Goal: Task Accomplishment & Management: Manage account settings

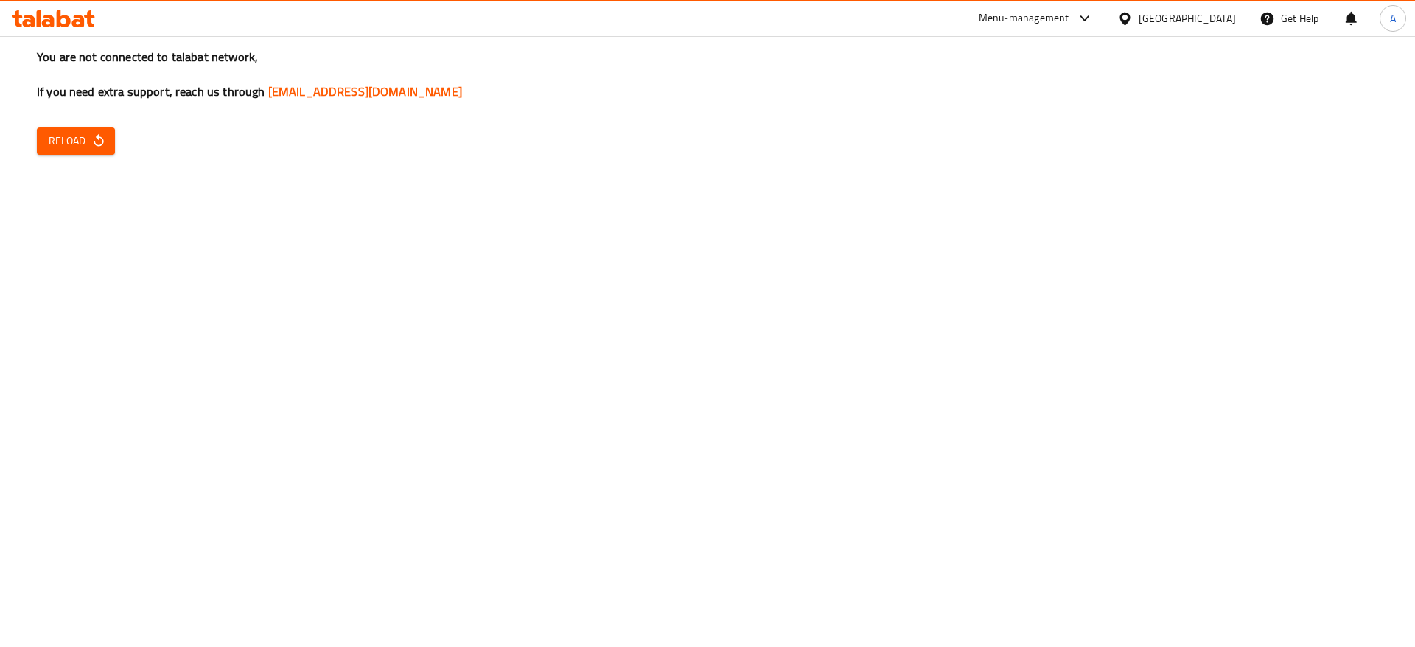
click at [80, 138] on span "Reload" at bounding box center [76, 141] width 55 height 18
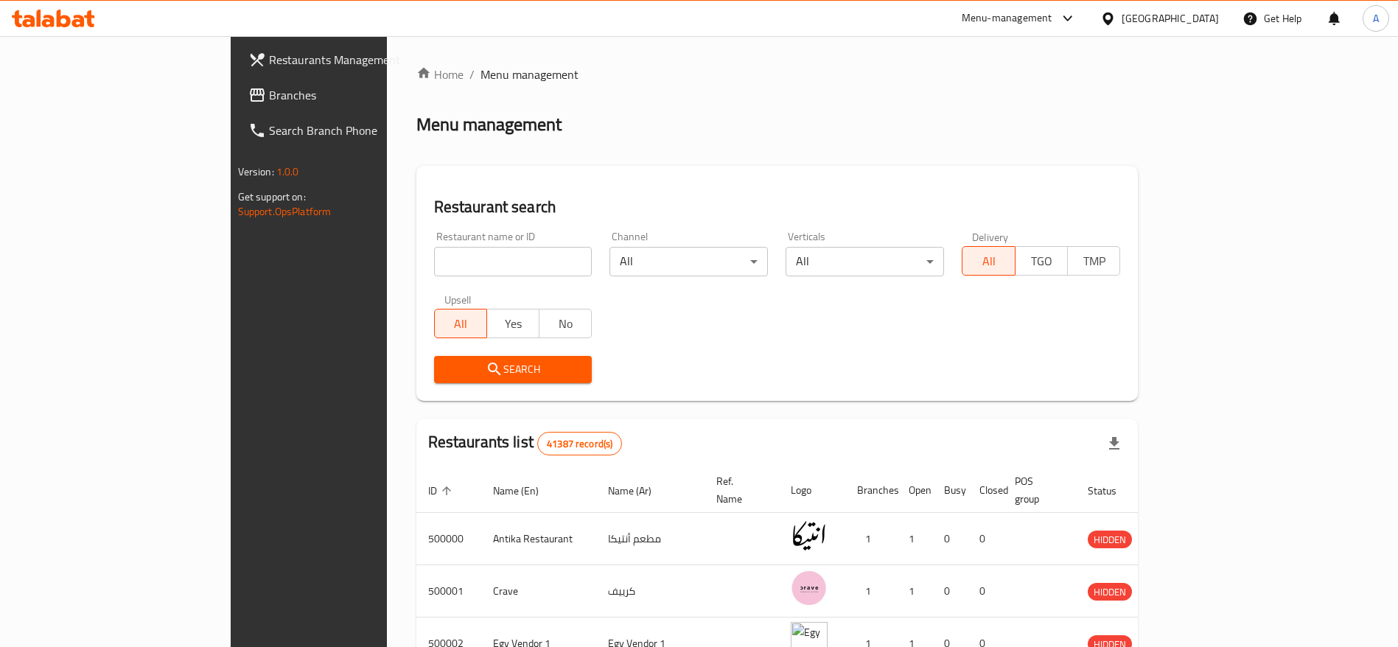
click at [90, 27] on icon at bounding box center [53, 19] width 83 height 18
click at [434, 267] on input "search" at bounding box center [513, 261] width 158 height 29
type input "Chef Tarek"
click button "Search" at bounding box center [513, 369] width 158 height 27
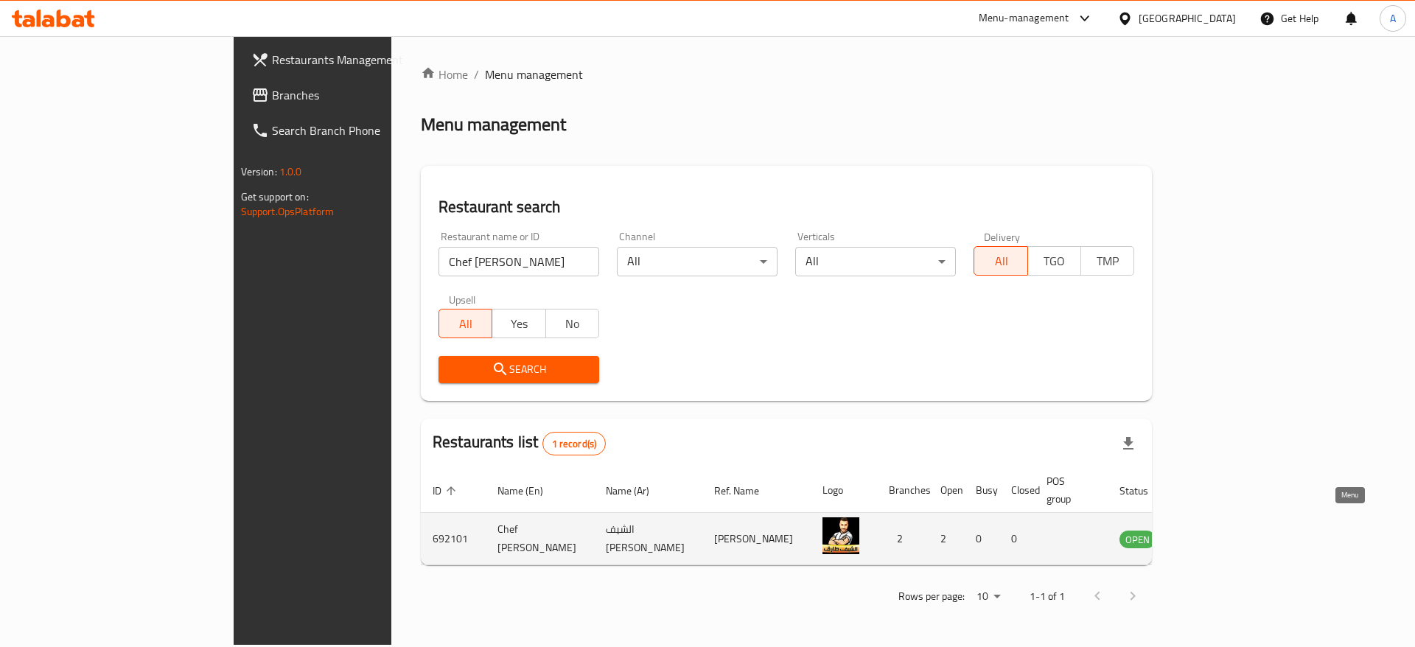
click at [1214, 534] on icon "enhanced table" at bounding box center [1206, 540] width 16 height 13
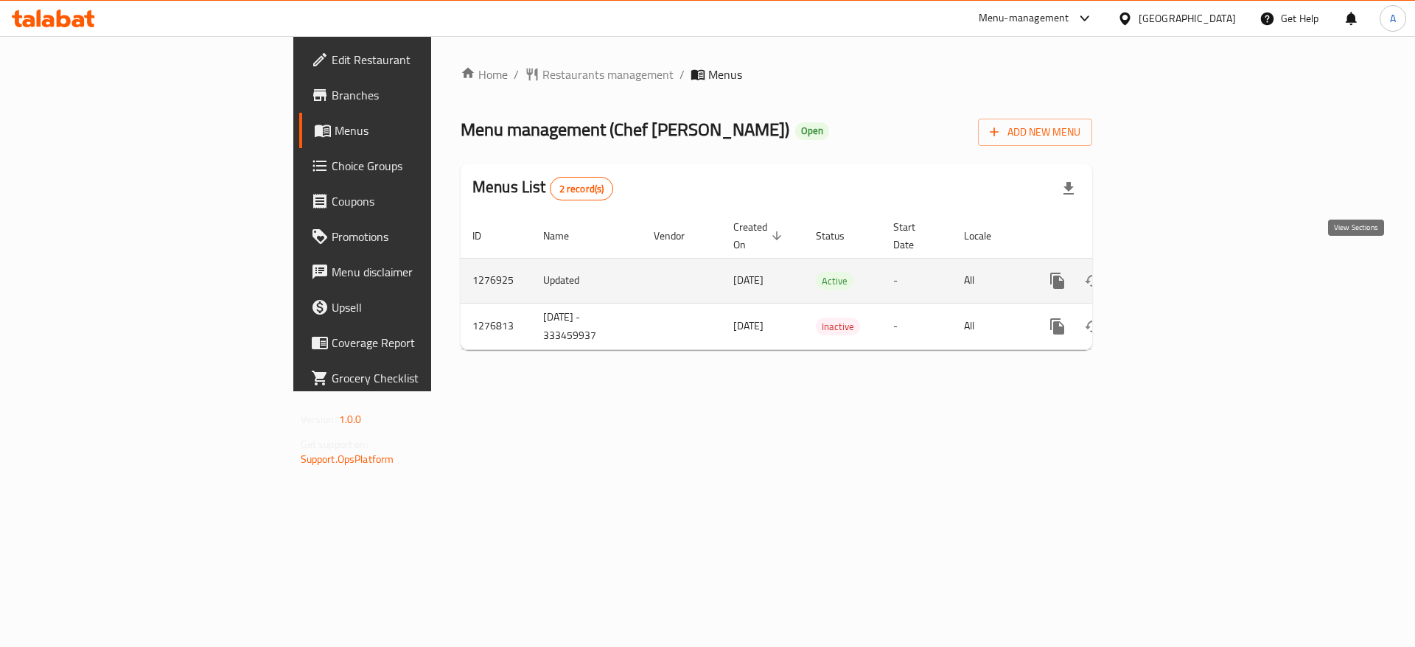
click at [1181, 265] on link "enhanced table" at bounding box center [1163, 280] width 35 height 35
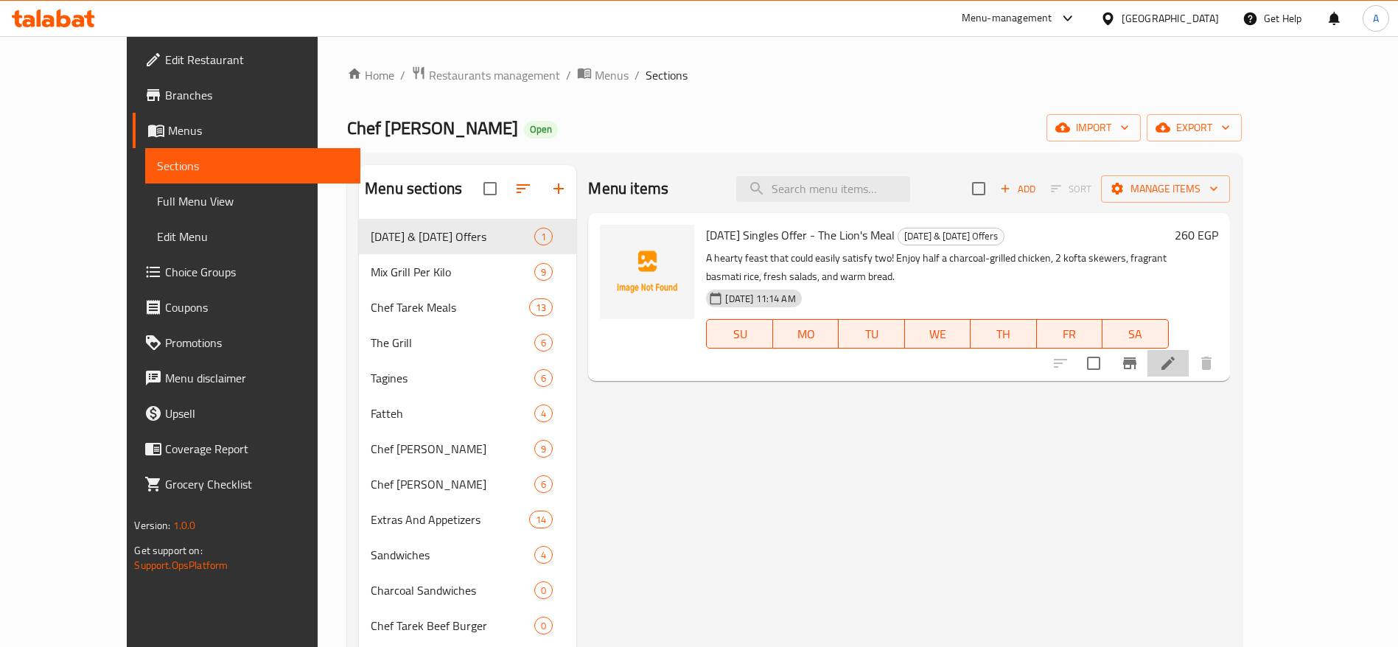
click at [1189, 372] on li at bounding box center [1167, 363] width 41 height 27
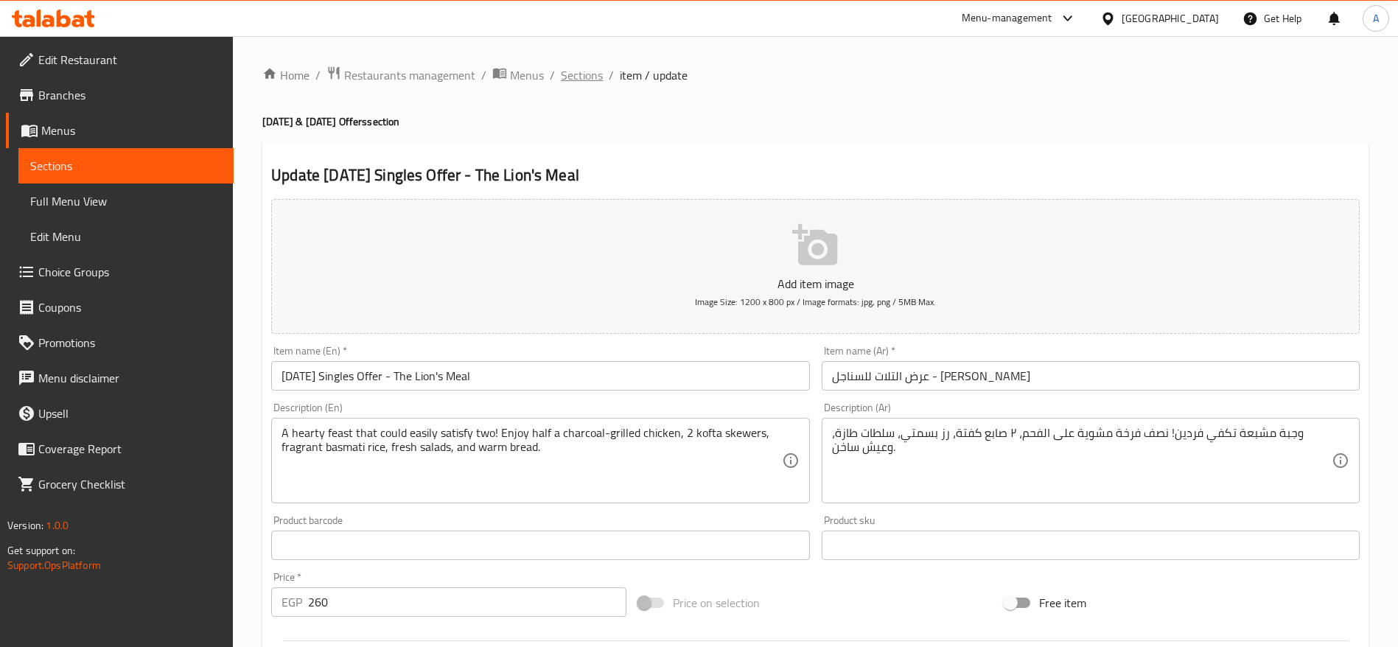
click at [587, 73] on span "Sections" at bounding box center [582, 75] width 42 height 18
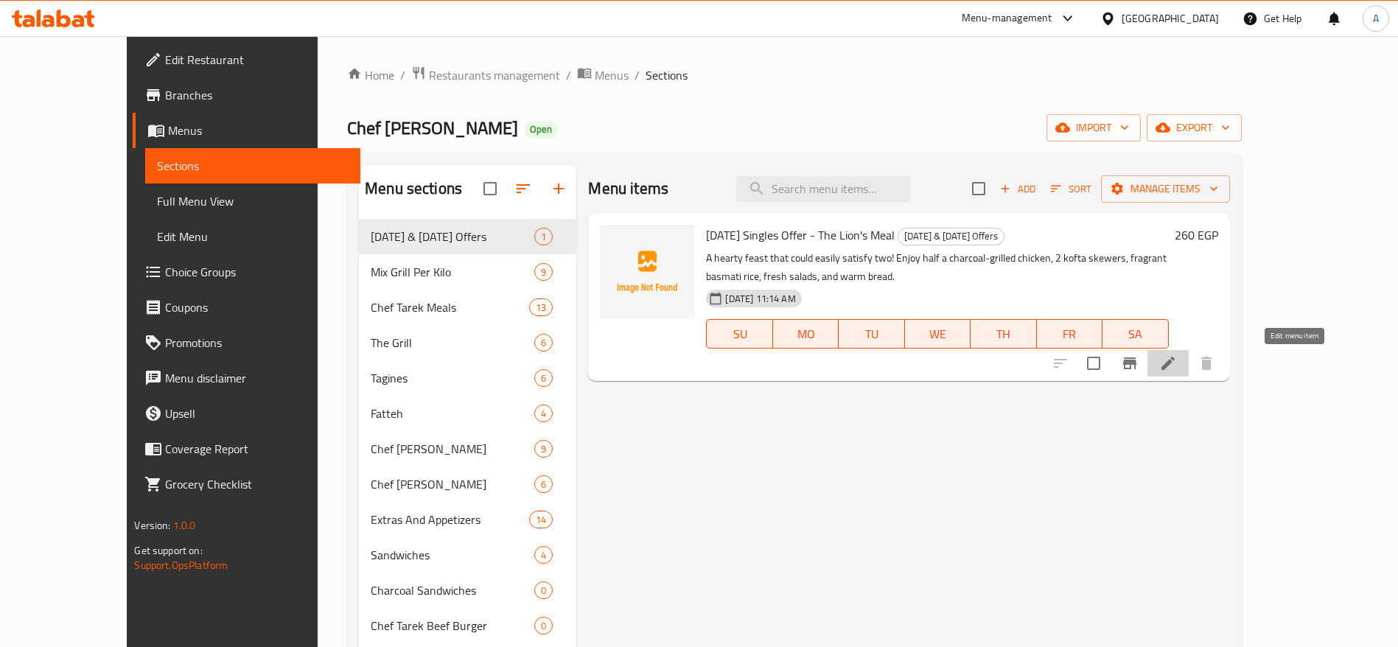
click at [1177, 368] on icon at bounding box center [1168, 363] width 18 height 18
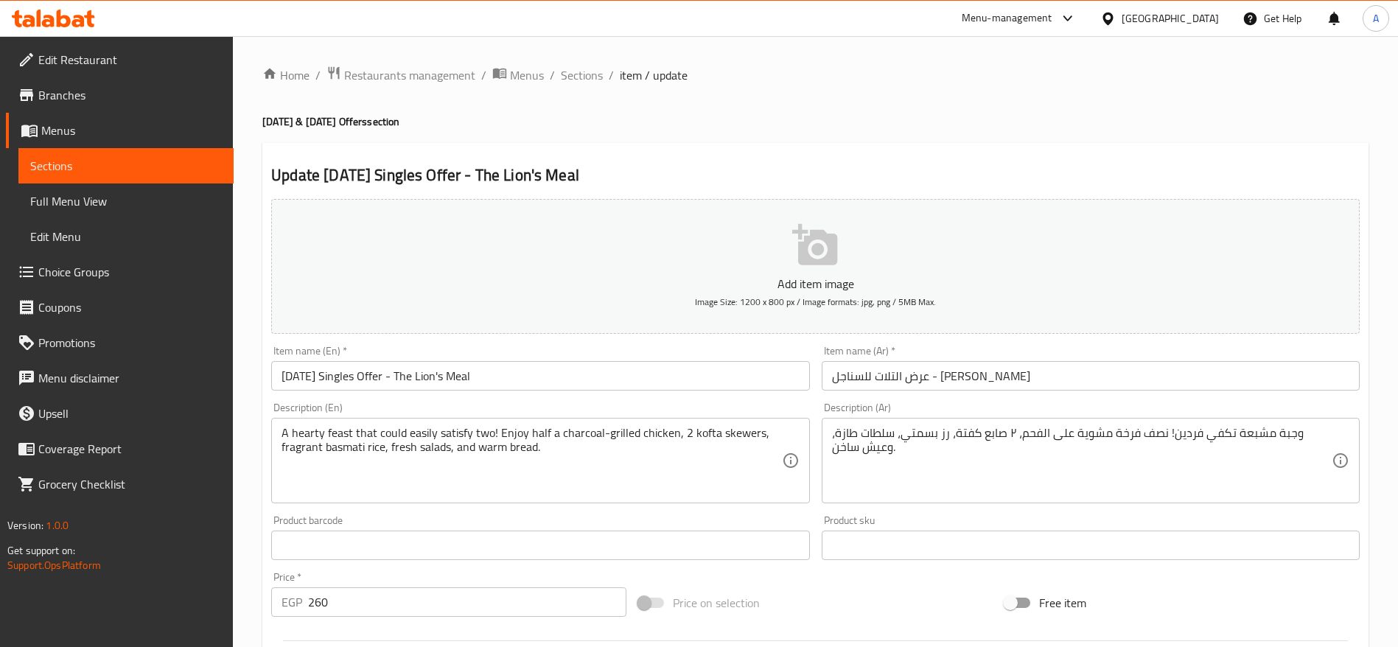
scroll to position [394, 0]
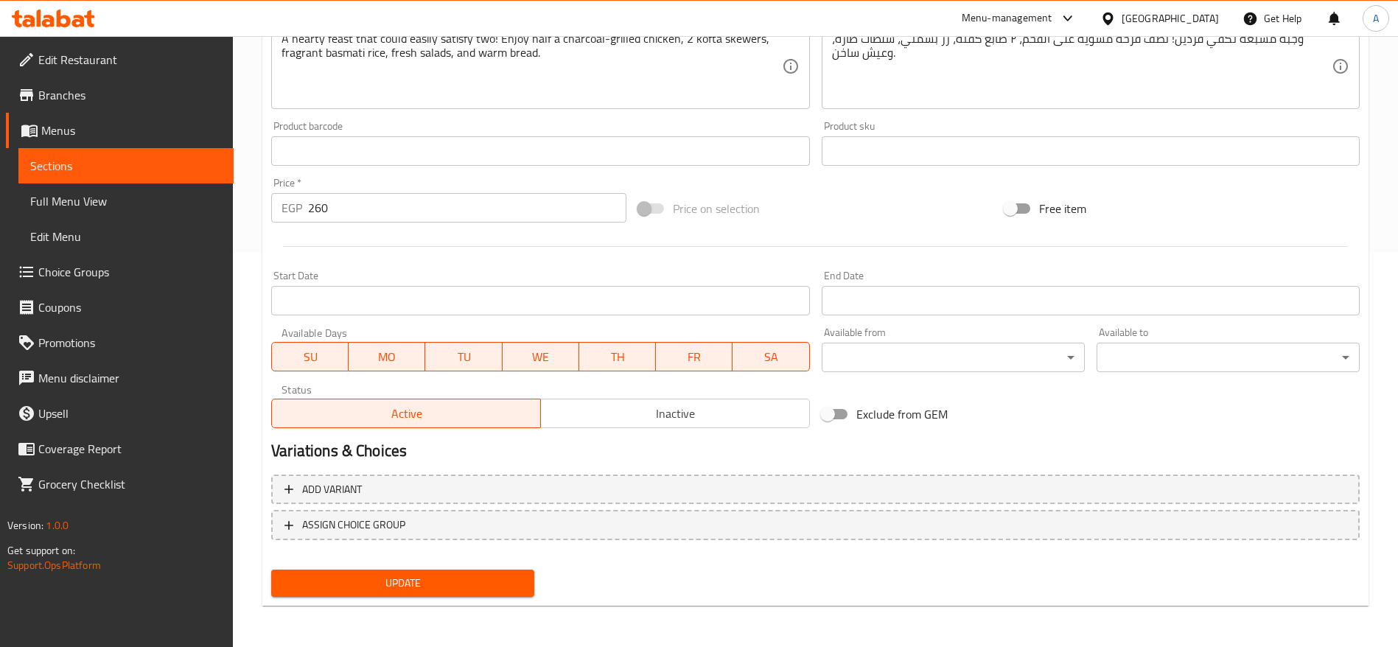
click at [713, 406] on span "Inactive" at bounding box center [675, 413] width 257 height 21
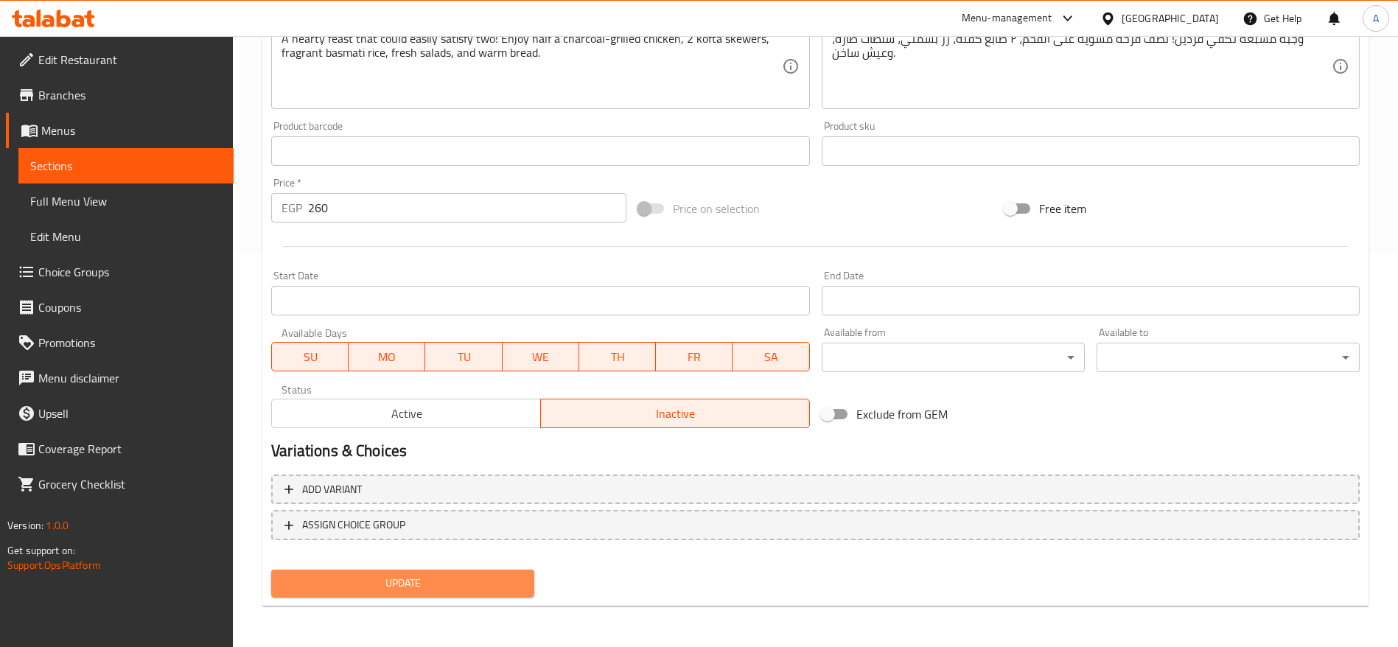
click at [454, 587] on span "Update" at bounding box center [403, 583] width 240 height 18
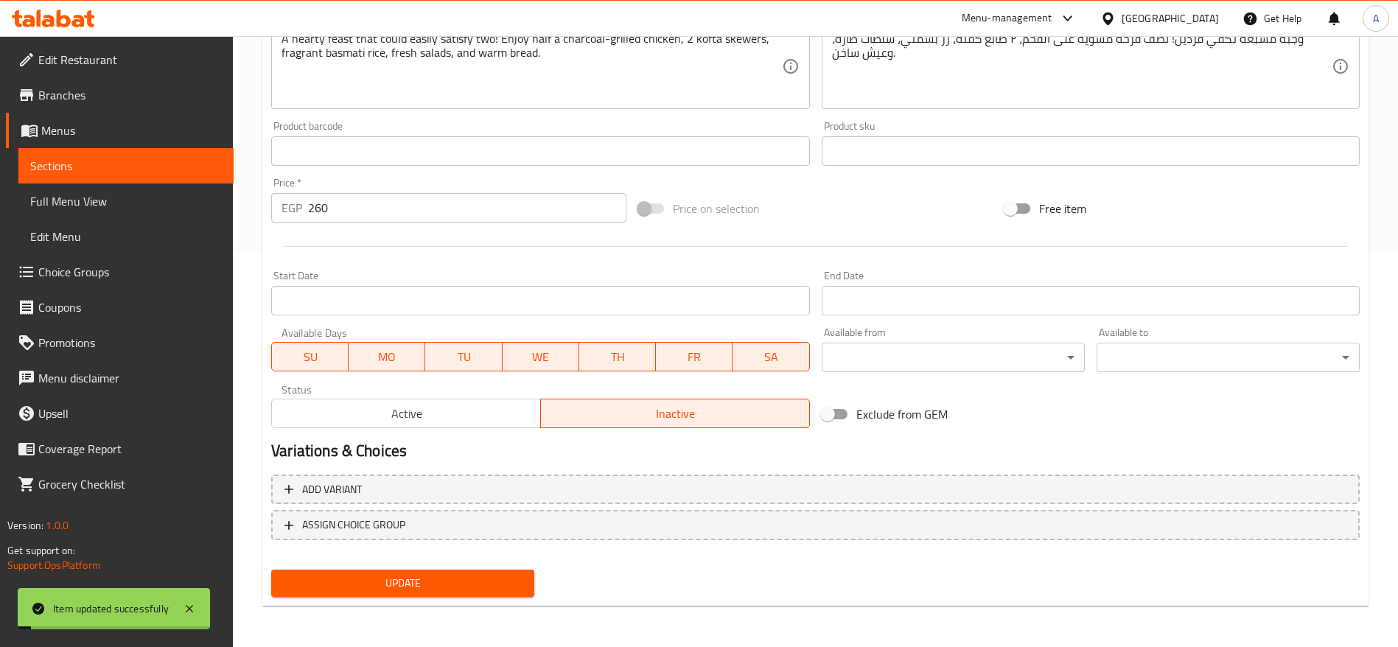
scroll to position [0, 0]
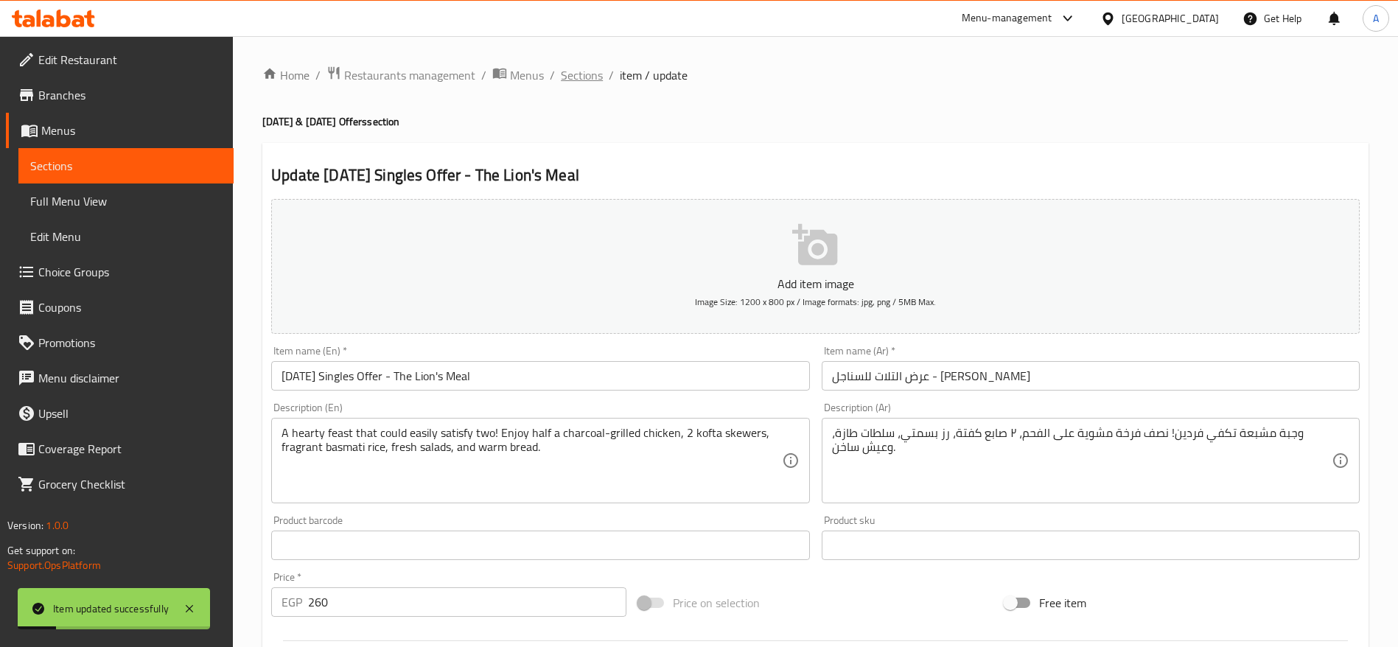
click at [585, 79] on span "Sections" at bounding box center [582, 75] width 42 height 18
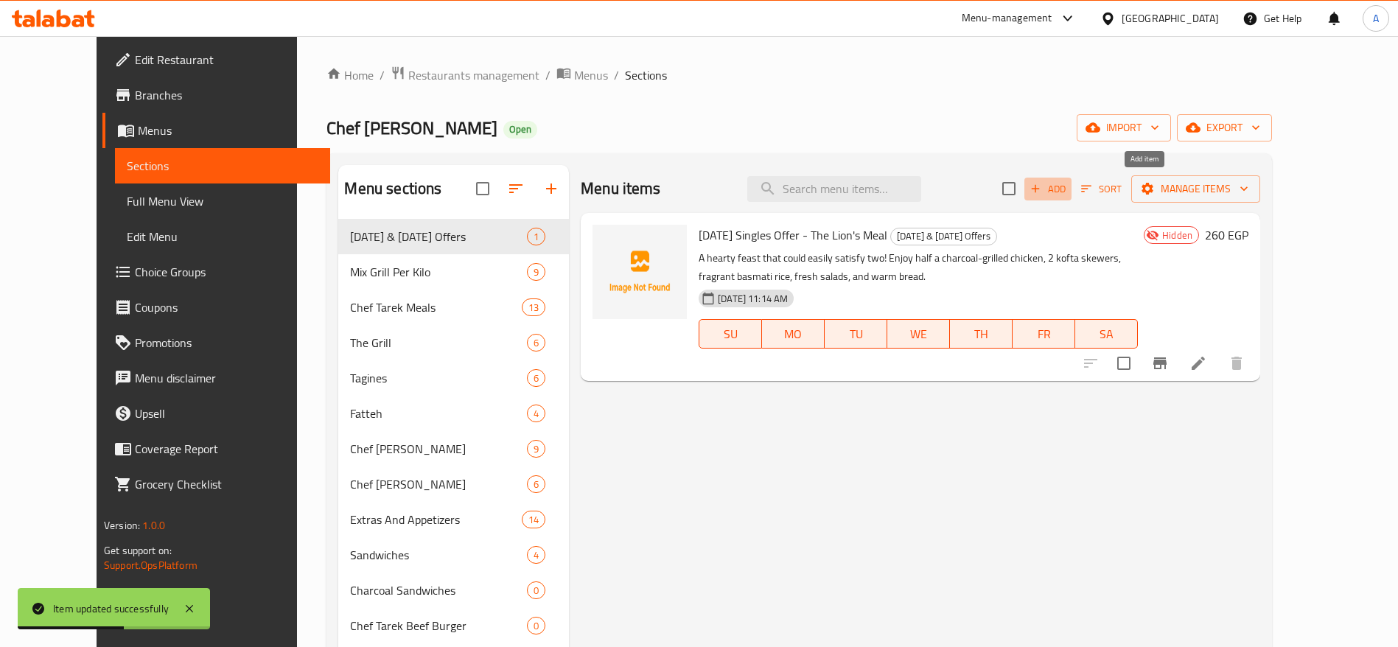
click at [1068, 188] on span "Add" at bounding box center [1048, 189] width 40 height 17
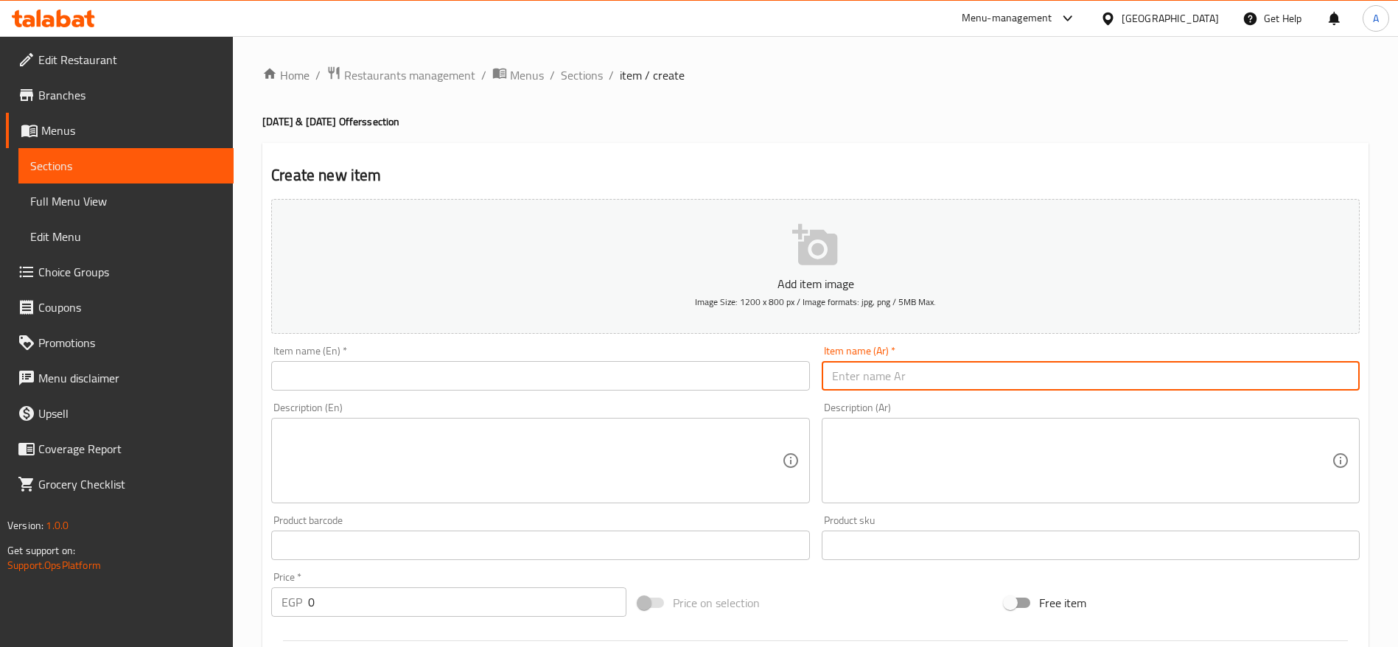
click at [974, 377] on input "text" at bounding box center [1091, 375] width 538 height 29
paste input "عرض الجمعة"
type input "عرض الجمعة"
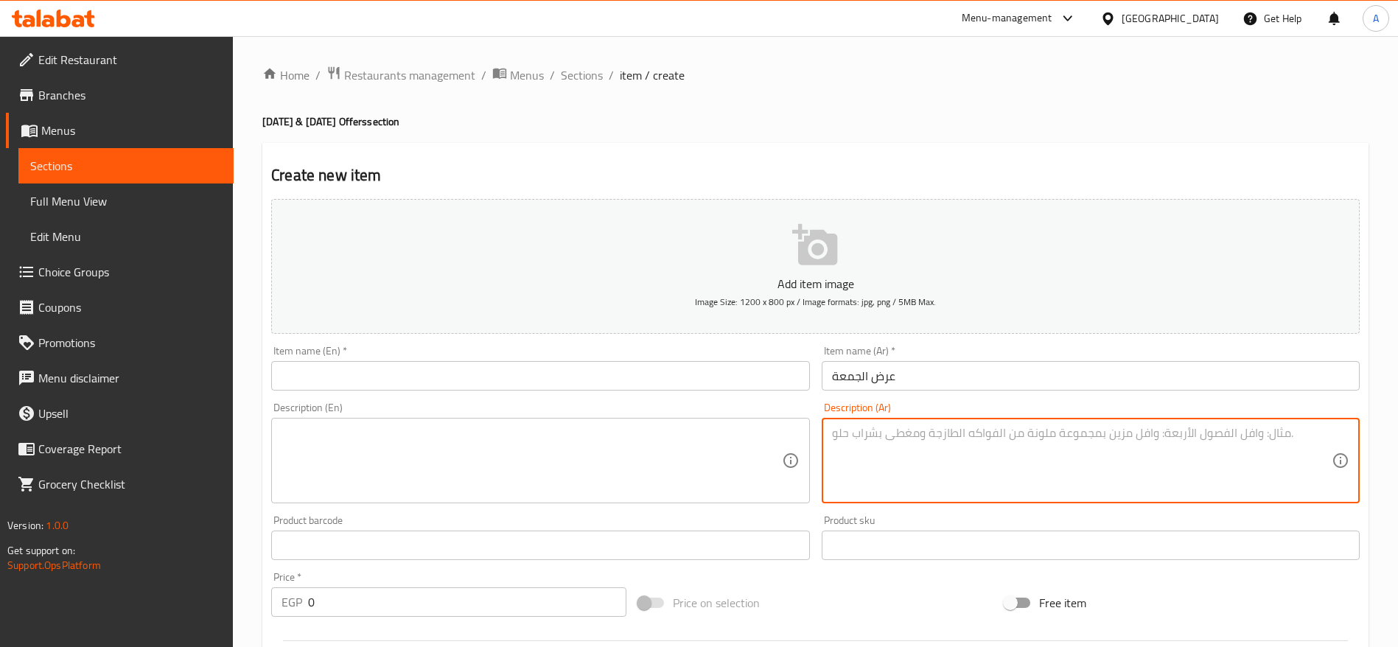
click at [861, 433] on textarea at bounding box center [1082, 461] width 500 height 70
paste textarea "عرض الجمعة اللي الكل بيستناه المرة دي من غير خضار صينية رز بالشعرية وعليها فرخة…"
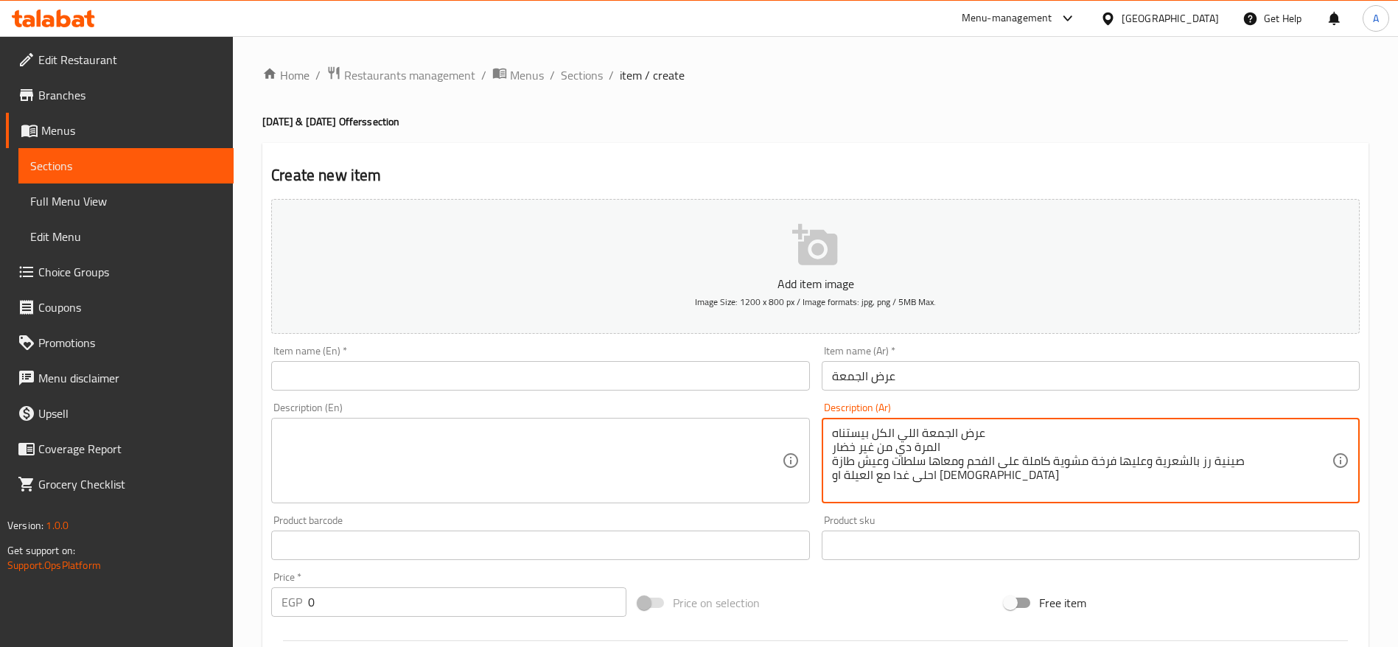
type textarea "عرض الجمعة اللي الكل بيستناه المرة دي من غير خضار صينية رز بالشعرية وعليها فرخة…"
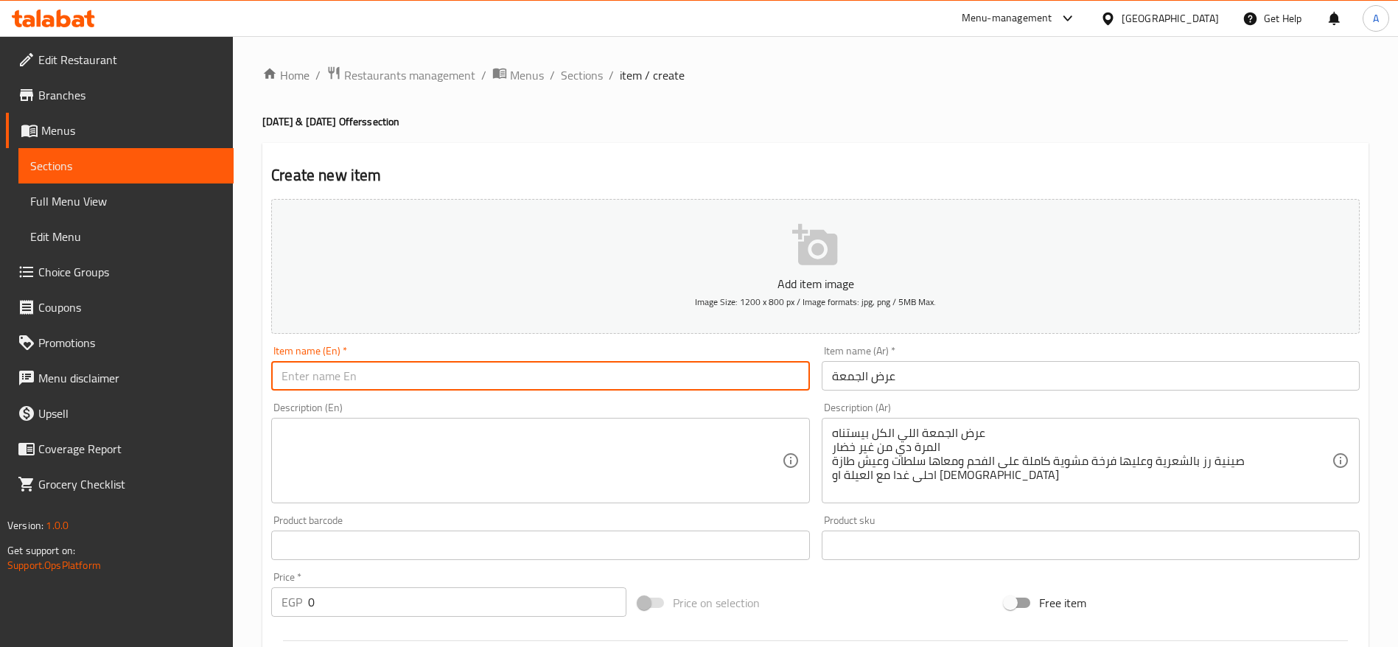
click at [730, 375] on input "text" at bounding box center [540, 375] width 538 height 29
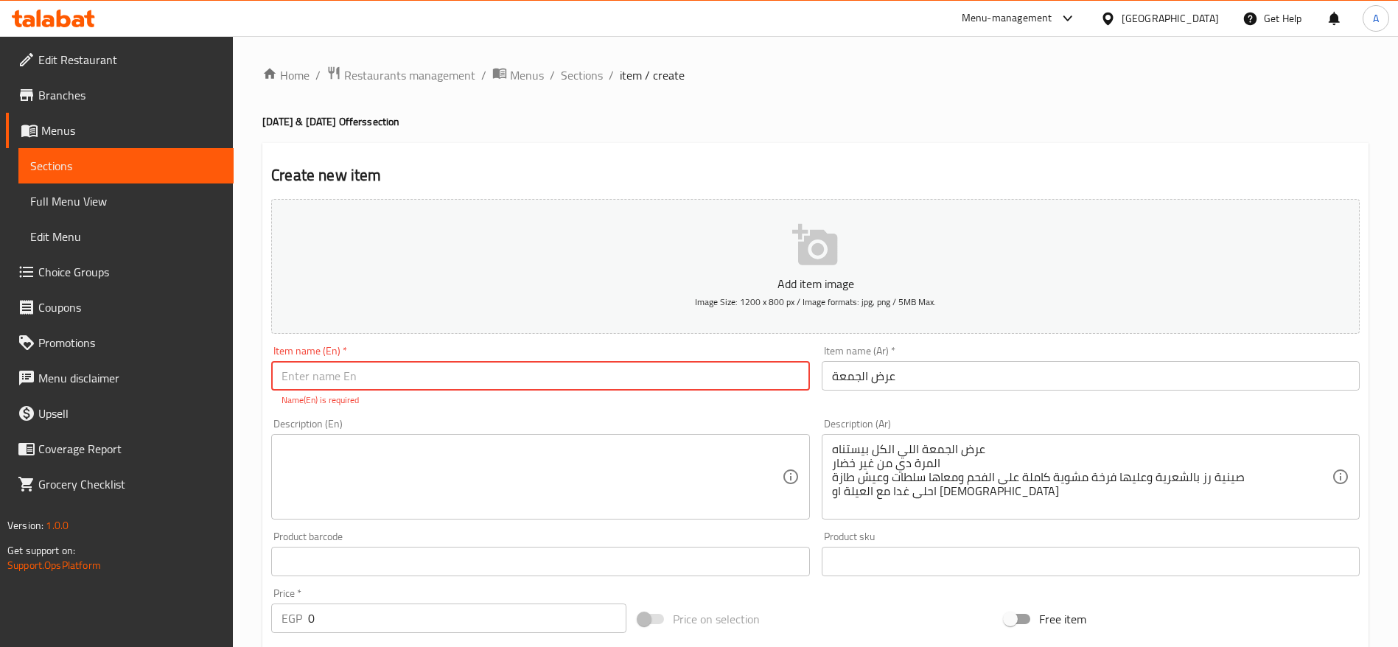
paste input "The Friday special"
drag, startPoint x: 337, startPoint y: 374, endPoint x: 364, endPoint y: 436, distance: 67.6
click at [364, 436] on div "Add item image Image Size: 1200 x 800 px / Image formats: jpg, png / 5MB Max. I…" at bounding box center [815, 518] width 1100 height 651
type input "The Friday Special"
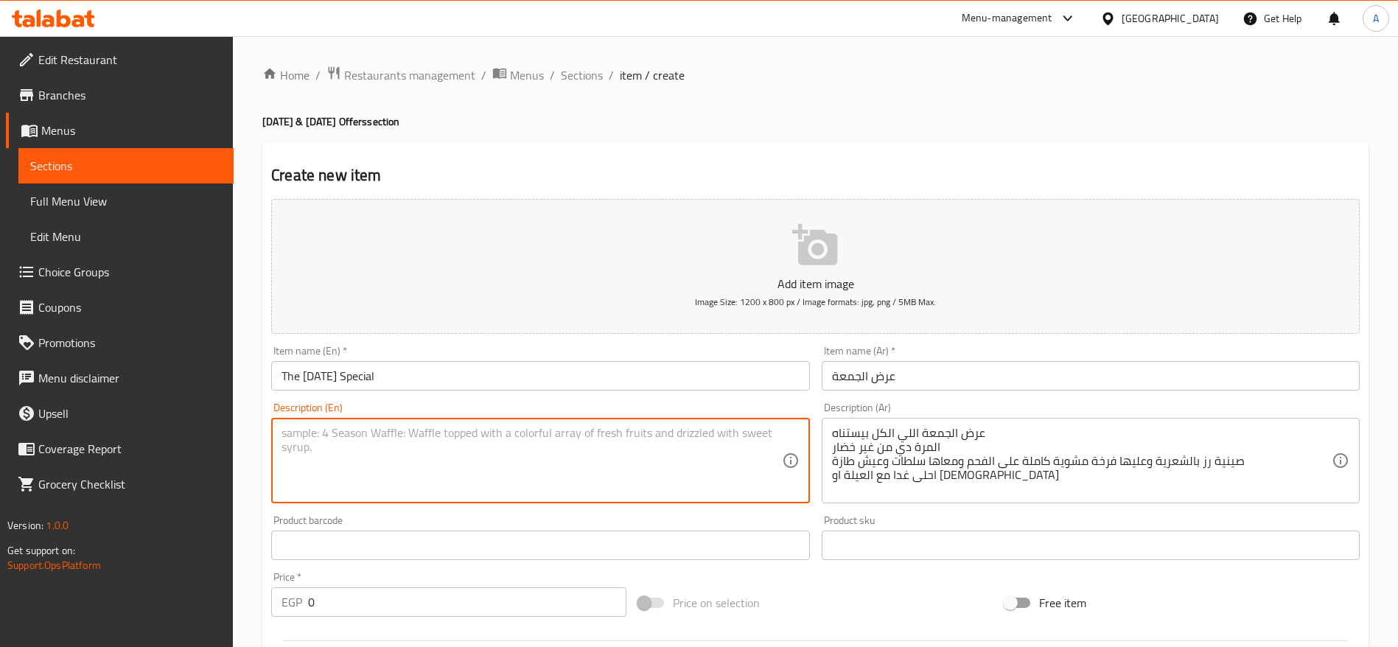
click at [352, 457] on textarea at bounding box center [532, 461] width 500 height 70
paste textarea "The Friday special everyone looks forward to This time without vegetables A tra…"
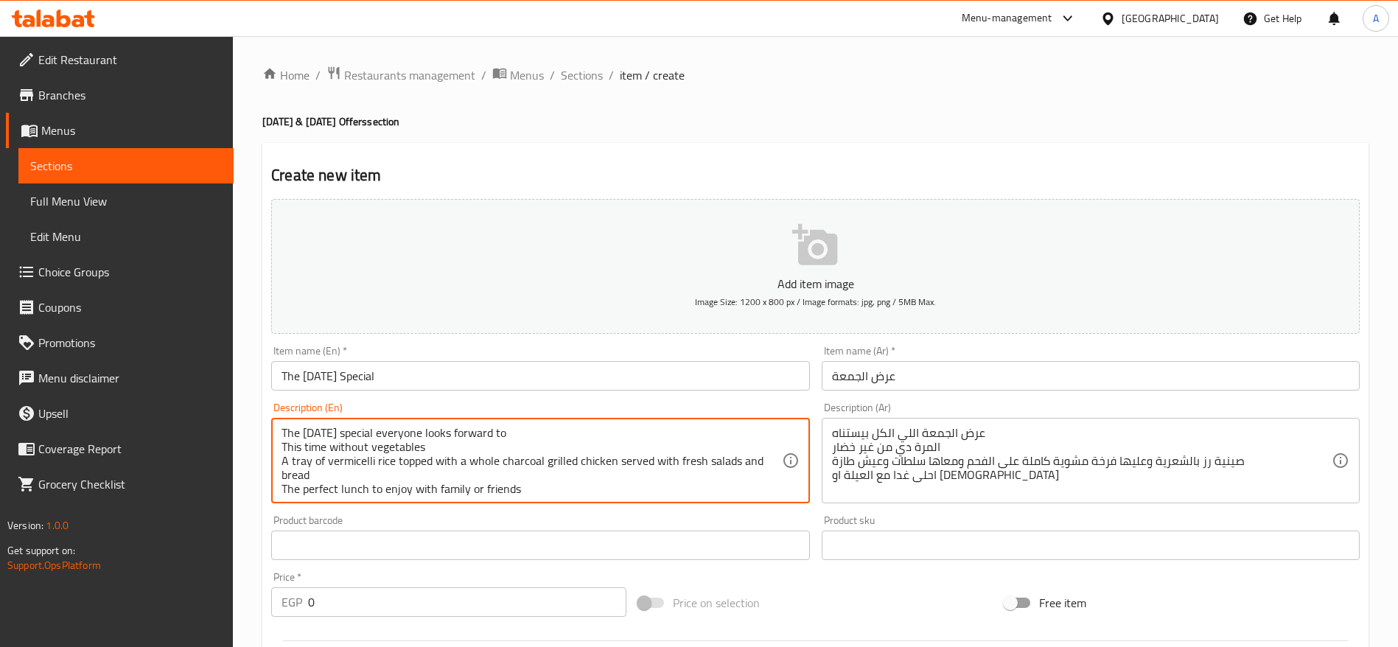
scroll to position [4, 0]
type textarea "The Friday special everyone looks forward to This time without vegetables A tra…"
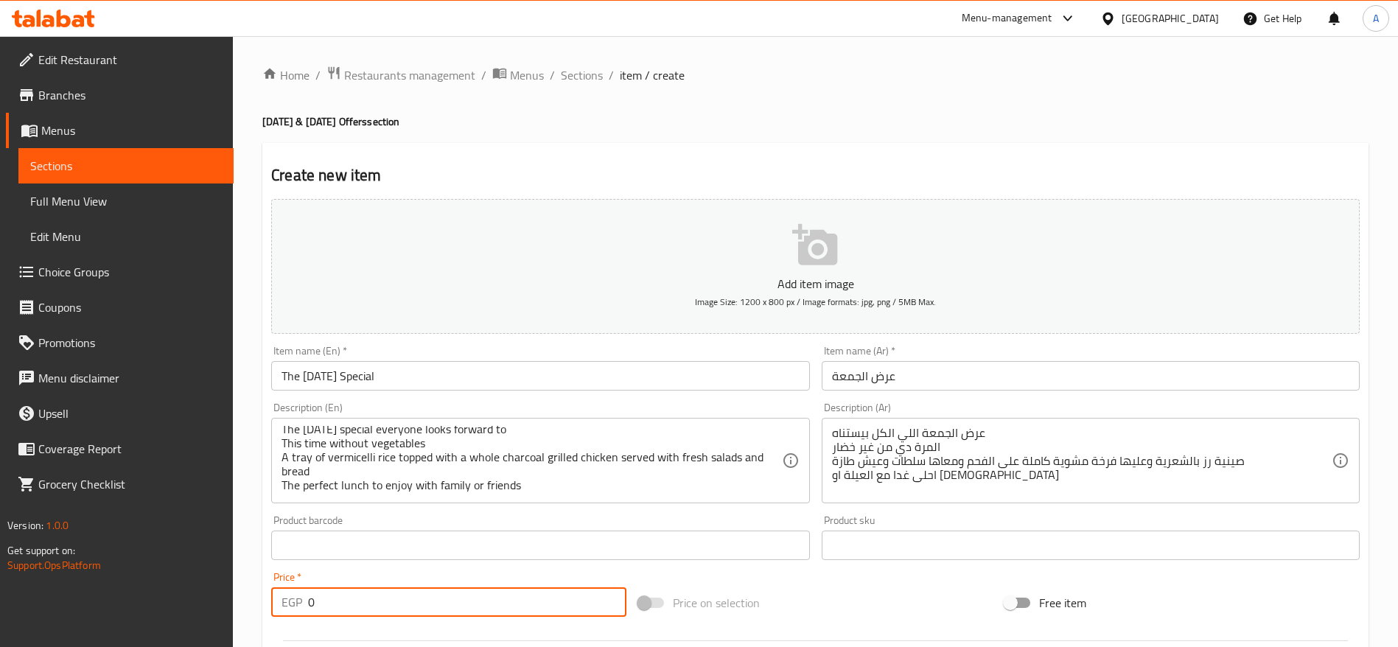
click at [386, 606] on input "0" at bounding box center [467, 601] width 318 height 29
click at [516, 595] on input "0" at bounding box center [467, 601] width 318 height 29
paste input "398.75"
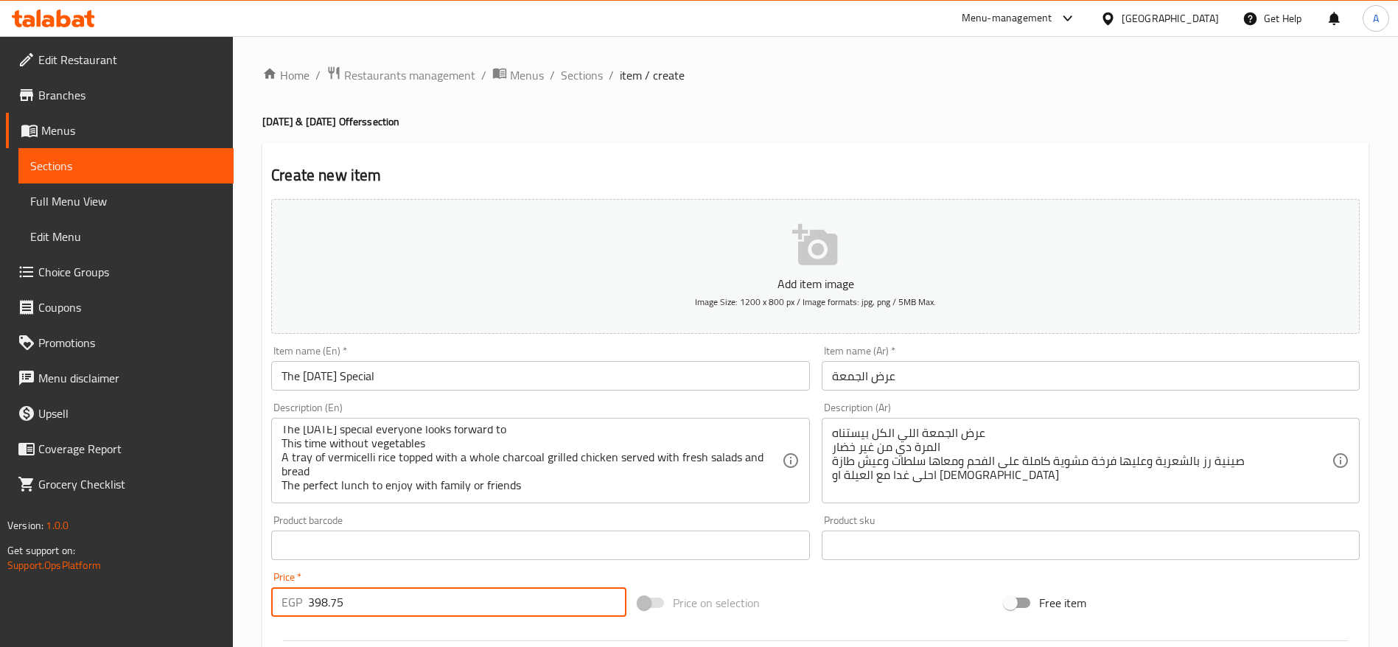
type input "398.75"
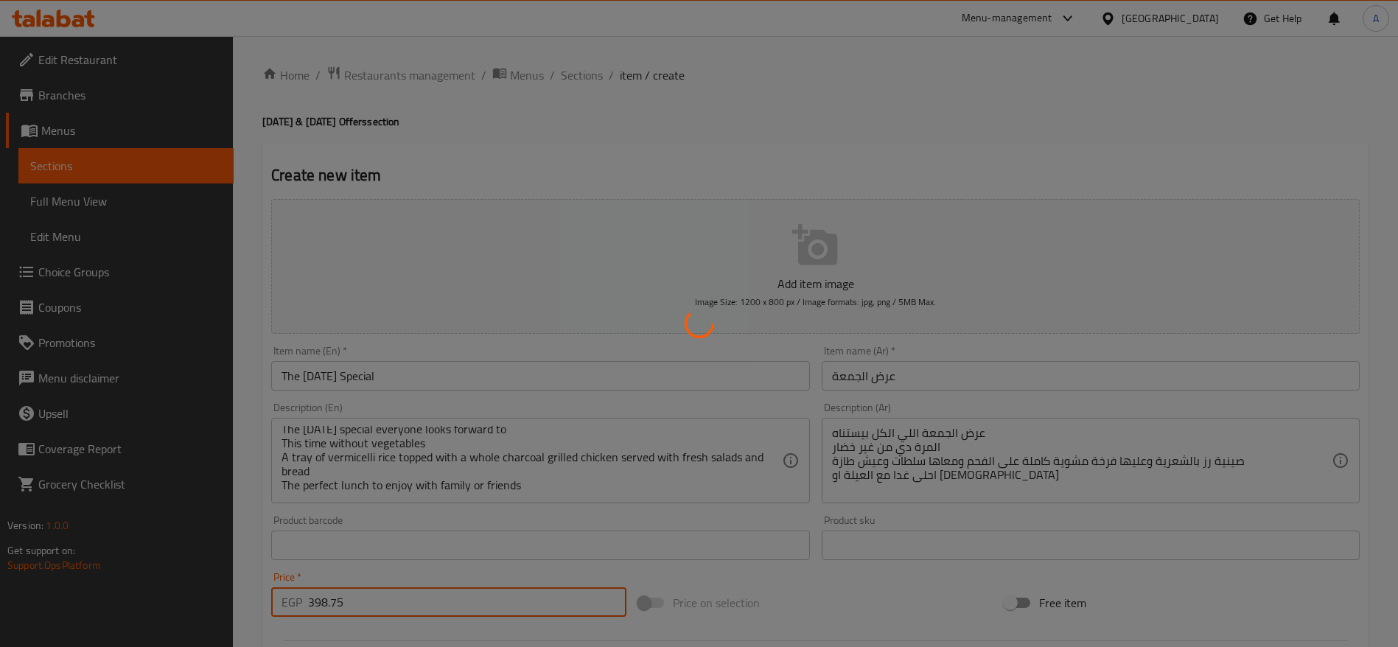
type input "0"
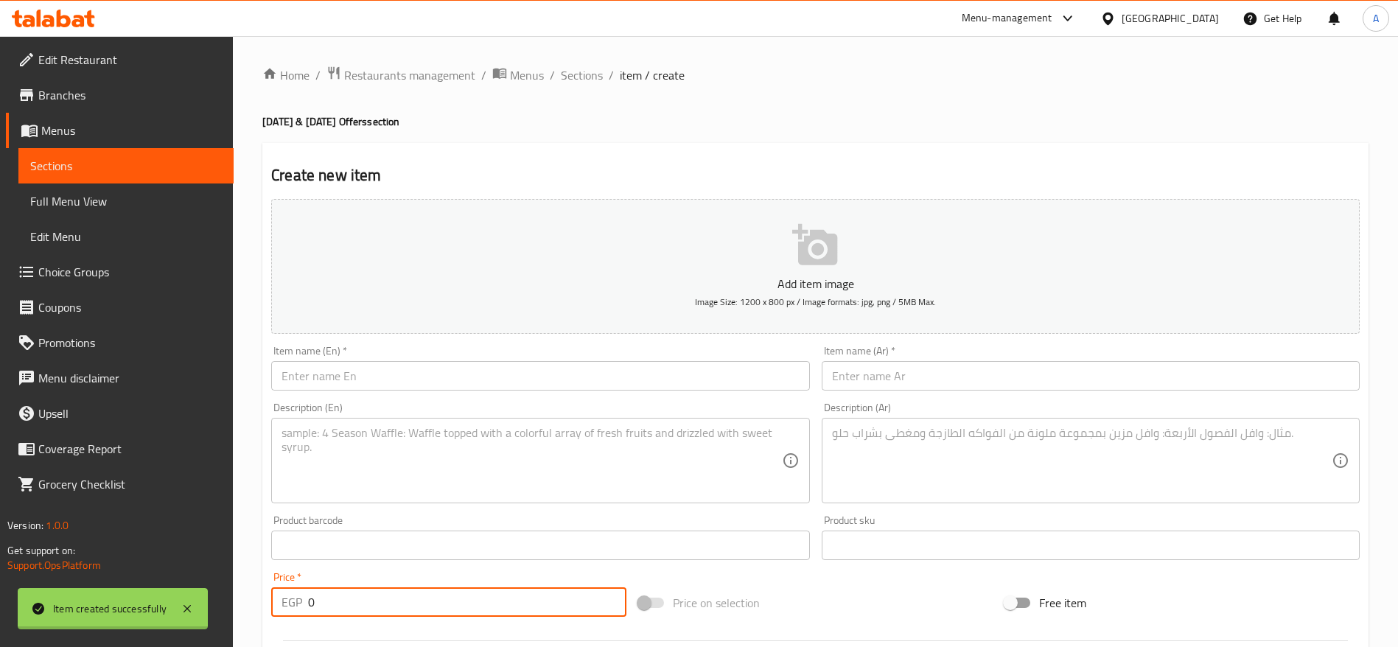
scroll to position [0, 0]
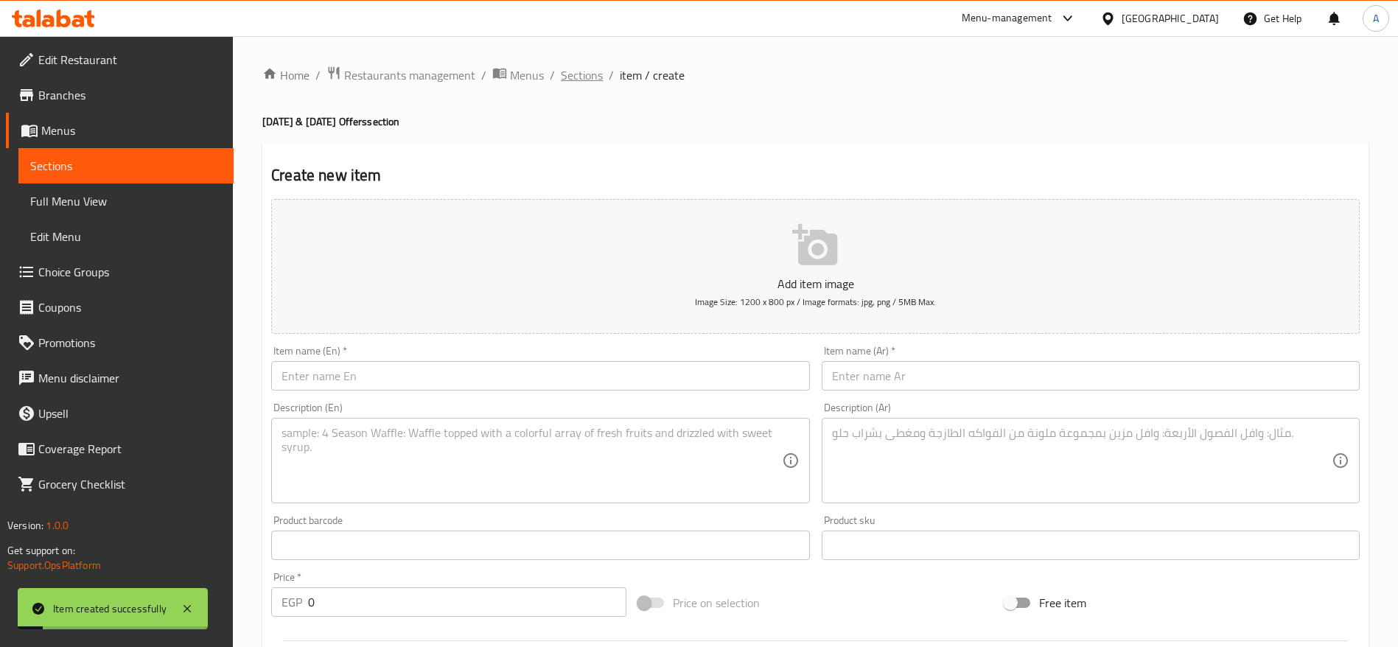
click at [590, 76] on span "Sections" at bounding box center [582, 75] width 42 height 18
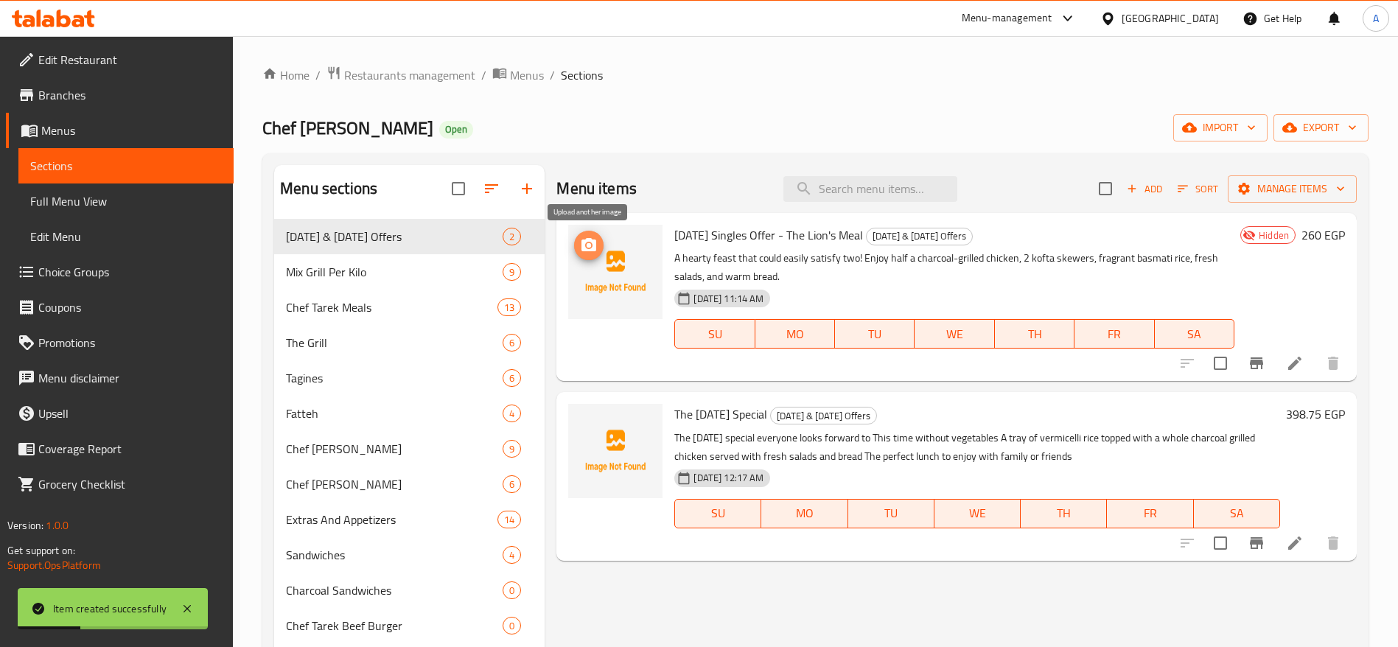
click at [581, 245] on icon "upload picture" at bounding box center [589, 246] width 18 height 18
drag, startPoint x: 1181, startPoint y: 186, endPoint x: 710, endPoint y: 228, distance: 472.8
click at [710, 228] on div "Menu items Add Sort Manage items Tuesday Singles Offer - The Lion's Meal Tuesda…" at bounding box center [951, 488] width 812 height 647
click at [1180, 192] on icon "button" at bounding box center [1182, 188] width 13 height 13
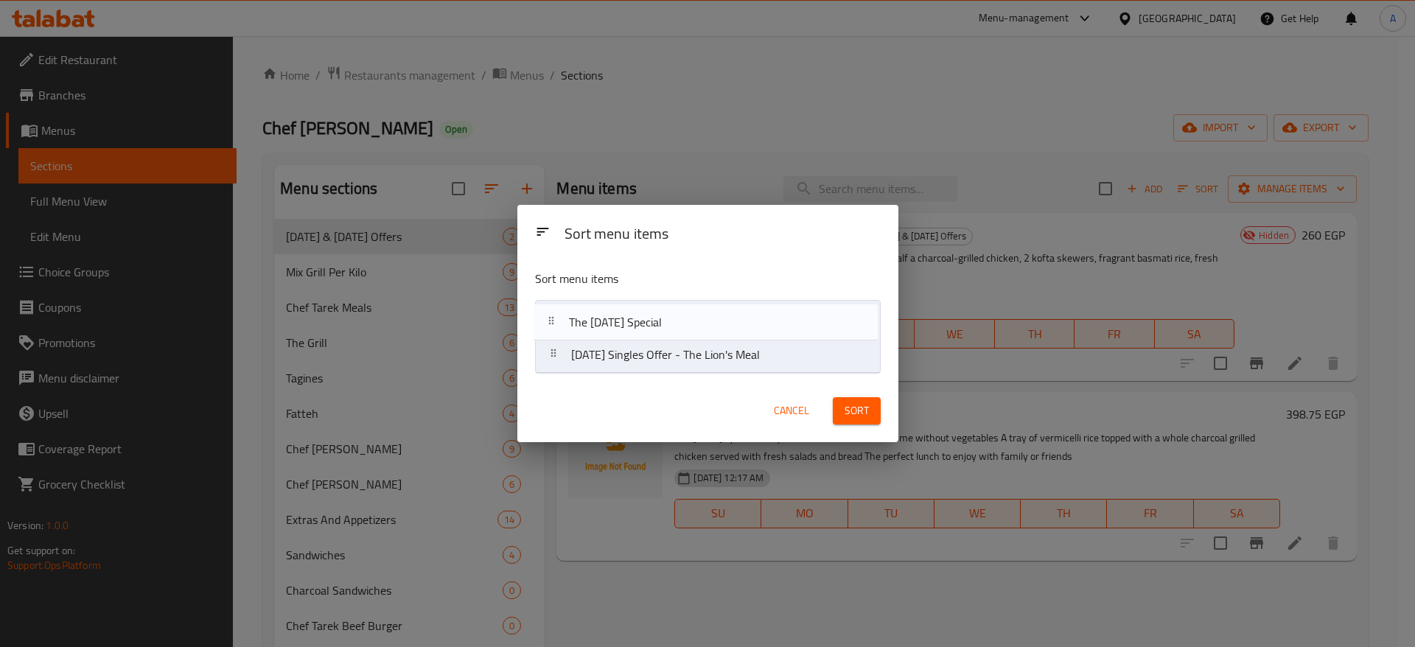
drag, startPoint x: 556, startPoint y: 354, endPoint x: 552, endPoint y: 298, distance: 56.1
click at [552, 298] on div "Sort menu items Tuesday Singles Offer - The Lion's Meal The Friday Special" at bounding box center [707, 319] width 381 height 122
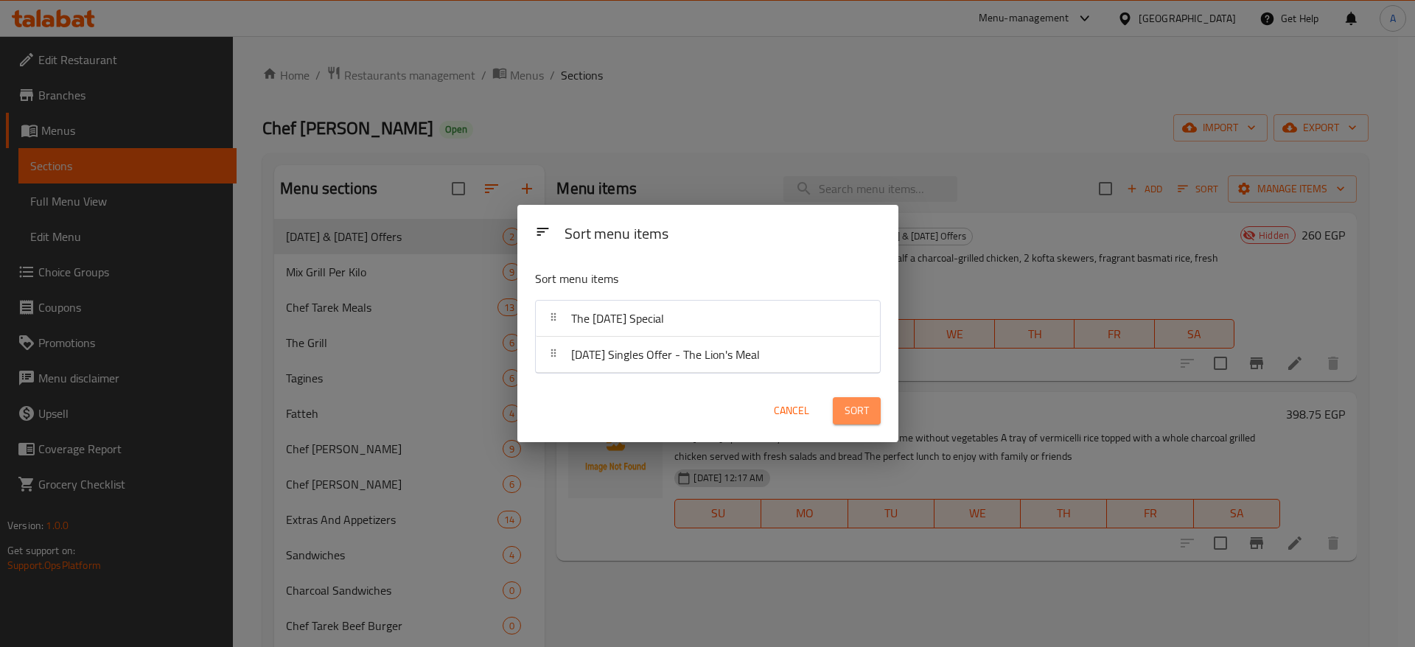
click at [853, 413] on span "Sort" at bounding box center [857, 411] width 24 height 18
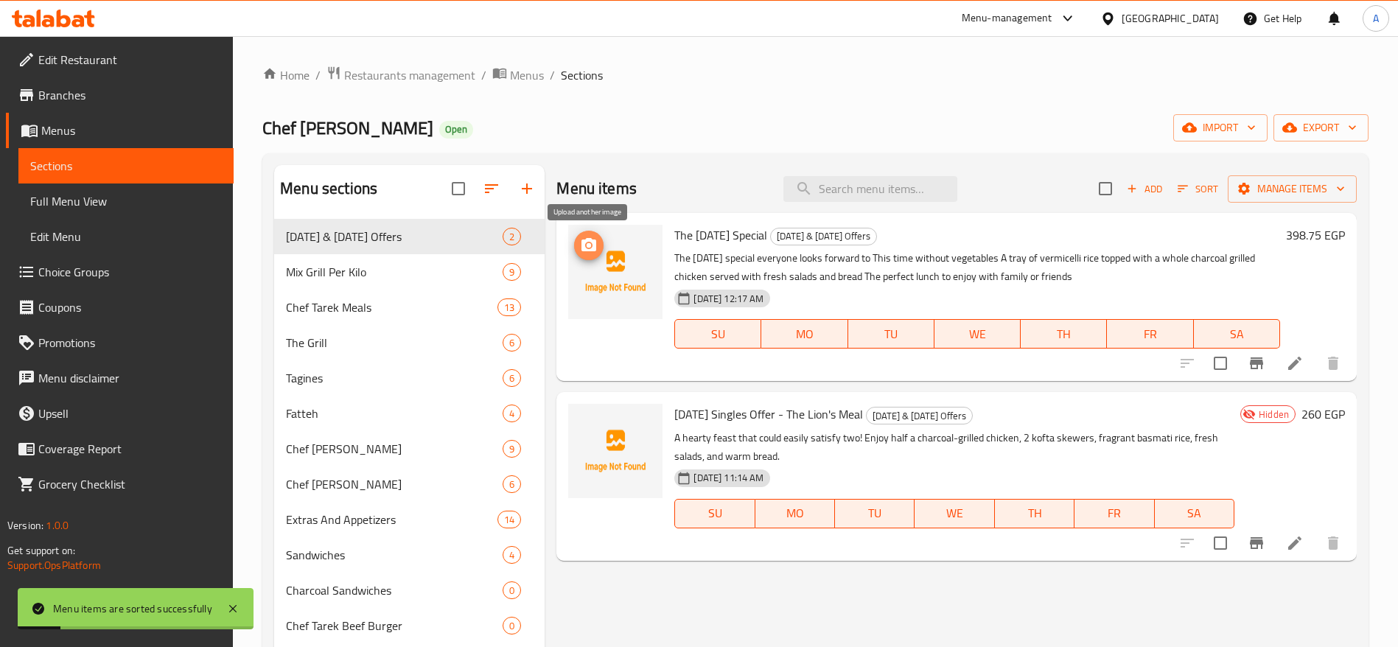
click at [590, 248] on icon "upload picture" at bounding box center [589, 246] width 18 height 18
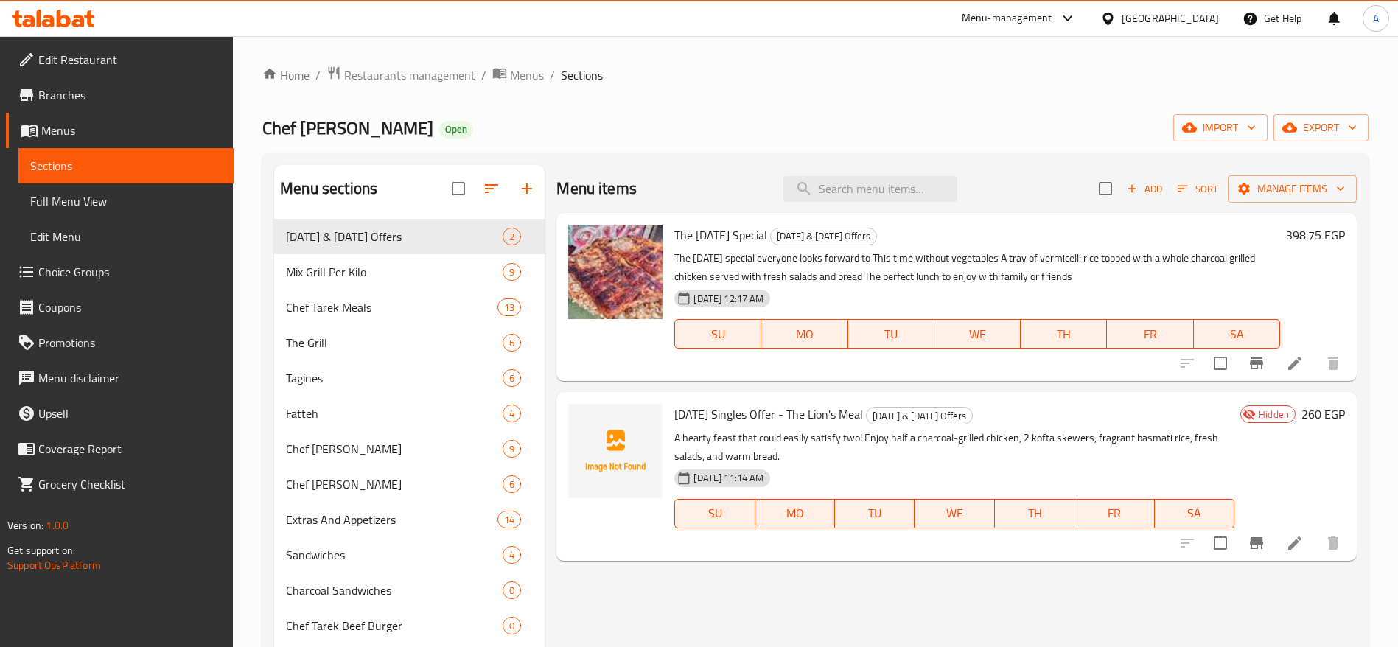
click at [60, 10] on icon at bounding box center [64, 19] width 14 height 18
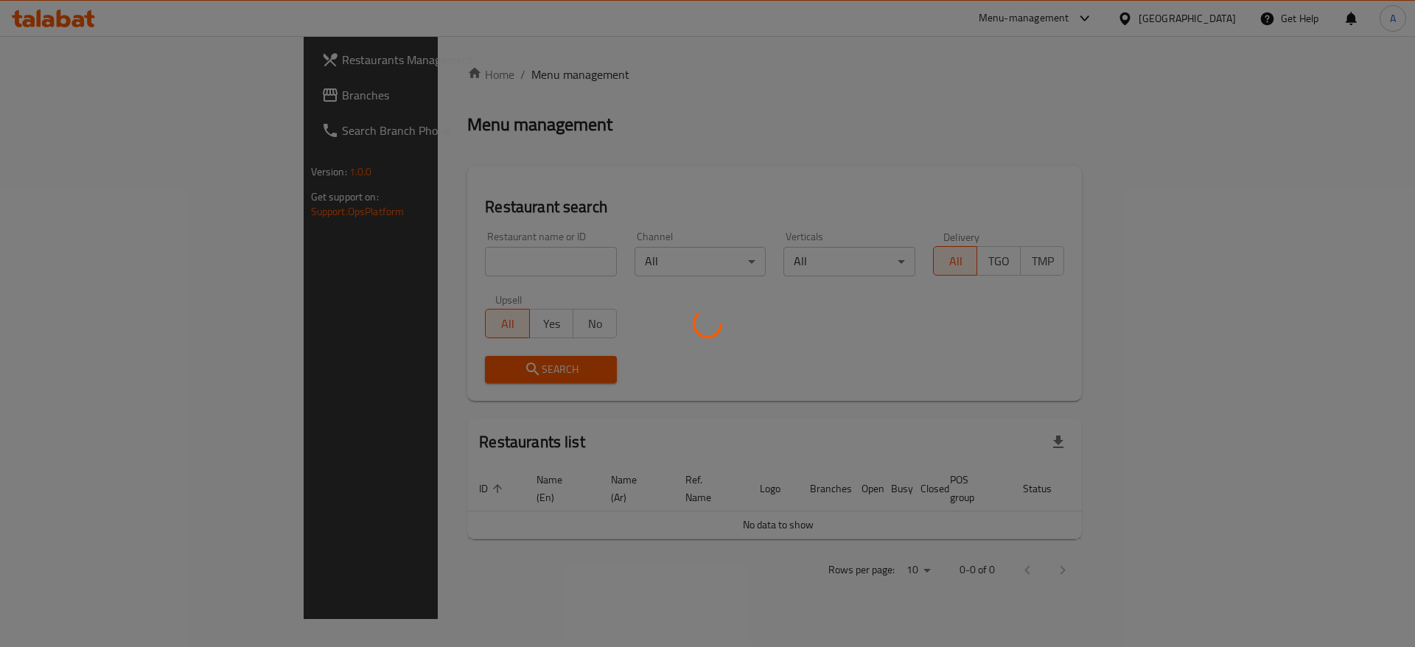
click at [80, 15] on div at bounding box center [707, 323] width 1415 height 647
click at [102, 36] on div at bounding box center [707, 323] width 1415 height 647
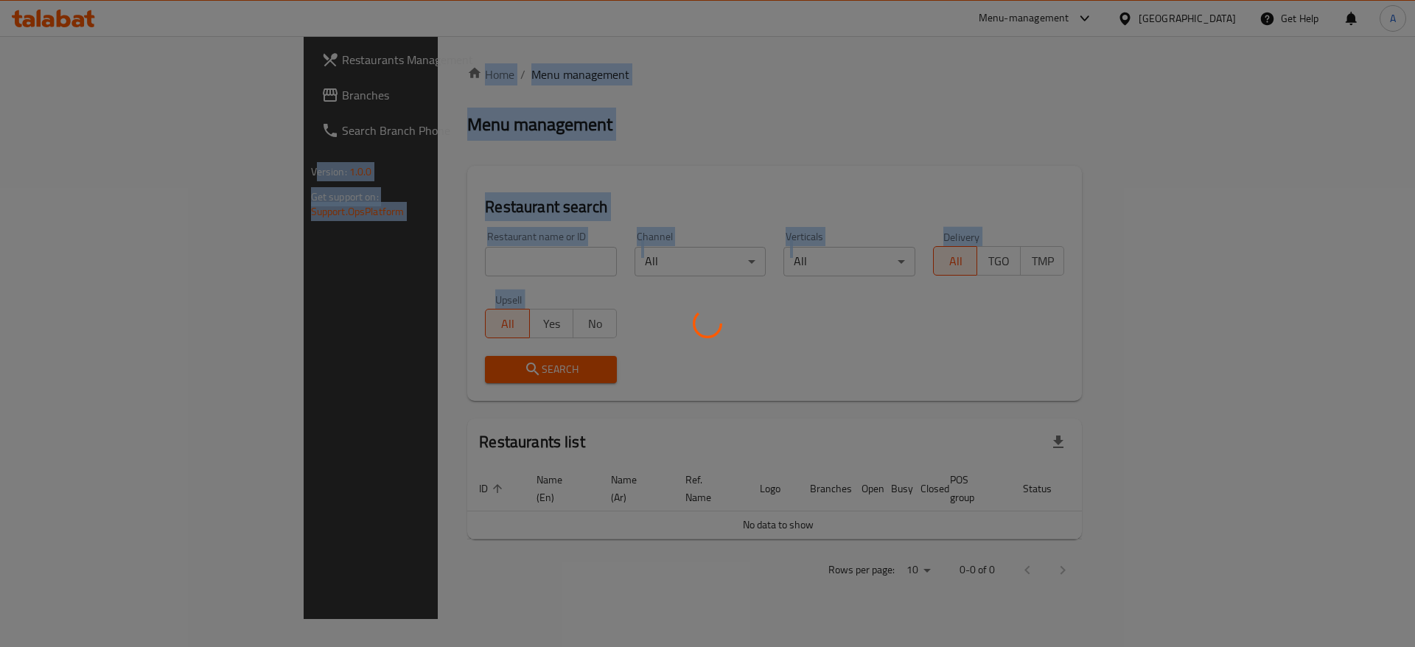
drag, startPoint x: 85, startPoint y: 18, endPoint x: 100, endPoint y: -35, distance: 56.0
click at [100, 0] on html "​ Menu-management Egypt Get Help A Restaurants Management Branches Search Branc…" at bounding box center [707, 323] width 1415 height 647
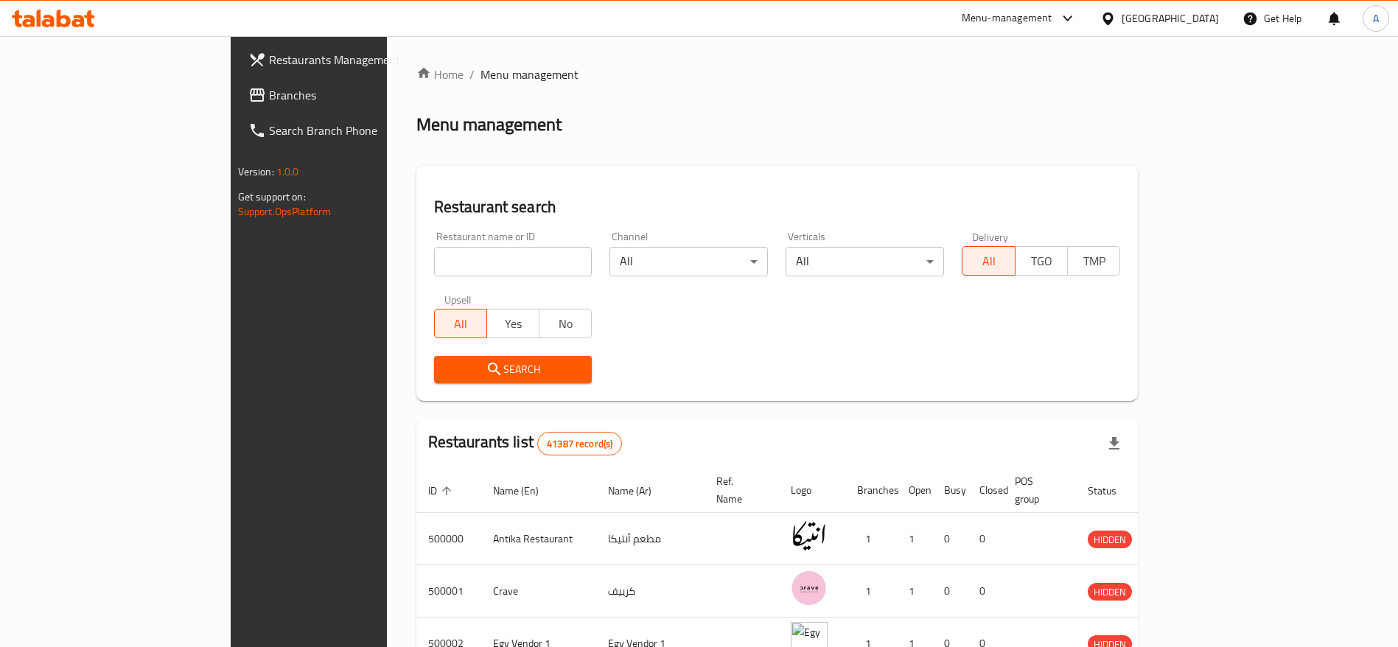
click at [73, 17] on icon at bounding box center [53, 19] width 83 height 18
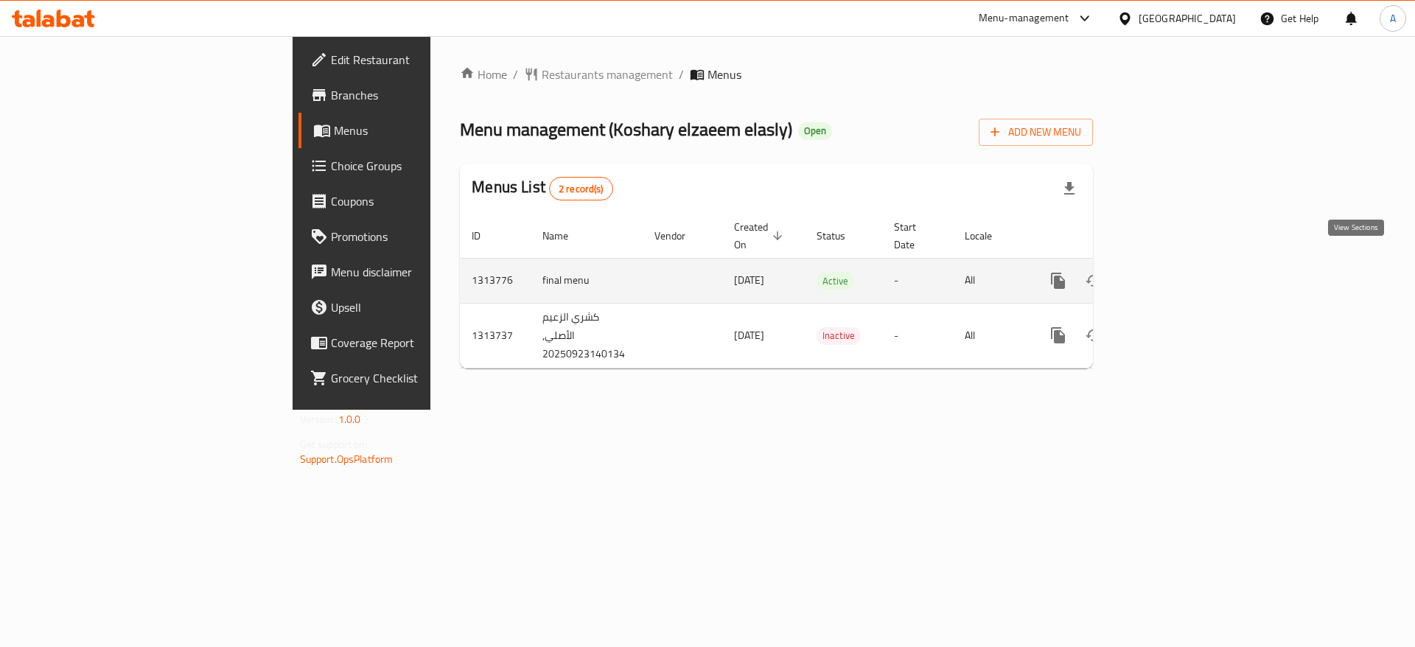
click at [1171, 274] on icon "enhanced table" at bounding box center [1164, 280] width 13 height 13
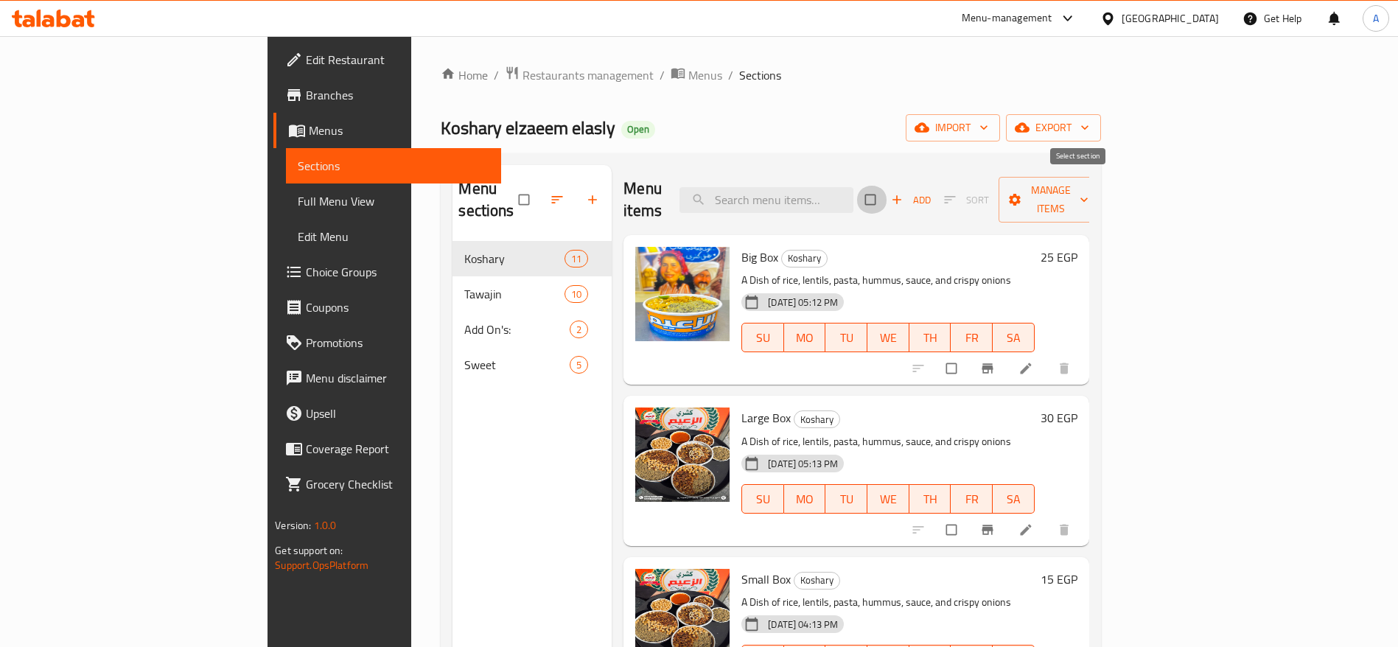
click at [887, 189] on input "checkbox" at bounding box center [871, 200] width 31 height 28
checkbox input "true"
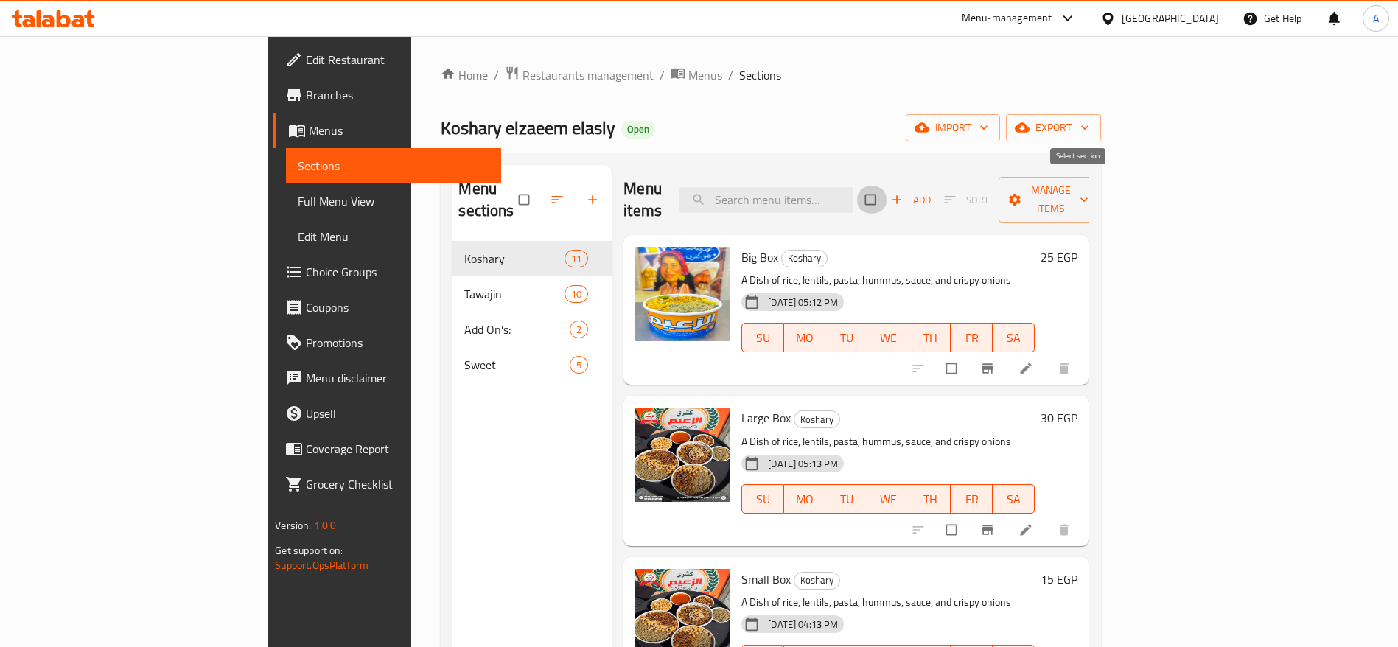
checkbox input "true"
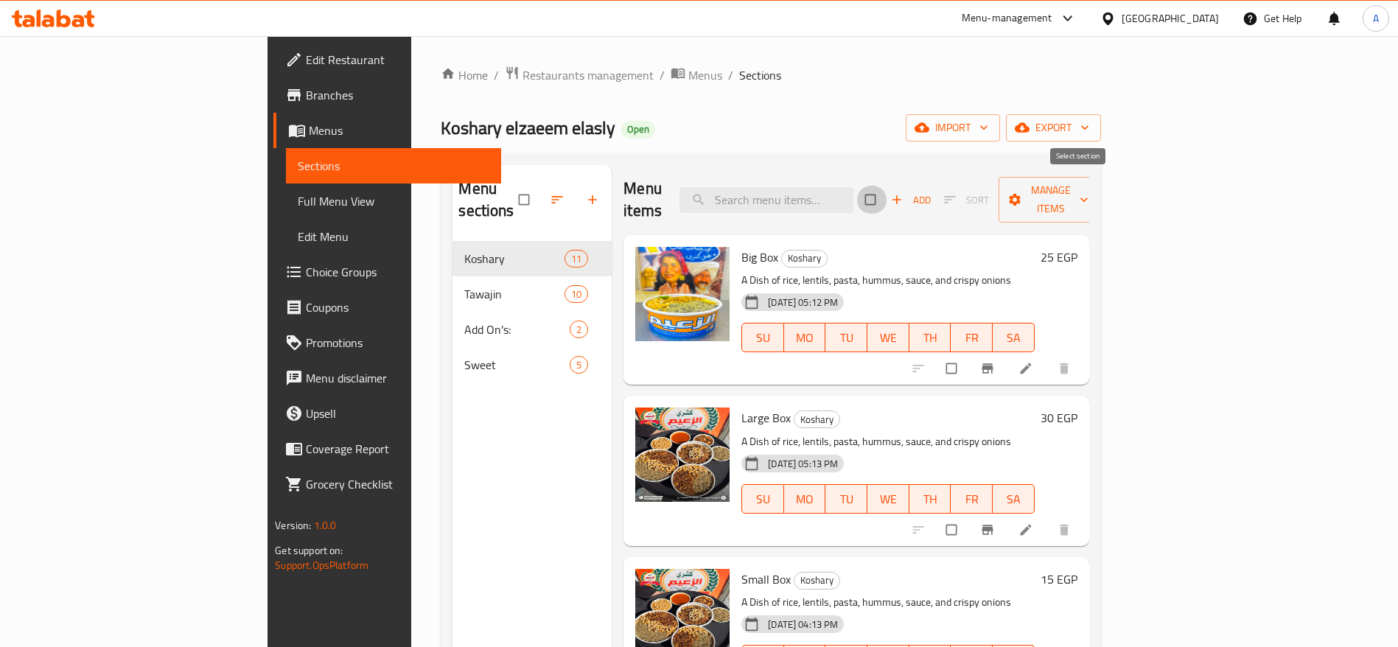
checkbox input "true"
click at [887, 192] on input "checkbox" at bounding box center [871, 200] width 31 height 28
checkbox input "false"
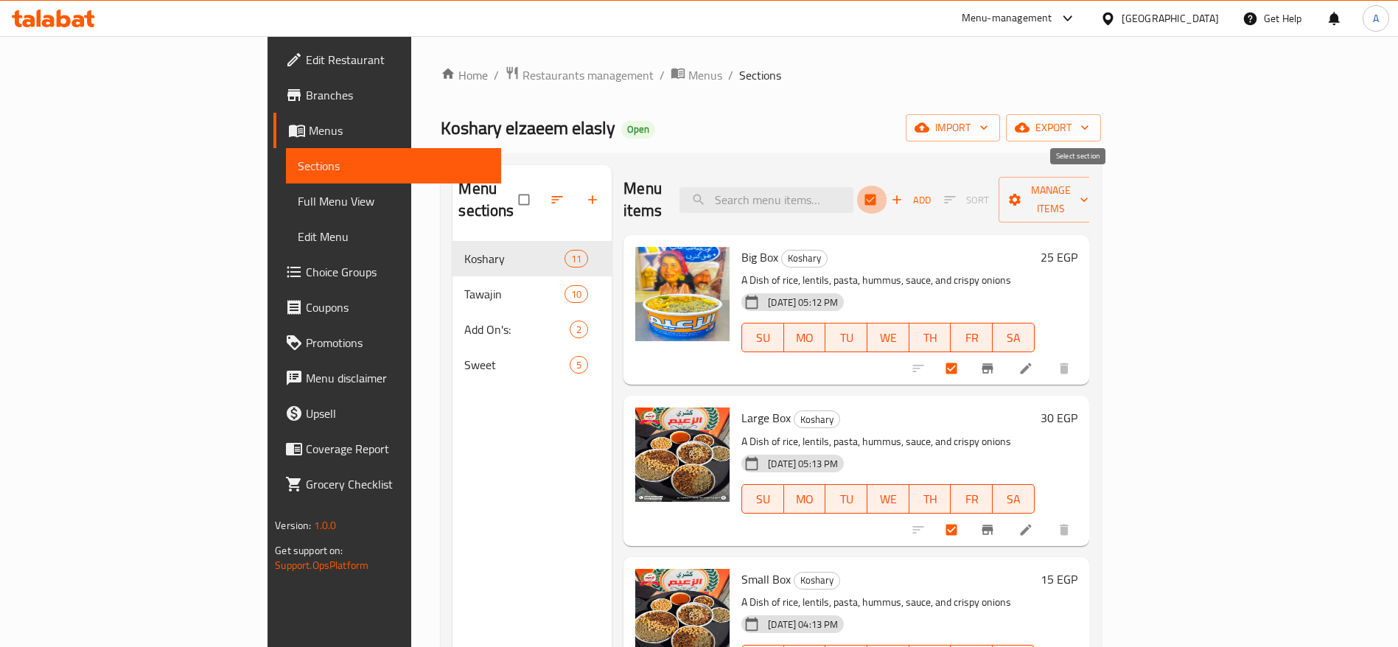
checkbox input "false"
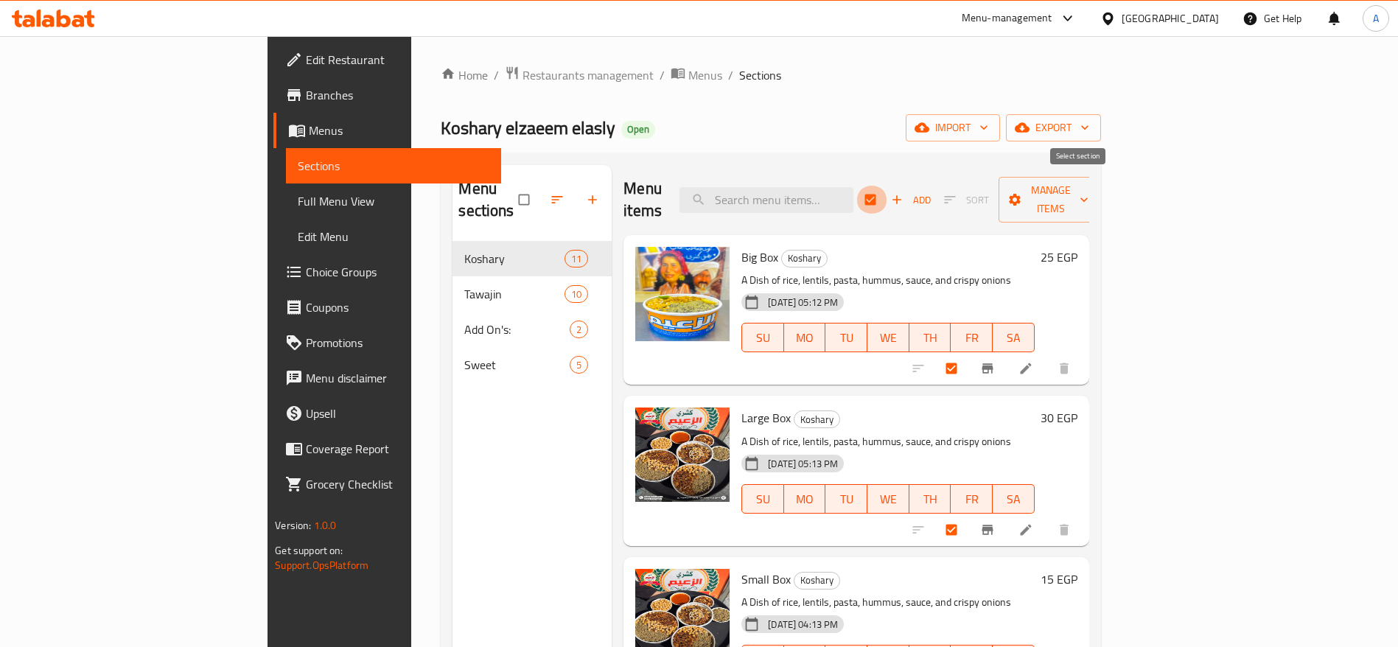
checkbox input "false"
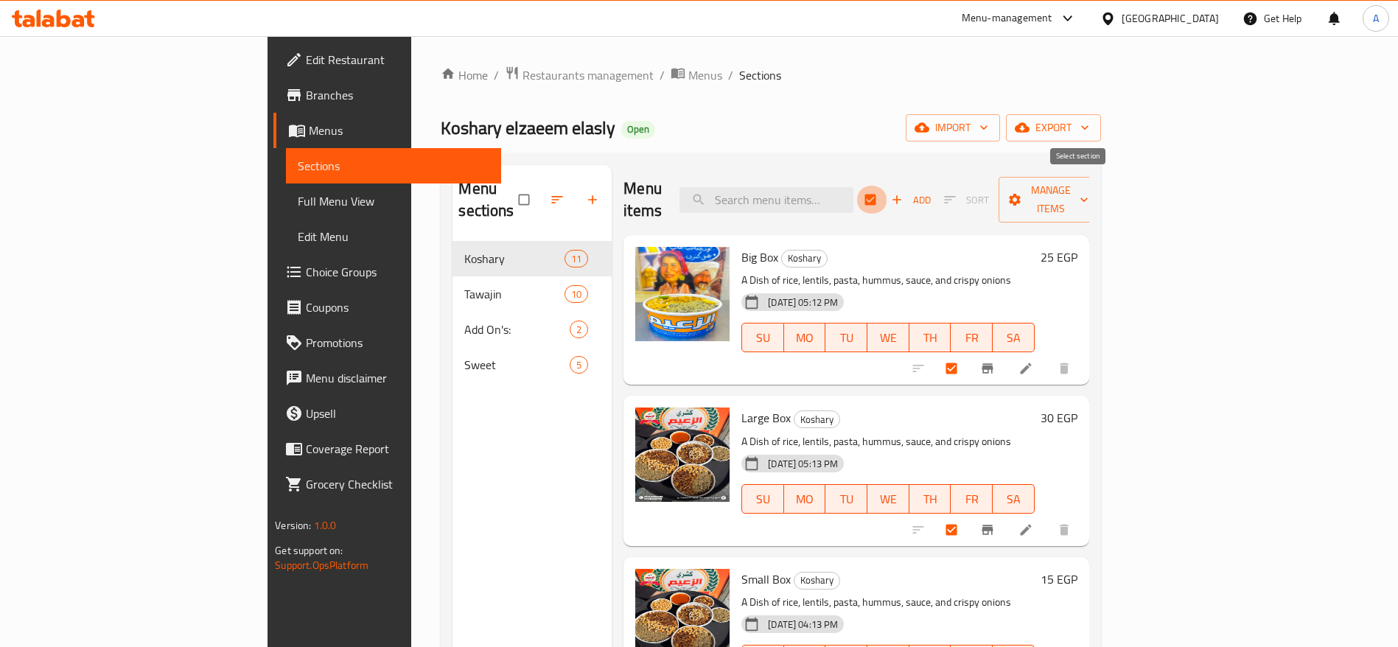
checkbox input "false"
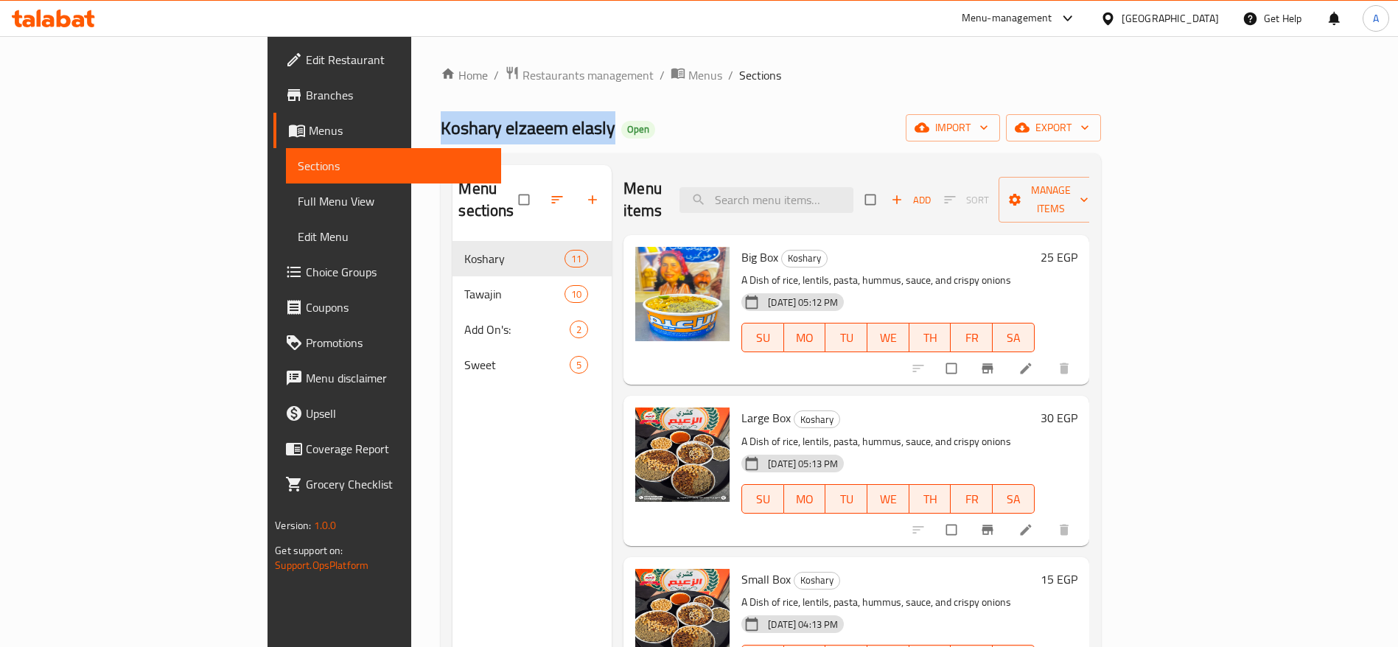
drag, startPoint x: 265, startPoint y: 128, endPoint x: 434, endPoint y: 122, distance: 169.6
click at [441, 122] on span "Koshary elzaeem elasly" at bounding box center [528, 127] width 175 height 33
copy span "Koshary elzaeem elasly"
click at [93, 22] on icon at bounding box center [53, 19] width 83 height 18
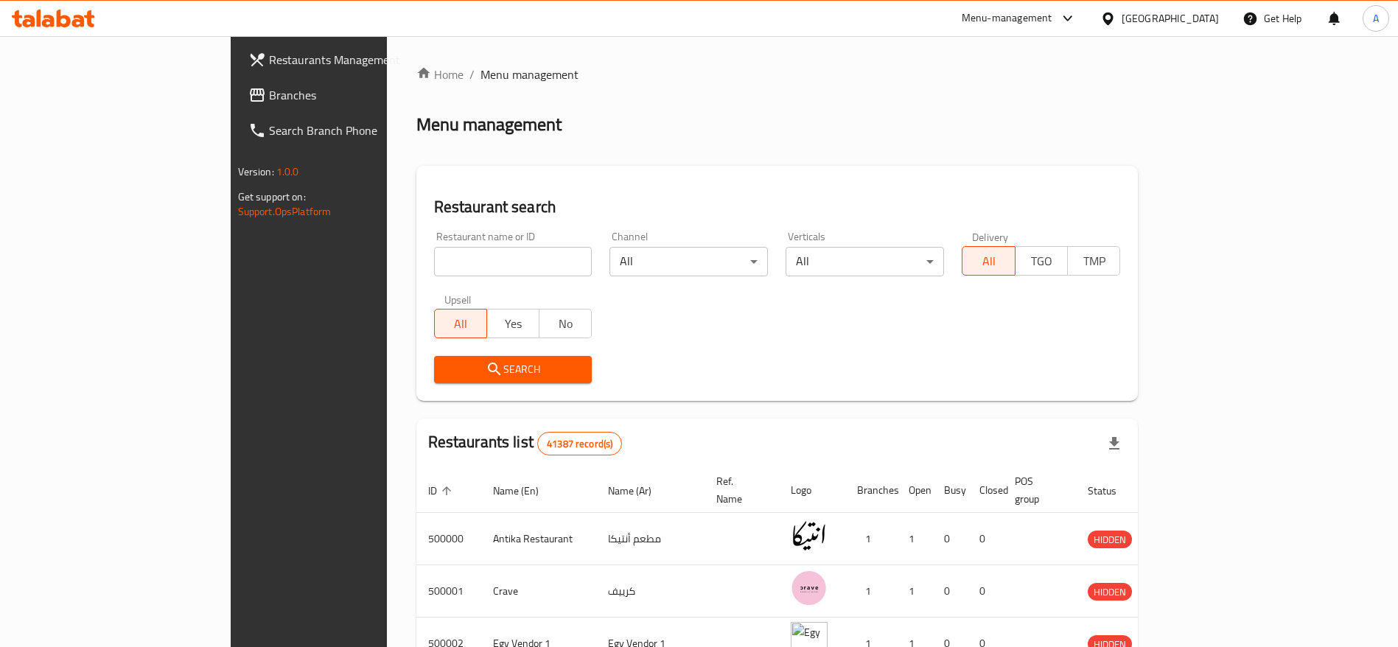
click at [438, 259] on input "search" at bounding box center [513, 261] width 158 height 29
paste input "Koshary elzaeem elasly"
type input "Koshary elzaeem elasly"
click button "Search" at bounding box center [513, 369] width 158 height 27
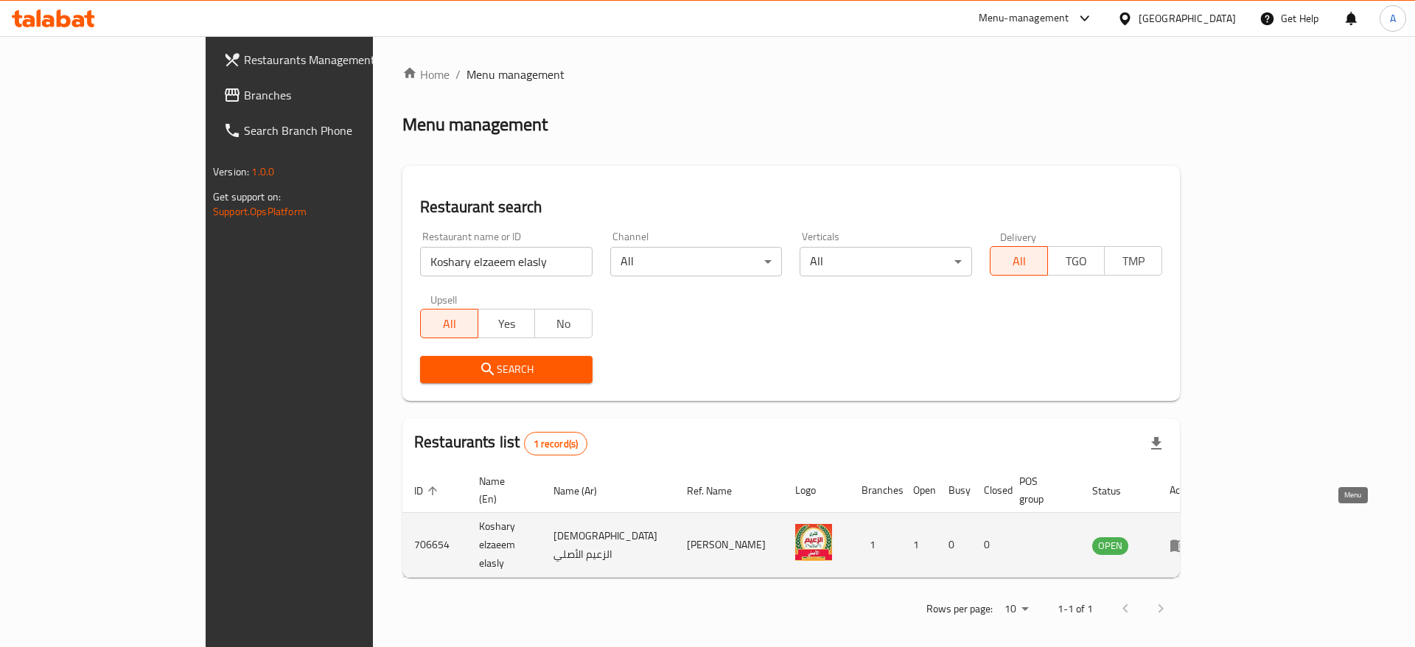
click at [1197, 536] on link "enhanced table" at bounding box center [1183, 545] width 27 height 18
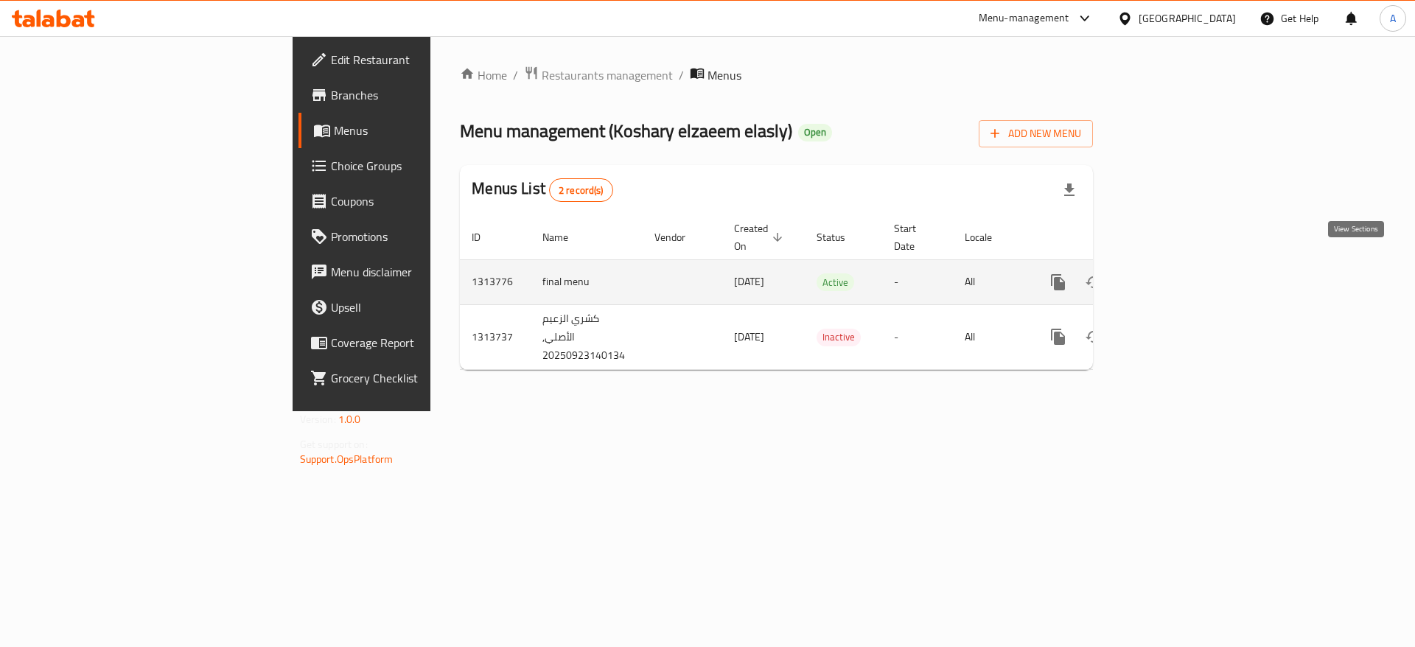
click at [1173, 273] on icon "enhanced table" at bounding box center [1165, 282] width 18 height 18
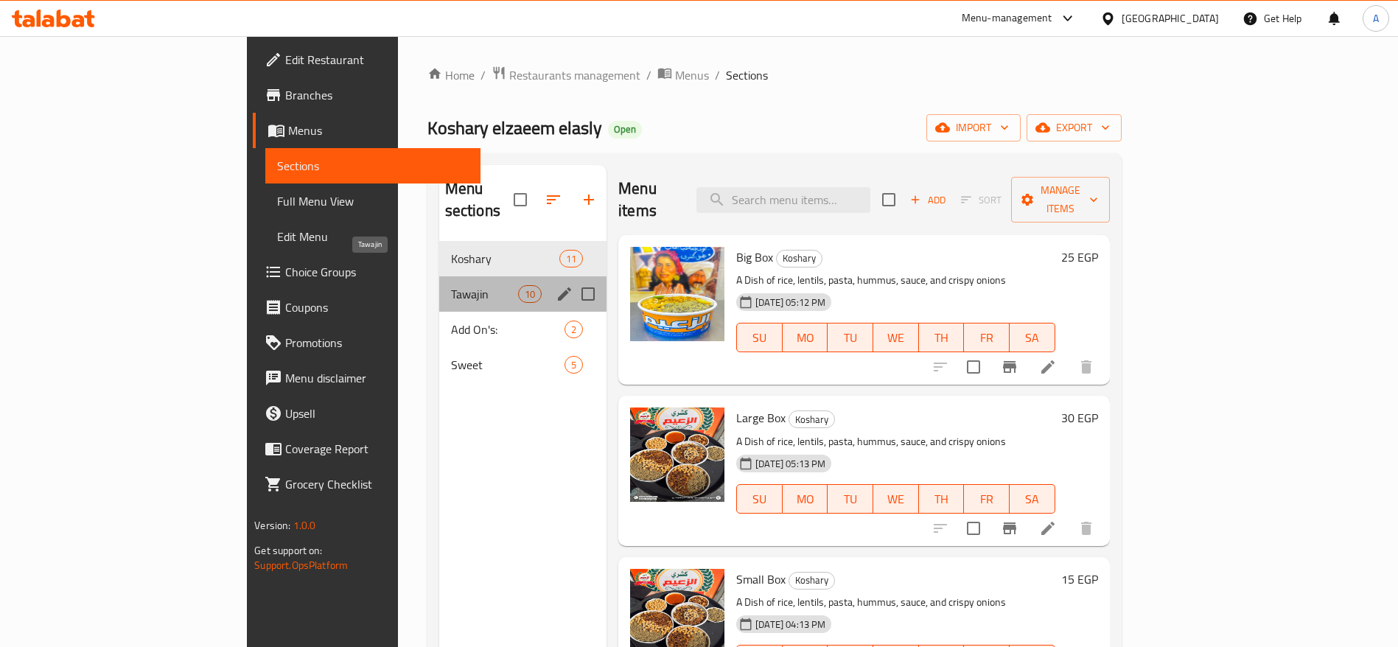
click at [451, 285] on span "Tawajin" at bounding box center [484, 294] width 67 height 18
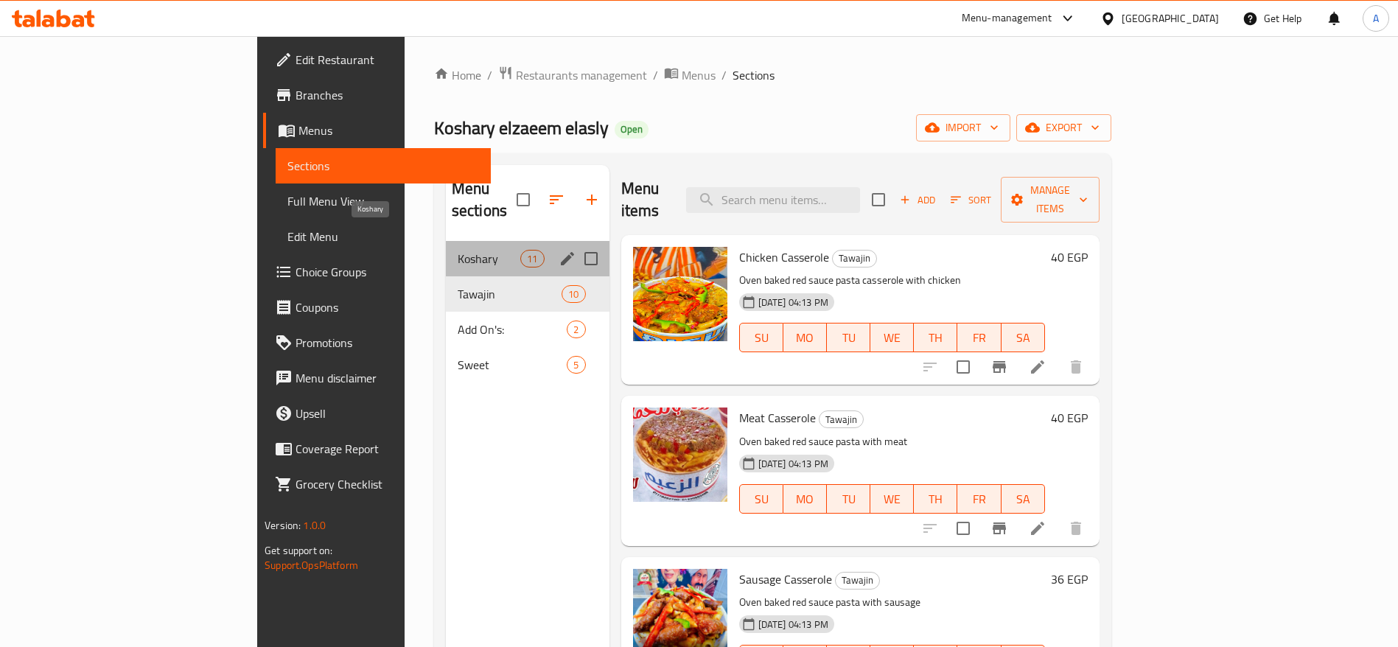
click at [458, 250] on span "Koshary" at bounding box center [489, 259] width 63 height 18
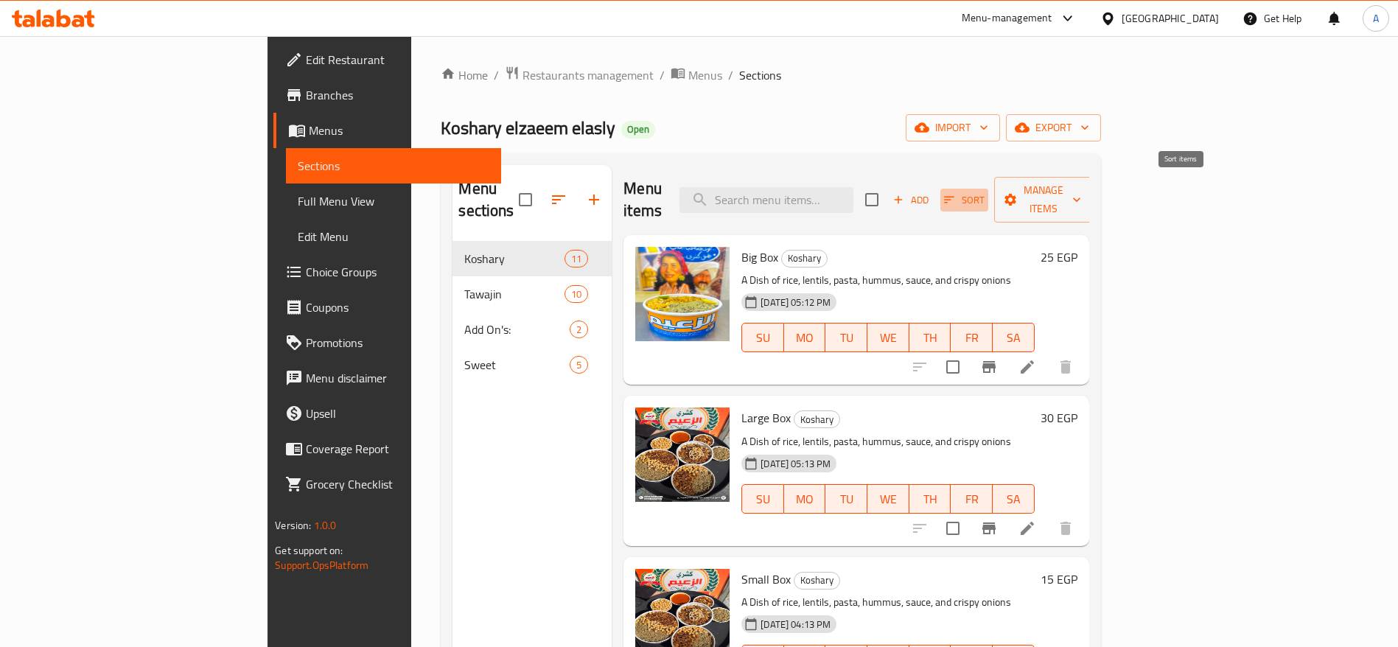
click at [956, 193] on icon "button" at bounding box center [949, 199] width 13 height 13
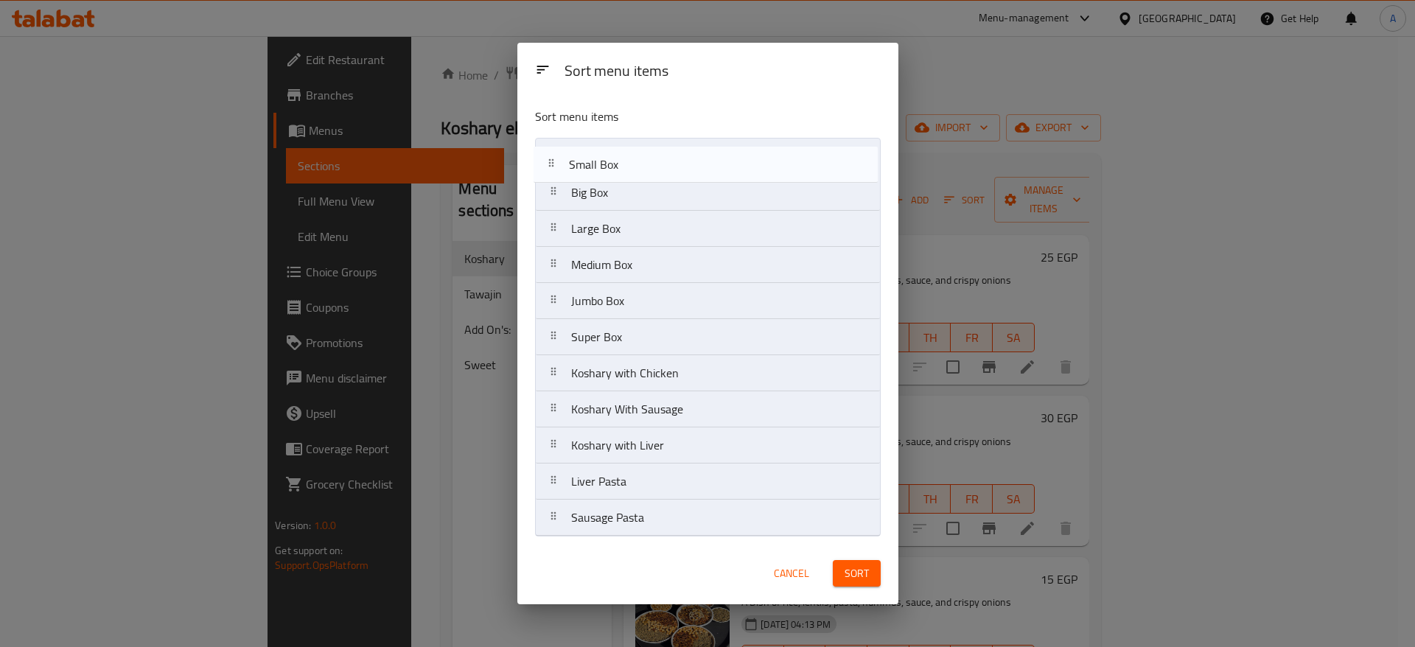
drag, startPoint x: 559, startPoint y: 232, endPoint x: 554, endPoint y: 162, distance: 70.1
click at [554, 162] on nav "Big Box Large Box Small Box Medium Box Jumbo Box Super Box Koshary with Chicken…" at bounding box center [708, 337] width 346 height 399
drag, startPoint x: 564, startPoint y: 274, endPoint x: 561, endPoint y: 200, distance: 74.5
click at [561, 200] on nav "Small Box Big Box Large Box Medium Box Jumbo Box Super Box Koshary with Chicken…" at bounding box center [708, 337] width 346 height 399
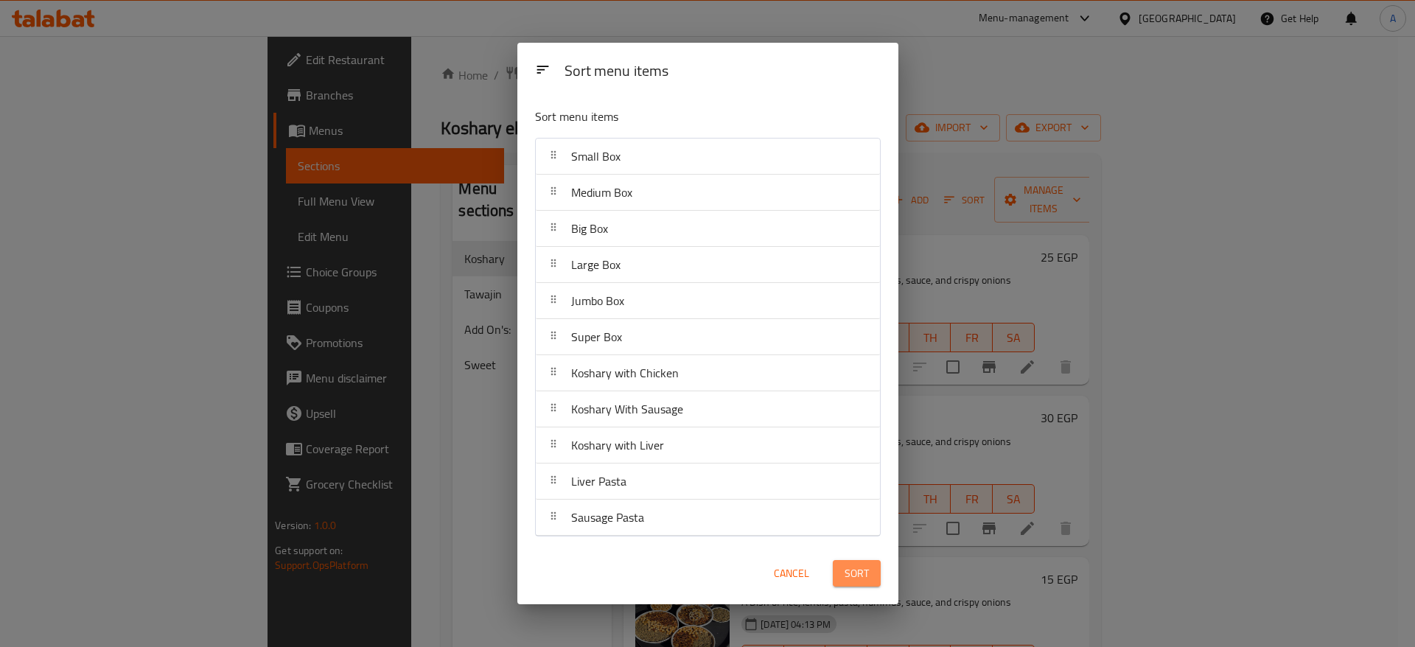
click at [863, 574] on span "Sort" at bounding box center [857, 573] width 24 height 18
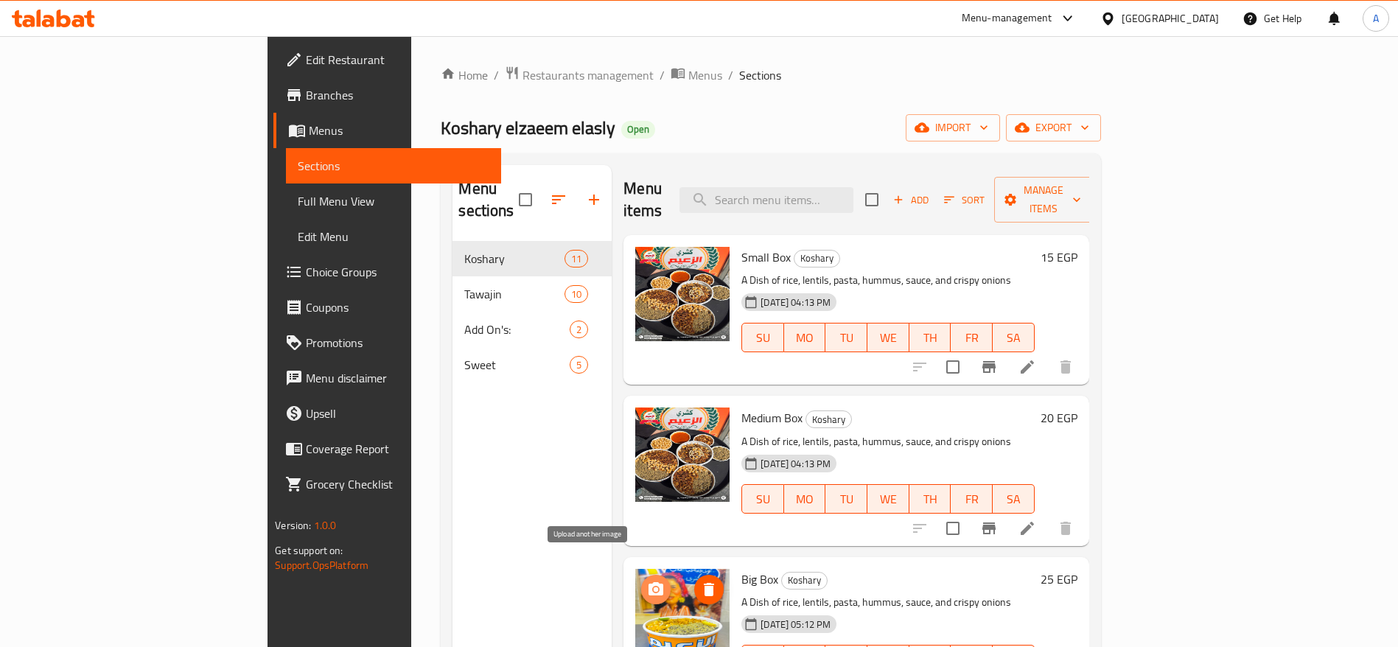
click at [647, 581] on icon "upload picture" at bounding box center [656, 590] width 18 height 18
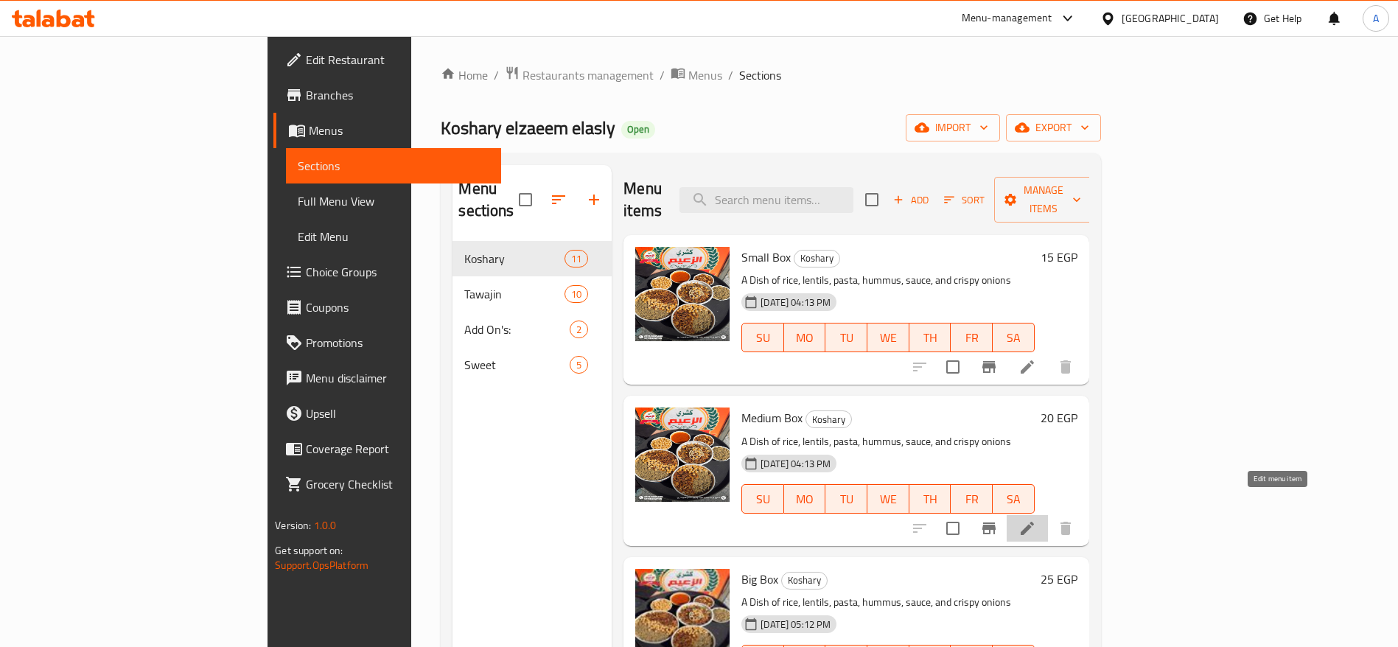
click at [1036, 520] on icon at bounding box center [1027, 529] width 18 height 18
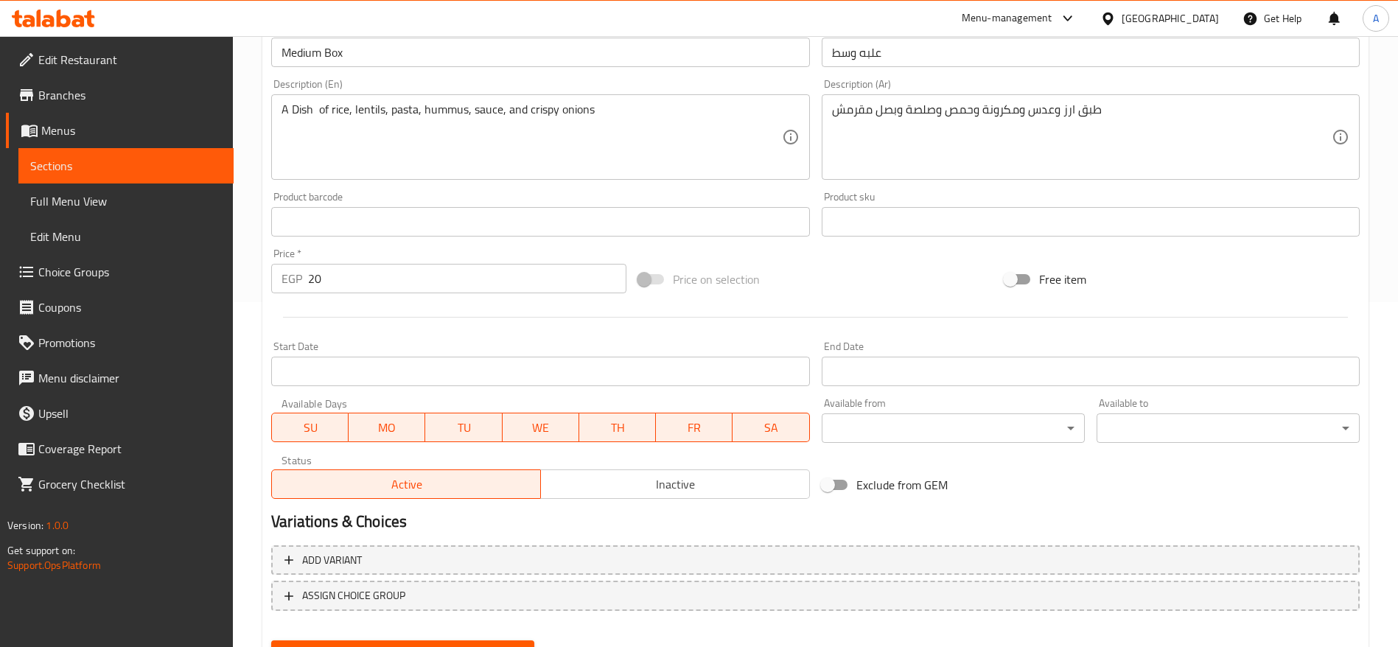
scroll to position [346, 0]
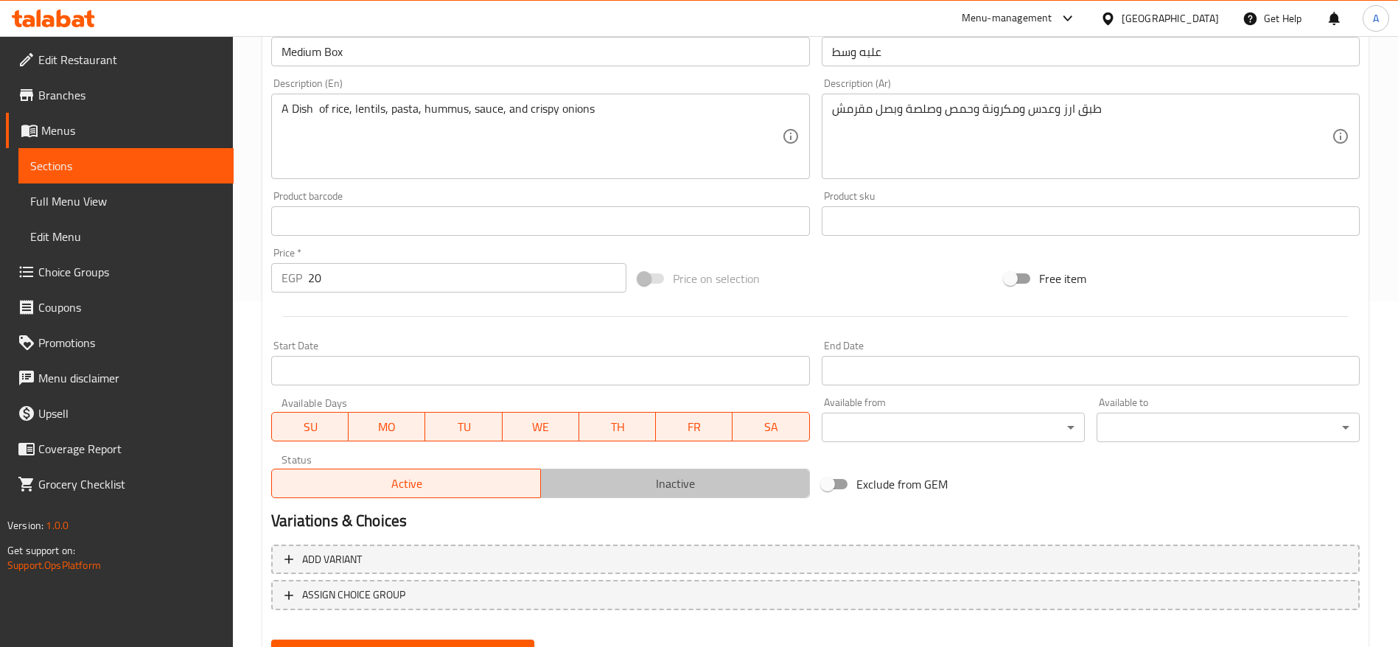
click at [720, 473] on span "Inactive" at bounding box center [675, 483] width 257 height 21
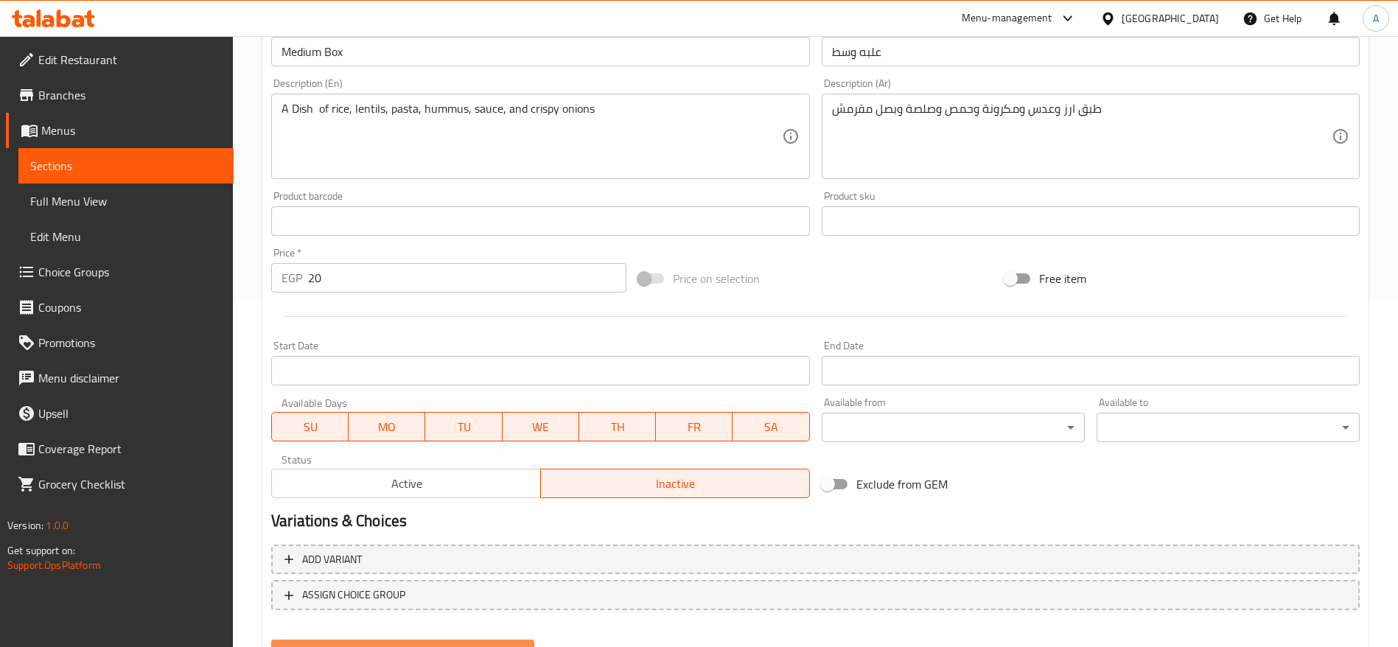
click at [443, 640] on button "Update" at bounding box center [402, 653] width 263 height 27
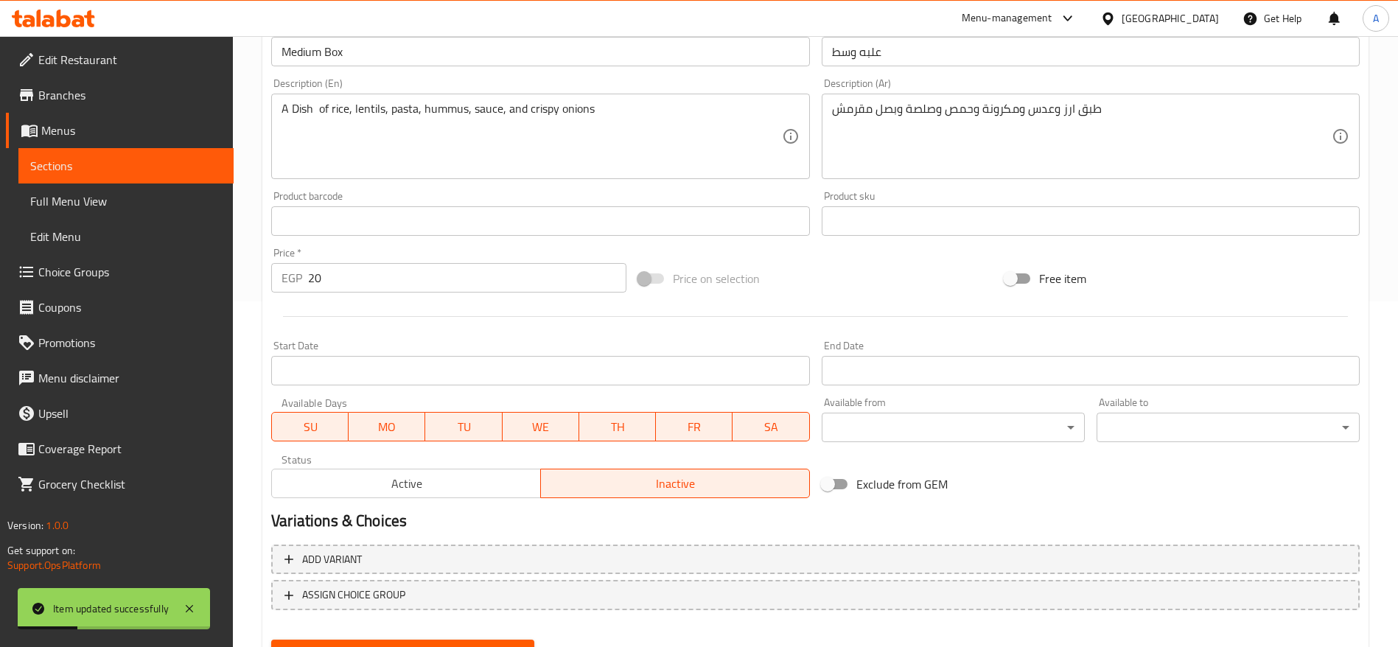
scroll to position [0, 0]
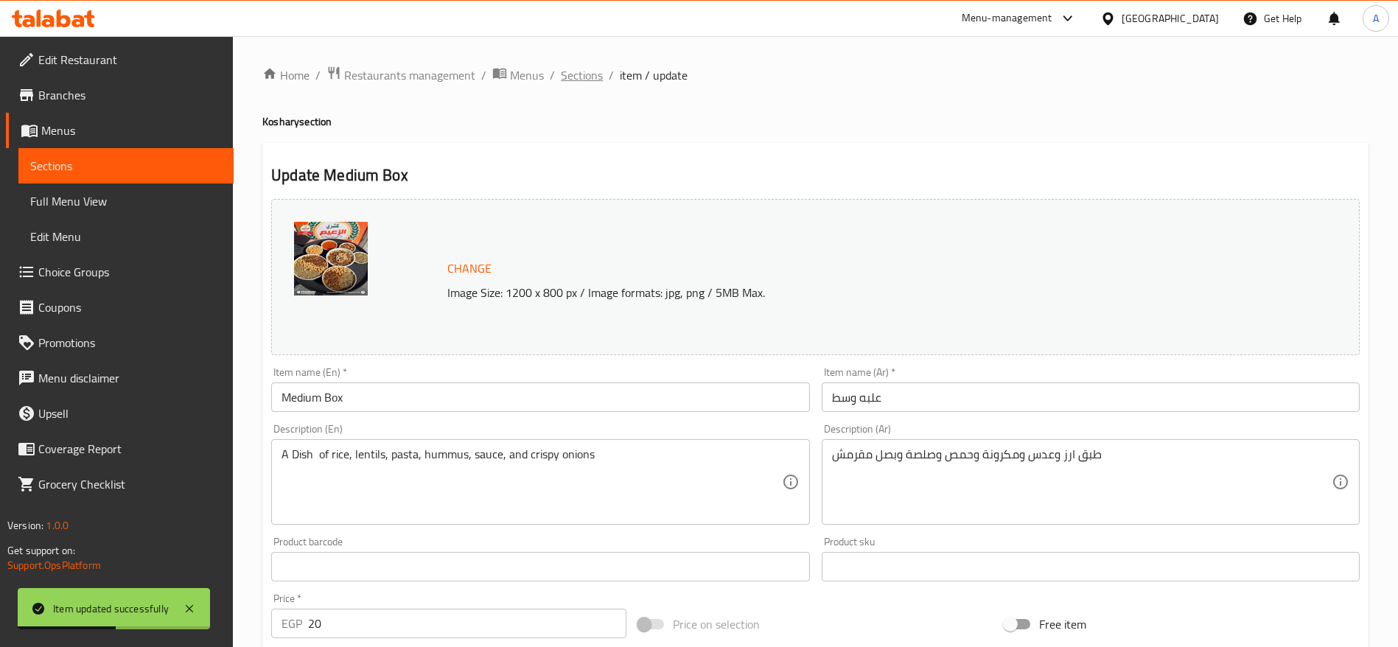
click at [586, 83] on span "Sections" at bounding box center [582, 75] width 42 height 18
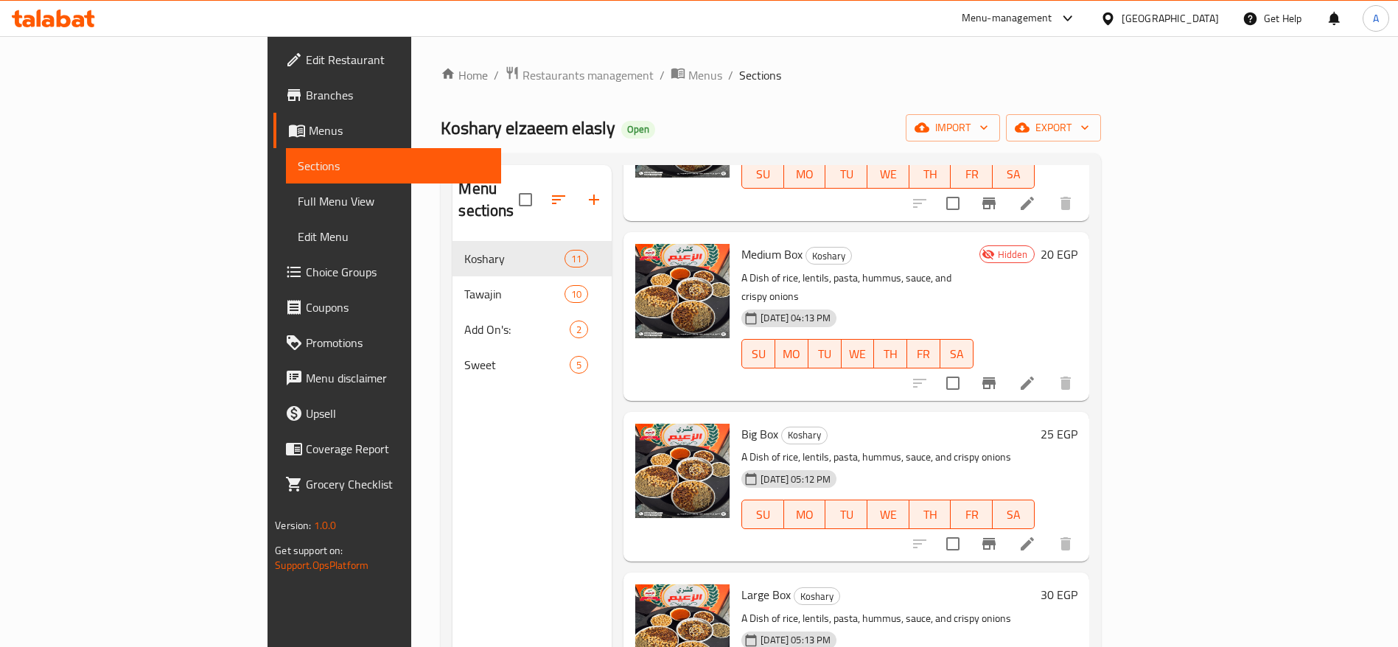
scroll to position [155, 0]
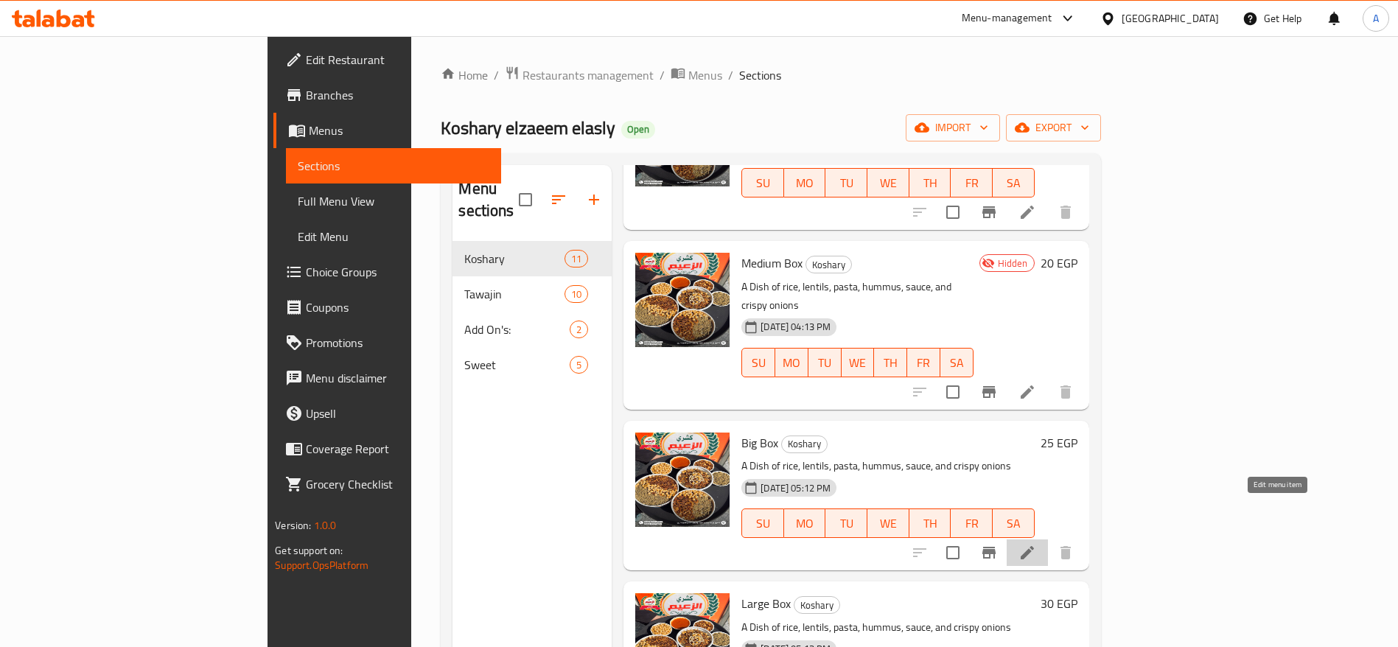
click at [1036, 544] on icon at bounding box center [1027, 553] width 18 height 18
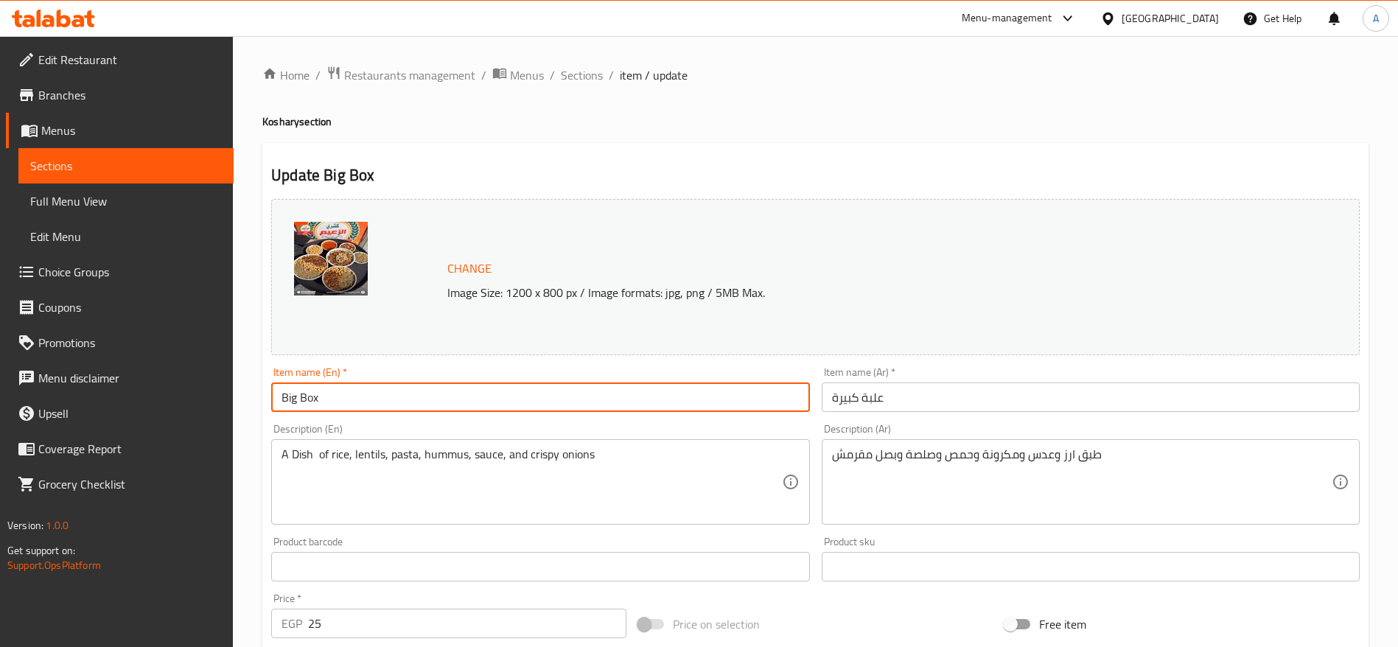
click at [290, 398] on input "Big Box" at bounding box center [540, 396] width 538 height 29
type input "Medium Box"
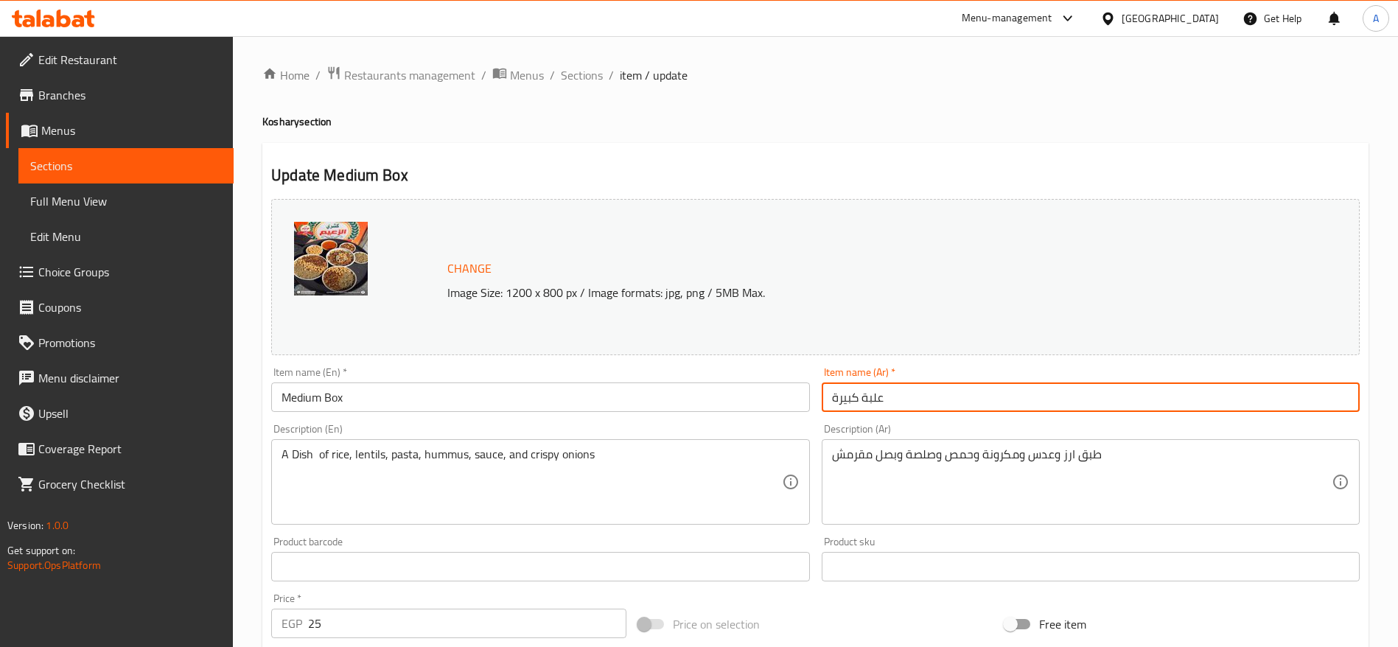
click at [844, 396] on input "علبة كبيرة" at bounding box center [1091, 396] width 538 height 29
type input "علبة وسط"
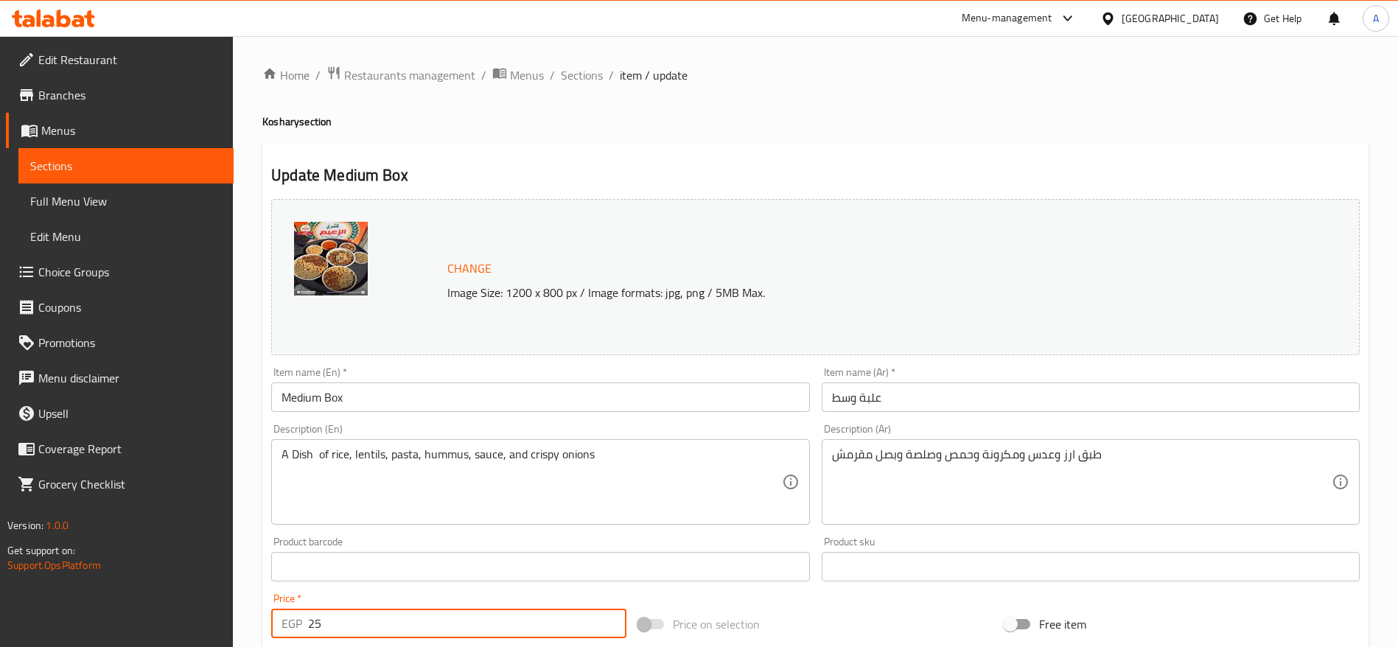
click at [436, 623] on input "25" at bounding box center [467, 623] width 318 height 29
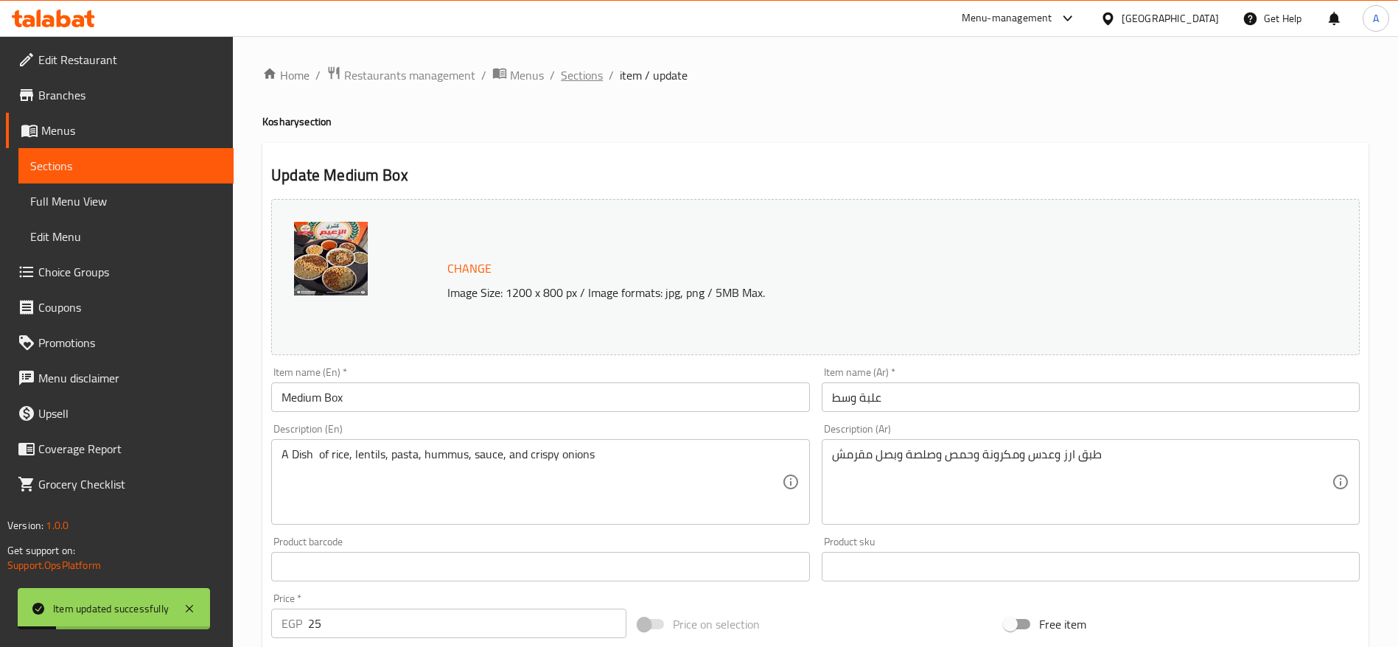
click at [599, 80] on span "Sections" at bounding box center [582, 75] width 42 height 18
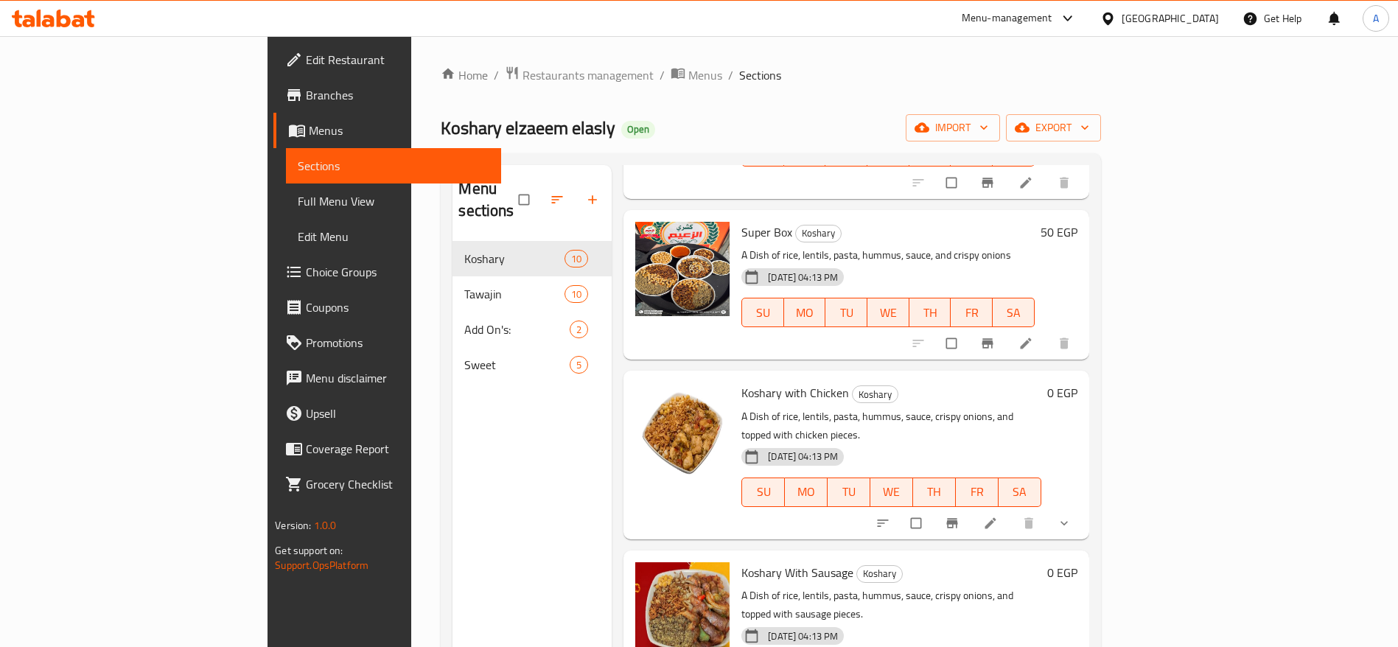
scroll to position [673, 0]
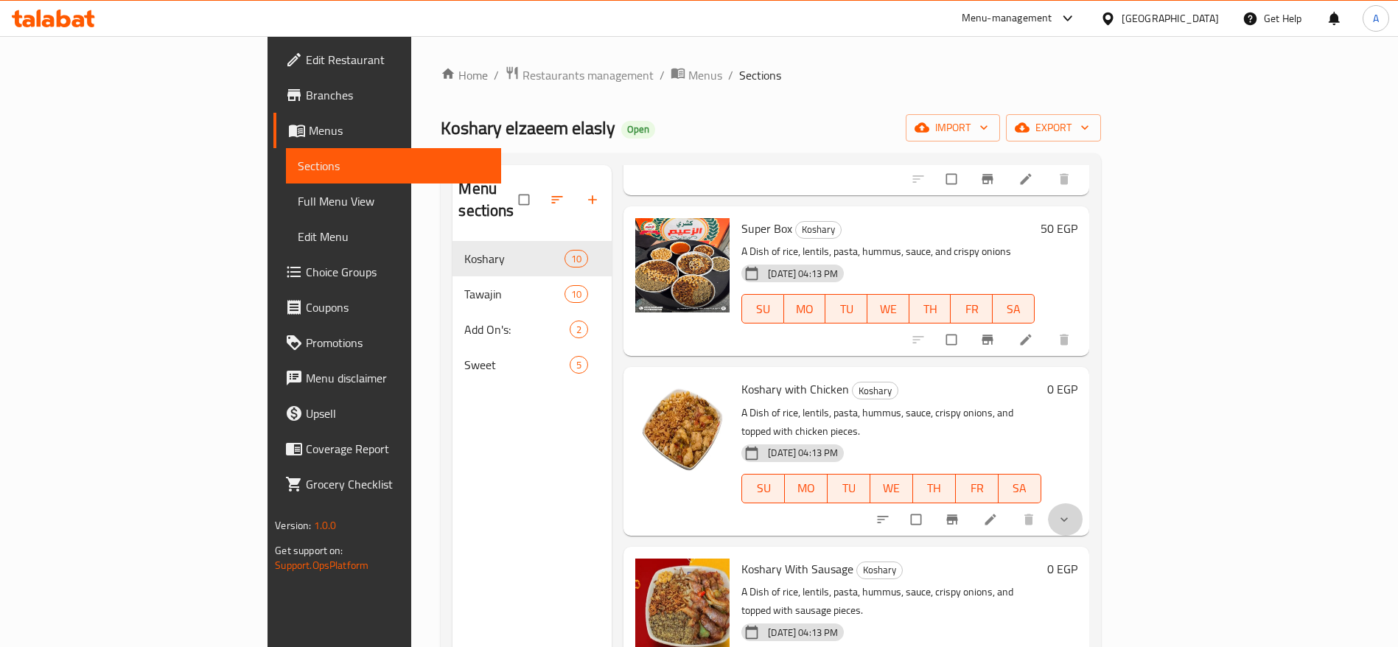
click at [1083, 503] on button "show more" at bounding box center [1065, 519] width 35 height 32
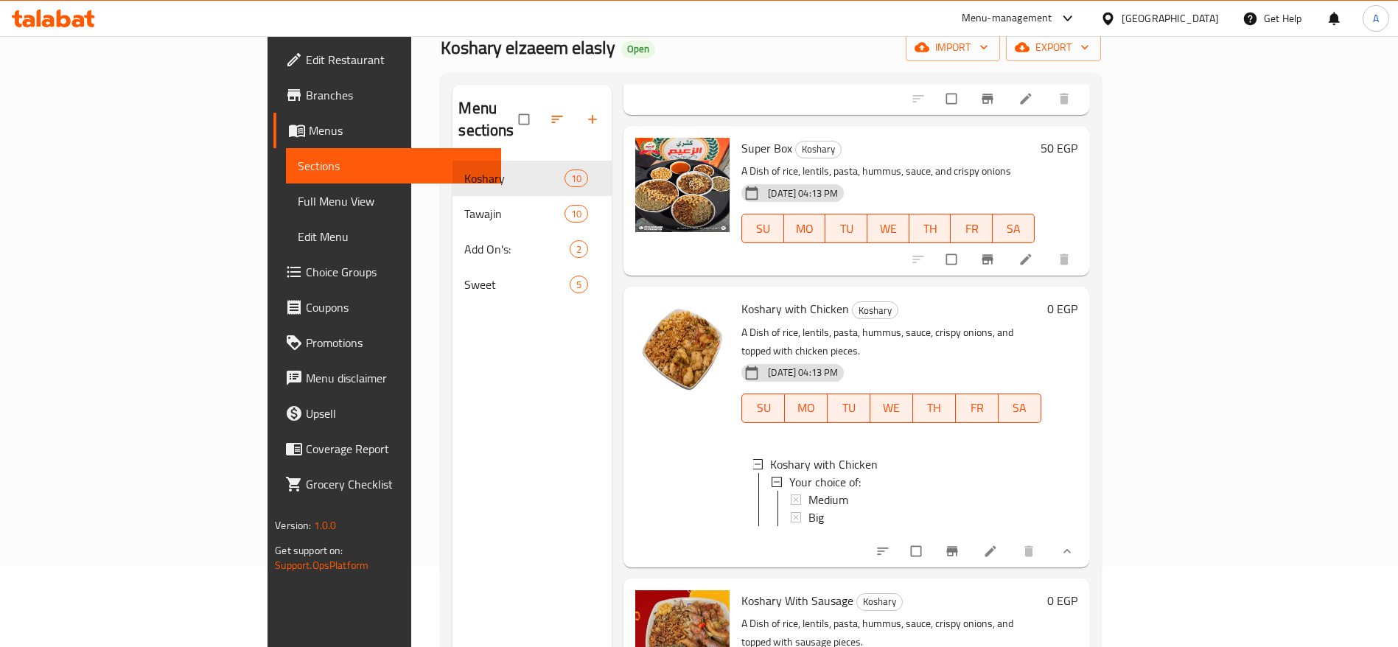
scroll to position [83, 0]
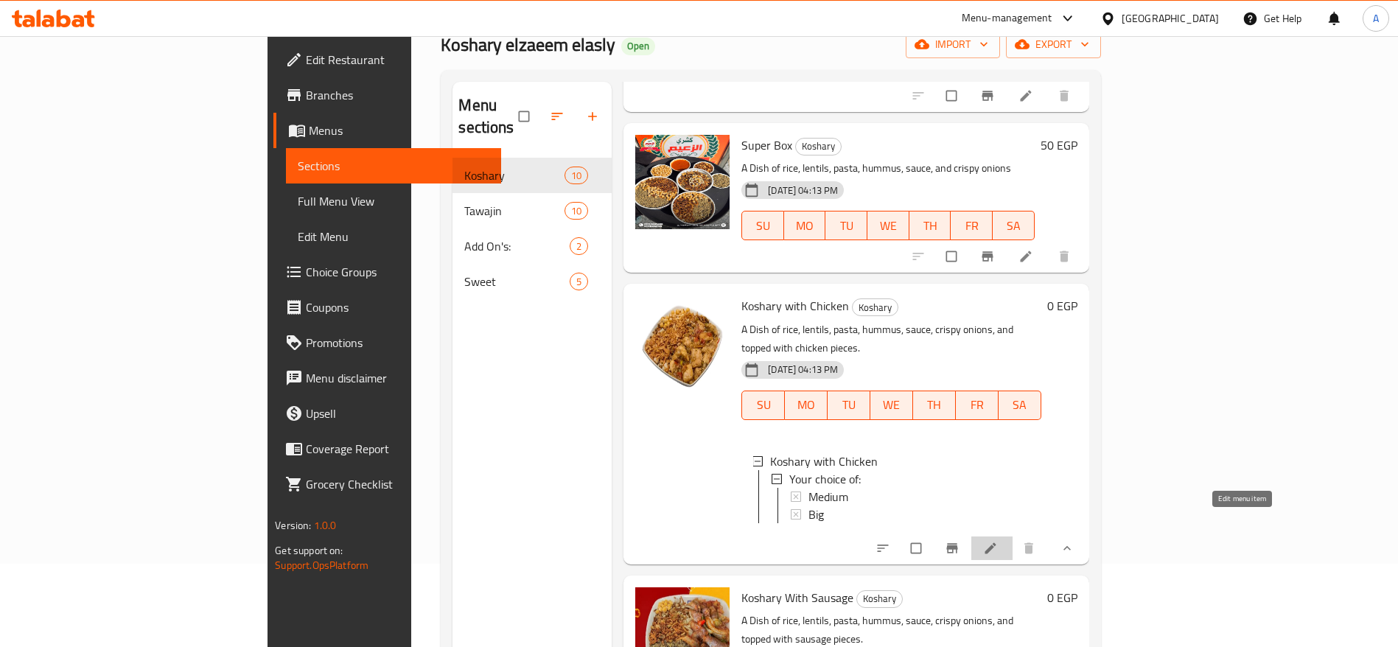
click at [998, 541] on icon at bounding box center [990, 548] width 15 height 15
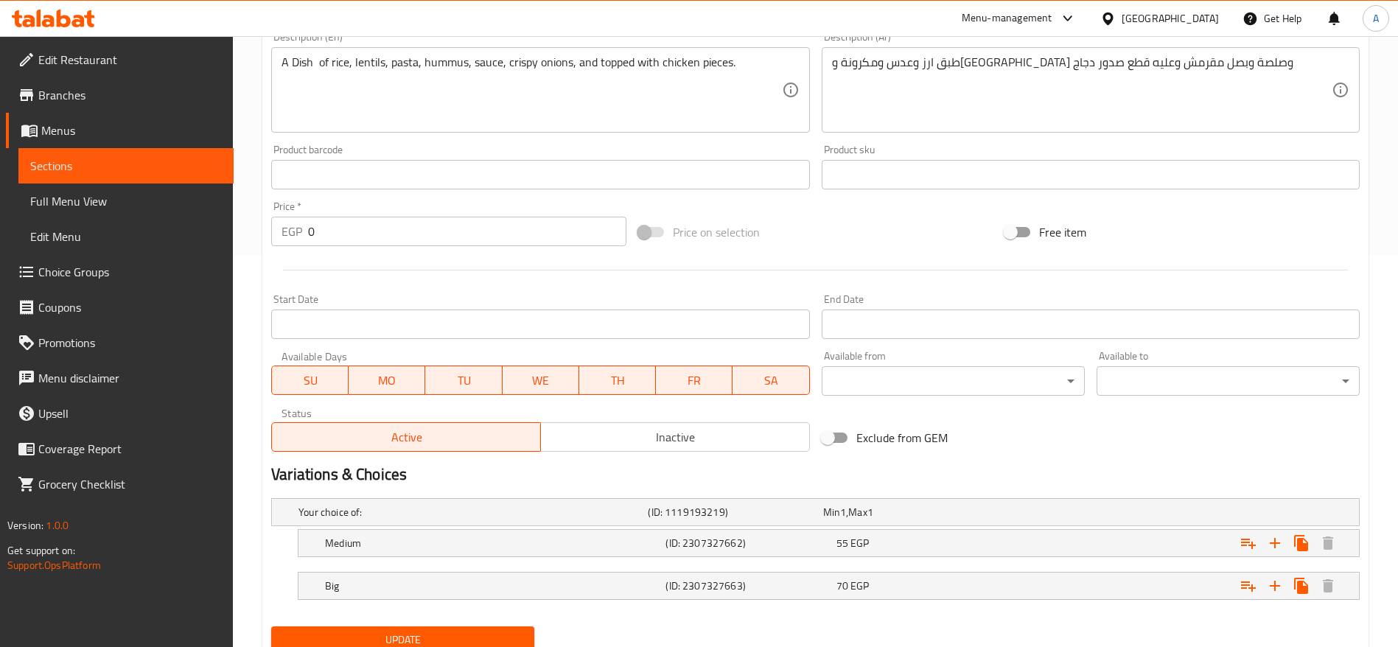
scroll to position [449, 0]
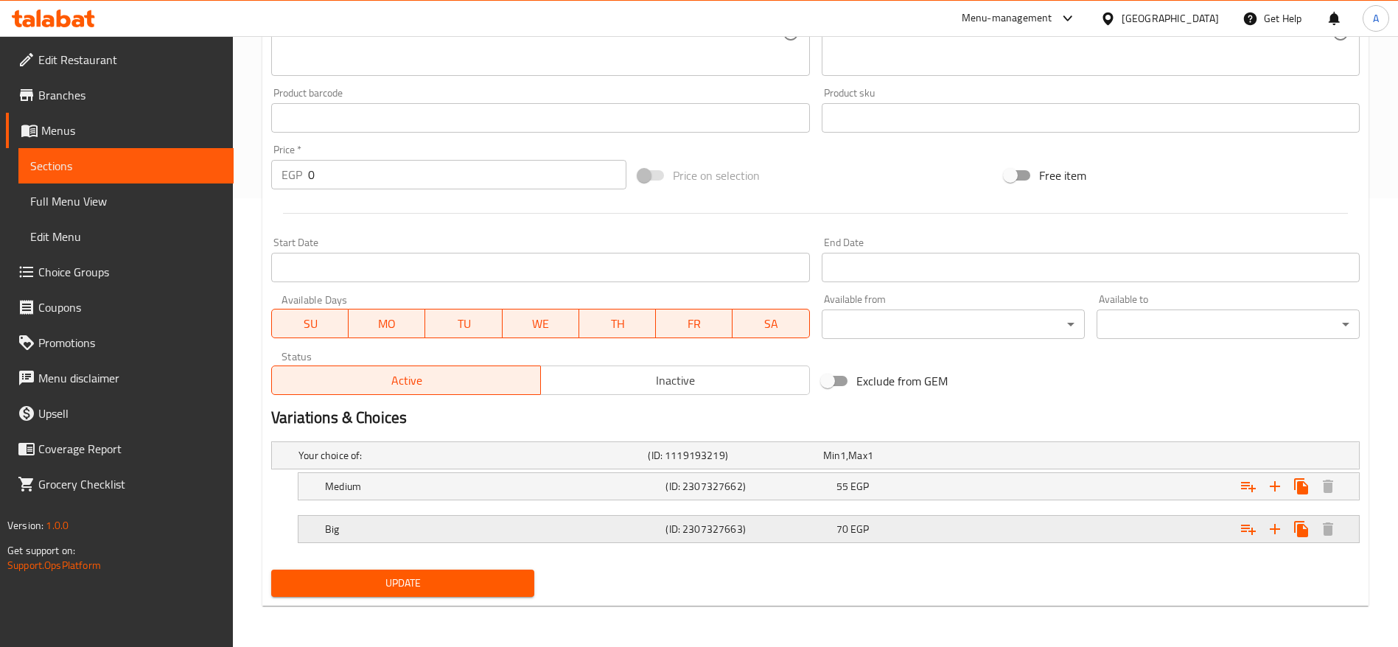
click at [907, 530] on div "70 EGP" at bounding box center [918, 529] width 164 height 15
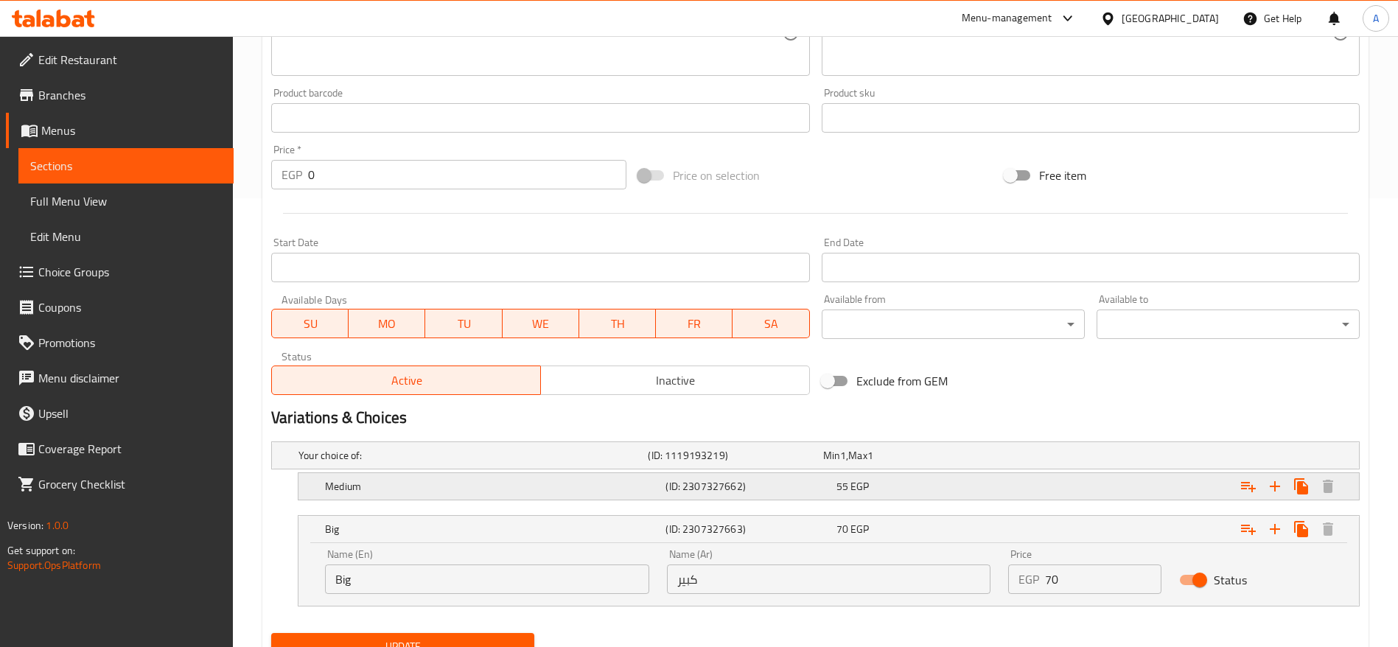
click at [976, 483] on div "55 EGP" at bounding box center [918, 486] width 164 height 15
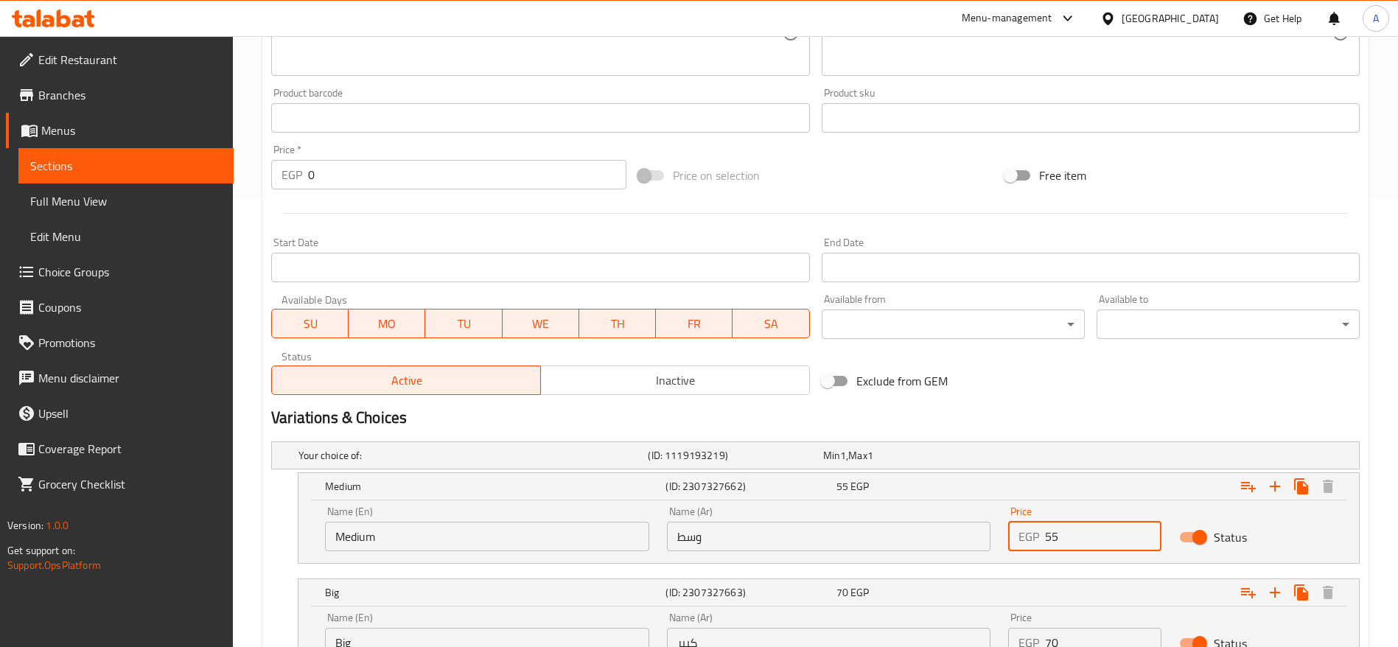
click at [1053, 542] on input "55" at bounding box center [1103, 536] width 116 height 29
type input "60"
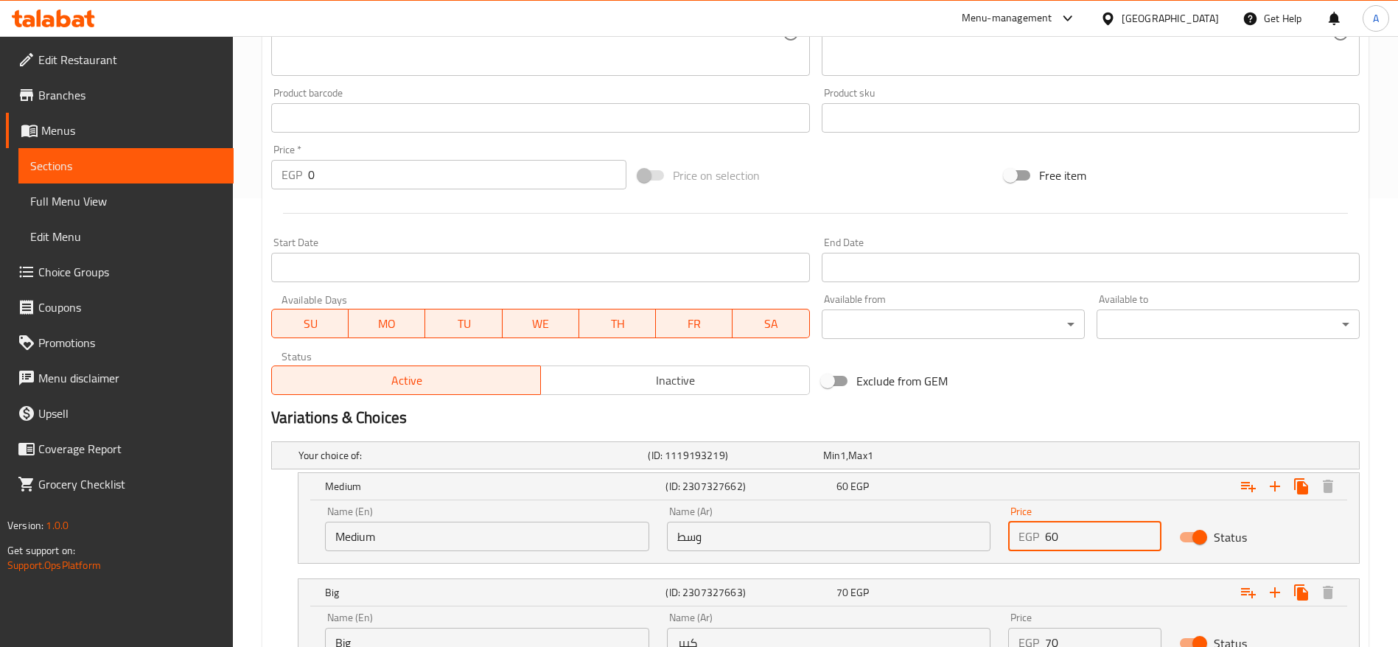
click at [76, 268] on span "Choice Groups" at bounding box center [129, 272] width 183 height 18
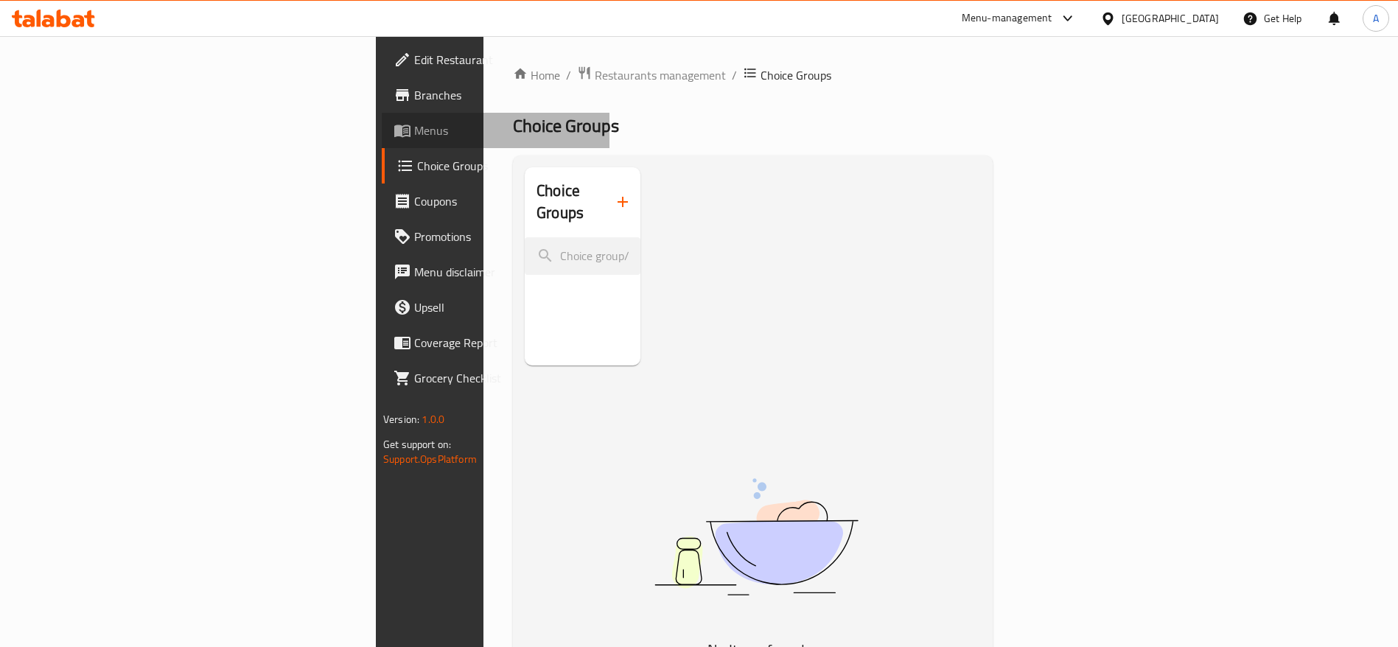
click at [414, 133] on span "Menus" at bounding box center [505, 131] width 183 height 18
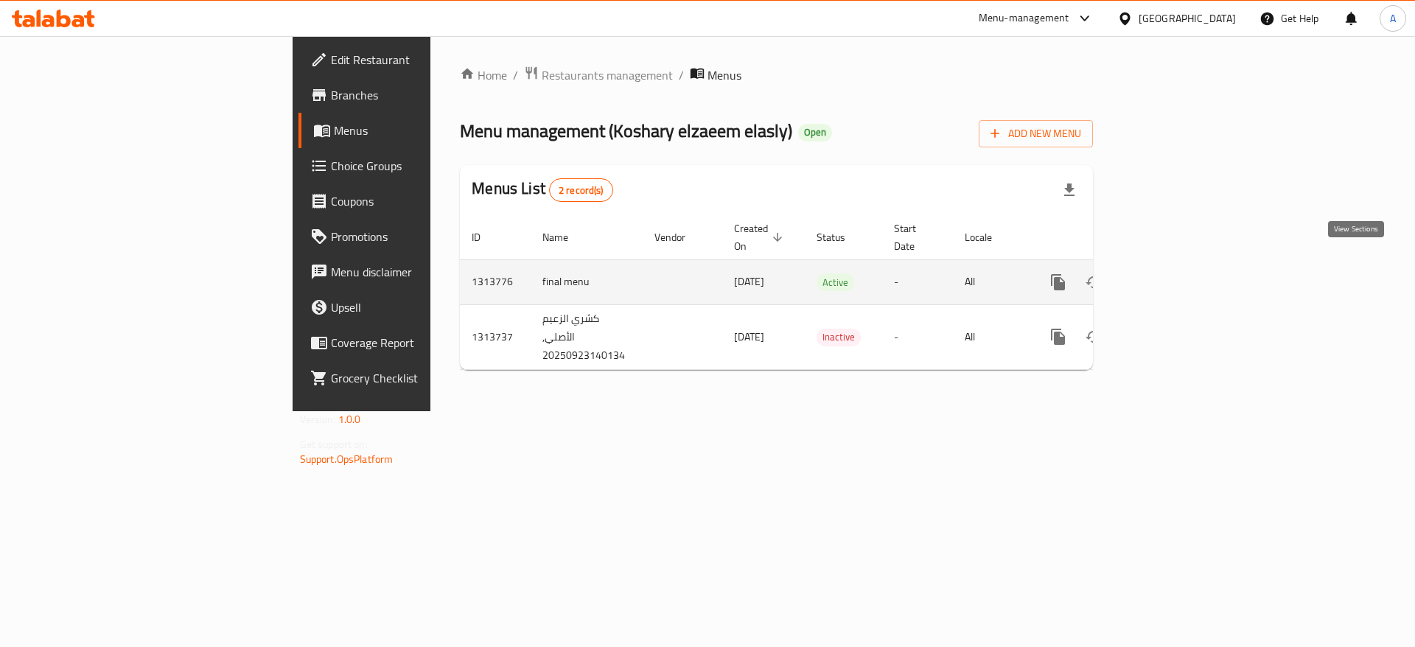
click at [1173, 273] on icon "enhanced table" at bounding box center [1165, 282] width 18 height 18
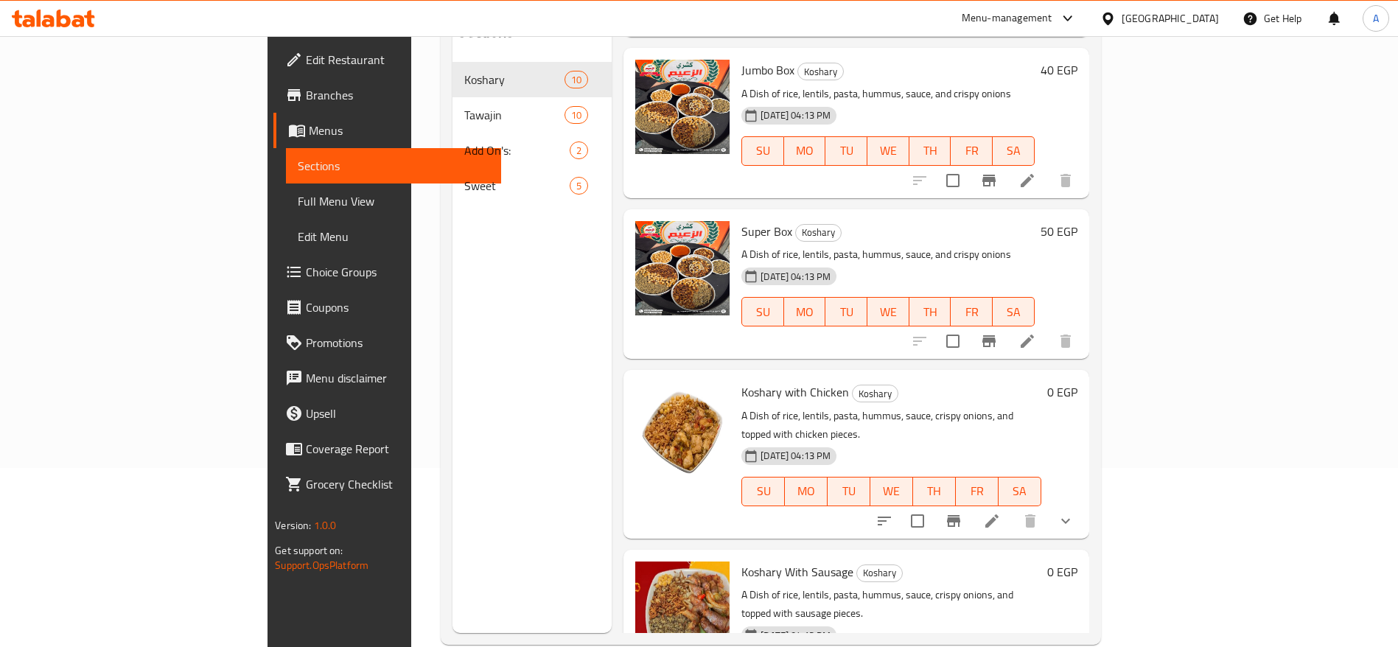
scroll to position [651, 0]
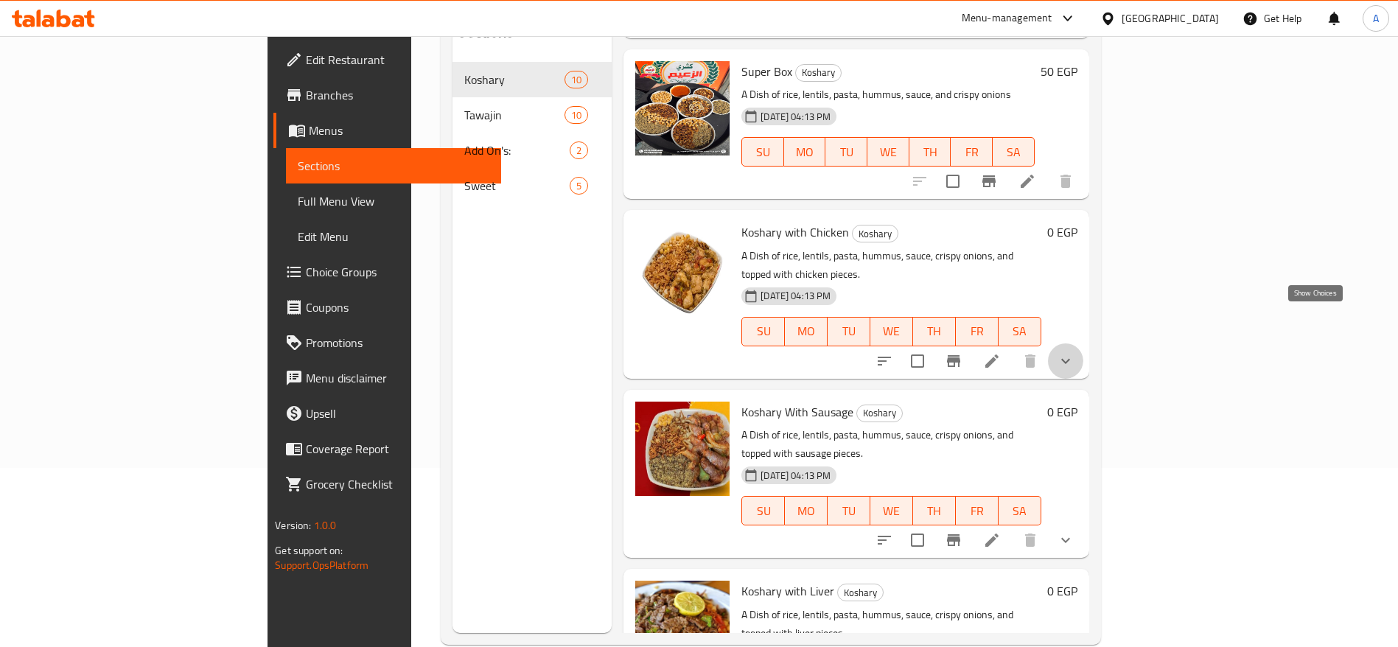
click at [1074, 352] on icon "show more" at bounding box center [1066, 361] width 18 height 18
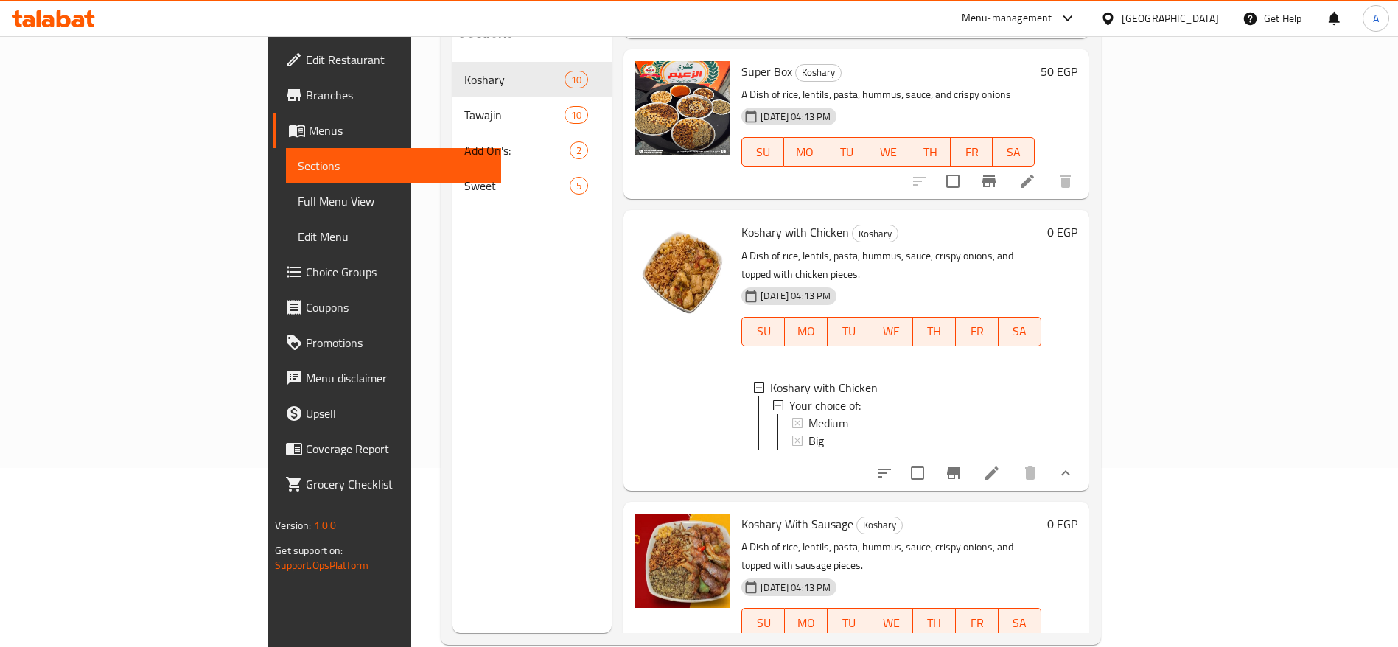
click at [811, 247] on p "A Dish of rice, lentils, pasta, hummus, sauce, crispy onions, and topped with c…" at bounding box center [890, 265] width 299 height 37
click at [951, 247] on p "A Dish of rice, lentils, pasta, hummus, sauce, crispy onions, and topped with c…" at bounding box center [890, 265] width 299 height 37
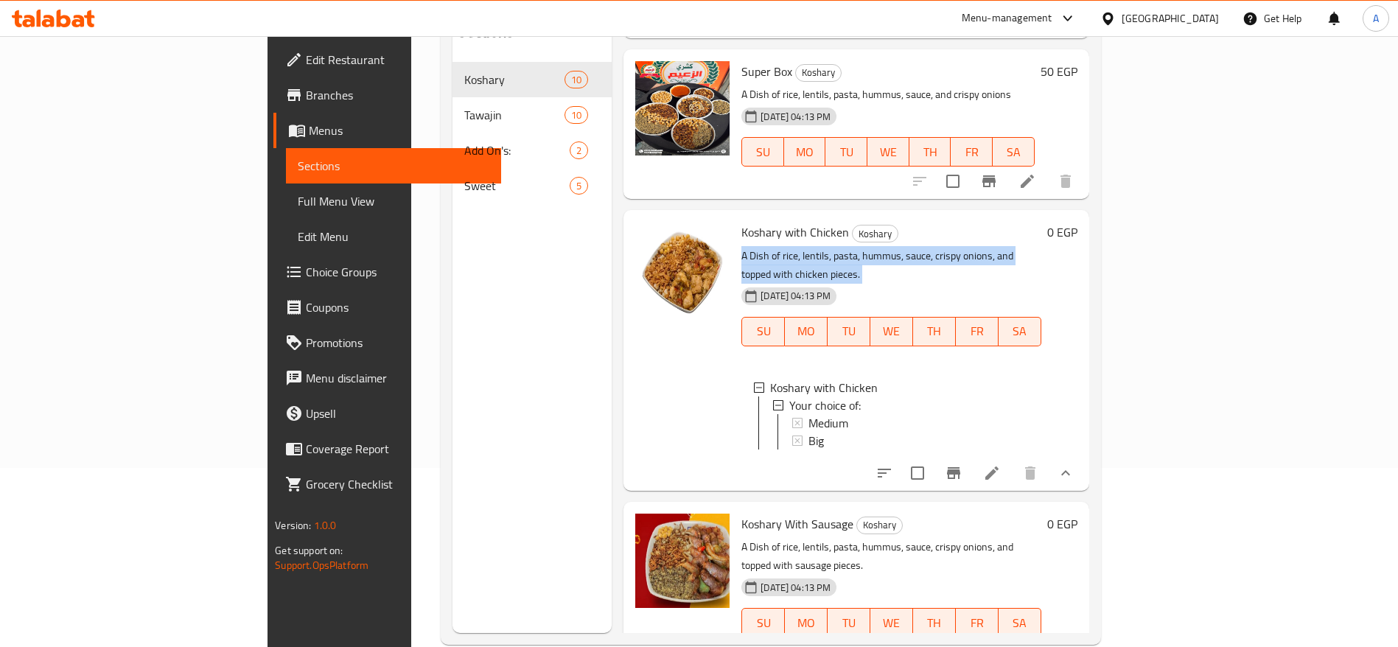
click at [951, 247] on p "A Dish of rice, lentils, pasta, hummus, sauce, crispy onions, and topped with c…" at bounding box center [890, 265] width 299 height 37
click at [1013, 460] on li at bounding box center [991, 473] width 41 height 27
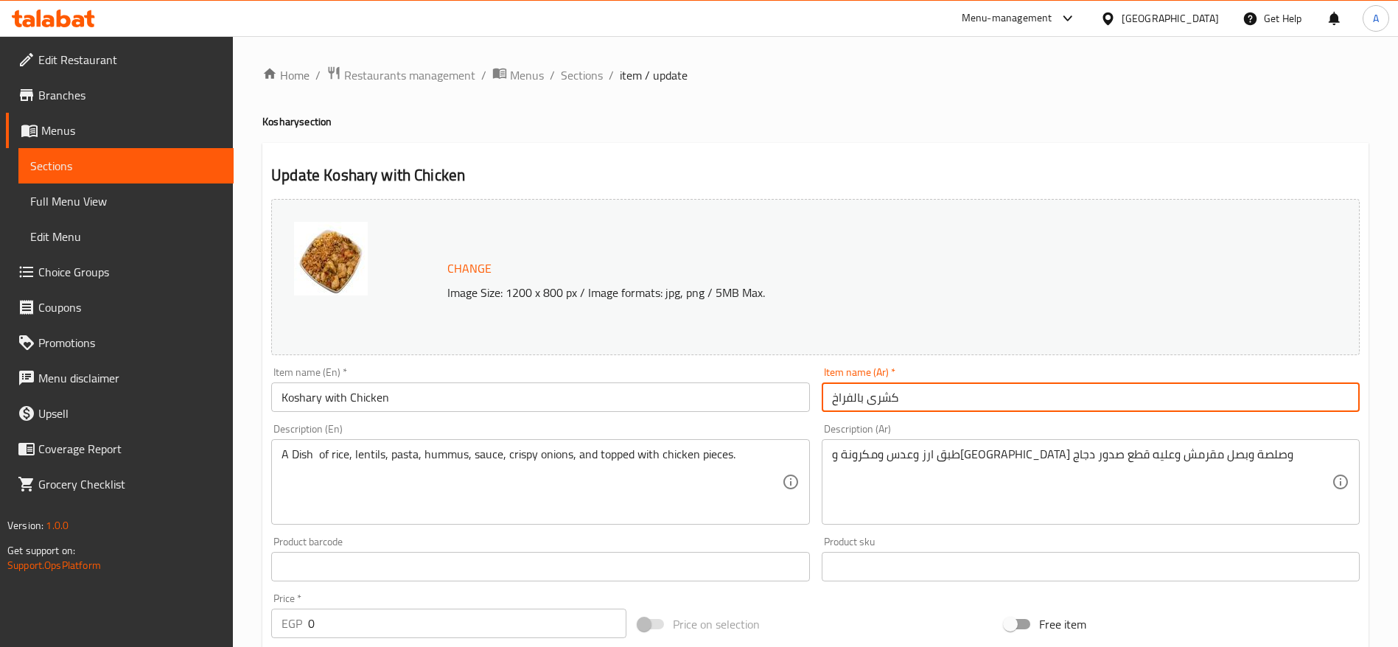
click at [884, 386] on input "كشرى بالفراخ" at bounding box center [1091, 396] width 538 height 29
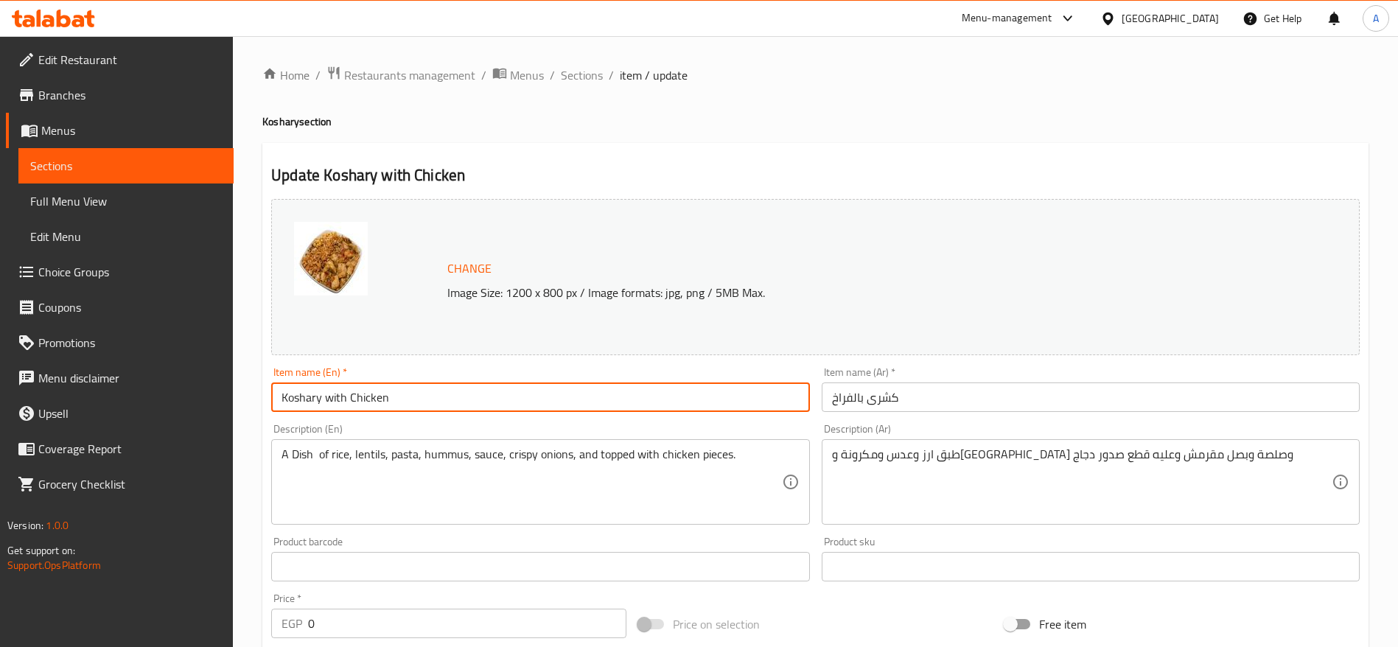
click at [519, 398] on input "Koshary with Chicken" at bounding box center [540, 396] width 538 height 29
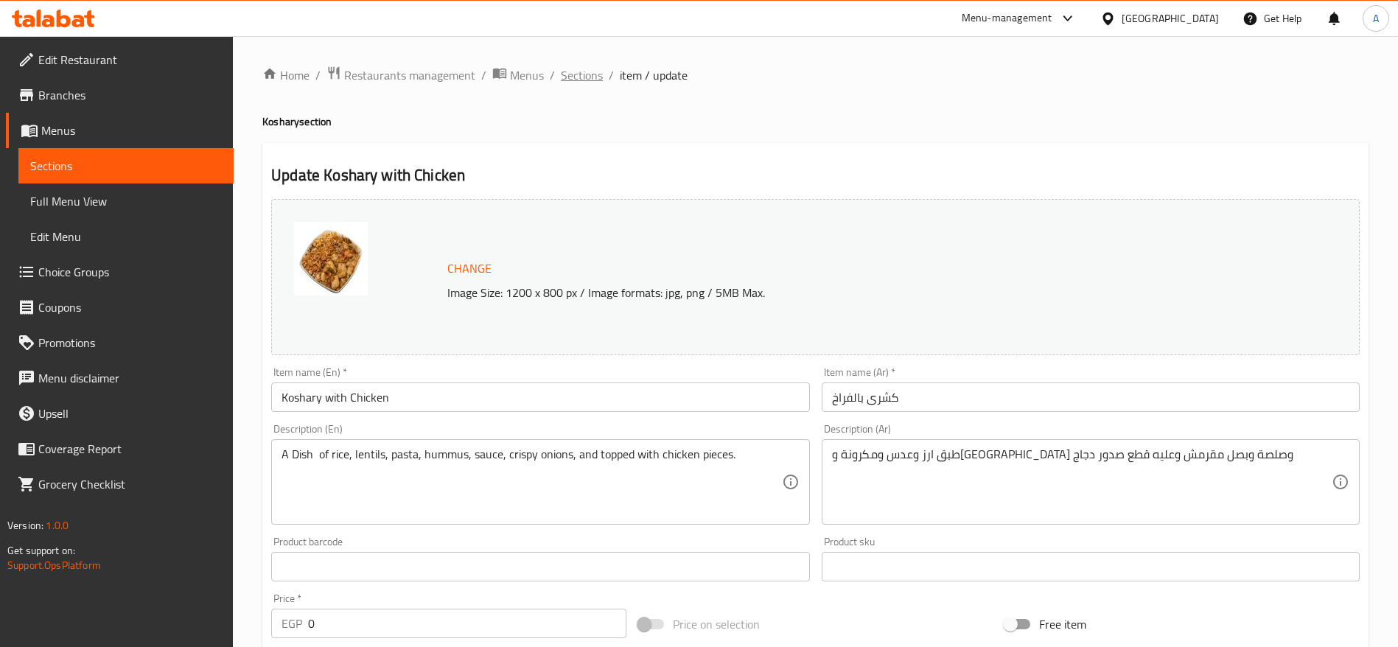
click at [592, 81] on span "Sections" at bounding box center [582, 75] width 42 height 18
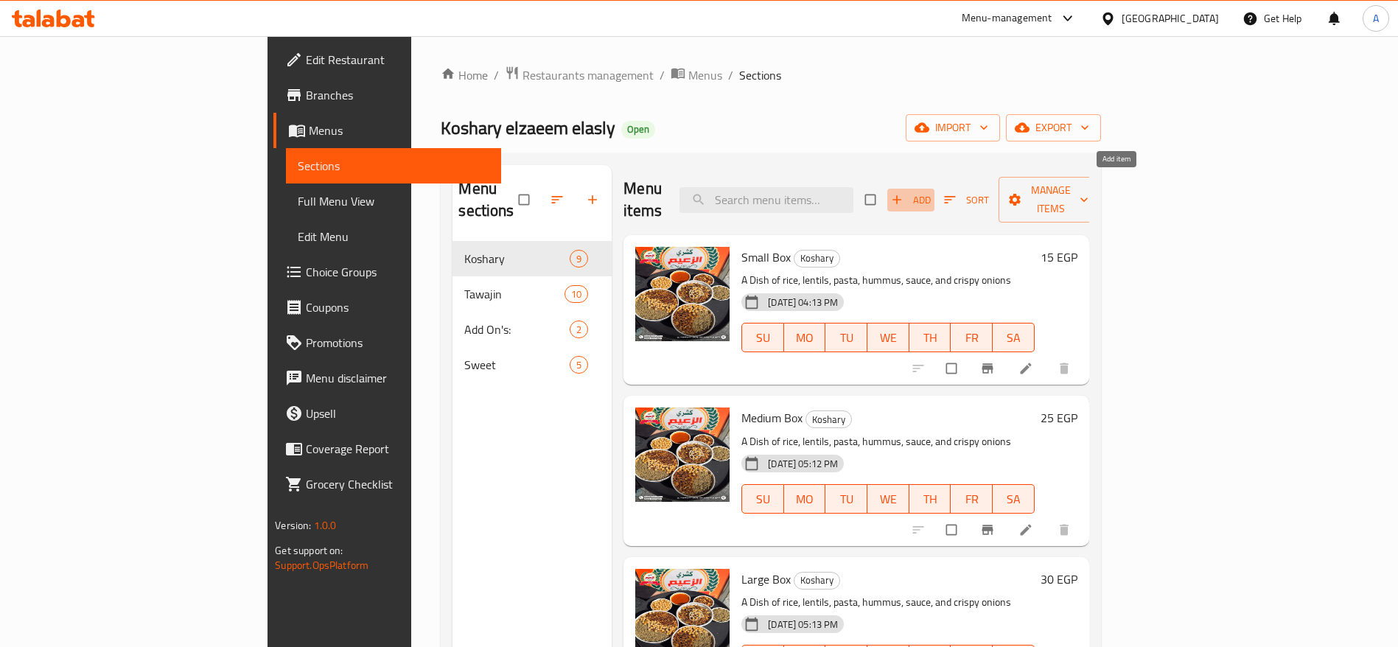
click at [931, 194] on span "Add" at bounding box center [911, 200] width 40 height 17
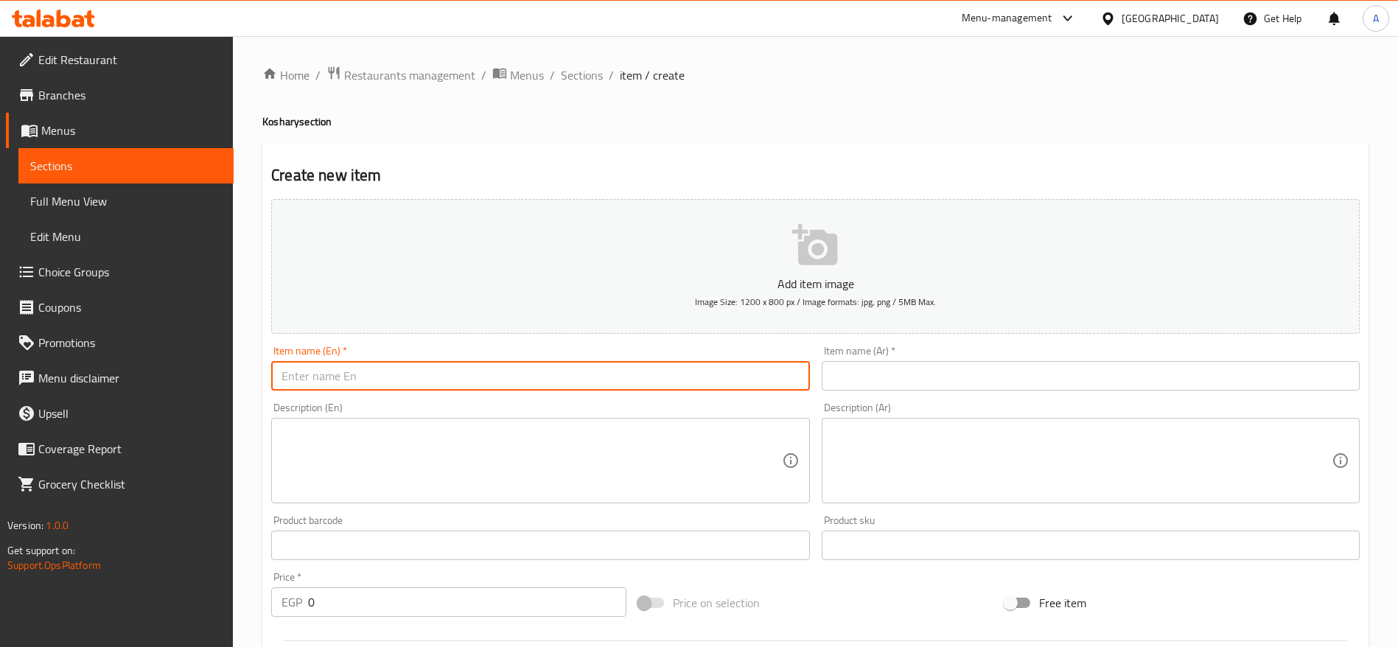
click at [697, 382] on input "text" at bounding box center [540, 375] width 538 height 29
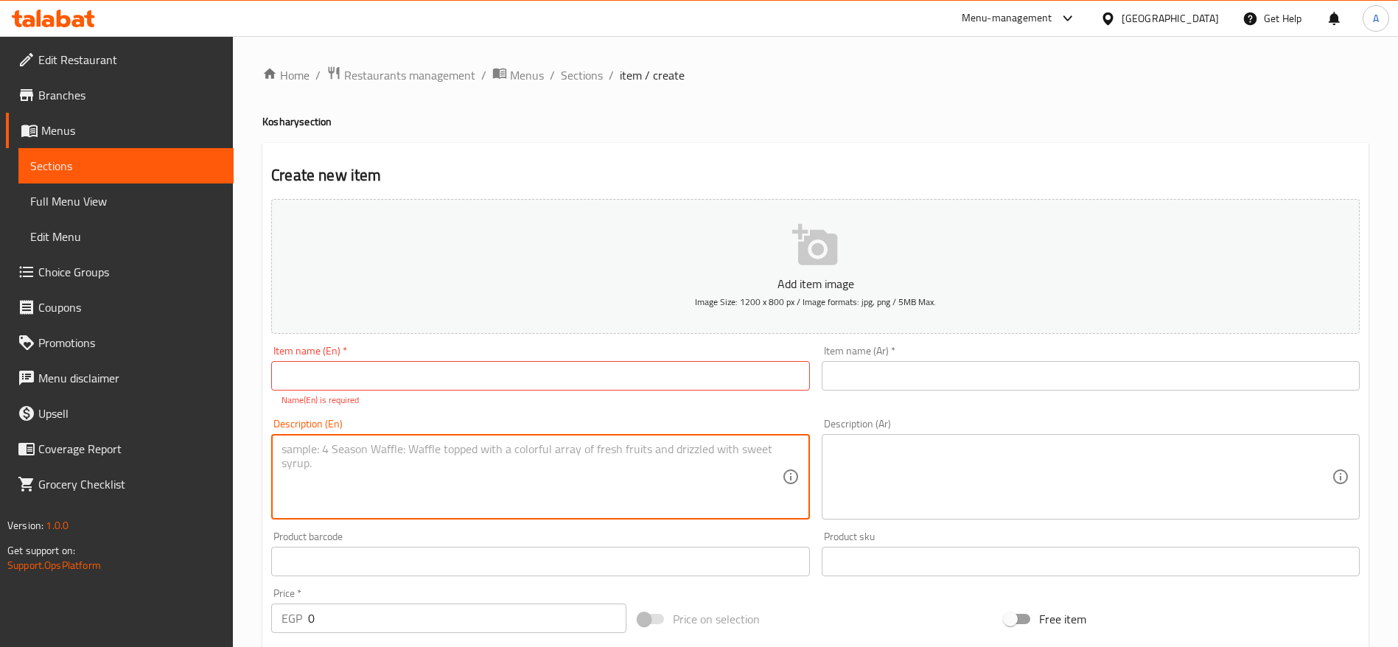
click at [648, 434] on div "Description (En)" at bounding box center [540, 476] width 538 height 85
paste textarea "Koshary with Chicken"
type textarea "Koshary with Chicken"
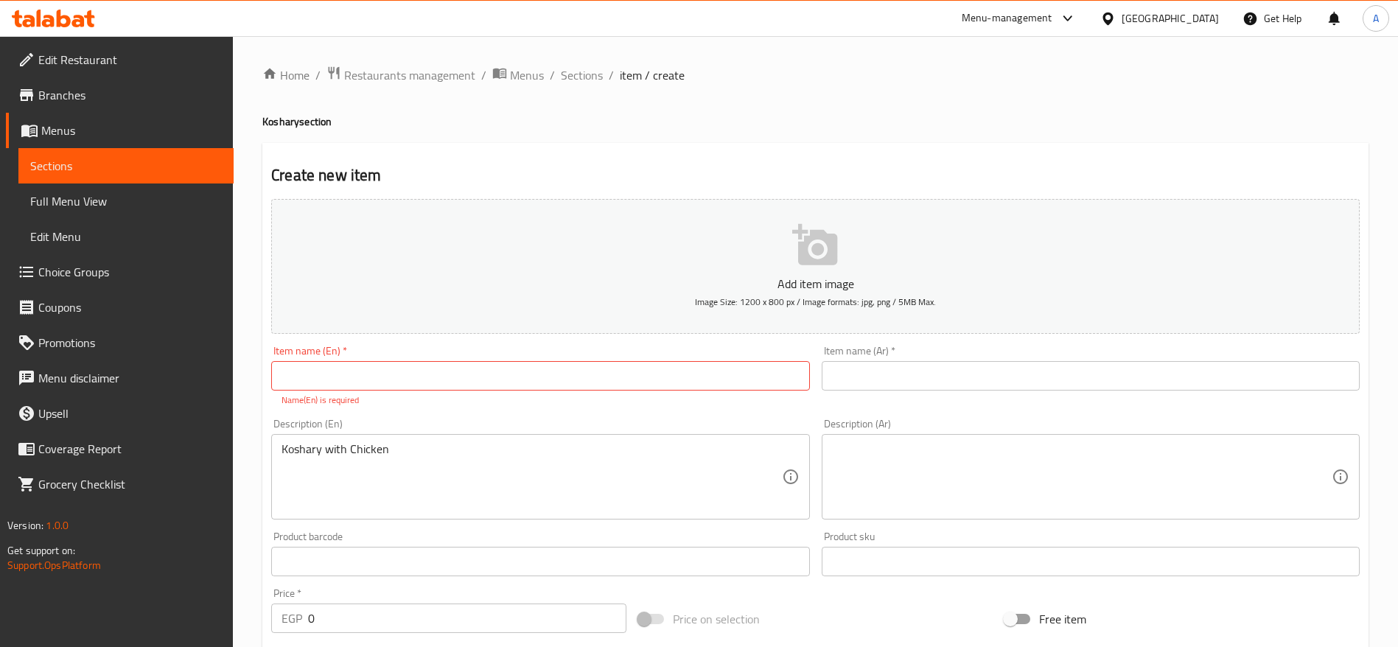
click at [648, 434] on div "Koshary with Chicken Description (En)" at bounding box center [540, 476] width 538 height 85
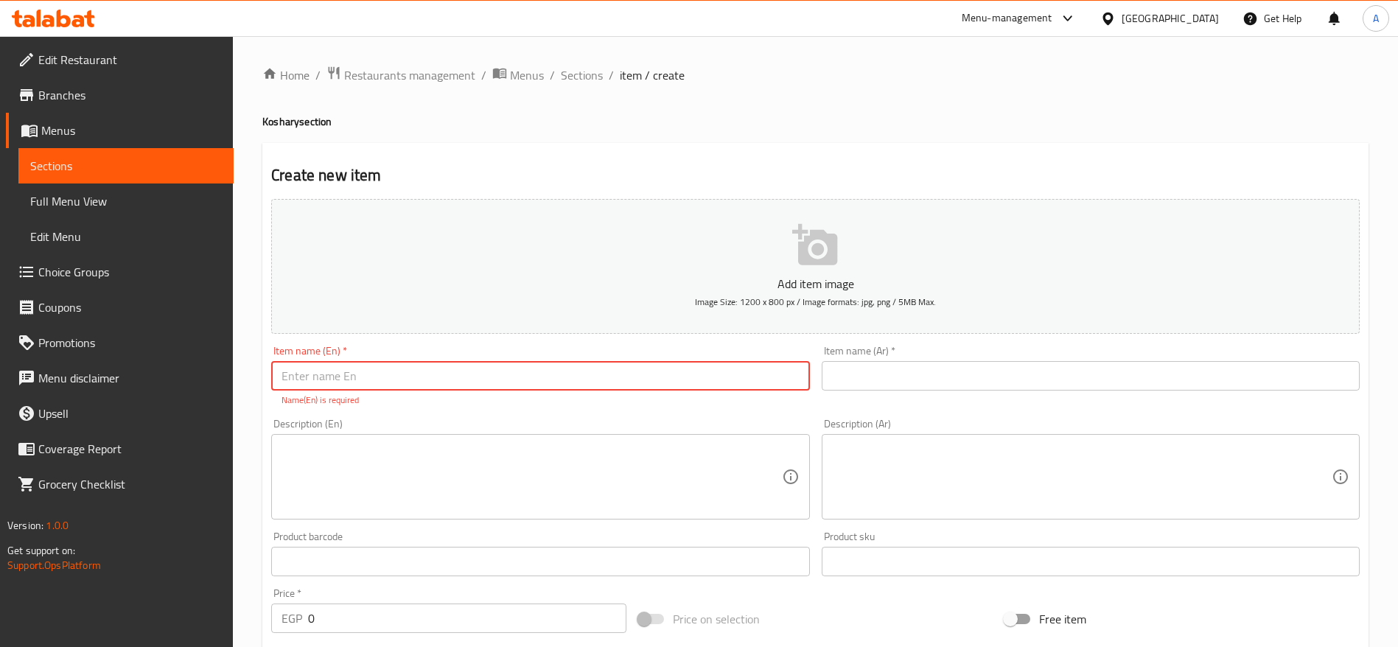
click at [587, 374] on input "text" at bounding box center [540, 375] width 538 height 29
paste input "Koshary with Chicken"
type input "Koshary with Chicken"
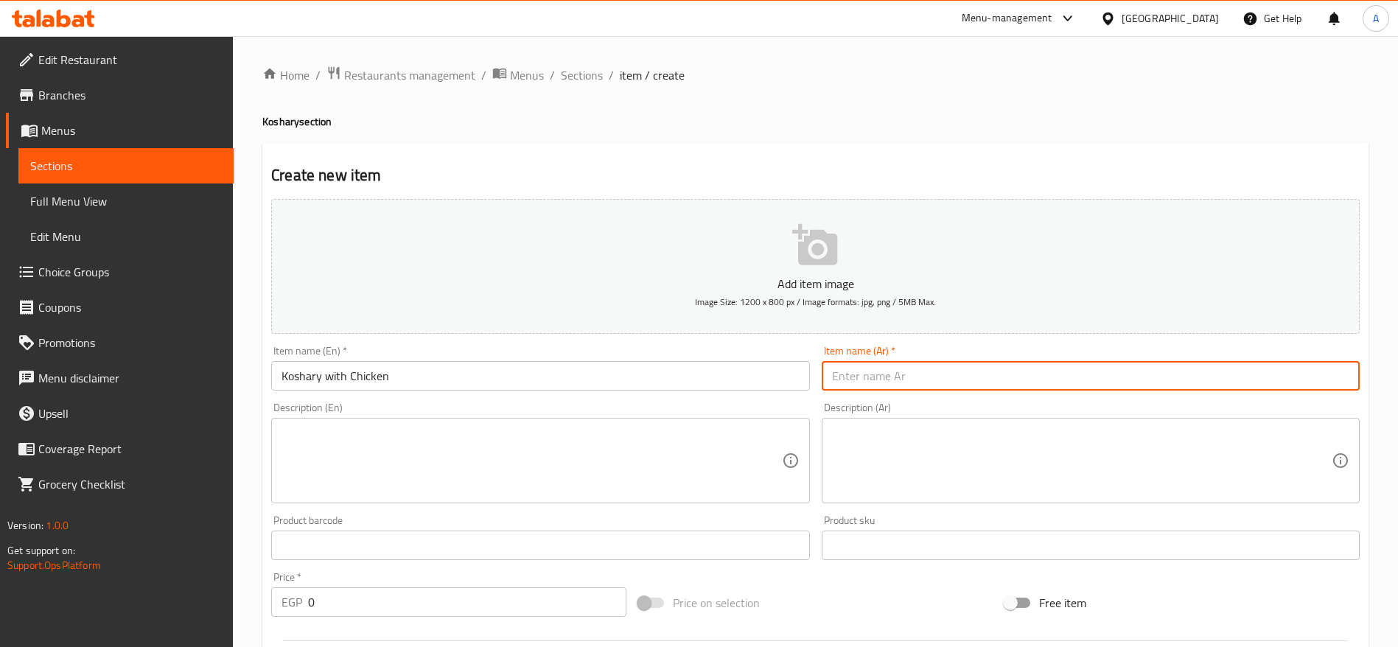
click at [857, 385] on input "text" at bounding box center [1091, 375] width 538 height 29
paste input "كشرى بالفراخ"
type input "كشرى بالفراخ"
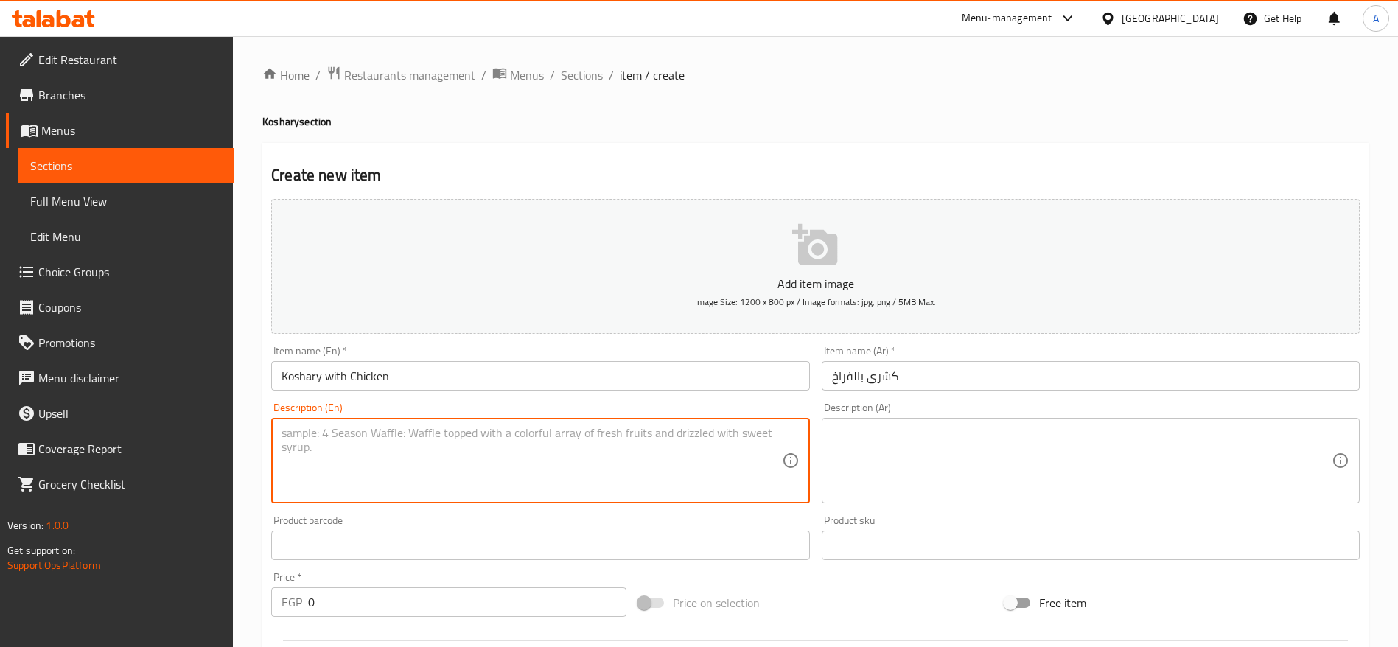
click at [583, 430] on textarea at bounding box center [532, 461] width 500 height 70
paste textarea "A Dish of rice, lentils, pasta, hummus, sauce, crispy onions, and topped with c…"
type textarea "A Dish of rice, lentils, pasta, hummus, sauce, crispy onions, and topped with c…"
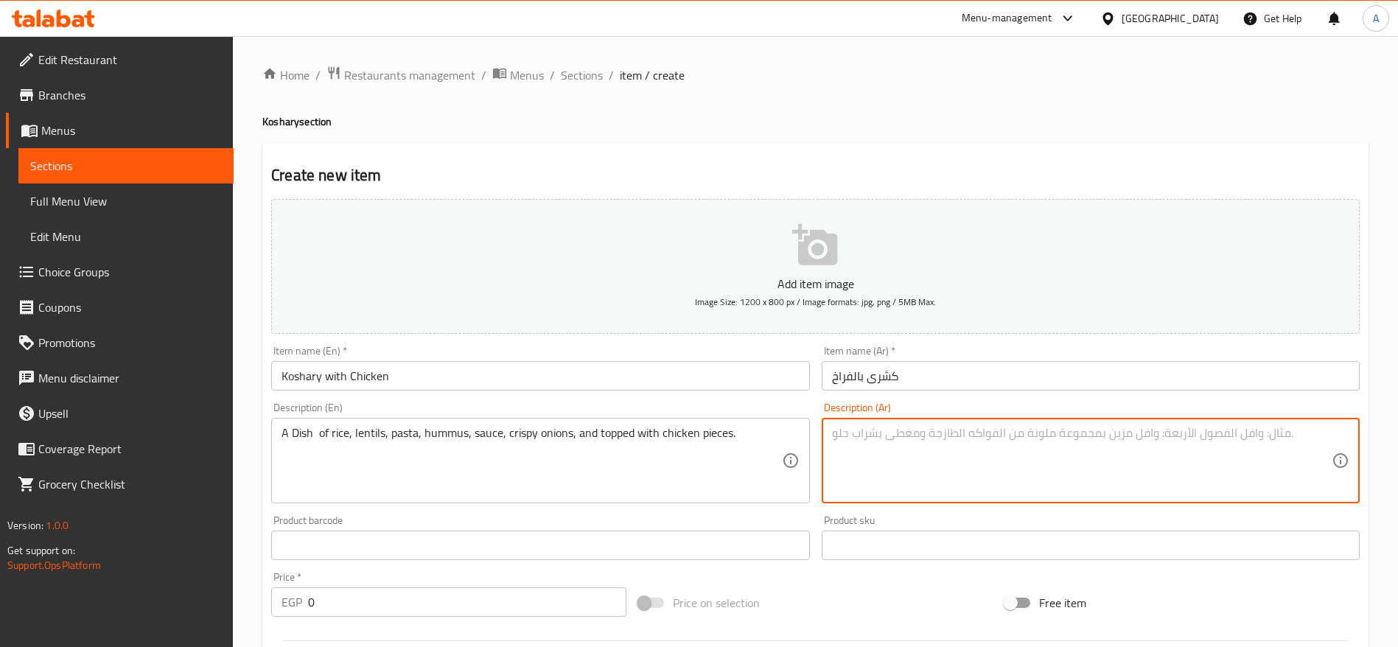
paste textarea "طبق ارز وعدس ومكرونة وحمص وصلصة وبصل مقرمش وعليه قطع صدور دجاج"
type textarea "طبق ارز وعدس ومكرونة وحمص وصلصة وبصل مقرمش وعليه قطع صدور دجاج"
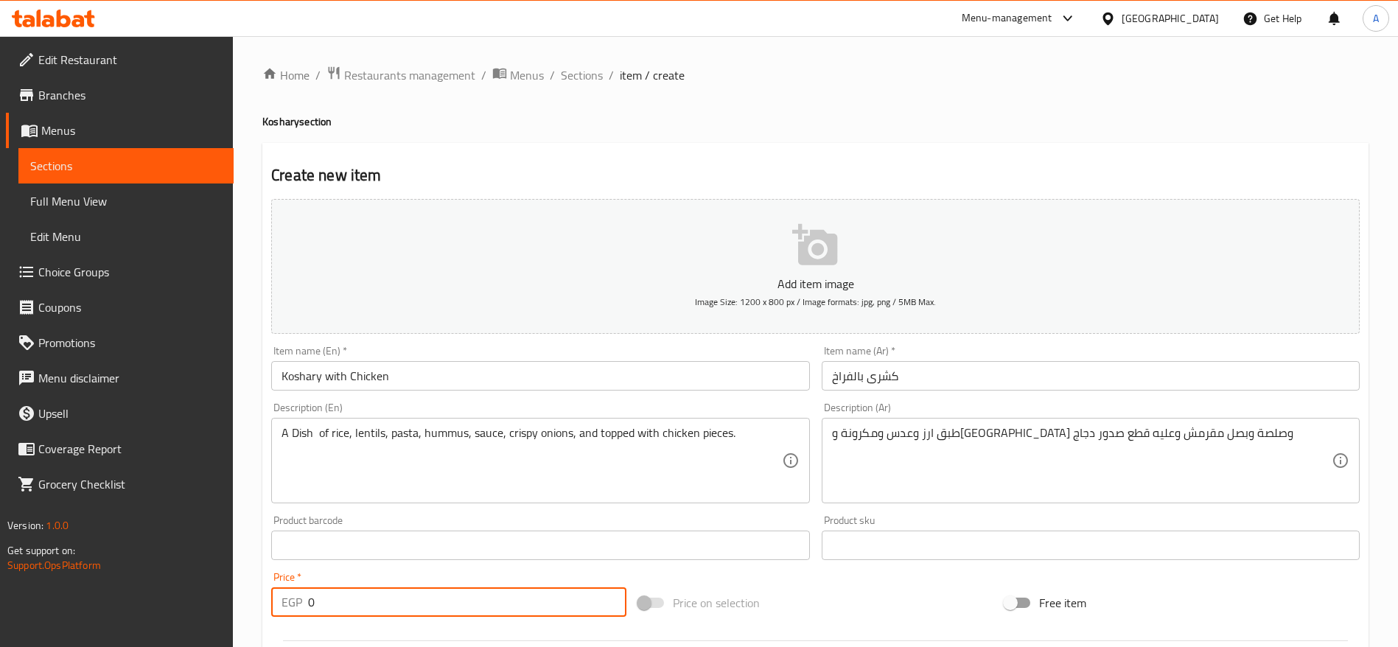
click at [448, 594] on input "0" at bounding box center [467, 601] width 318 height 29
type input "60"
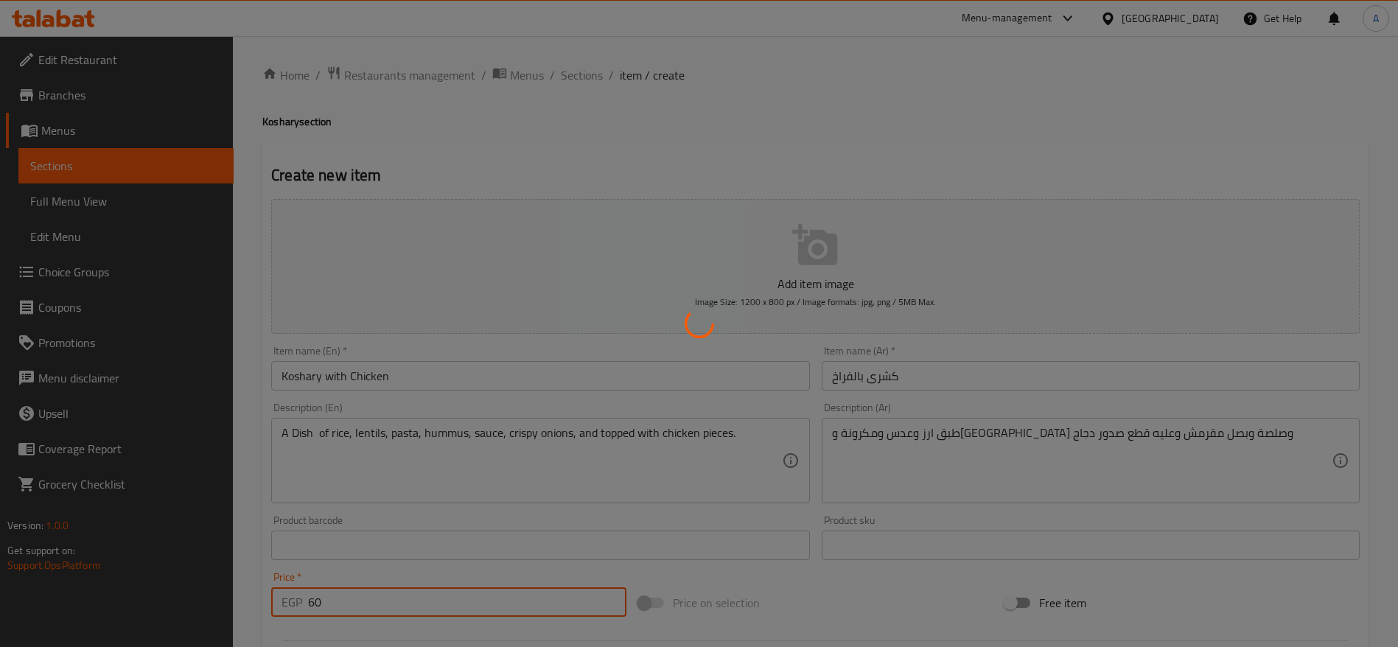
type input "0"
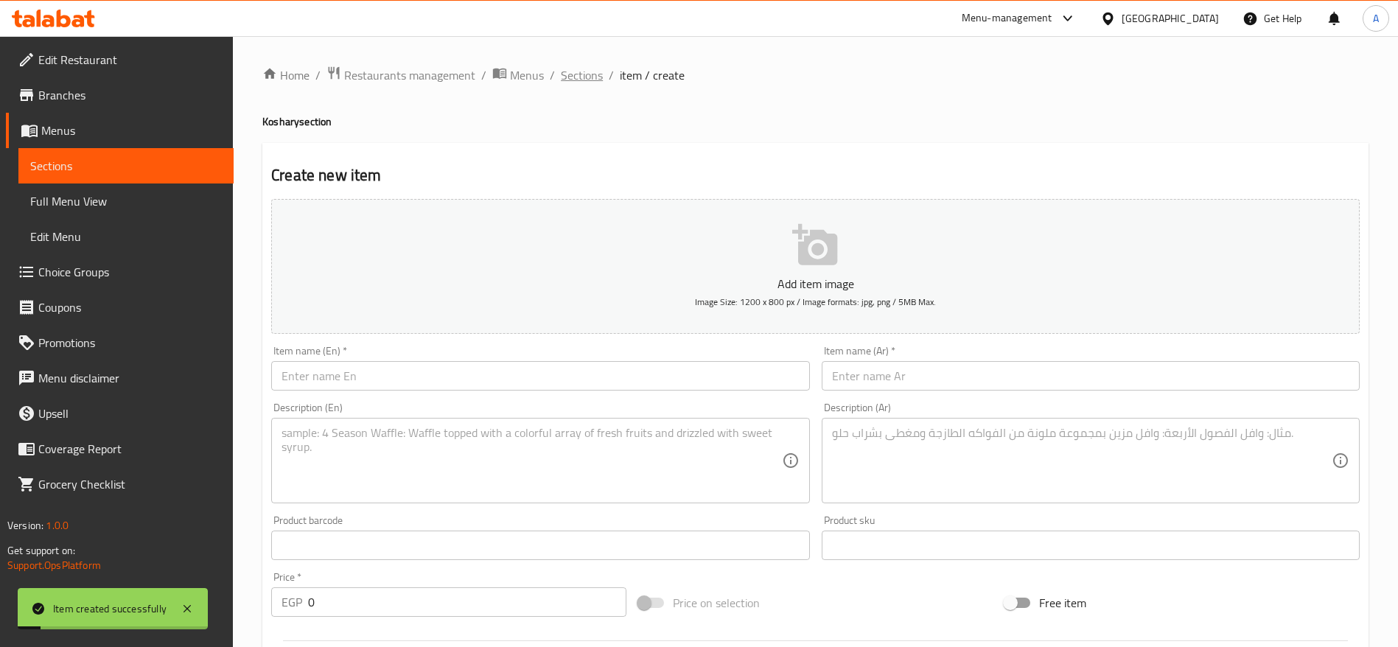
click at [578, 71] on span "Sections" at bounding box center [582, 75] width 42 height 18
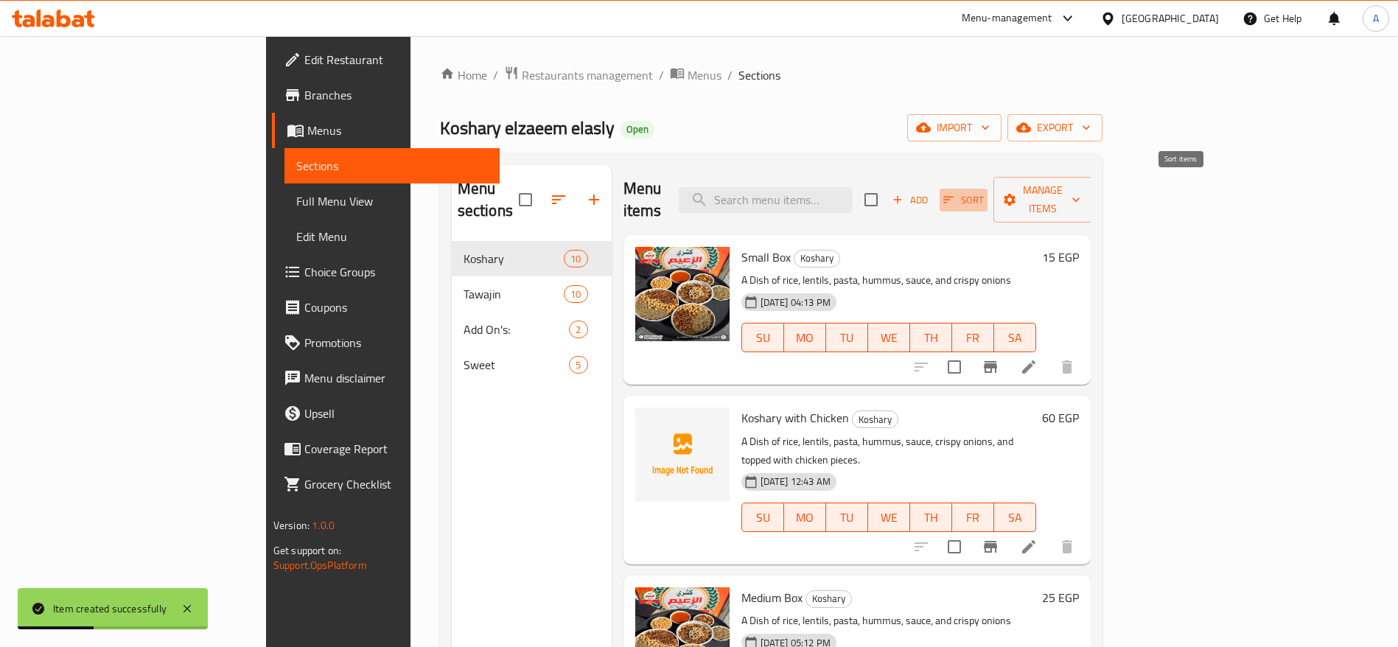
click at [955, 193] on icon "button" at bounding box center [948, 199] width 13 height 13
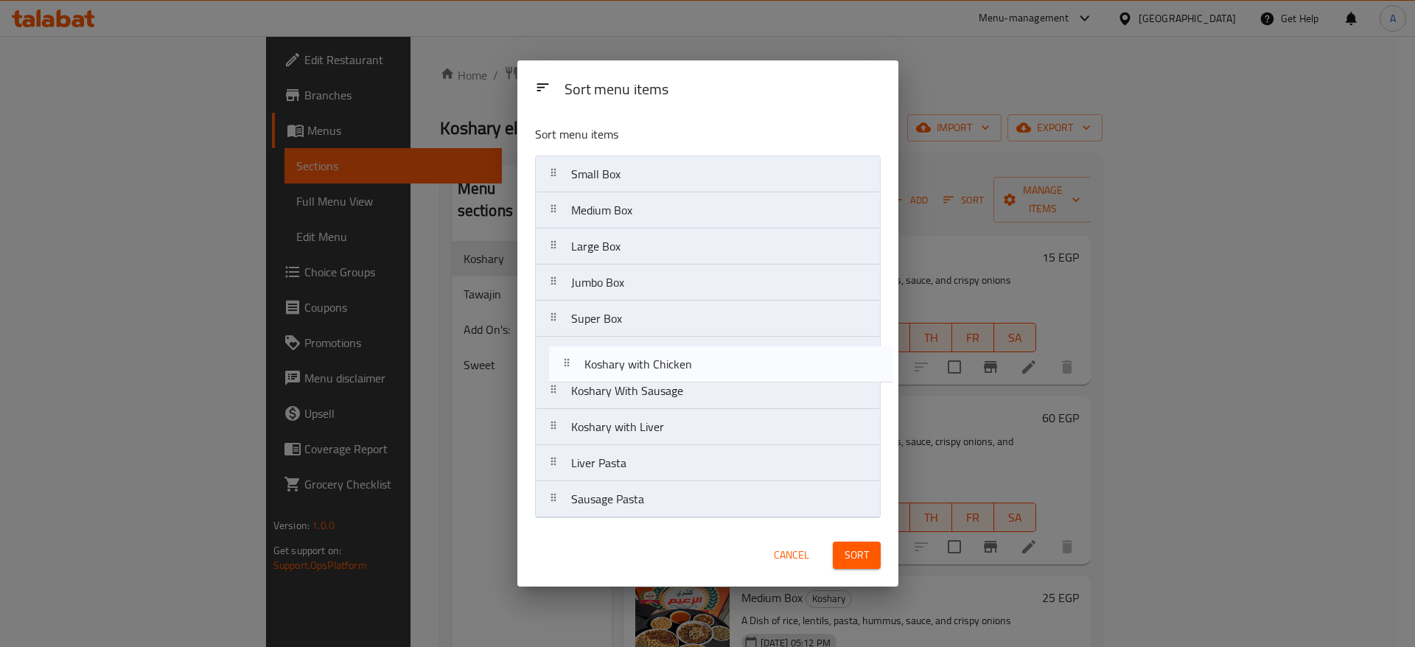
drag, startPoint x: 546, startPoint y: 209, endPoint x: 564, endPoint y: 378, distance: 169.7
click at [564, 378] on nav "Small Box Koshary with Chicken Medium Box Large Box Jumbo Box Super Box Koshary…" at bounding box center [708, 336] width 346 height 363
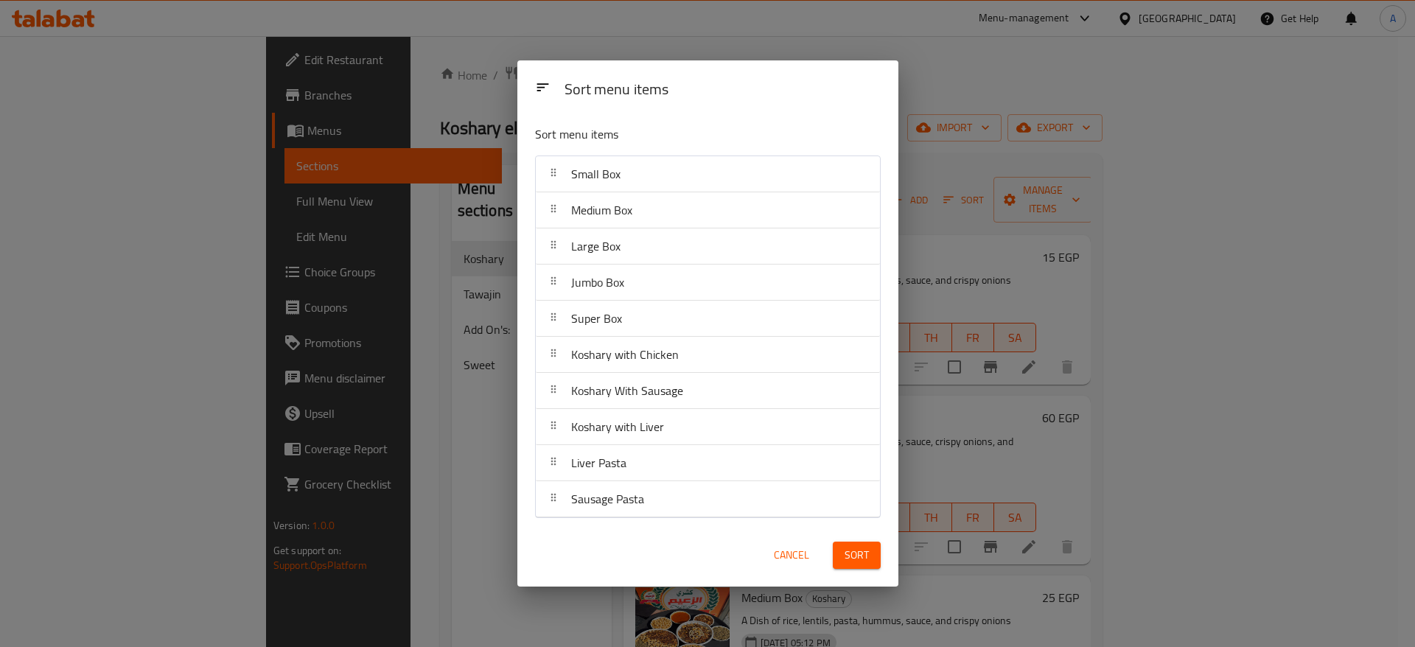
click at [861, 550] on span "Sort" at bounding box center [857, 555] width 24 height 18
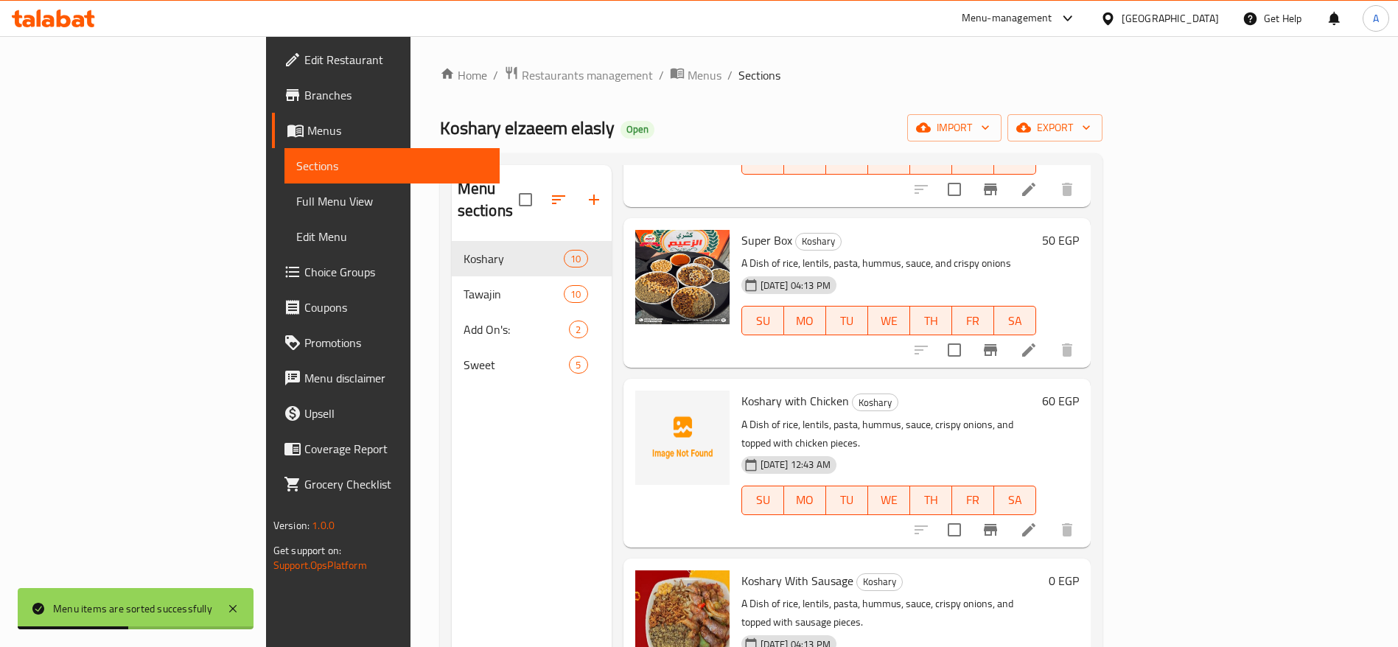
scroll to position [701, 0]
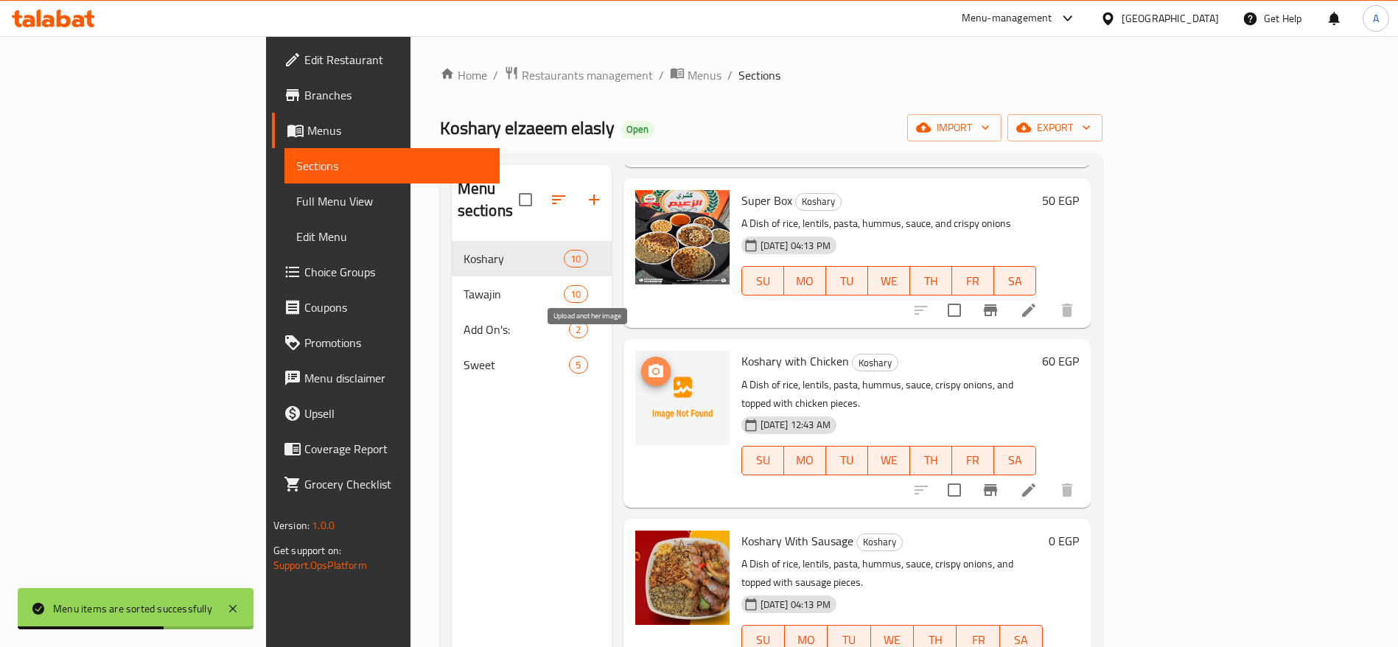
click at [647, 363] on icon "upload picture" at bounding box center [656, 372] width 18 height 18
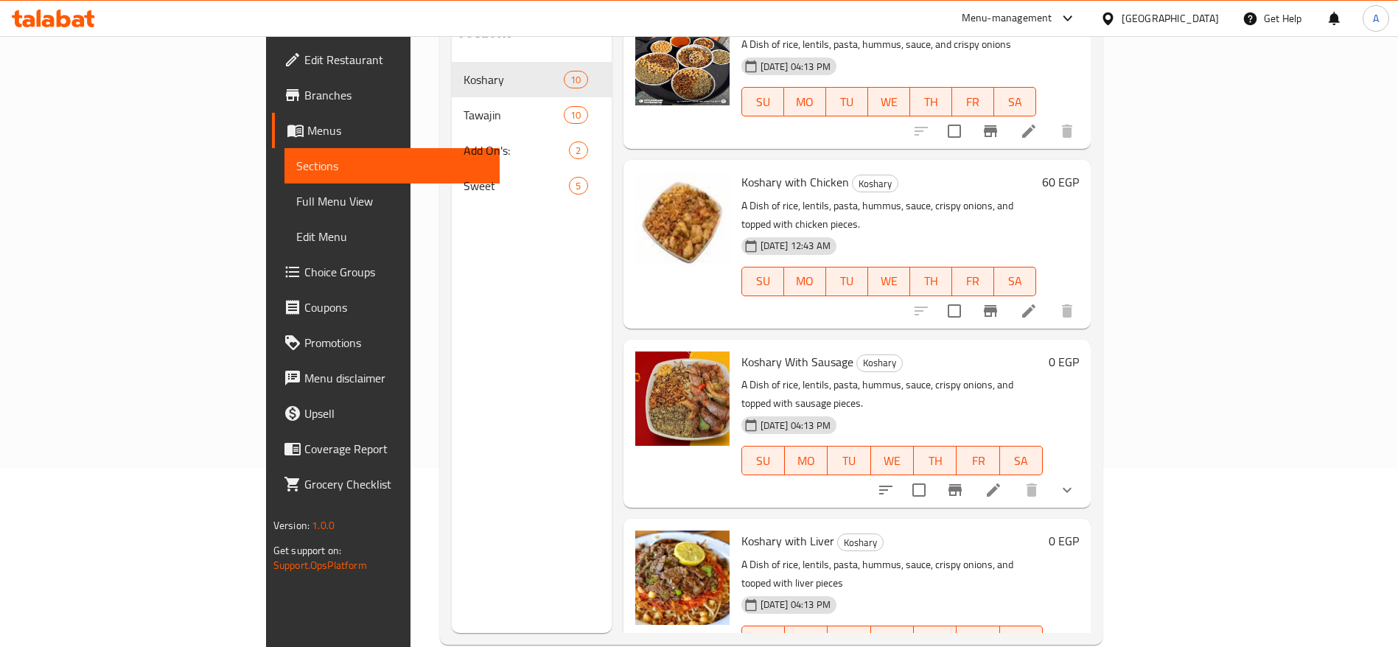
scroll to position [182, 0]
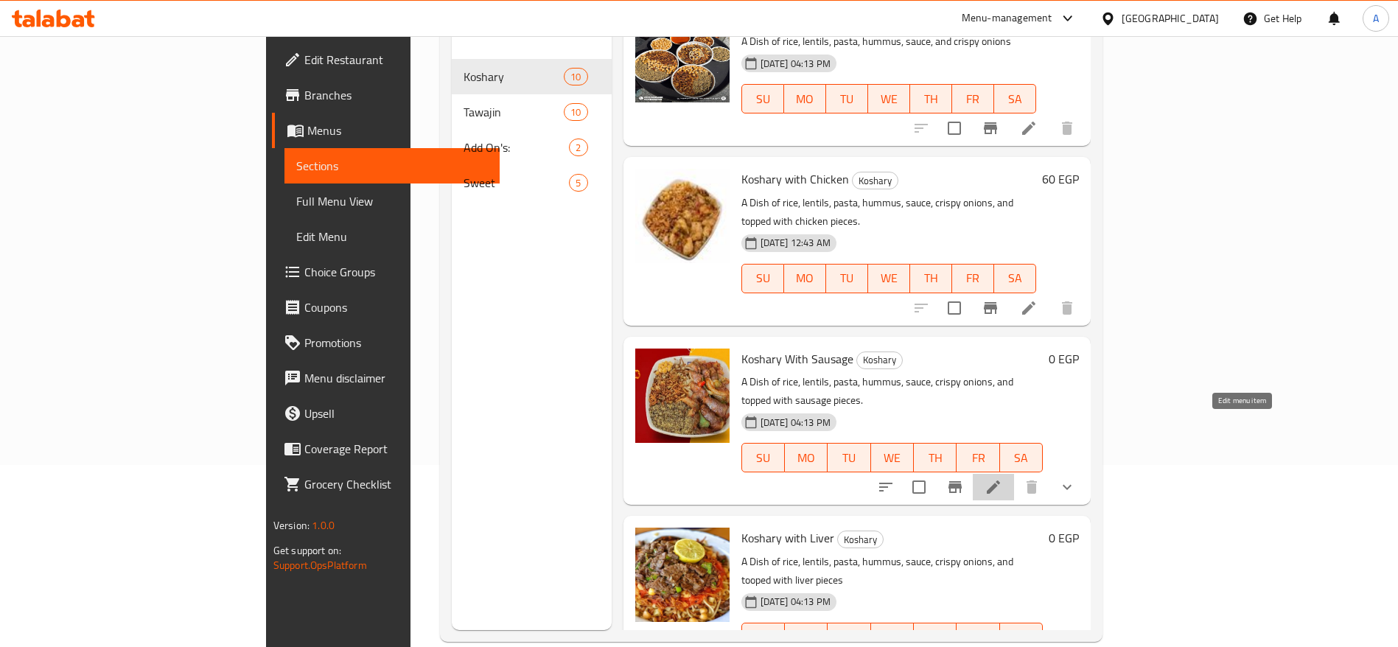
click at [1002, 478] on icon at bounding box center [994, 487] width 18 height 18
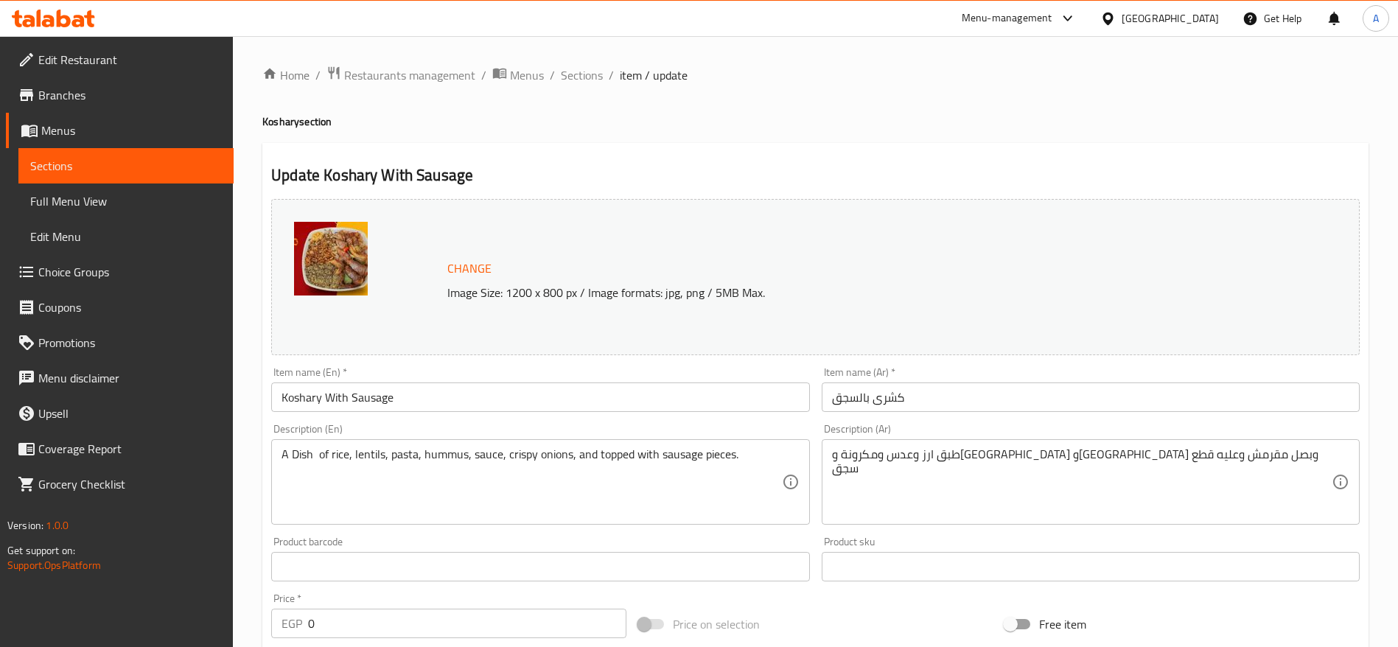
scroll to position [423, 0]
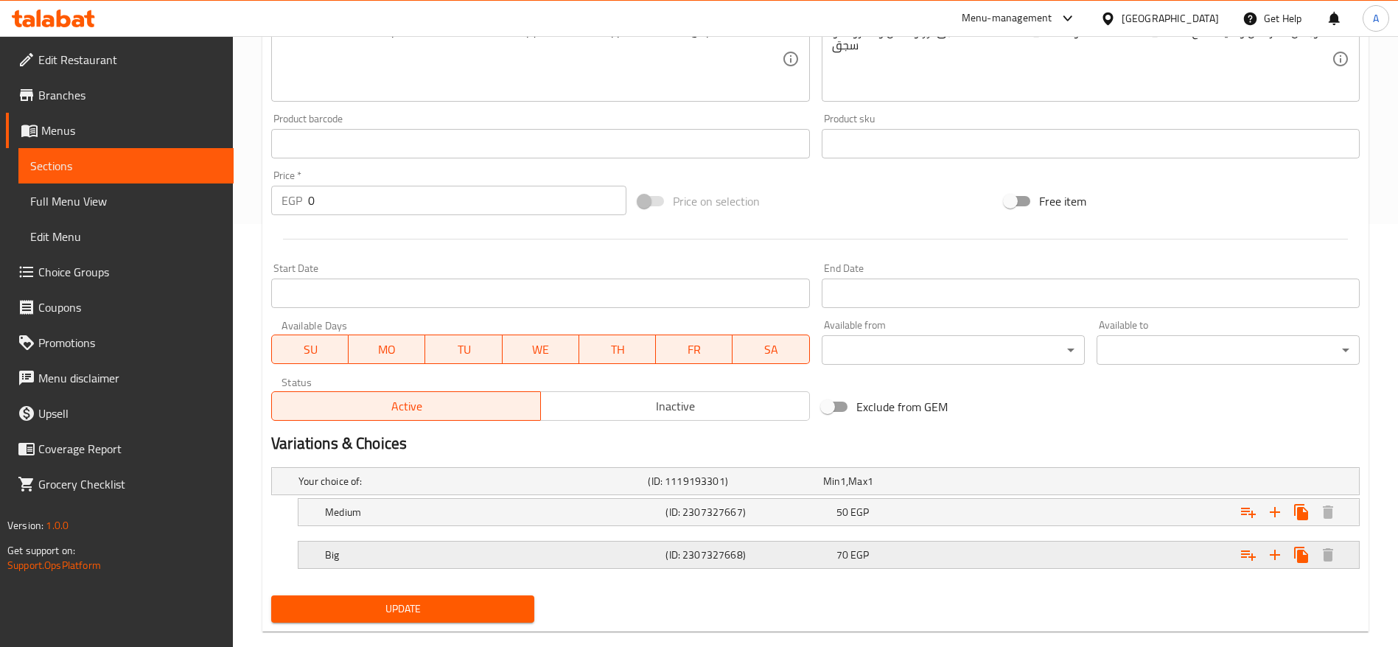
click at [903, 548] on div "70 EGP" at bounding box center [918, 555] width 164 height 15
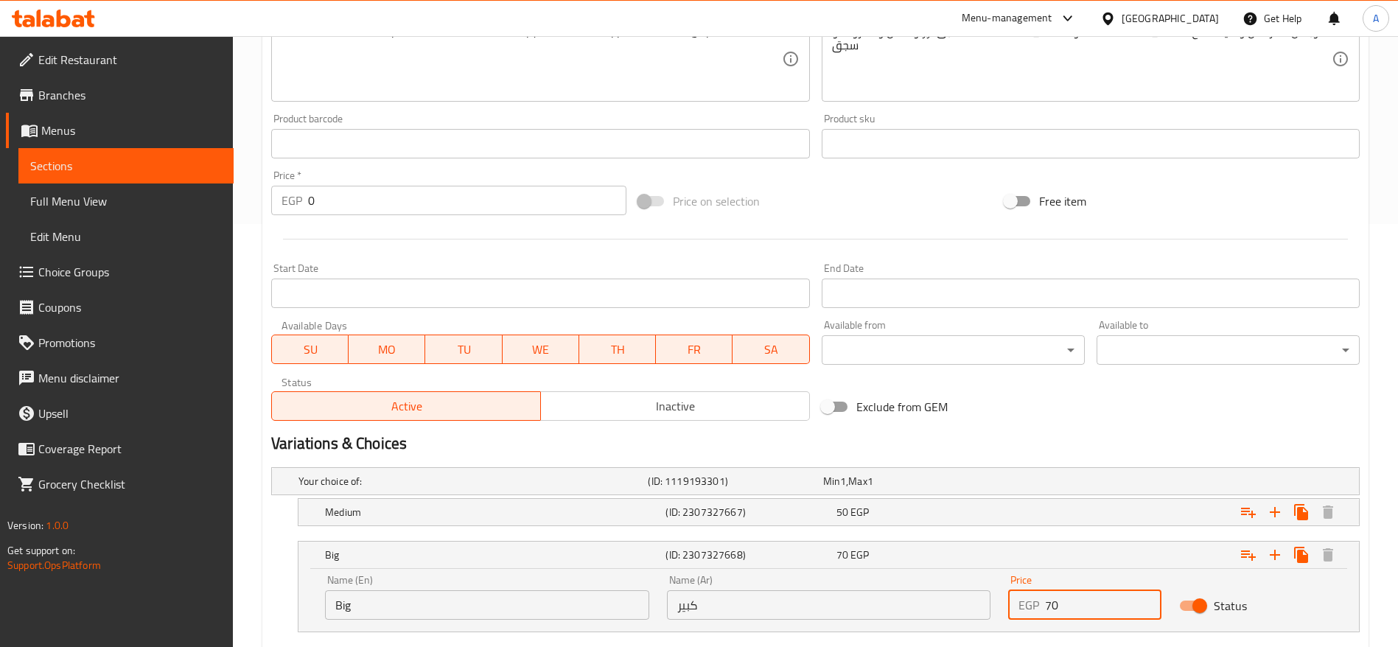
click at [1073, 606] on input "70" at bounding box center [1103, 604] width 116 height 29
type input "60"
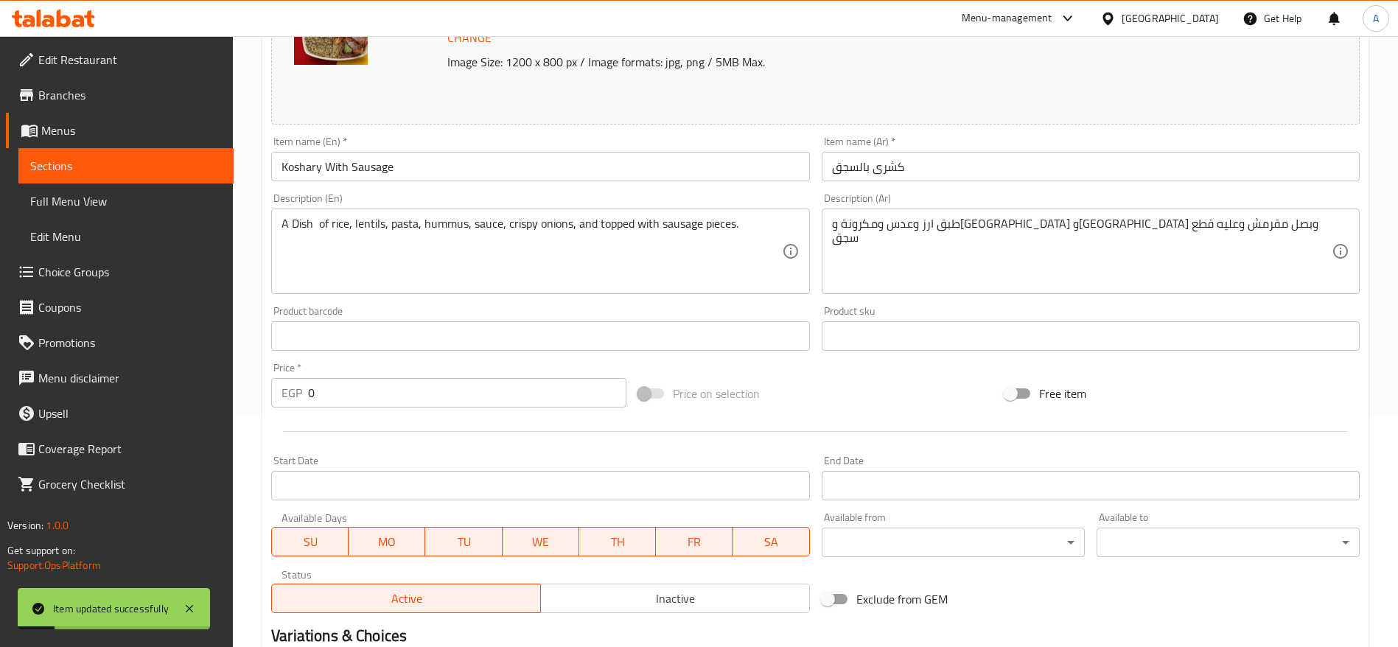
scroll to position [0, 0]
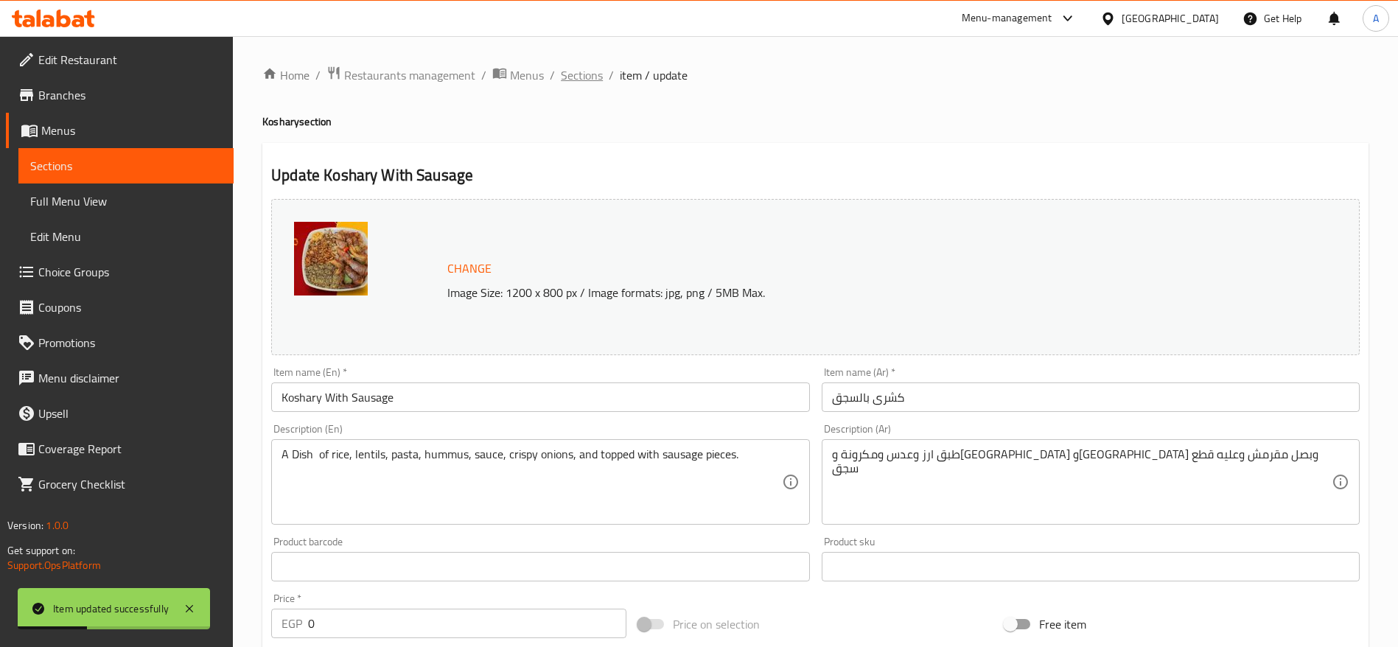
click at [596, 74] on span "Sections" at bounding box center [582, 75] width 42 height 18
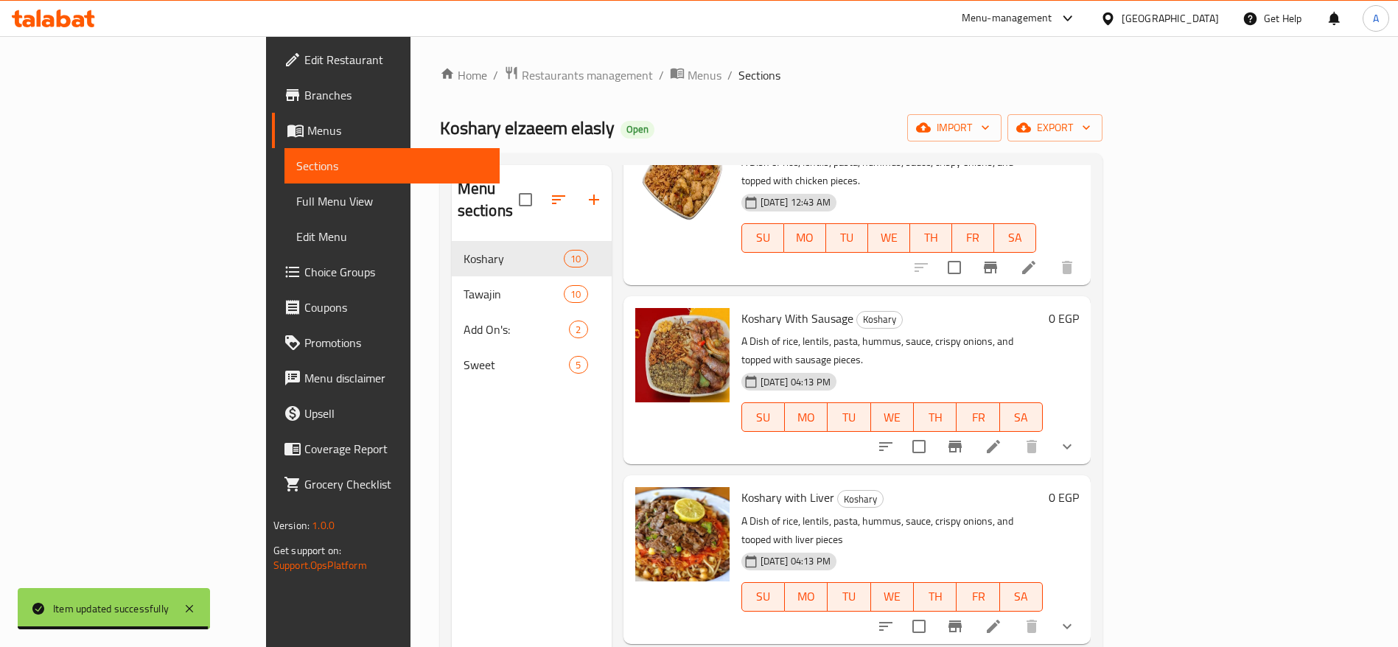
scroll to position [929, 0]
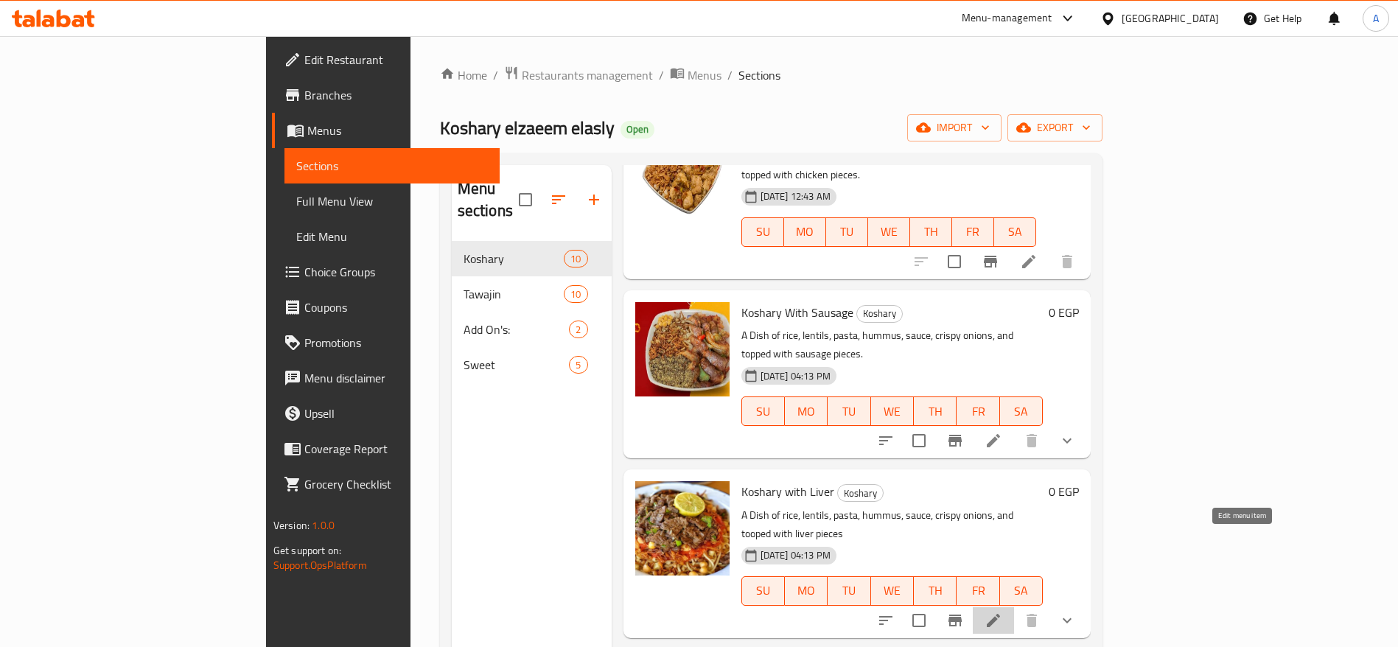
click at [1000, 614] on icon at bounding box center [993, 620] width 13 height 13
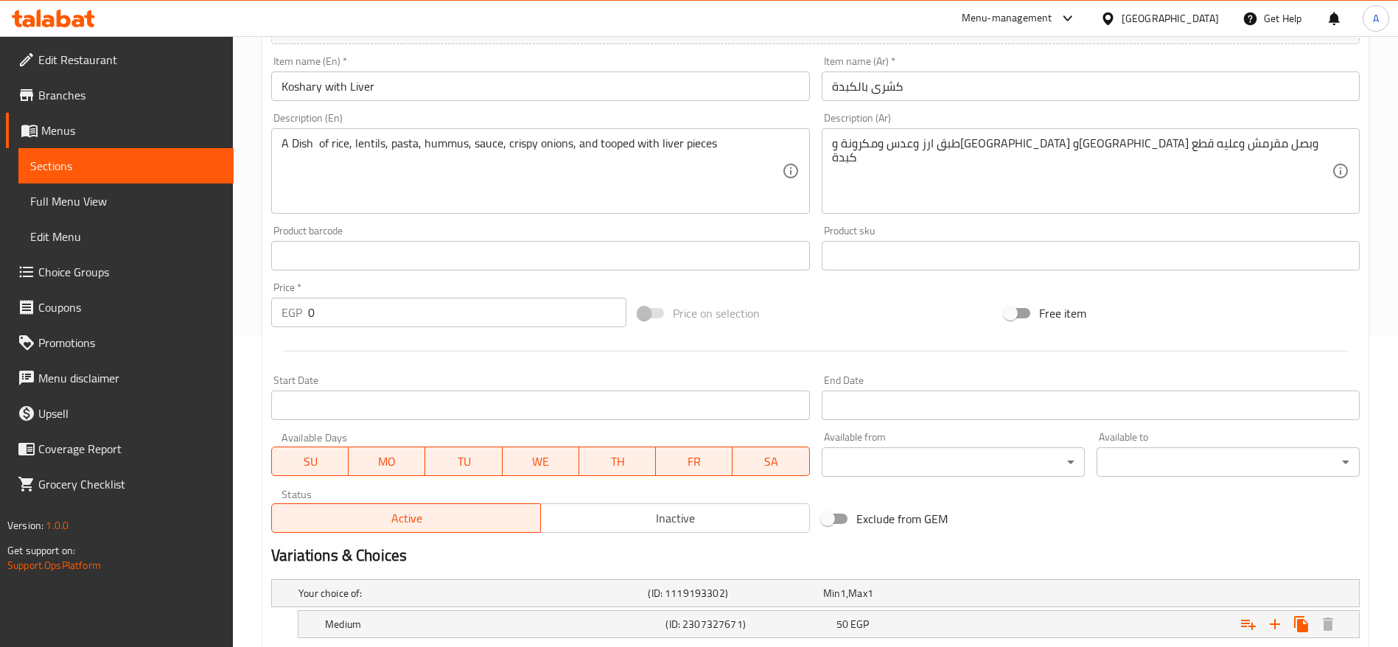
scroll to position [449, 0]
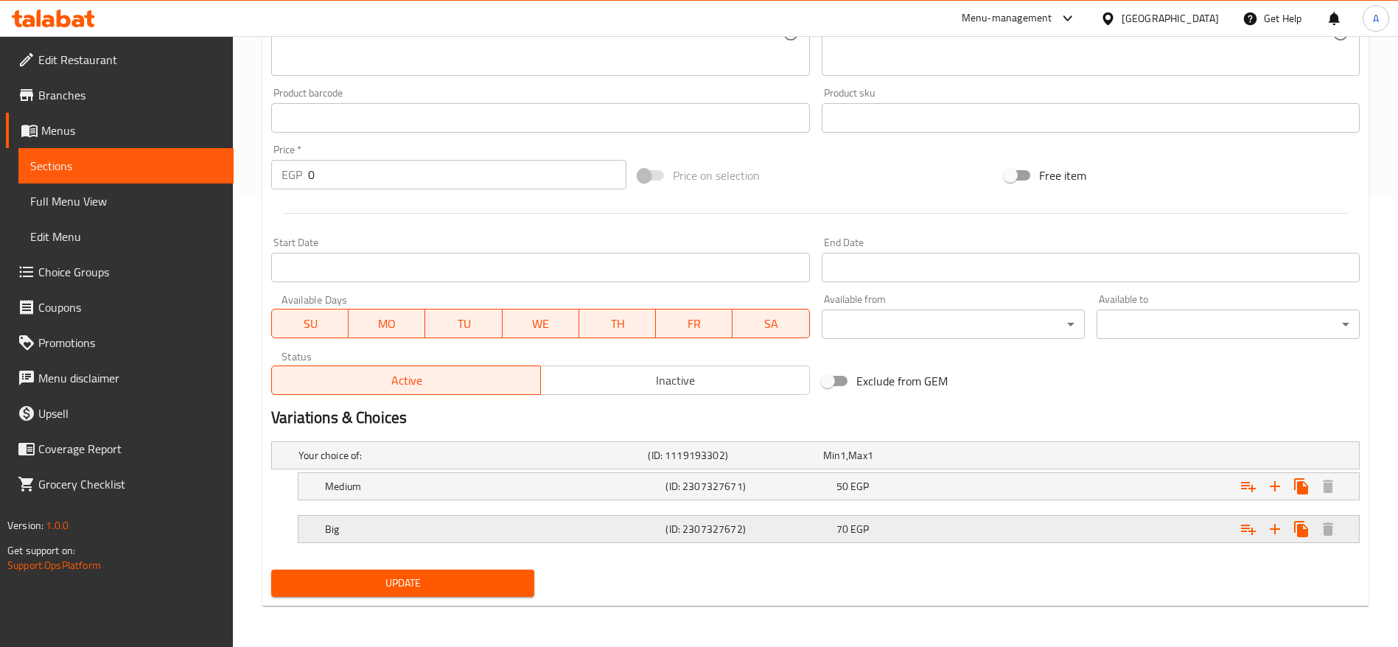
click at [873, 533] on div "70 EGP" at bounding box center [918, 529] width 164 height 15
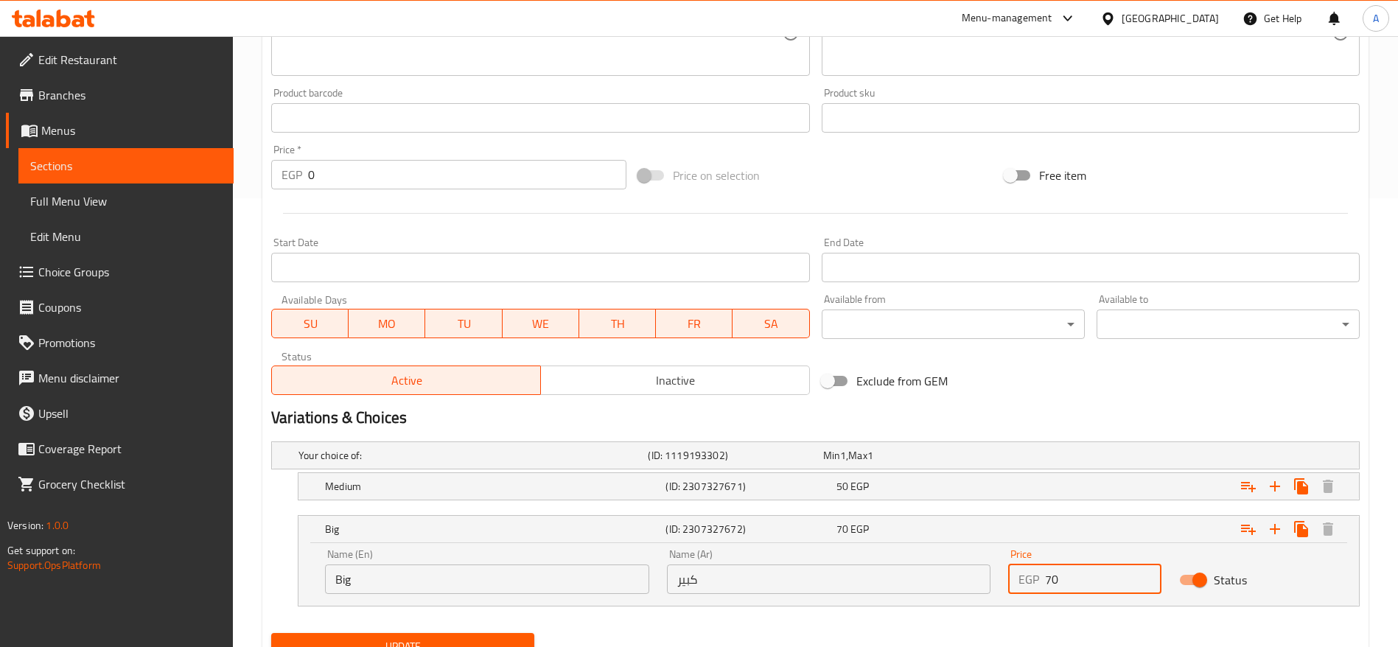
click at [1070, 570] on input "70" at bounding box center [1103, 578] width 116 height 29
type input "60"
click at [271, 633] on button "Update" at bounding box center [402, 646] width 263 height 27
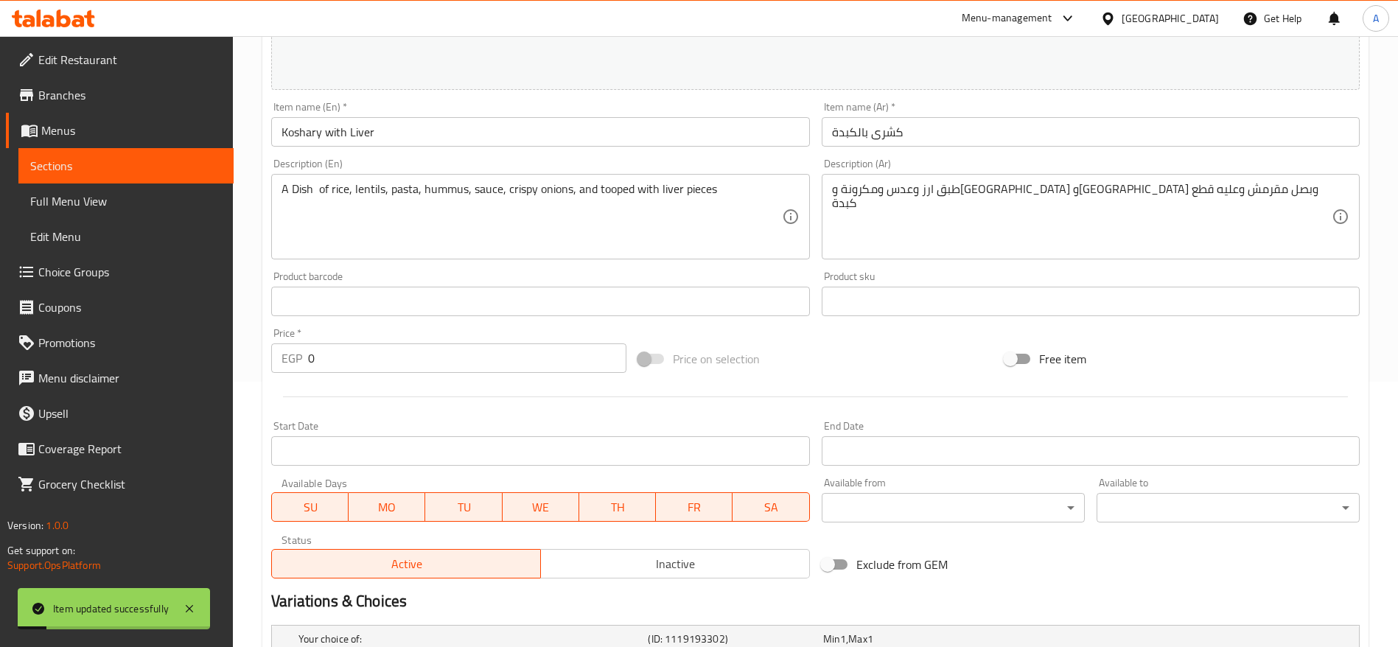
scroll to position [0, 0]
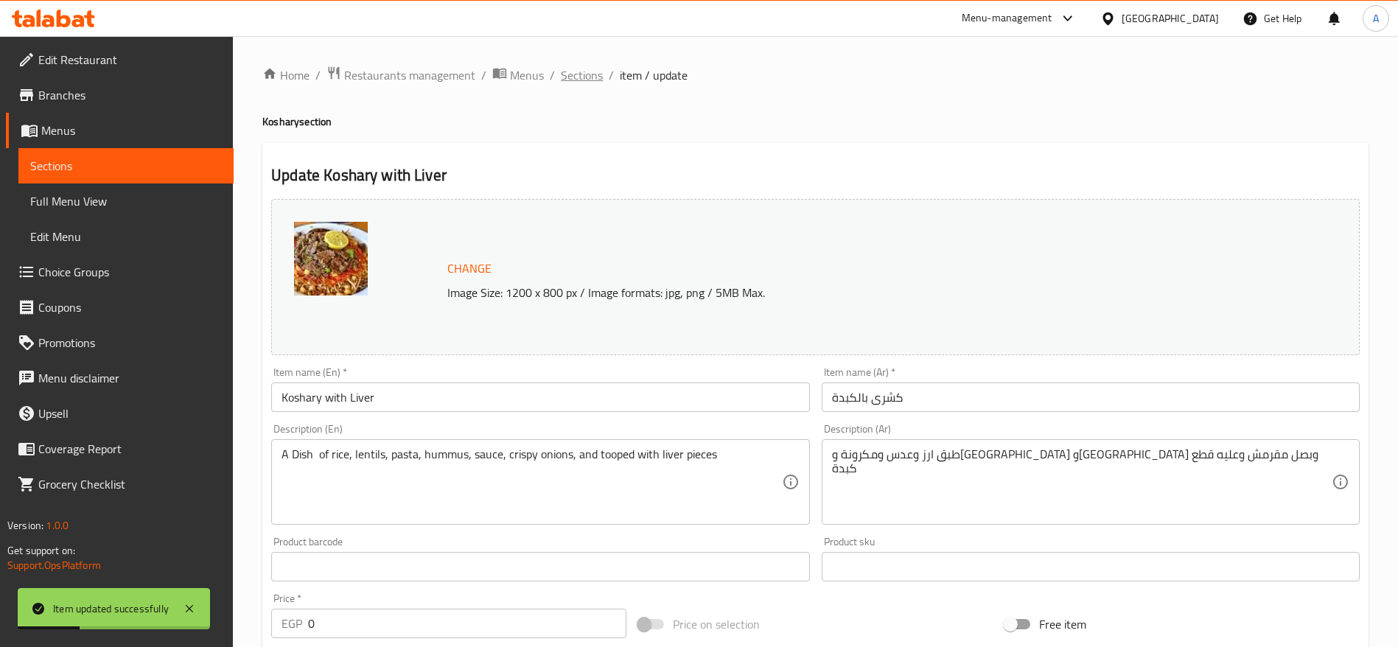
click at [596, 73] on span "Sections" at bounding box center [582, 75] width 42 height 18
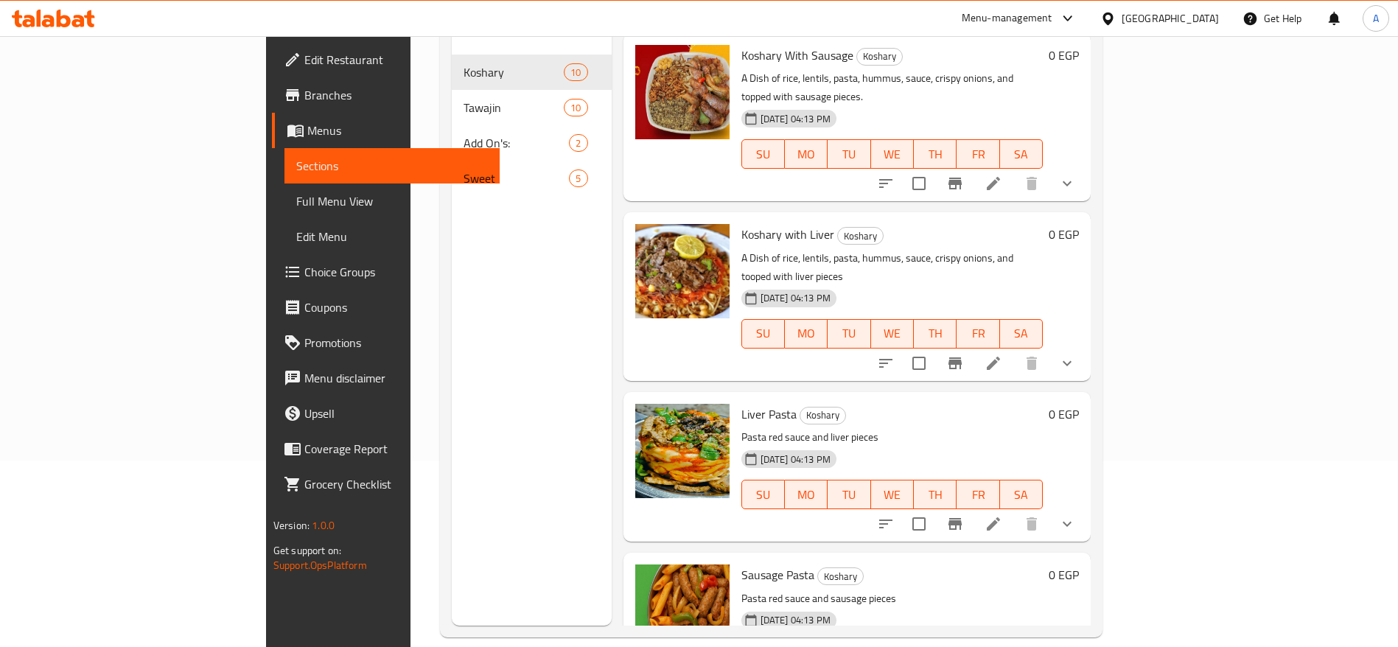
scroll to position [206, 0]
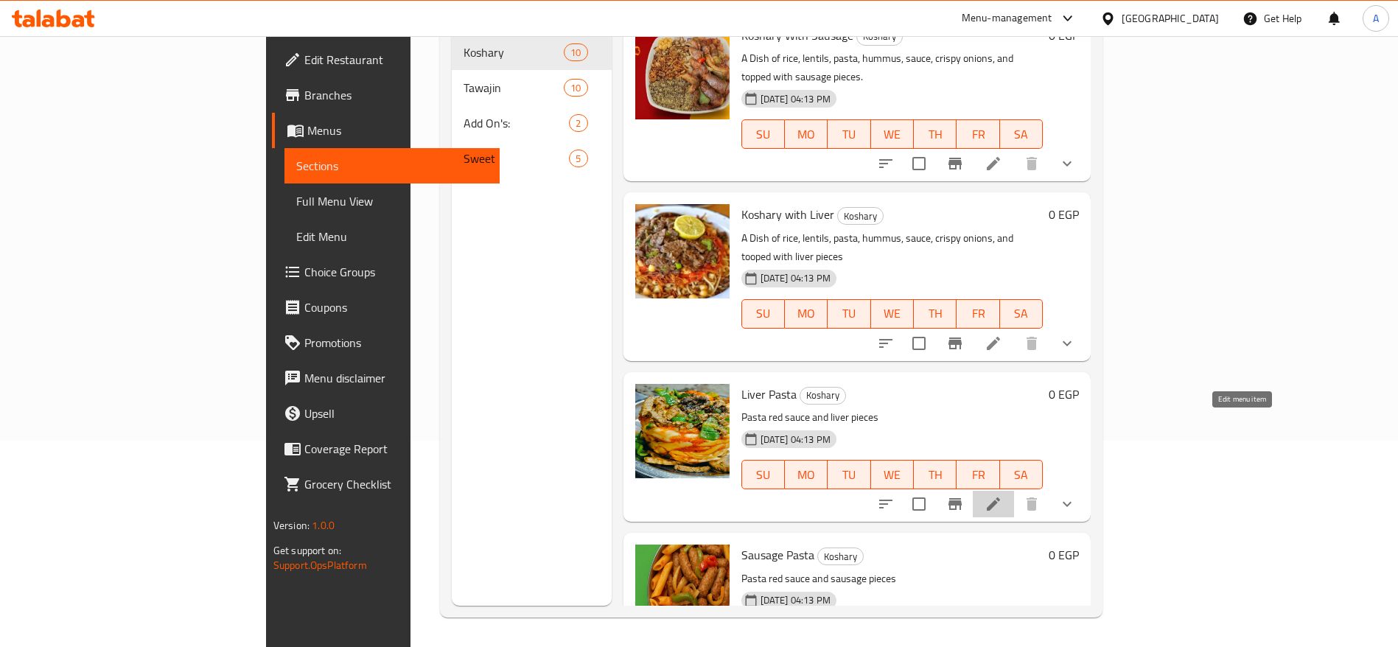
click at [1002, 495] on icon at bounding box center [994, 504] width 18 height 18
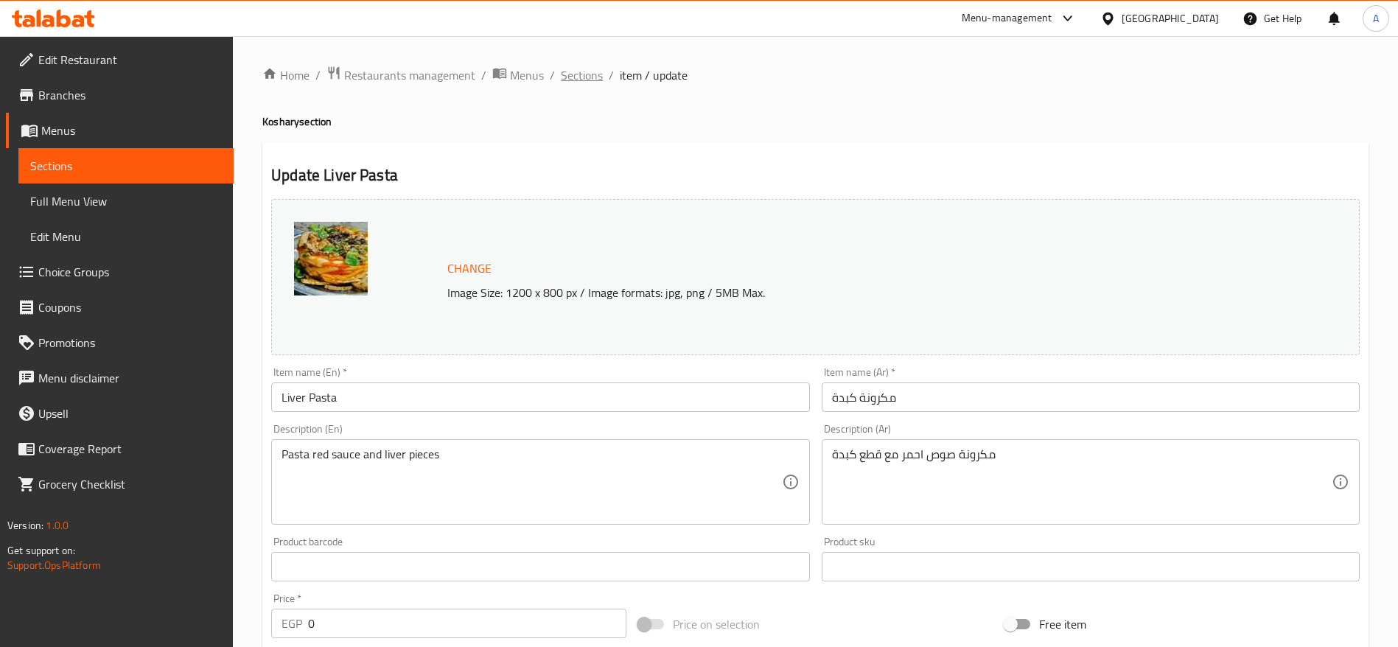
click at [576, 76] on span "Sections" at bounding box center [582, 75] width 42 height 18
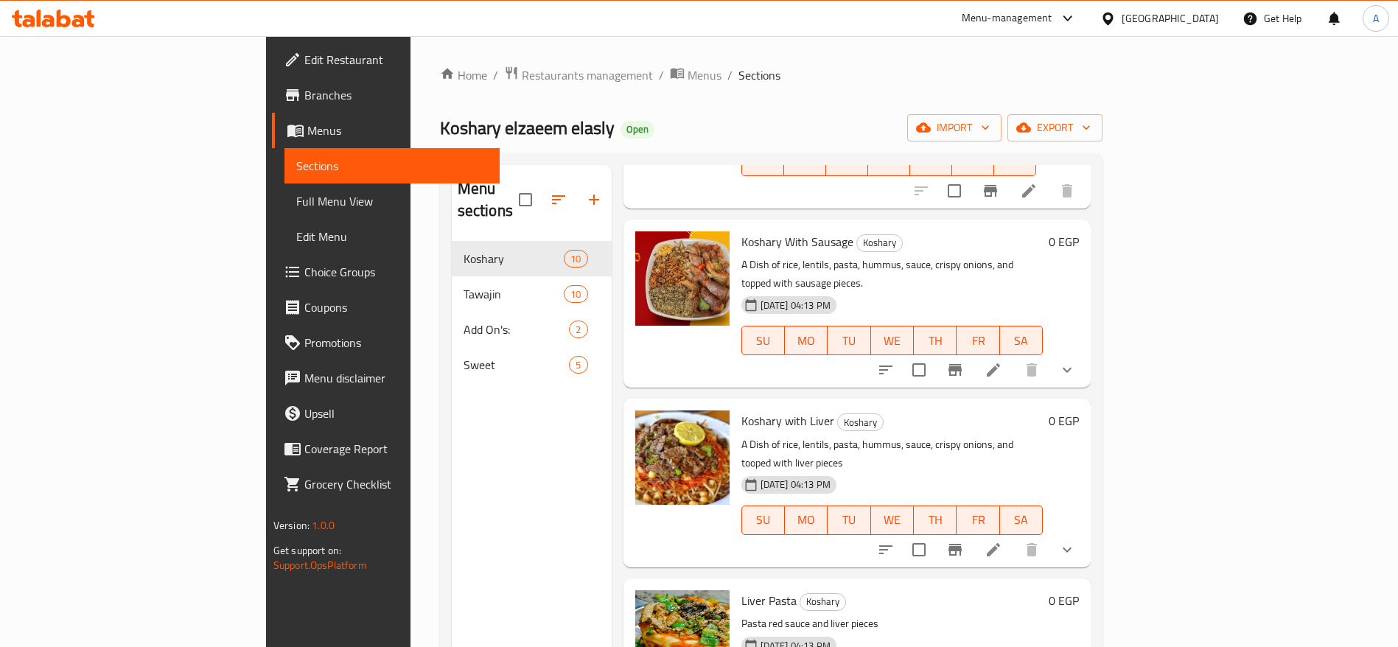
scroll to position [206, 0]
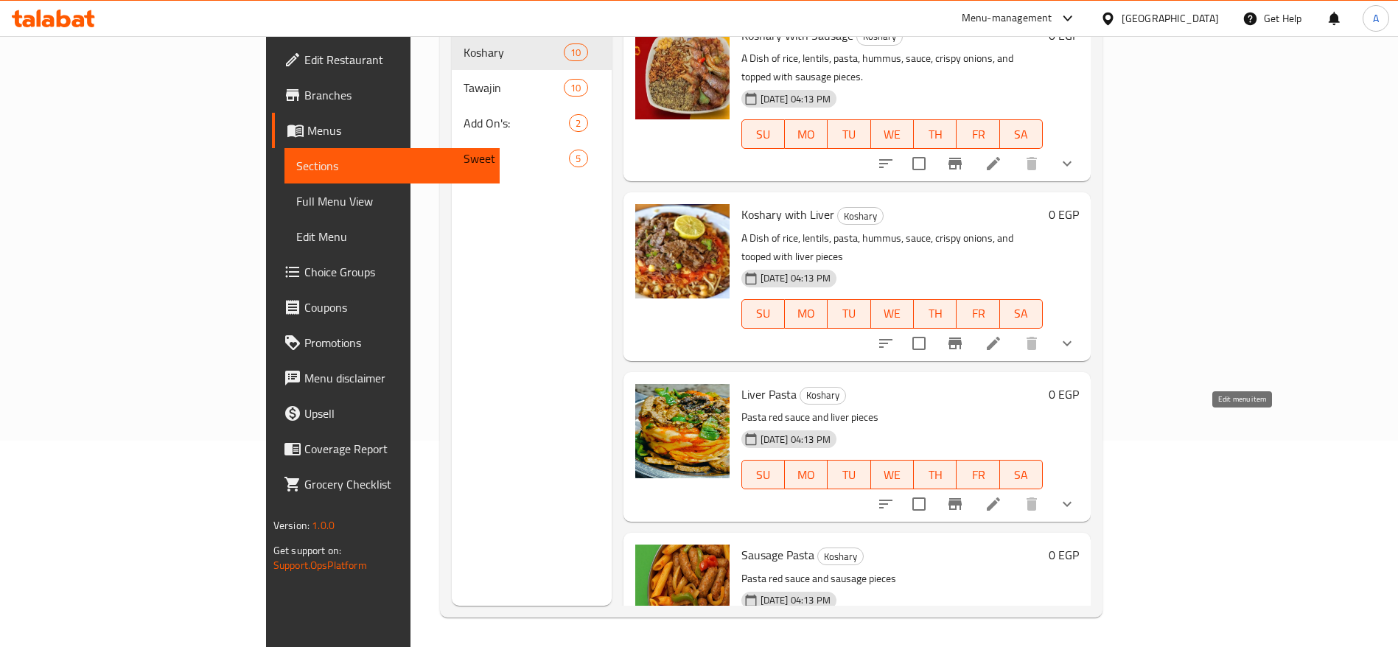
click at [1002, 495] on icon at bounding box center [994, 504] width 18 height 18
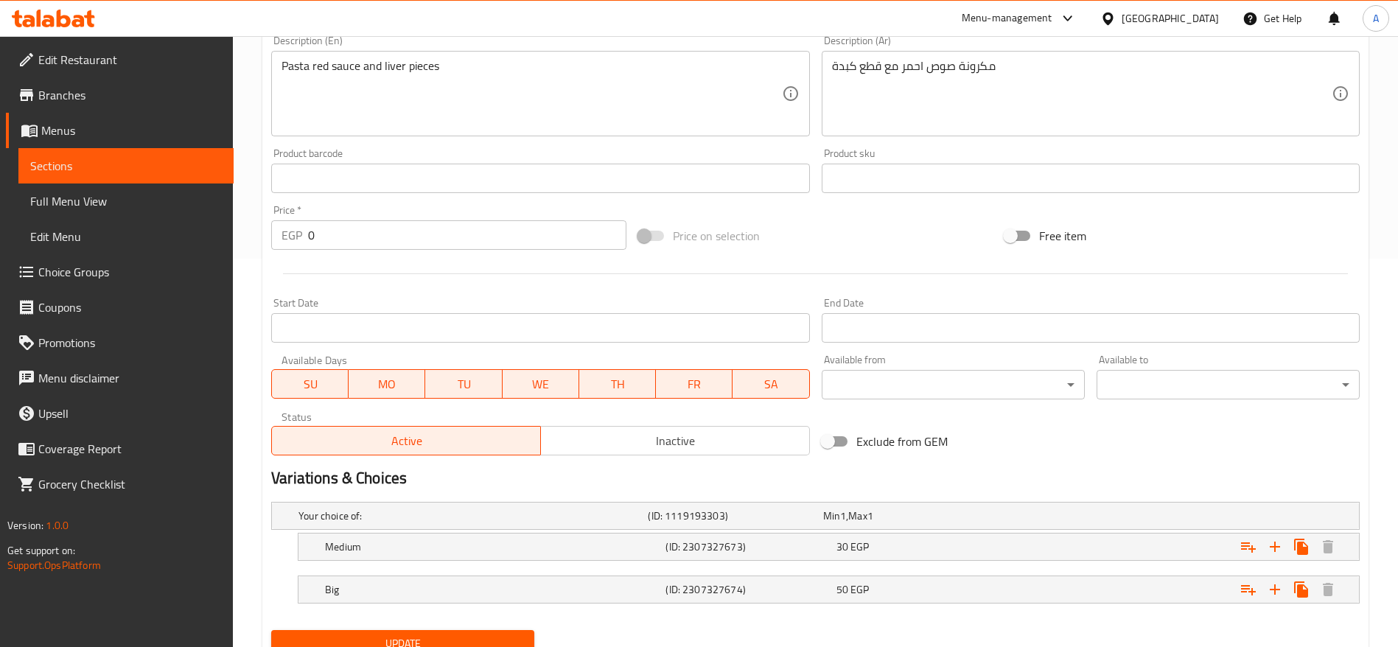
scroll to position [449, 0]
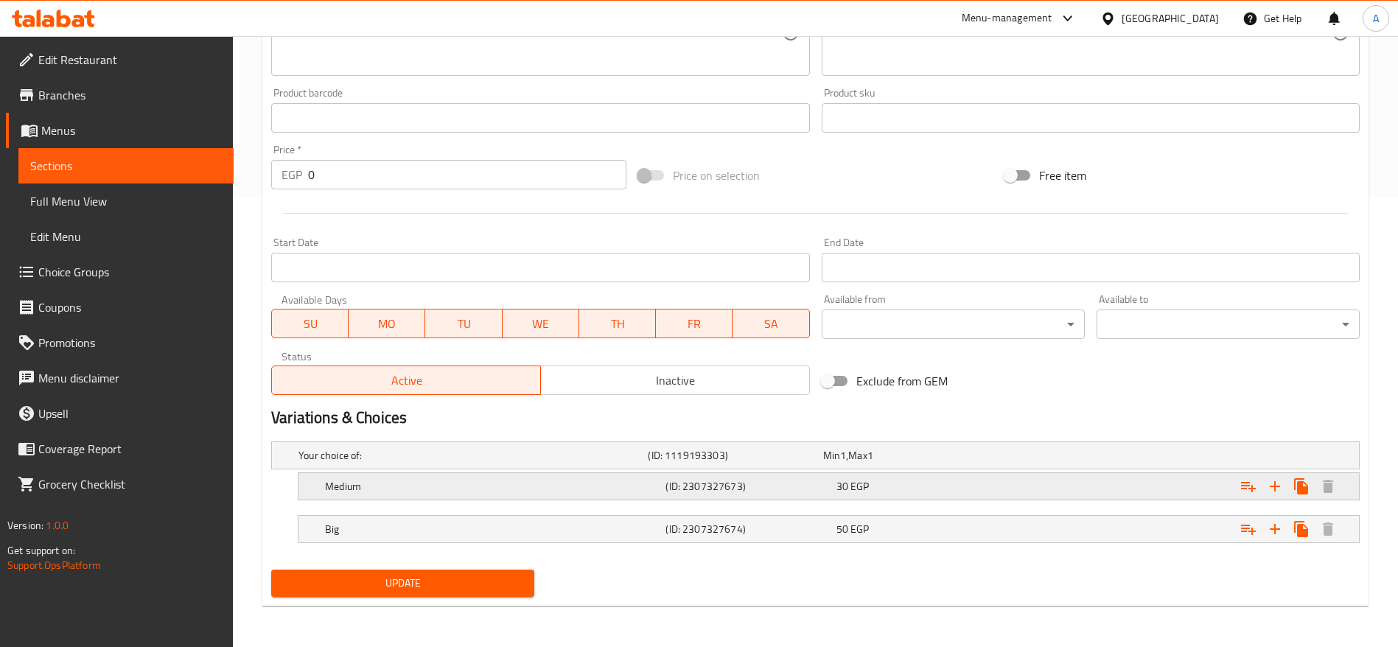
click at [870, 491] on div "30 EGP" at bounding box center [918, 486] width 164 height 15
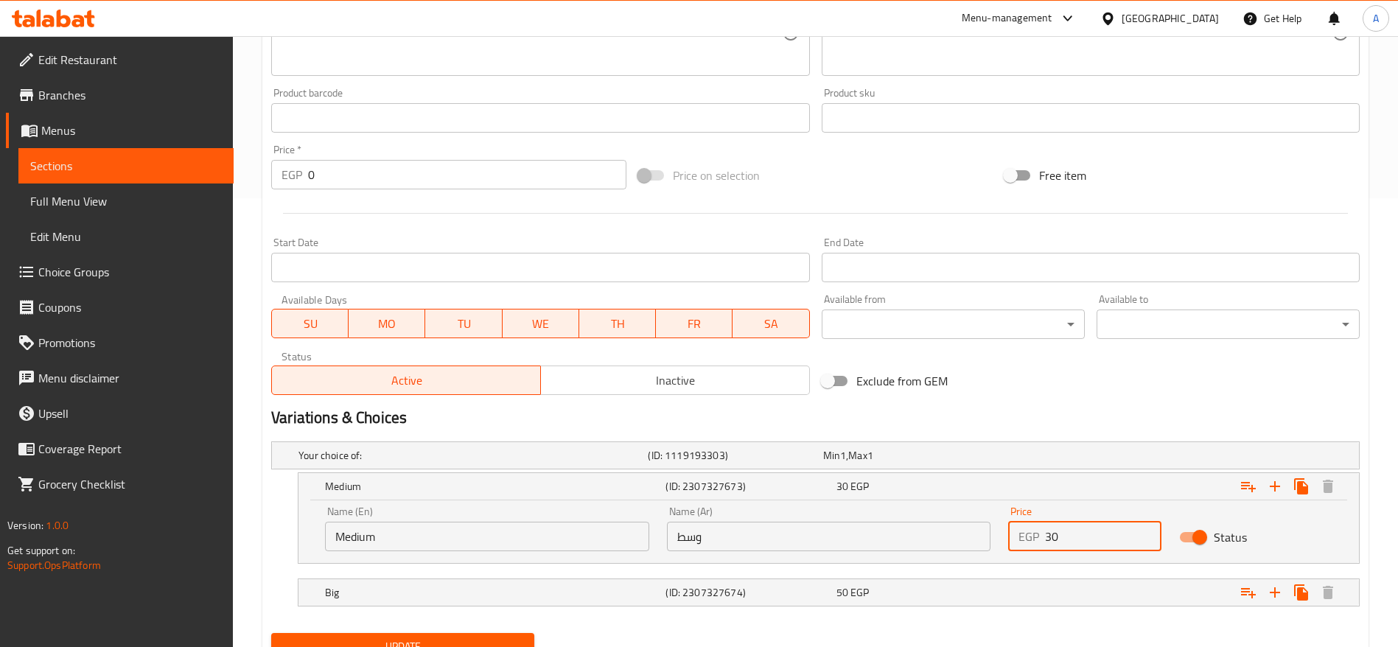
click at [1061, 531] on input "30" at bounding box center [1103, 536] width 116 height 29
type input "40"
click at [271, 633] on button "Update" at bounding box center [402, 646] width 263 height 27
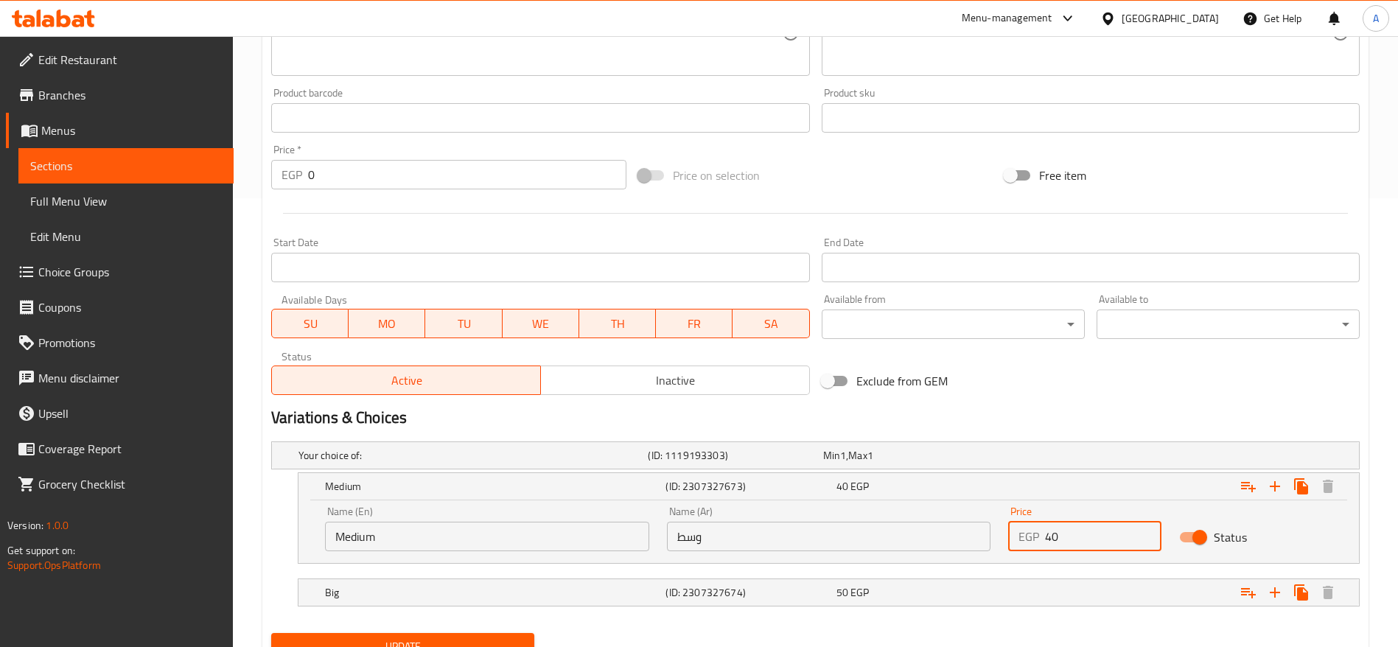
scroll to position [0, 0]
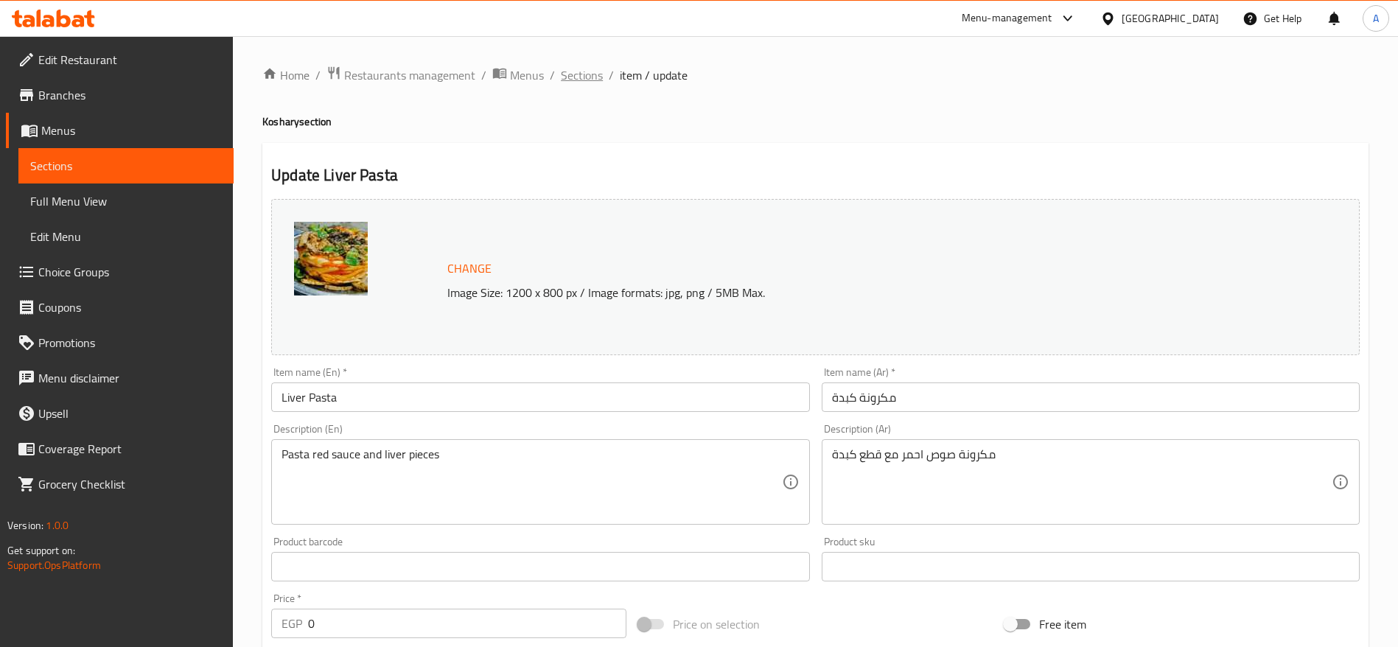
click at [578, 74] on span "Sections" at bounding box center [582, 75] width 42 height 18
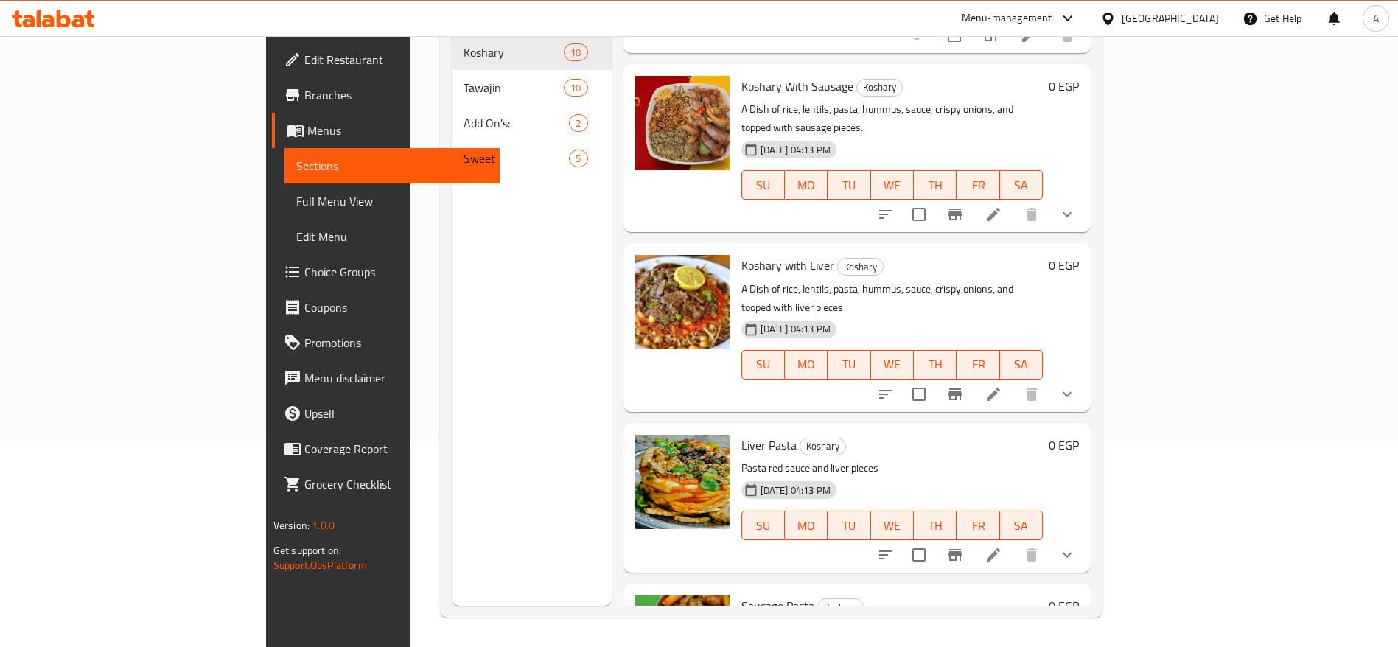
scroll to position [1000, 0]
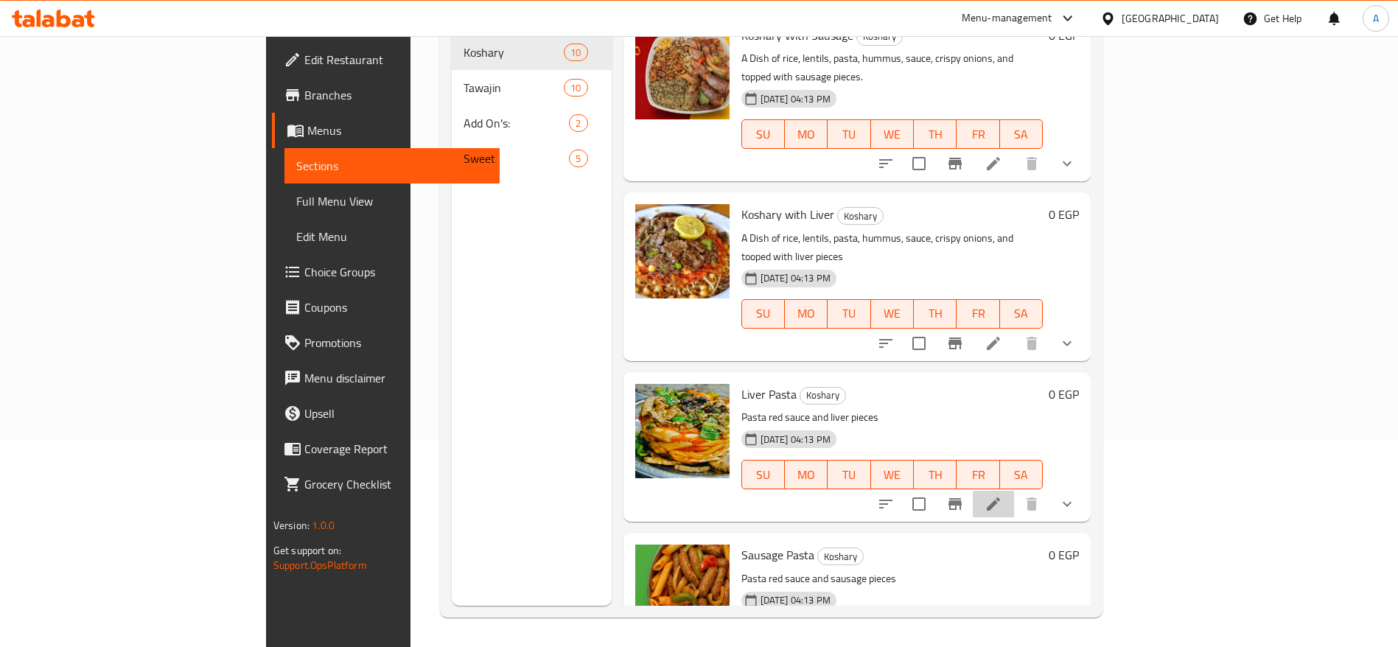
click at [1014, 491] on li at bounding box center [993, 504] width 41 height 27
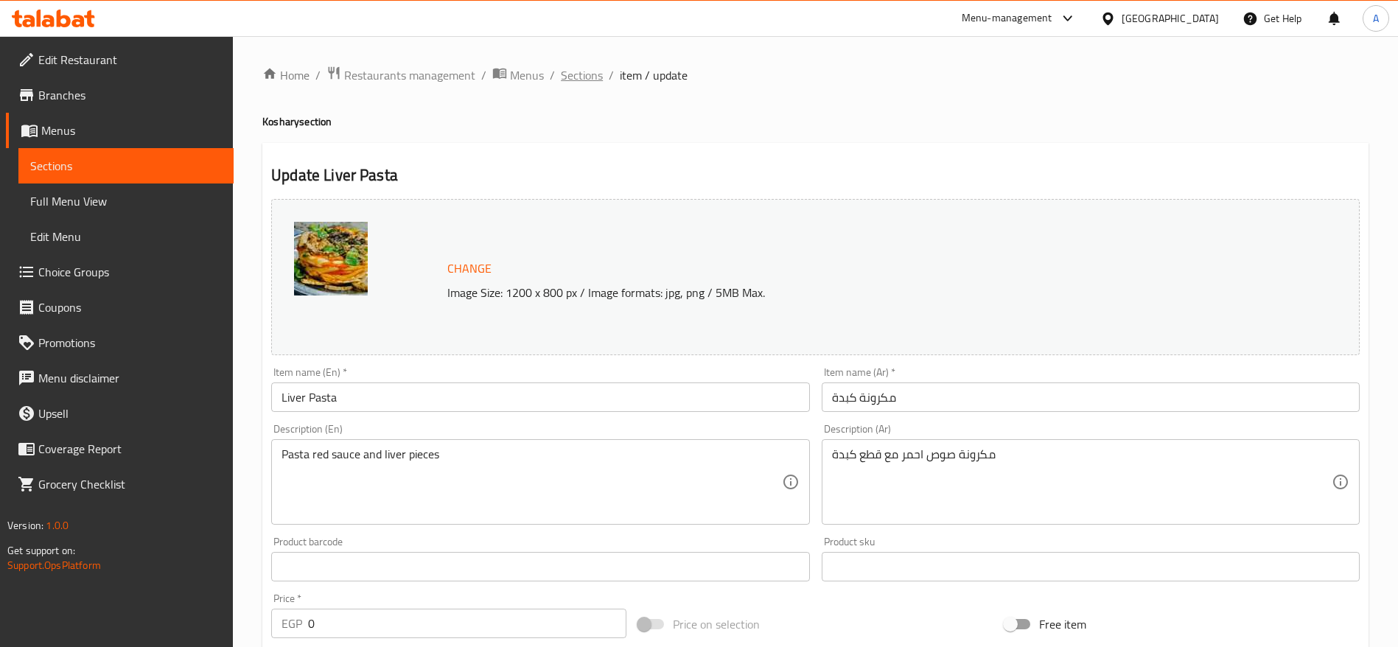
click at [567, 69] on span "Sections" at bounding box center [582, 75] width 42 height 18
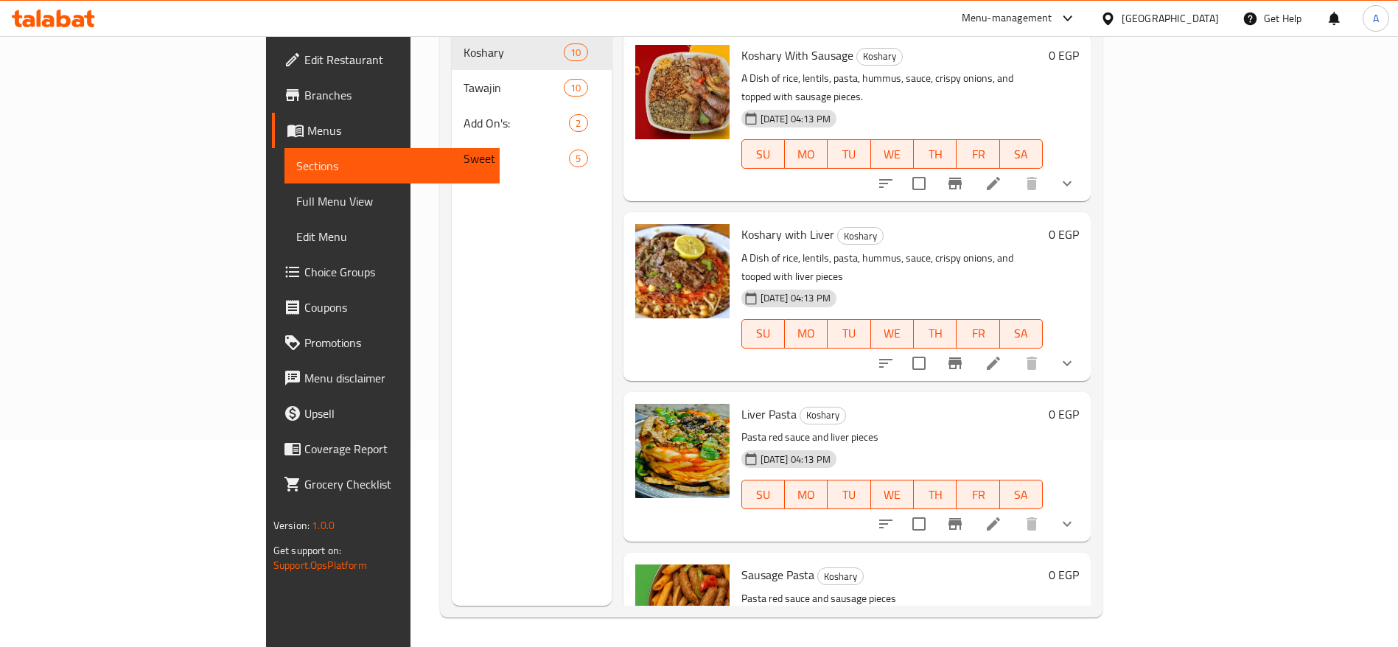
scroll to position [1000, 0]
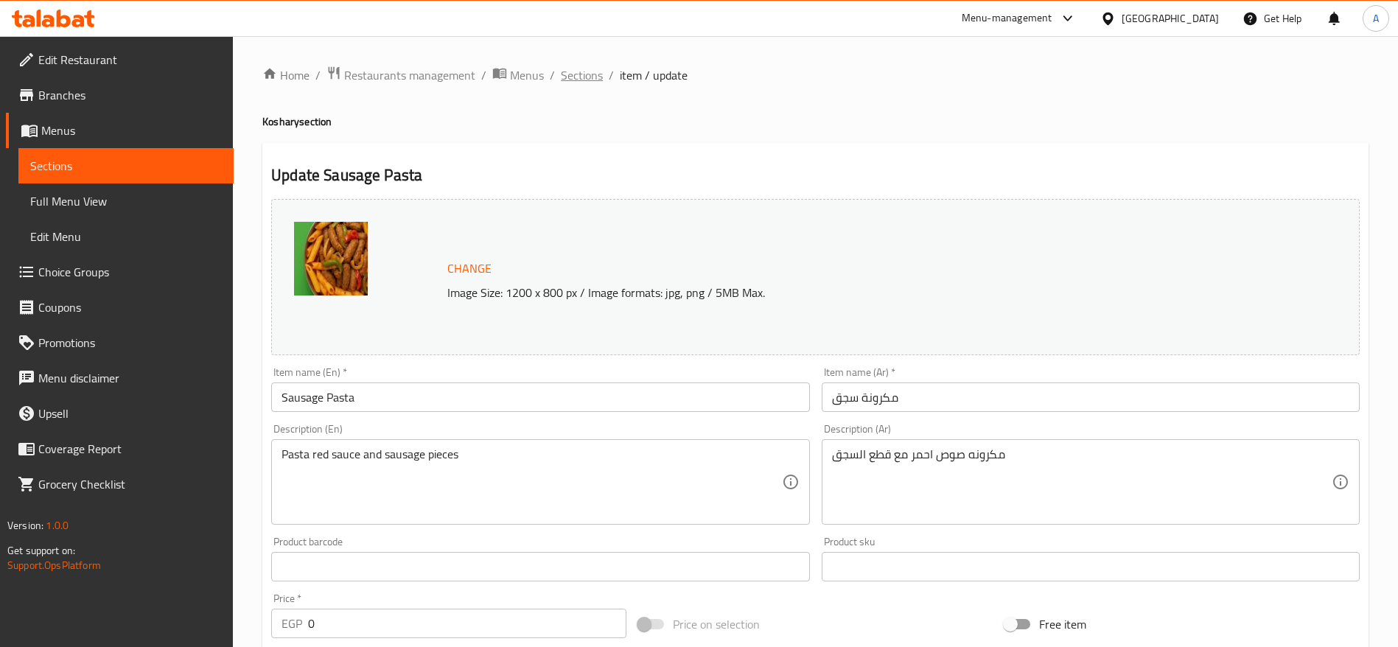
click at [598, 75] on span "Sections" at bounding box center [582, 75] width 42 height 18
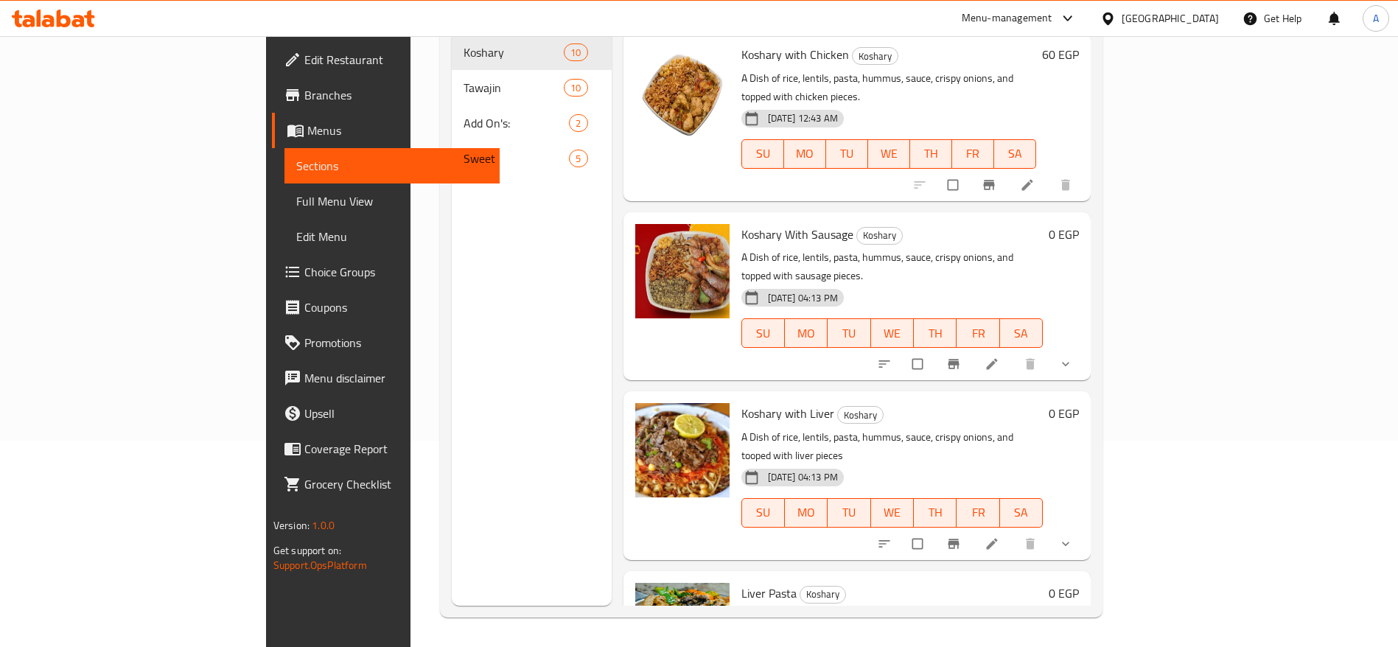
scroll to position [1000, 0]
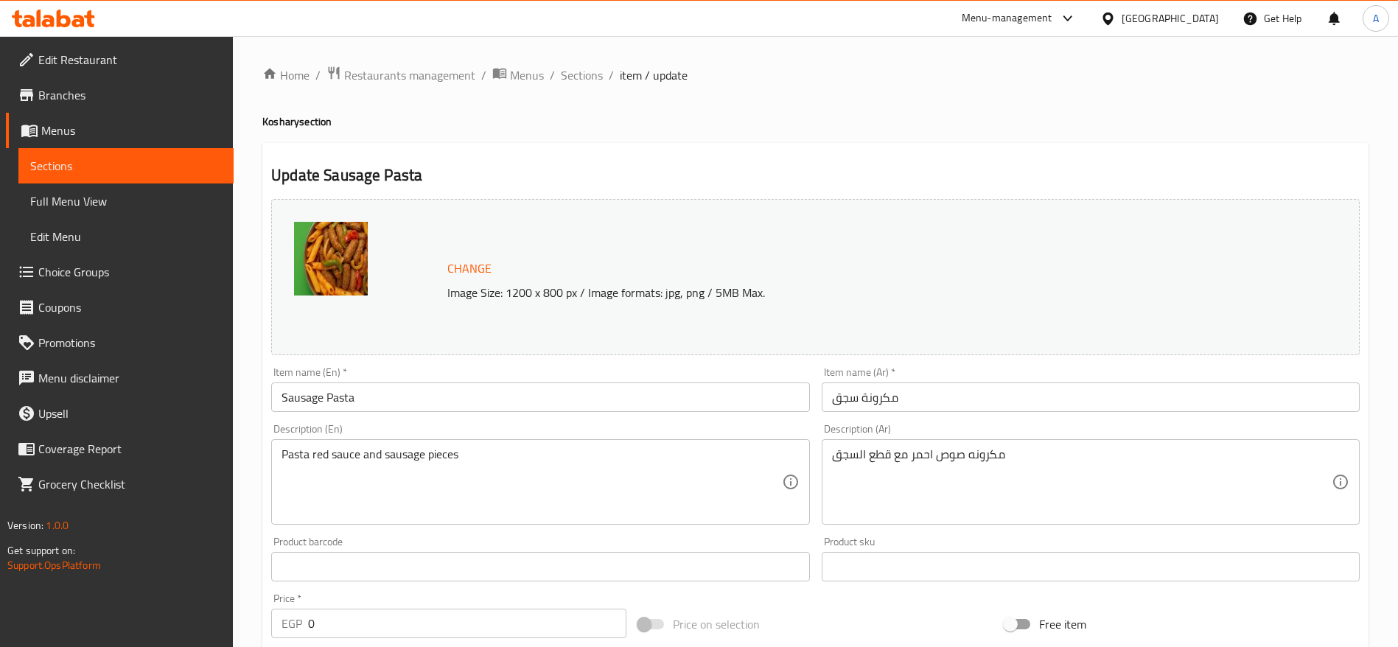
scroll to position [449, 0]
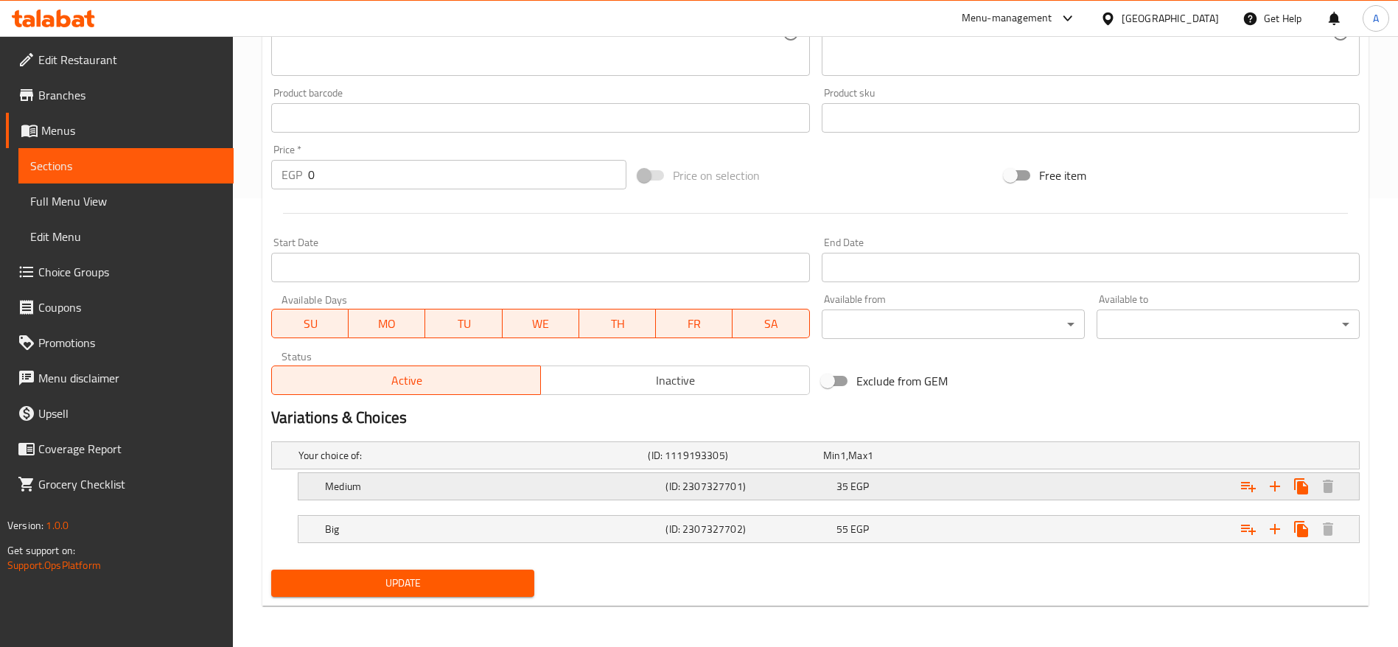
click at [922, 486] on div "35 EGP" at bounding box center [918, 486] width 164 height 15
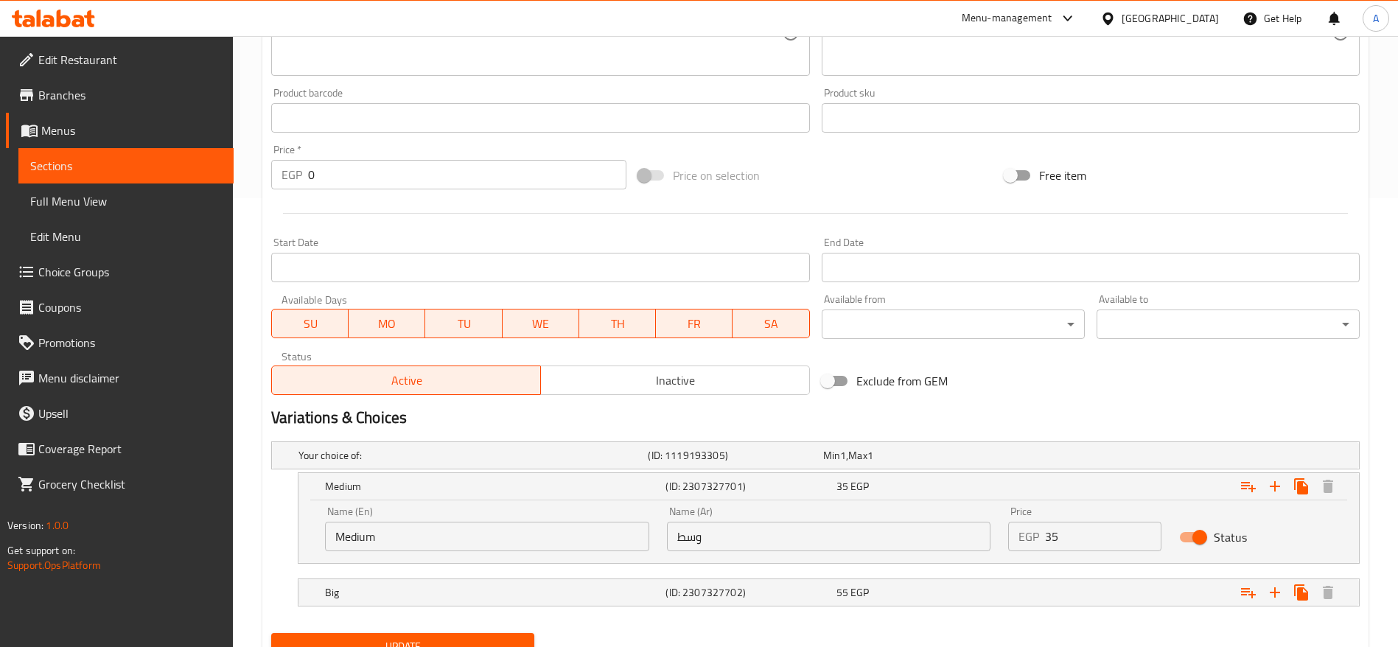
click at [1078, 536] on input "35" at bounding box center [1103, 536] width 116 height 29
type input "40"
click at [965, 599] on div "55 EGP" at bounding box center [918, 592] width 164 height 15
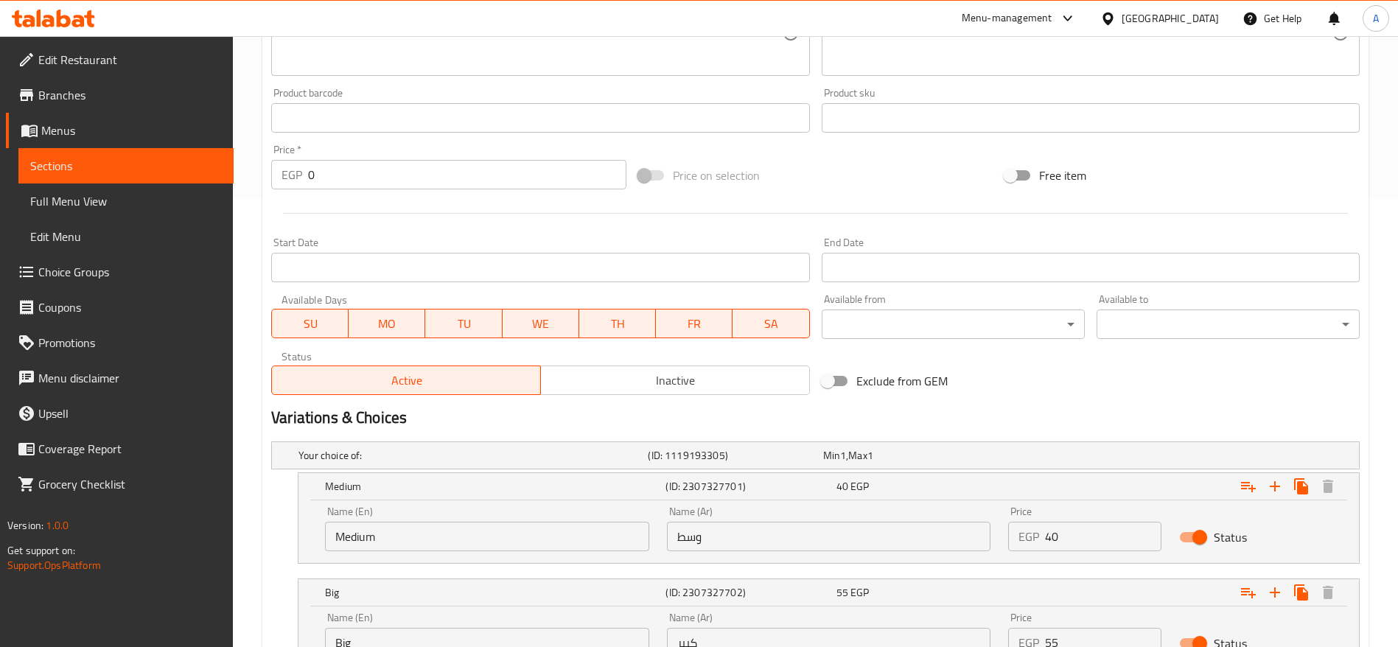
click at [1063, 636] on input "55" at bounding box center [1103, 642] width 116 height 29
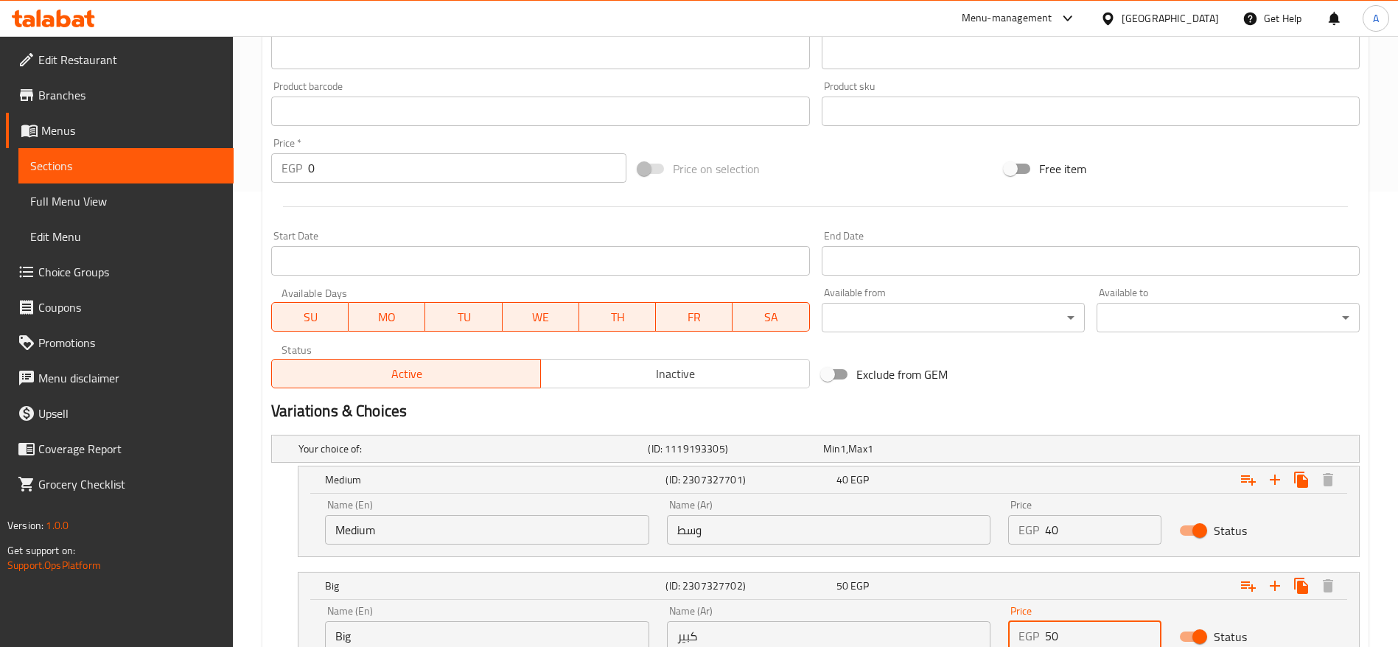
scroll to position [576, 0]
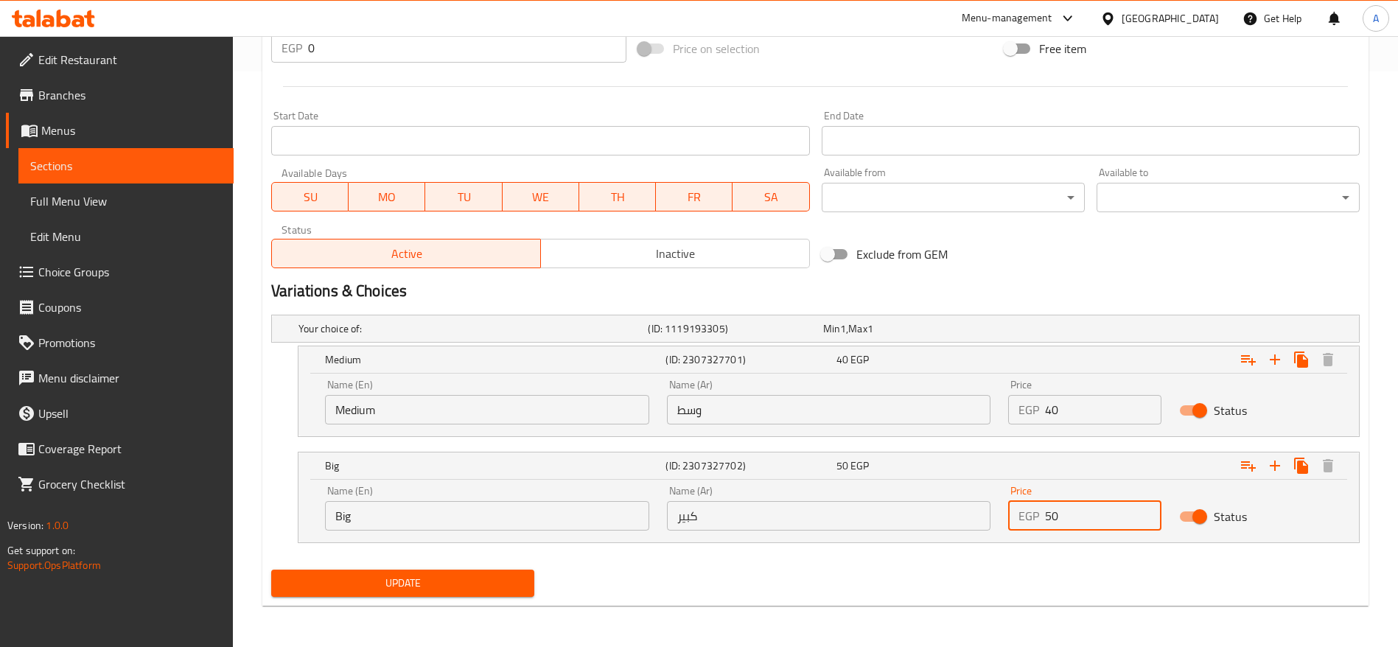
type input "50"
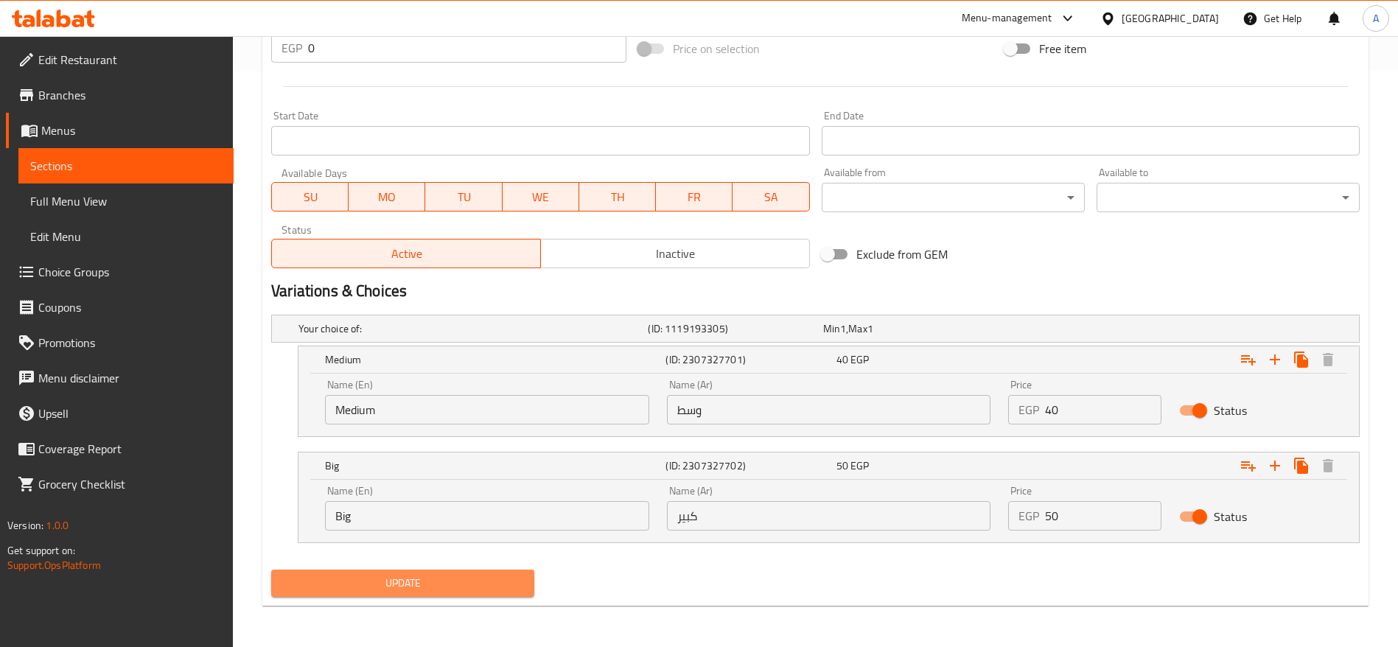
click at [497, 581] on span "Update" at bounding box center [403, 583] width 240 height 18
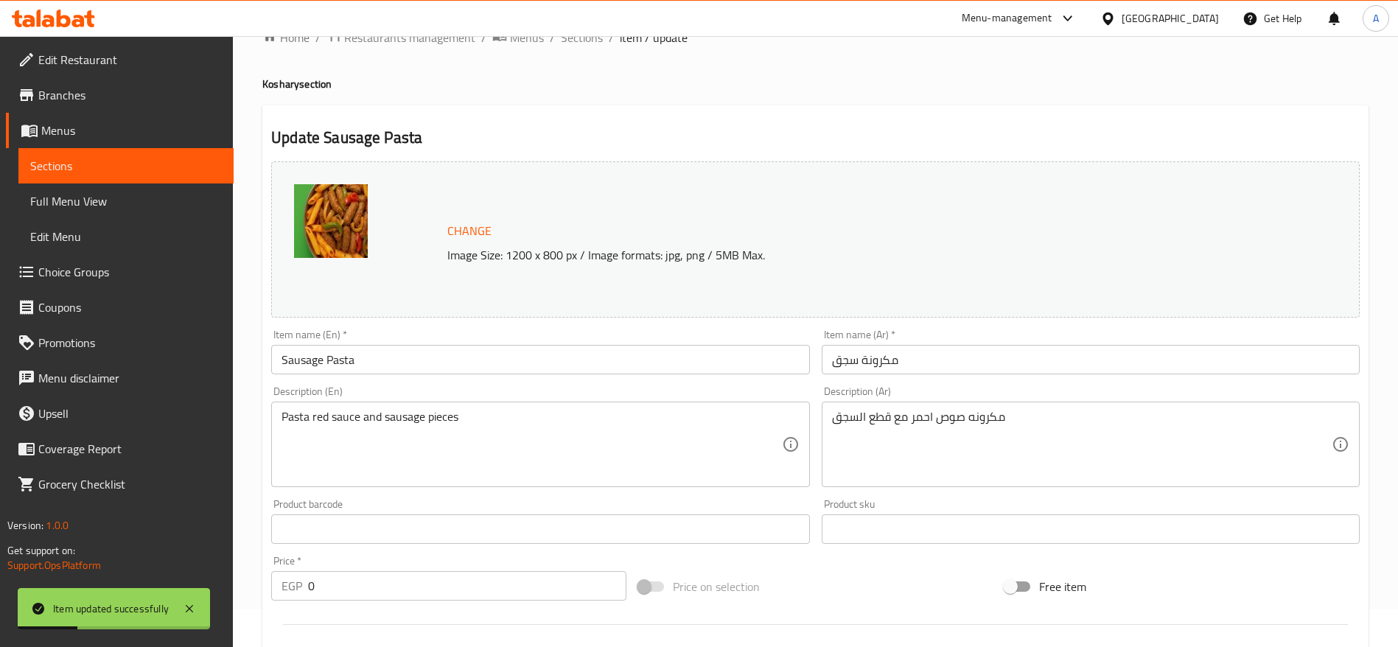
scroll to position [0, 0]
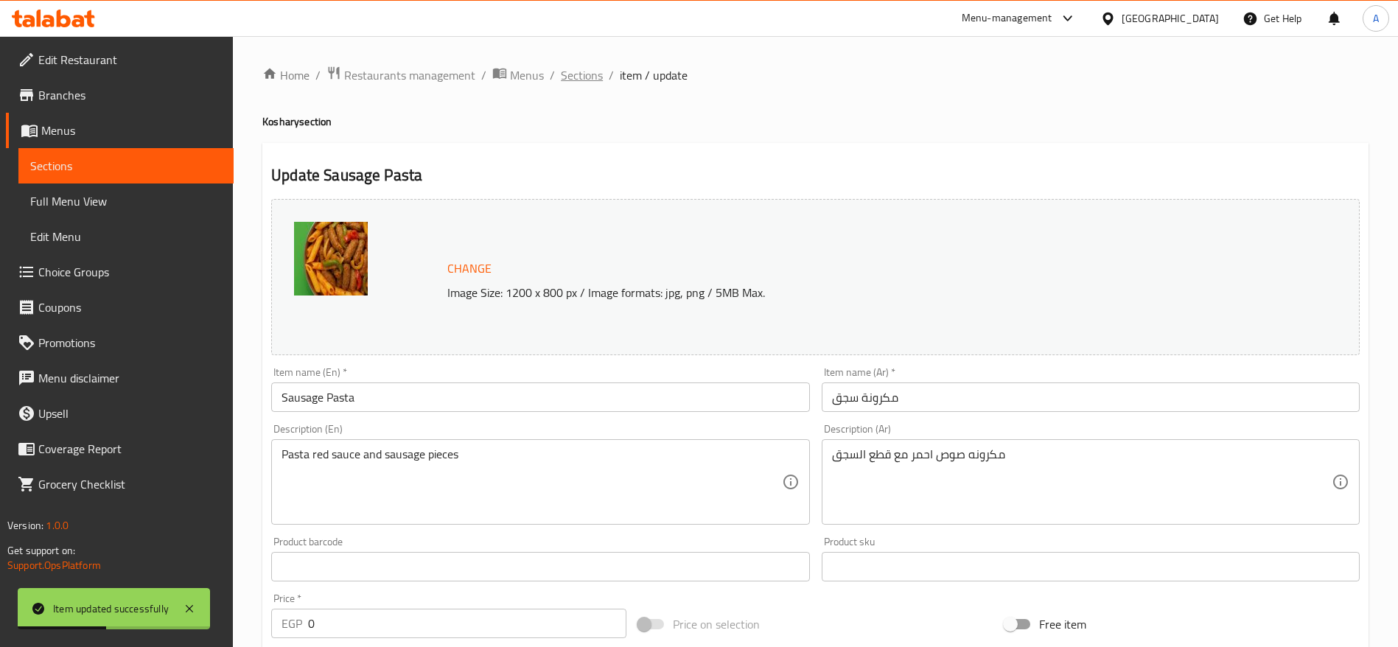
click at [587, 69] on span "Sections" at bounding box center [582, 75] width 42 height 18
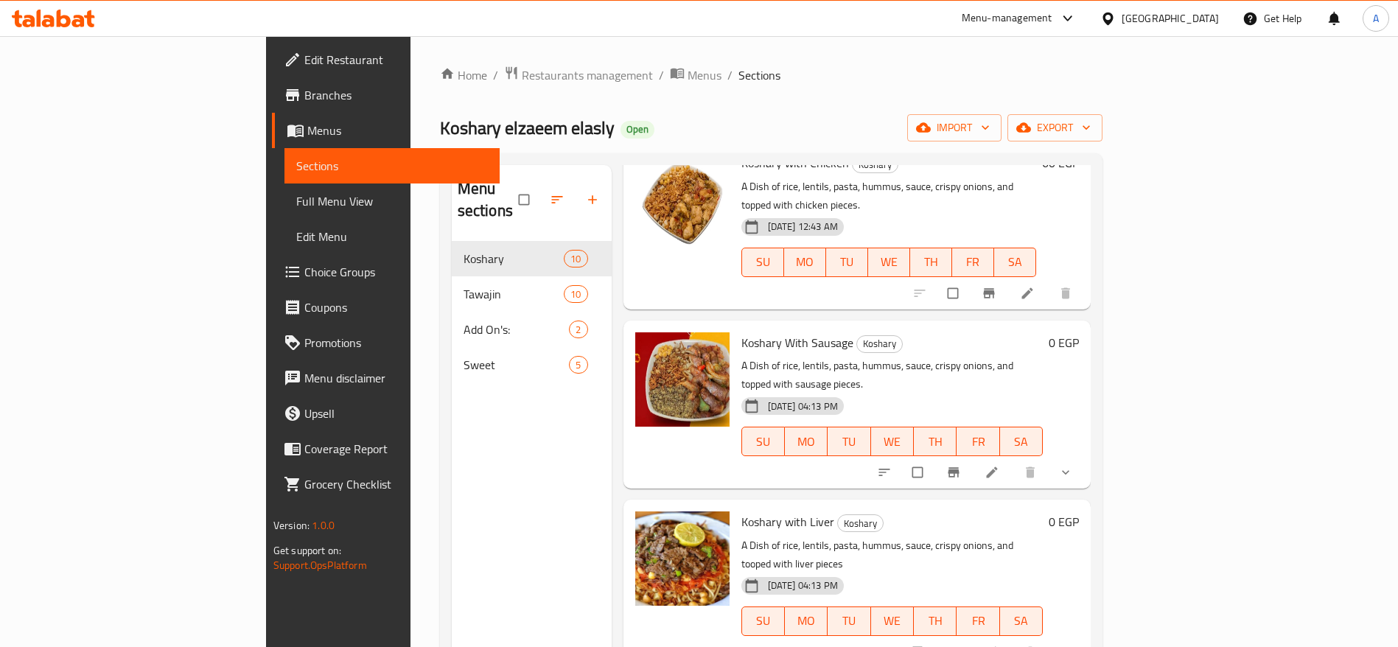
scroll to position [1000, 0]
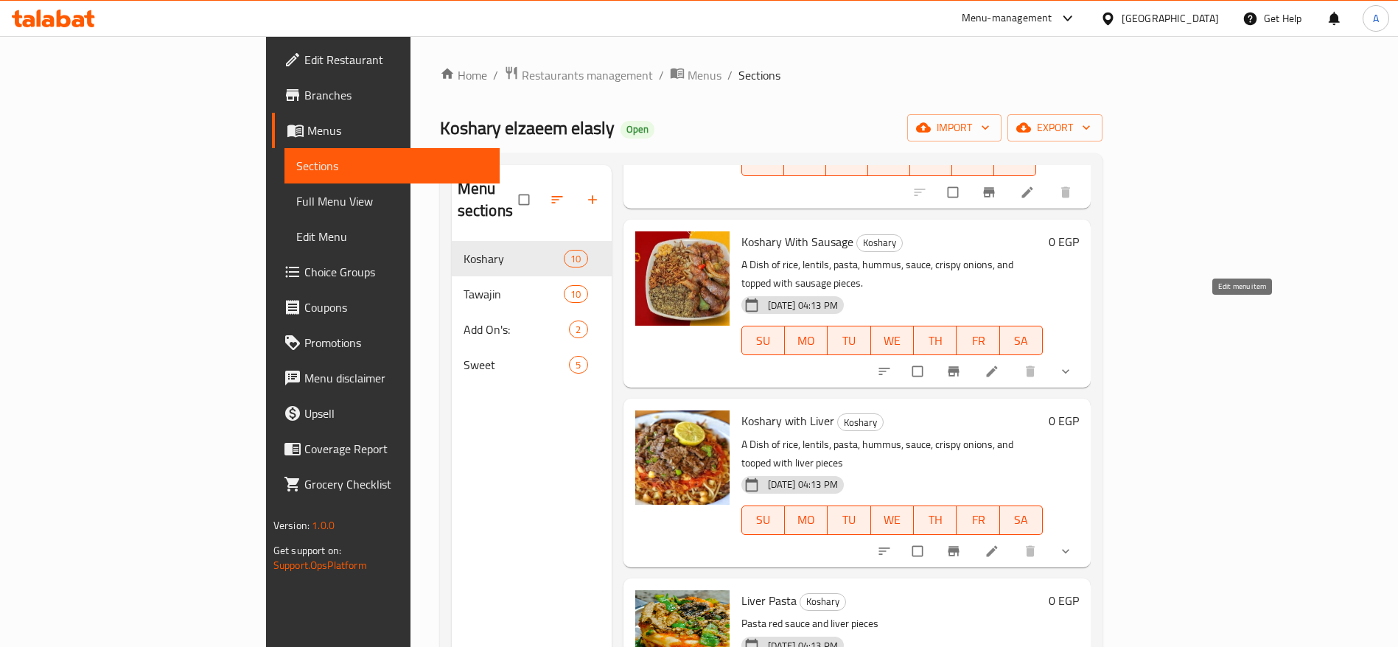
click at [998, 366] on icon at bounding box center [992, 371] width 11 height 11
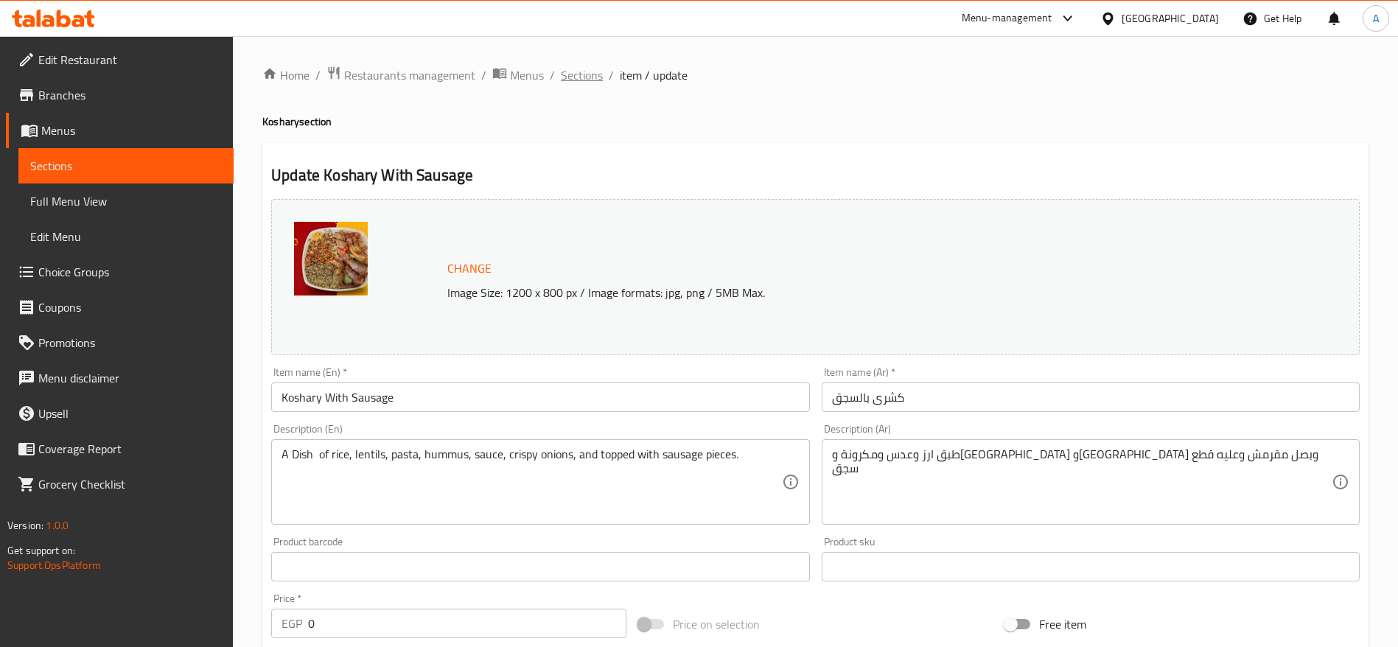
click at [583, 79] on span "Sections" at bounding box center [582, 75] width 42 height 18
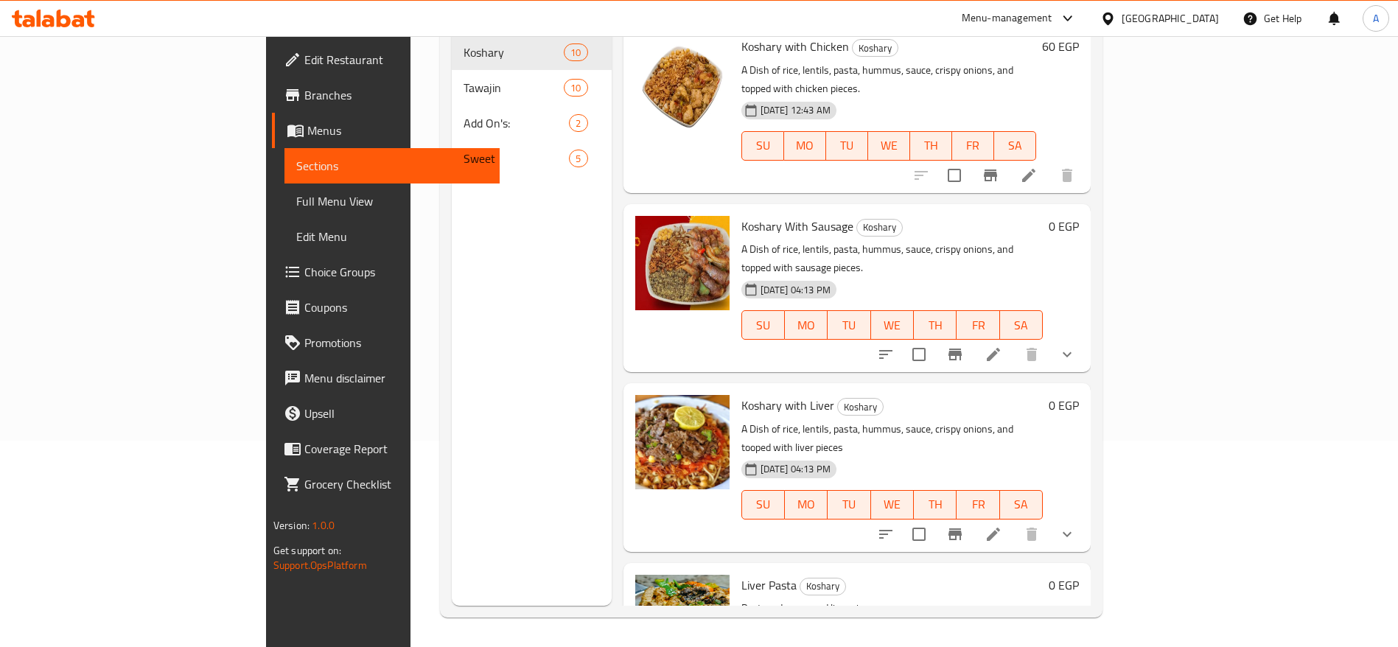
scroll to position [841, 0]
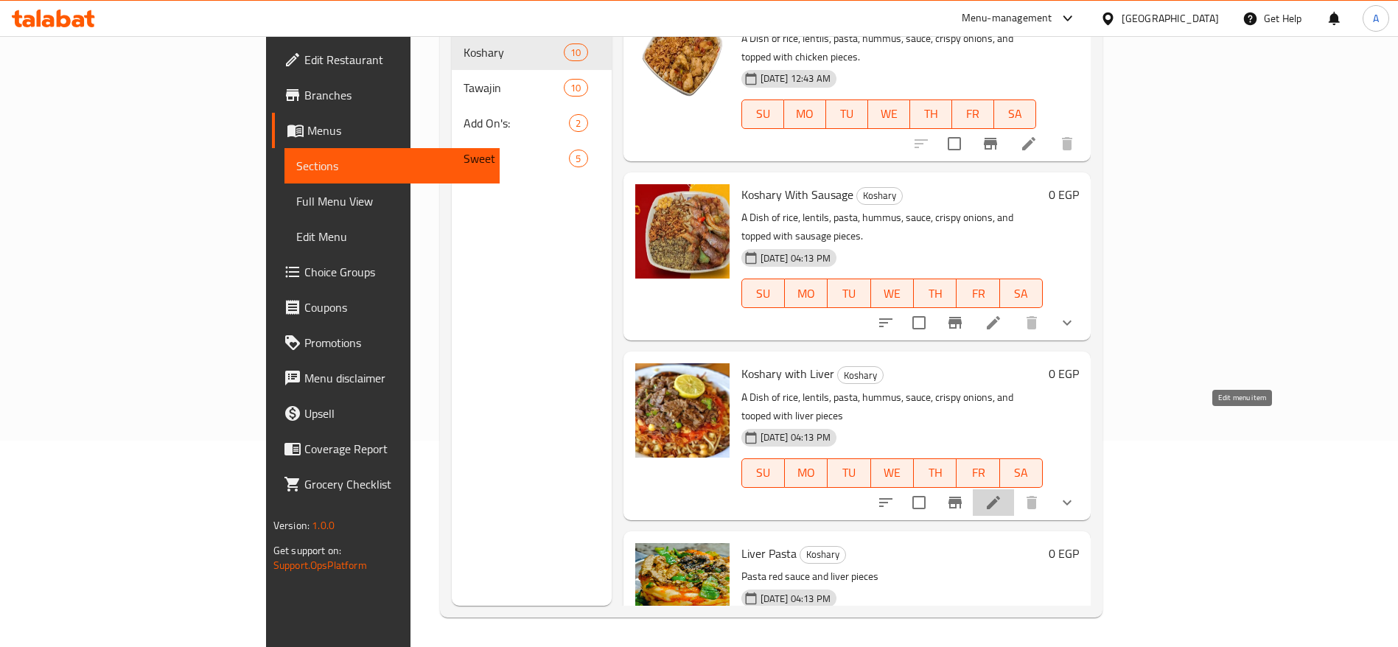
click at [1002, 494] on icon at bounding box center [994, 503] width 18 height 18
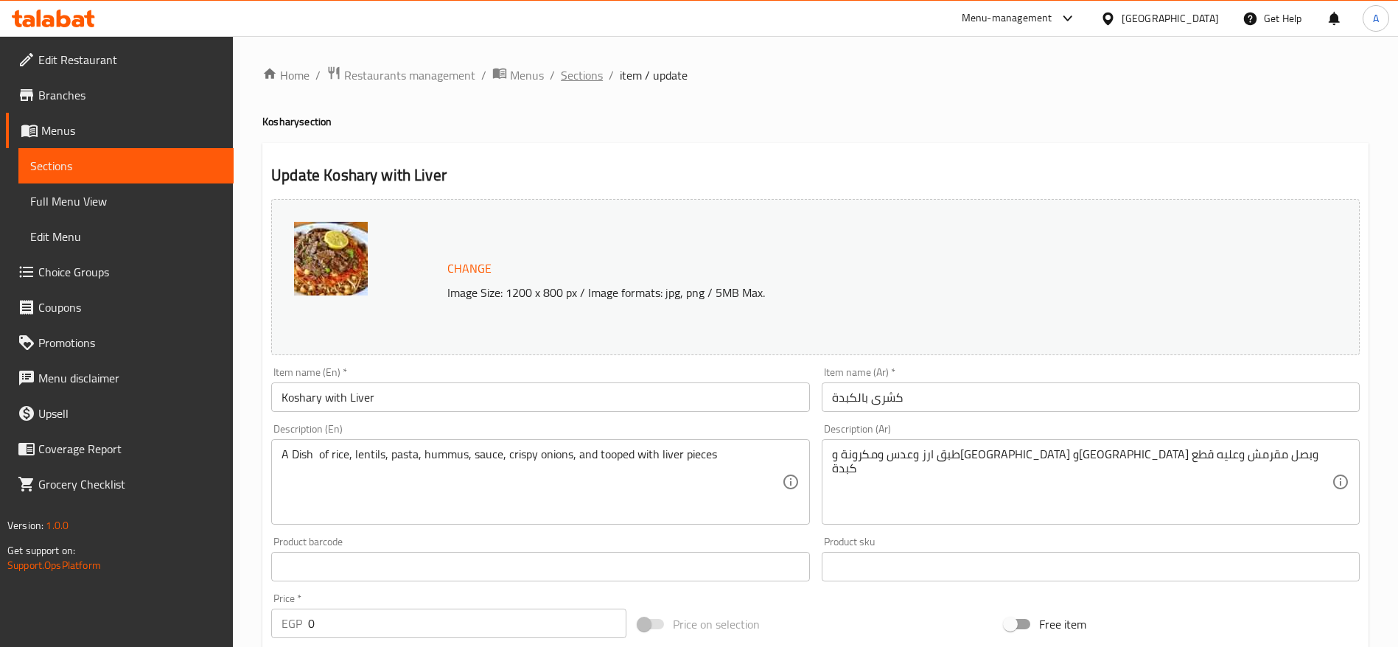
click at [586, 66] on span "Sections" at bounding box center [582, 75] width 42 height 18
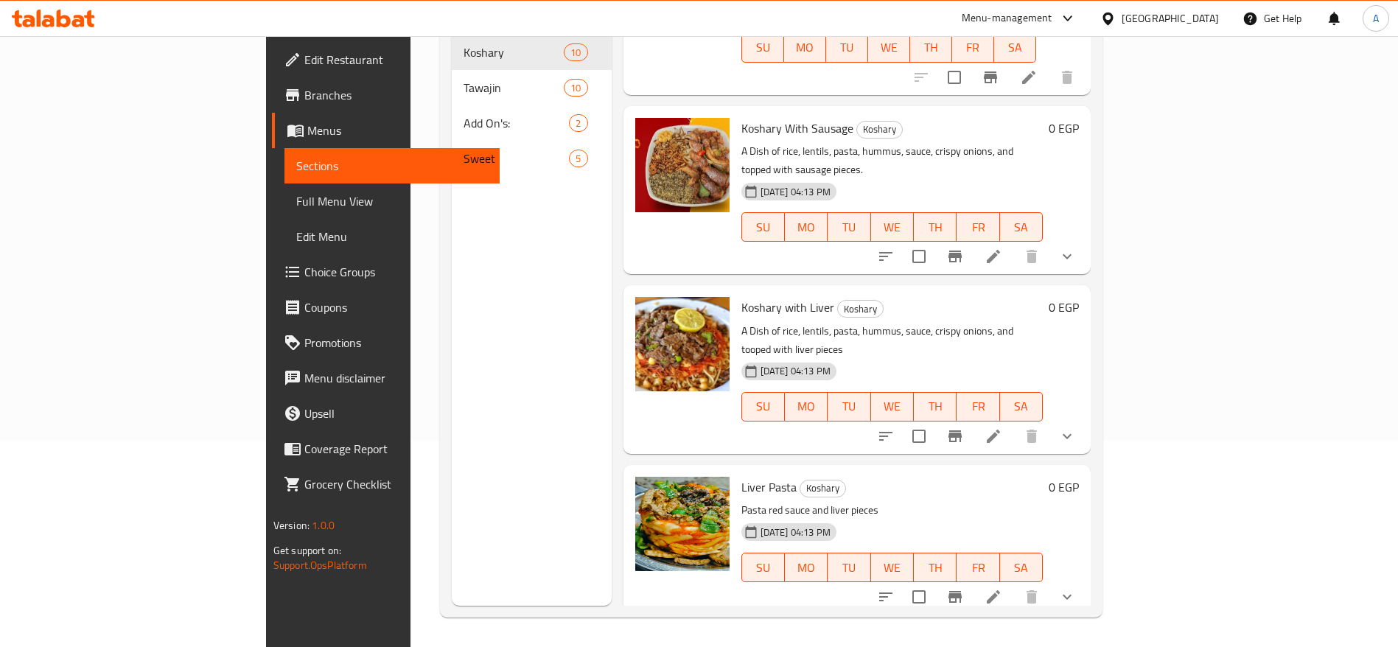
scroll to position [1000, 0]
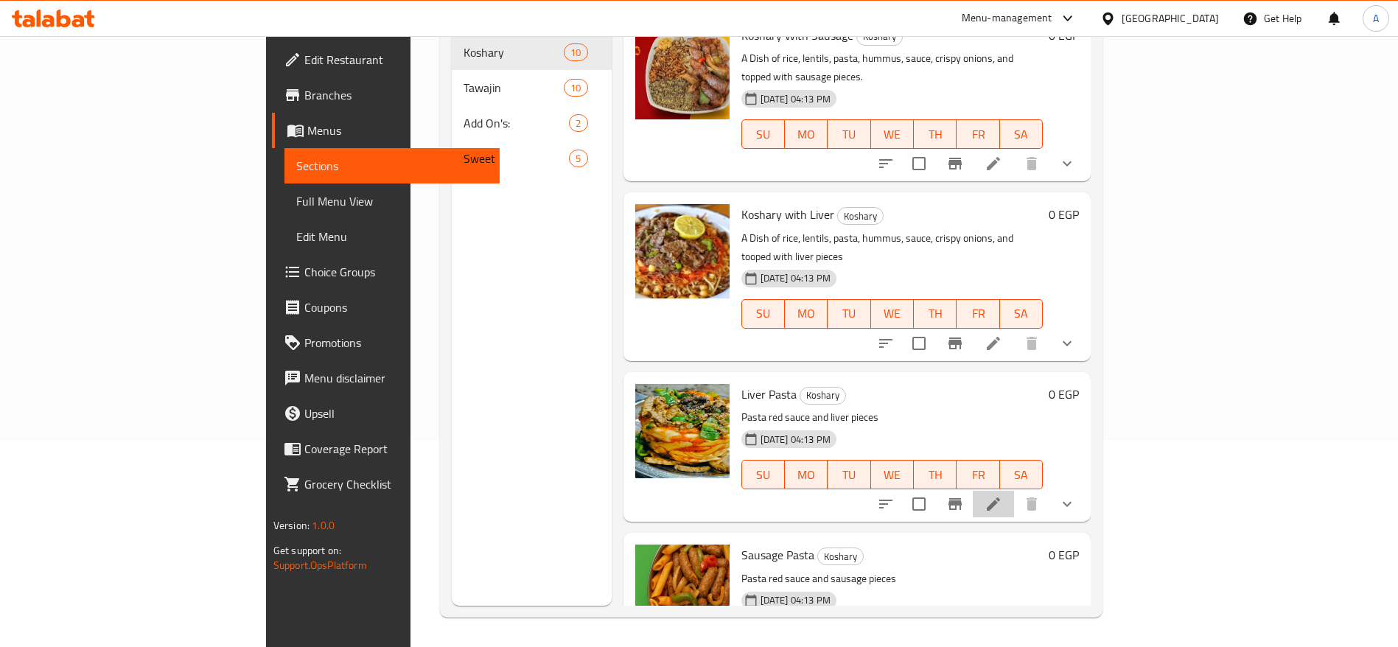
click at [1014, 491] on li at bounding box center [993, 504] width 41 height 27
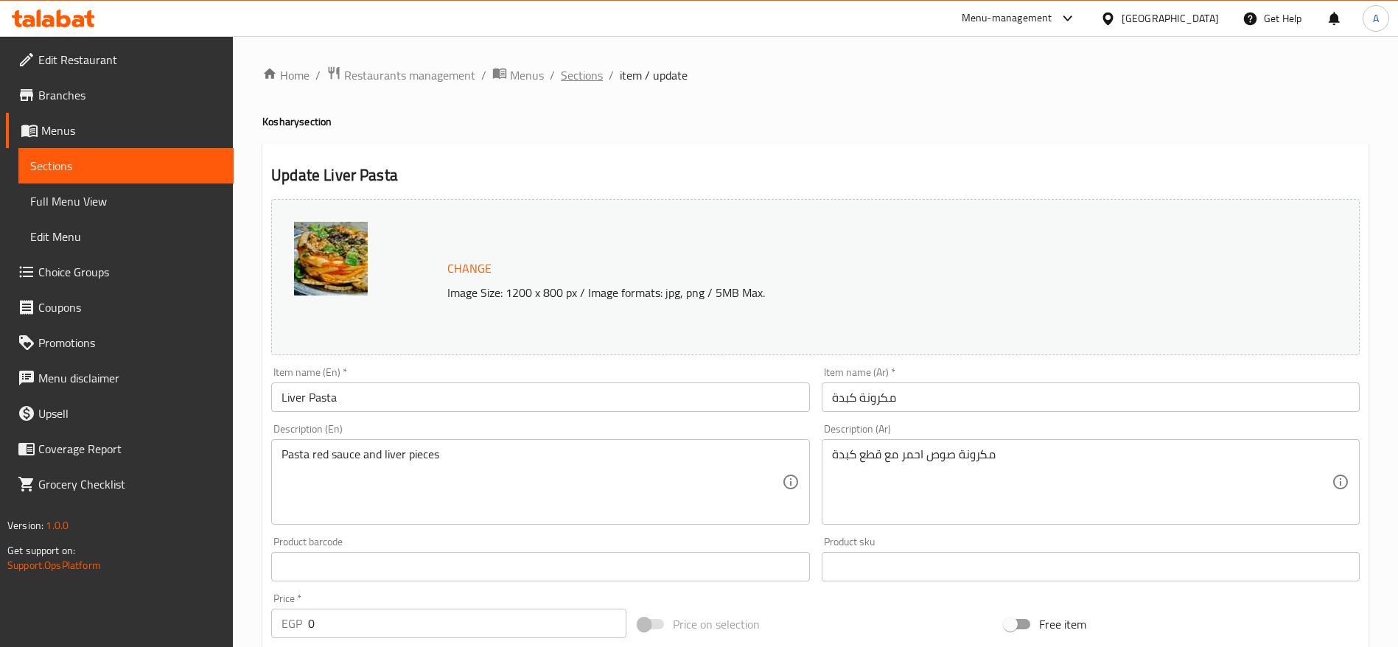
click at [583, 71] on span "Sections" at bounding box center [582, 75] width 42 height 18
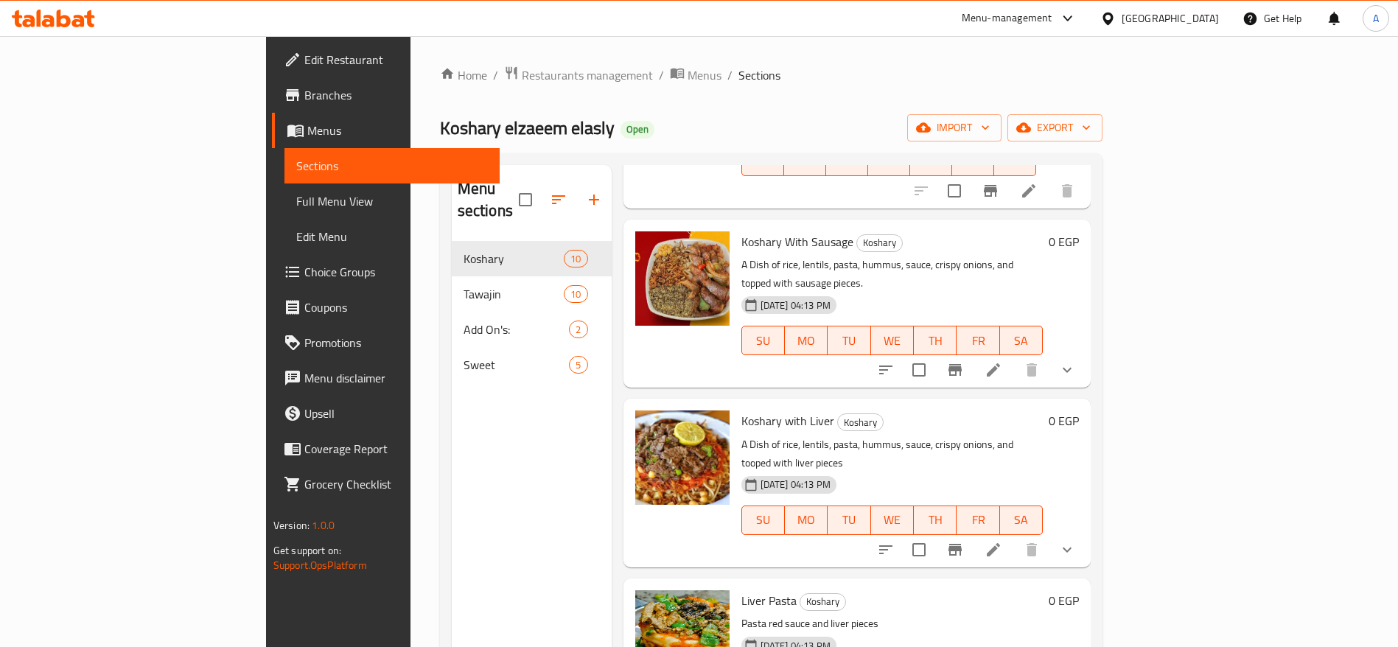
scroll to position [206, 0]
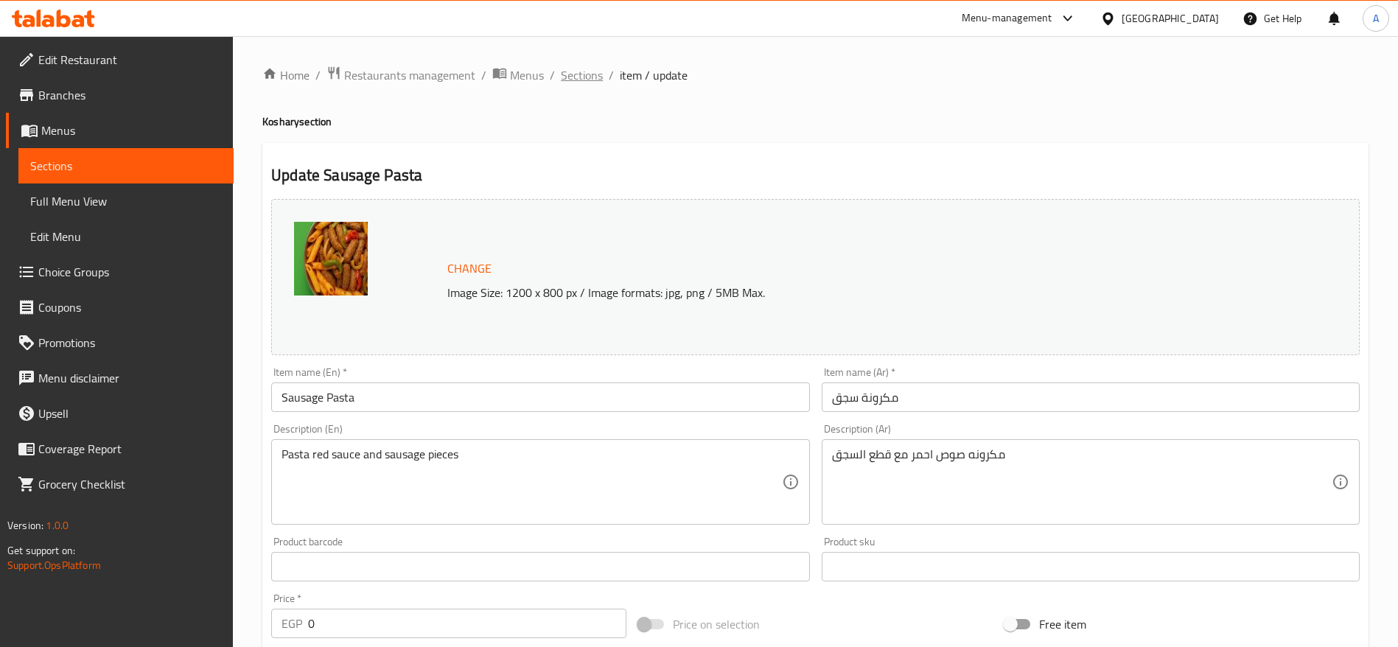
click at [576, 74] on span "Sections" at bounding box center [582, 75] width 42 height 18
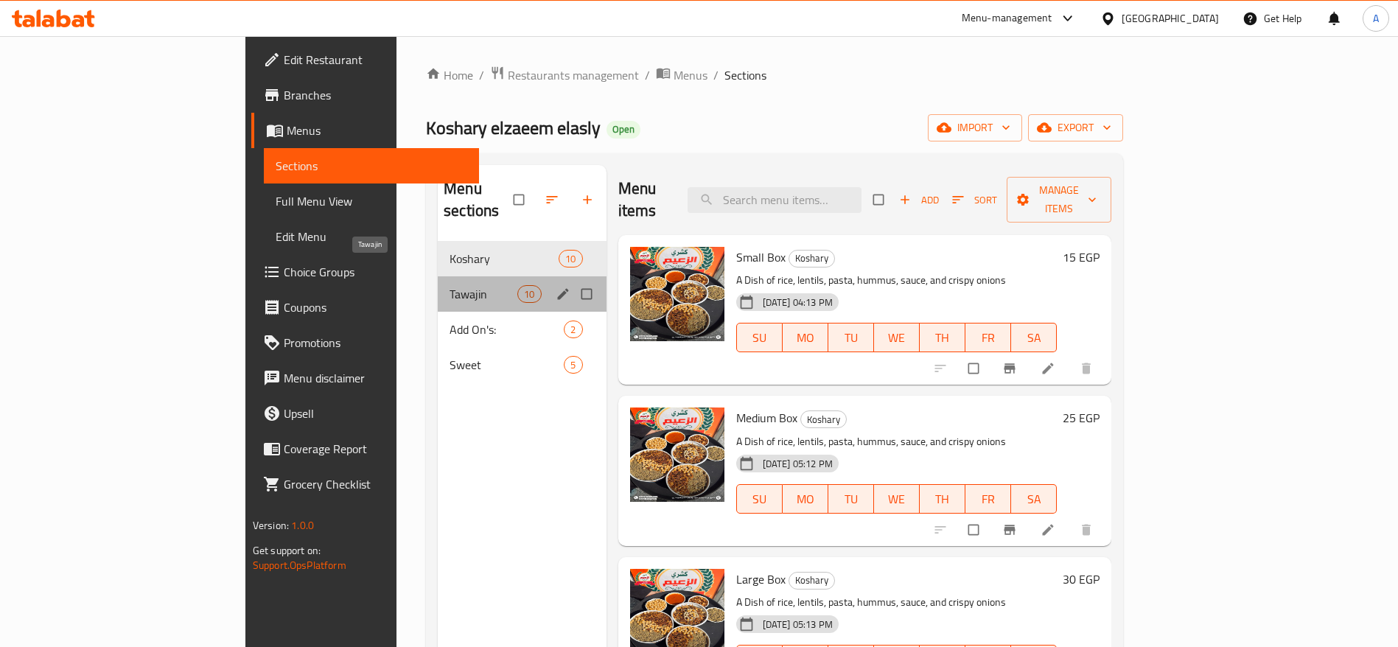
click at [450, 285] on span "Tawajin" at bounding box center [484, 294] width 68 height 18
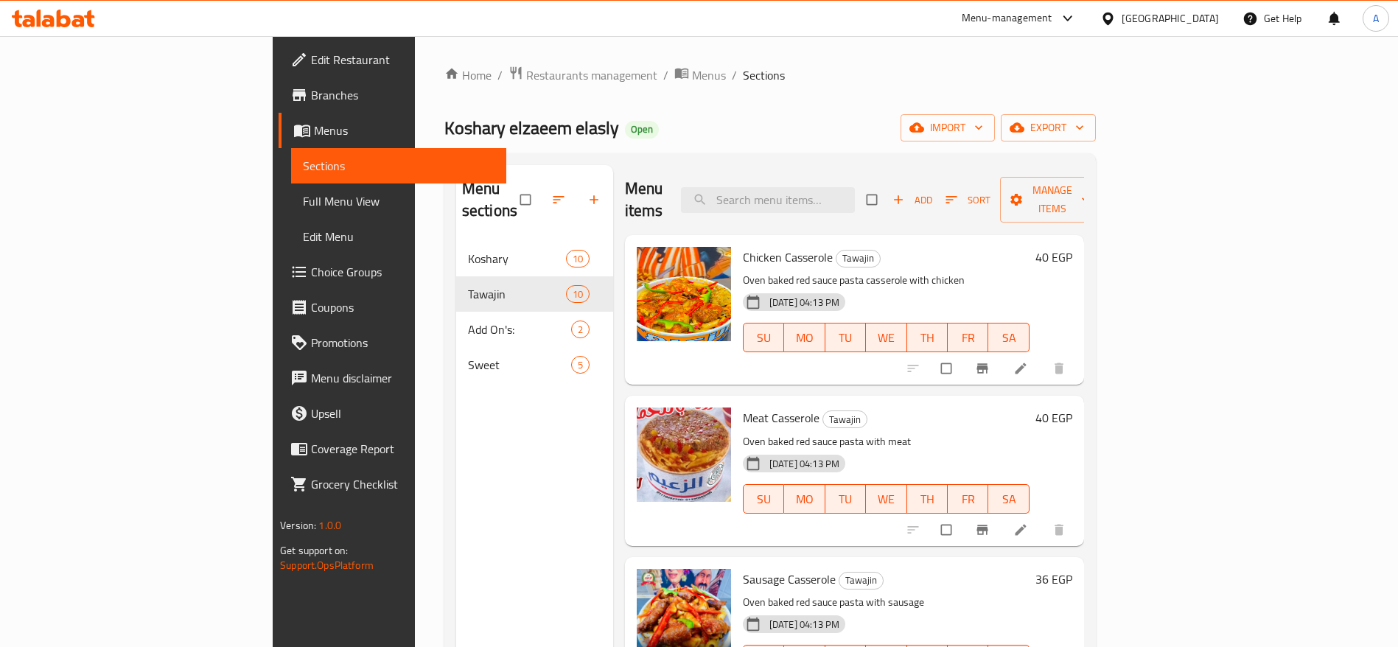
click at [1072, 408] on h6 "40 EGP" at bounding box center [1053, 418] width 37 height 21
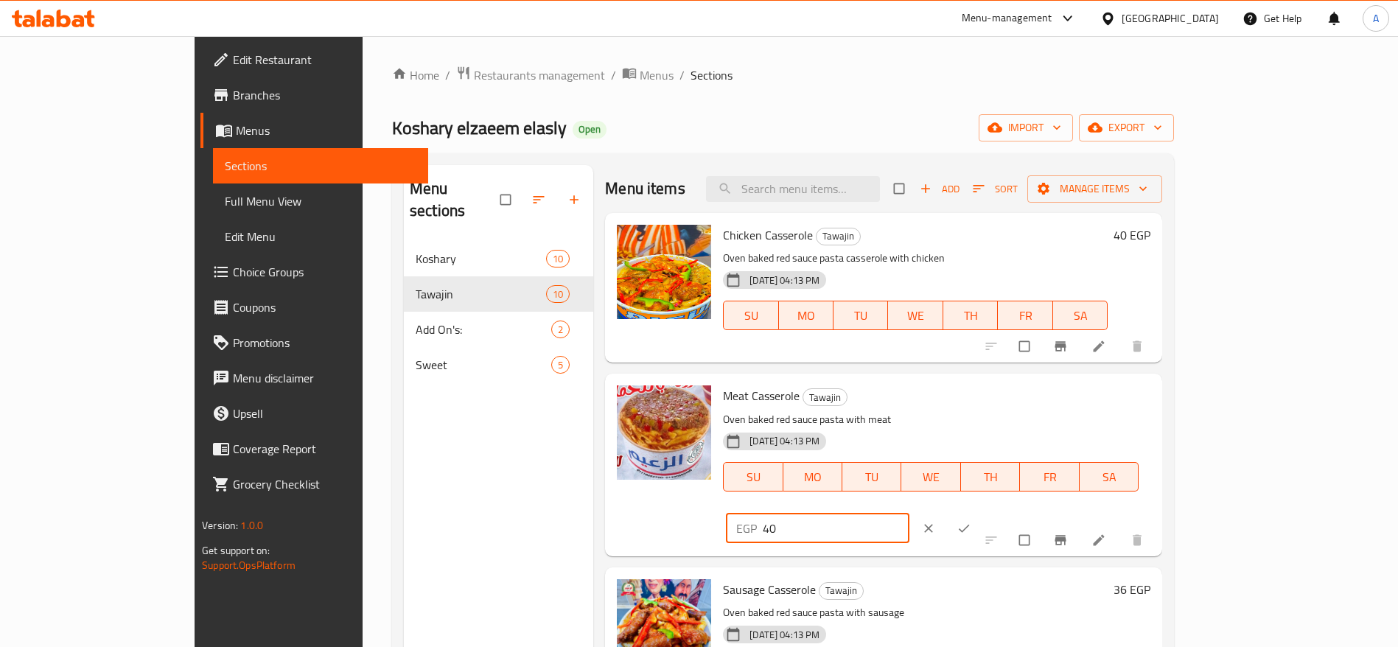
click at [909, 514] on input "40" at bounding box center [836, 528] width 147 height 29
type input "4"
type input "38"
click at [971, 521] on icon "ok" at bounding box center [964, 528] width 15 height 15
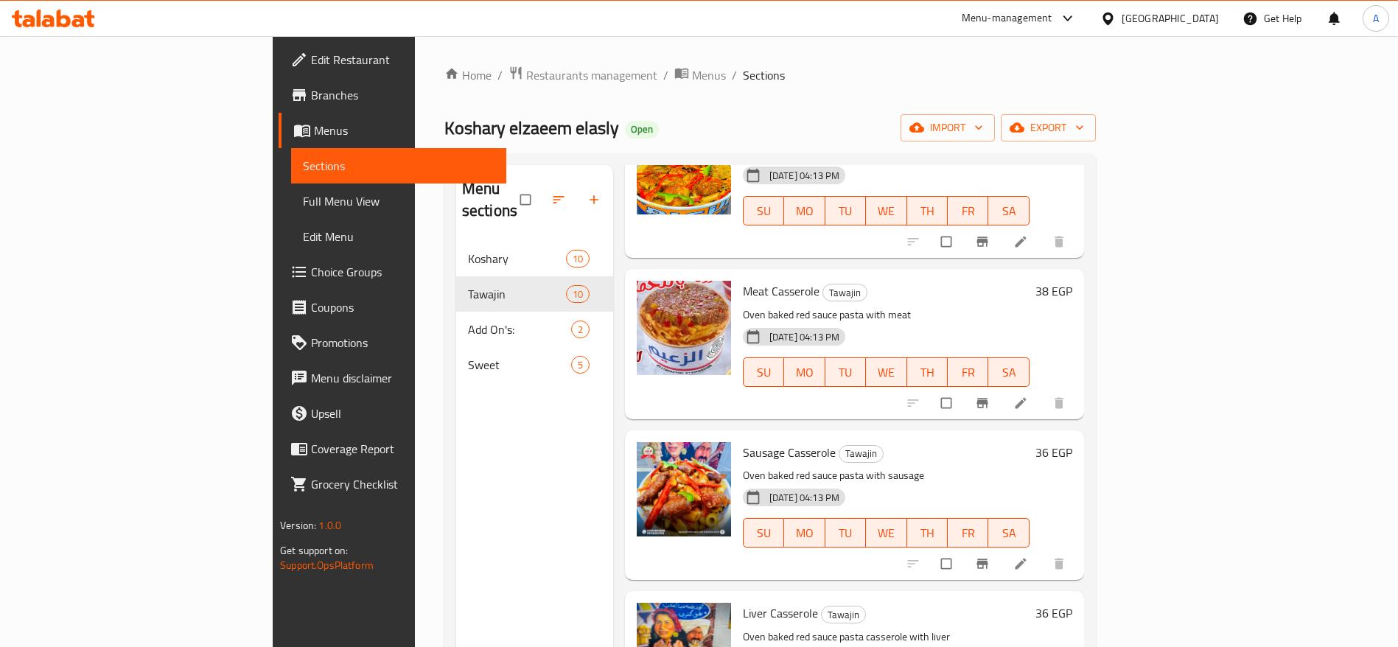
scroll to position [129, 0]
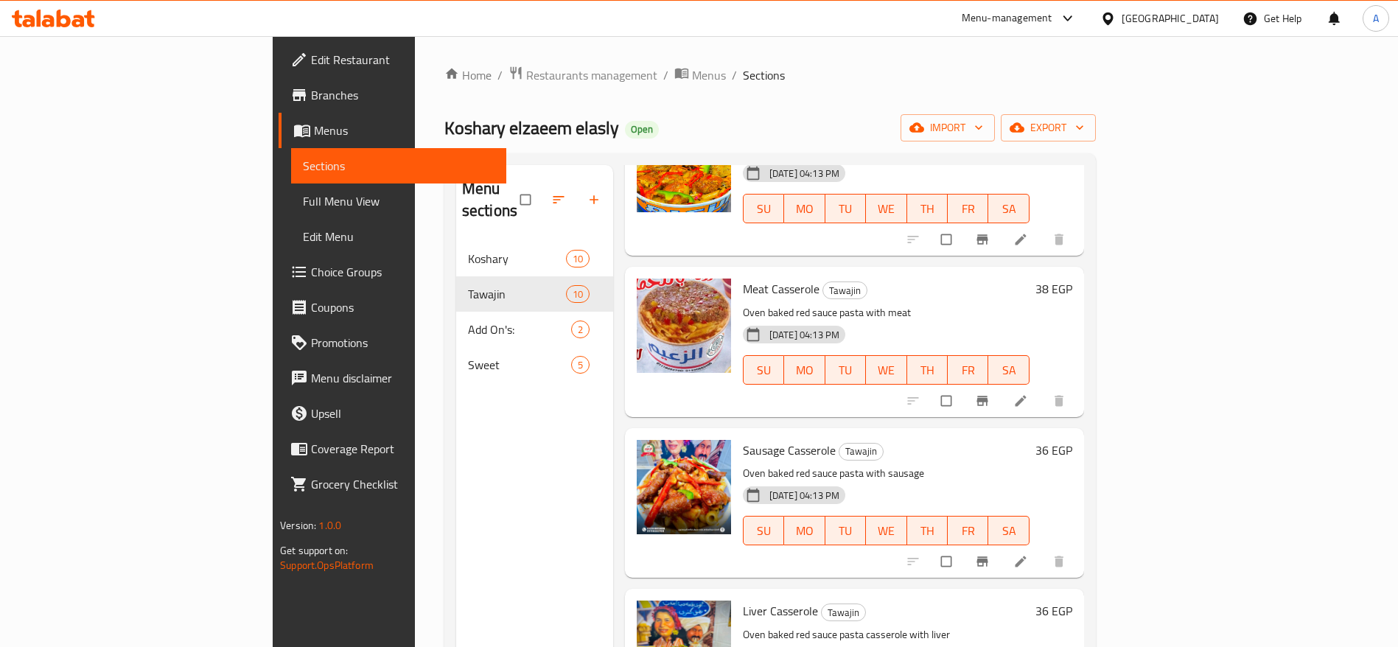
click at [1072, 440] on h6 "36 EGP" at bounding box center [1053, 450] width 37 height 21
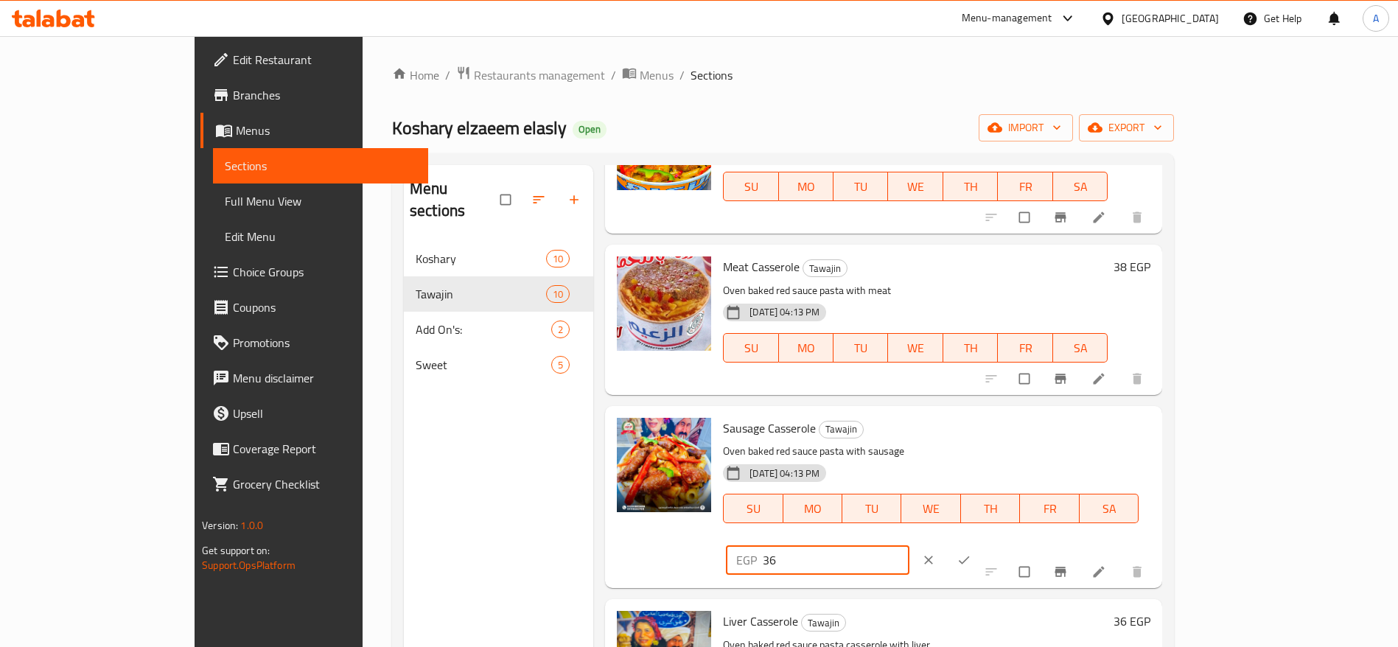
click at [909, 545] on input "36" at bounding box center [836, 559] width 147 height 29
type input "38"
click at [971, 553] on icon "ok" at bounding box center [964, 560] width 15 height 15
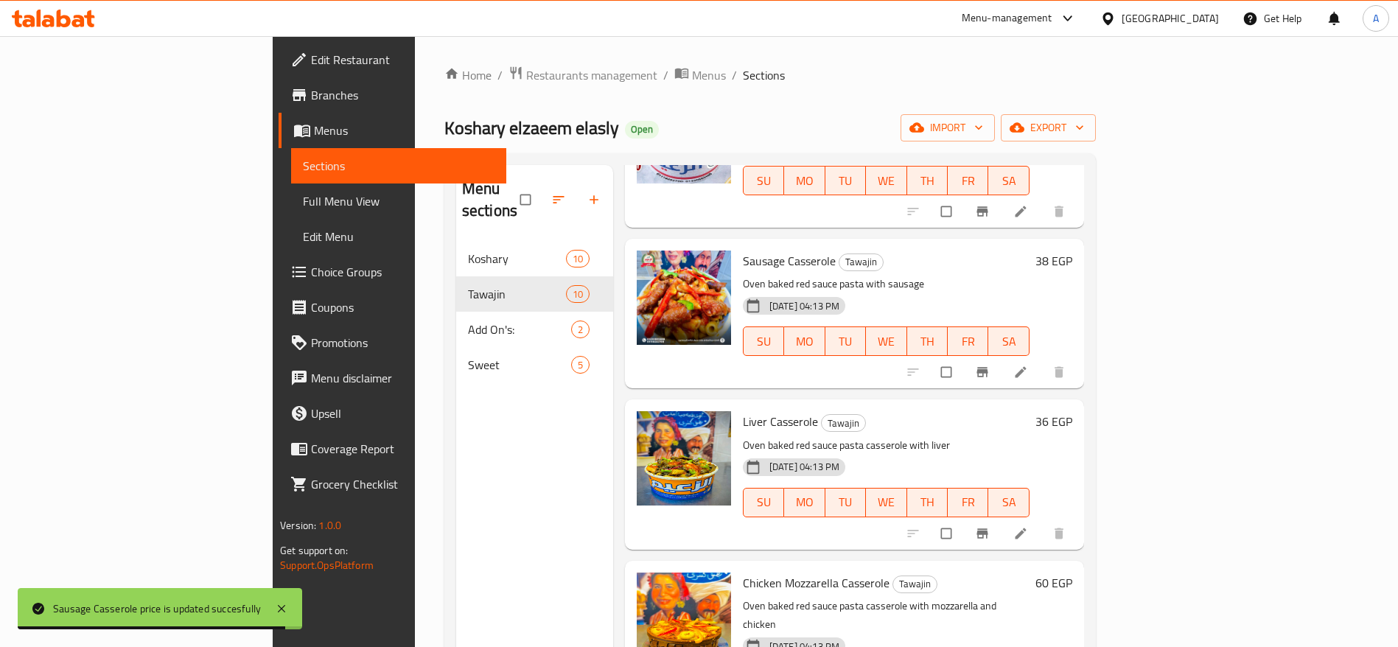
scroll to position [324, 0]
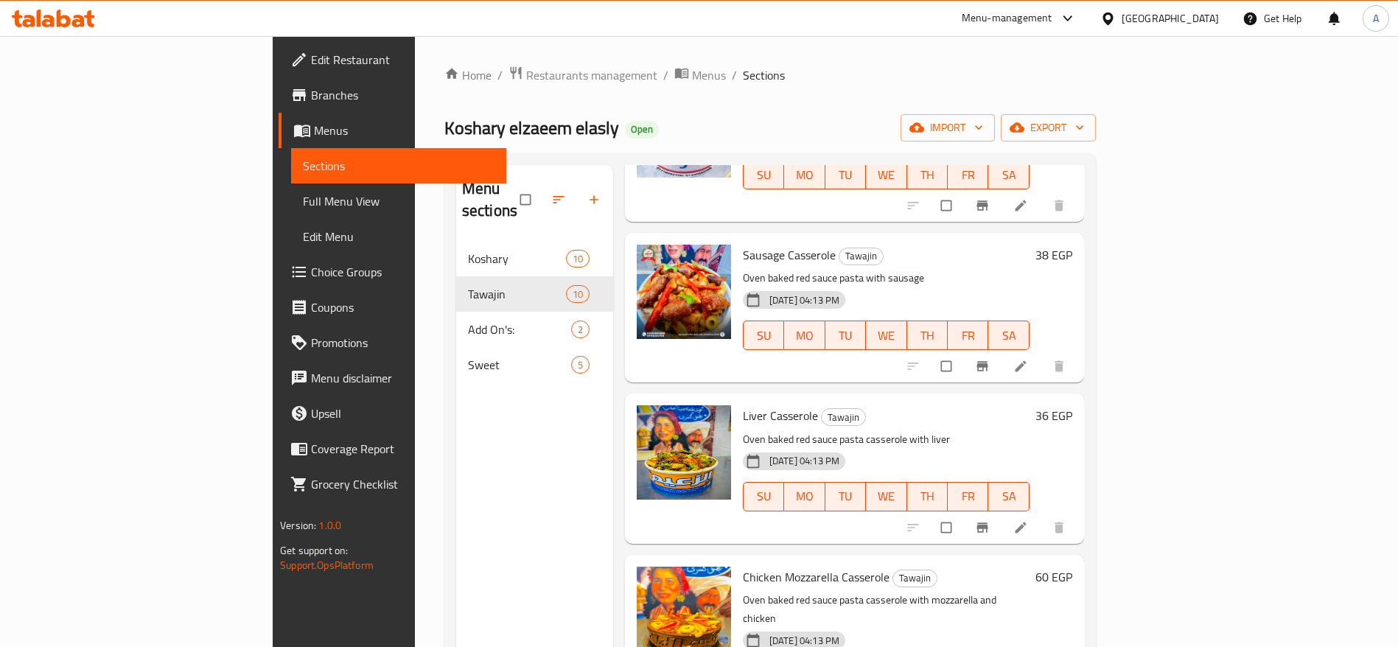
click at [1072, 405] on h6 "36 EGP" at bounding box center [1053, 415] width 37 height 21
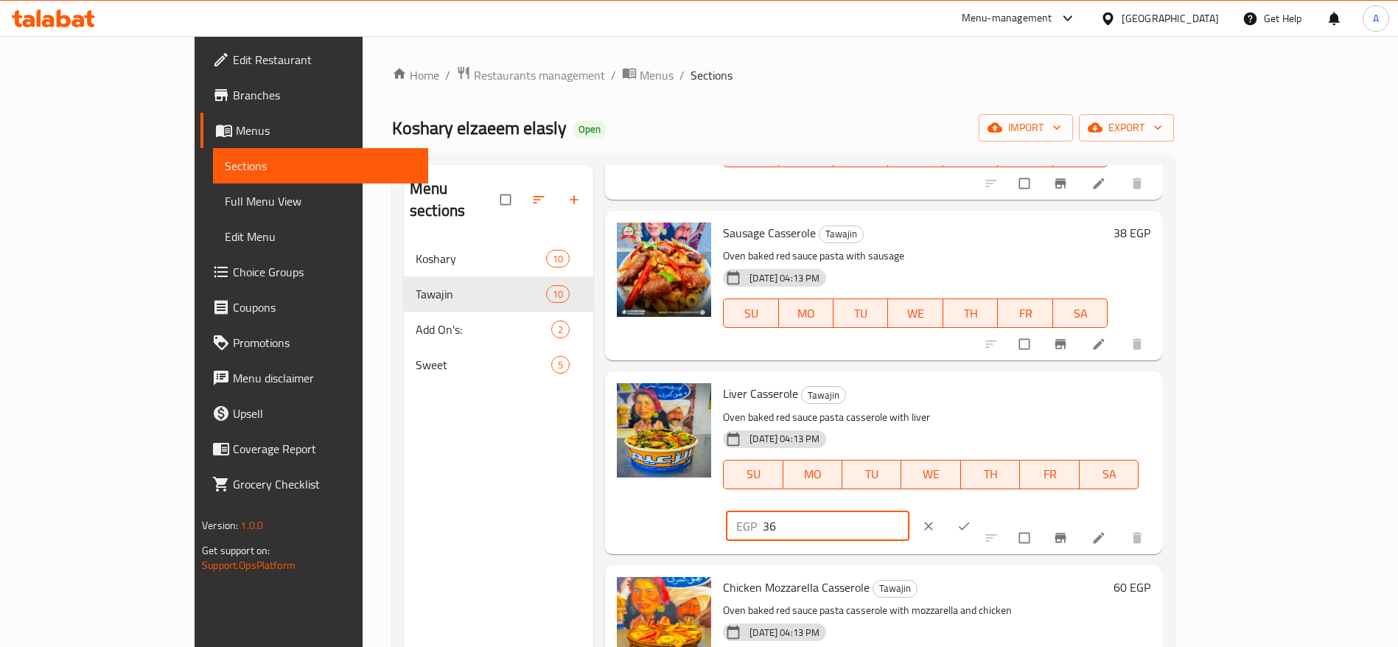
click at [909, 511] on input "36" at bounding box center [836, 525] width 147 height 29
type input "38"
click at [971, 519] on icon "ok" at bounding box center [964, 526] width 15 height 15
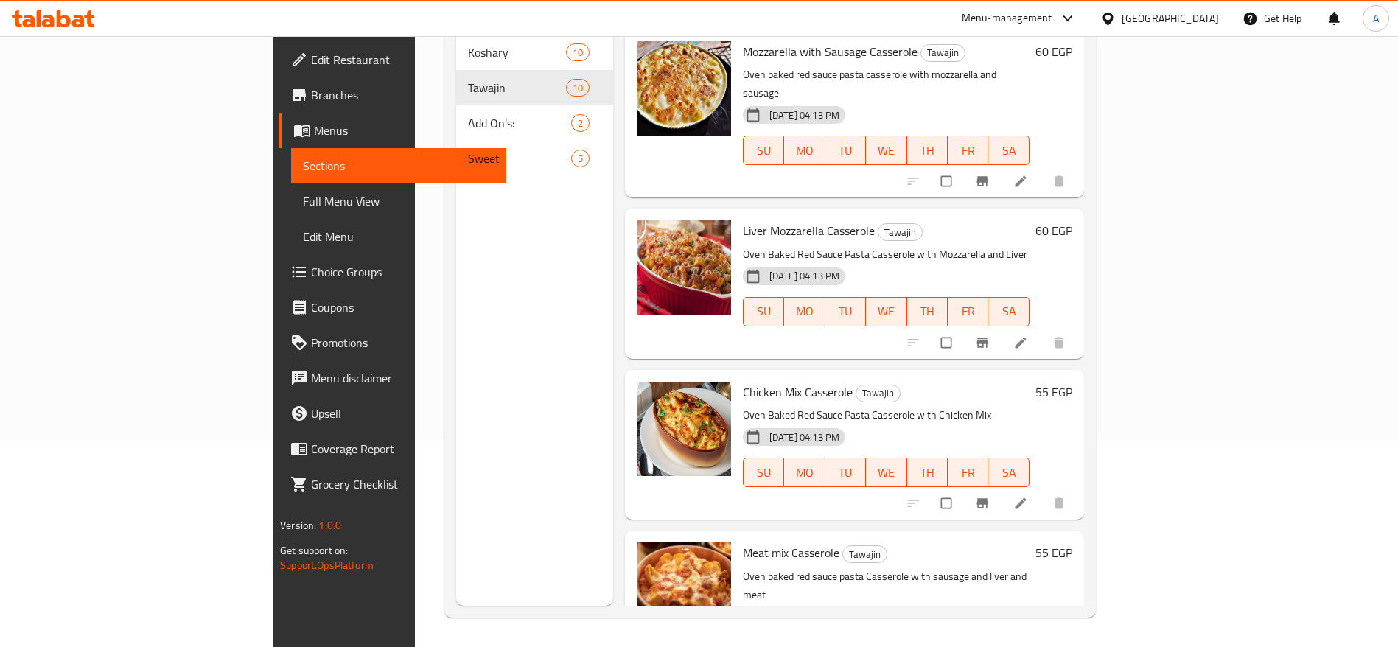
scroll to position [1000, 0]
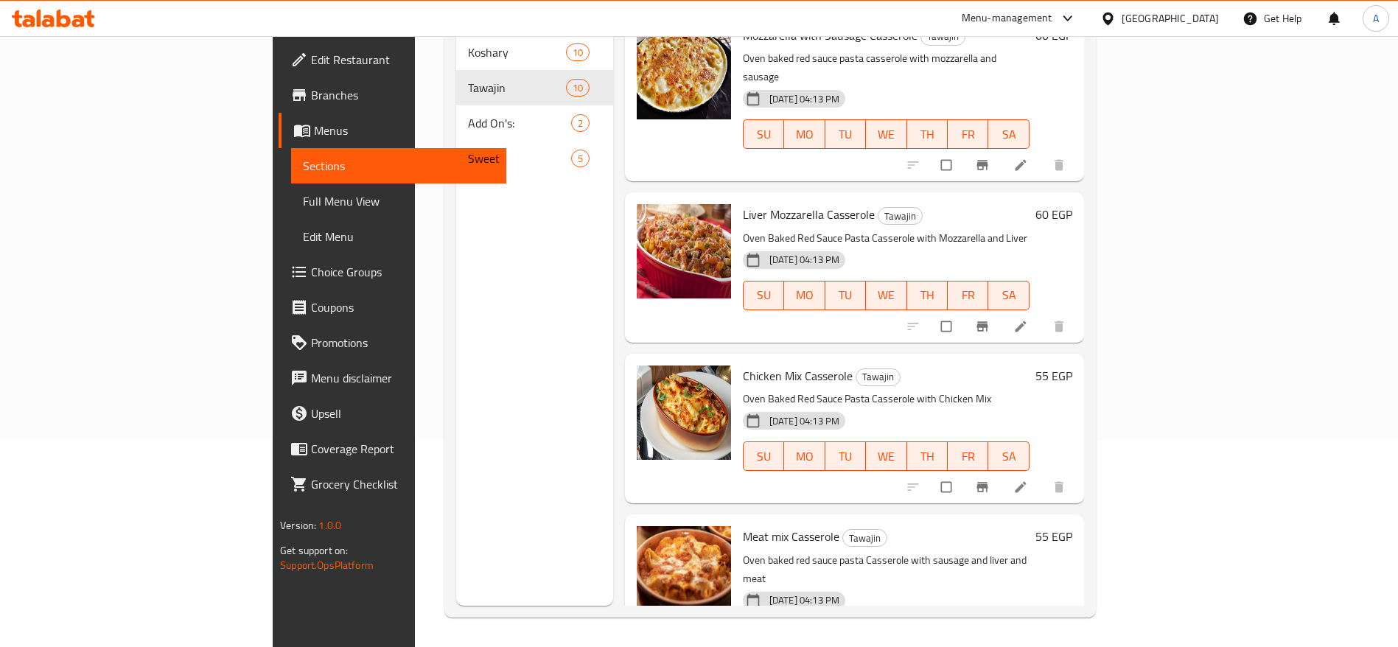
click at [1072, 366] on h6 "55 EGP" at bounding box center [1053, 376] width 37 height 21
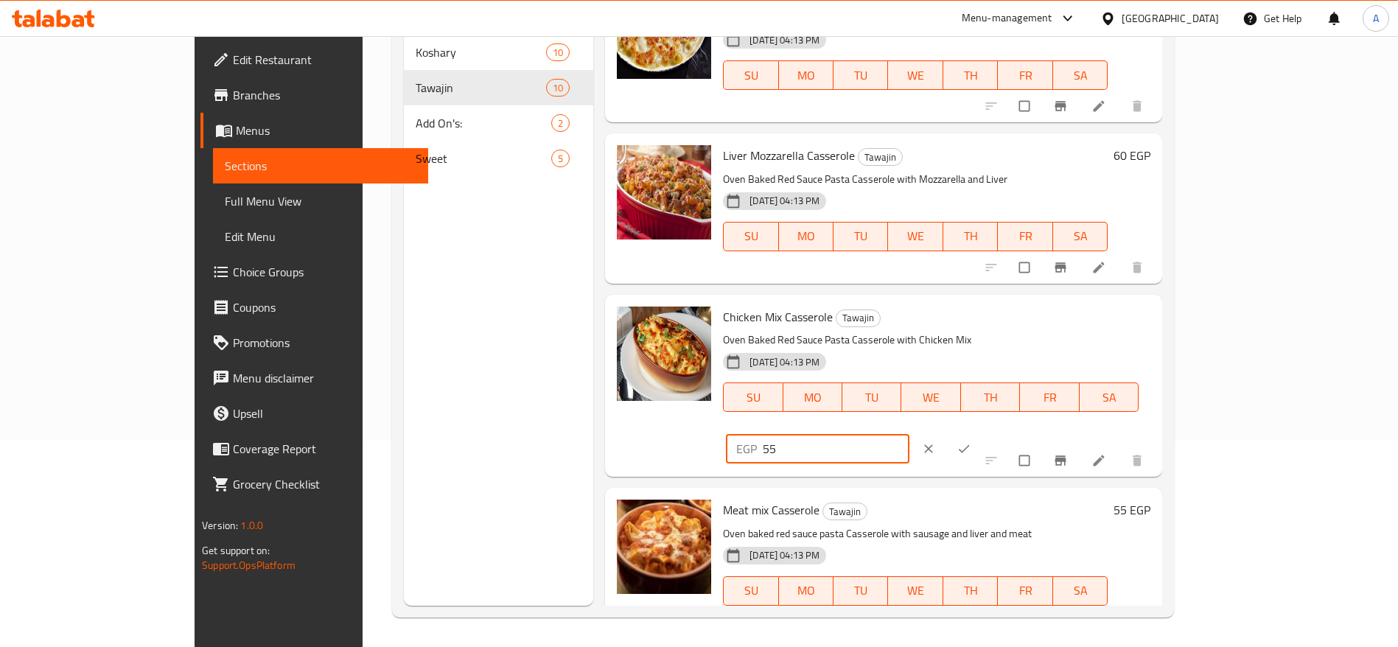
click at [909, 434] on input "55" at bounding box center [836, 448] width 147 height 29
type input "50"
click at [971, 441] on icon "ok" at bounding box center [964, 448] width 15 height 15
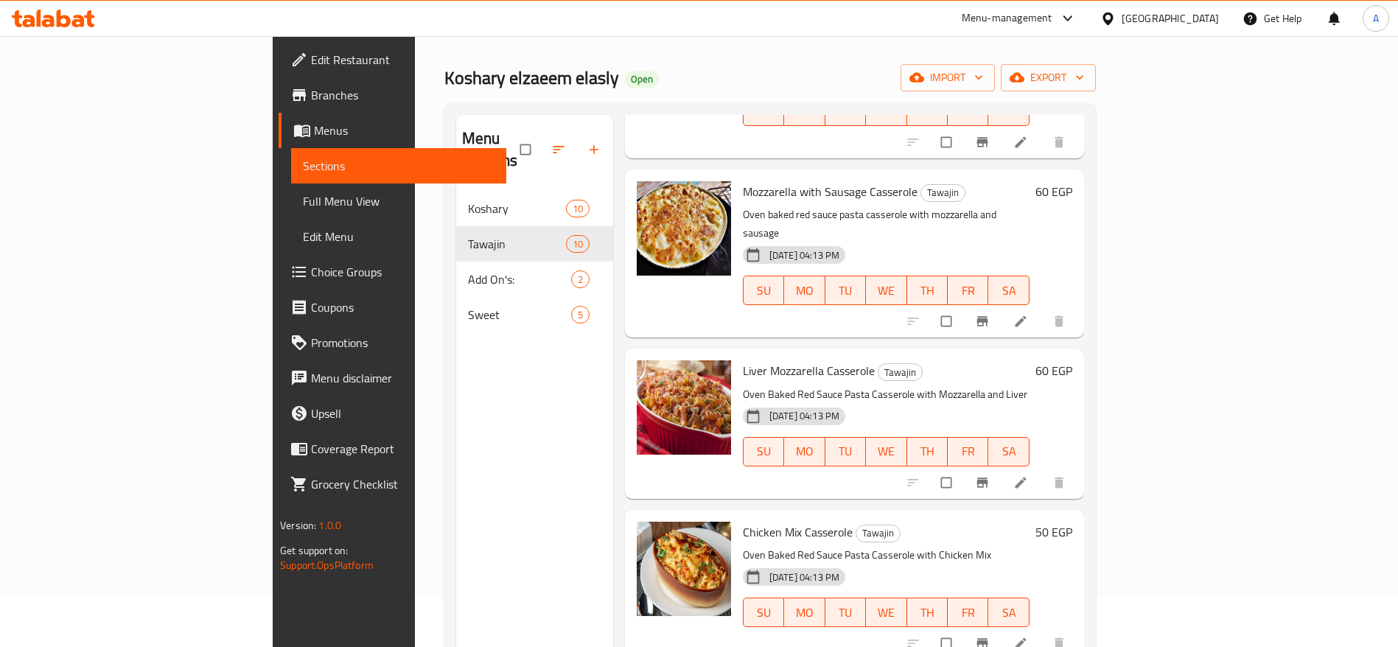
scroll to position [206, 0]
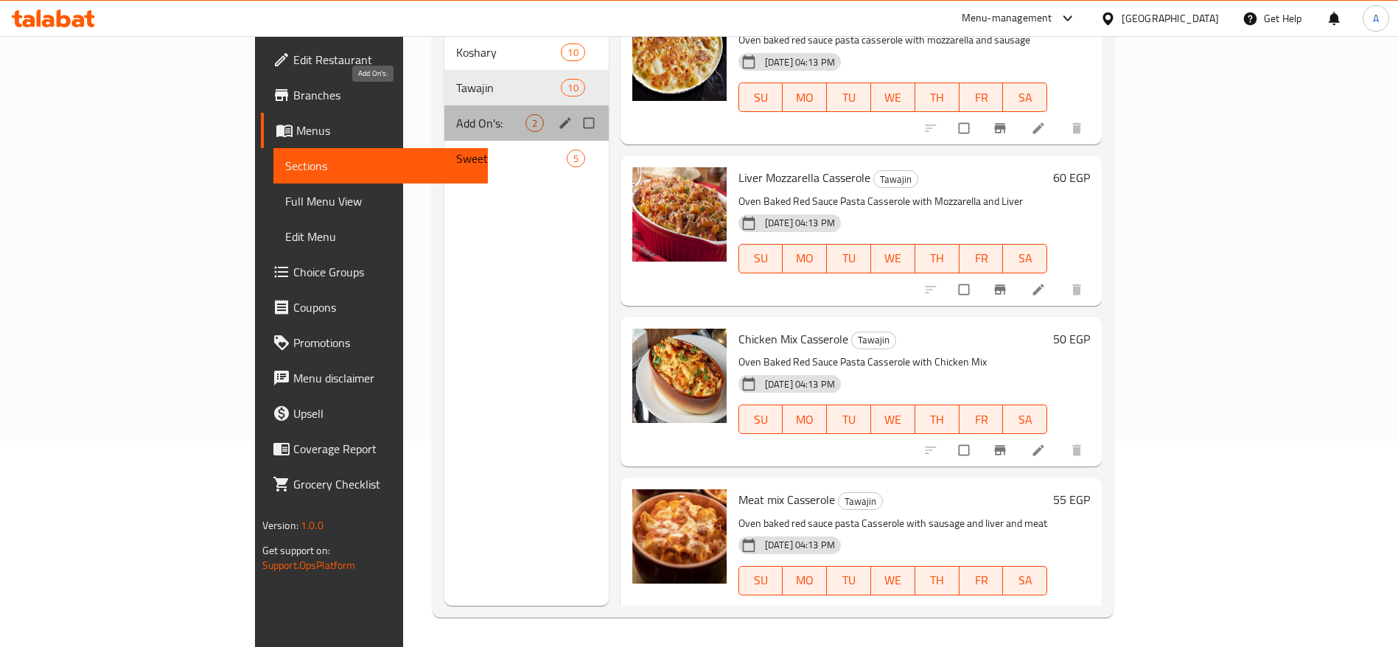
click at [456, 114] on span "Add On's:" at bounding box center [490, 123] width 69 height 18
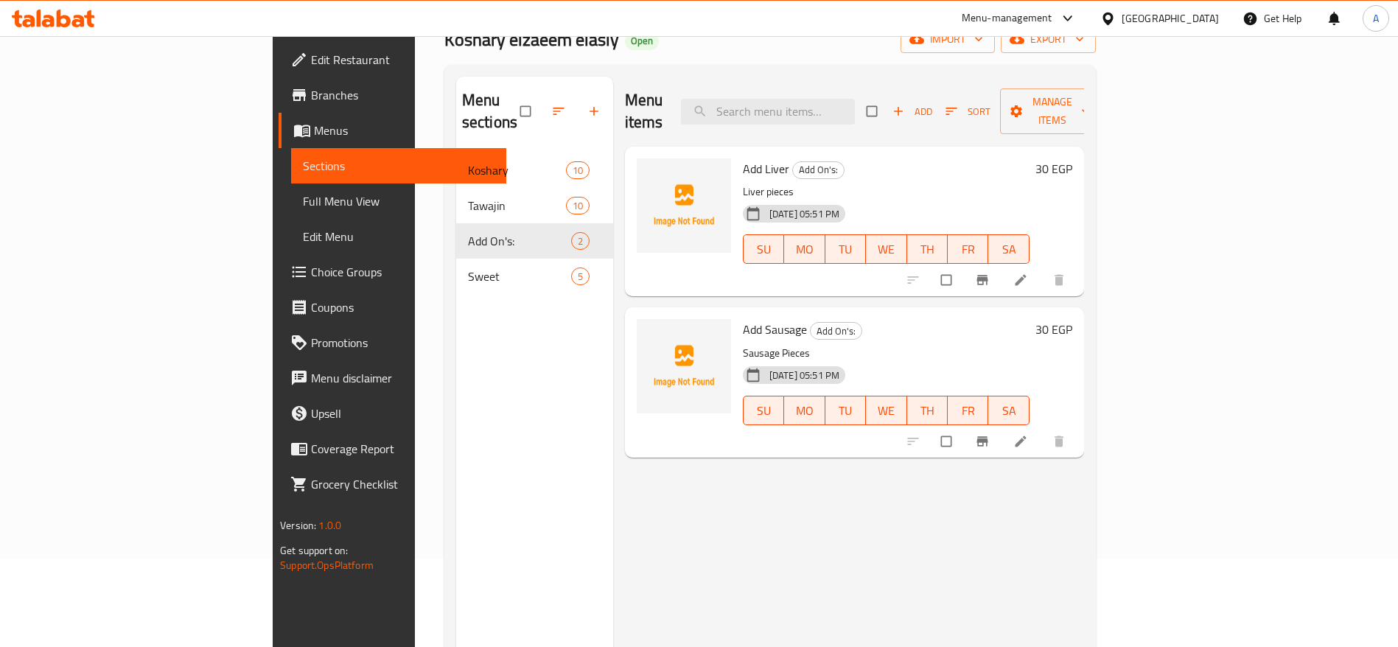
scroll to position [85, 0]
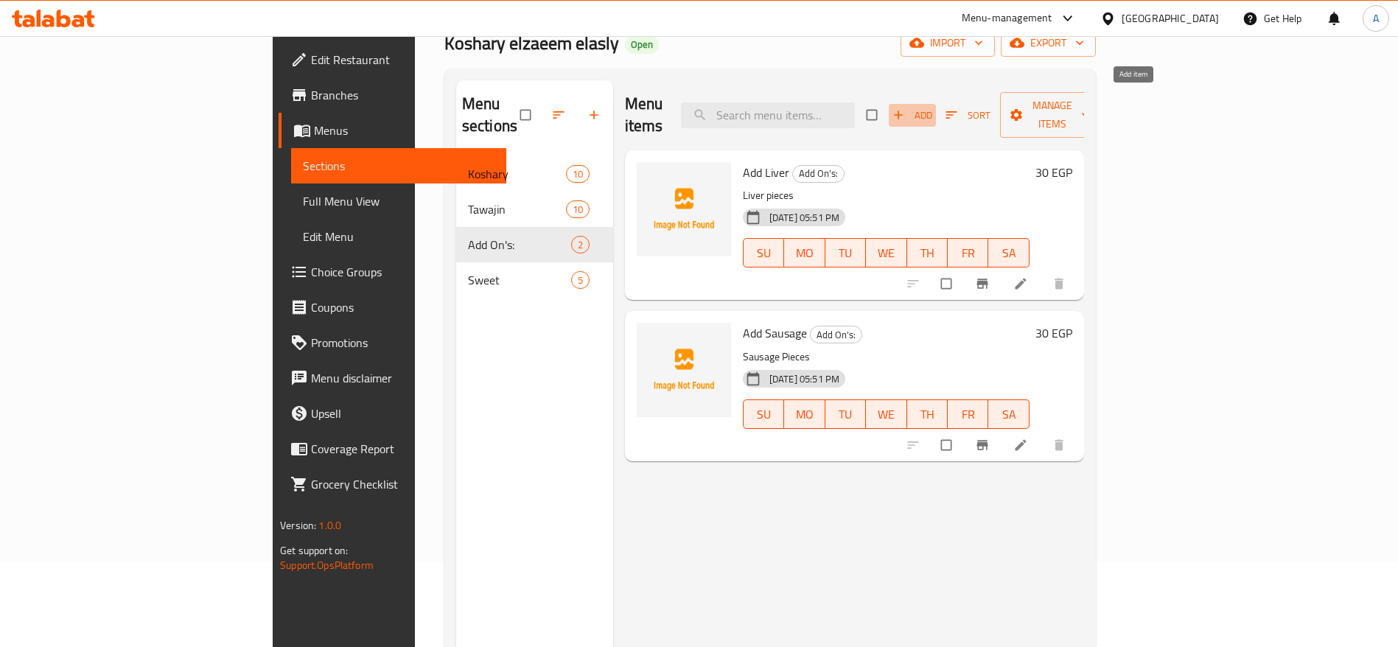
click at [936, 105] on button "Add" at bounding box center [912, 115] width 47 height 23
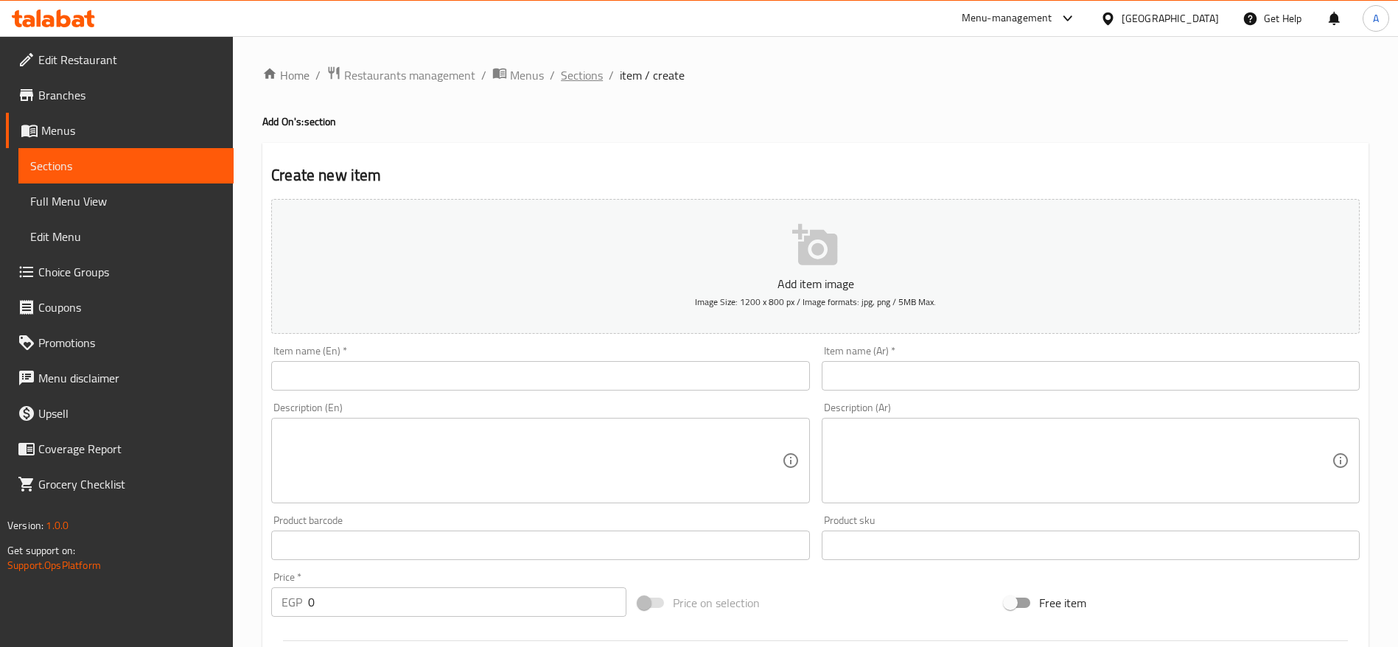
click at [578, 81] on span "Sections" at bounding box center [582, 75] width 42 height 18
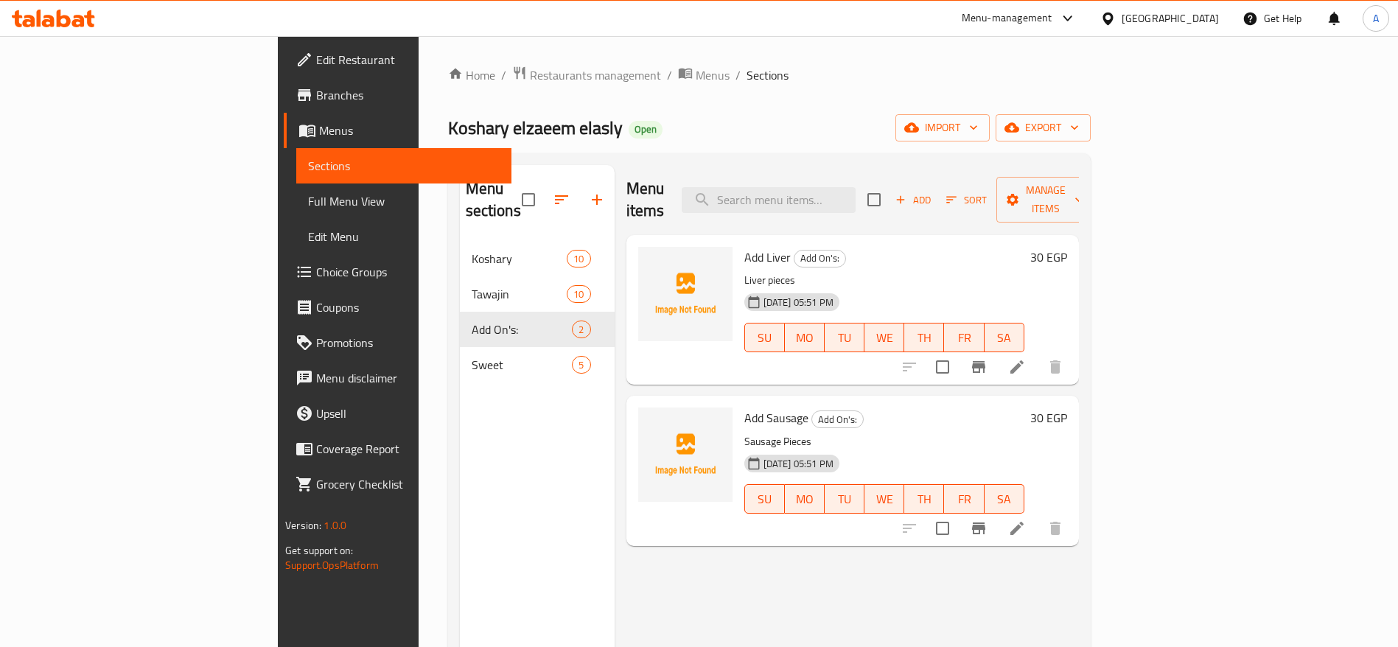
click at [1038, 354] on li at bounding box center [1016, 367] width 41 height 27
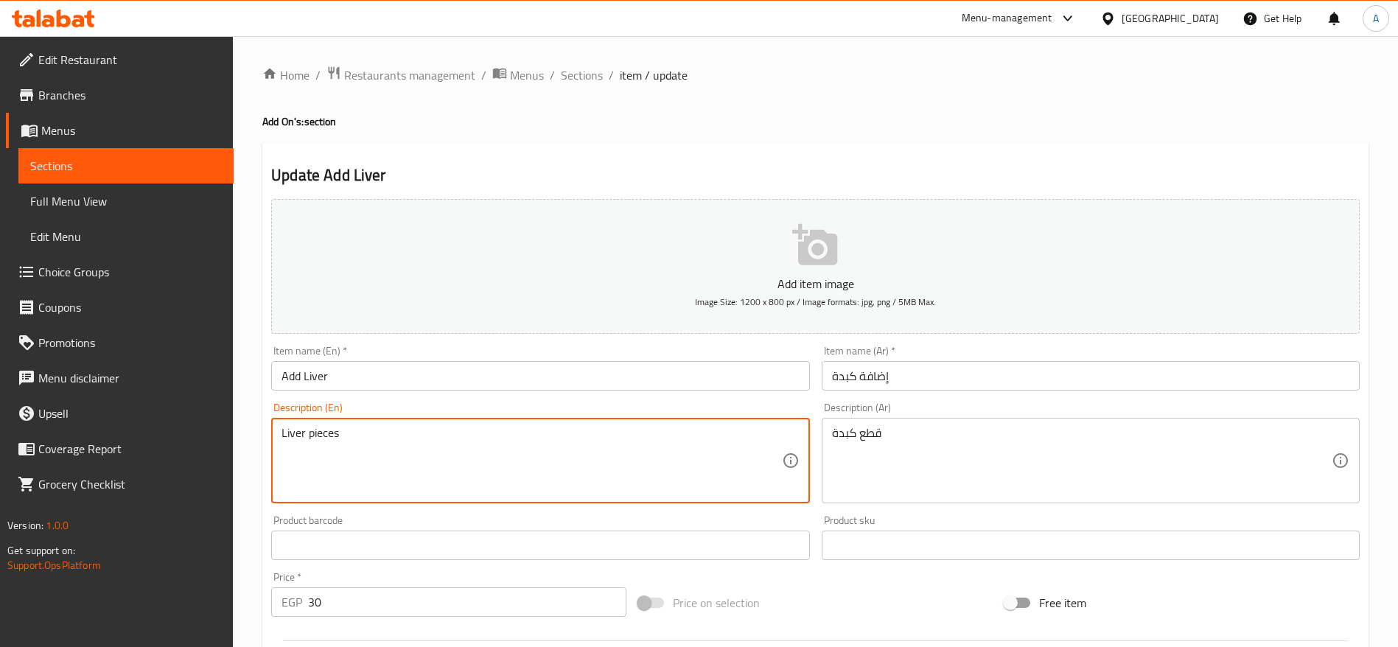
click at [444, 427] on textarea "Liver pieces" at bounding box center [532, 461] width 500 height 70
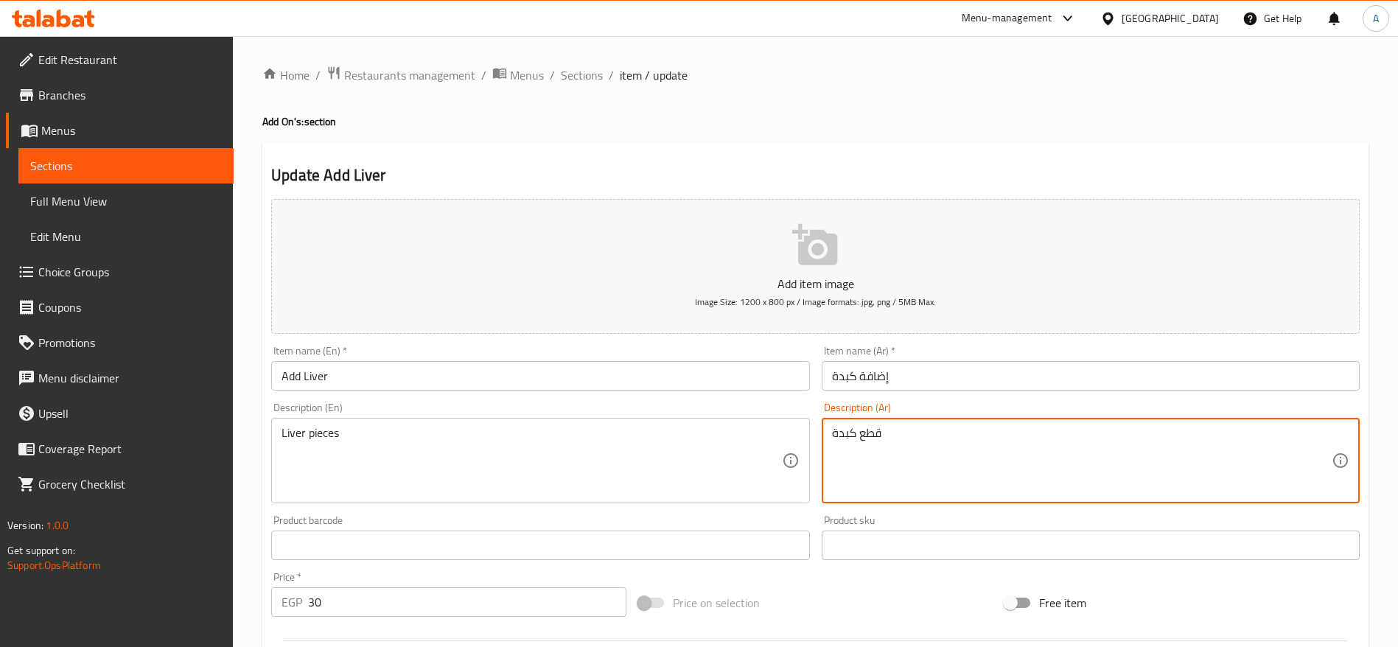
click at [948, 445] on textarea "قطع كبدة" at bounding box center [1082, 461] width 500 height 70
click at [534, 374] on input "Add Liver" at bounding box center [540, 375] width 538 height 29
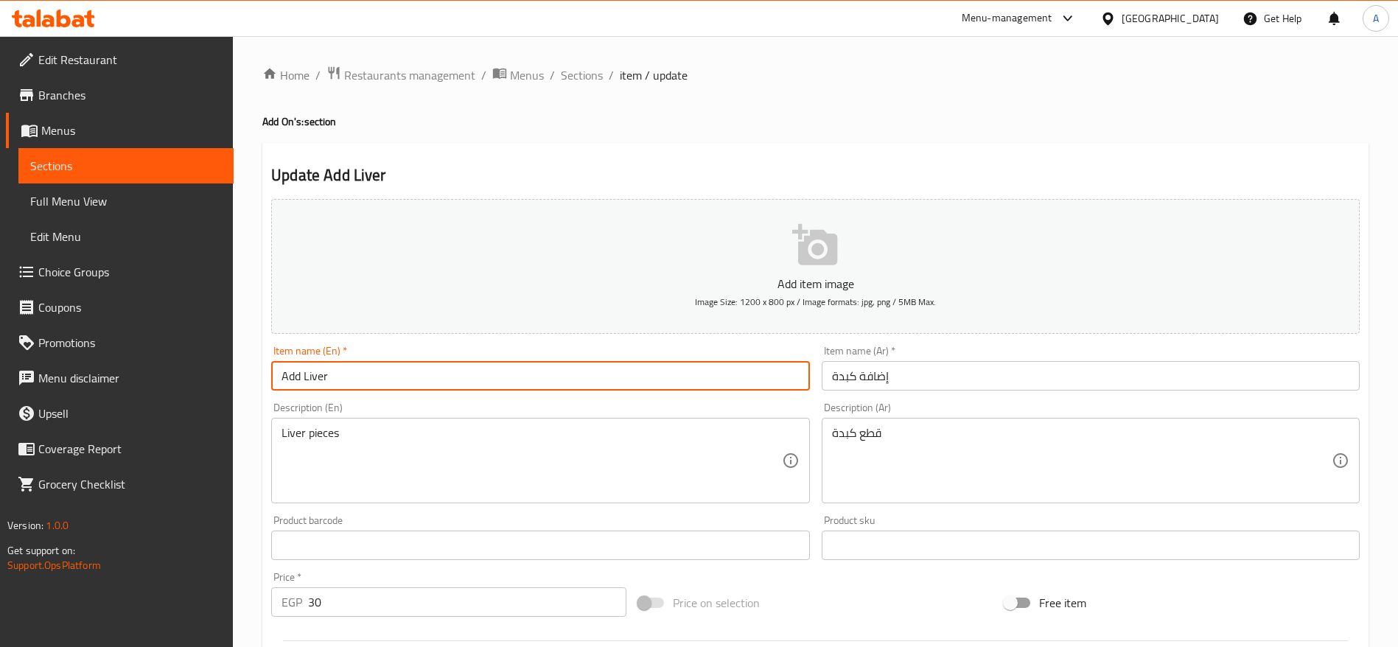
click at [534, 374] on input "Add Liver" at bounding box center [540, 375] width 538 height 29
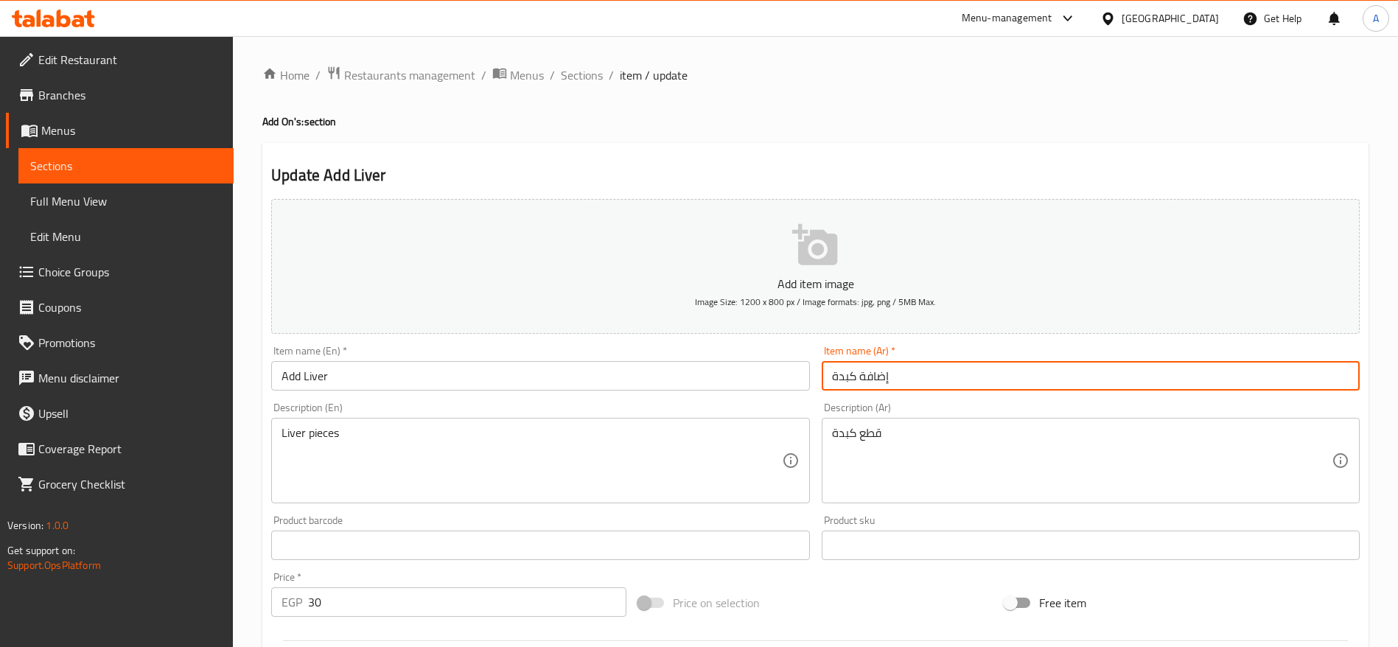
click at [972, 368] on input "إضافة كبدة" at bounding box center [1091, 375] width 538 height 29
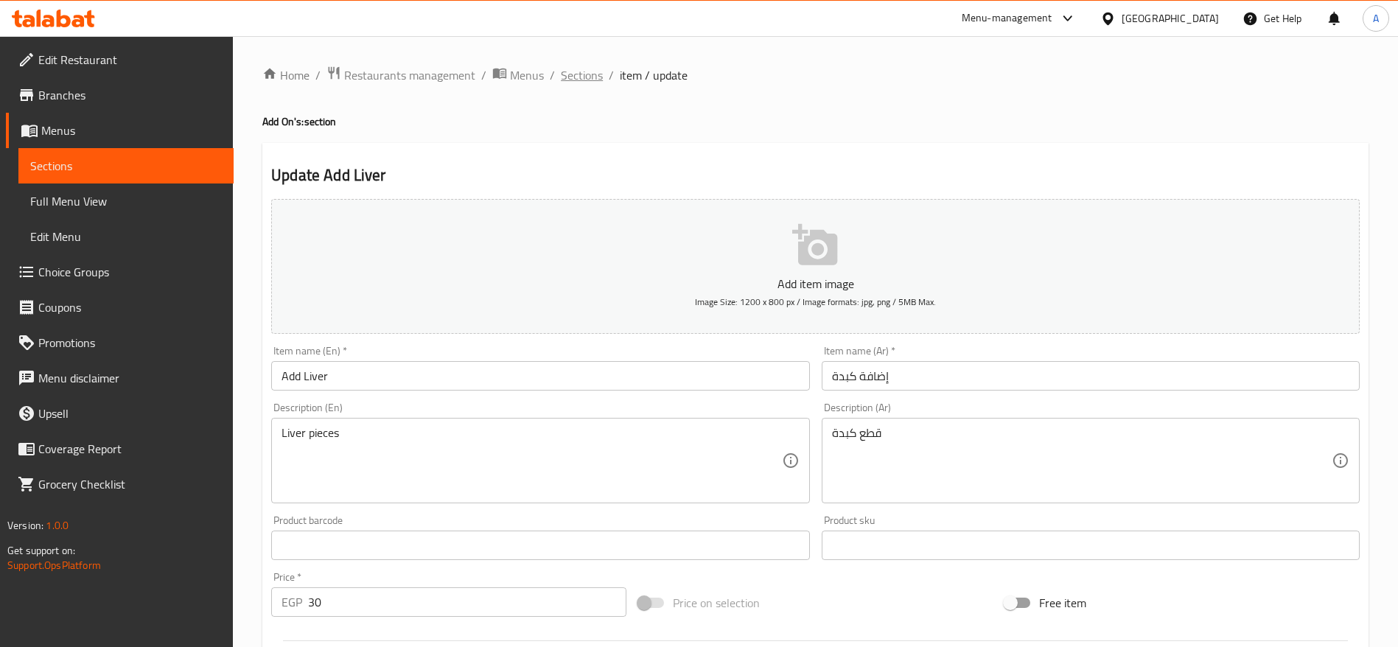
click at [589, 74] on span "Sections" at bounding box center [582, 75] width 42 height 18
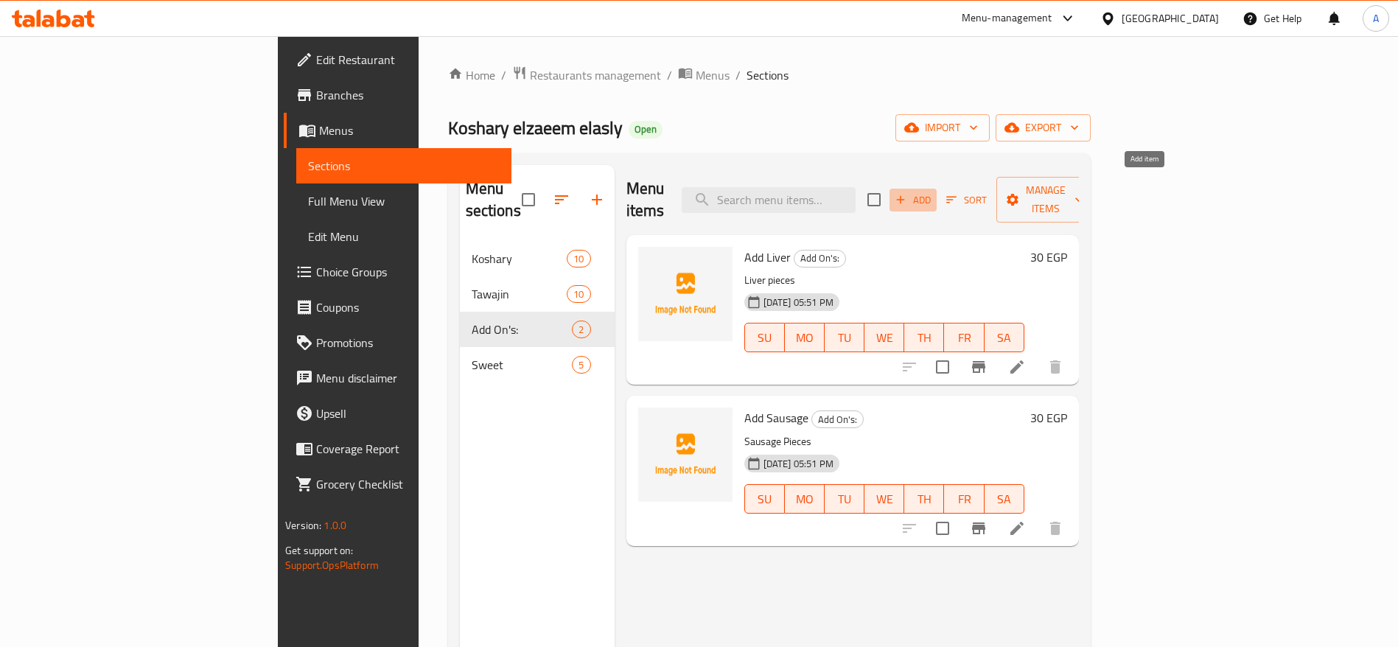
click at [933, 192] on span "Add" at bounding box center [913, 200] width 40 height 17
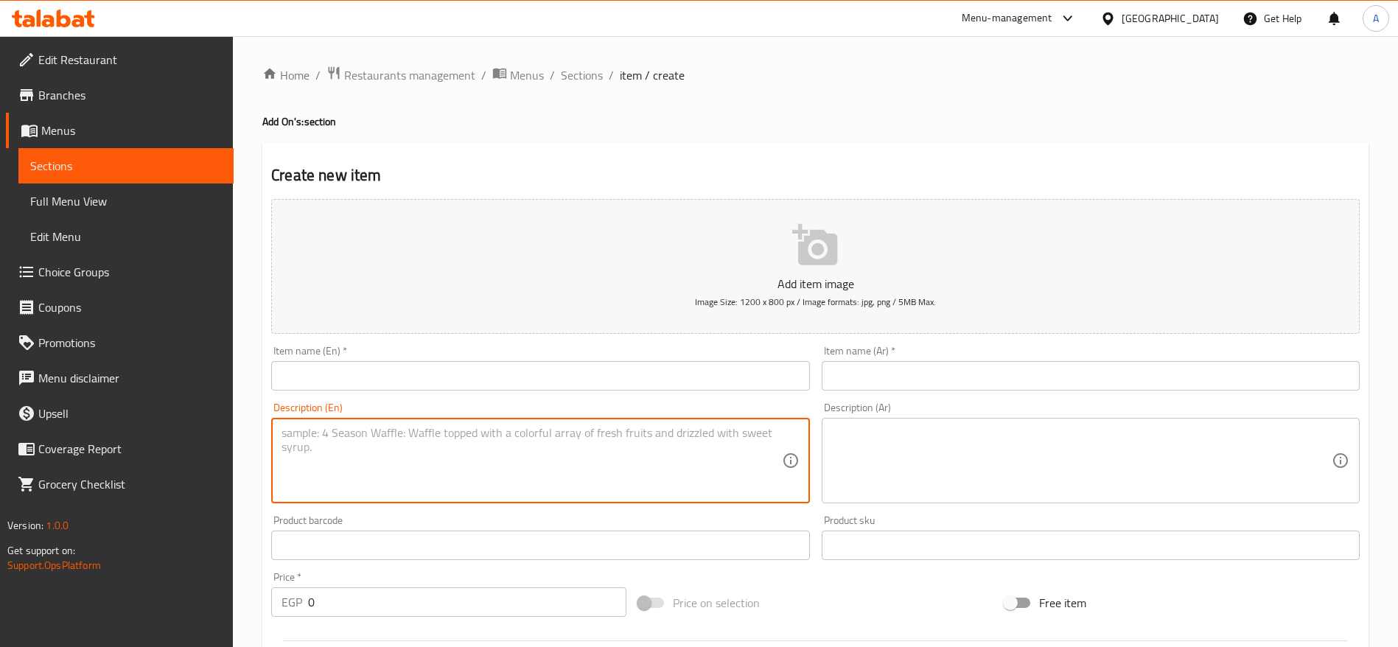
click at [324, 429] on textarea at bounding box center [532, 461] width 500 height 70
paste textarea "Liver pieces"
click at [284, 433] on textarea "Liver pieces" at bounding box center [532, 461] width 500 height 70
type textarea "Chicken pieces"
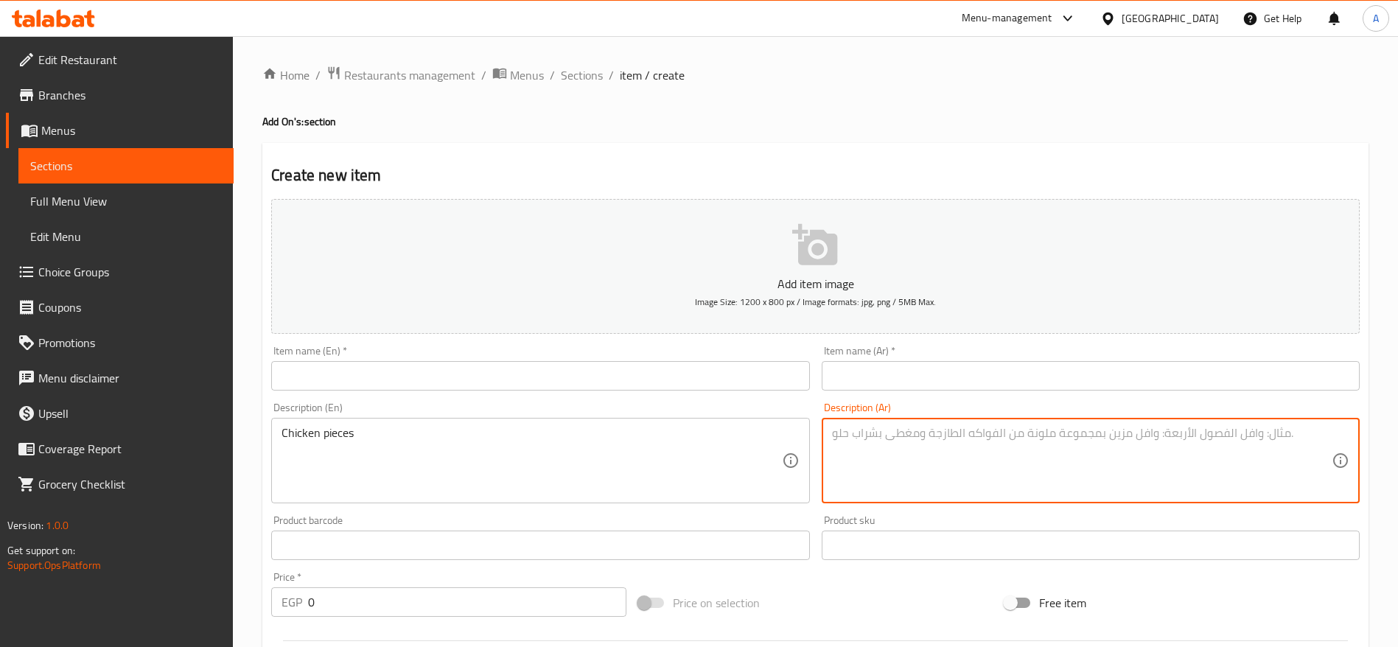
click at [951, 457] on textarea at bounding box center [1082, 461] width 500 height 70
paste textarea "قطع كبدة"
click at [846, 437] on textarea "قطع كبدة" at bounding box center [1082, 461] width 500 height 70
type textarea "قطع فراخ"
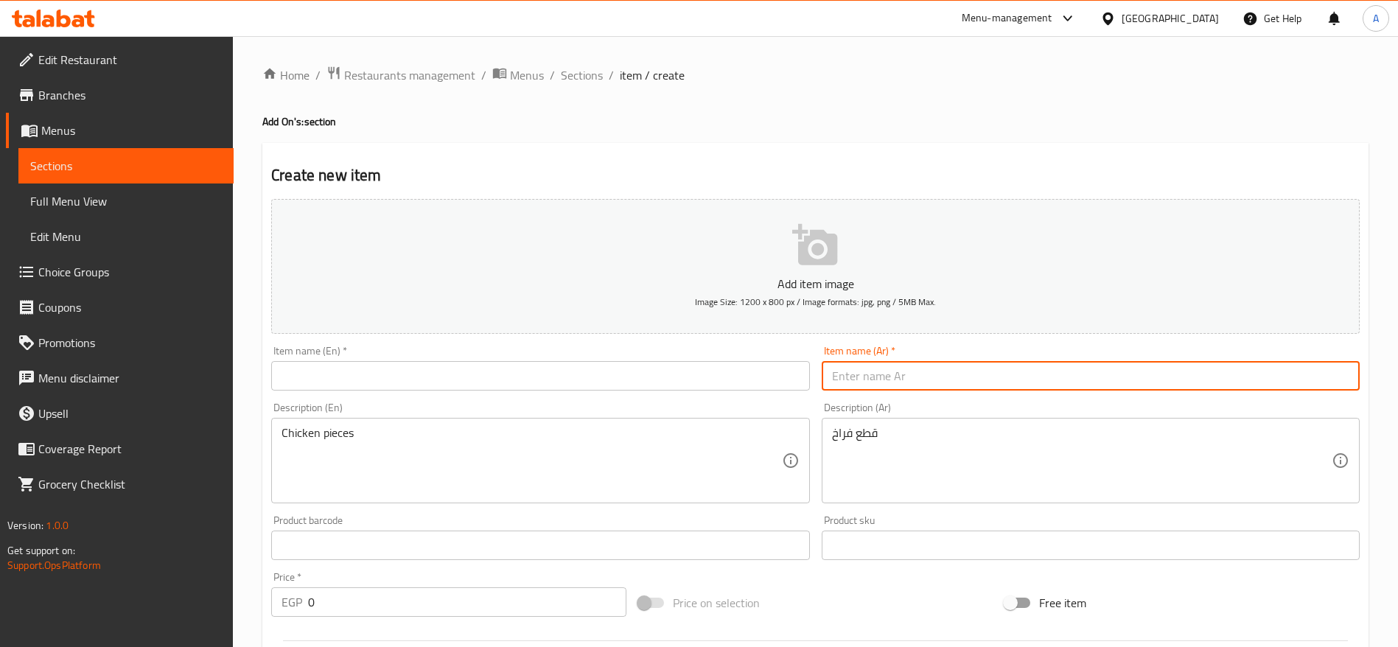
click at [870, 378] on input "text" at bounding box center [1091, 375] width 538 height 29
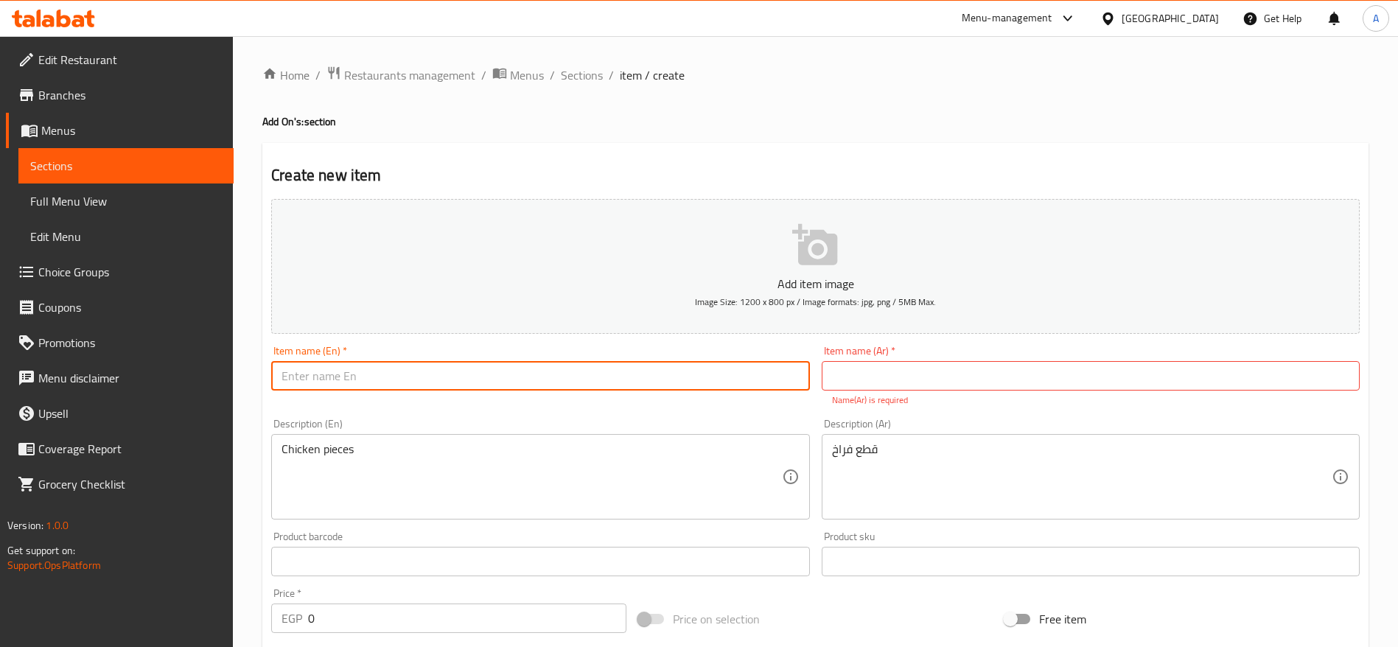
click at [388, 374] on input "text" at bounding box center [540, 375] width 538 height 29
paste input "Add Liver"
click at [320, 366] on input "Add Liver" at bounding box center [540, 375] width 538 height 29
type input "Add Chicken"
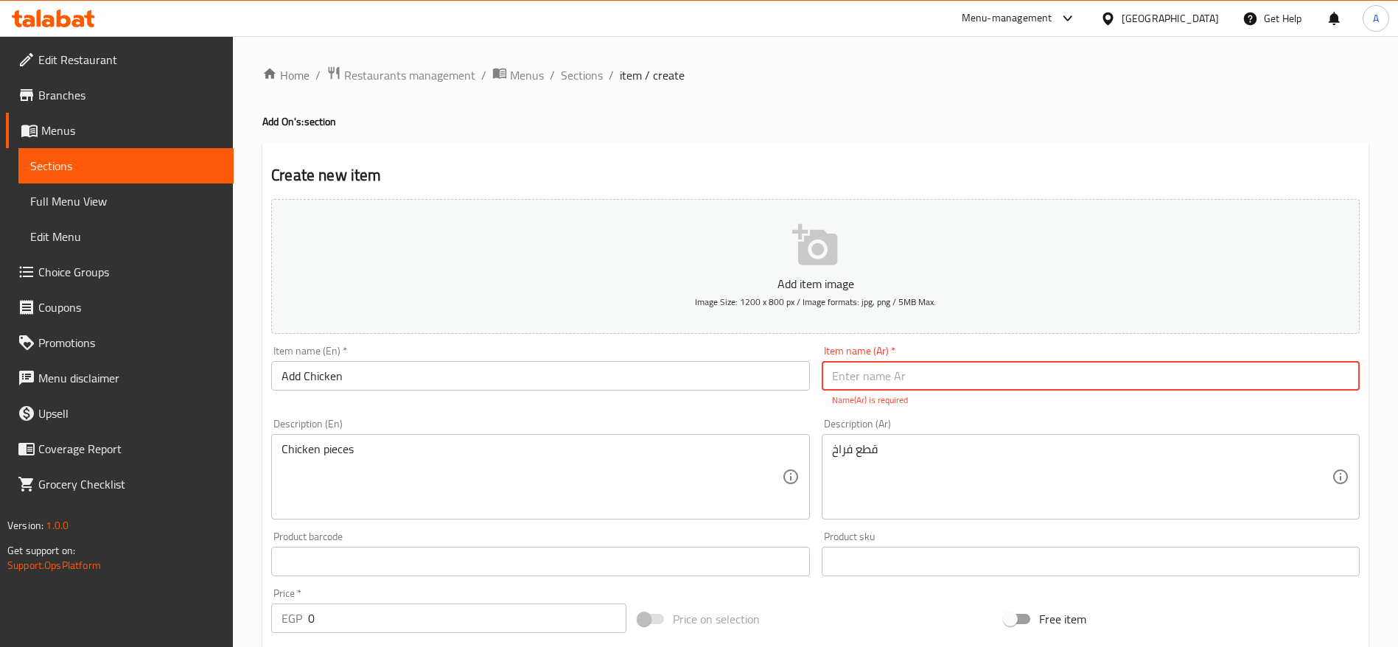
click at [931, 368] on input "text" at bounding box center [1091, 375] width 538 height 29
paste input "إضافة كبدة"
click at [837, 377] on input "إضافة كبدة" at bounding box center [1091, 375] width 538 height 29
type input "إضافة فراخ"
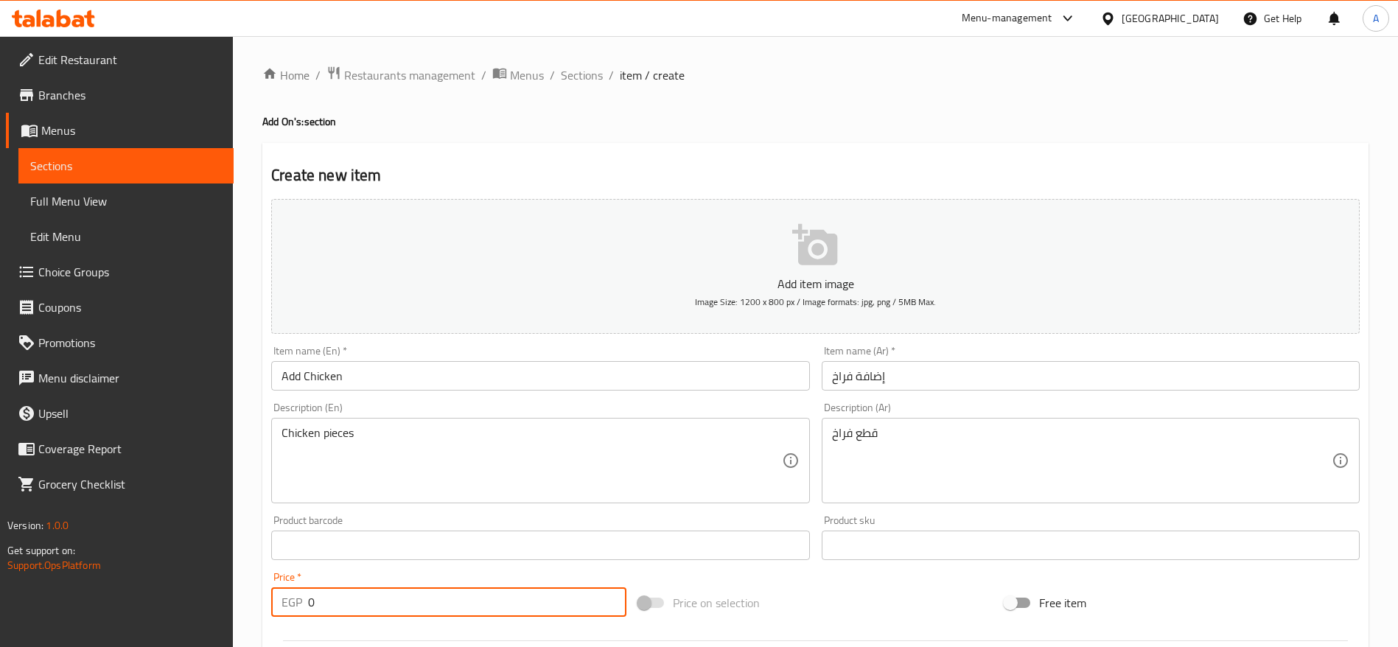
click at [567, 623] on div "Add item image Image Size: 1200 x 800 px / Image formats: jpg, png / 5MB Max. I…" at bounding box center [815, 510] width 1100 height 635
type input "30"
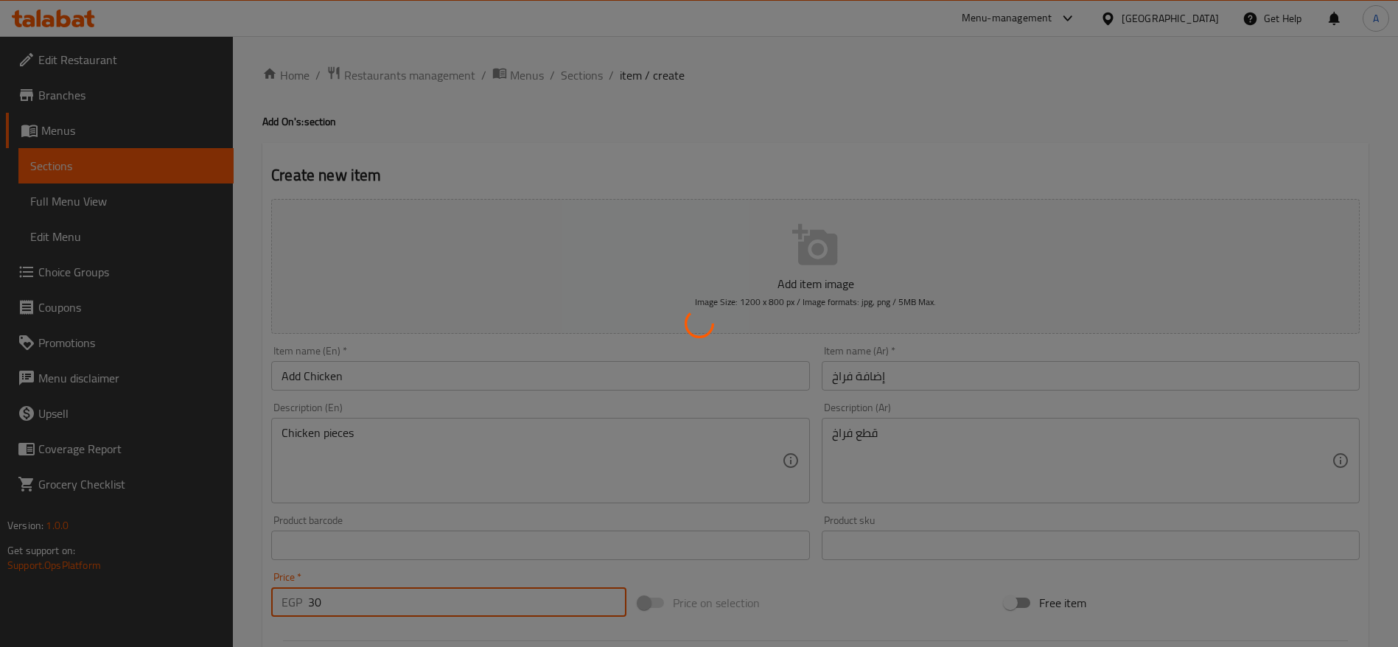
type input "0"
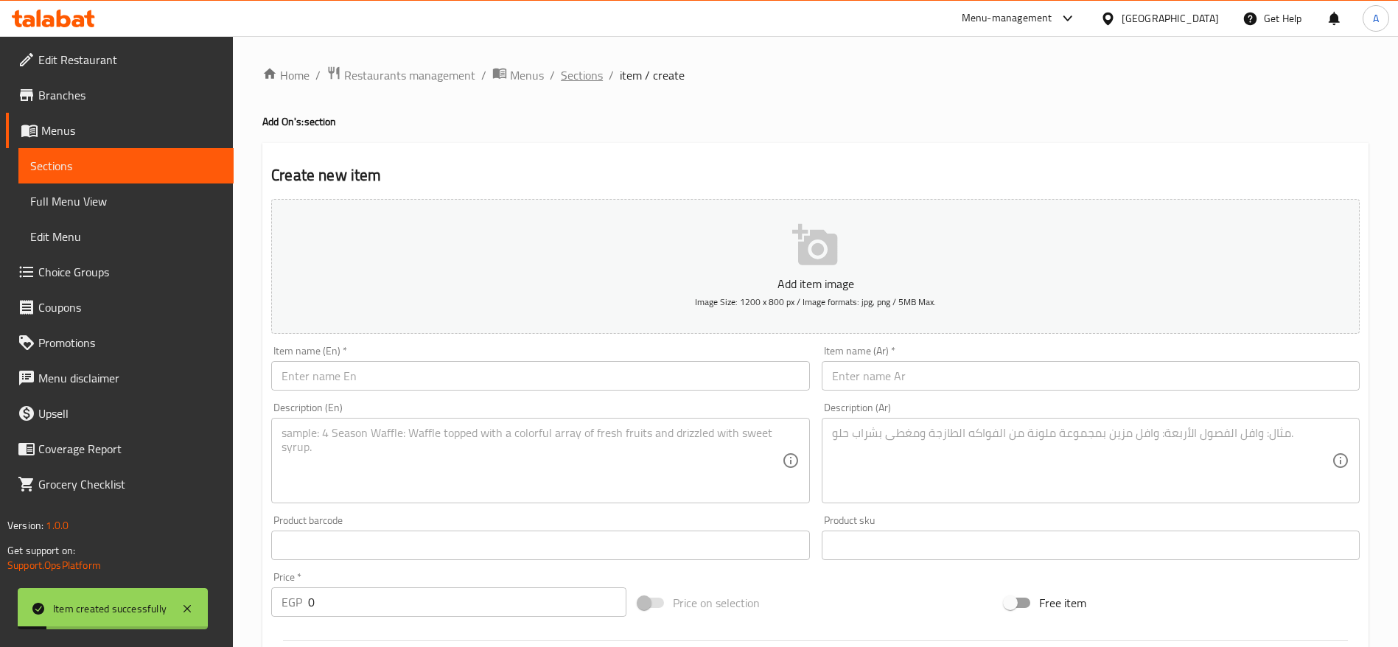
click at [584, 67] on span "Sections" at bounding box center [582, 75] width 42 height 18
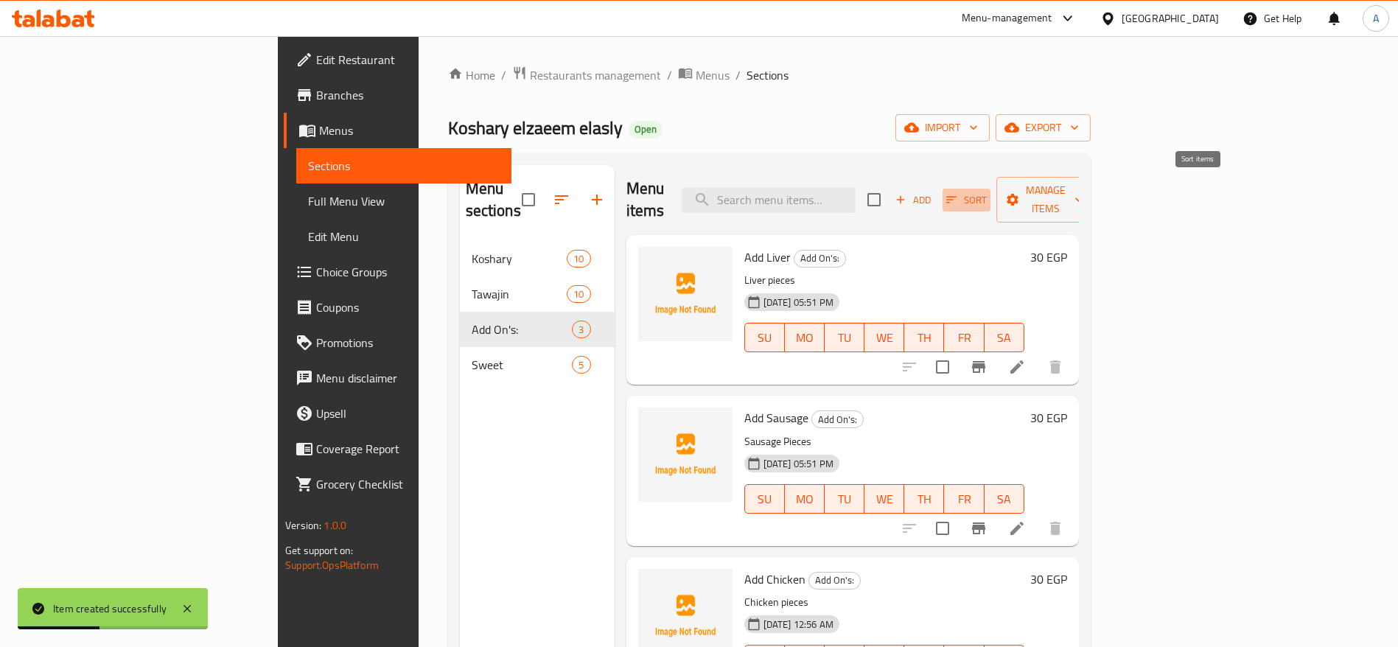
click at [958, 193] on icon "button" at bounding box center [951, 199] width 13 height 13
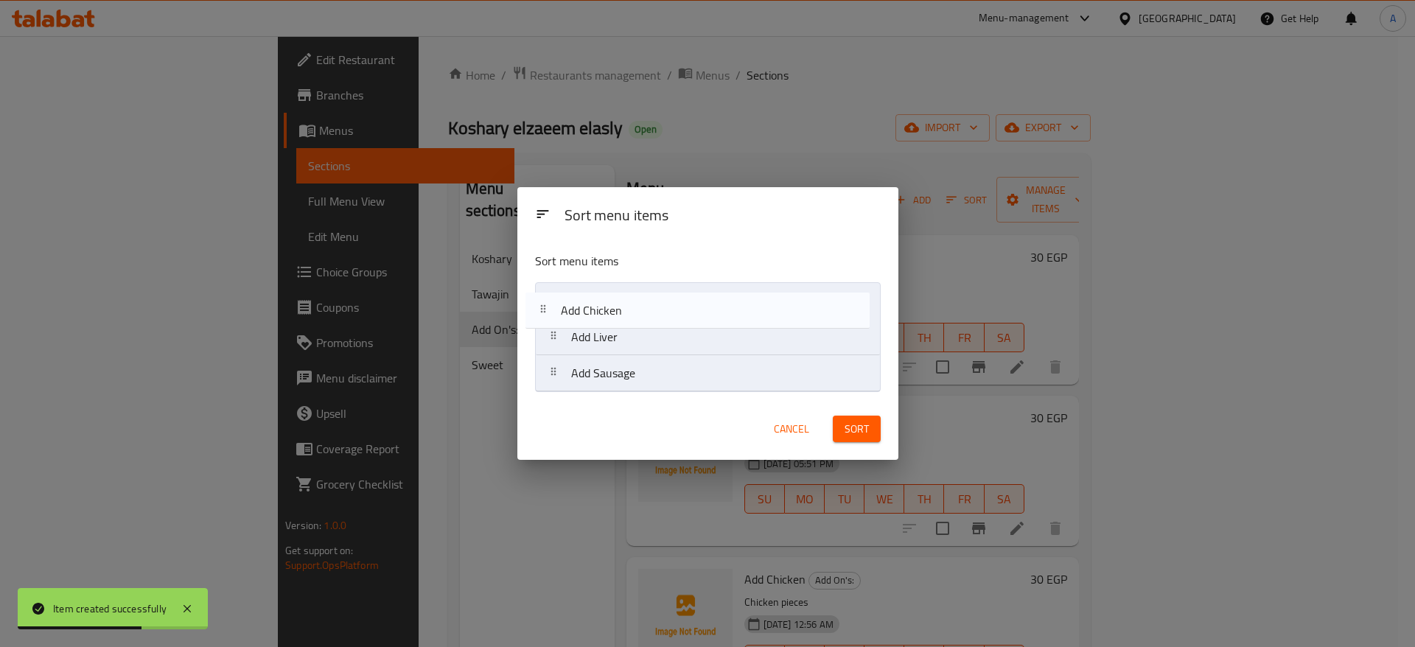
drag, startPoint x: 562, startPoint y: 379, endPoint x: 551, endPoint y: 311, distance: 68.6
click at [551, 311] on nav "Add Liver Add Sausage Add Chicken" at bounding box center [708, 337] width 346 height 110
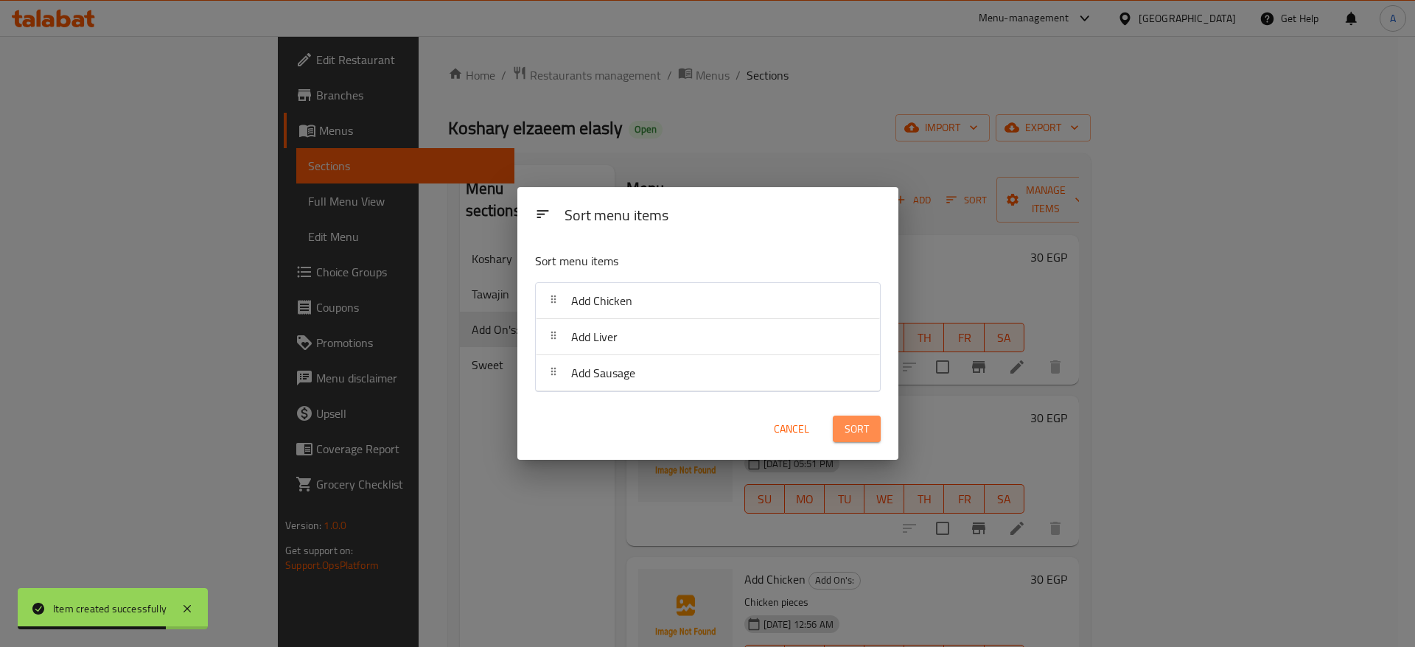
click at [849, 435] on span "Sort" at bounding box center [857, 429] width 24 height 18
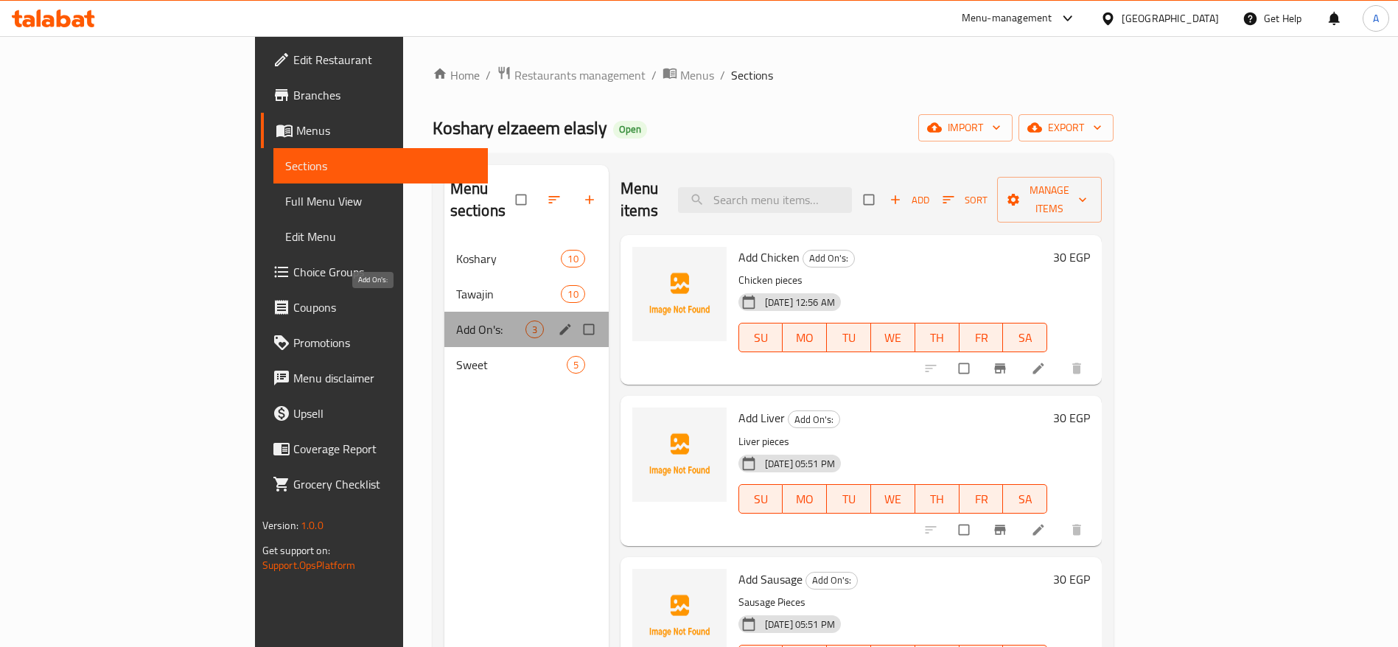
click at [456, 321] on span "Add On's:" at bounding box center [490, 330] width 69 height 18
click at [558, 322] on icon "edit" at bounding box center [565, 329] width 15 height 15
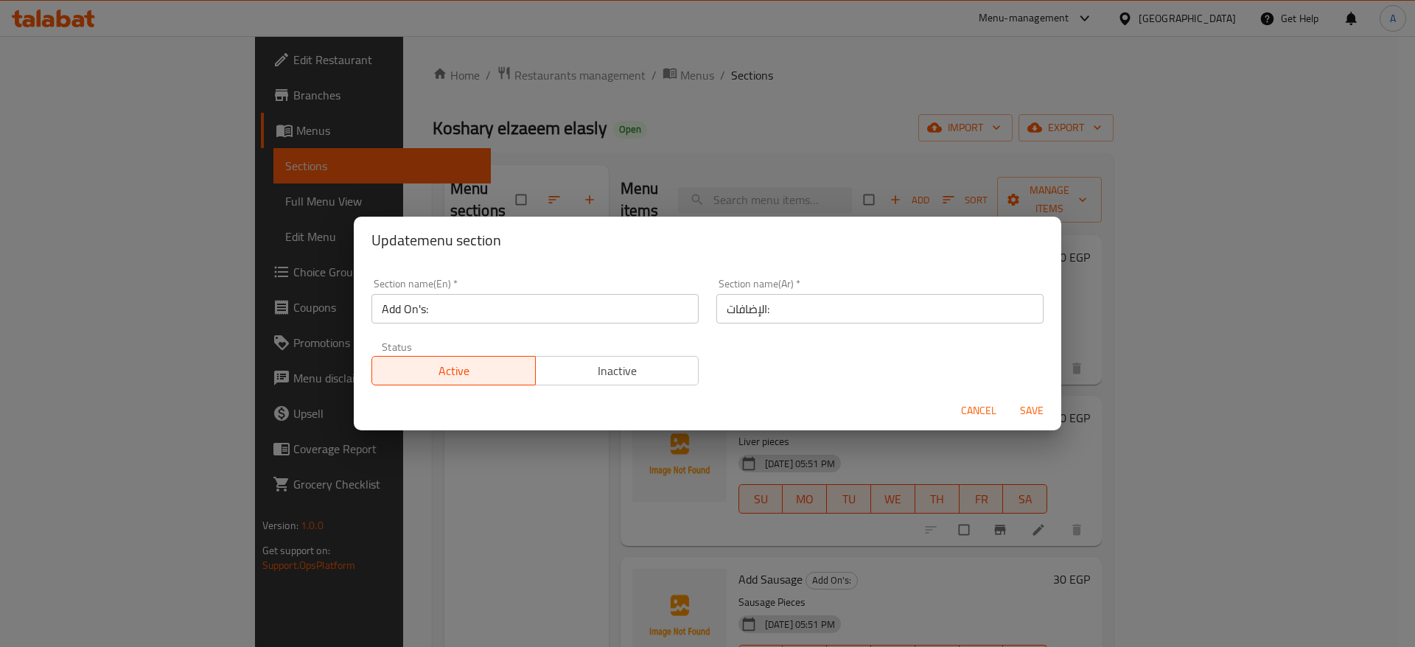
click at [611, 316] on input "Add On's:" at bounding box center [534, 308] width 327 height 29
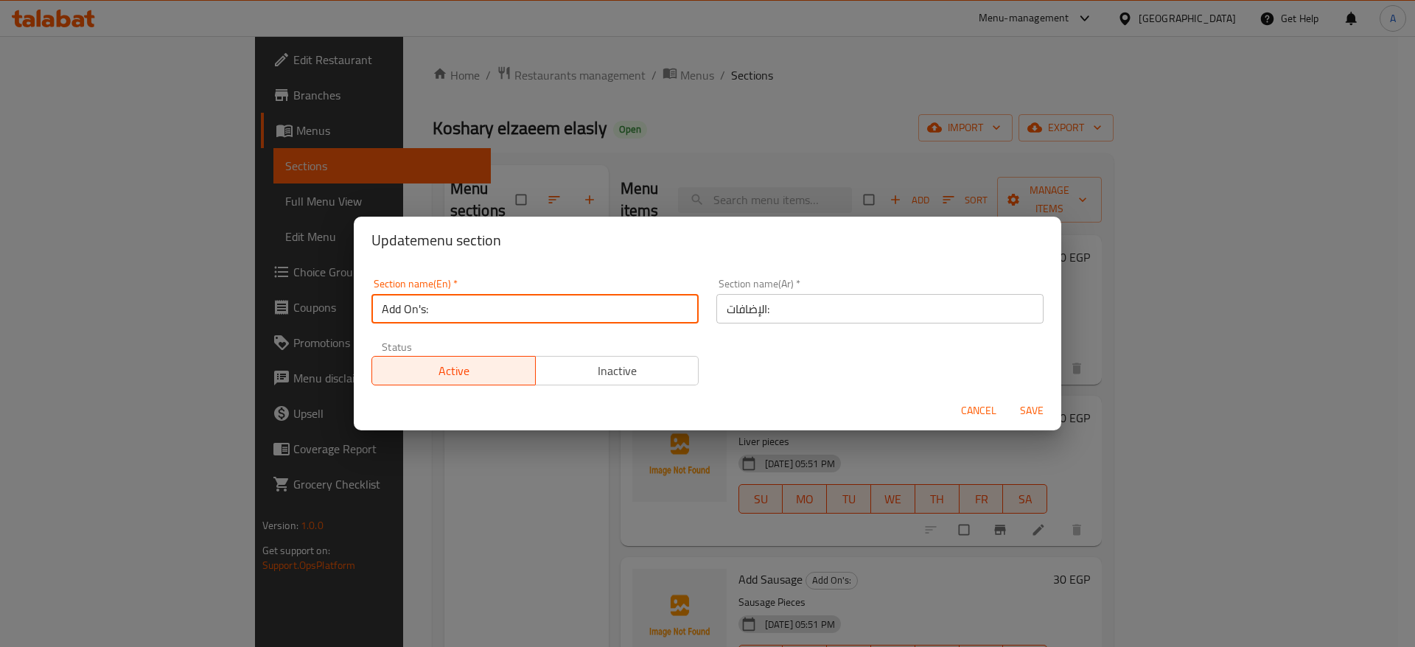
click at [611, 316] on input "Add On's:" at bounding box center [534, 308] width 327 height 29
type input "ف"
type input "R"
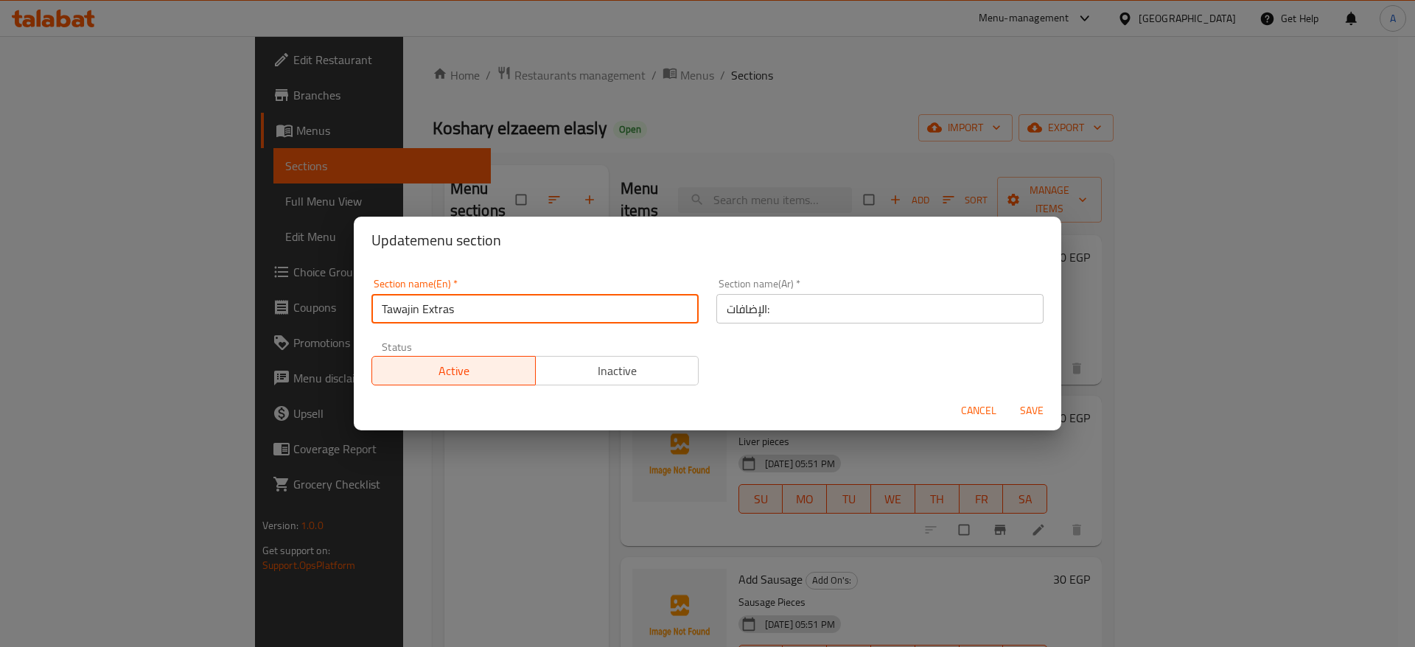
type input "Tawajin Extras"
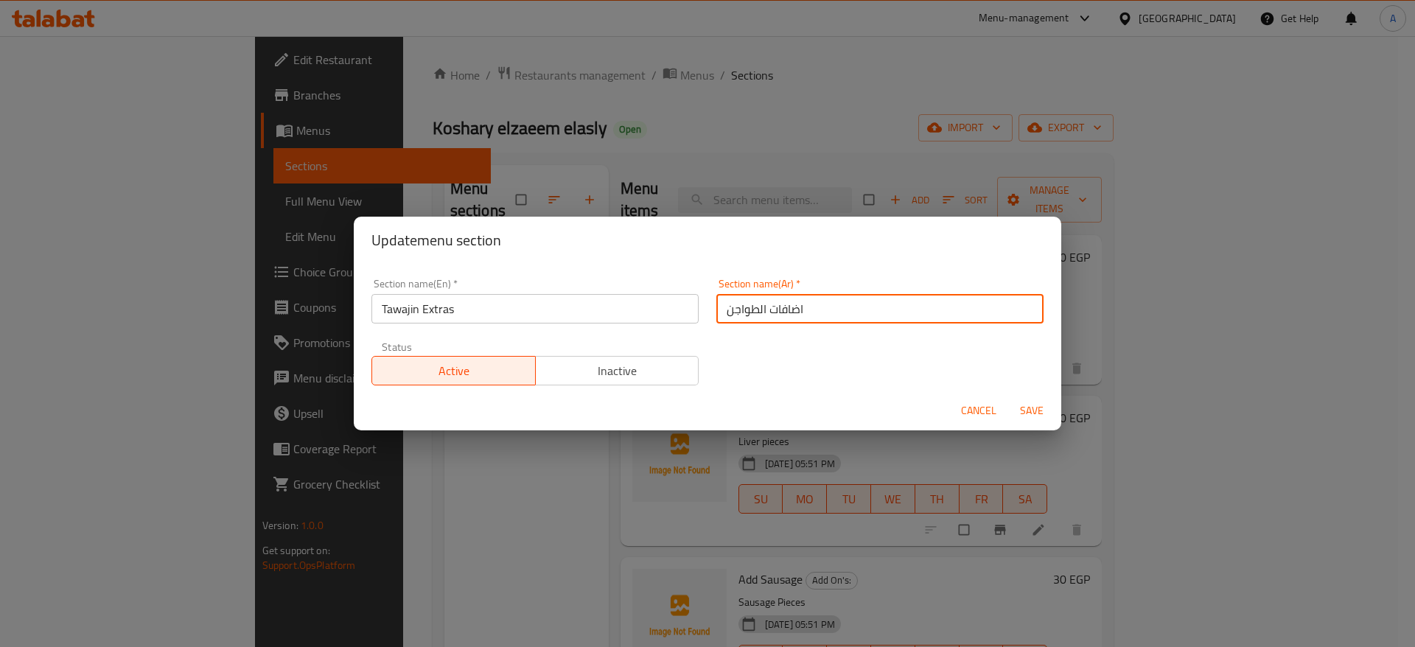
type input "اضافات الطواجن"
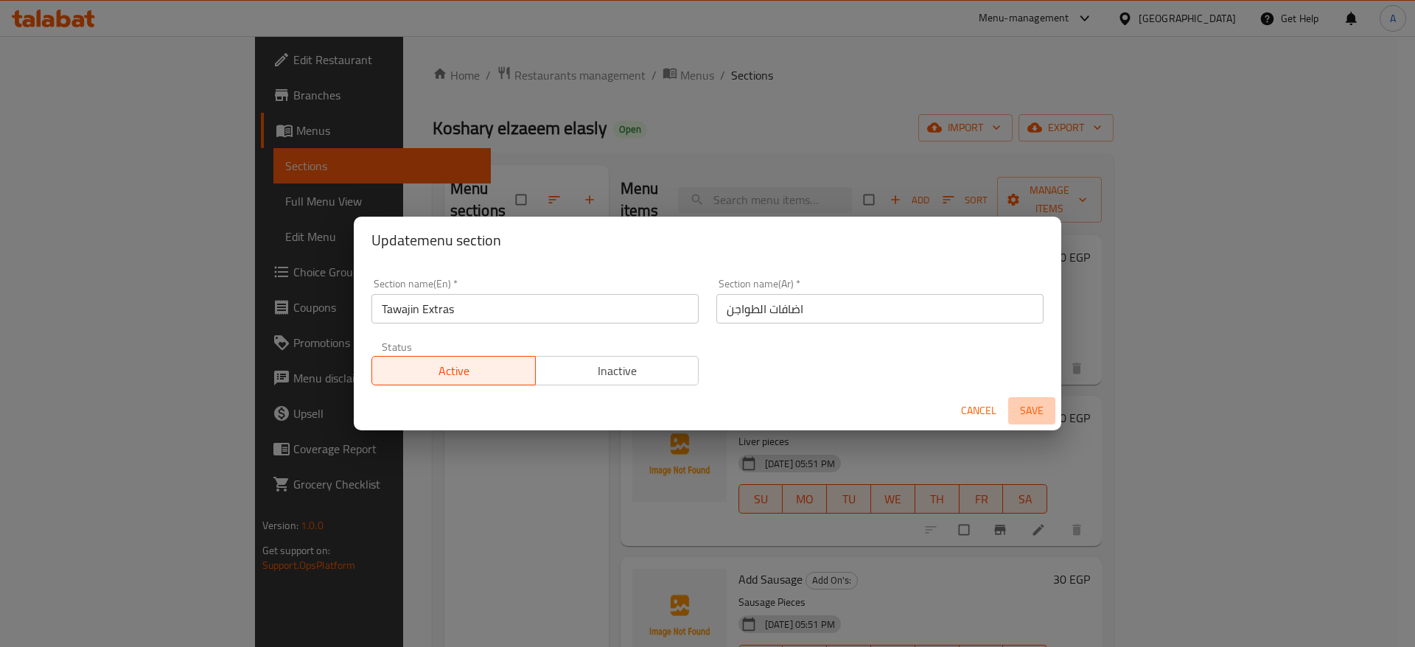
click at [1038, 411] on span "Save" at bounding box center [1031, 411] width 35 height 18
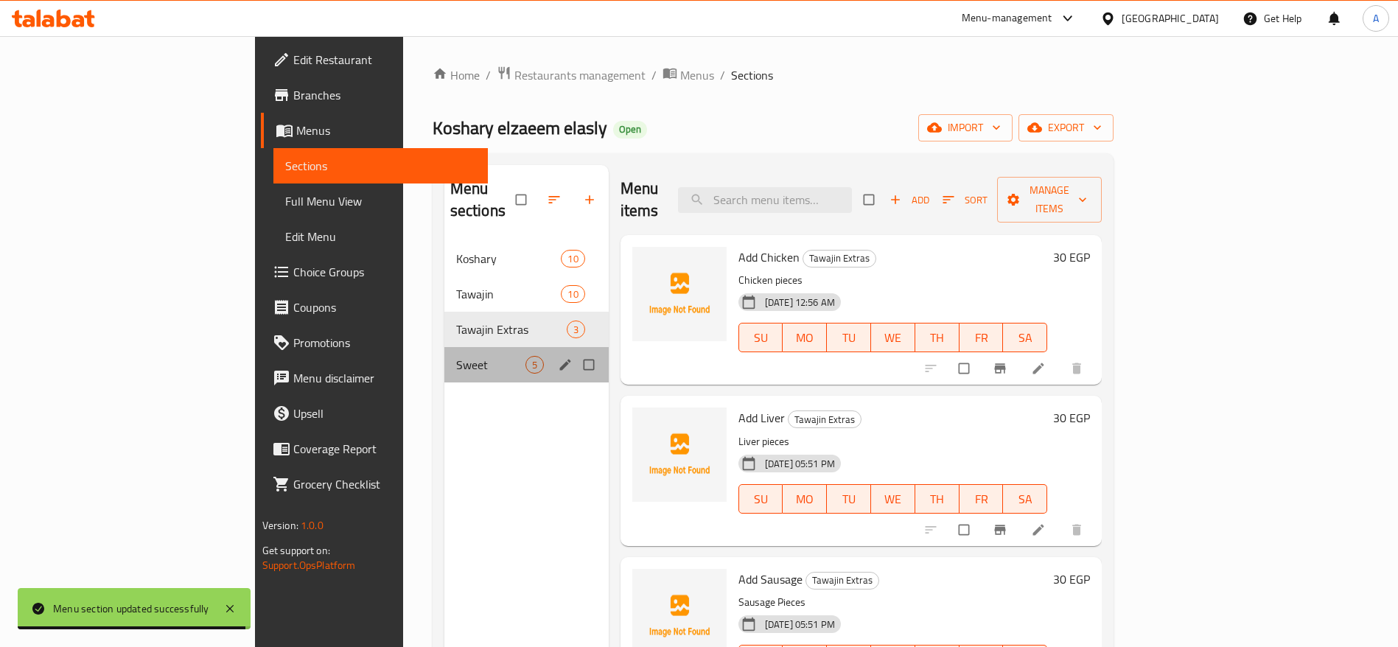
click at [444, 347] on div "Sweet 5" at bounding box center [526, 364] width 164 height 35
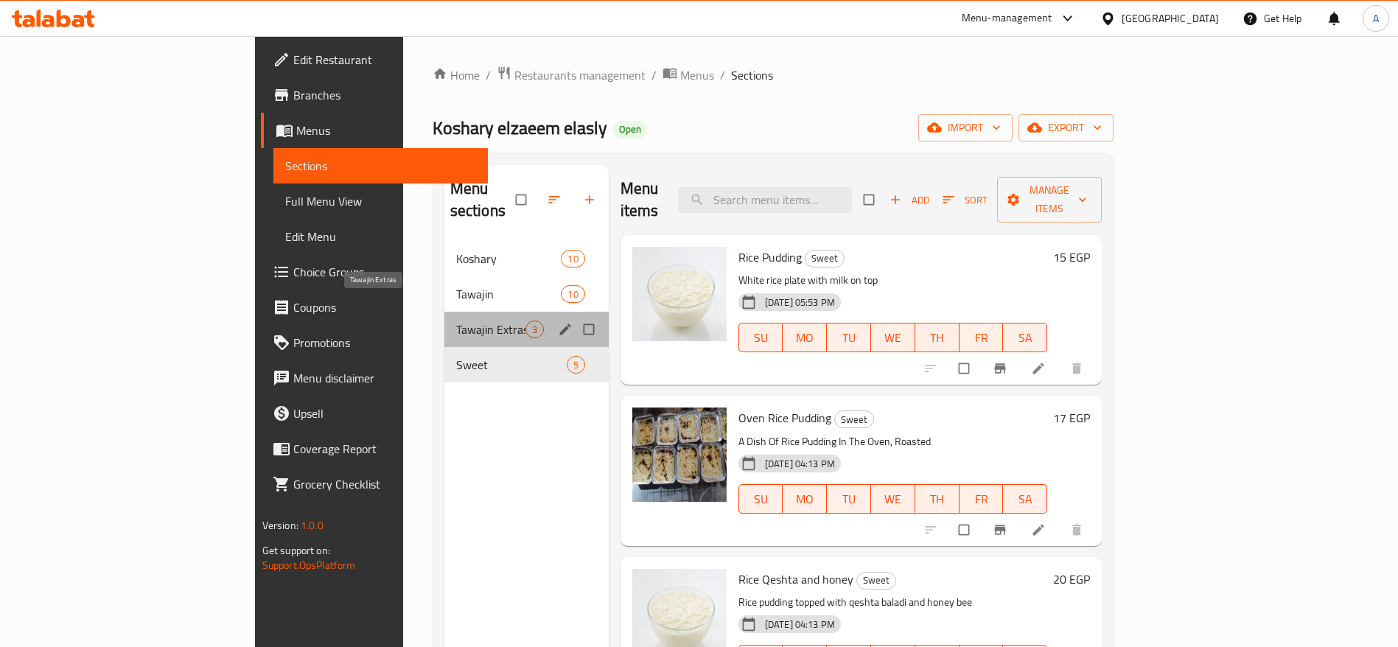
click at [456, 321] on span "Tawajin Extras" at bounding box center [490, 330] width 69 height 18
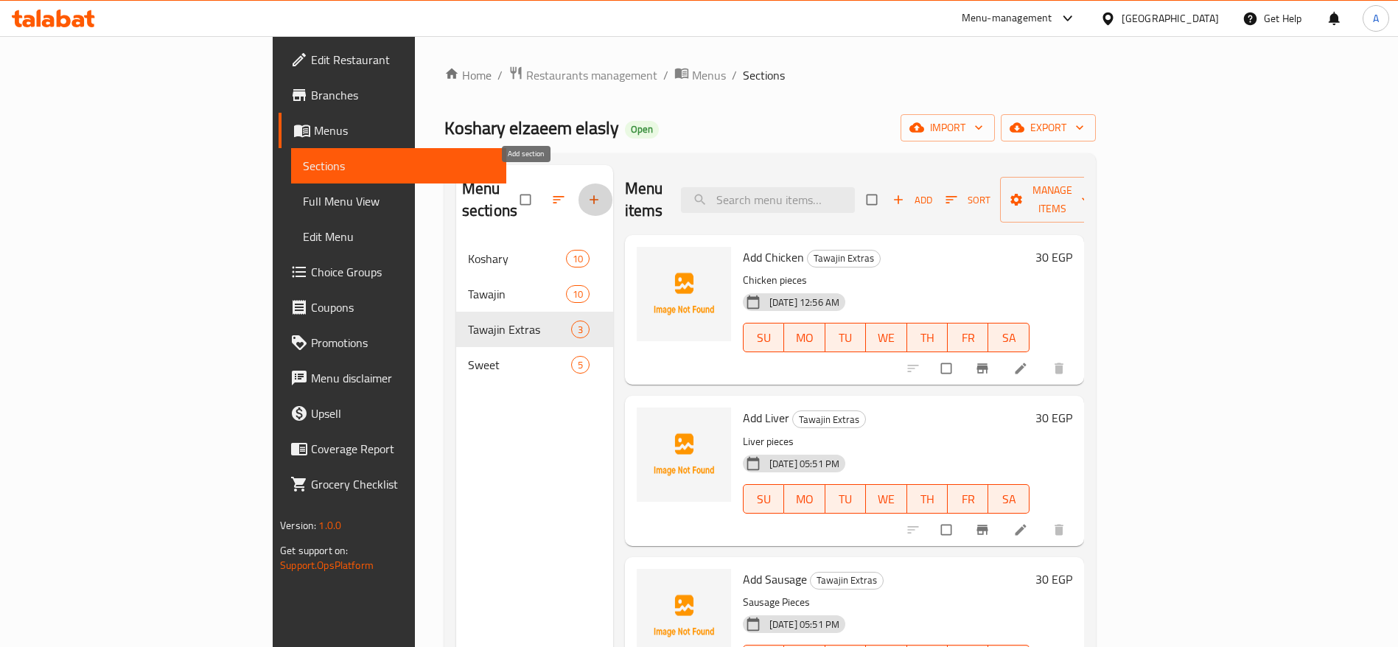
click at [590, 196] on icon "button" at bounding box center [594, 200] width 9 height 9
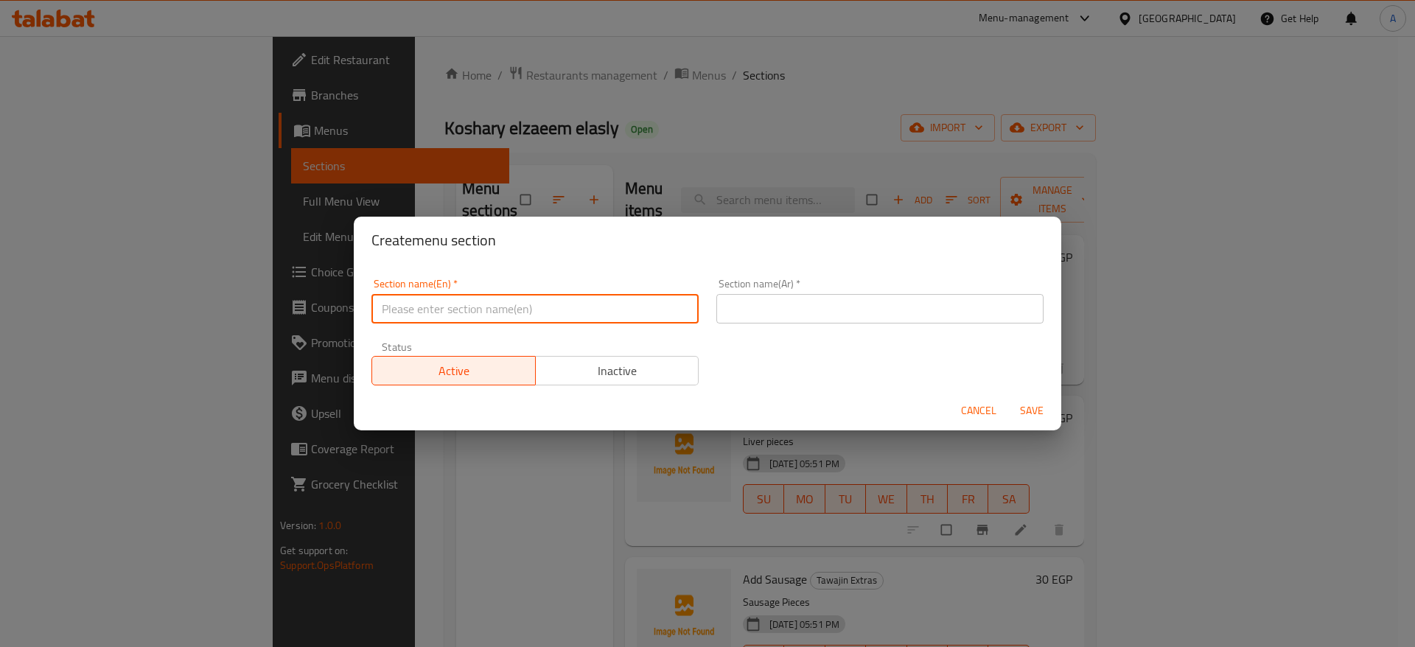
click at [534, 301] on input "text" at bounding box center [534, 308] width 327 height 29
type input "ث"
type input "Extras"
click at [747, 310] on input "text" at bounding box center [879, 308] width 327 height 29
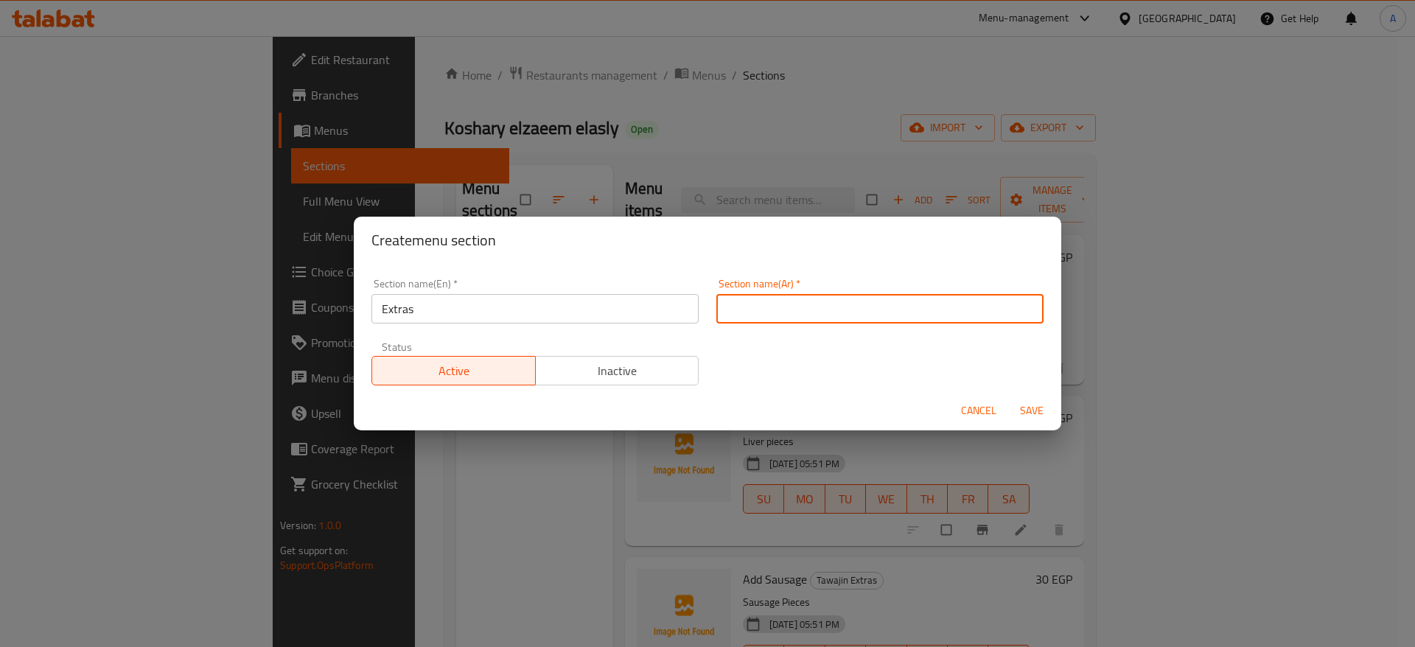
type input "الاضافات"
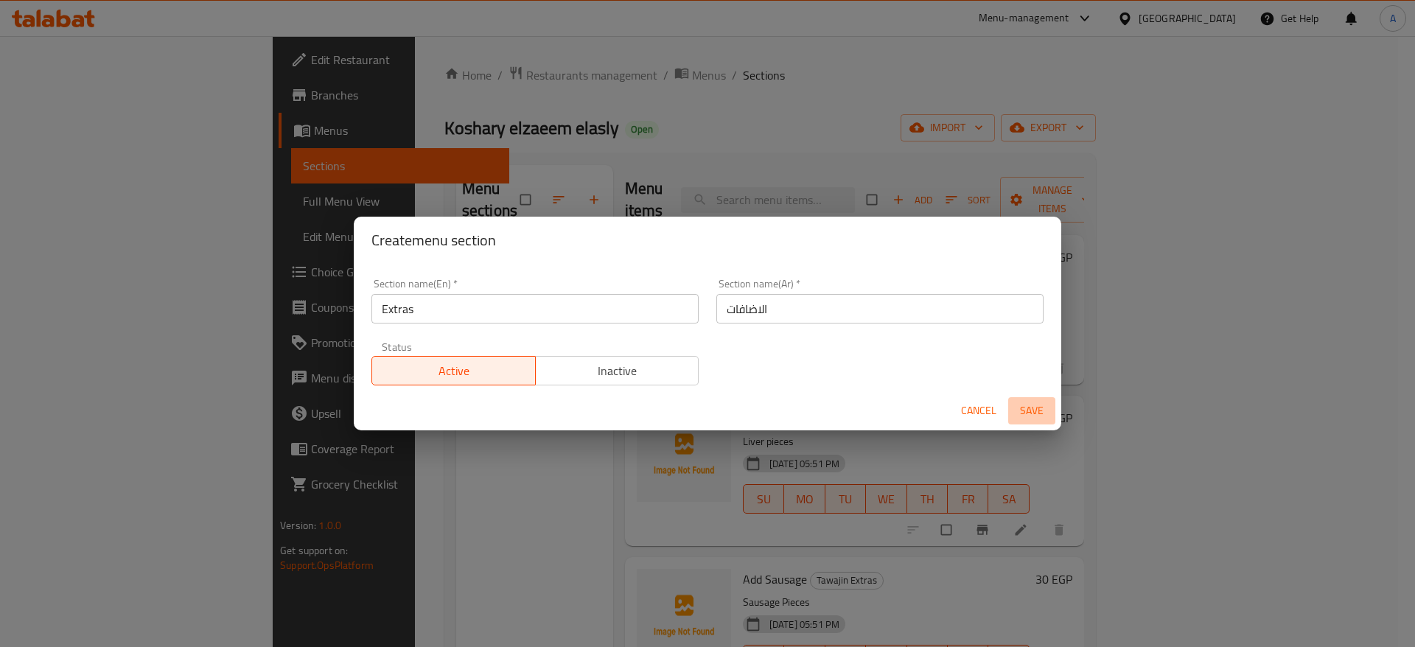
click at [1026, 406] on span "Save" at bounding box center [1031, 411] width 35 height 18
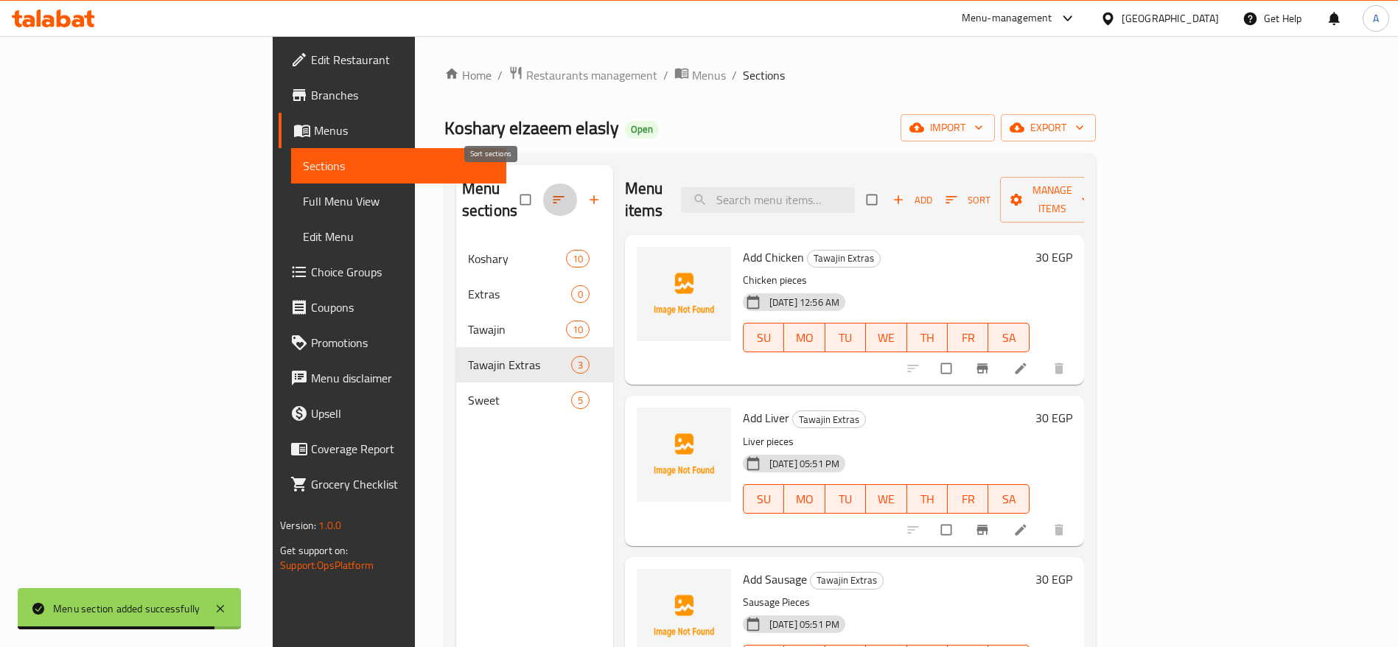
click at [542, 183] on button "button" at bounding box center [559, 199] width 35 height 32
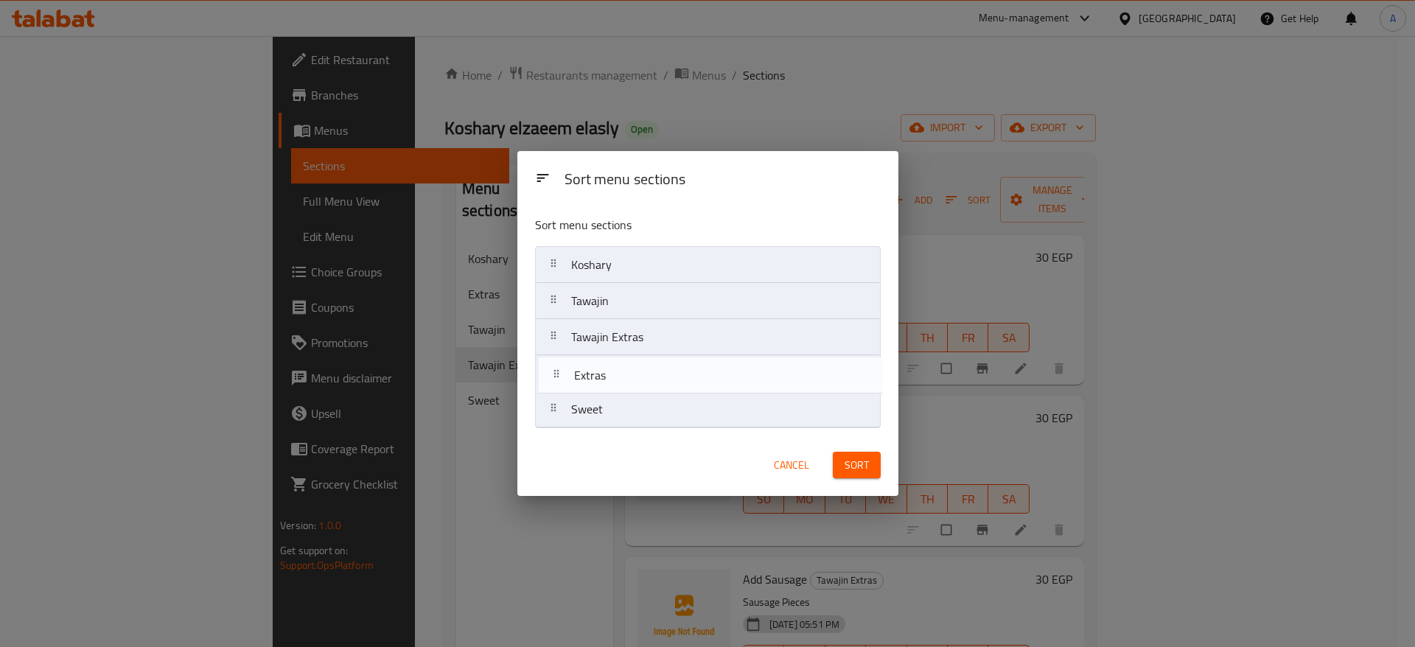
drag, startPoint x: 557, startPoint y: 304, endPoint x: 560, endPoint y: 386, distance: 82.6
click at [560, 386] on nav "Koshary Extras Tawajin Tawajin Extras Sweet" at bounding box center [708, 337] width 346 height 182
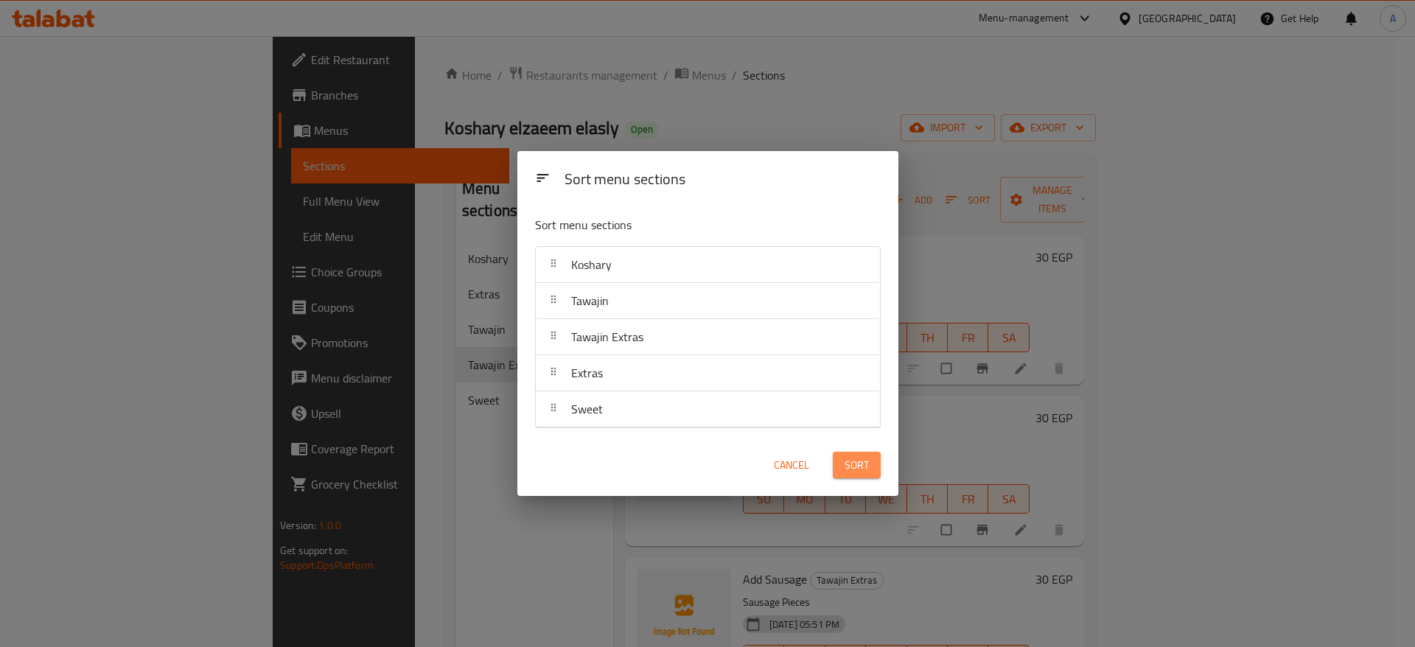
click at [864, 477] on button "Sort" at bounding box center [857, 465] width 48 height 27
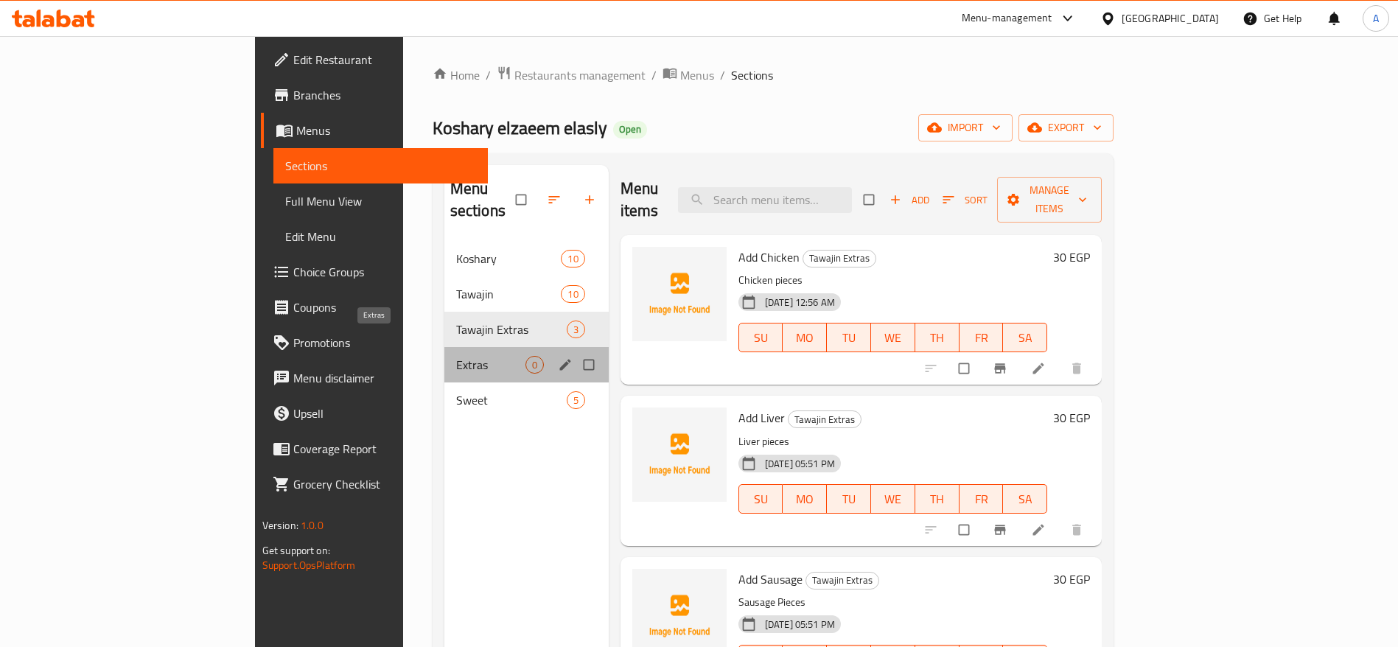
click at [456, 356] on span "Extras" at bounding box center [490, 365] width 69 height 18
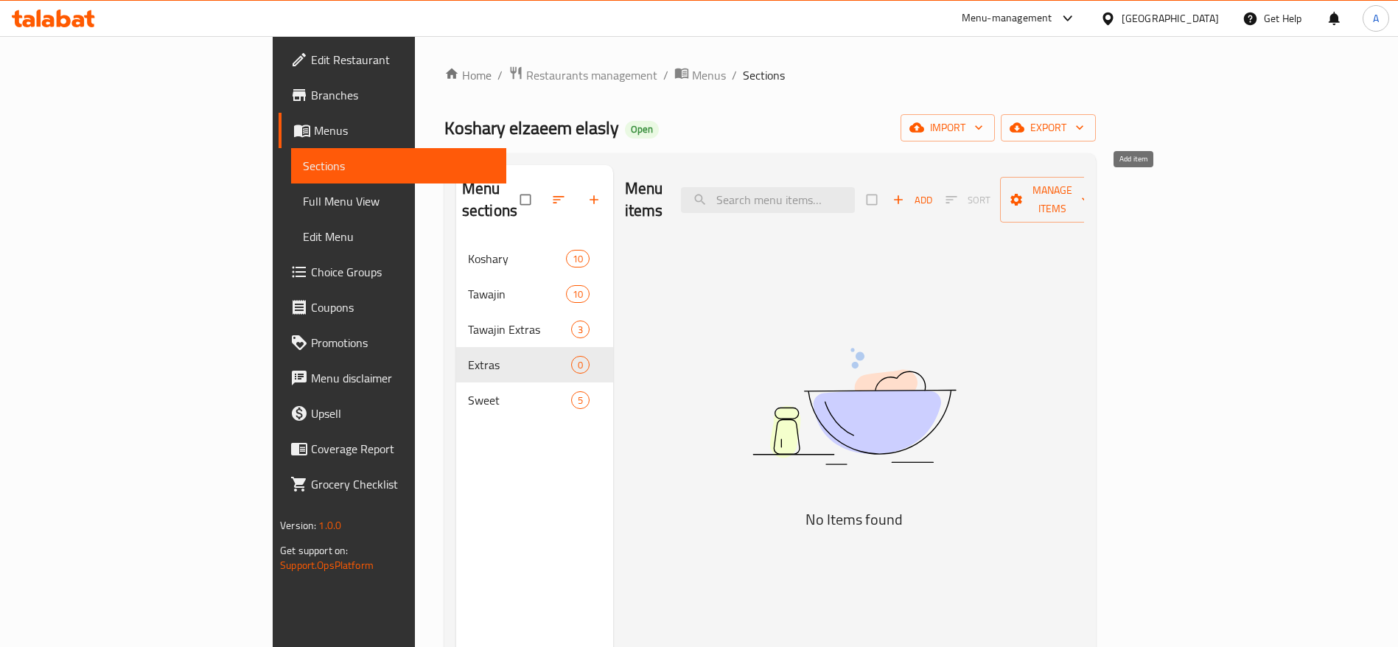
click at [932, 192] on span "Add" at bounding box center [912, 200] width 40 height 17
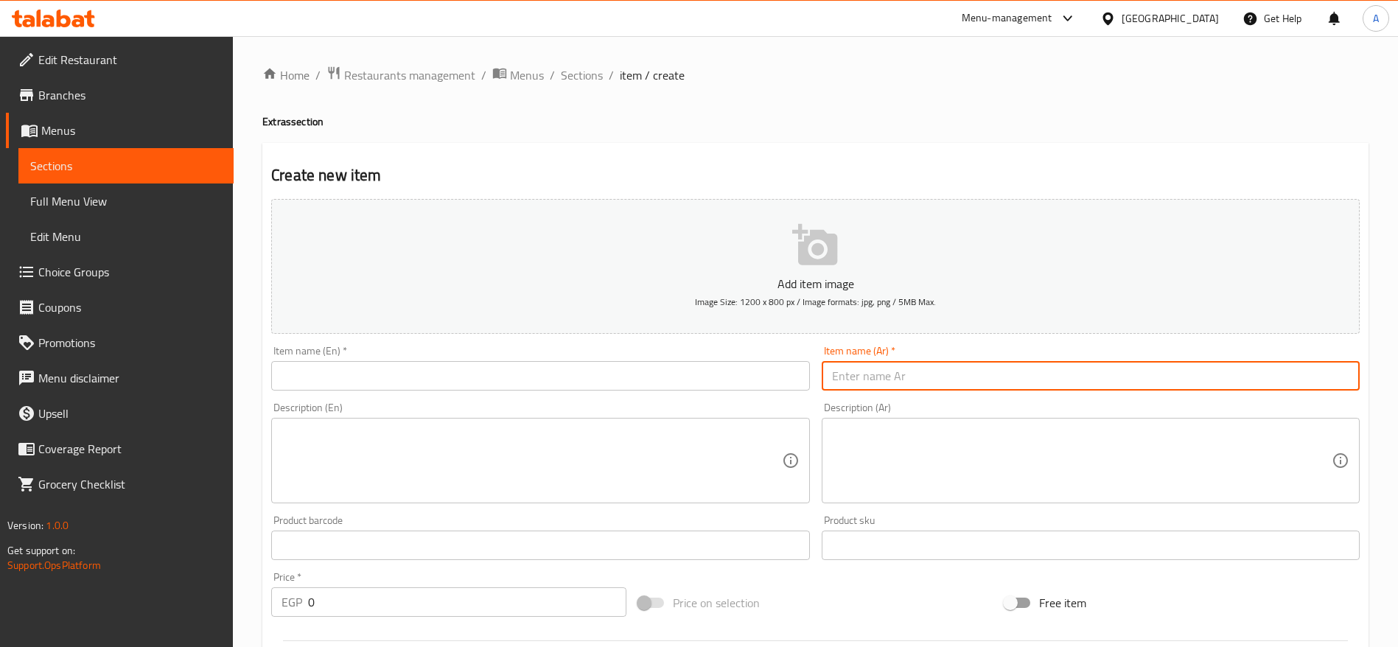
click at [879, 361] on input "text" at bounding box center [1091, 375] width 538 height 29
paste input "عيش توست"
type input "عيش توست"
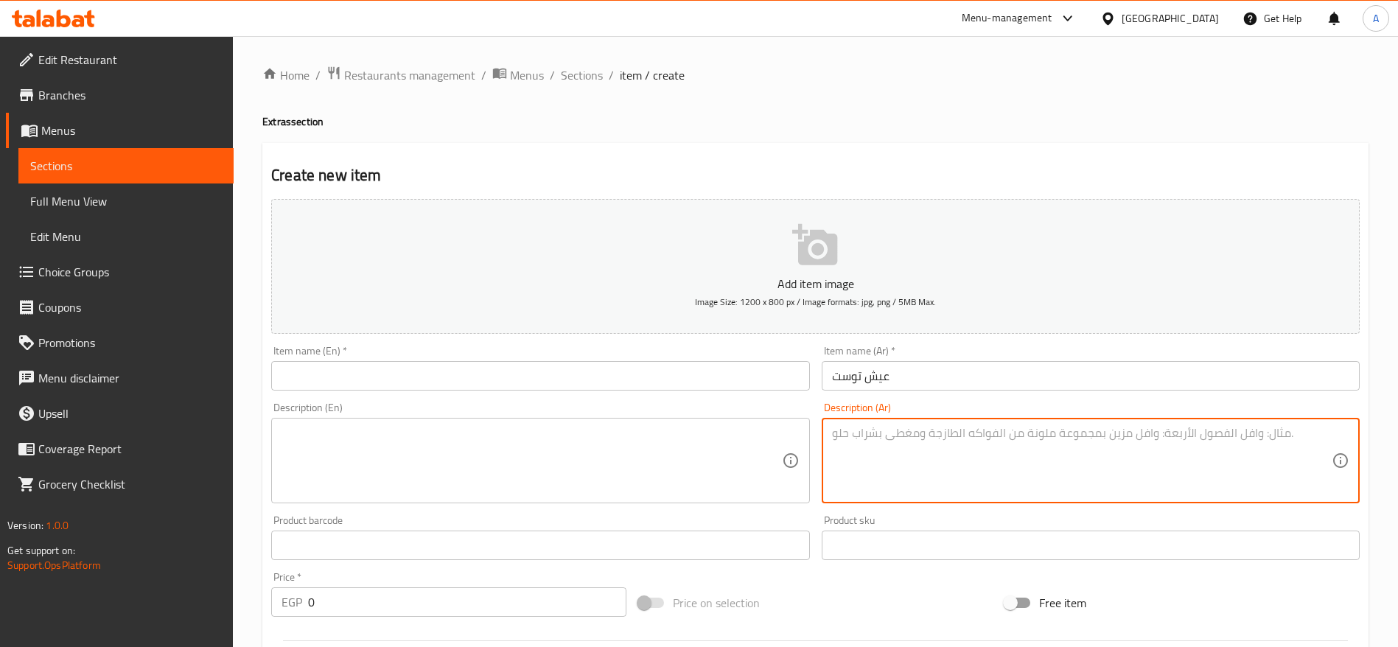
click at [870, 436] on textarea at bounding box center [1082, 461] width 500 height 70
paste textarea "شرائح توست طازجة وخفيفة تقدم بجانب الكشري كإضافة مميزة ولذيذة."
type textarea "شرائح توست طازجة وخفيفة تقدم بجانب الكشري كإضافة مميزة ولذيذة."
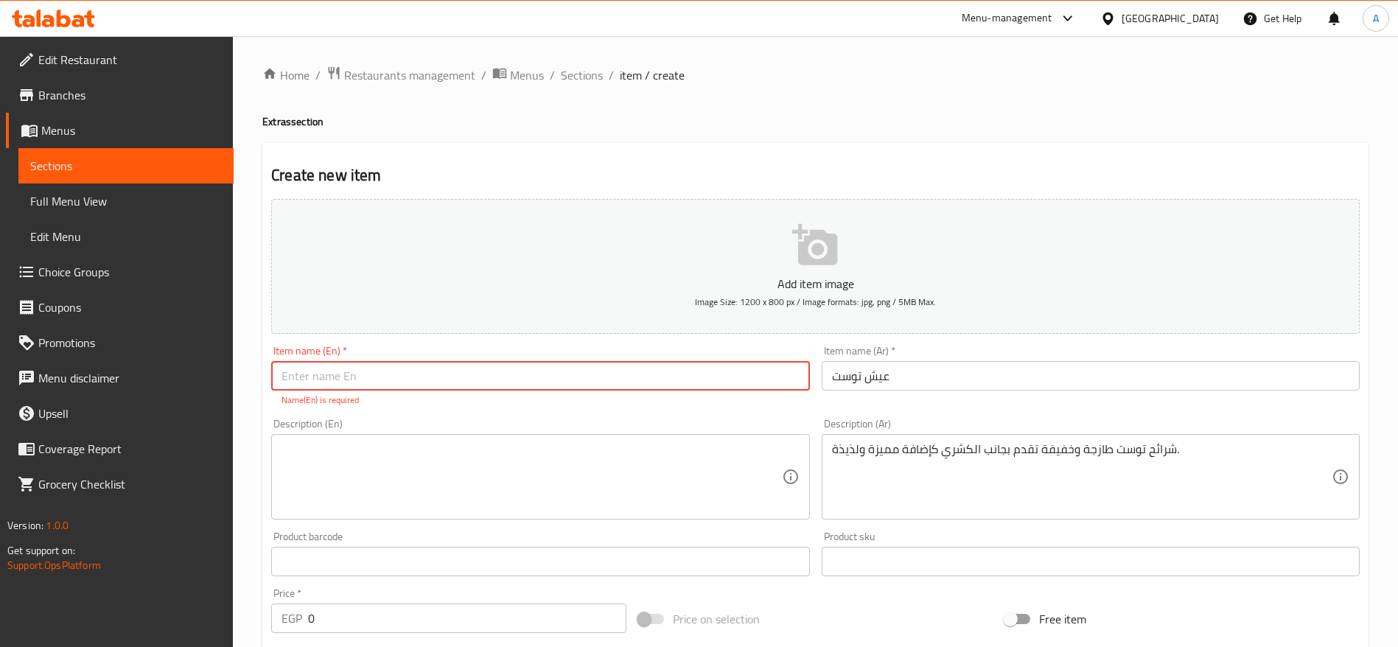
paste input "Toast Bread"
type input "Toast Bread"
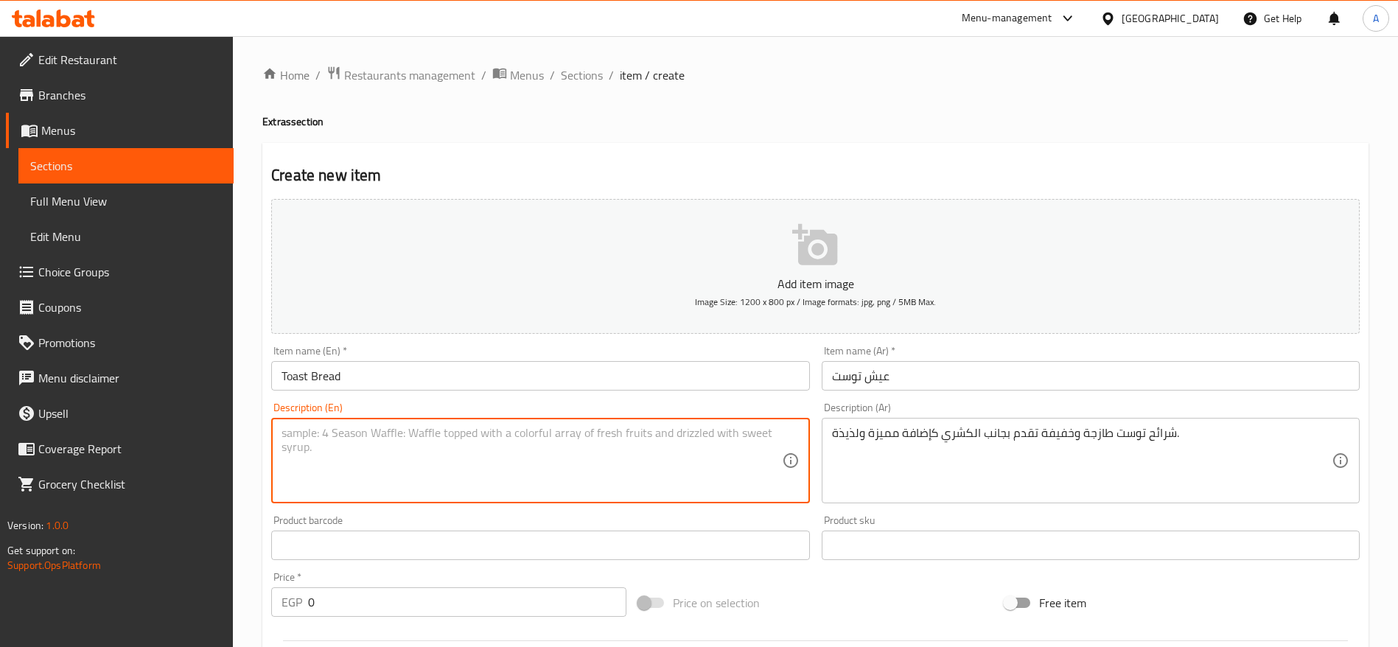
click at [486, 466] on textarea at bounding box center [532, 461] width 500 height 70
paste textarea "Fresh, light toast slices served on the side of koshary as a tasty and unique a…"
type textarea "Fresh, light toast slices served on the side of koshary as a tasty and unique a…"
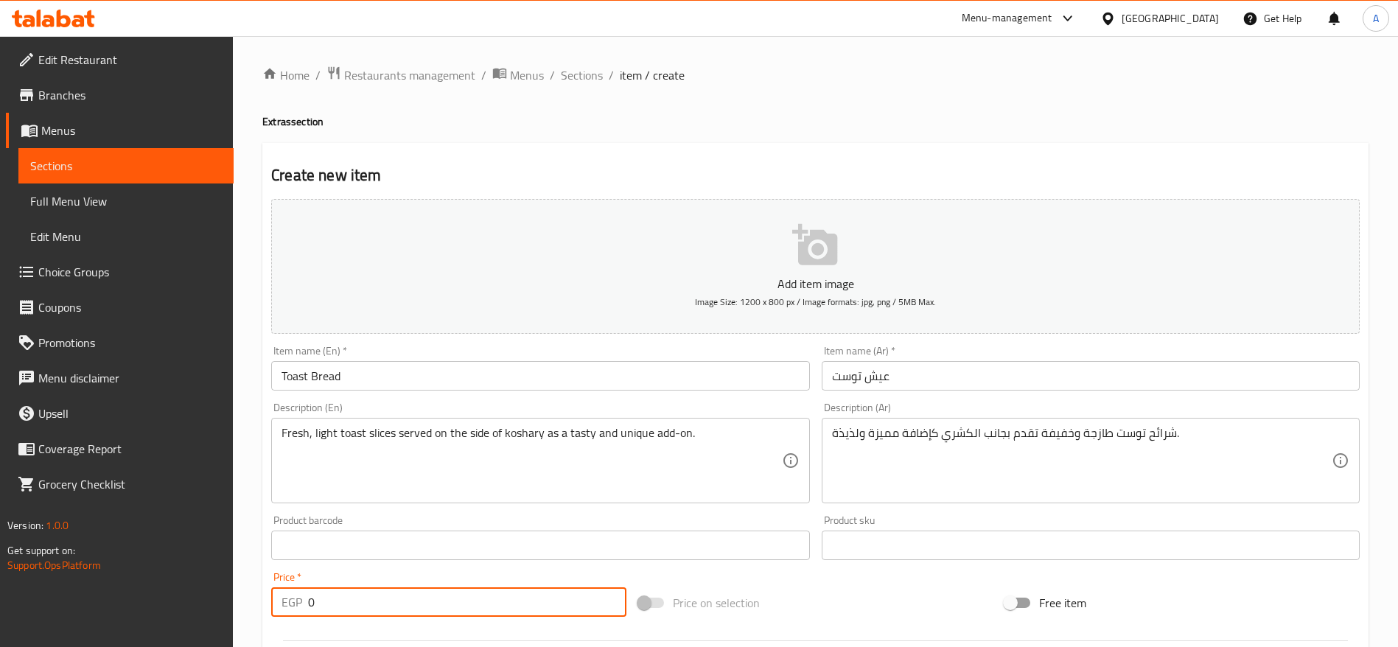
click at [444, 599] on input "0" at bounding box center [467, 601] width 318 height 29
type input "10"
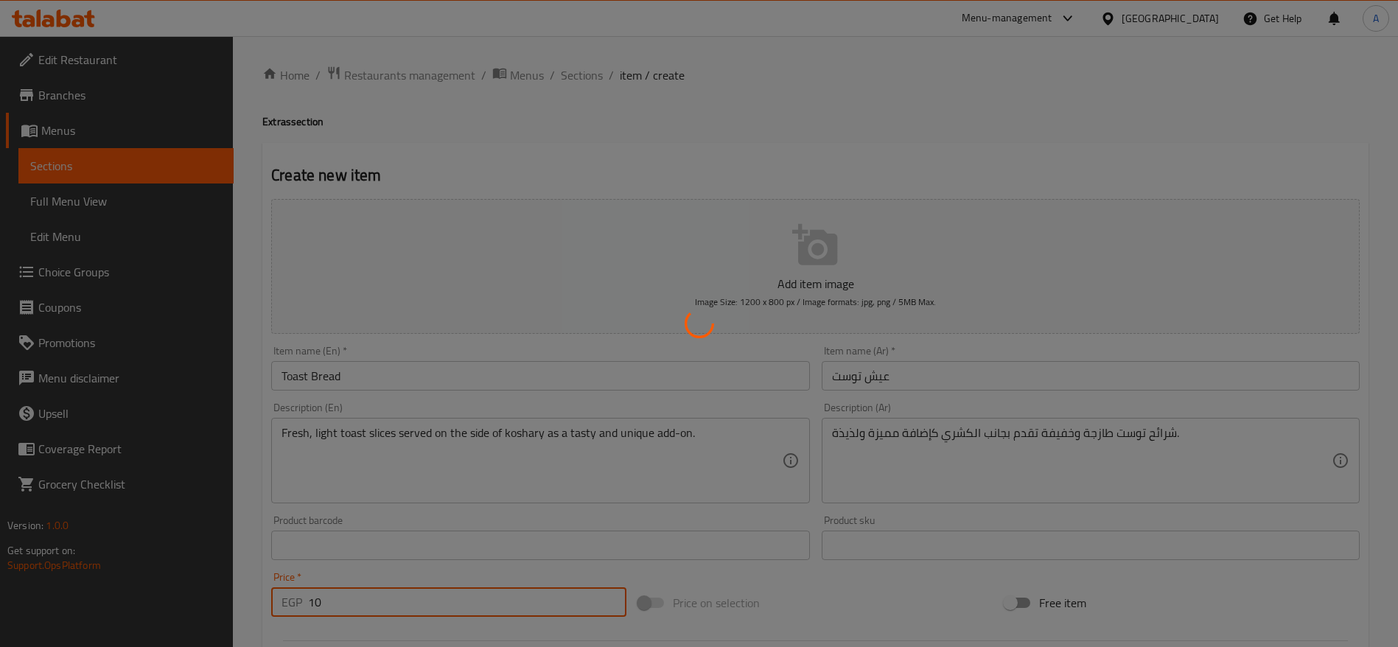
type input "0"
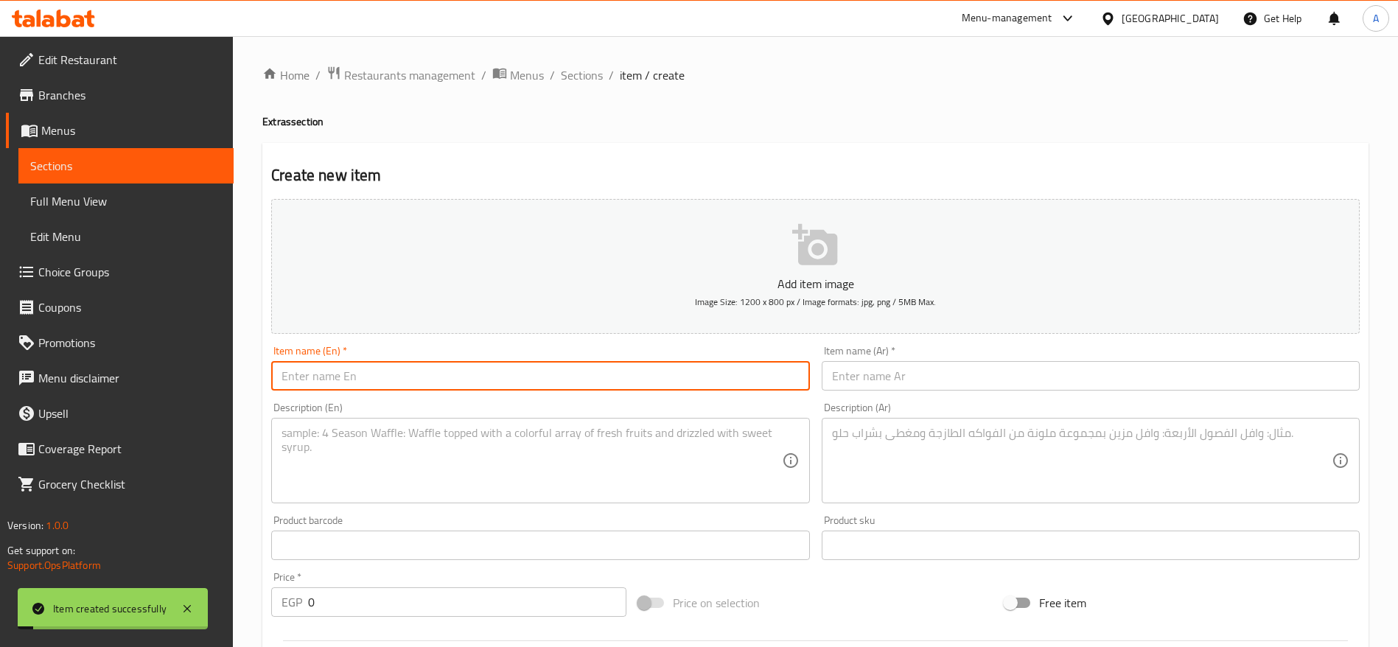
click at [648, 387] on input "text" at bounding box center [540, 375] width 538 height 29
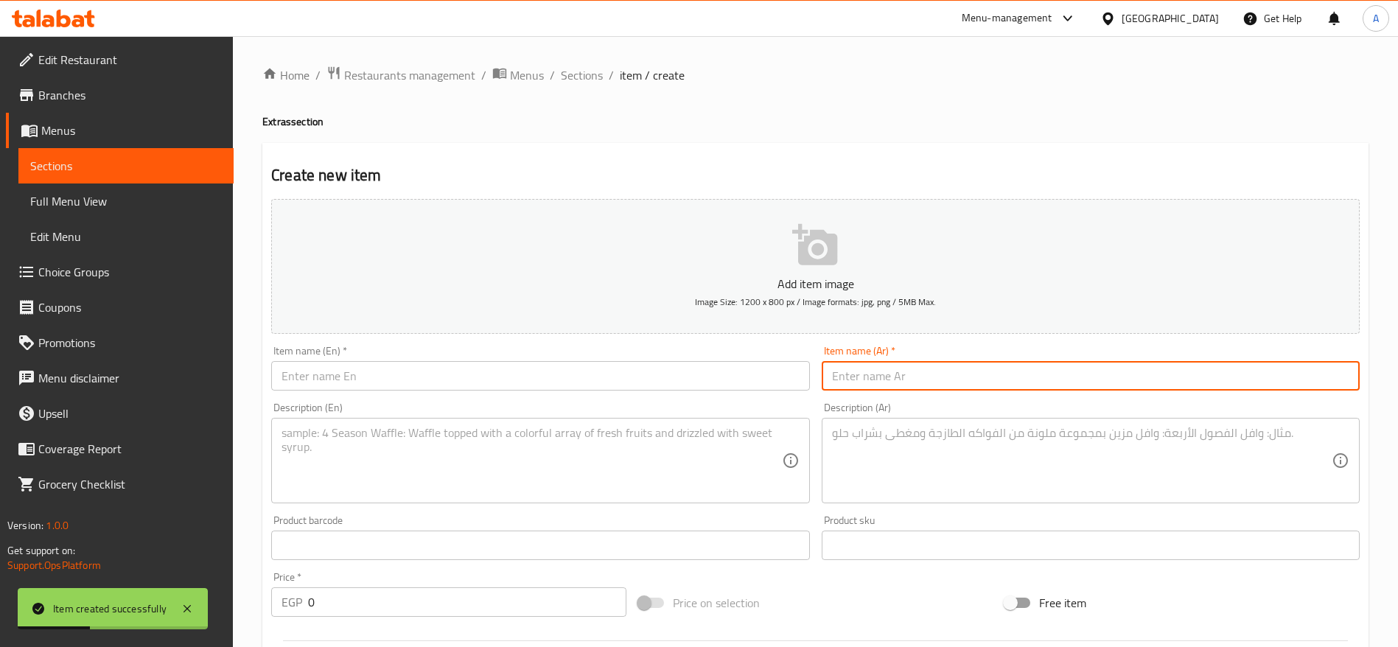
paste input "عدس"
click at [958, 385] on input "text" at bounding box center [1091, 375] width 538 height 29
type input "عدس"
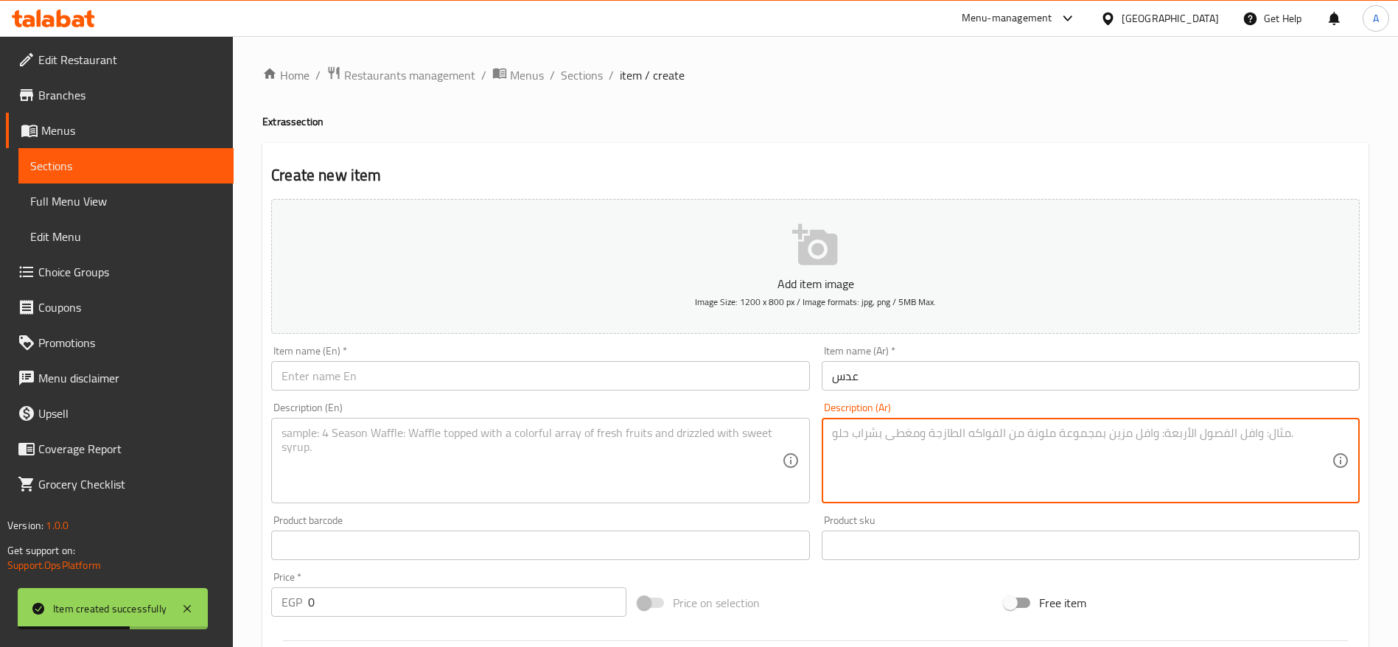
paste textarea "حبوب عدس مسلوقة وطازجة تضاف إلى الكشري لتعزيز الطعم والقيمة الغذائية."
type textarea "حبوب عدس مسلوقة وطازجة تضاف إلى الكشري لتعزيز الطعم والقيمة الغذائية."
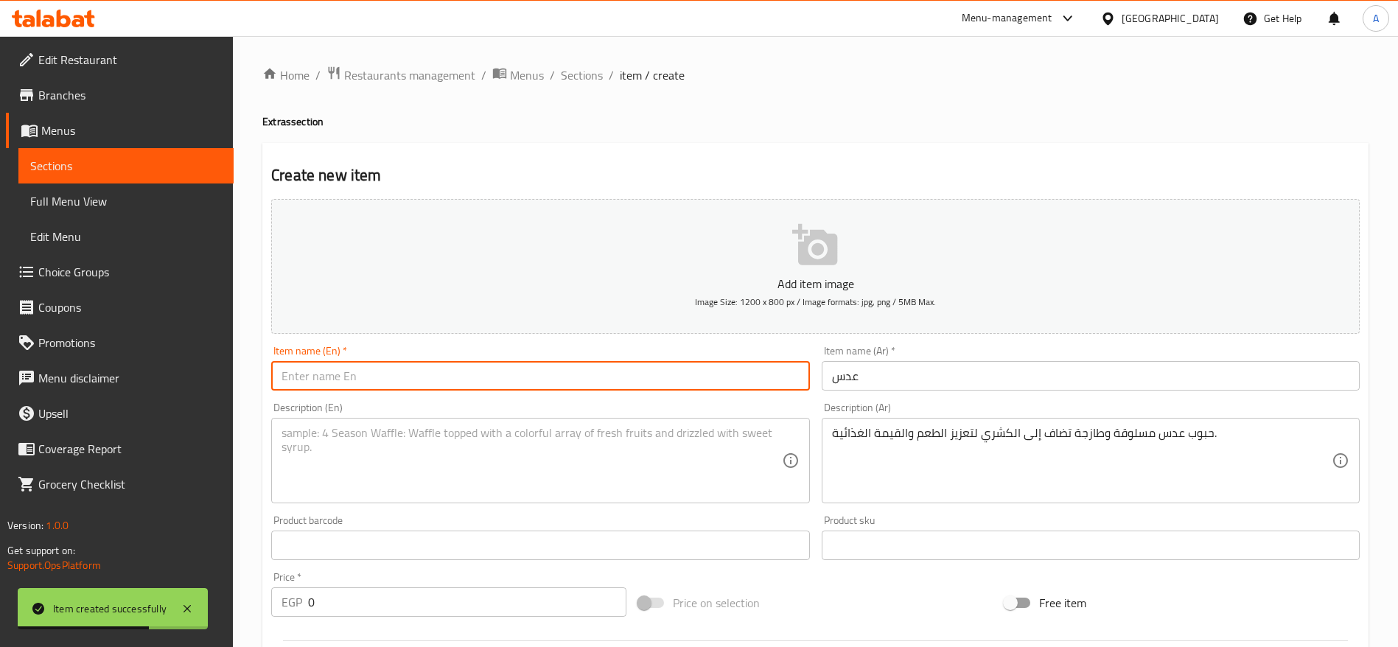
click at [617, 376] on input "text" at bounding box center [540, 375] width 538 height 29
paste input "Lentils"
type input "Lentils"
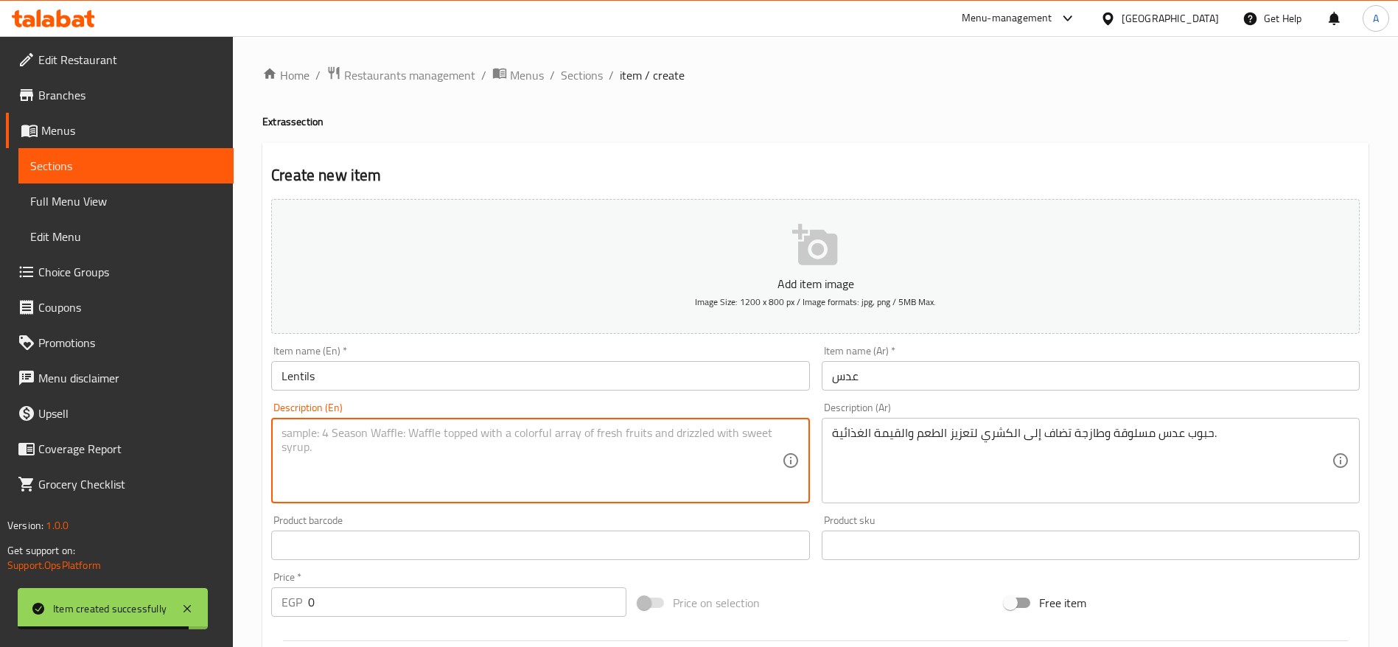
click at [468, 472] on textarea at bounding box center [532, 461] width 500 height 70
paste textarea "Boiled, fresh lentils added to koshary for extra flavor and nutritional value."
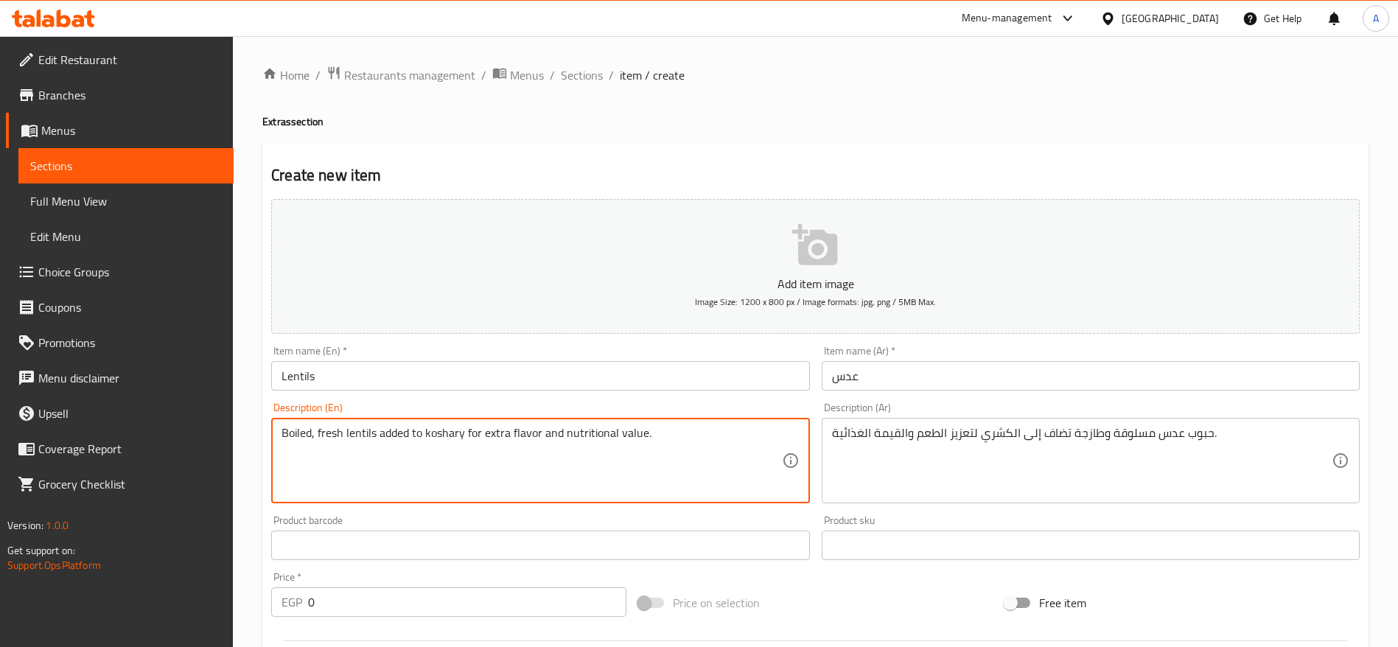
type textarea "Boiled, fresh lentils added to koshary for extra flavor and nutritional value."
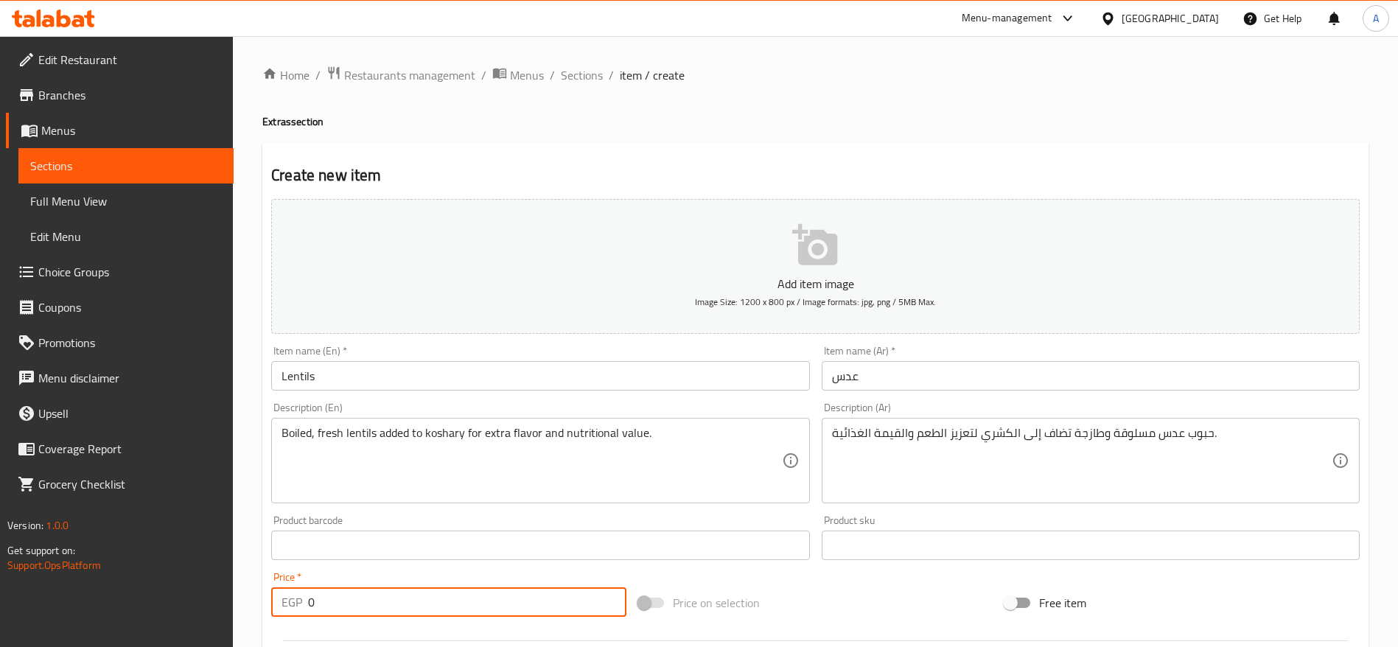
click at [401, 608] on input "0" at bounding box center [467, 601] width 318 height 29
type input "10"
type input "0"
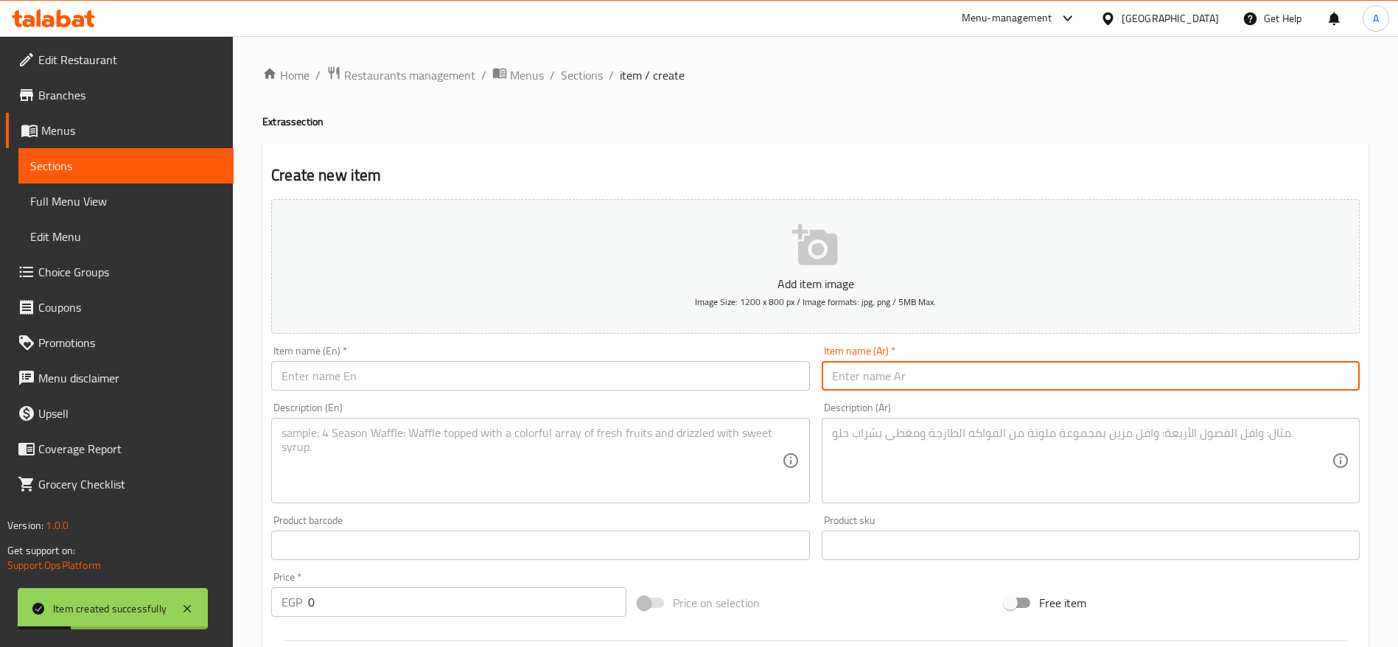
click at [871, 377] on input "text" at bounding box center [1091, 375] width 538 height 29
paste input "حمص"
type input "حمص"
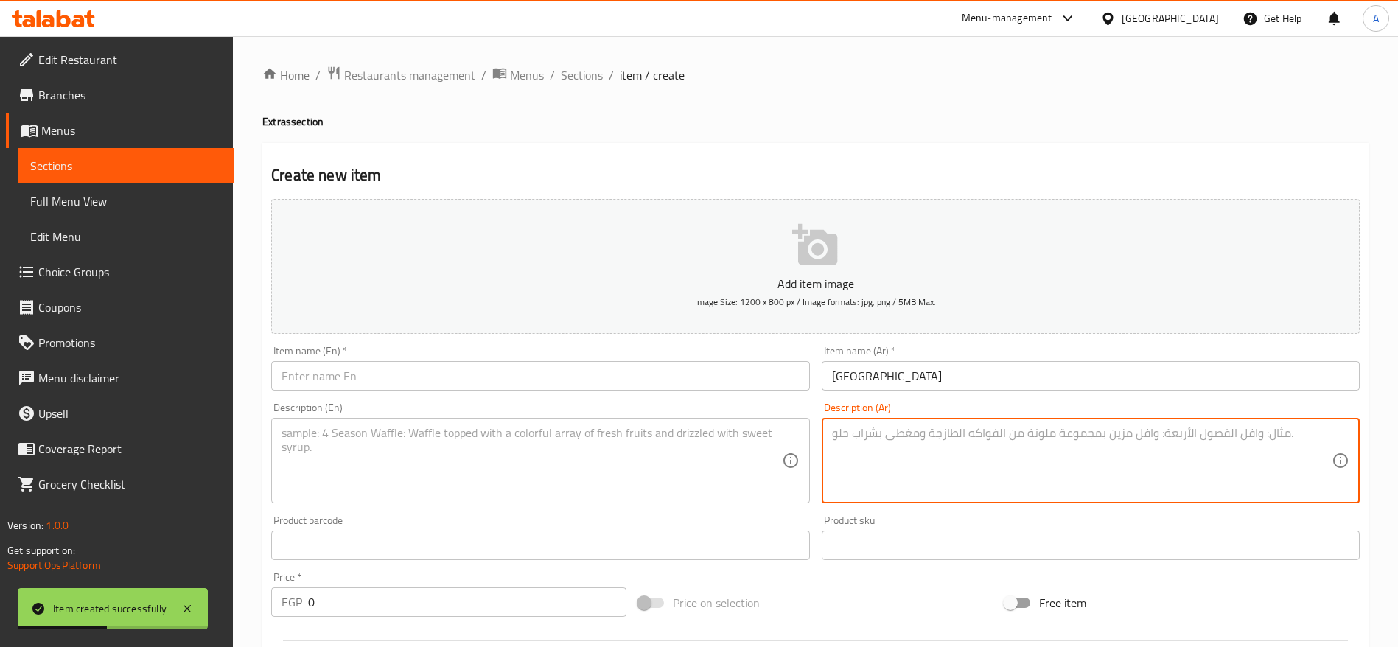
paste textarea "حبات حمص مسلوقة وطازجة تضاف إلى الكشري لمذاق شهي وقيمة غذائية عالية."
type textarea "حبات حمص مسلوقة وطازجة تضاف إلى الكشري لمذاق شهي وقيمة غذائية عالية."
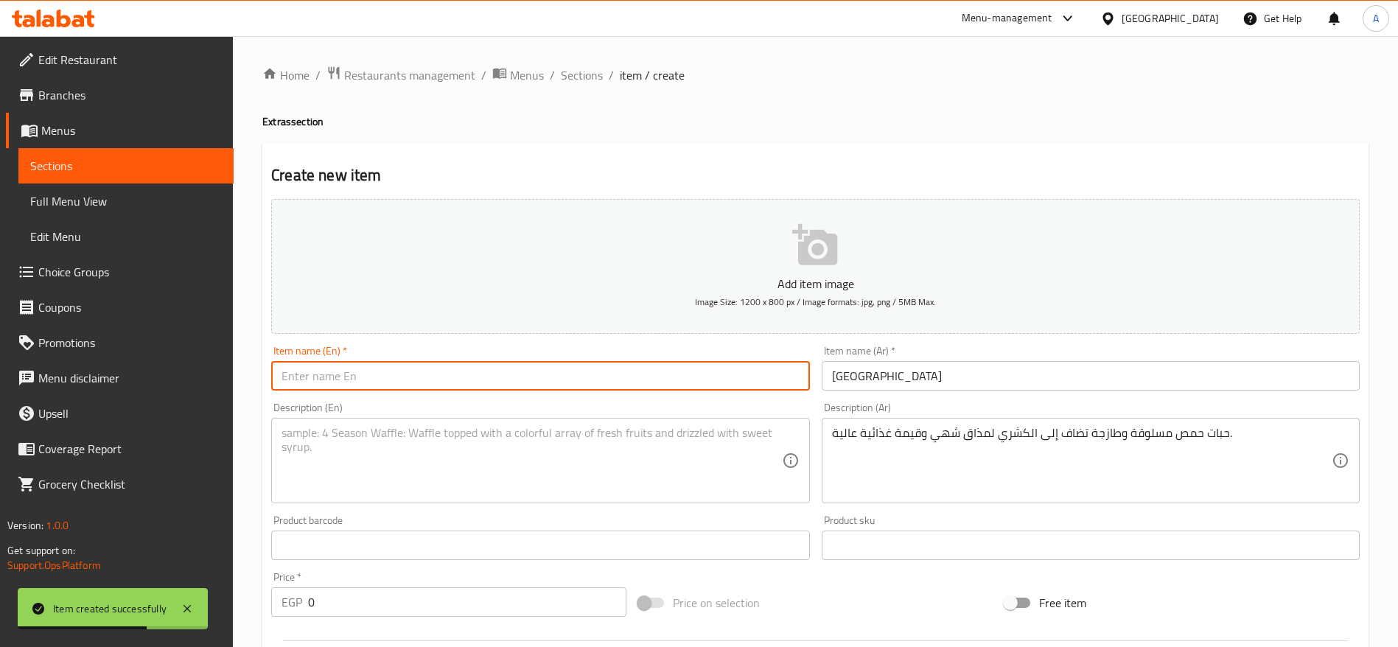
paste input "Chickpeas"
type input "Chickpeas"
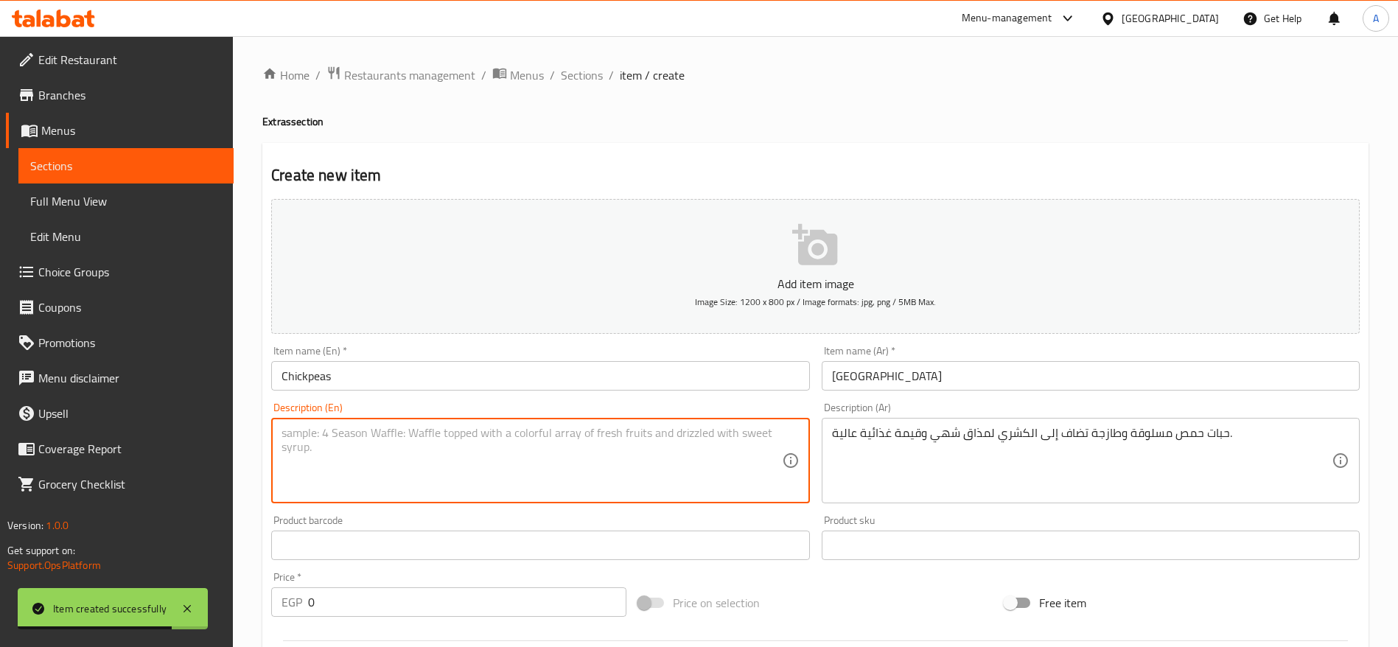
click at [360, 462] on textarea at bounding box center [532, 461] width 500 height 70
paste textarea "Boiled, fresh chickpeas added to koshary for a delicious taste and extra nutrit…"
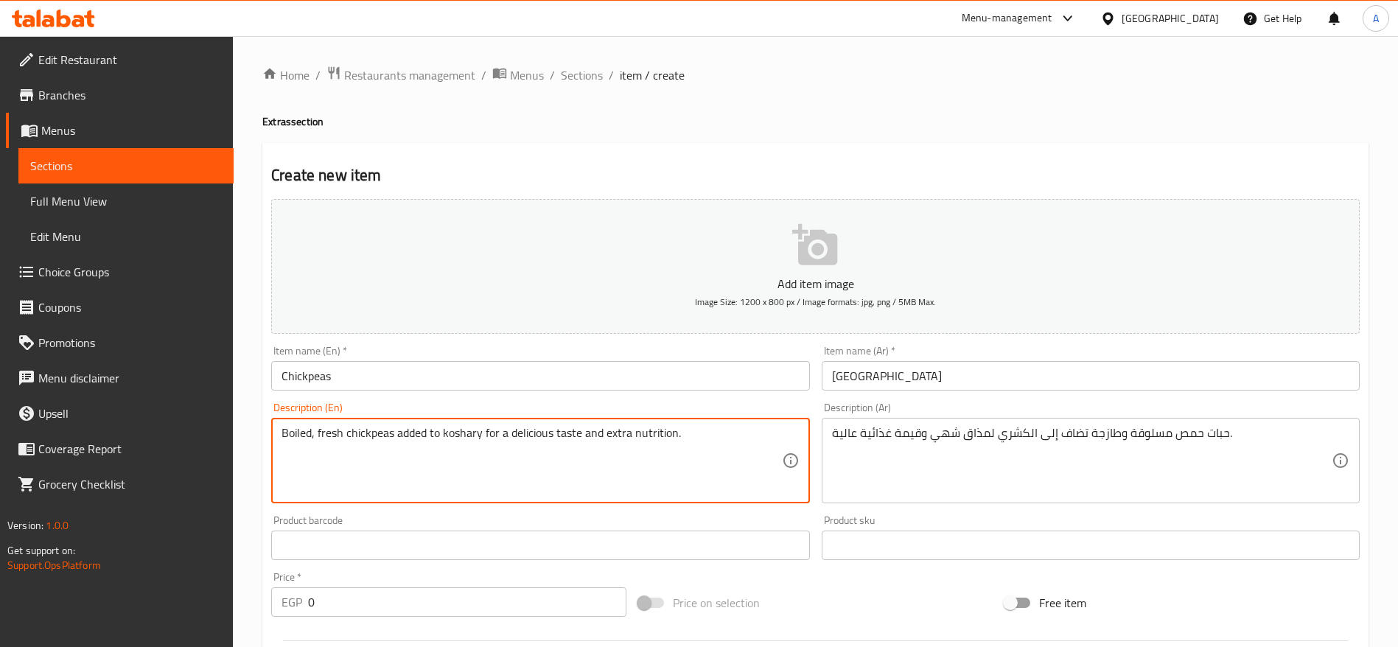
type textarea "Boiled, fresh chickpeas added to koshary for a delicious taste and extra nutrit…"
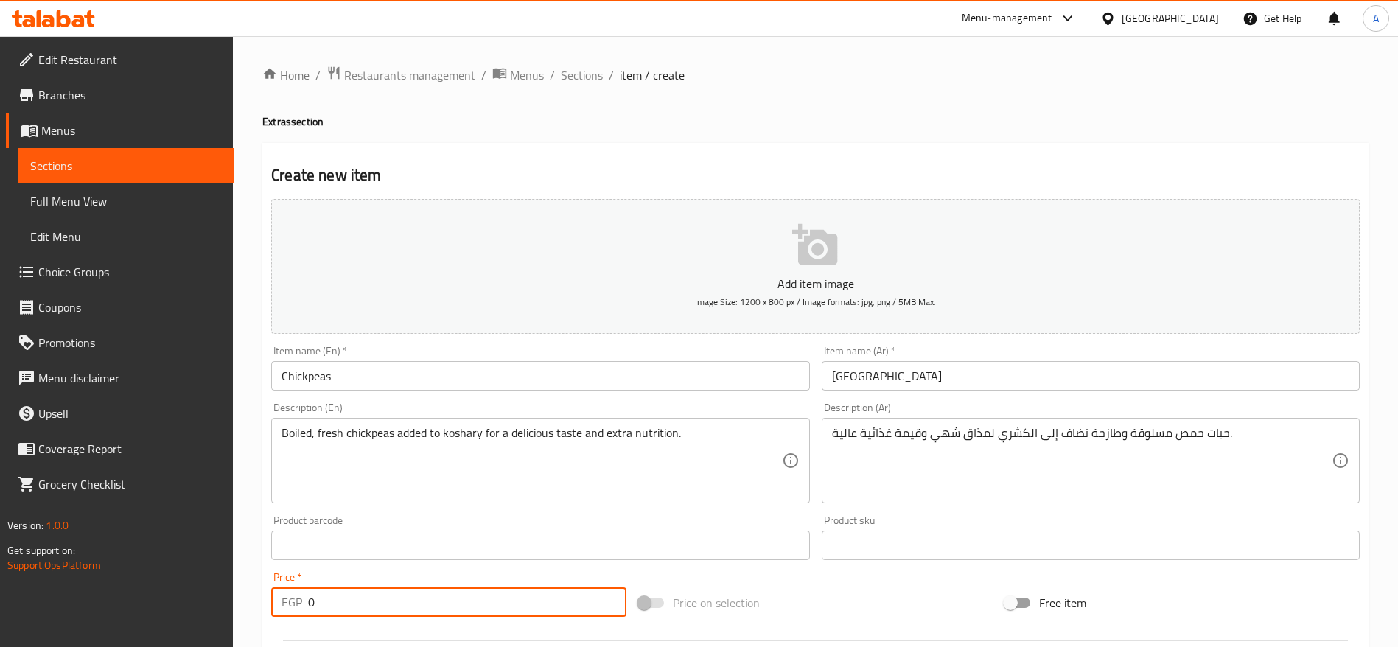
click at [386, 604] on input "0" at bounding box center [467, 601] width 318 height 29
type input "10"
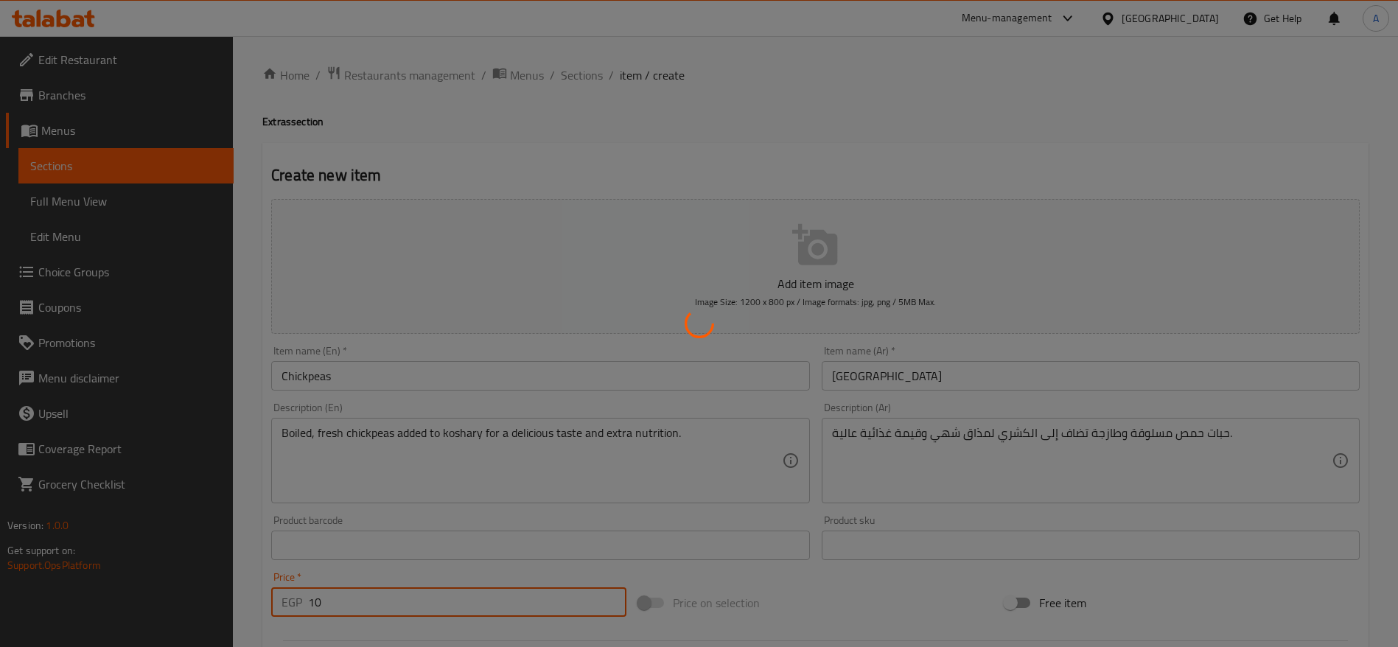
type input "0"
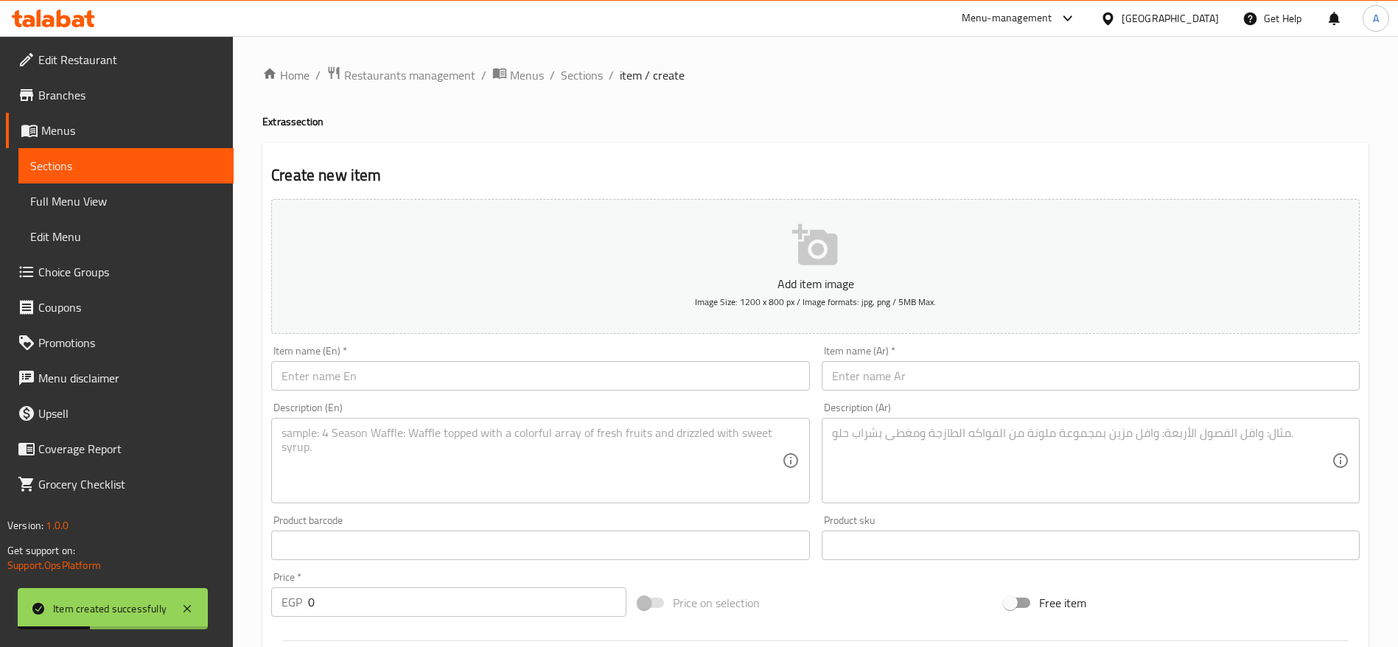
click at [922, 392] on div "Item name (Ar)   * Item name (Ar) *" at bounding box center [1091, 368] width 550 height 57
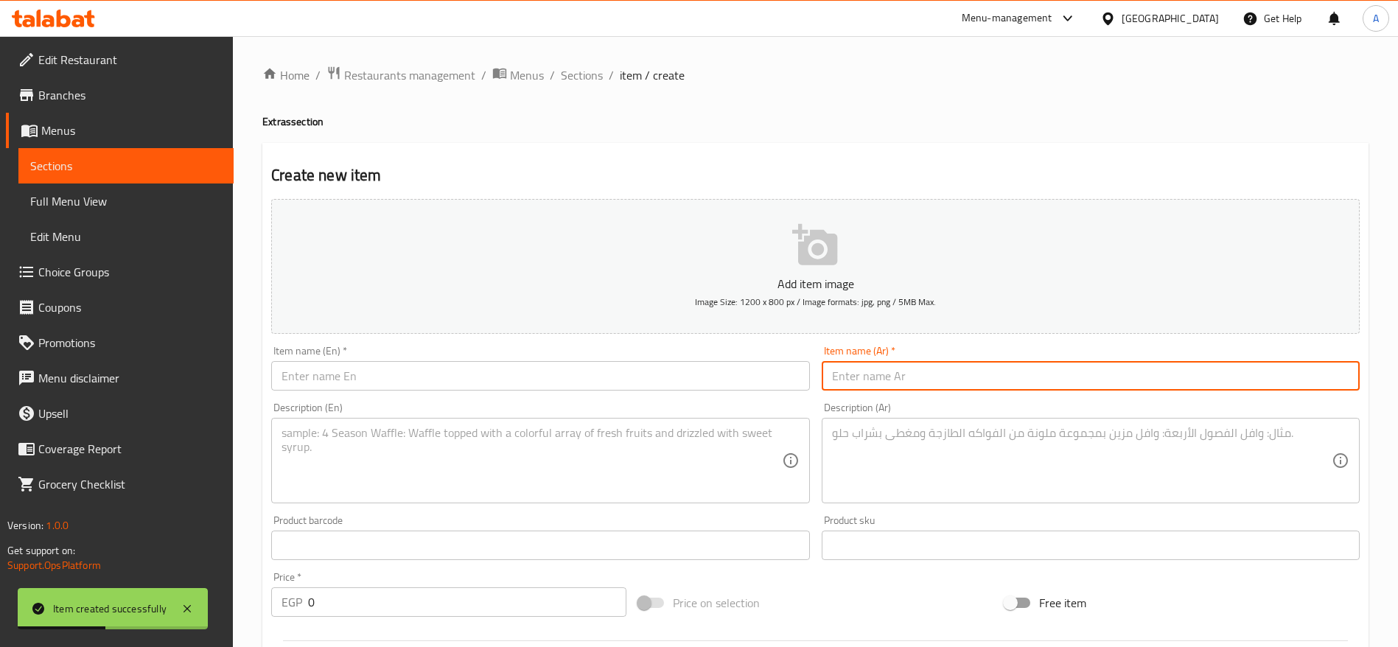
click at [905, 370] on input "text" at bounding box center [1091, 375] width 538 height 29
paste input "بصل"
type input "بصل"
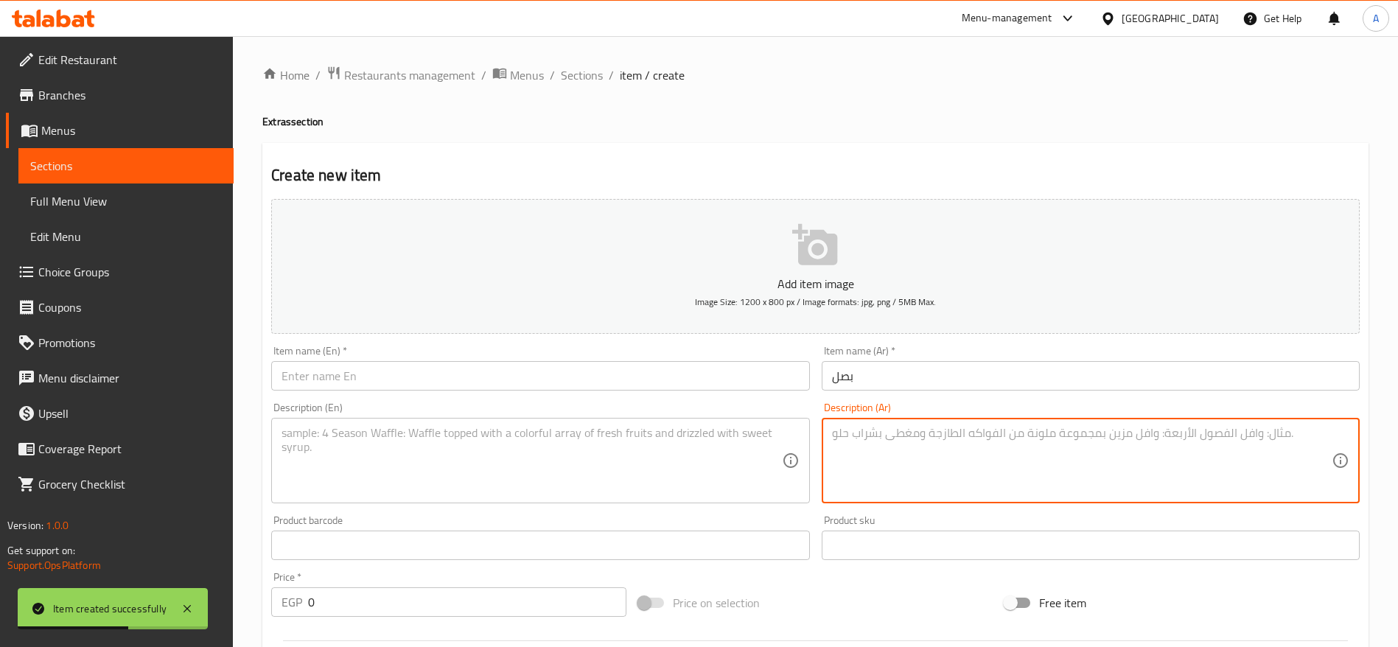
click at [878, 436] on textarea at bounding box center [1082, 461] width 500 height 70
paste textarea "بصل مقرمش ذهبي يزين الكشري ويضيف قرمشة وطعماً مميزاً."
type textarea "بصل مقرمش ذهبي يزين الكشري ويضيف قرمشة وطعماً مميزاً."
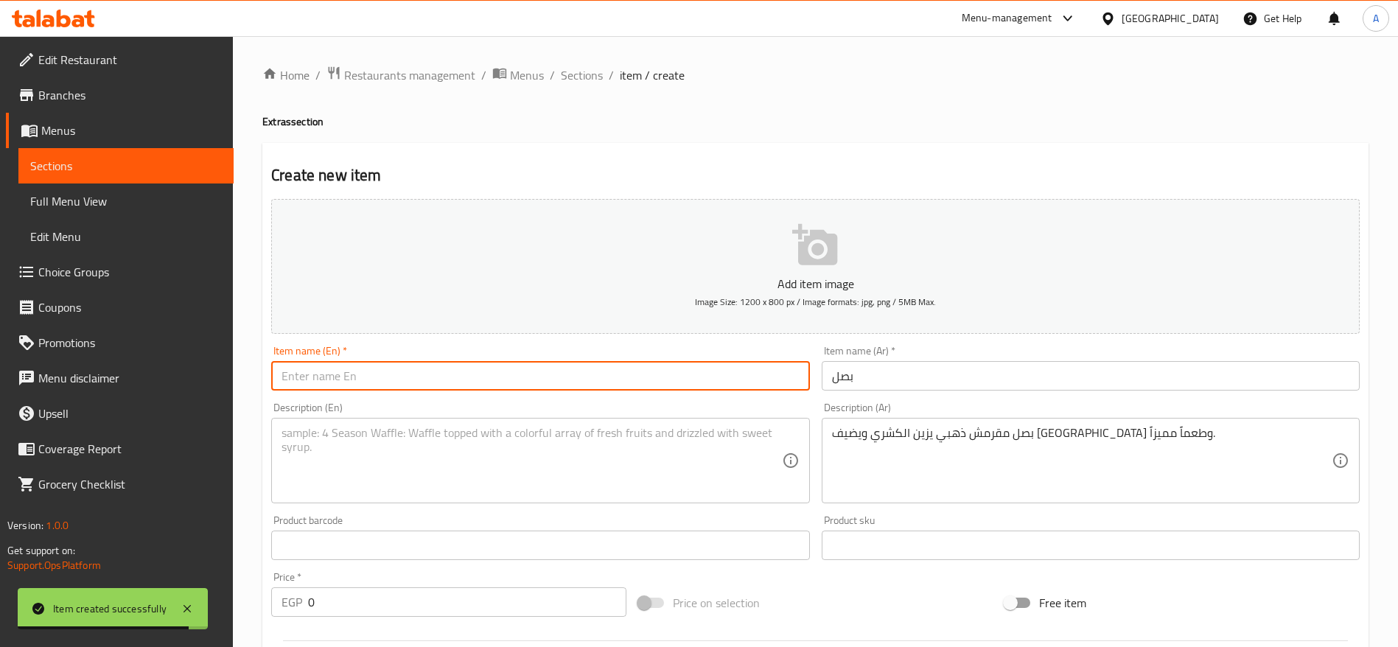
paste input "Onions"
type input "Onions"
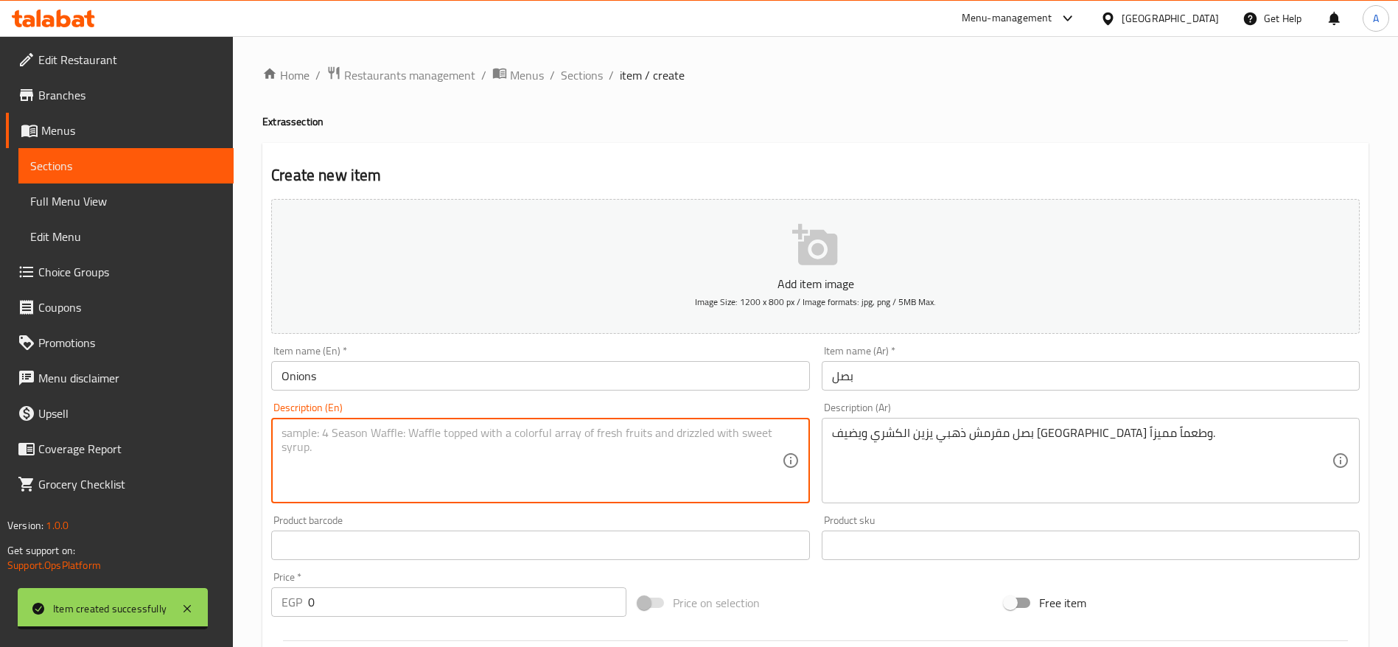
click at [453, 443] on textarea at bounding box center [532, 461] width 500 height 70
paste textarea "Crispy golden fried onions topping the koshary for a crunchy texture and rich f…"
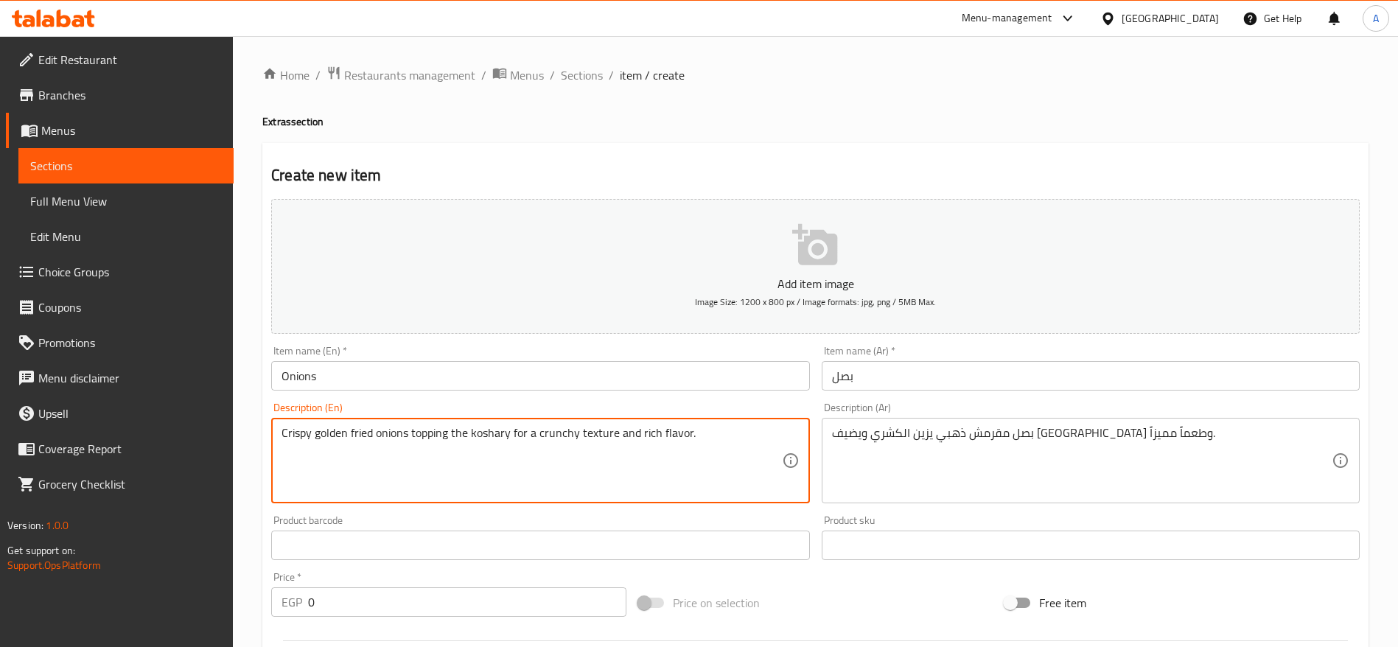
type textarea "Crispy golden fried onions topping the koshary for a crunchy texture and rich f…"
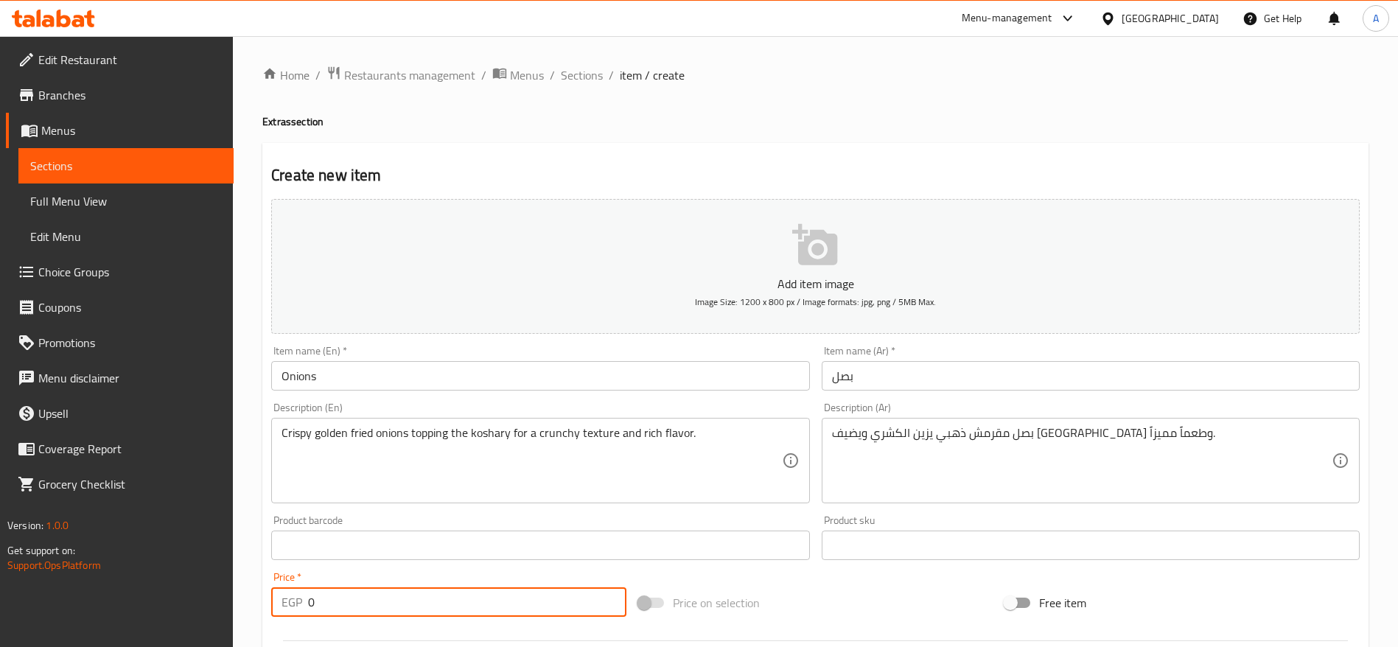
click at [465, 601] on input "0" at bounding box center [467, 601] width 318 height 29
type input "10"
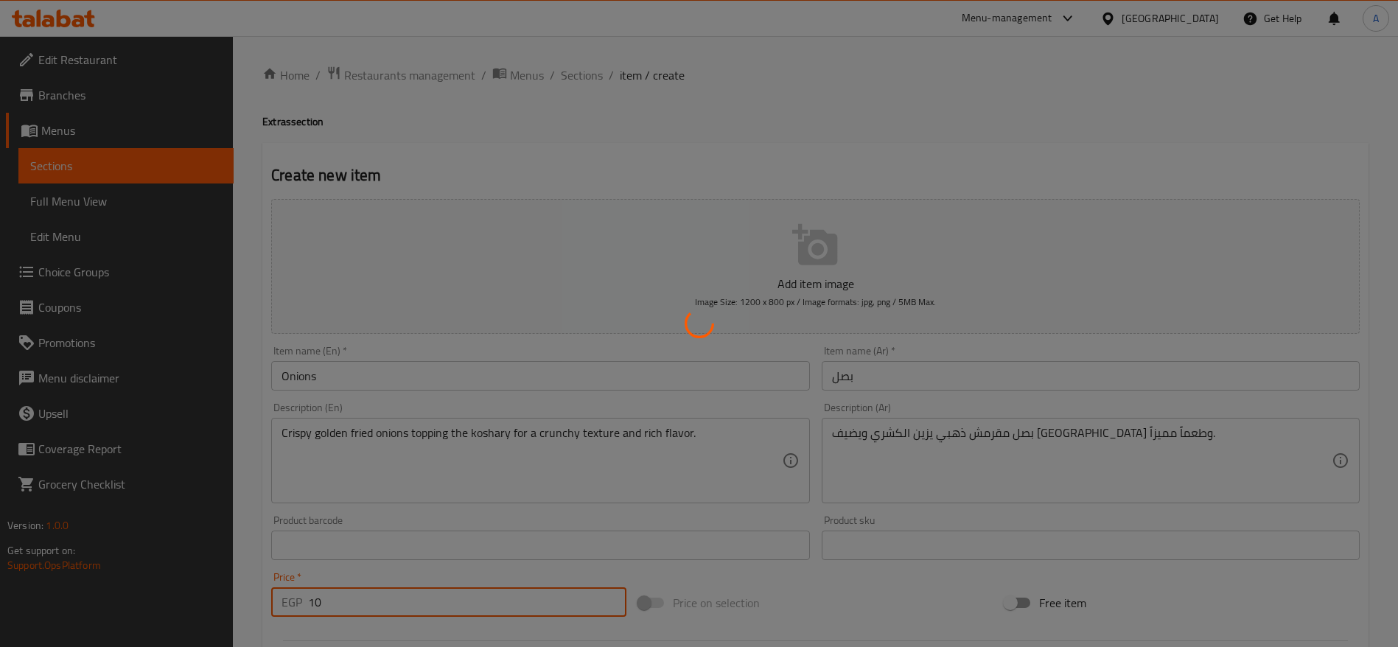
type input "0"
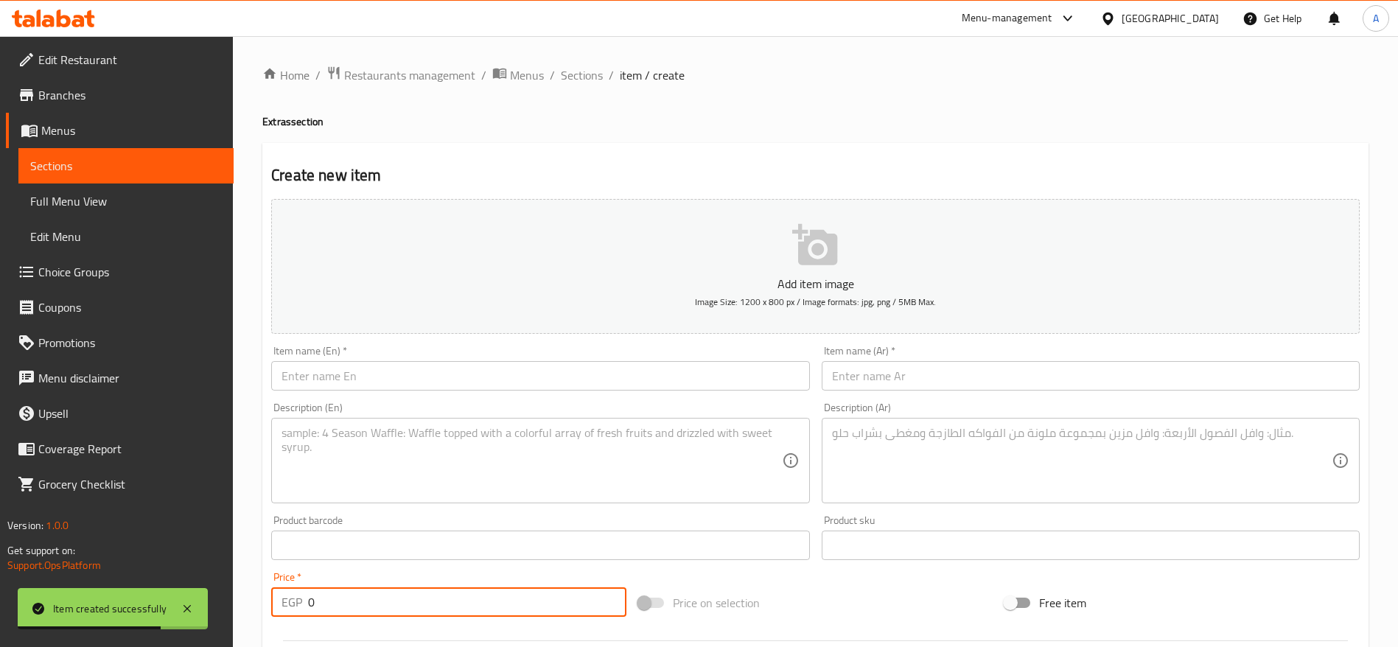
click at [941, 365] on input "text" at bounding box center [1091, 375] width 538 height 29
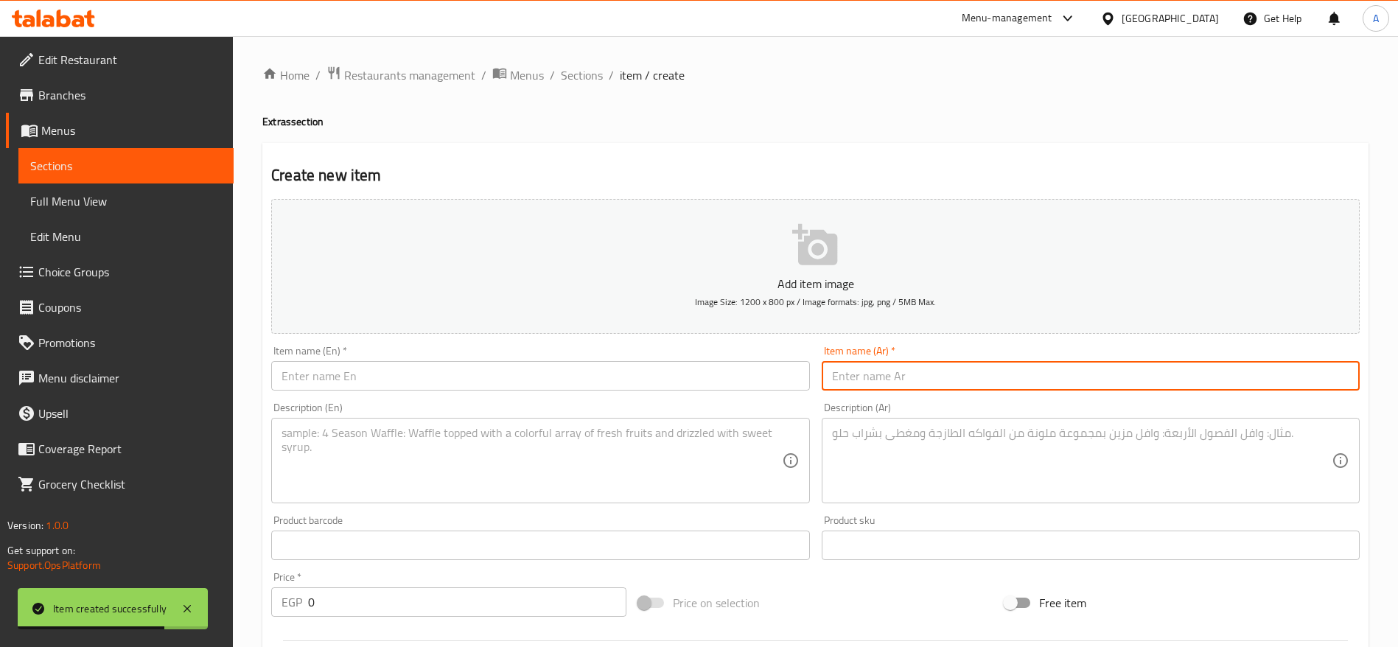
paste input "صلصة"
type input "صلصة"
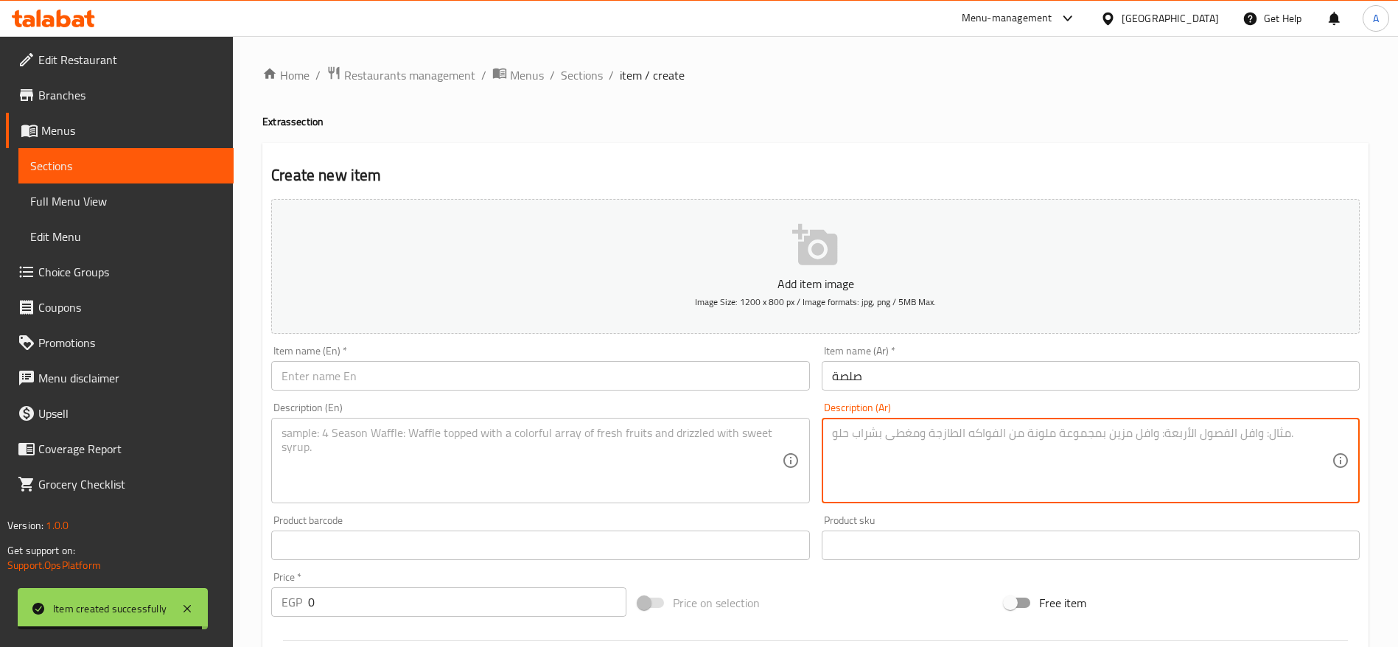
paste textarea "صلصة طماطم طازجة ومتبلّة تضيف نكهة غنية ومذاق أصيل للكشري."
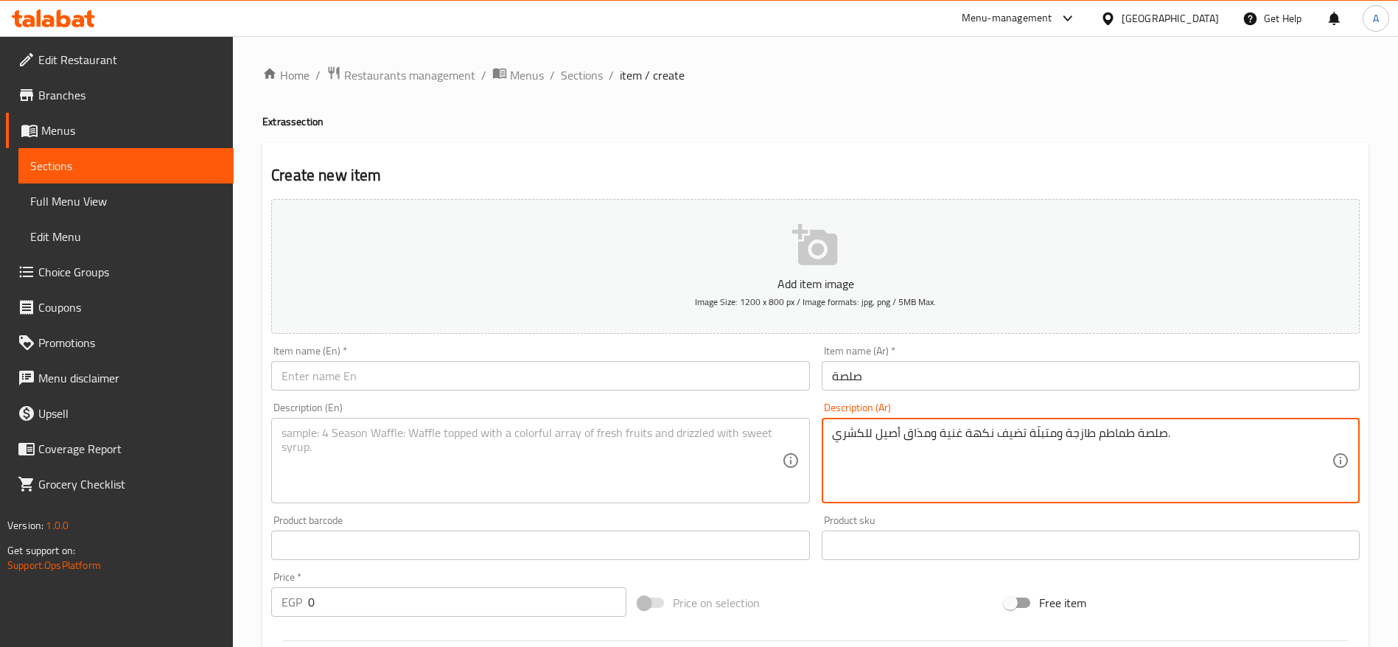
type textarea "صلصة طماطم طازجة ومتبلّة تضيف نكهة غنية ومذاق أصيل للكشري."
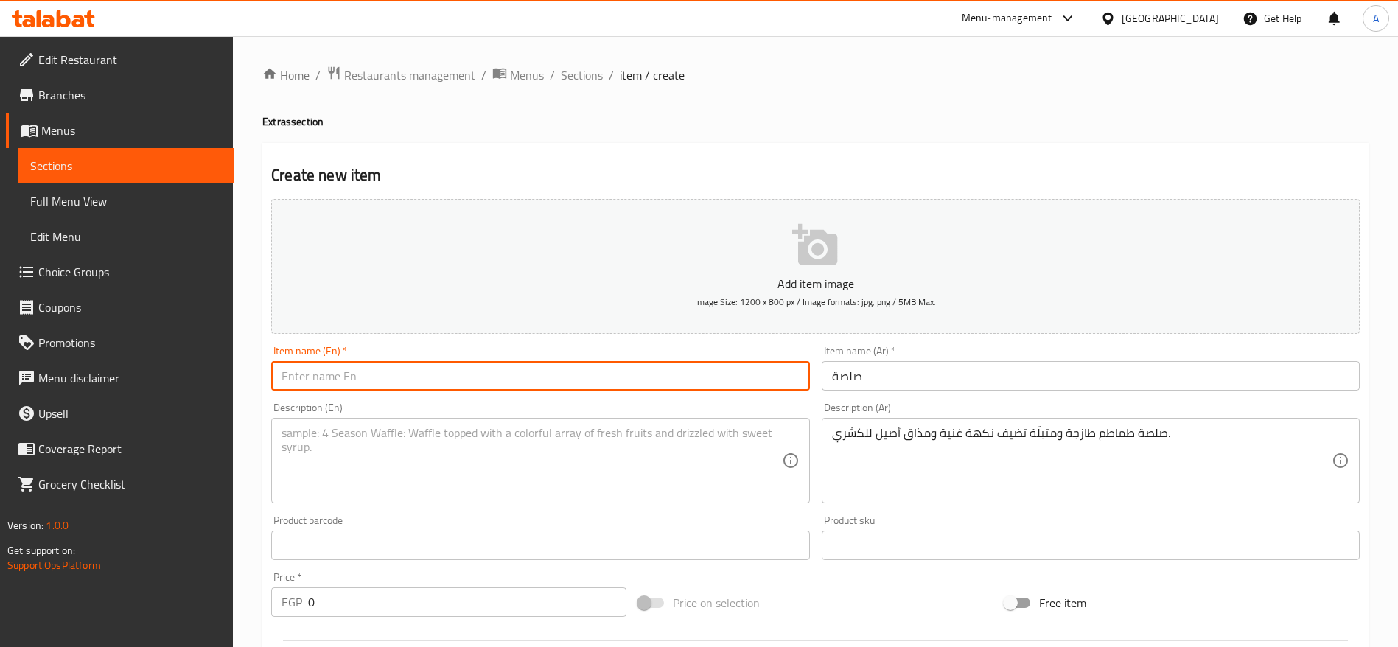
click at [610, 379] on input "text" at bounding box center [540, 375] width 538 height 29
paste input "Sauce"
type input "Sauce"
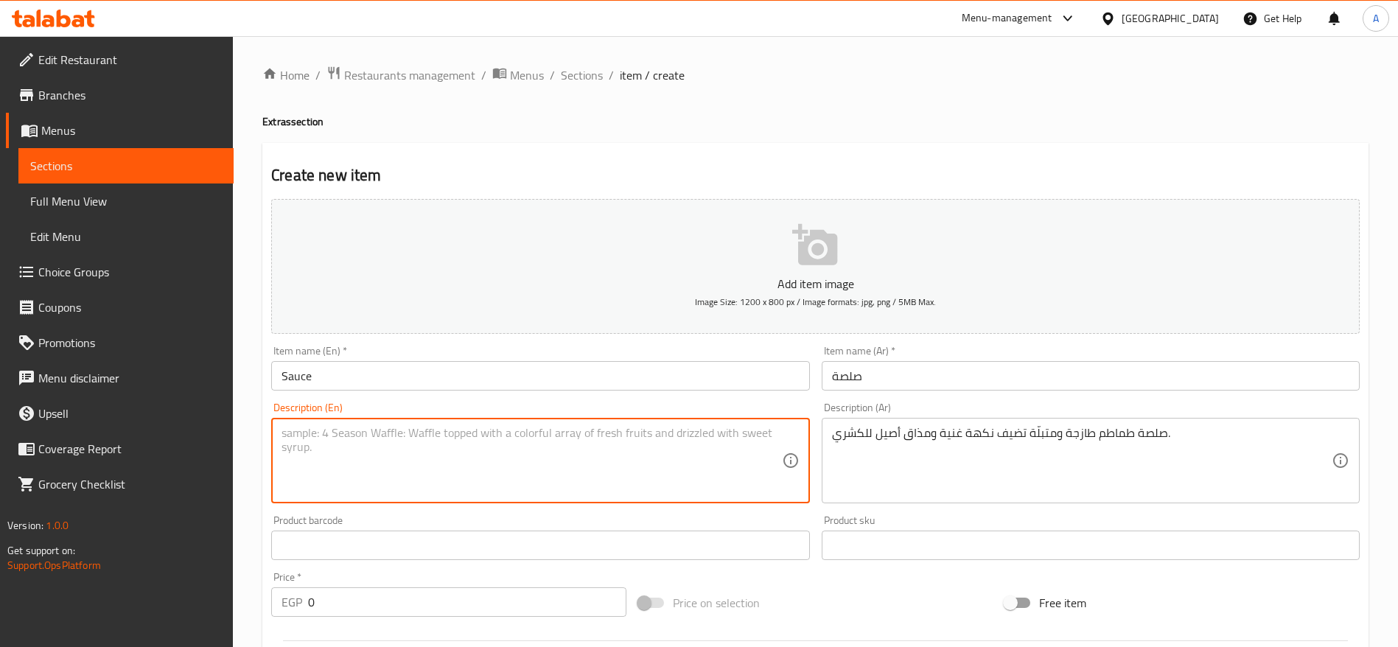
click at [447, 461] on textarea at bounding box center [532, 461] width 500 height 70
paste textarea "Freshly made tomato sauce, seasoned to perfection, adding a rich and authentic …"
type textarea "Freshly made tomato sauce, seasoned to perfection, adding a rich and authentic …"
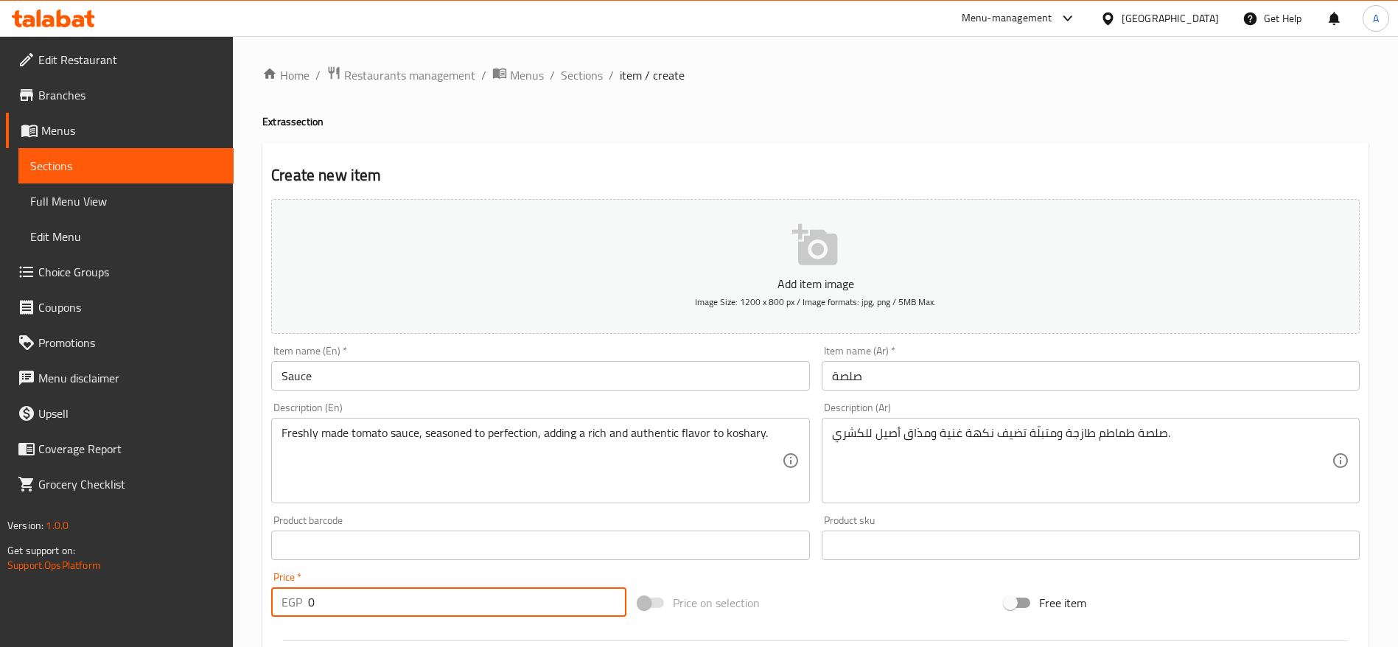
click at [443, 609] on input "0" at bounding box center [467, 601] width 318 height 29
type input "10"
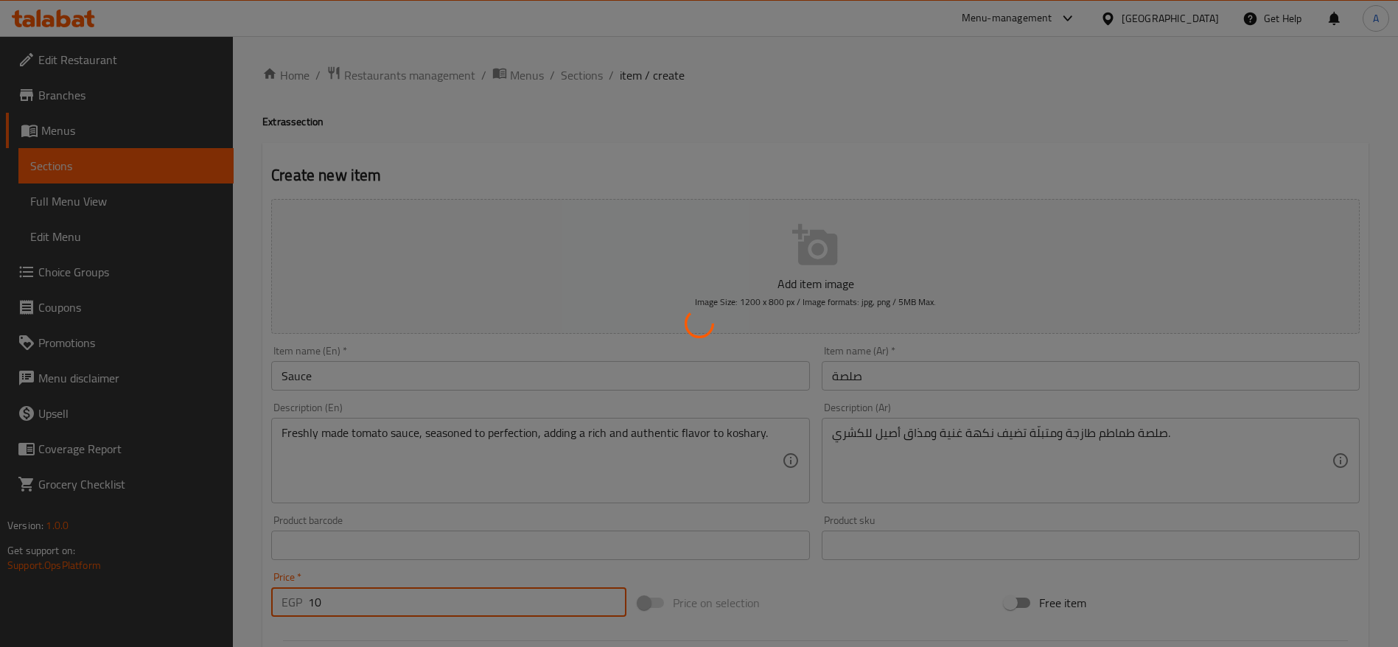
type input "0"
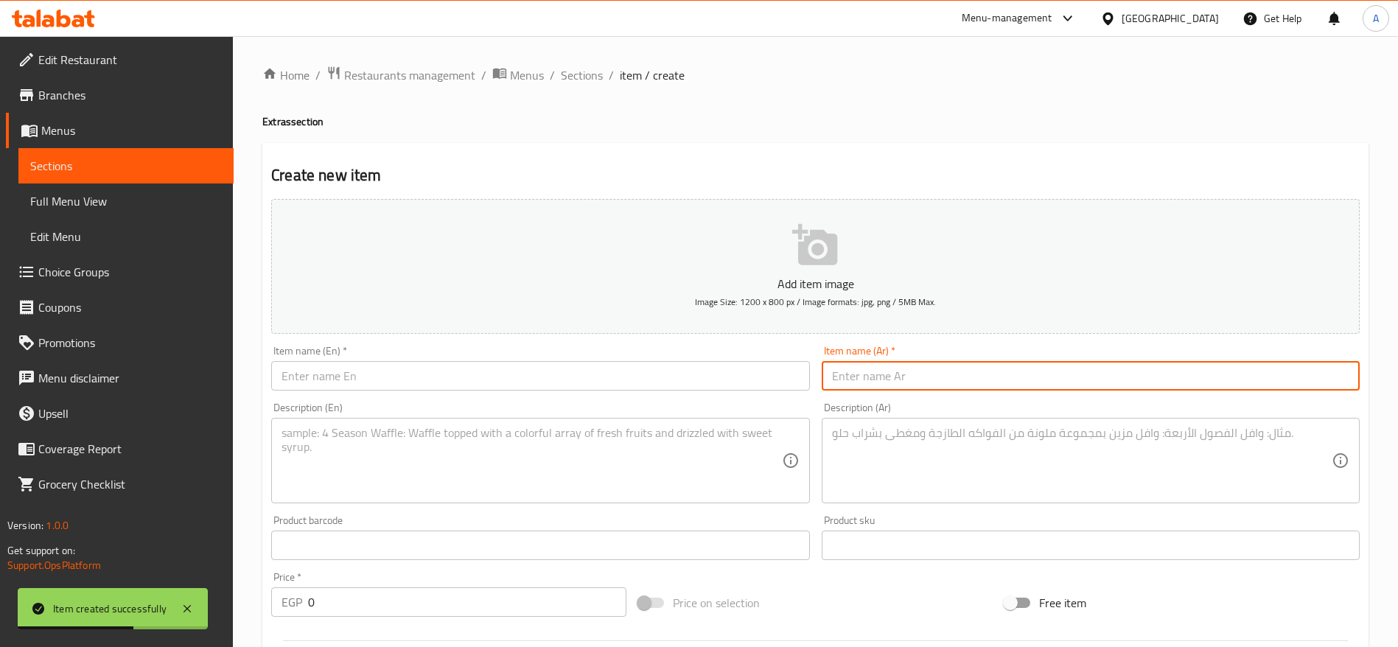
click at [868, 362] on input "text" at bounding box center [1091, 375] width 538 height 29
paste input "طماطم متبلة"
type input "طماطم متبلة"
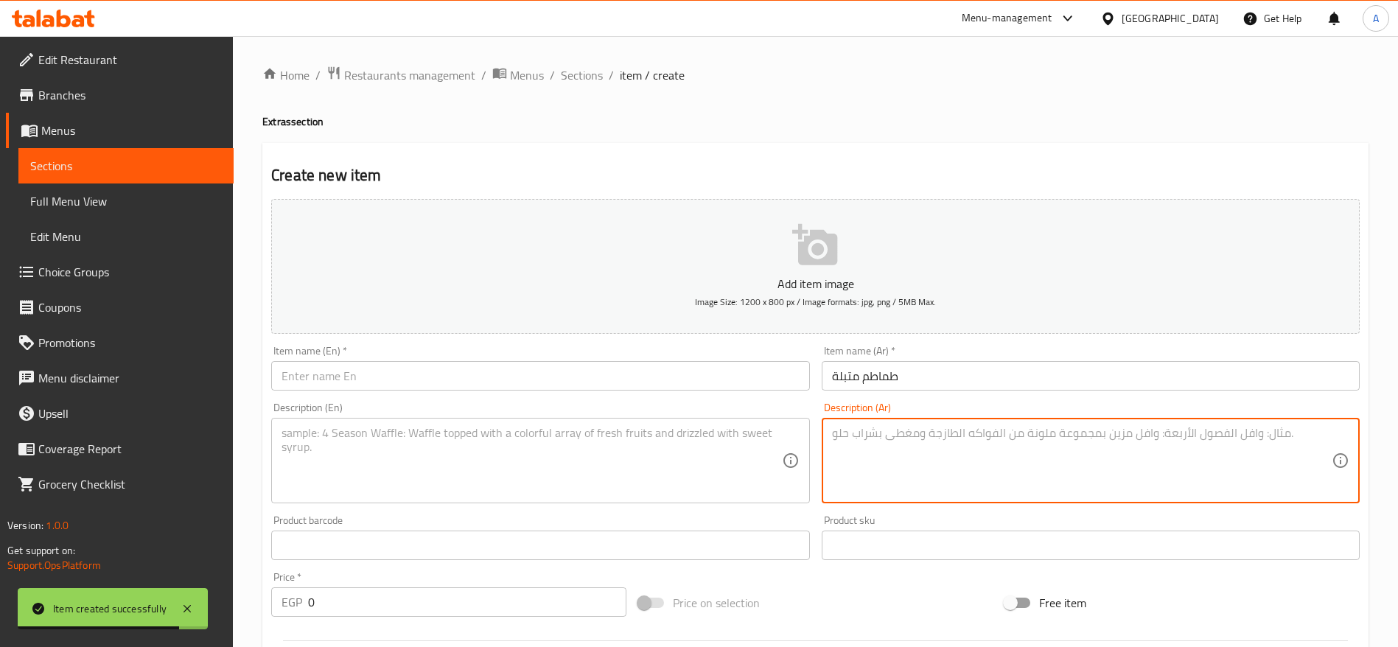
paste textarea "قطع طماطم طازجة متبلة بالتوابل والليمون لإضافة نكهة منعشة للكشري."
type textarea "قطع طماطم طازجة متبلة بالتوابل والليمون لإضافة نكهة منعشة للكشري."
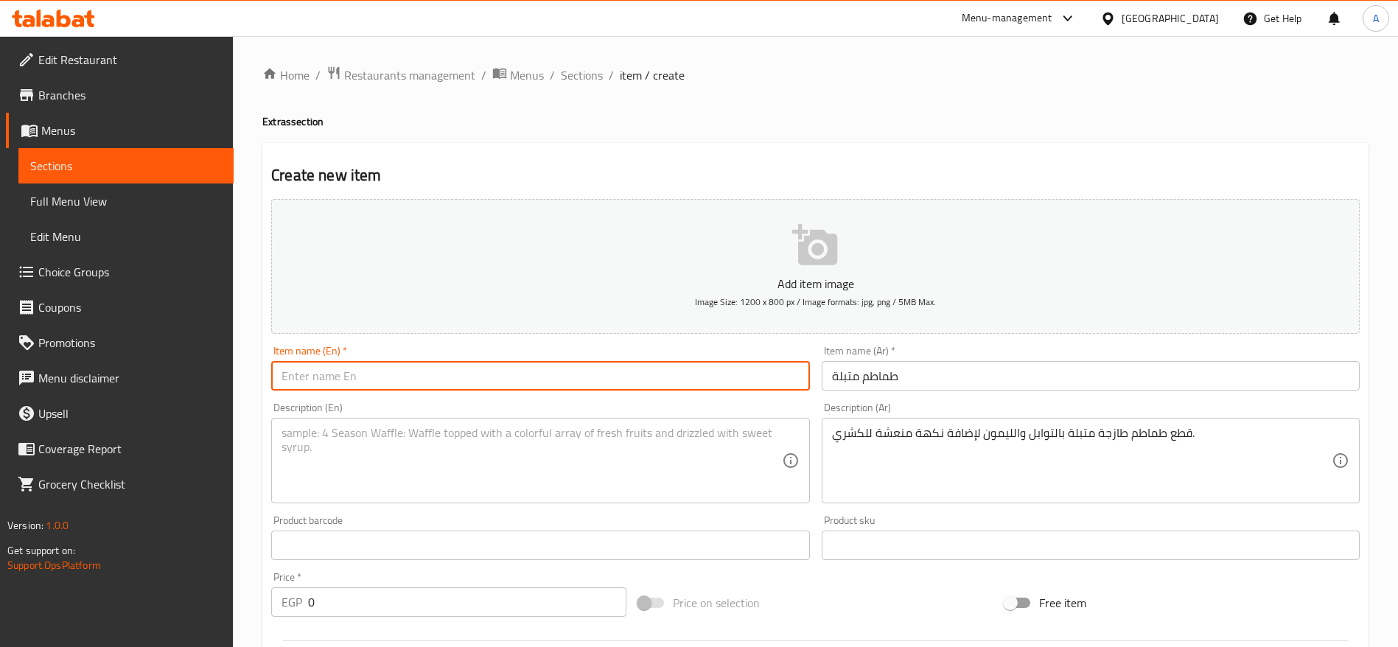
paste input "Seasoned Tomatoes"
type input "Seasoned Tomatoes"
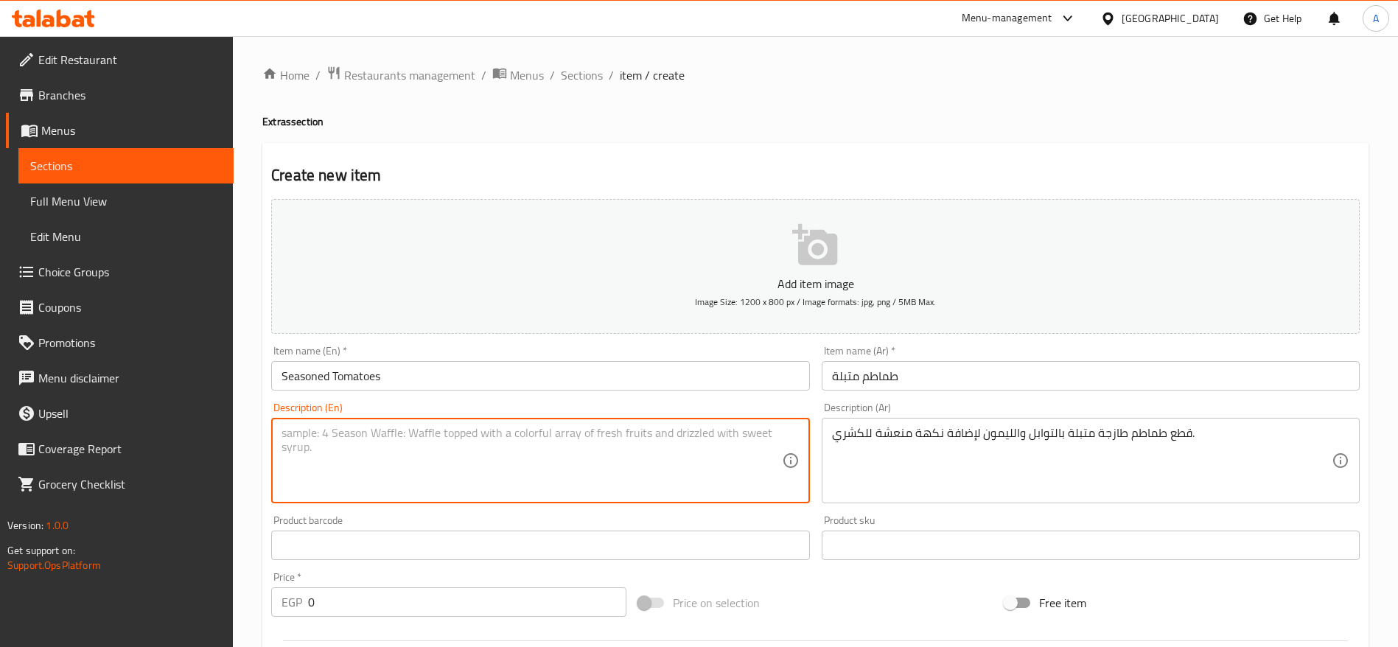
click at [505, 458] on textarea at bounding box center [532, 461] width 500 height 70
paste textarea "Fresh tomato pieces marinated with spices and lemon, adding a zesty, refreshing…"
type textarea "Fresh tomato pieces marinated with spices and lemon, adding a zesty, refreshing…"
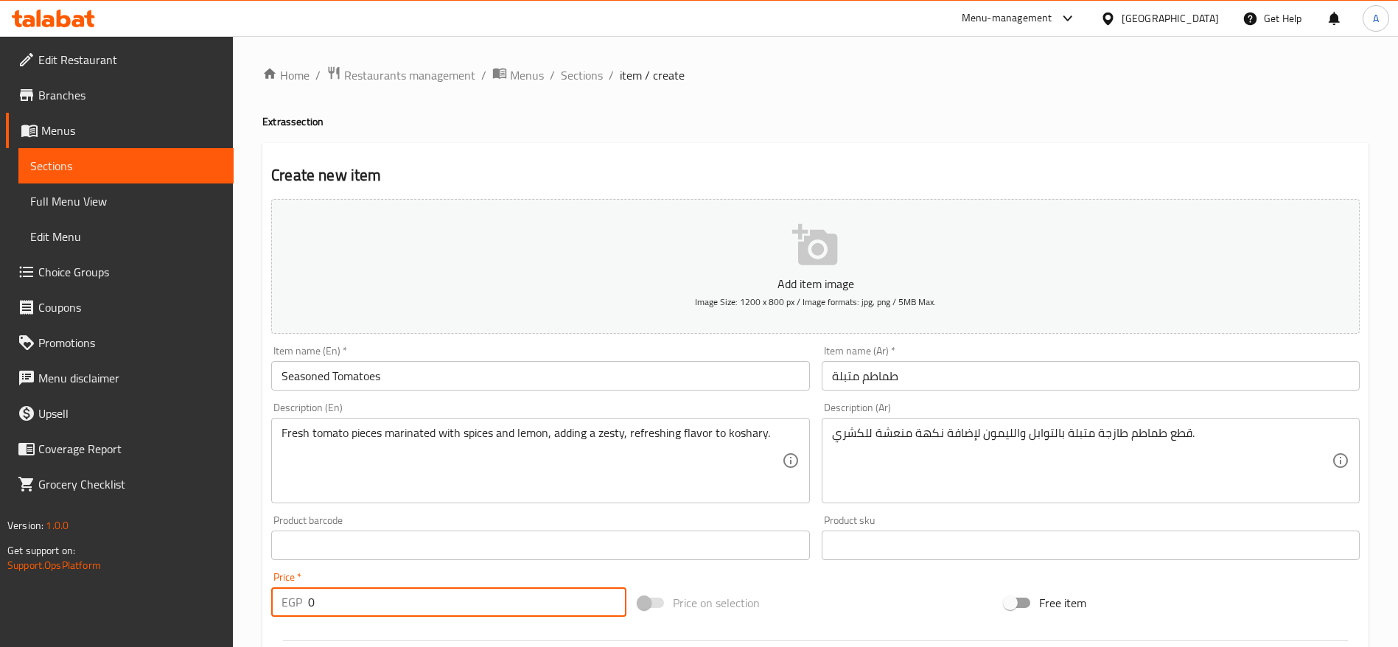
click at [452, 609] on input "0" at bounding box center [467, 601] width 318 height 29
type input "8"
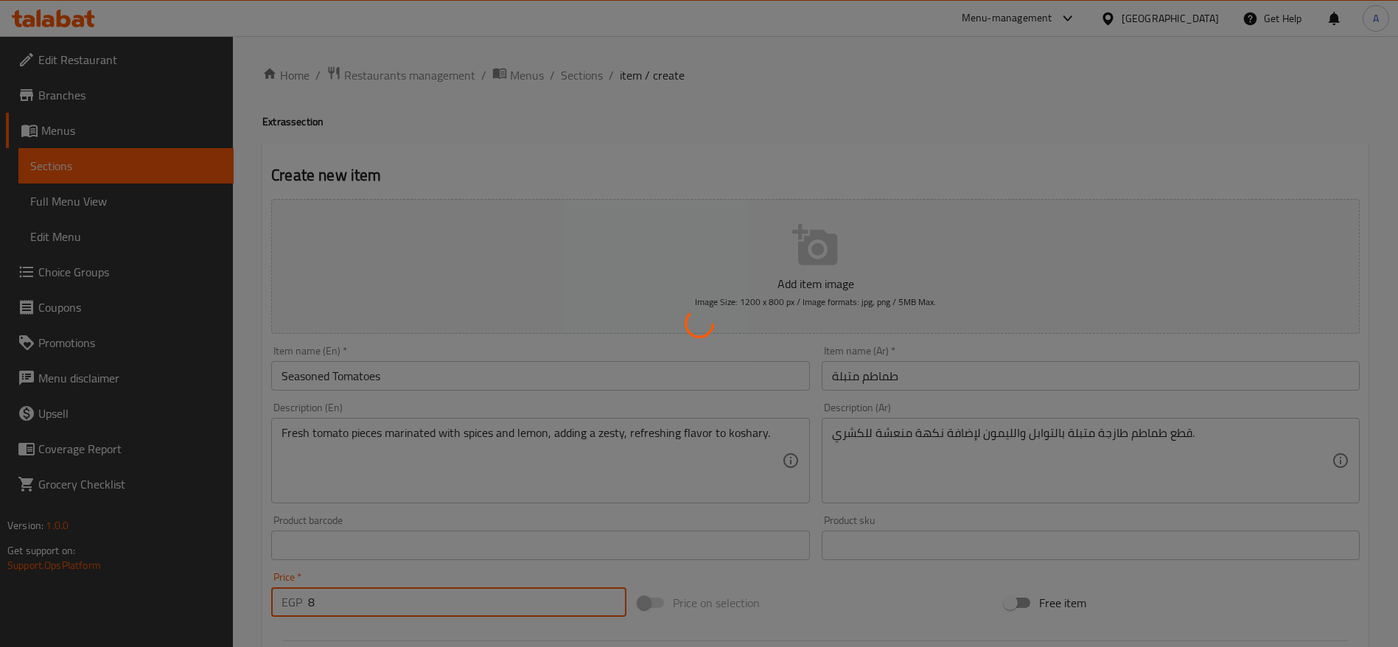
type input "0"
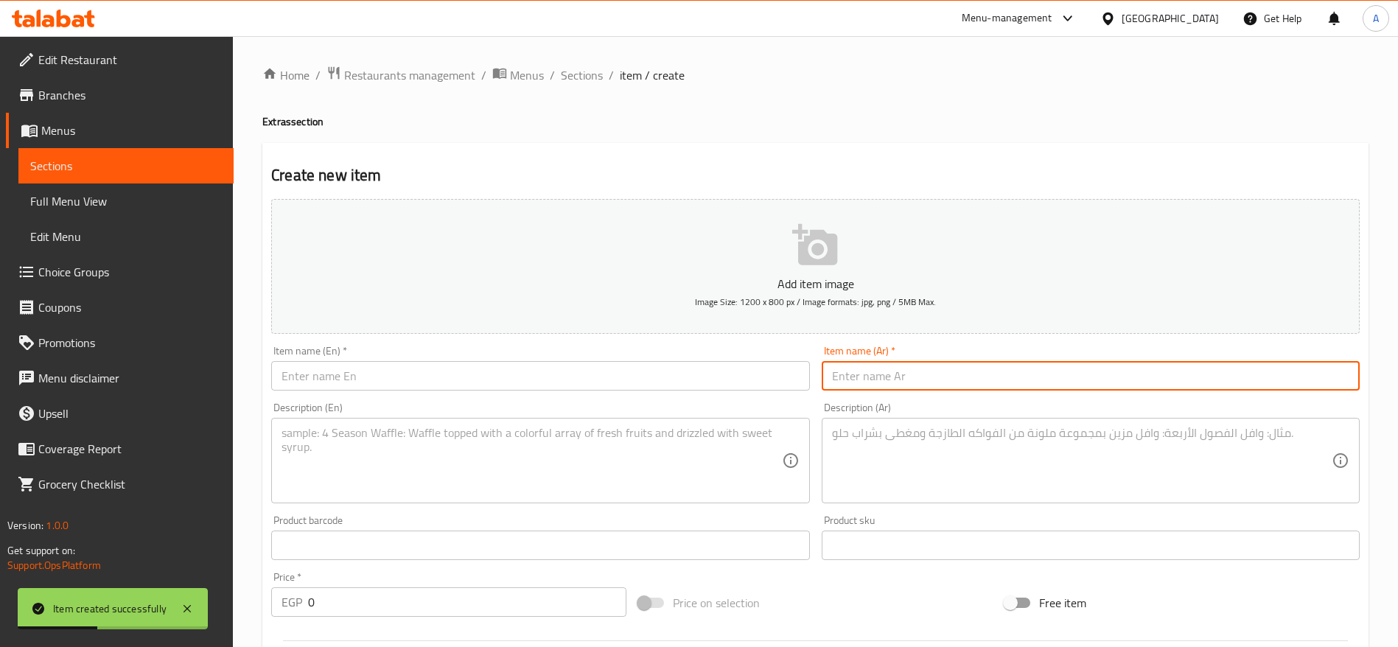
click at [878, 372] on input "text" at bounding box center [1091, 375] width 538 height 29
paste input "شطة زيت"
type input "شطة زيت"
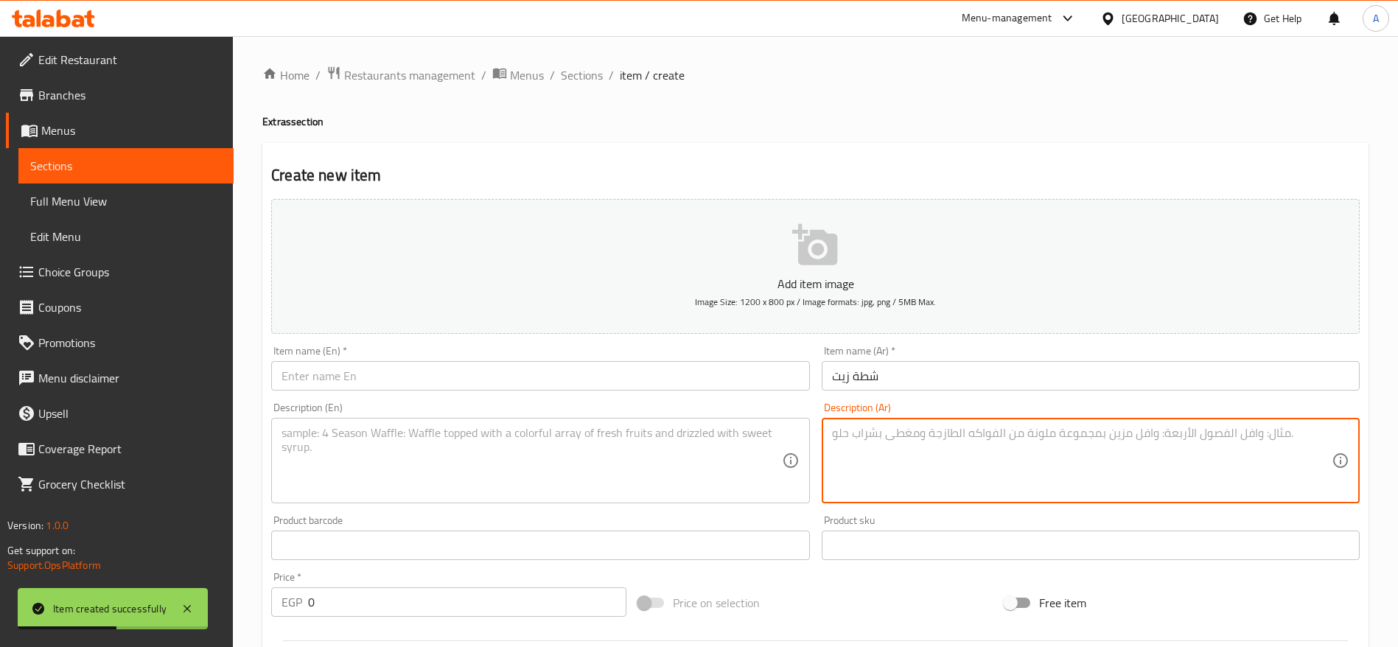
click at [881, 456] on textarea at bounding box center [1082, 461] width 500 height 70
paste textarea "زيت حار متبل بالفلفل الأحمر لإضافة نكهة قوية وحارة للكشري."
type textarea "زيت حار متبل بالفلفل الأحمر لإضافة نكهة قوية وحارة للكشري."
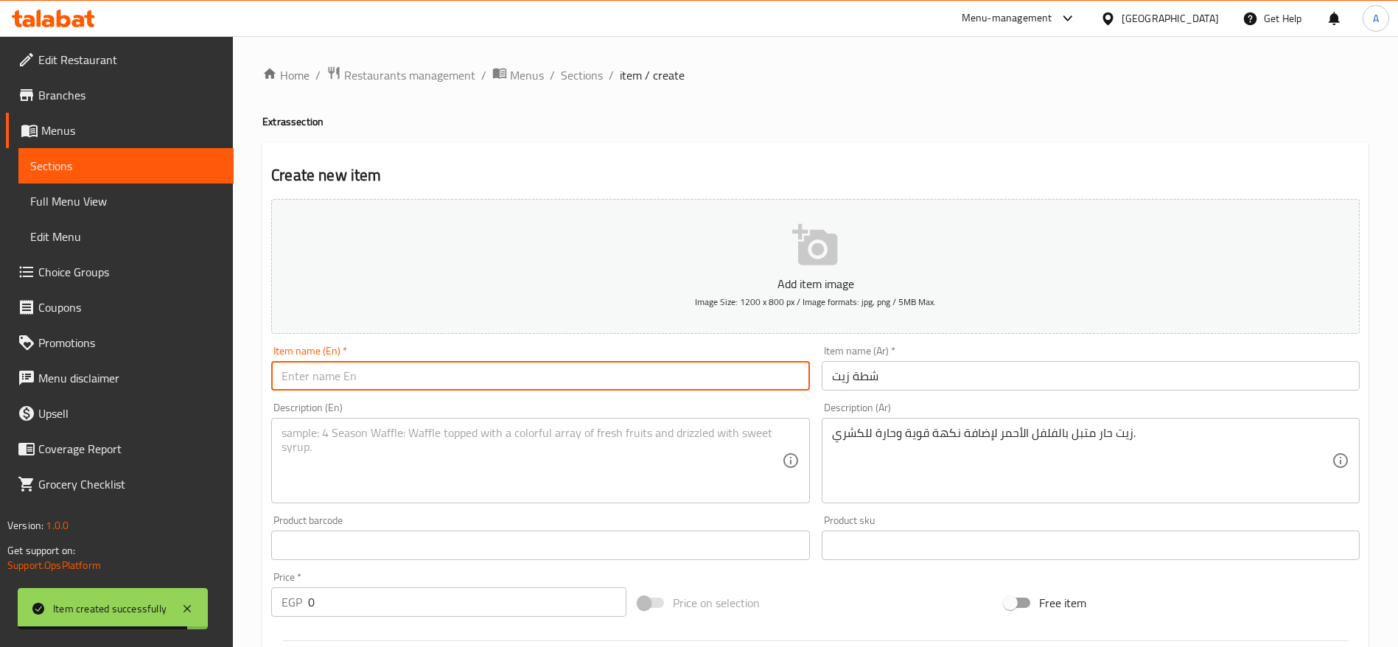
paste input "Chili Oil"
type input "Chili Oil"
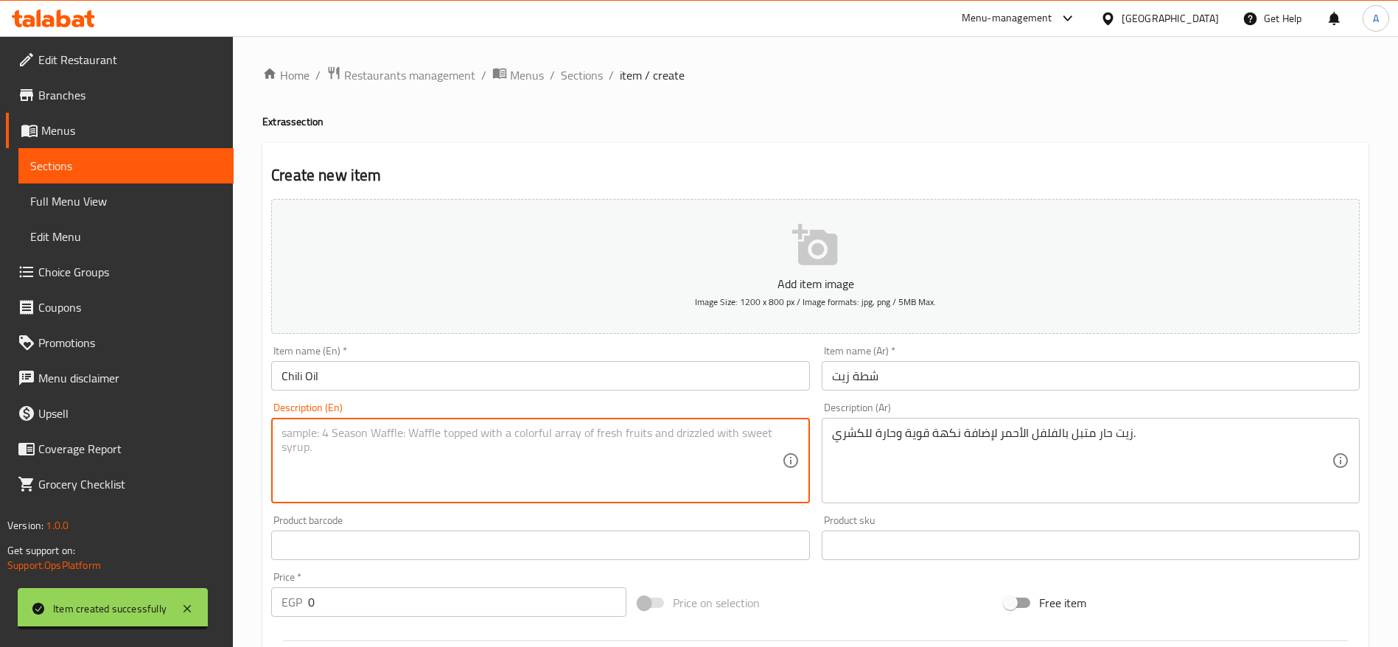
click at [478, 471] on textarea at bounding box center [532, 461] width 500 height 70
paste textarea "Spicy chili-infused oil that adds a bold, fiery flavor to koshary."
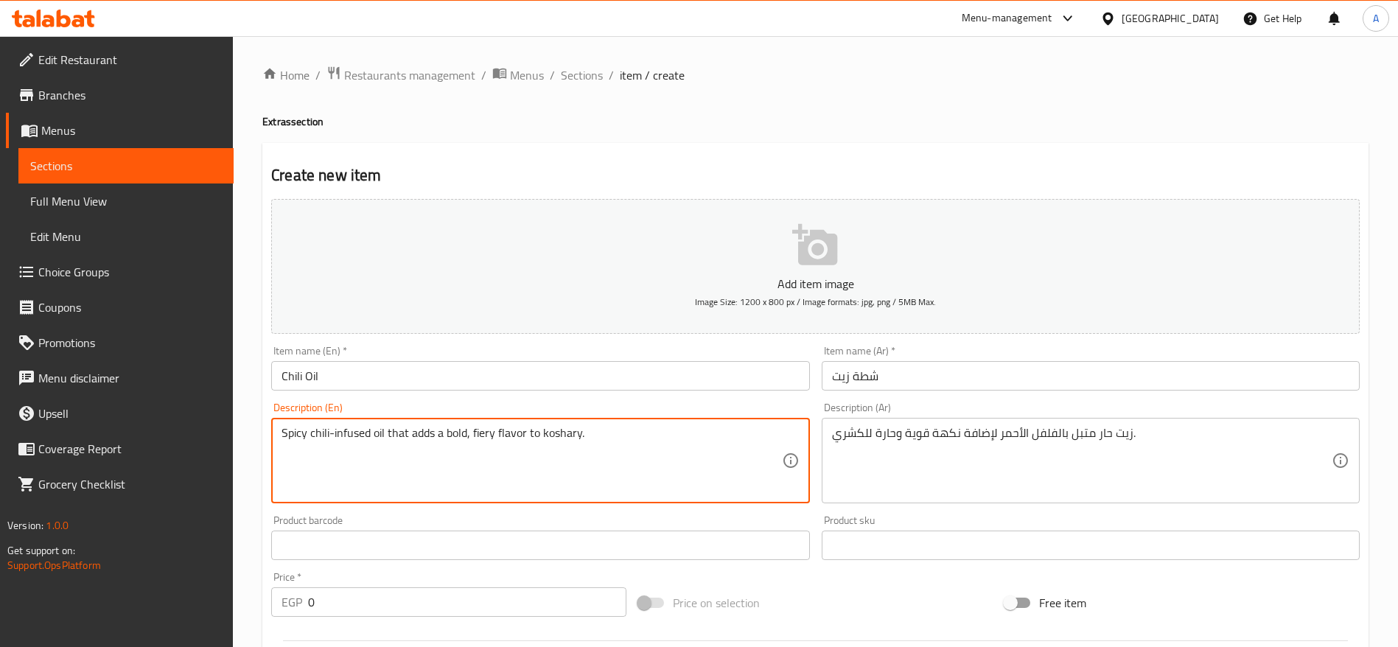
type textarea "Spicy chili-infused oil that adds a bold, fiery flavor to koshary."
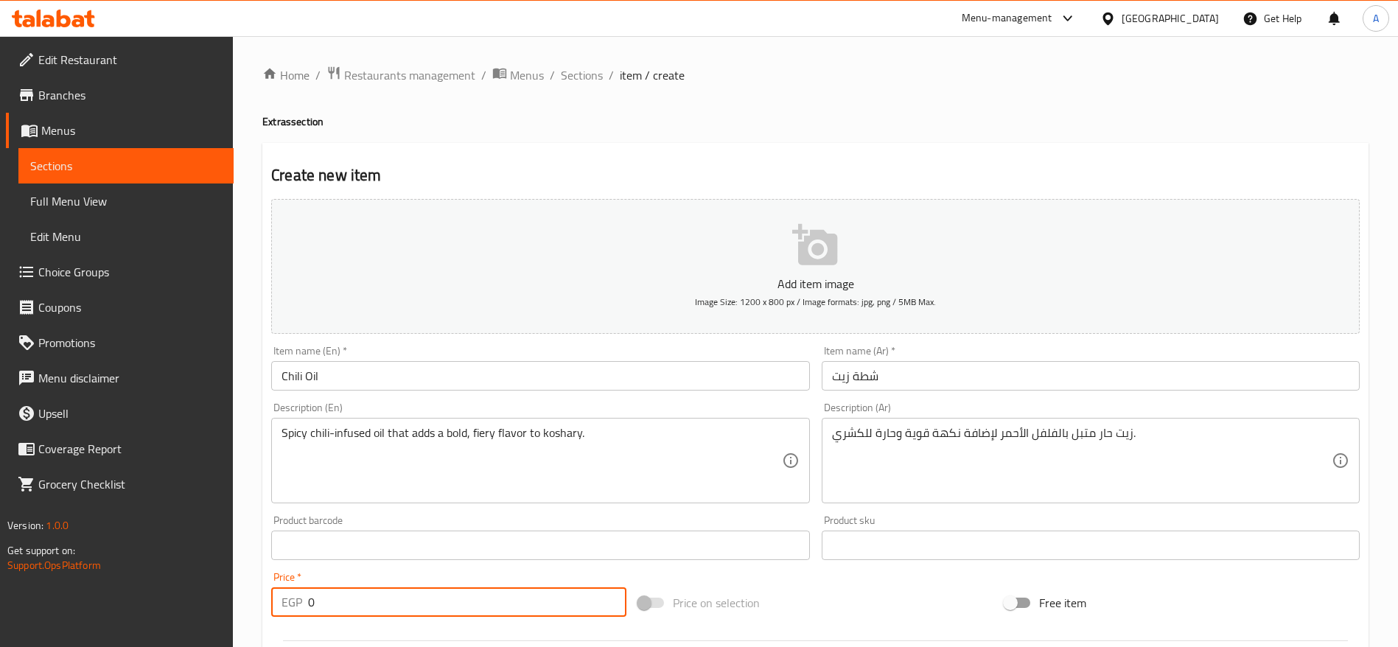
click at [433, 600] on input "0" at bounding box center [467, 601] width 318 height 29
type input "8"
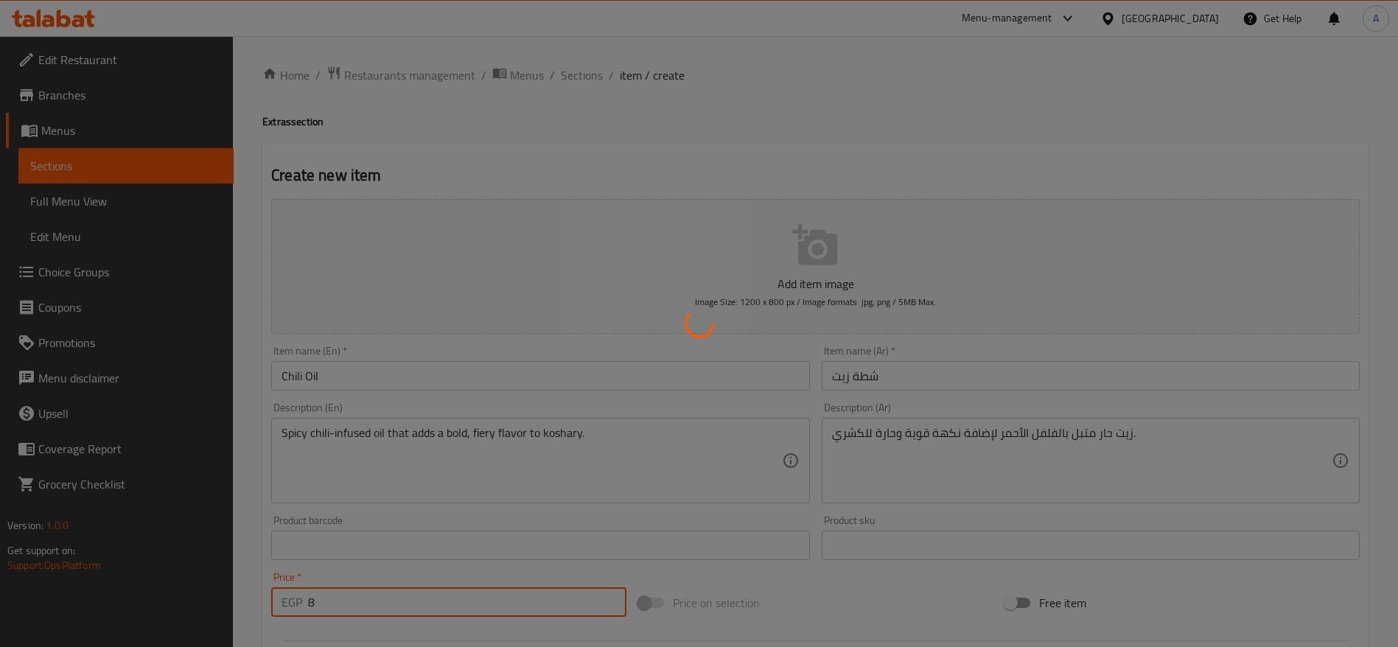
type input "0"
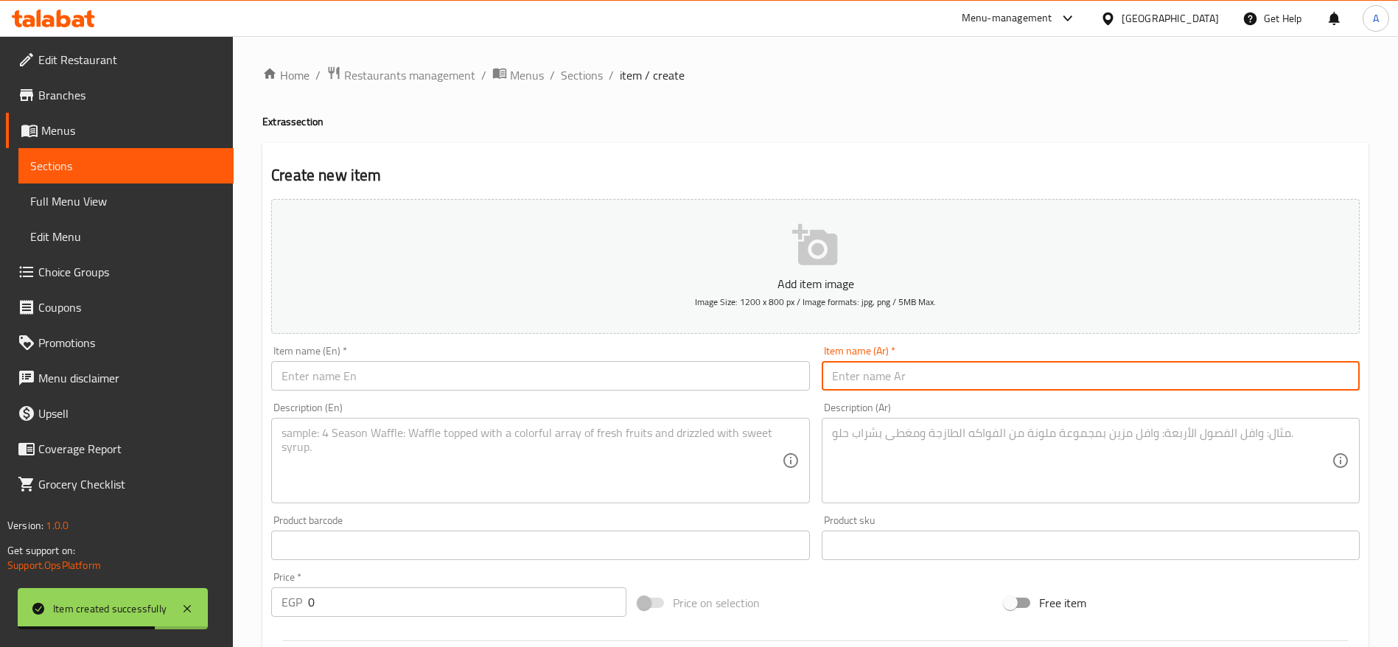
click at [866, 372] on input "text" at bounding box center [1091, 375] width 538 height 29
paste input "دقة الزعيم المتبلة"
type input "دقة الزعيم المتبلة"
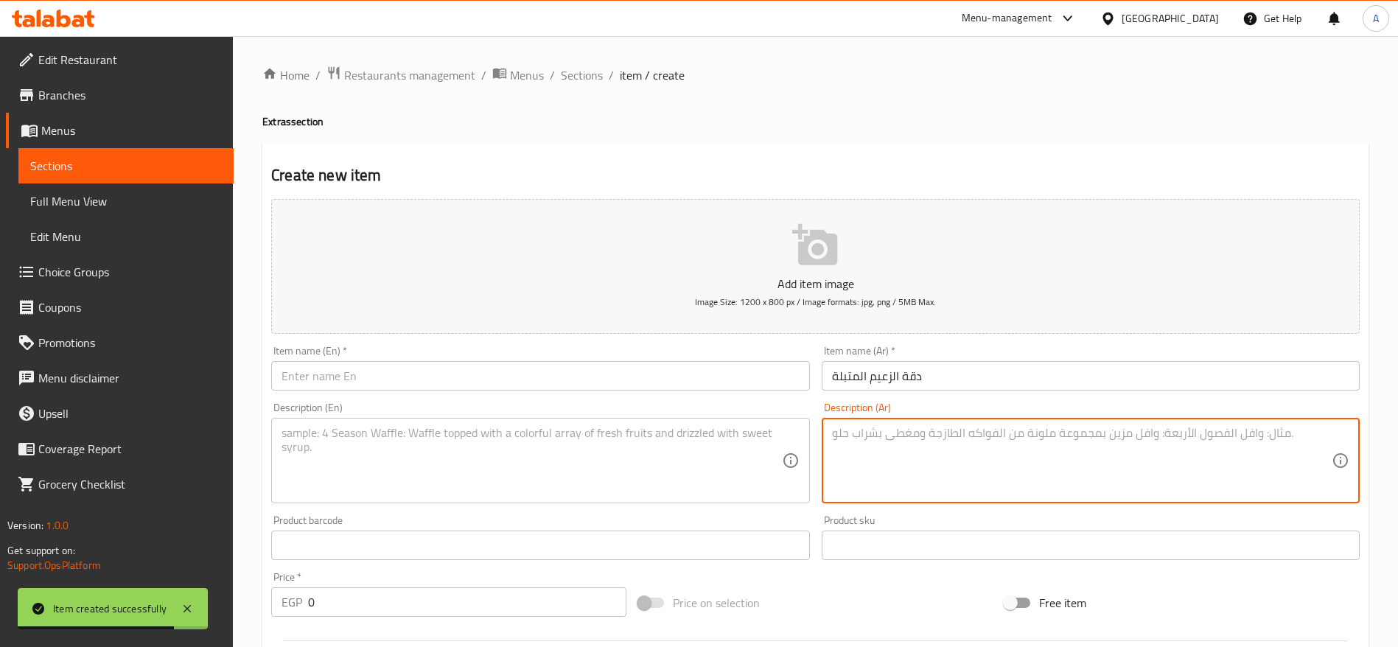
click at [881, 450] on textarea at bounding box center [1082, 461] width 500 height 70
paste textarea "خليط مميز من الخل والثوم والبهارات الخاصة يضيف نكهة أصيلة وحادة تعزز طعم الكشري."
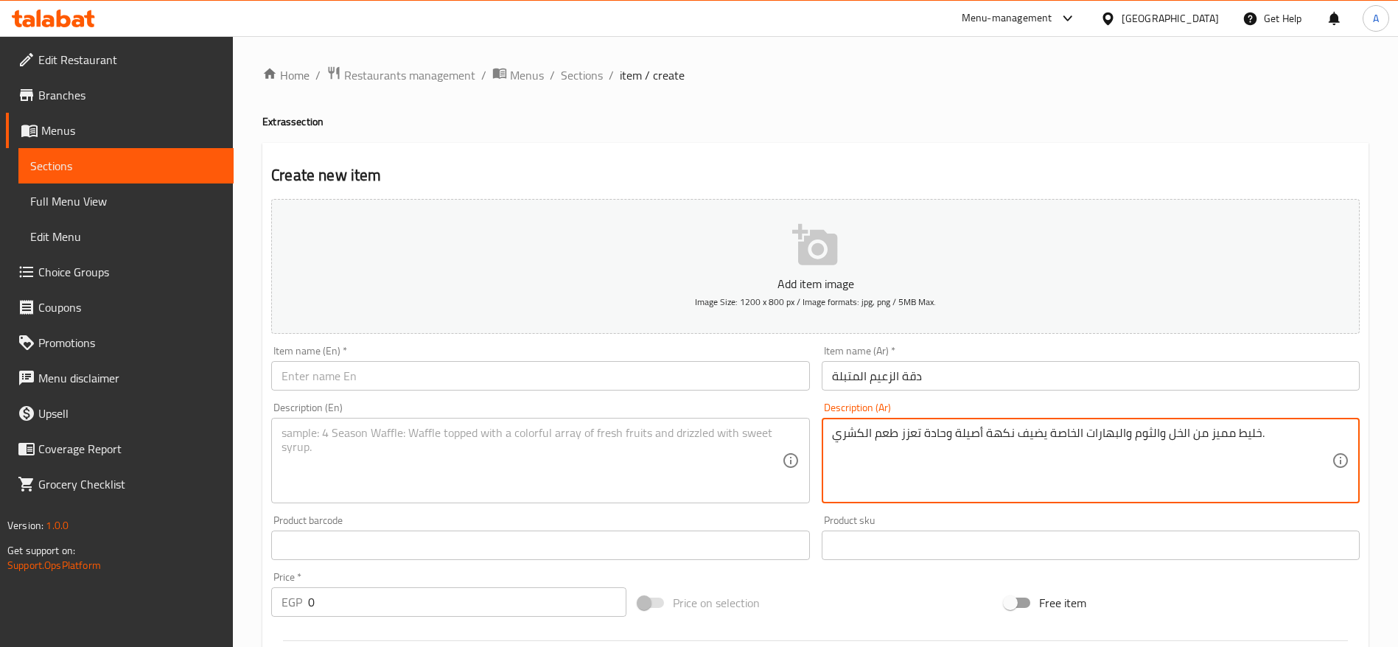
type textarea "خليط مميز من الخل والثوم والبهارات الخاصة يضيف نكهة أصيلة وحادة تعزز طعم الكشري."
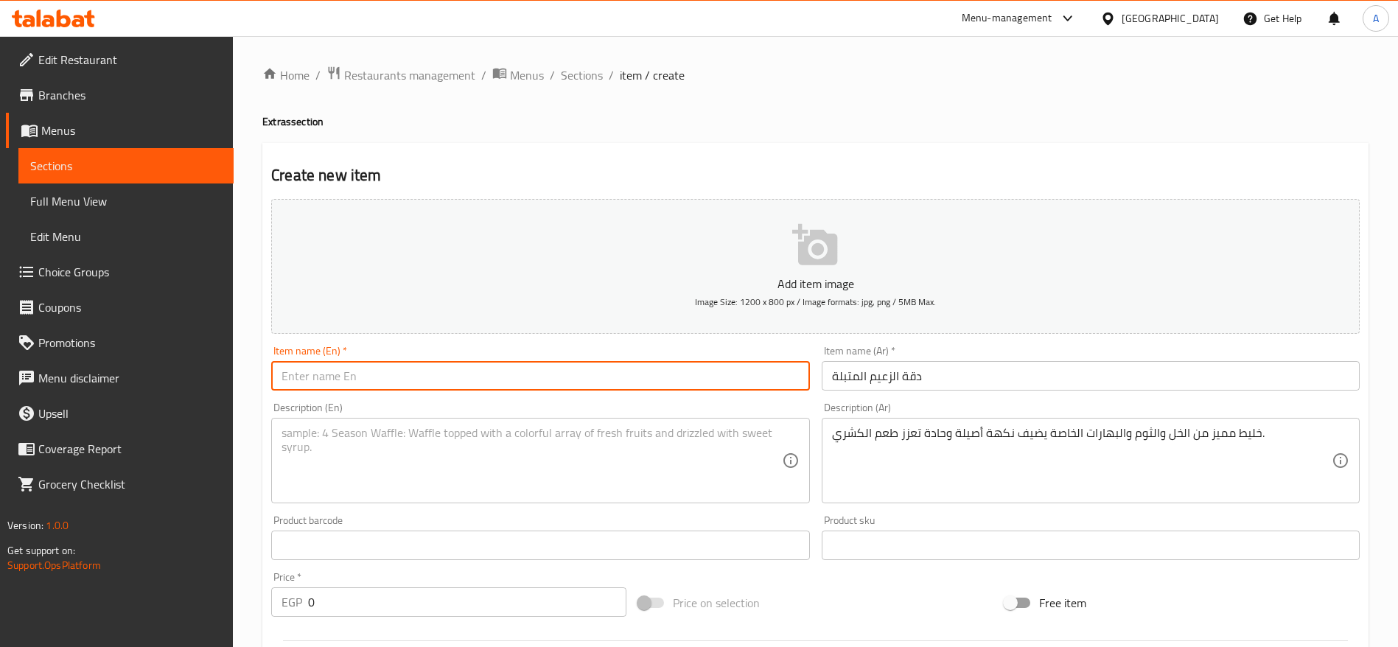
paste input "Dakka Al Zaeem (Seasoned Vinegar Mix)"
type input "Dakka Al Zaeem (Seasoned Vinegar Mix)"
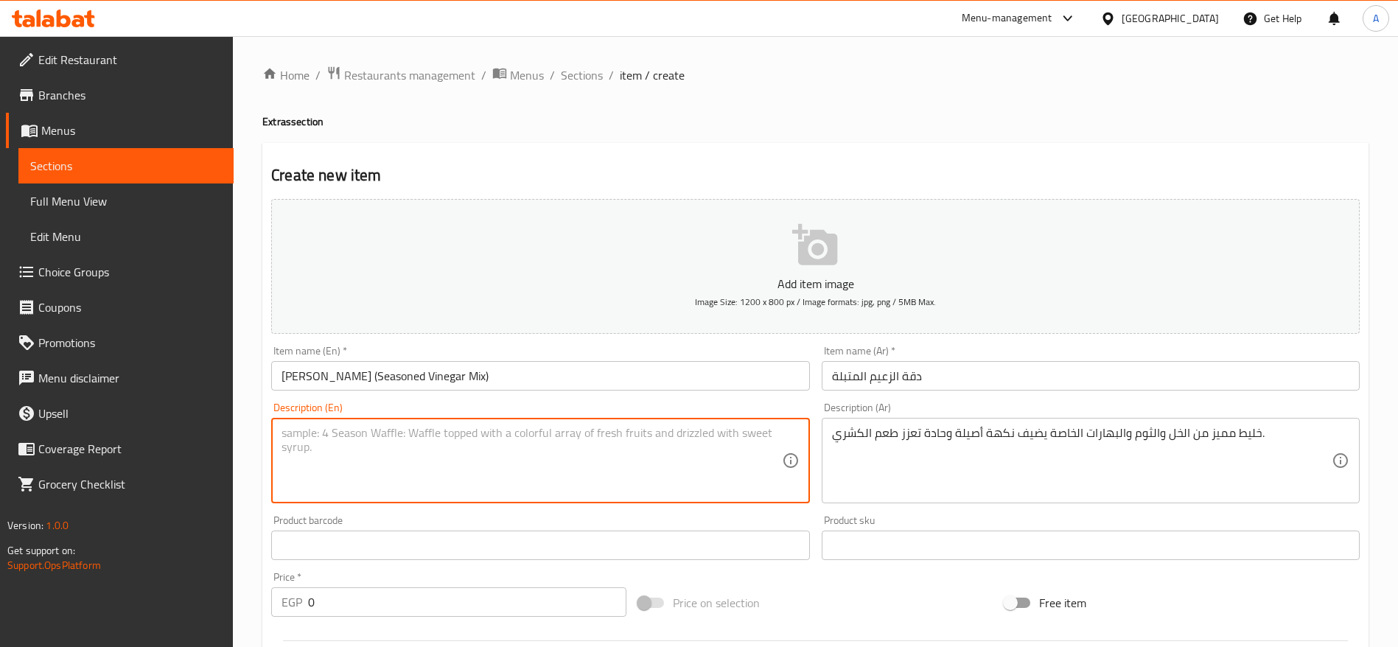
click at [462, 448] on textarea at bounding box center [532, 461] width 500 height 70
paste textarea "A special blend of vinegar, garlic, and signature spices that adds an authentic…"
type textarea "A special blend of vinegar, garlic, and signature spices that adds an authentic…"
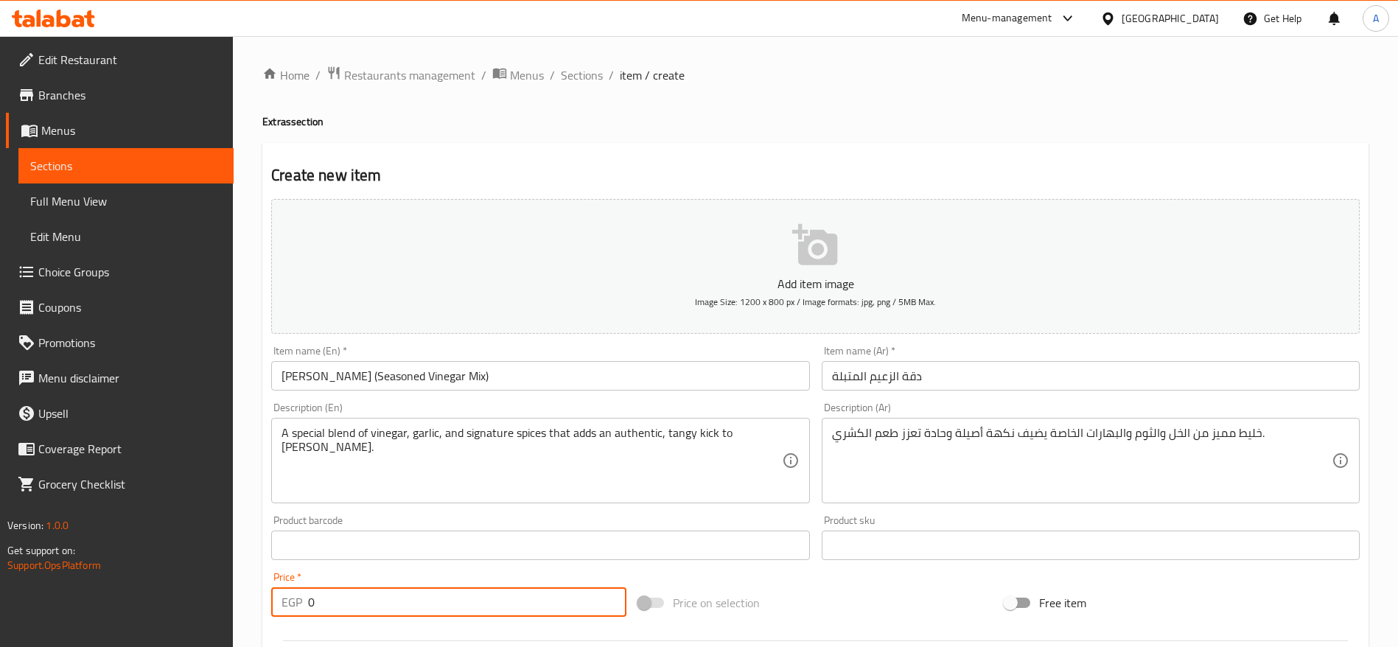
click at [466, 606] on input "0" at bounding box center [467, 601] width 318 height 29
type input "5"
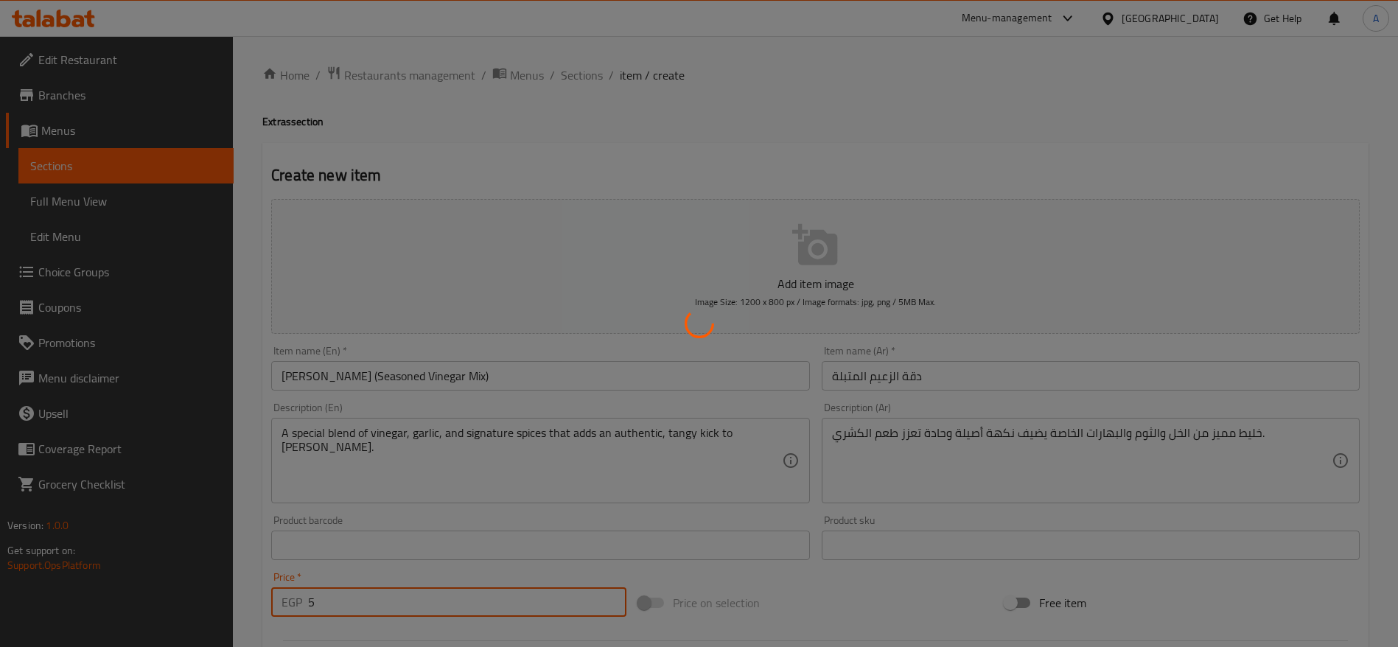
type input "0"
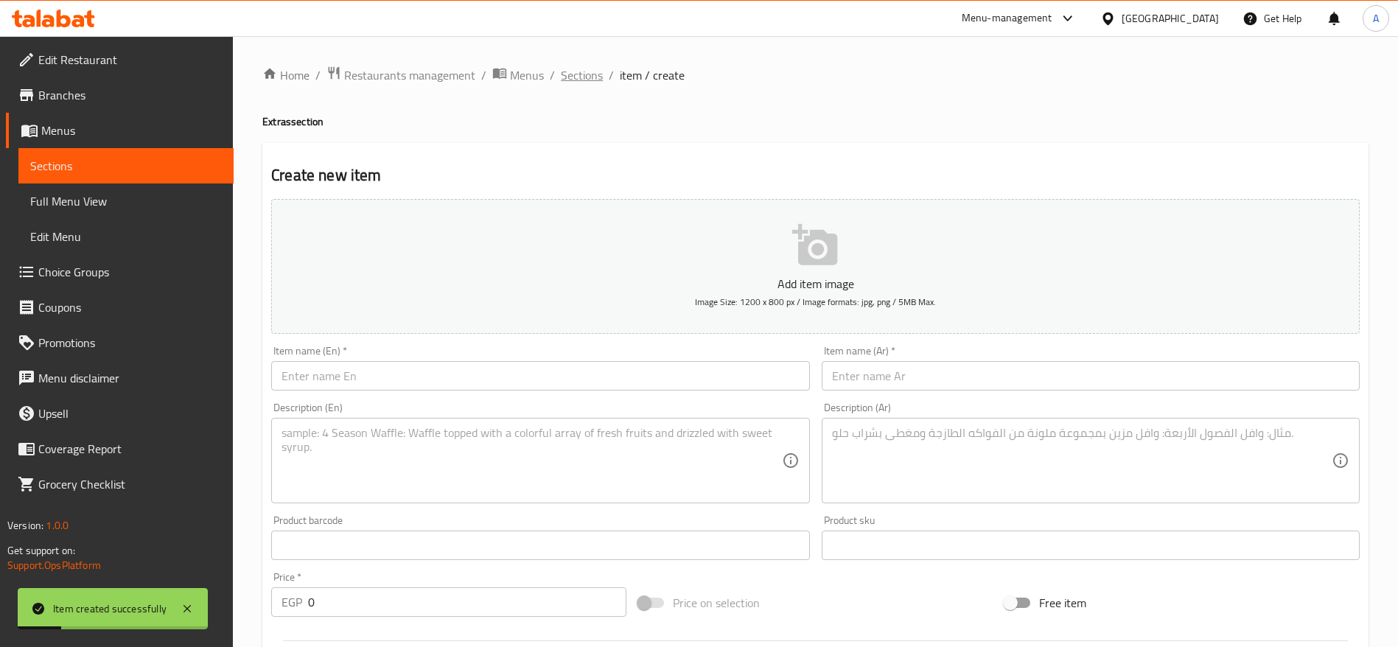
click at [582, 80] on span "Sections" at bounding box center [582, 75] width 42 height 18
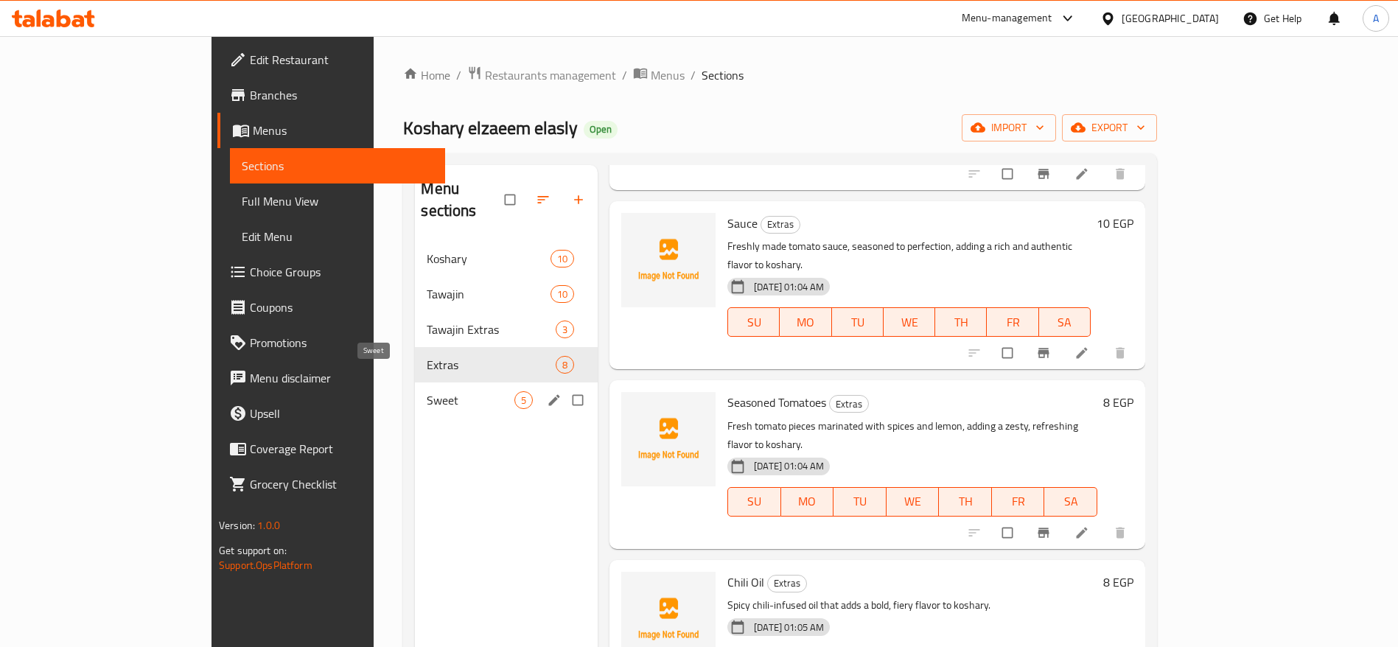
click at [427, 391] on span "Sweet" at bounding box center [471, 400] width 88 height 18
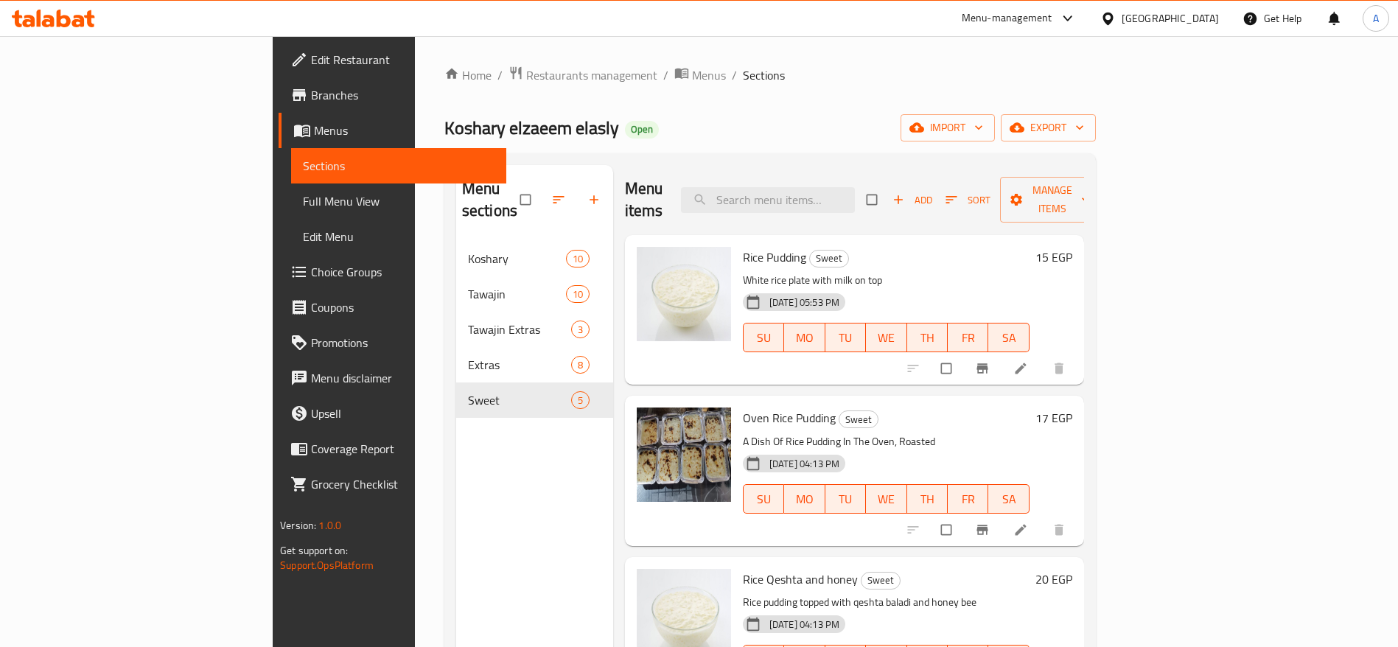
click at [1072, 408] on h6 "17 EGP" at bounding box center [1053, 418] width 37 height 21
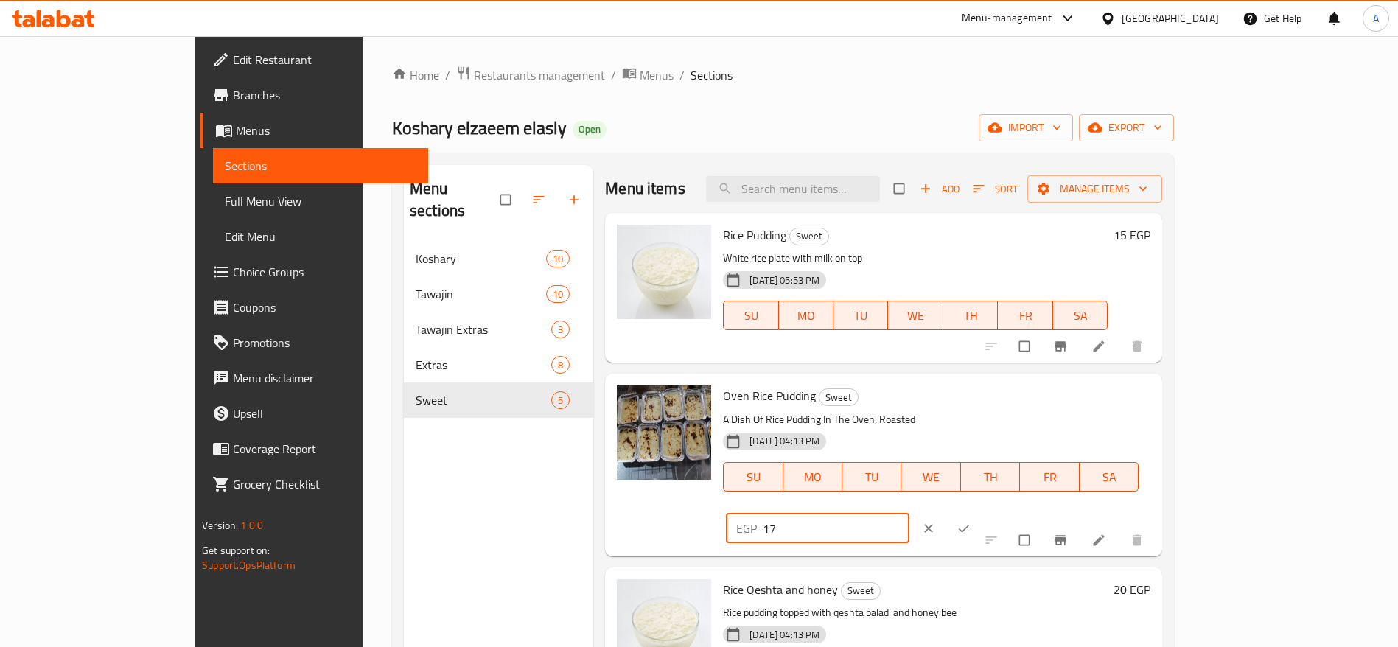
click at [909, 514] on input "17" at bounding box center [836, 528] width 147 height 29
type input "18"
click at [971, 521] on icon "ok" at bounding box center [964, 528] width 15 height 15
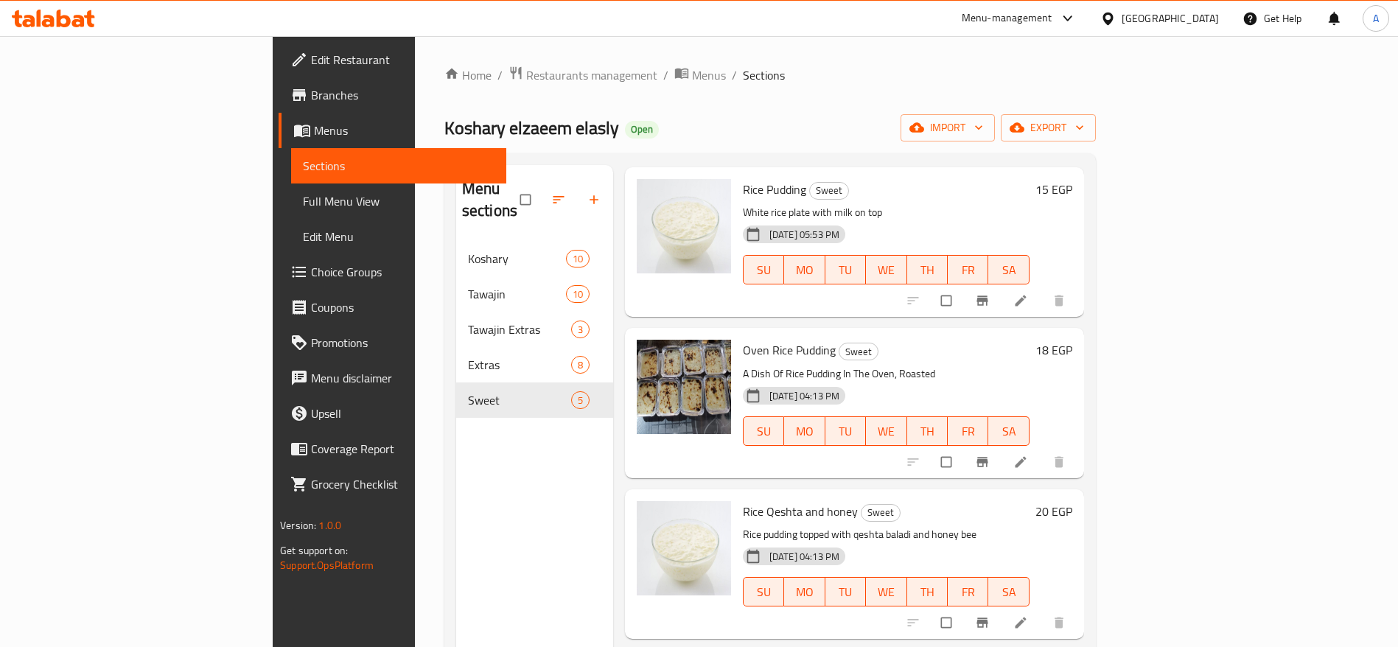
scroll to position [81, 0]
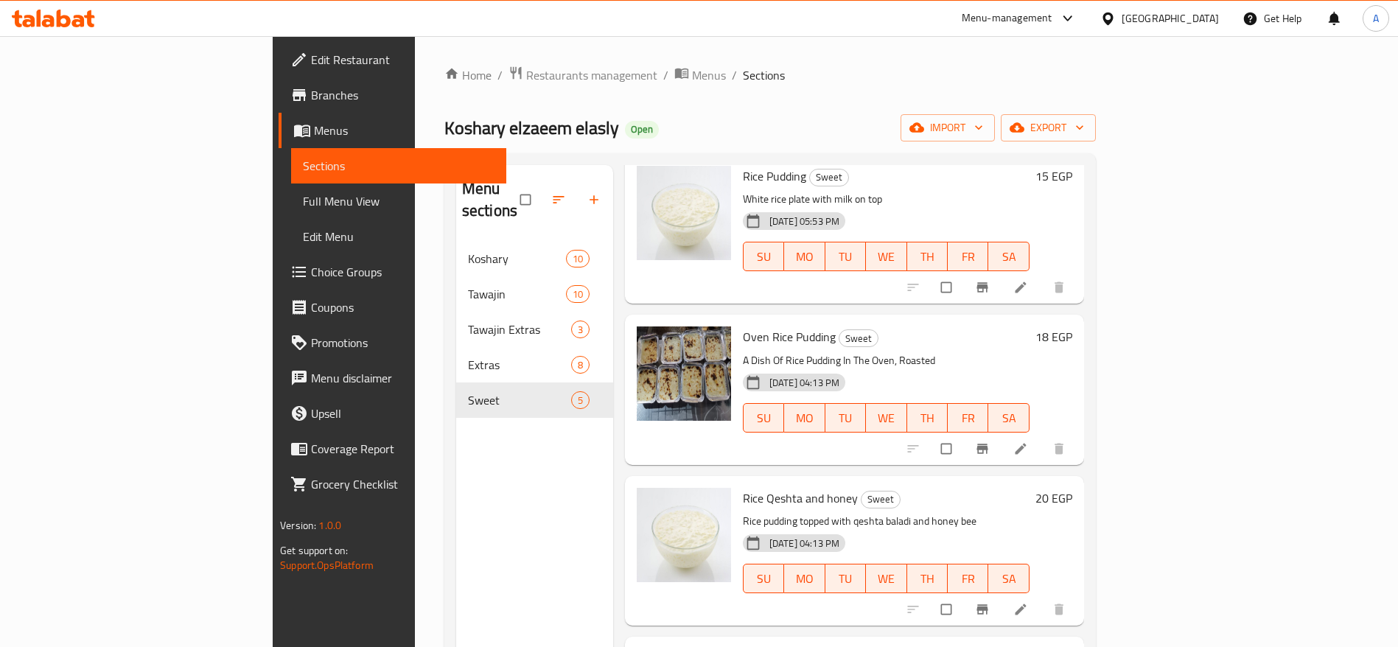
click at [1072, 488] on h6 "20 EGP" at bounding box center [1053, 498] width 37 height 21
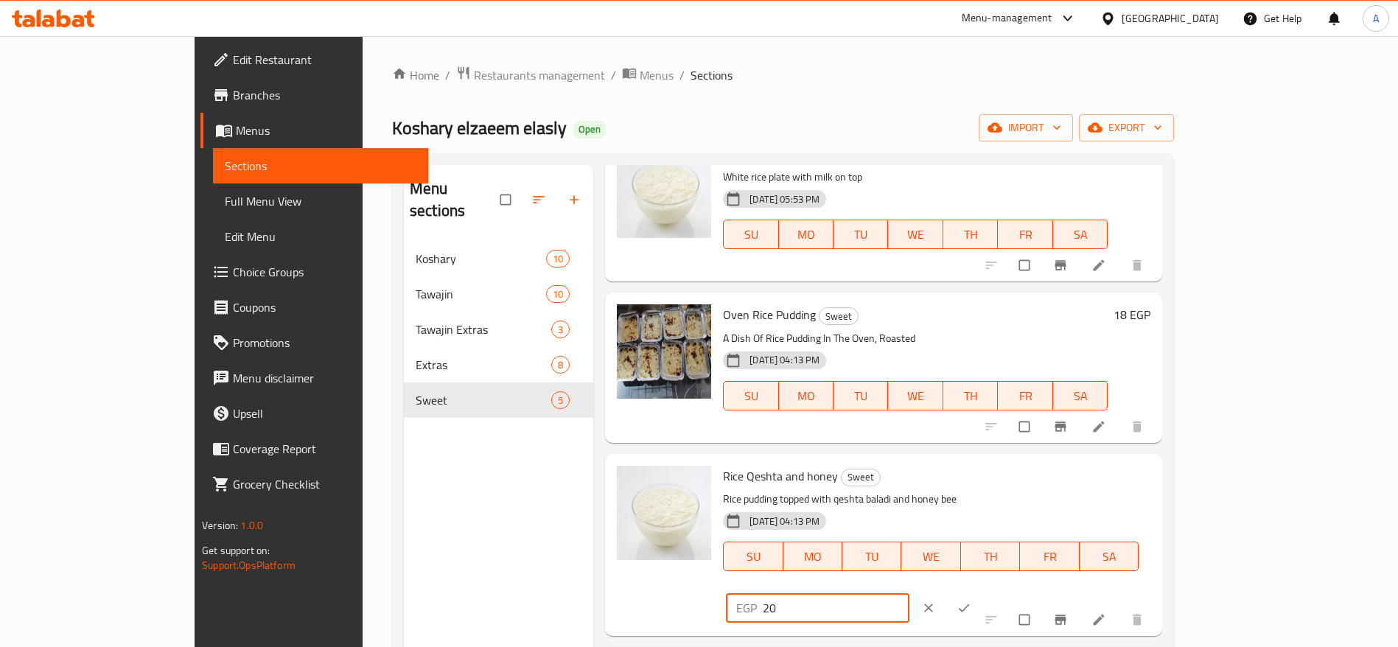
click at [909, 593] on input "20" at bounding box center [836, 607] width 147 height 29
type input "2"
type input "30"
click at [970, 604] on icon "ok" at bounding box center [964, 608] width 11 height 8
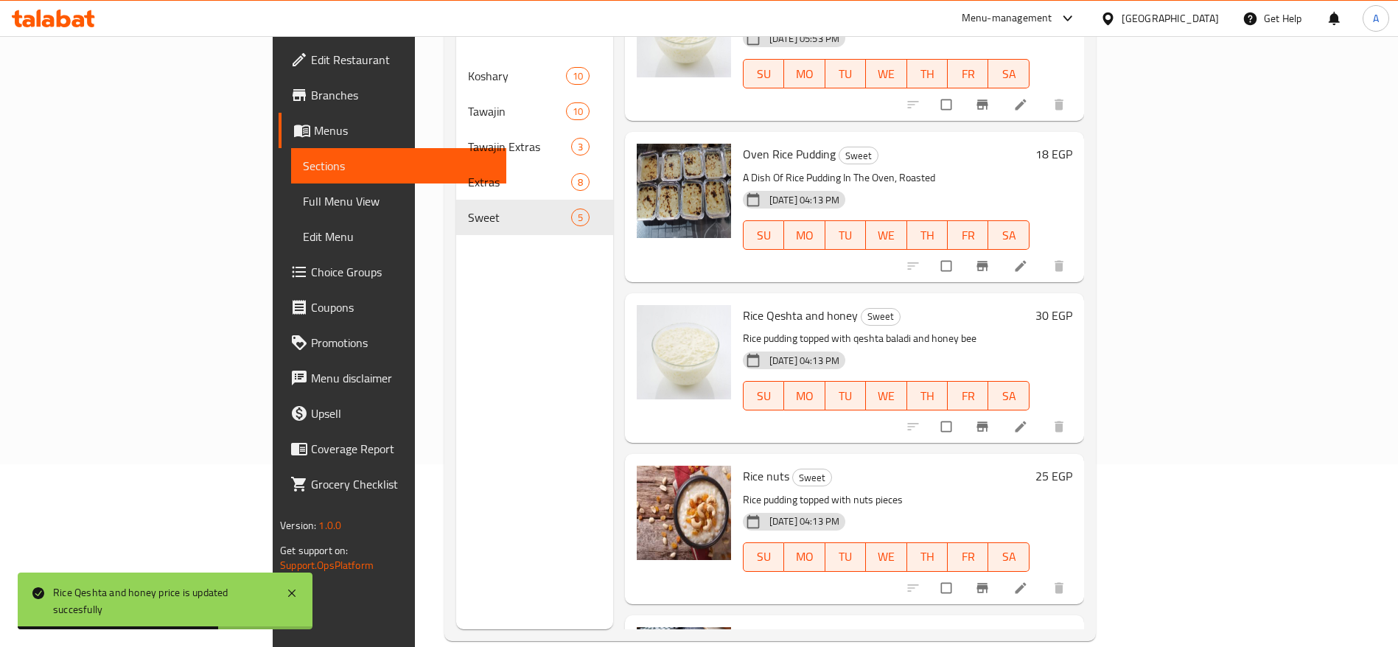
scroll to position [206, 0]
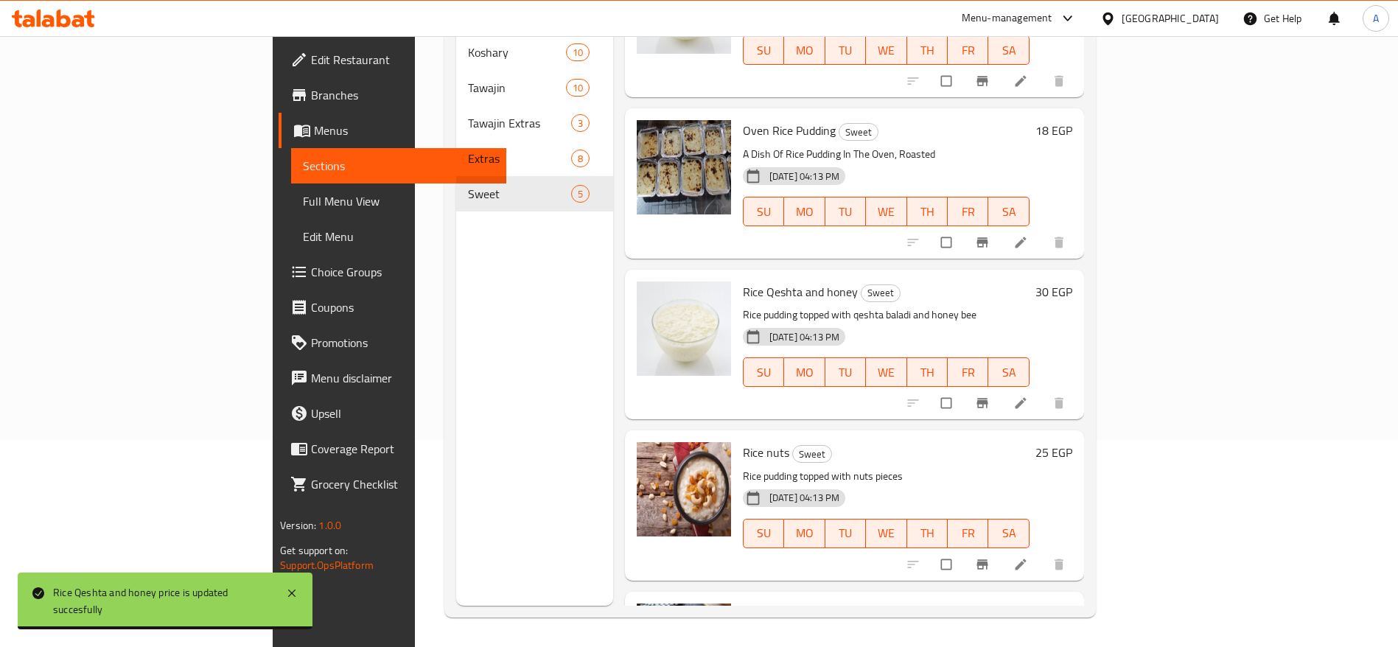
click at [1072, 442] on h6 "25 EGP" at bounding box center [1053, 452] width 37 height 21
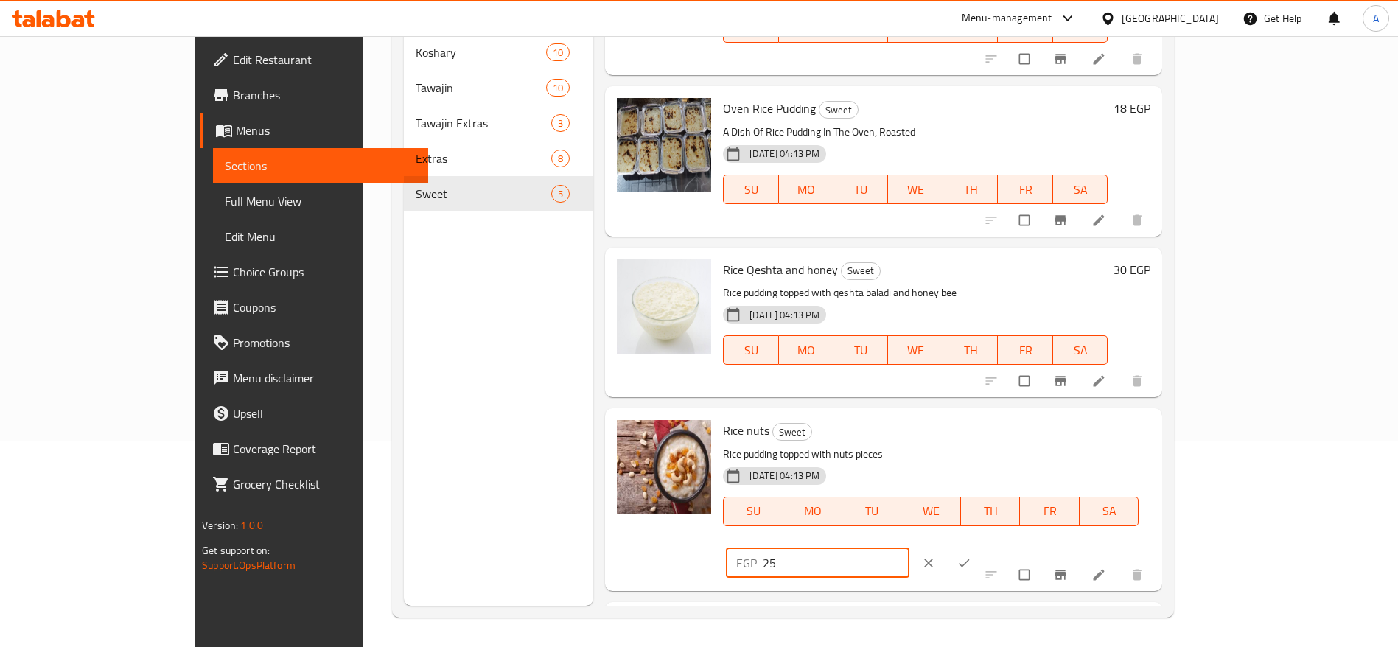
click at [909, 548] on input "25" at bounding box center [836, 562] width 147 height 29
type input "20"
click at [971, 556] on icon "ok" at bounding box center [964, 563] width 15 height 15
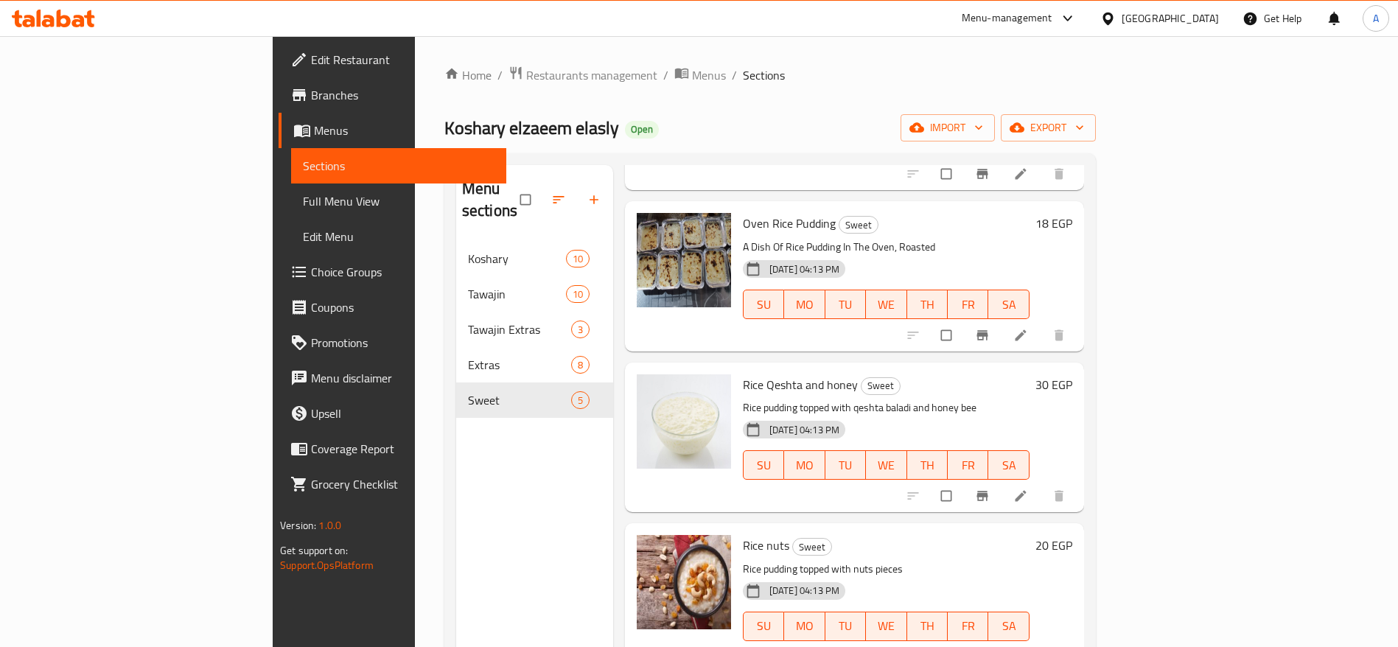
scroll to position [0, 0]
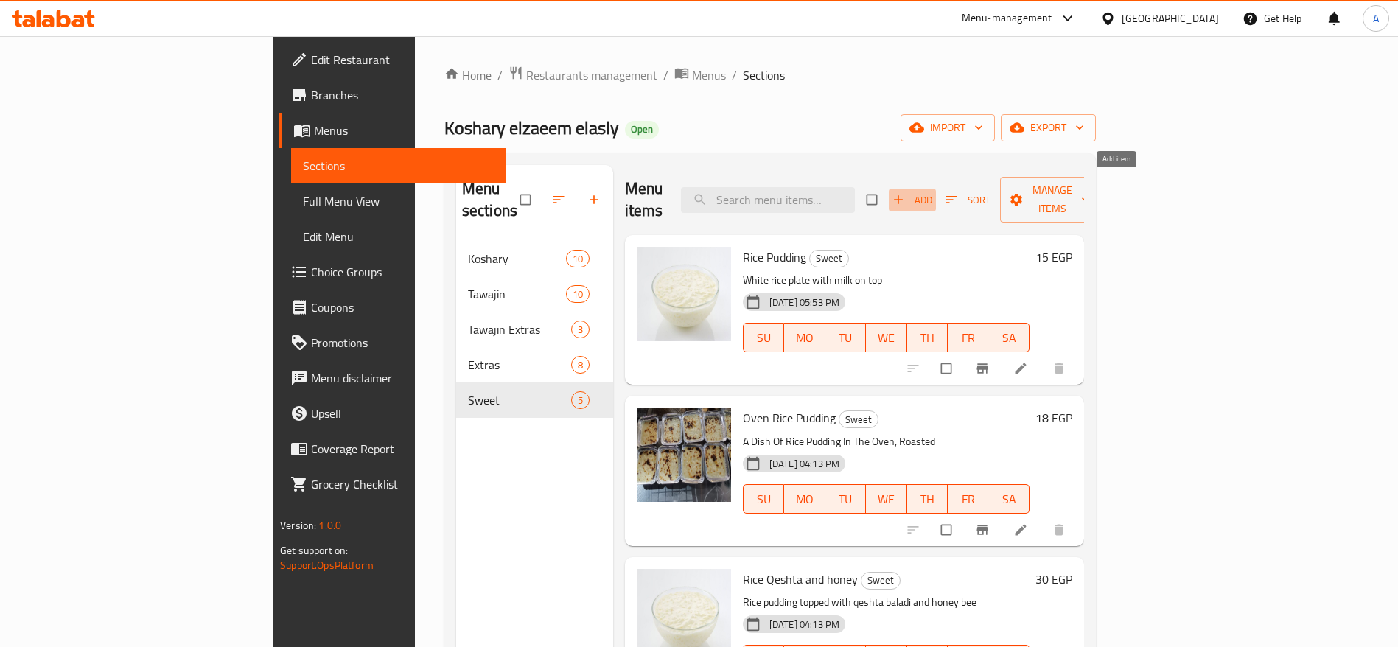
click at [906, 192] on icon "button" at bounding box center [898, 199] width 15 height 15
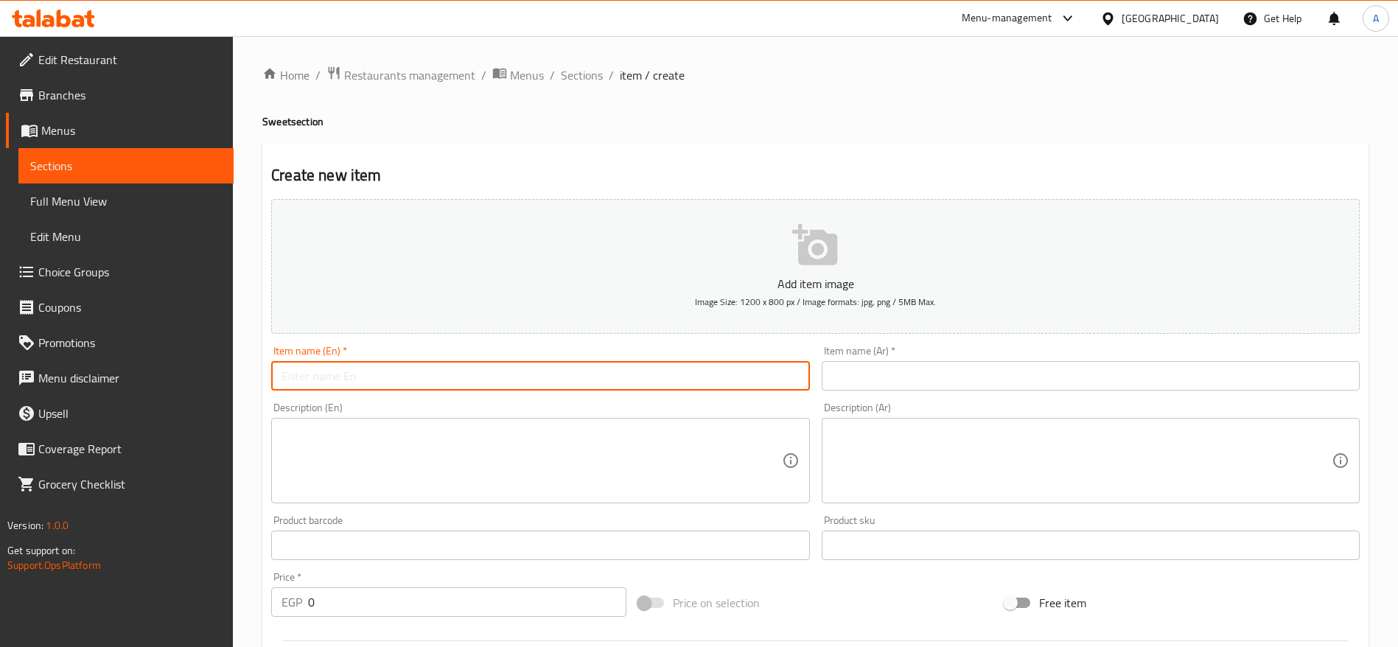
click at [716, 380] on input "text" at bounding box center [540, 375] width 538 height 29
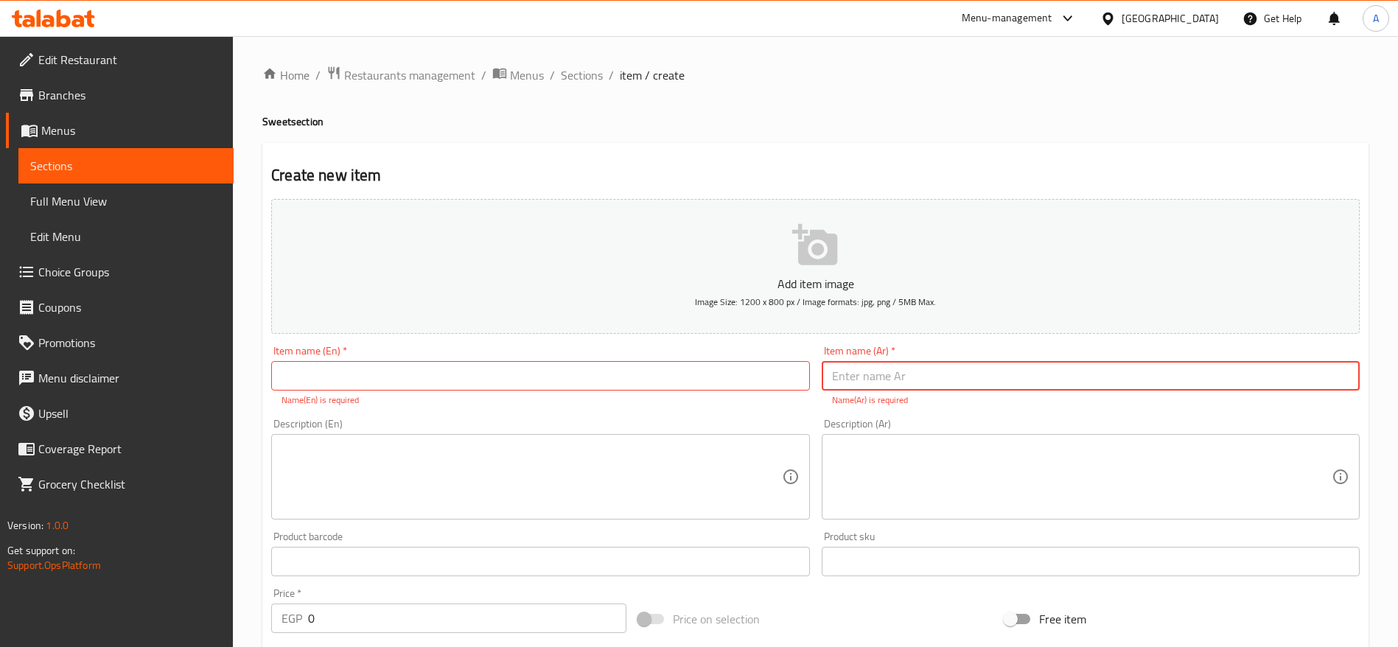
click at [847, 379] on input "text" at bounding box center [1091, 375] width 538 height 29
paste input "سبيرو سباتس"
type input "سبيرو سباتس"
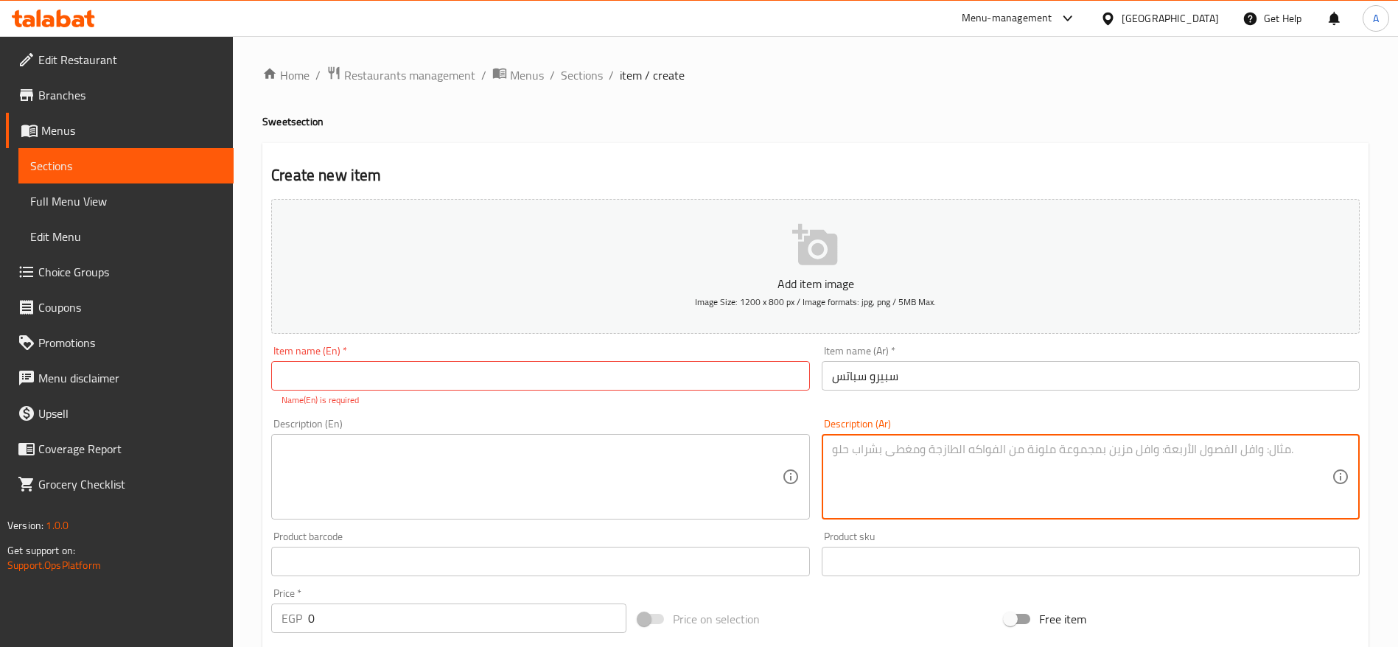
click at [890, 449] on textarea at bounding box center [1082, 477] width 500 height 70
paste textarea "مشروب غازي [DEMOGRAPHIC_DATA] أصلي يقدم بنكهات فريدة ومنعشة، ويُعتبر من أقدم ال…"
type textarea "مشروب غازي [DEMOGRAPHIC_DATA] أصلي يقدم بنكهات فريدة ومنعشة، ويُعتبر من أقدم ال…"
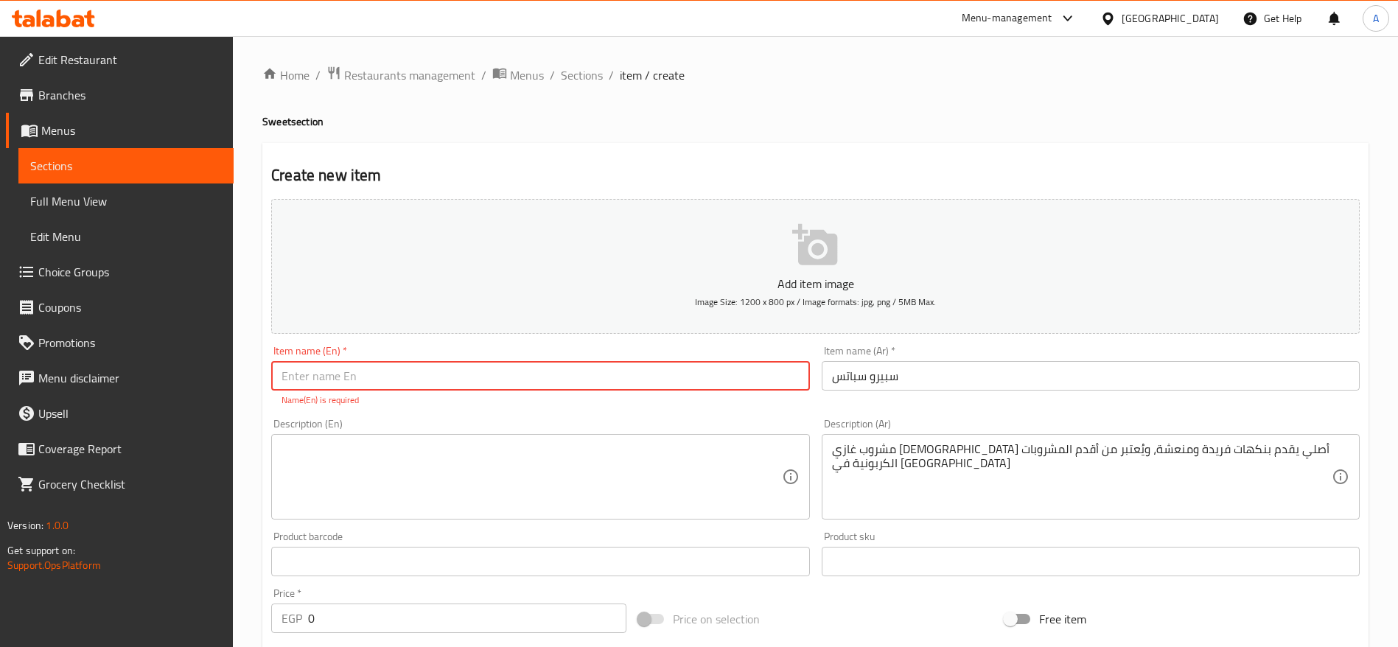
click at [584, 368] on input "text" at bounding box center [540, 375] width 538 height 29
paste input "Spiro Spathis"
type input "Spiro Spathis"
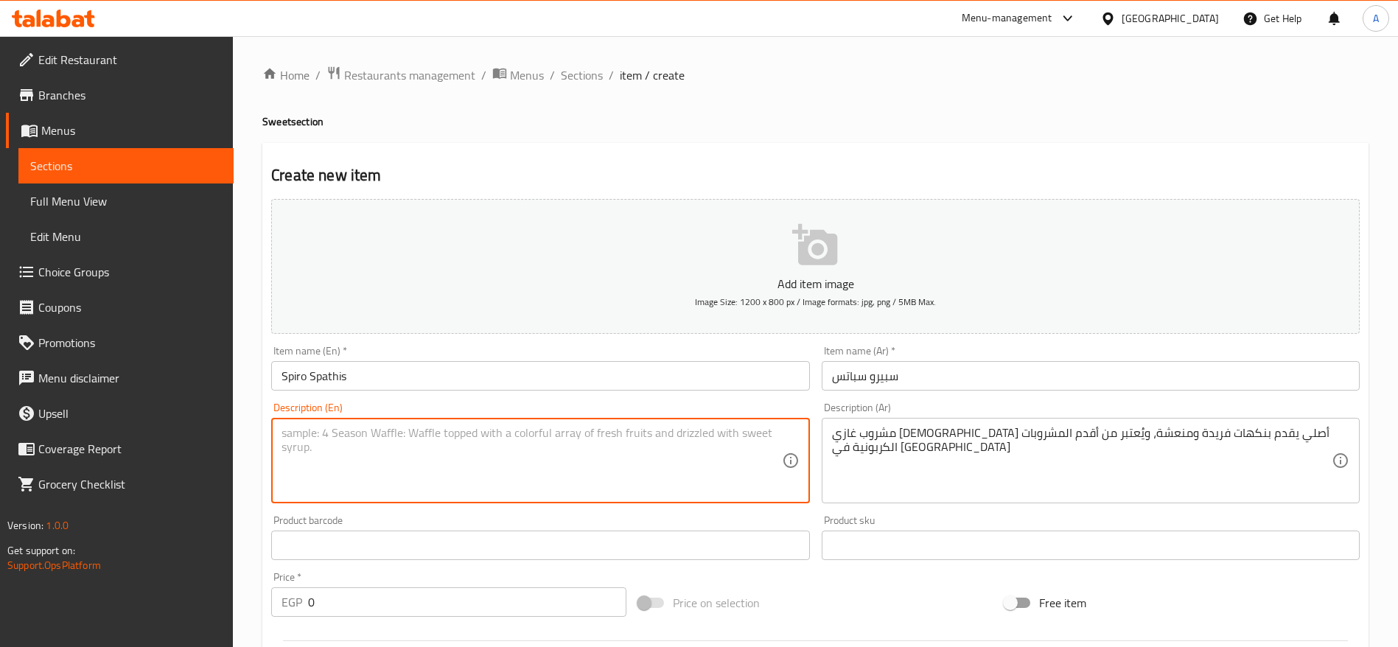
click at [398, 455] on textarea at bounding box center [532, 461] width 500 height 70
paste textarea "An original Egyptian carbonated drink with unique and refreshing flavors, known…"
type textarea "An original Egyptian carbonated drink with unique and refreshing flavors, known…"
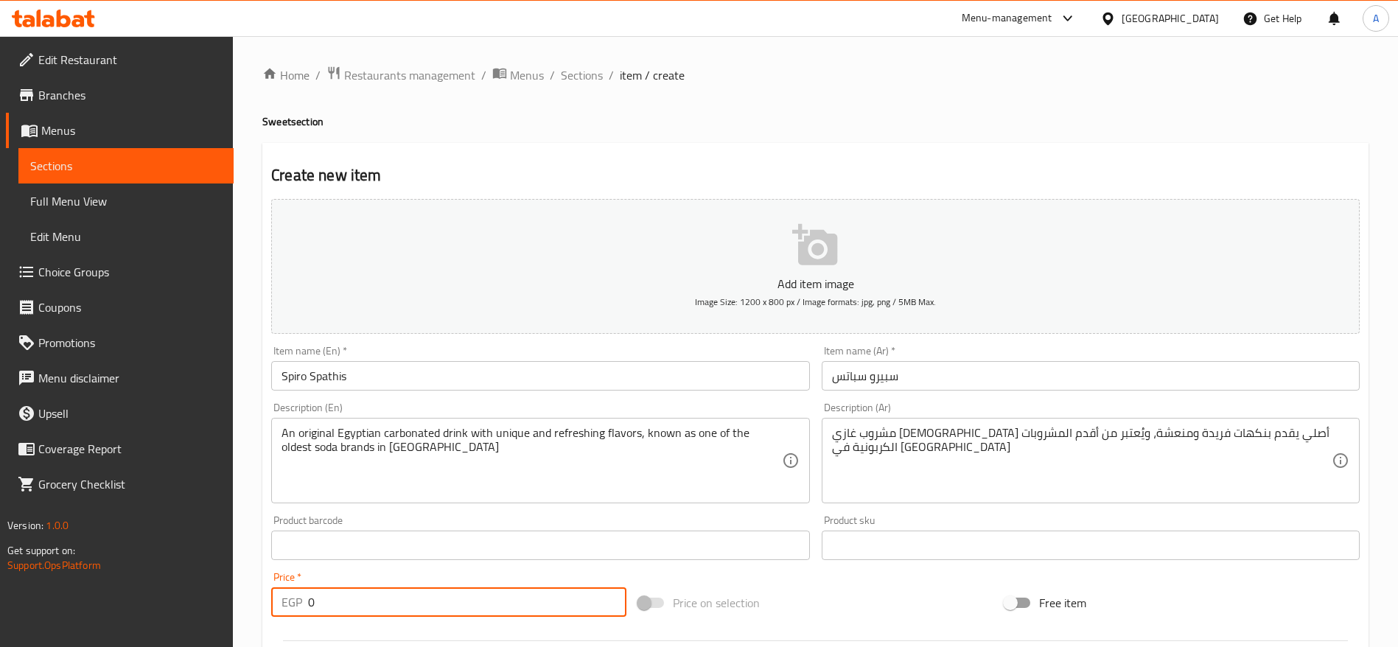
click at [404, 600] on input "0" at bounding box center [467, 601] width 318 height 29
type input "15"
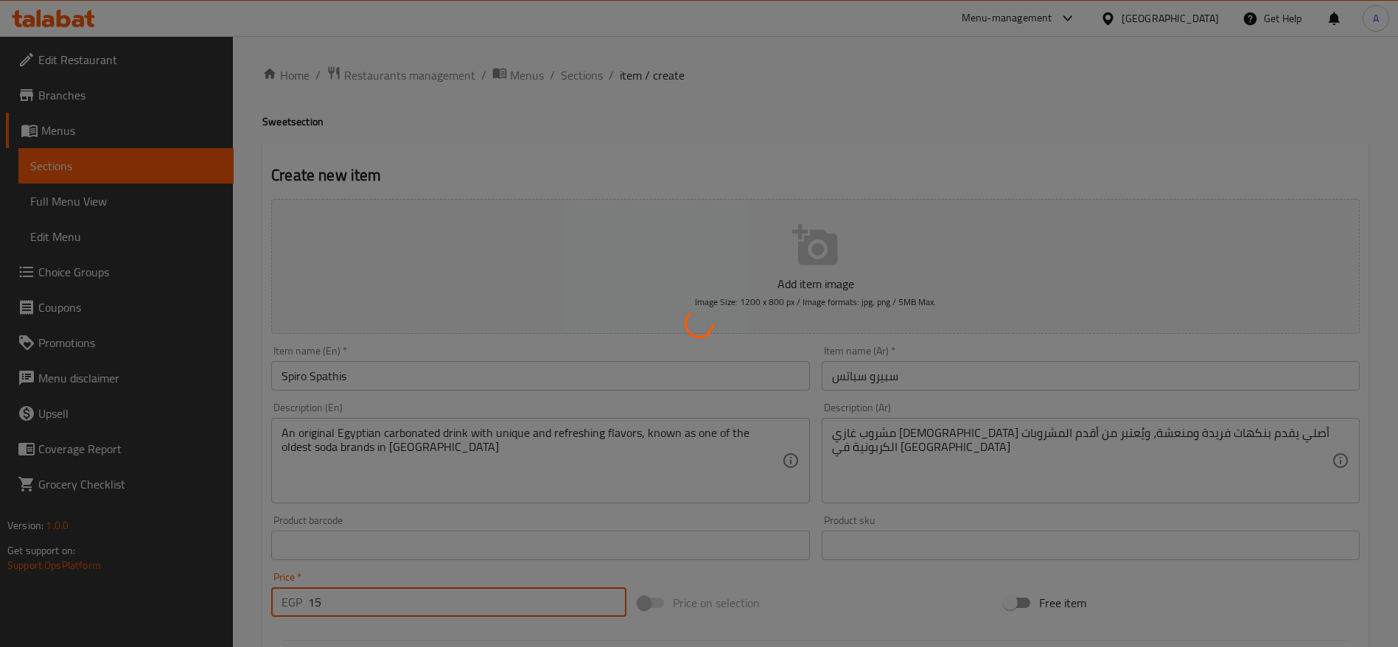
type input "0"
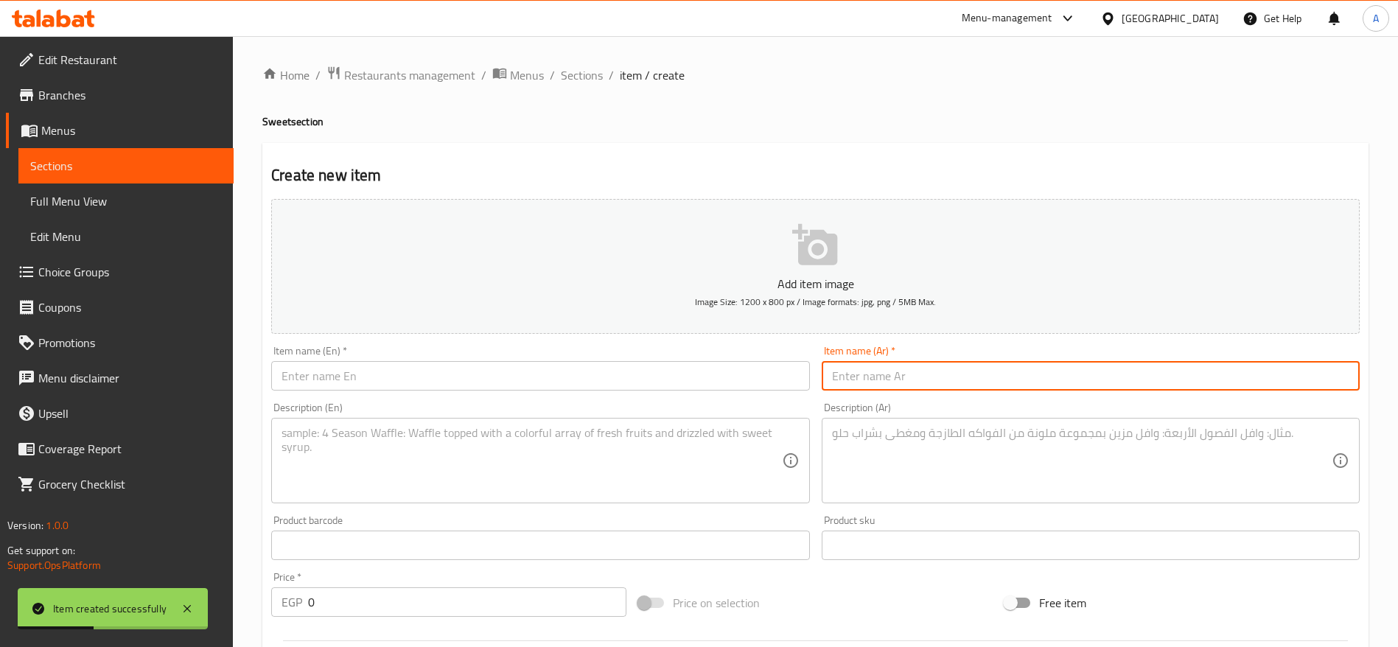
click at [864, 377] on input "text" at bounding box center [1091, 375] width 538 height 29
paste input "مياه معدنية"
type input "مياه معدنية"
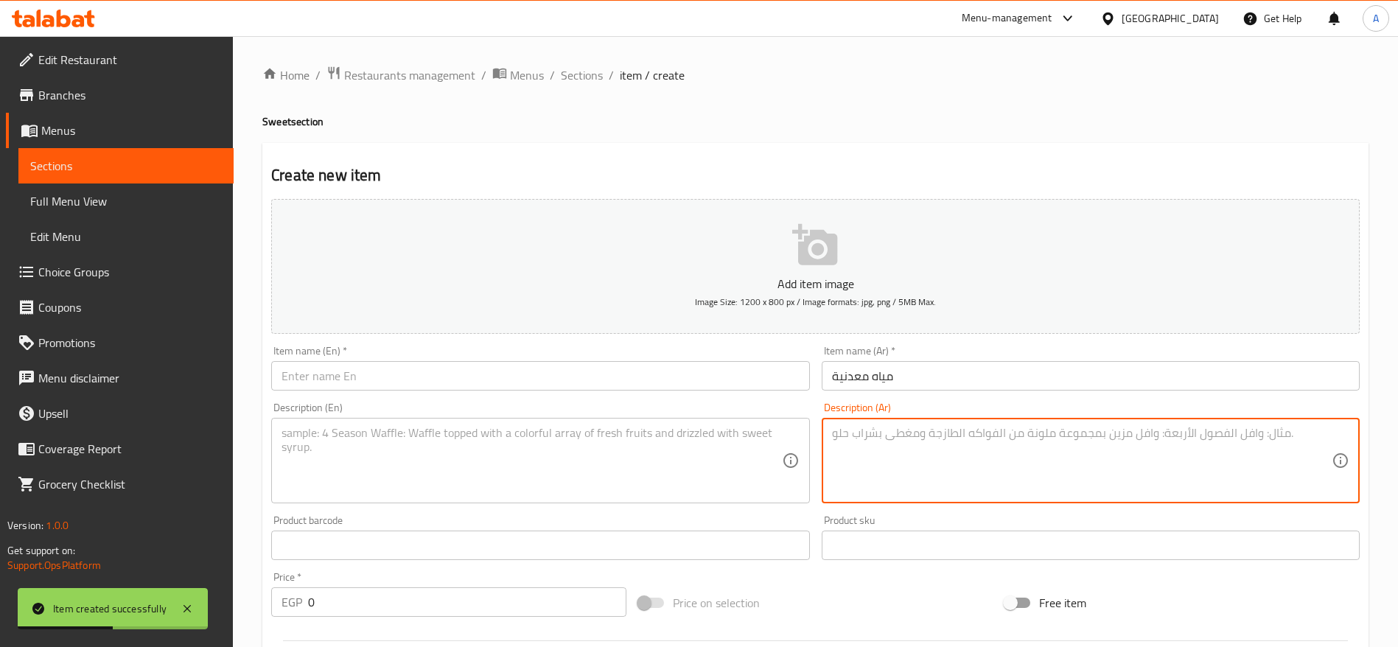
click at [864, 431] on textarea at bounding box center [1082, 461] width 500 height 70
paste textarea "مياه نقية ومنعشة تقدم باردة لإرواء عطشك مع وجبة الكشري."
type textarea "مياه نقية ومنعشة تقدم باردة لإرواء عطشك مع وجبة الكشري."
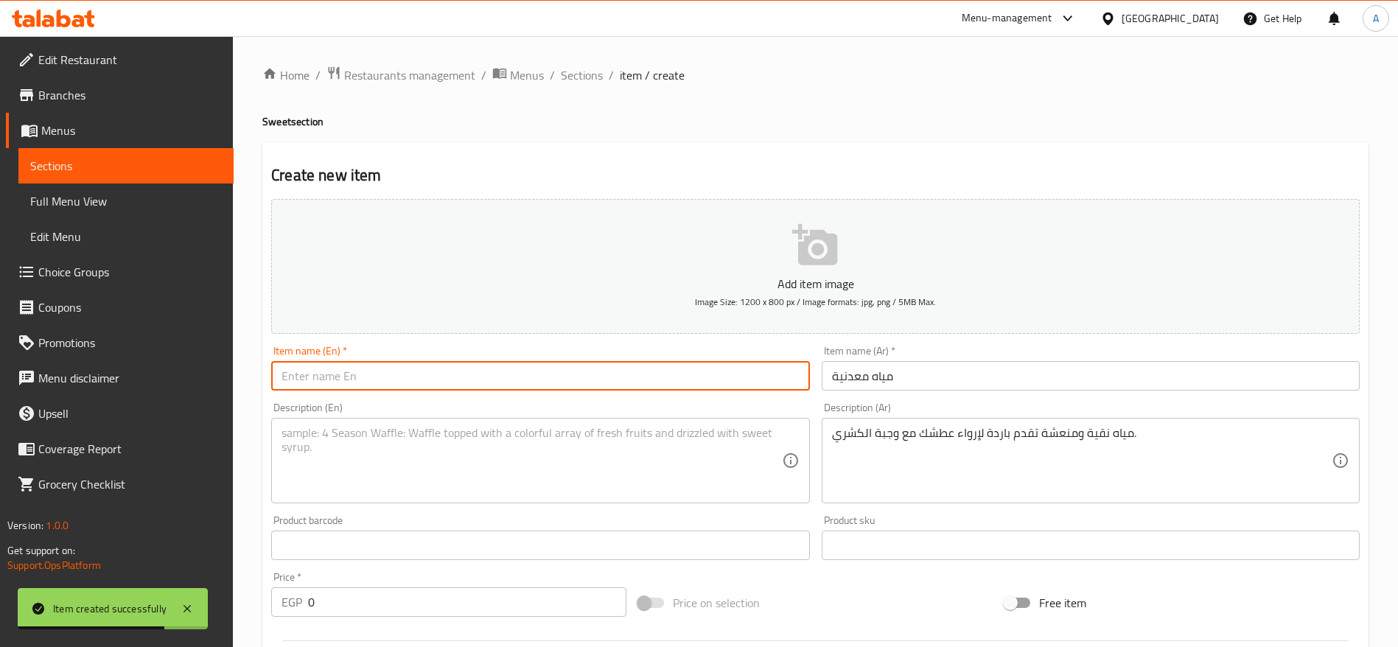
click at [727, 377] on input "text" at bounding box center [540, 375] width 538 height 29
paste input "Mineral Water"
type input "Mineral Water"
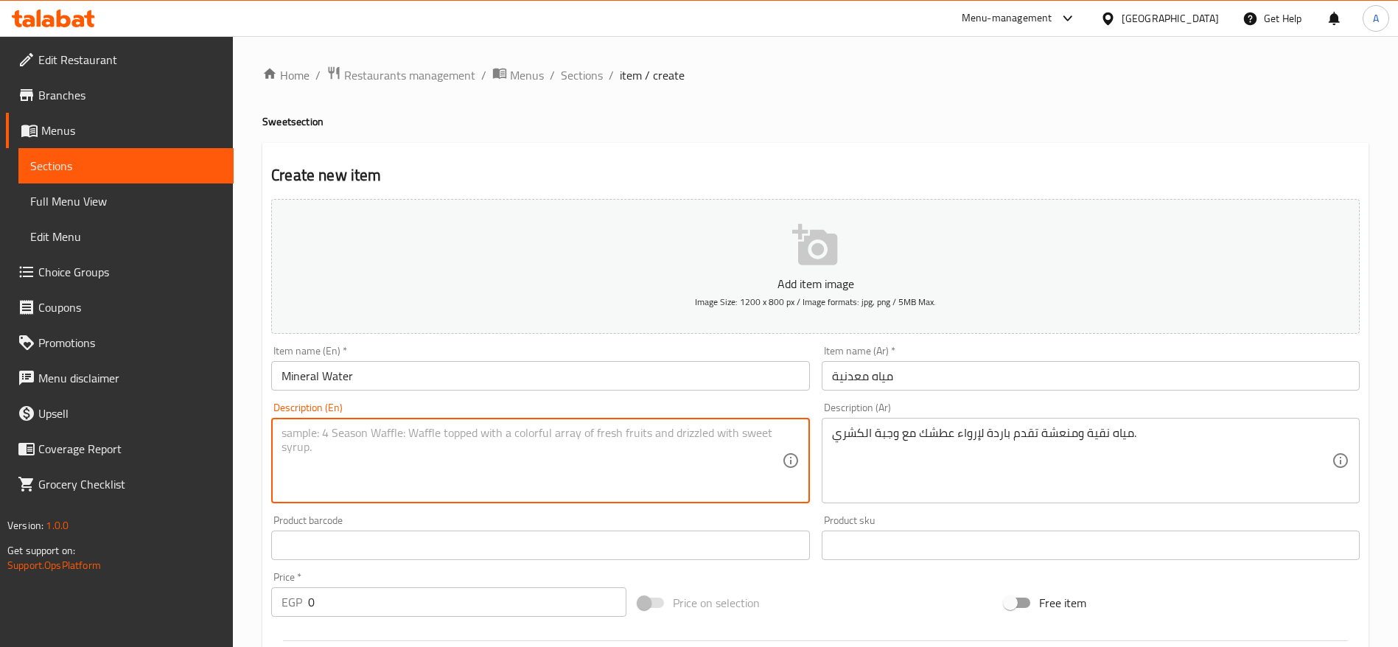
click at [646, 450] on textarea at bounding box center [532, 461] width 500 height 70
paste textarea "Pure and refreshing water, served chilled to complement your koshary meal."
type textarea "Pure and refreshing water, served chilled to complement your koshary meal."
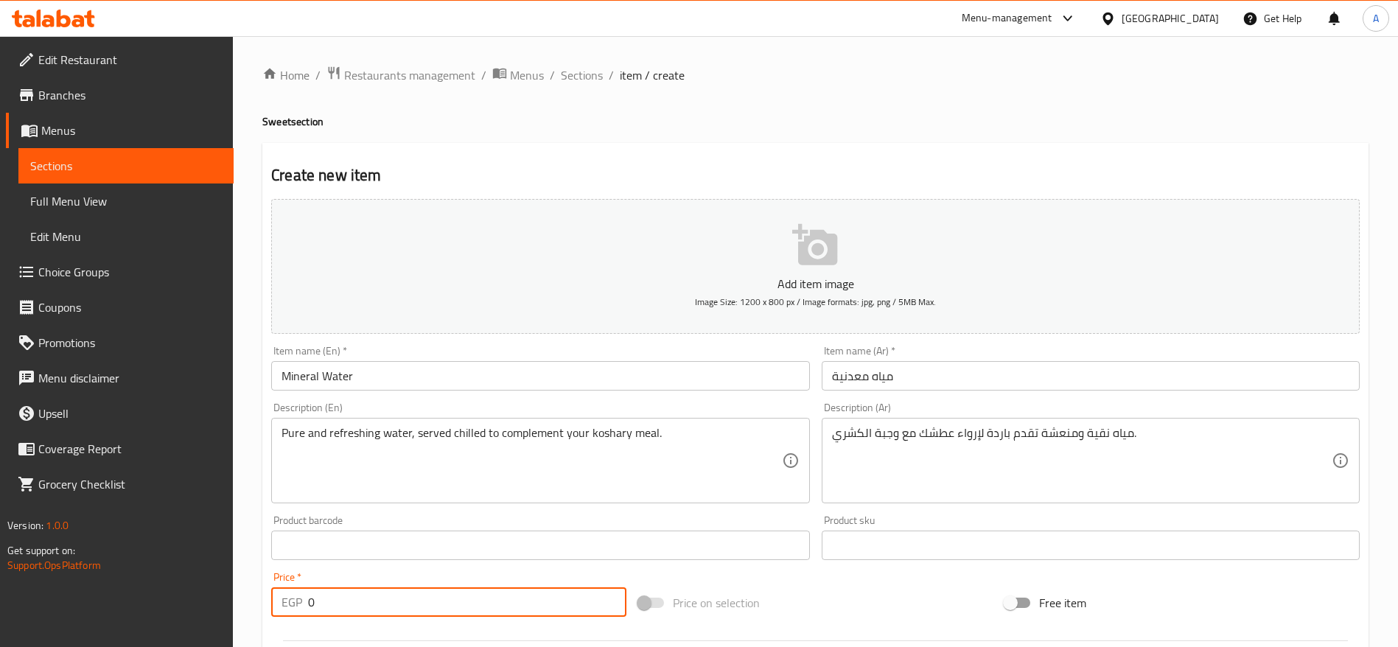
click at [415, 608] on input "0" at bounding box center [467, 601] width 318 height 29
type input "5"
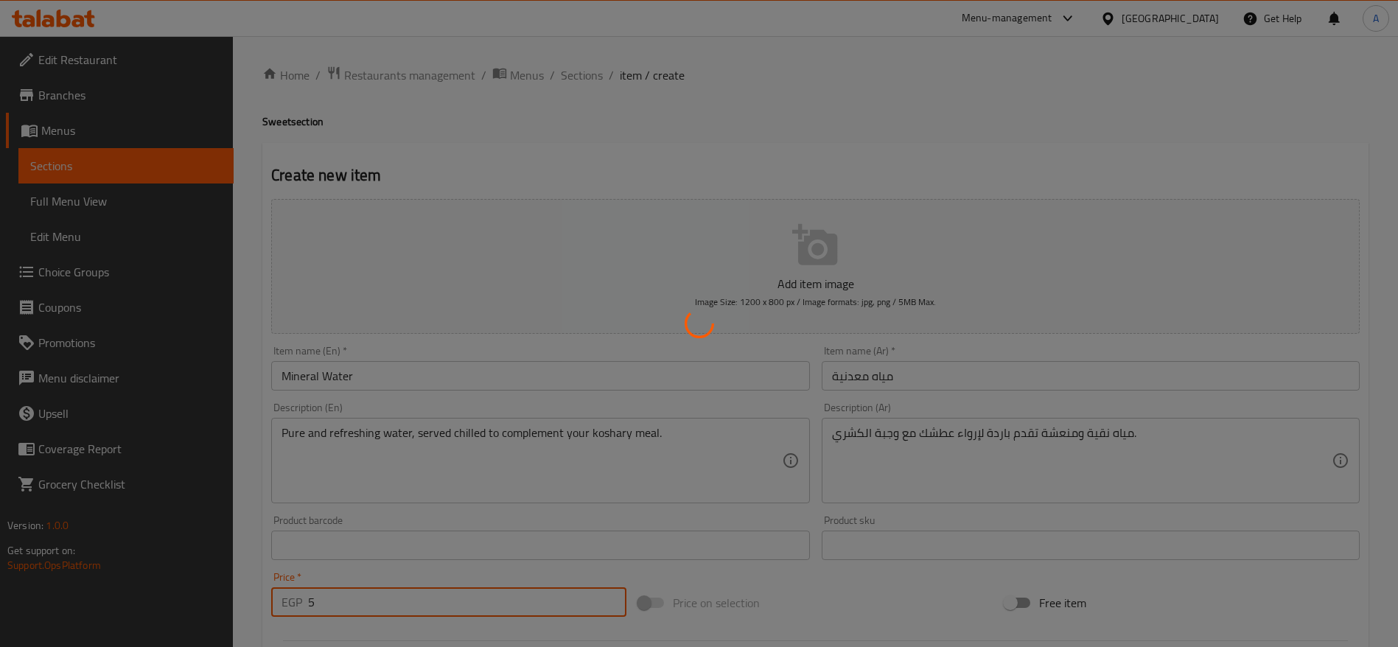
type input "0"
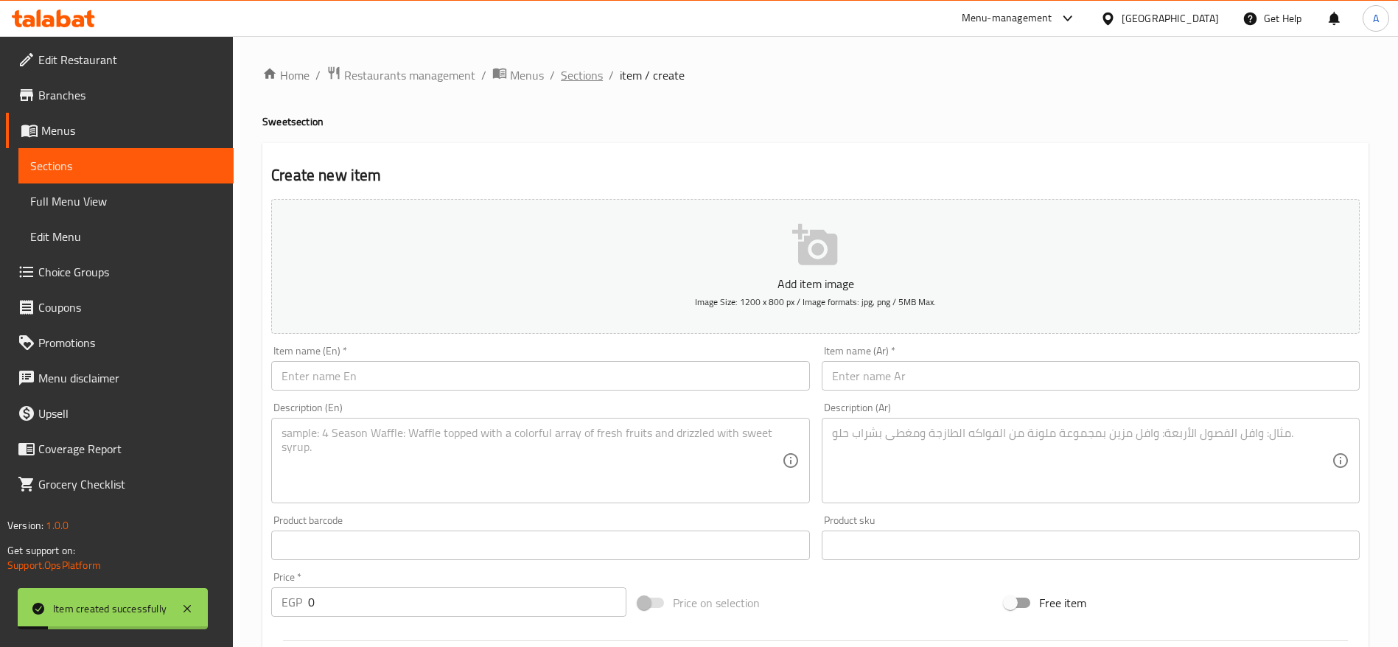
click at [587, 75] on span "Sections" at bounding box center [582, 75] width 42 height 18
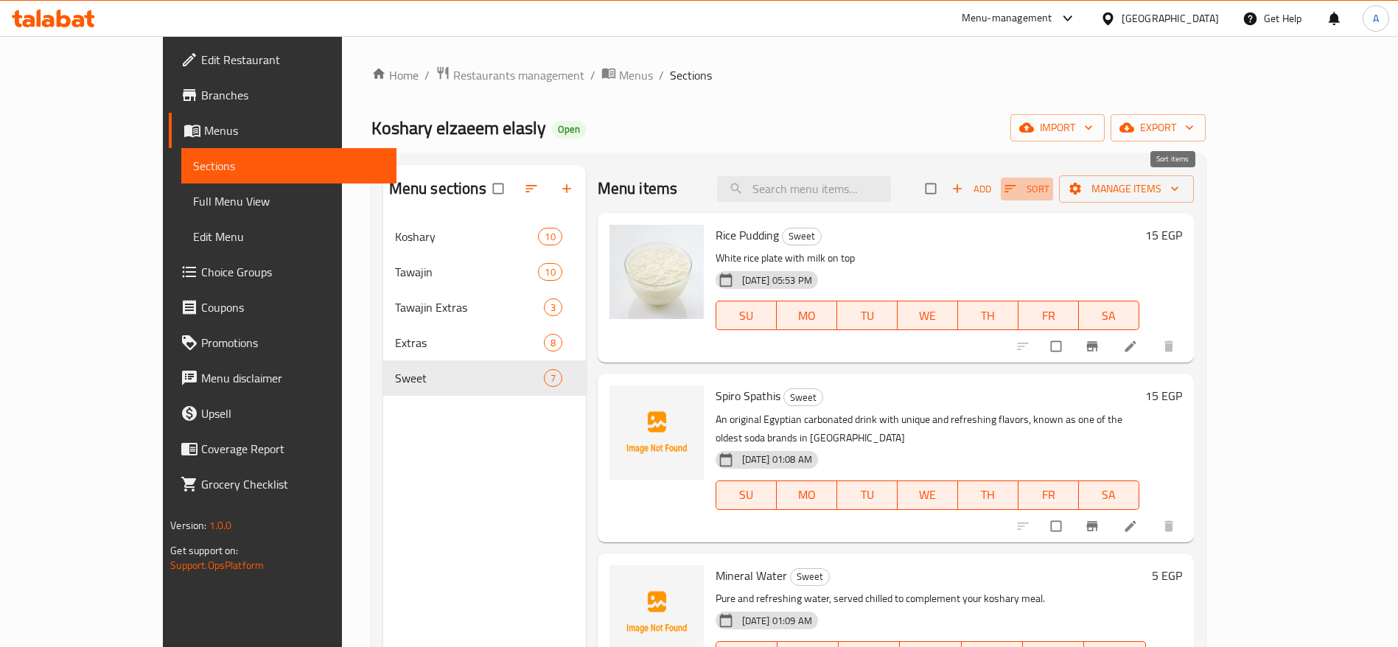
click at [1015, 185] on icon "button" at bounding box center [1009, 188] width 11 height 7
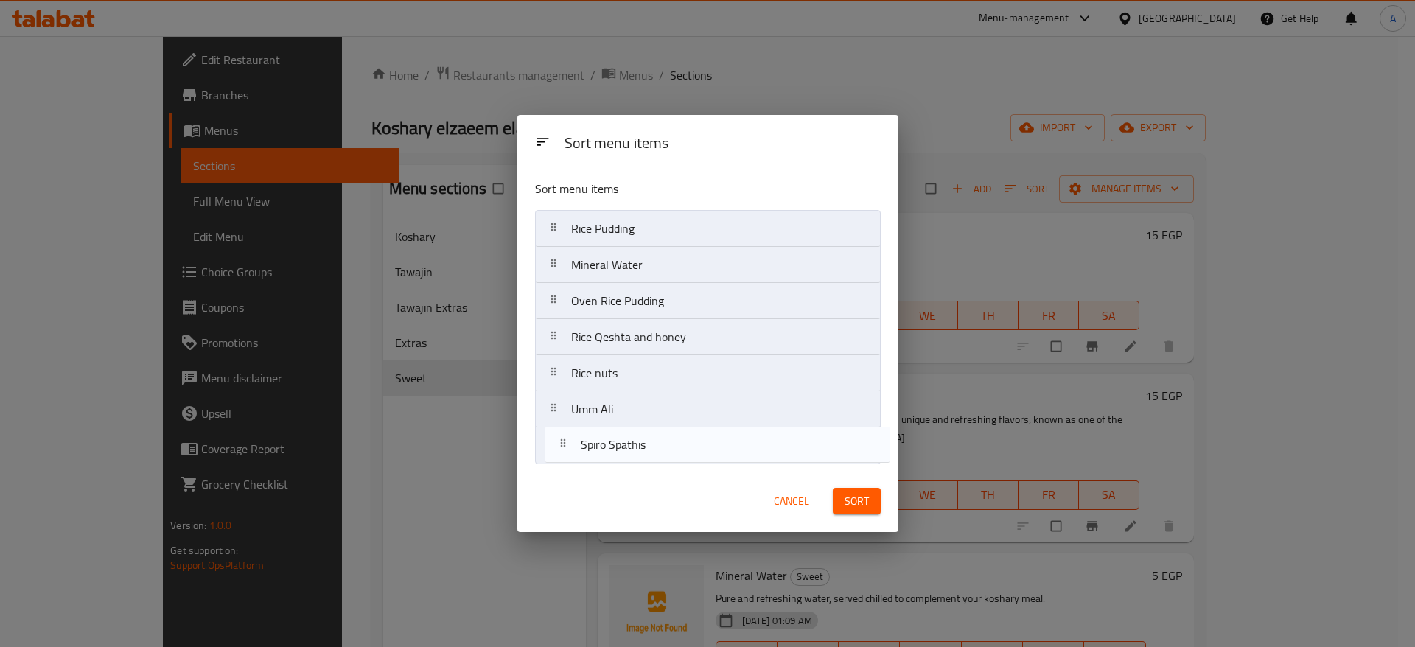
drag, startPoint x: 559, startPoint y: 267, endPoint x: 569, endPoint y: 451, distance: 184.5
click at [569, 451] on nav "Rice Pudding Spiro Spathis Mineral Water Oven Rice Pudding Rice Qeshta and hone…" at bounding box center [708, 337] width 346 height 254
drag, startPoint x: 560, startPoint y: 267, endPoint x: 566, endPoint y: 466, distance: 199.1
click at [566, 466] on div "Sort menu items Rice Pudding Mineral Water Oven Rice Pudding Rice Qeshta and ho…" at bounding box center [707, 319] width 381 height 302
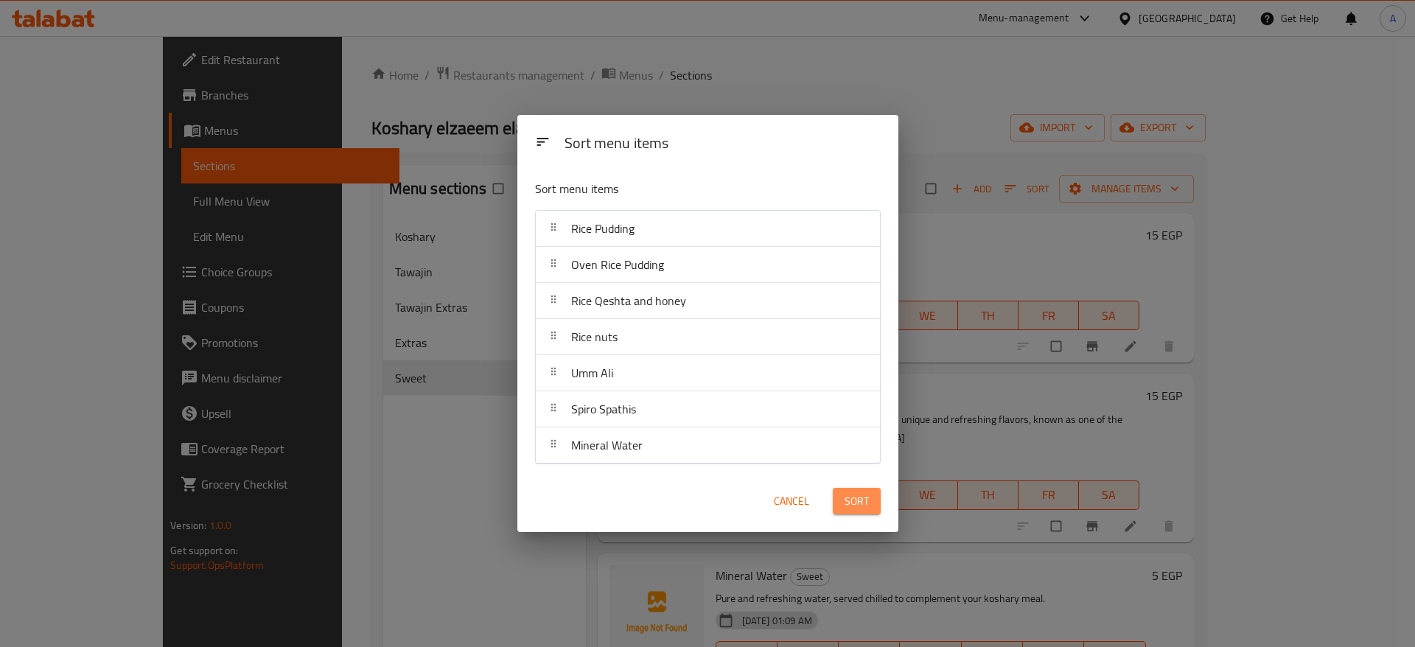
click at [848, 497] on span "Sort" at bounding box center [857, 501] width 24 height 18
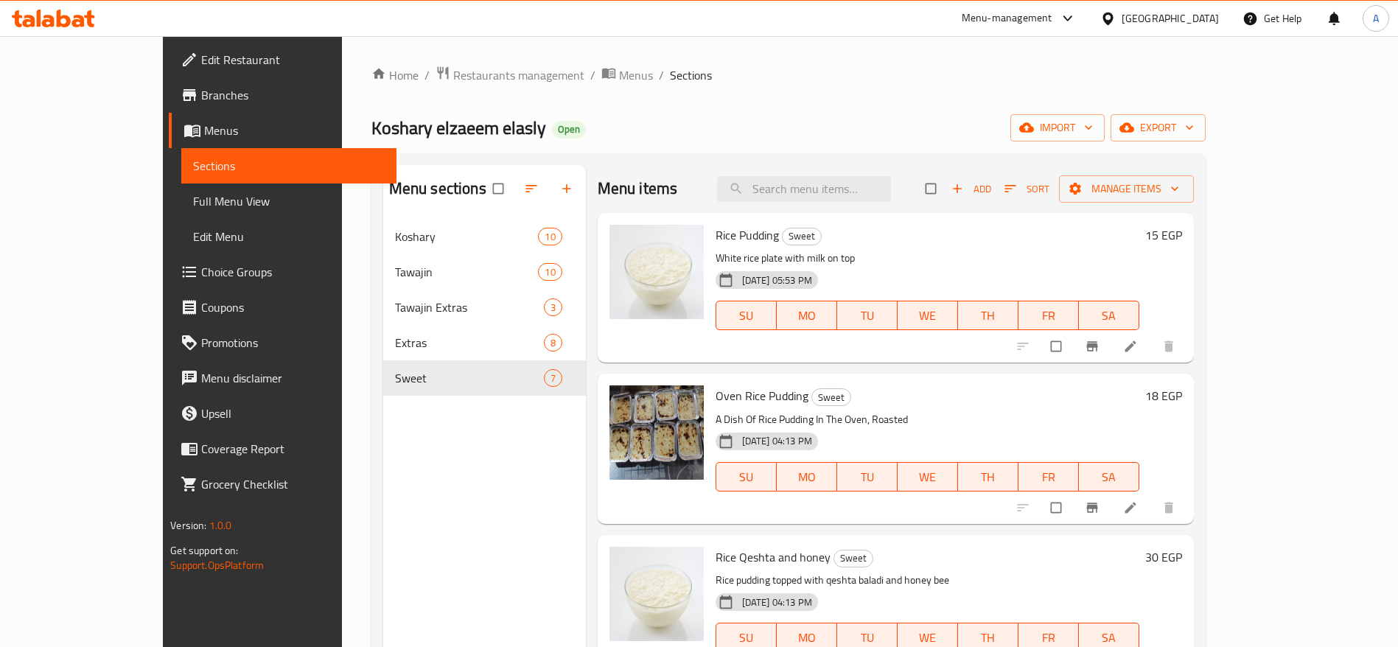
drag, startPoint x: 90, startPoint y: 32, endPoint x: 80, endPoint y: 17, distance: 18.0
click at [80, 17] on div at bounding box center [53, 18] width 107 height 29
click at [80, 17] on icon at bounding box center [78, 21] width 13 height 13
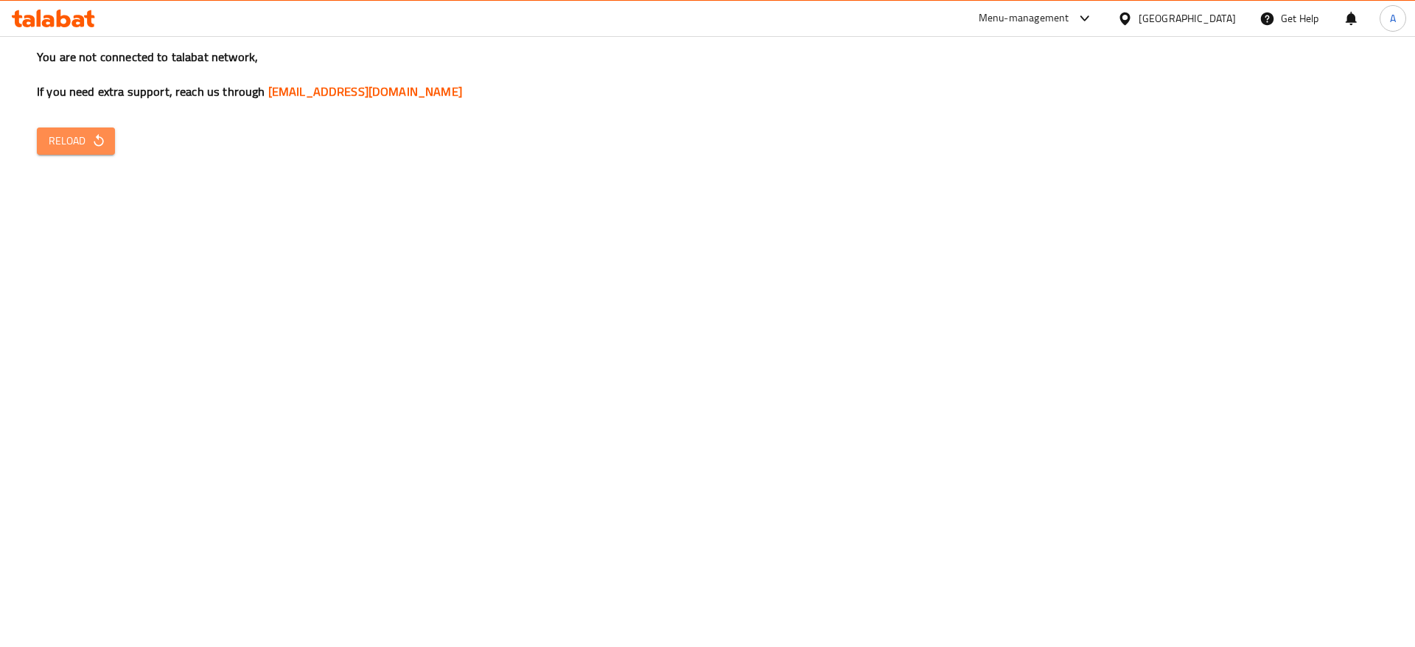
click at [88, 133] on span "Reload" at bounding box center [76, 141] width 55 height 18
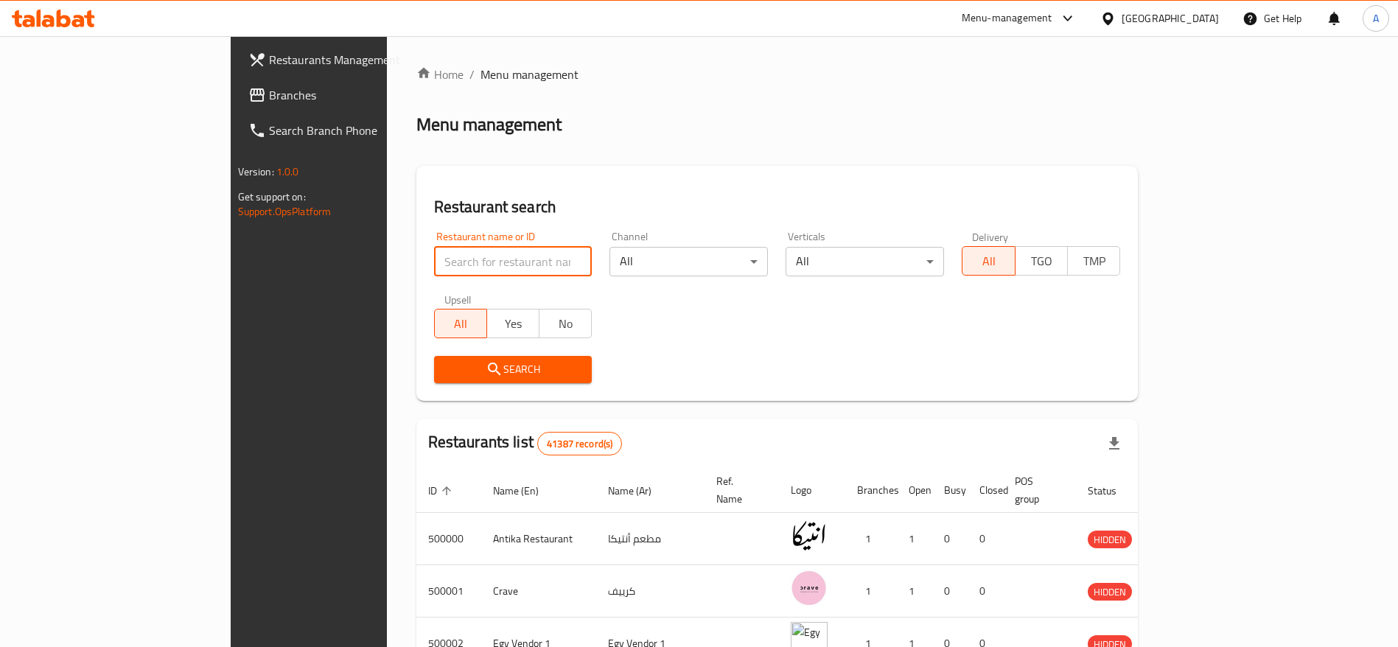
click at [434, 265] on input "search" at bounding box center [513, 261] width 158 height 29
click button "Search" at bounding box center [513, 369] width 158 height 27
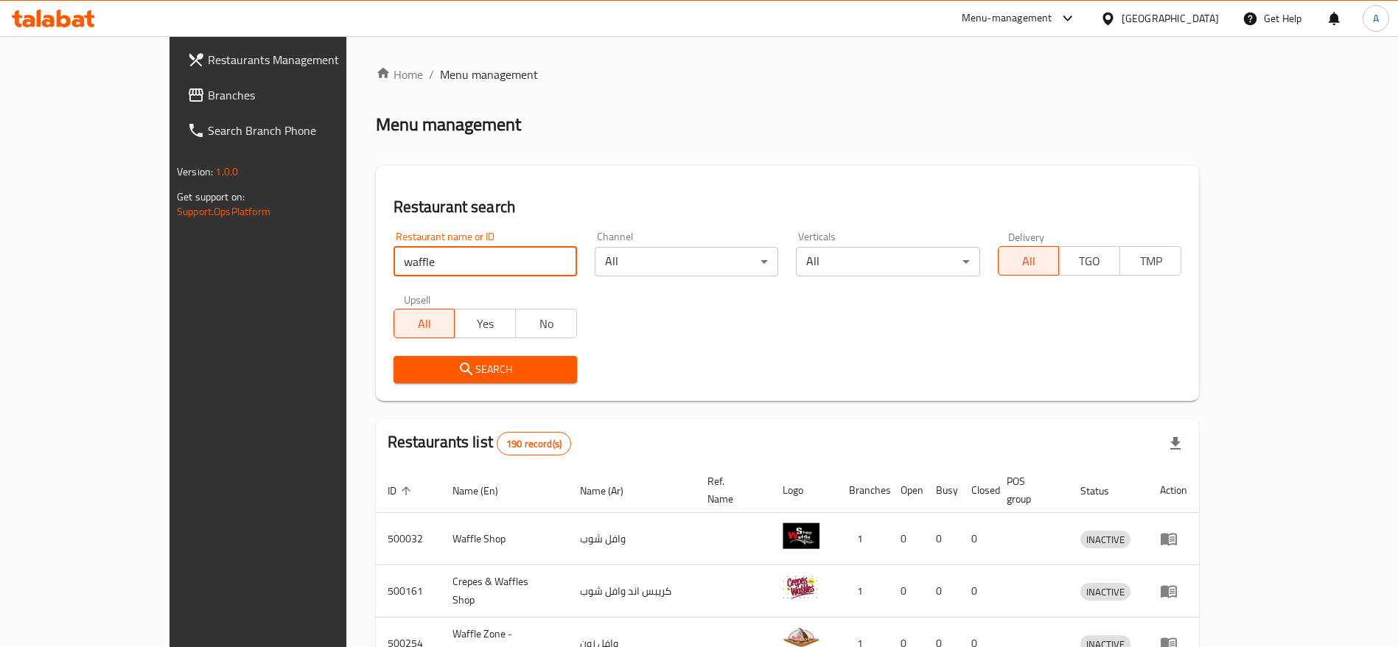
scroll to position [422, 0]
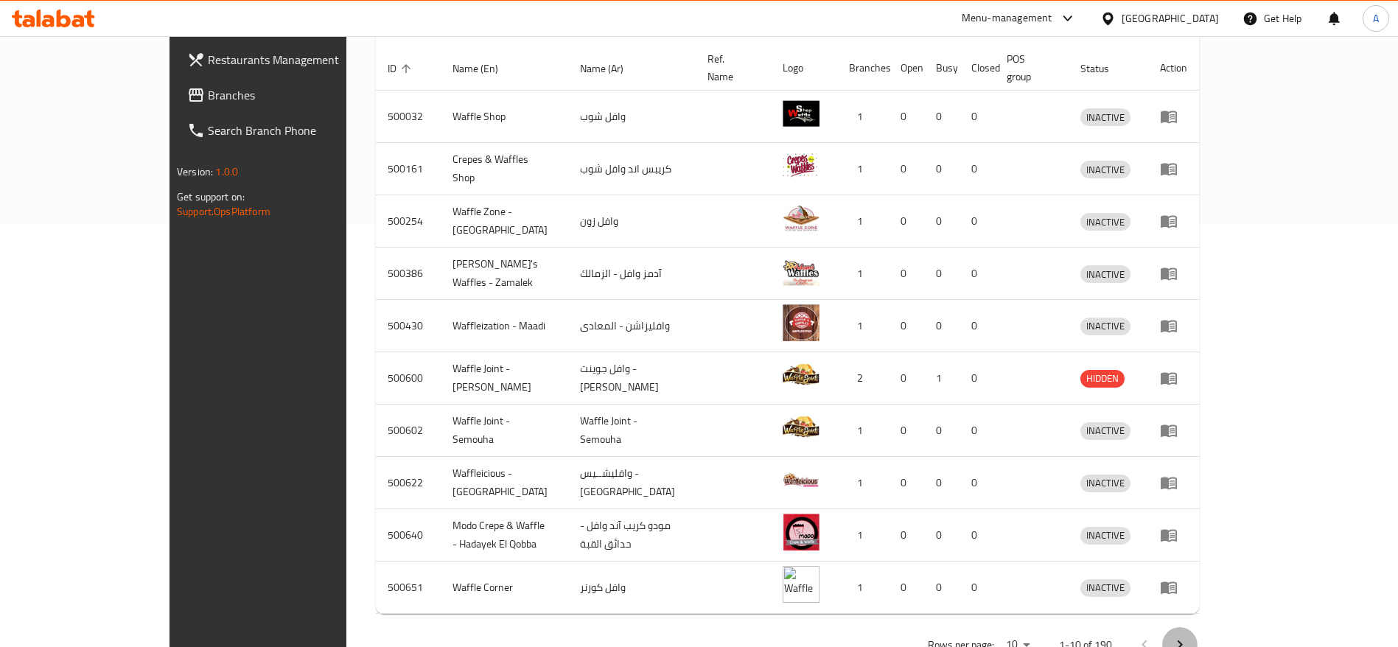
click at [1198, 637] on button "Next page" at bounding box center [1179, 644] width 35 height 35
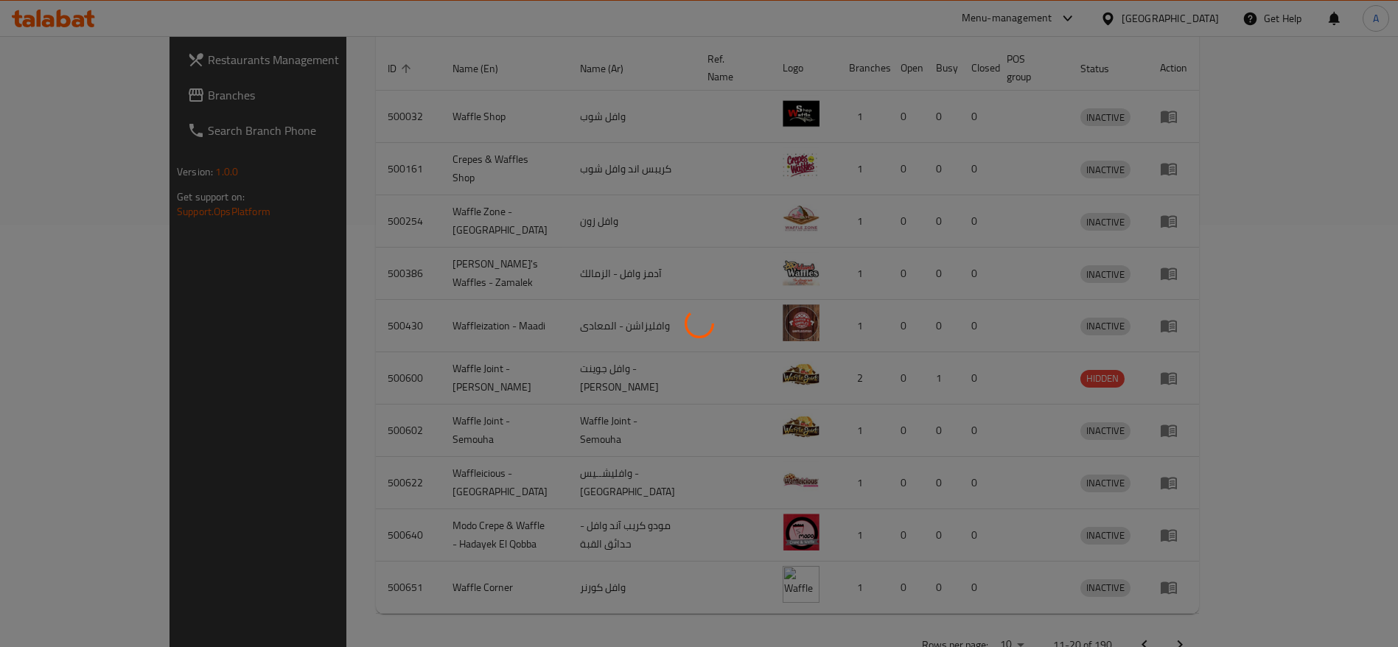
click at [1340, 637] on div at bounding box center [699, 323] width 1398 height 647
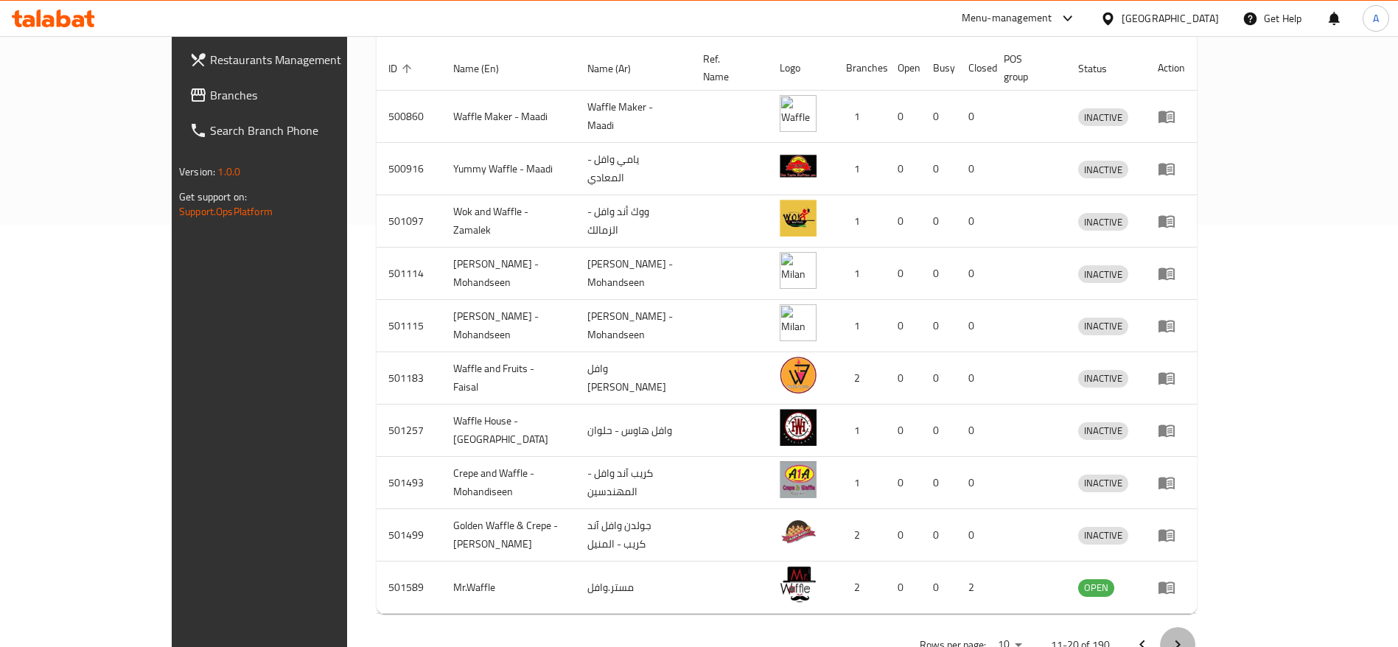
click at [1186, 636] on icon "Next page" at bounding box center [1178, 645] width 18 height 18
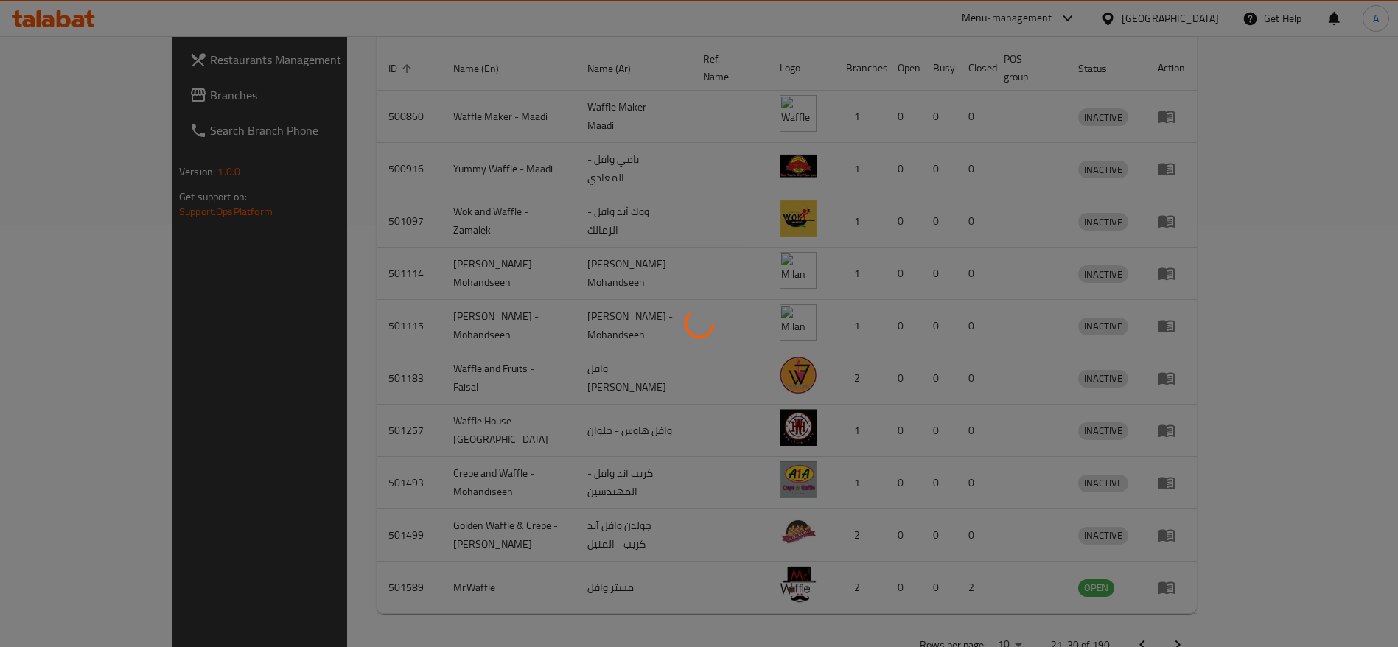
click at [1354, 625] on div at bounding box center [699, 323] width 1398 height 647
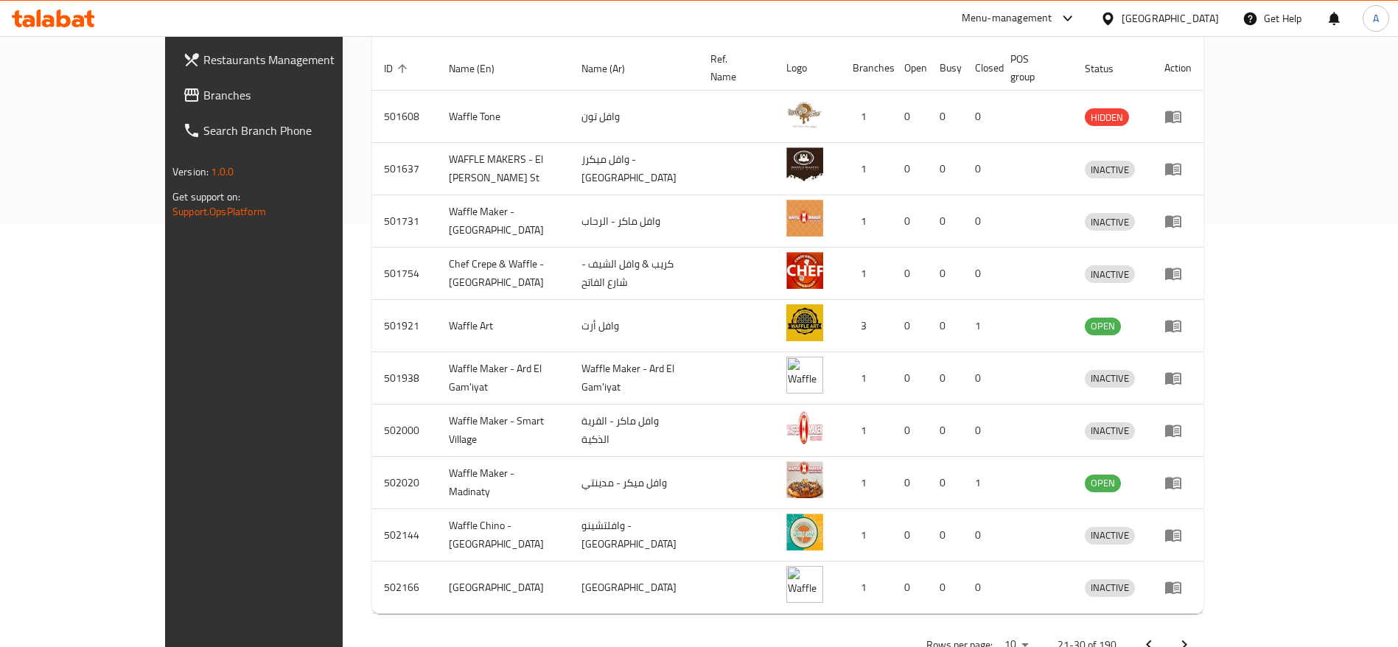
click at [1203, 625] on div "Home / Menu management Menu management Restaurant search Restaurant name or ID …" at bounding box center [787, 153] width 831 height 1021
click at [1193, 636] on icon "Next page" at bounding box center [1184, 645] width 18 height 18
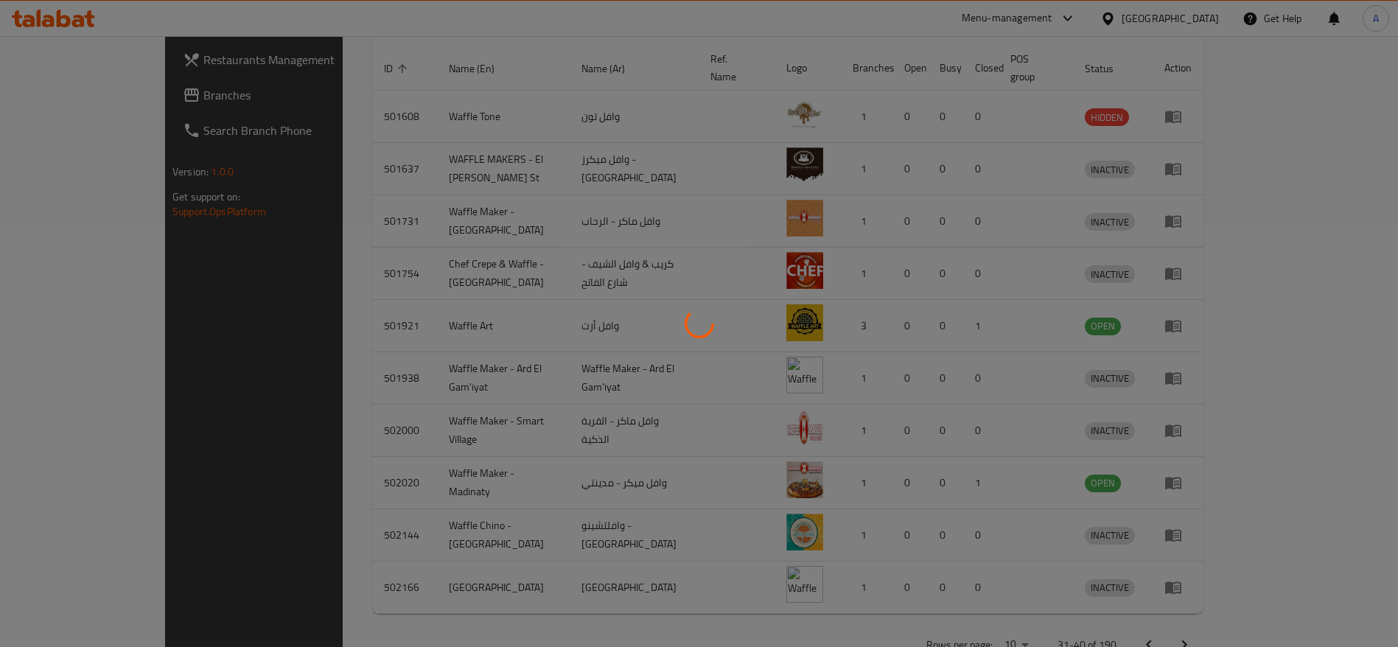
click at [1354, 625] on div at bounding box center [699, 323] width 1398 height 647
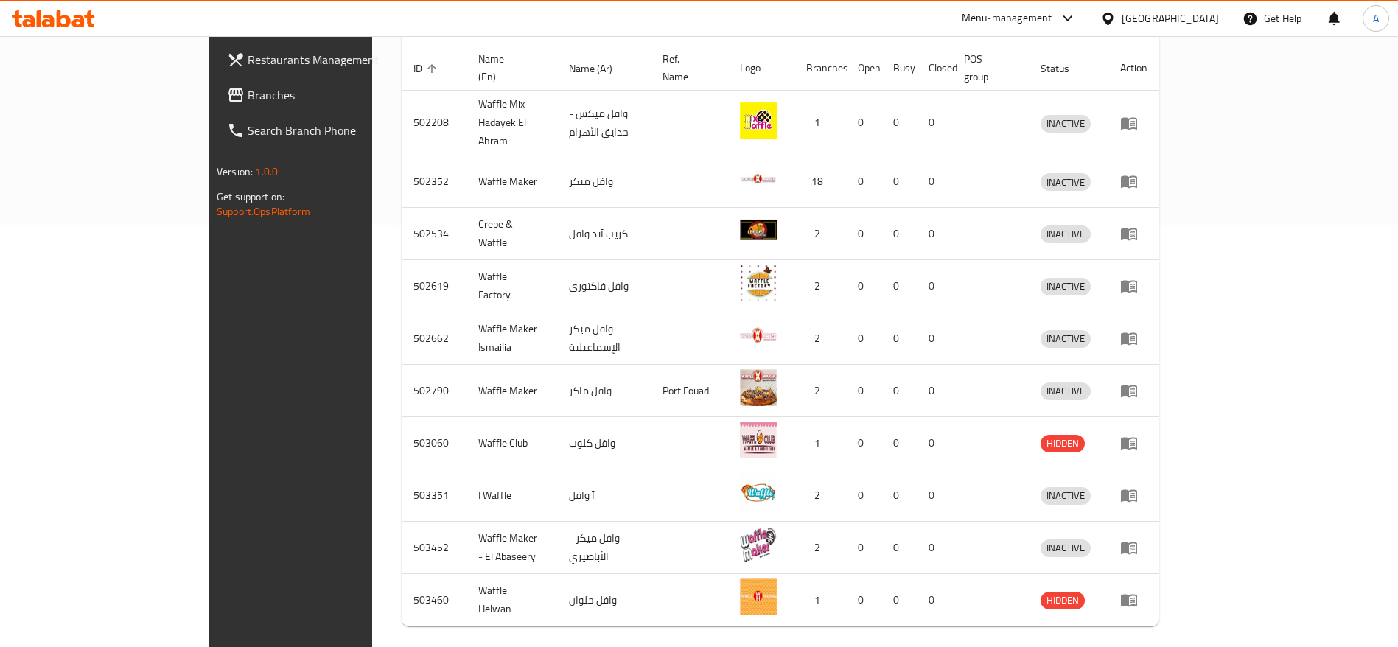
click at [1159, 625] on div "Home / Menu management Menu management Restaurant search Restaurant name or ID …" at bounding box center [781, 159] width 758 height 1033
click at [1149, 646] on icon "Next page" at bounding box center [1140, 658] width 18 height 18
click at [1354, 625] on div at bounding box center [699, 323] width 1398 height 647
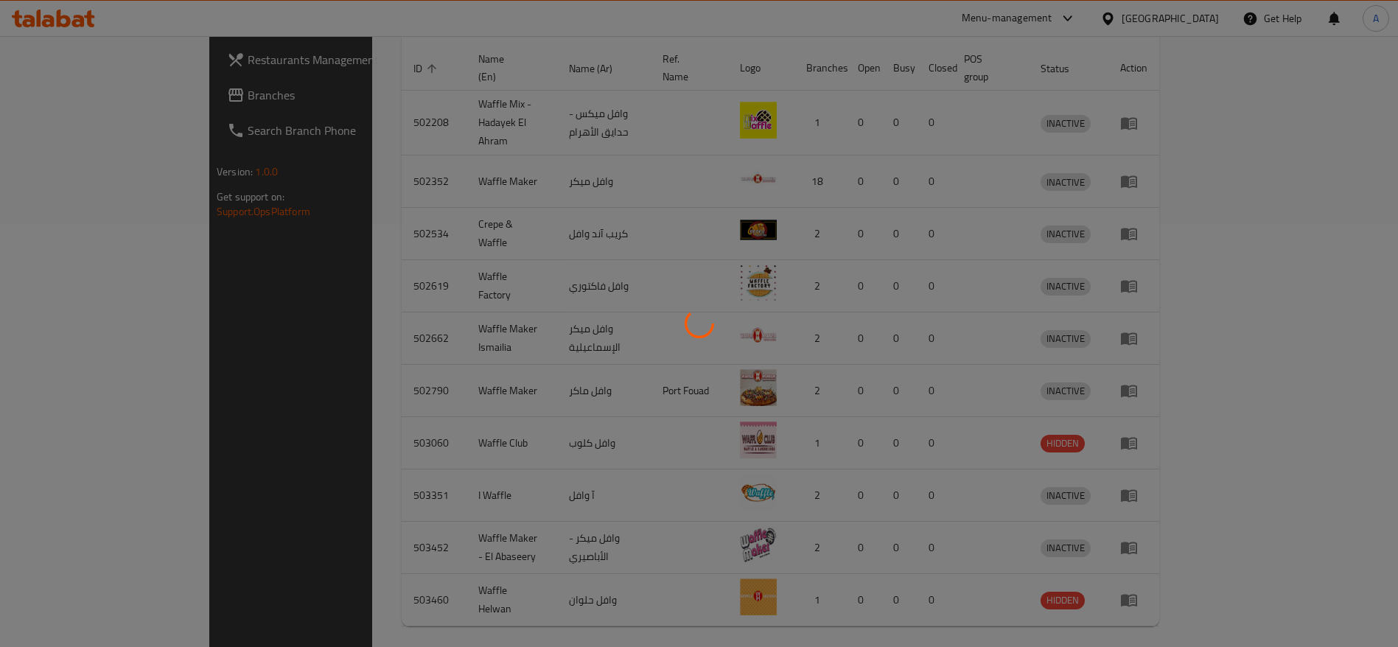
click at [1354, 625] on div at bounding box center [699, 323] width 1398 height 647
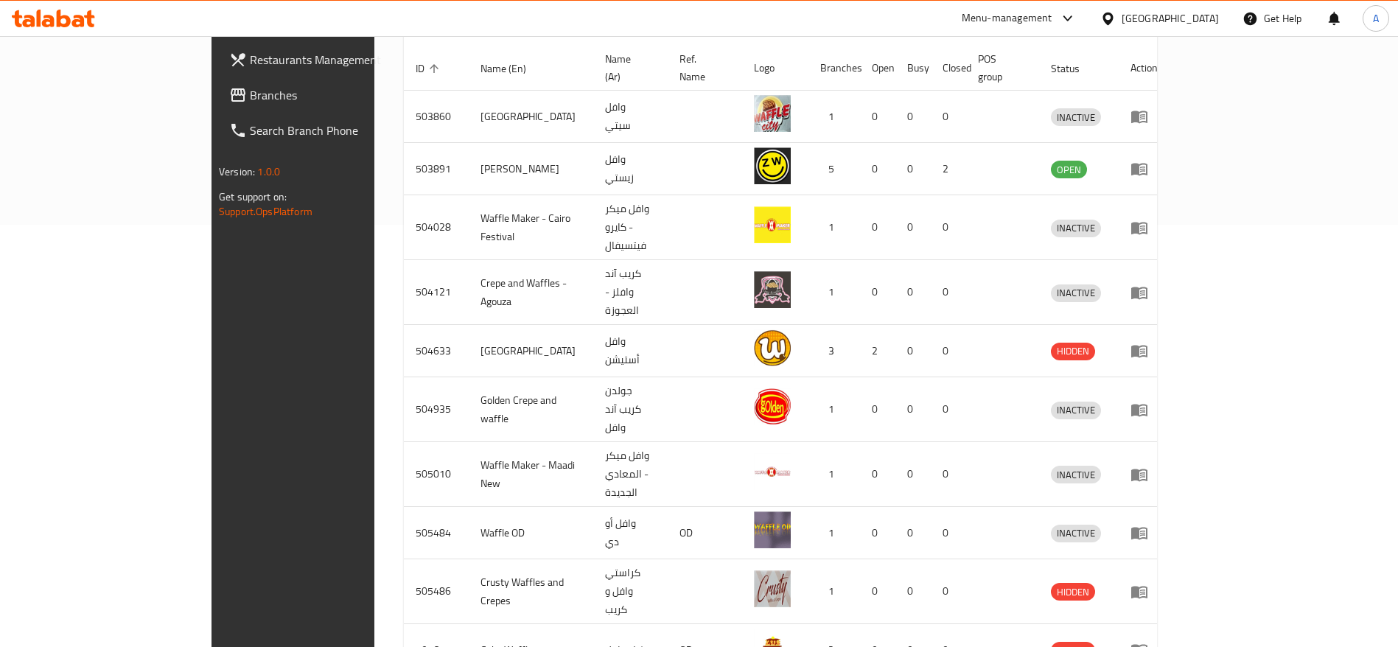
click at [1354, 625] on div at bounding box center [699, 323] width 1398 height 647
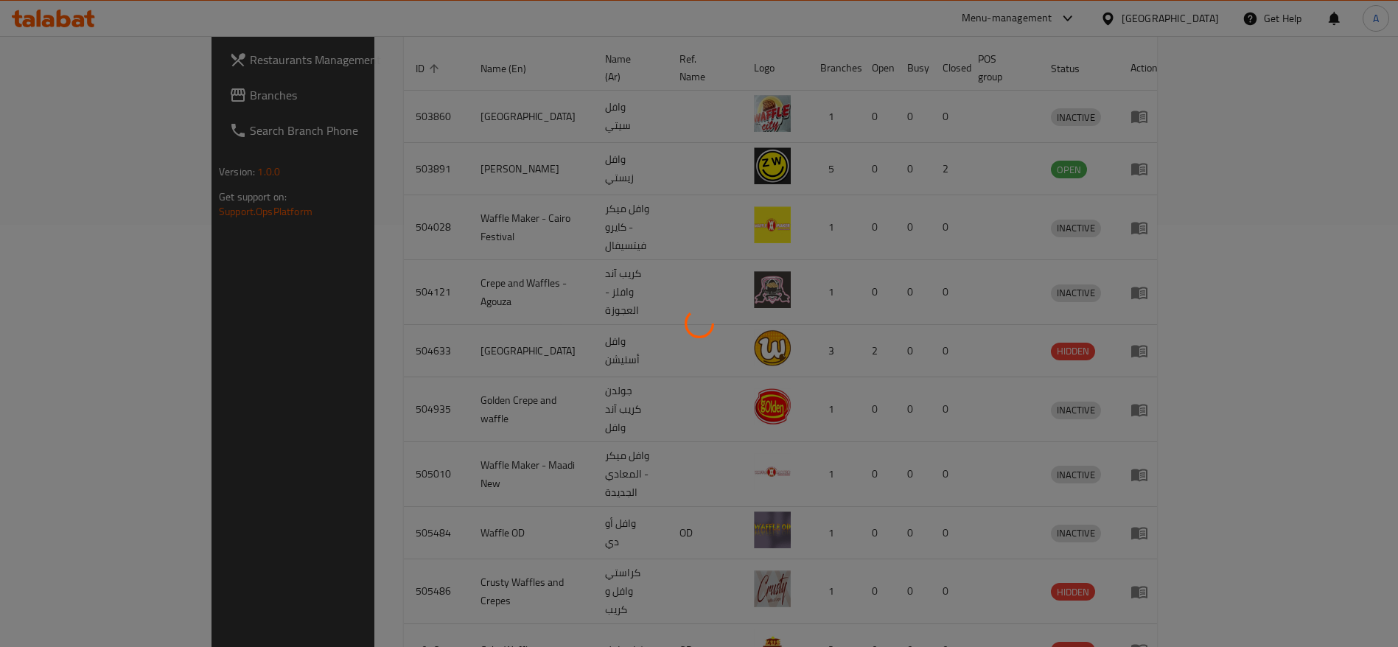
click at [1354, 625] on div at bounding box center [699, 323] width 1398 height 647
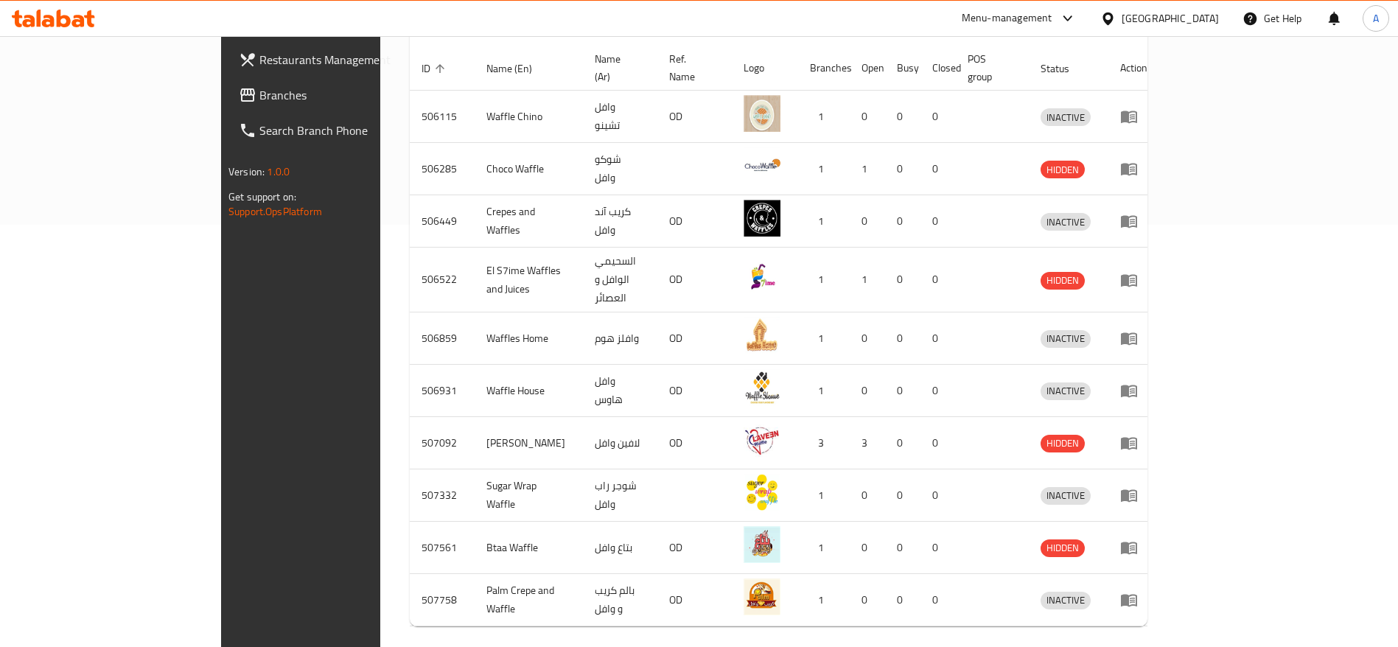
click at [1354, 625] on div at bounding box center [699, 323] width 1398 height 647
click at [1148, 625] on div "Home / Menu management Menu management Restaurant search Restaurant name or ID …" at bounding box center [779, 159] width 738 height 1033
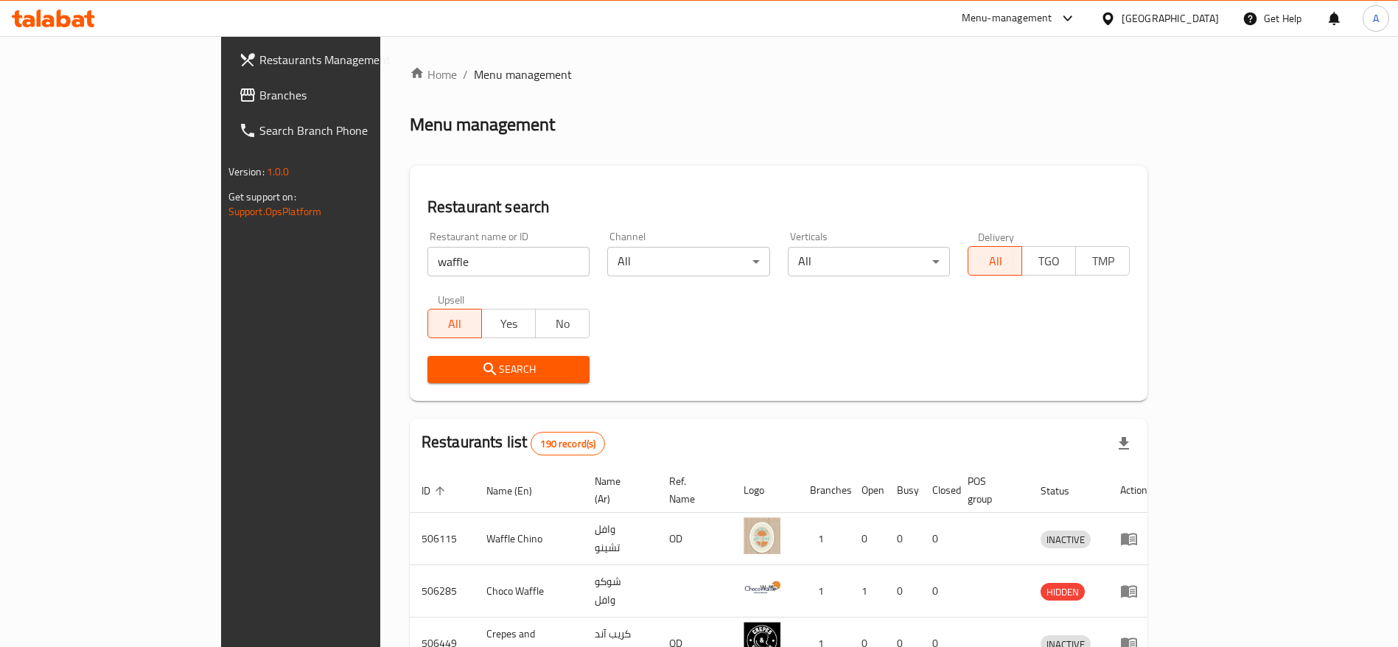
click at [427, 259] on input "waffle" at bounding box center [508, 261] width 162 height 29
paste input "696880"
type input "696880"
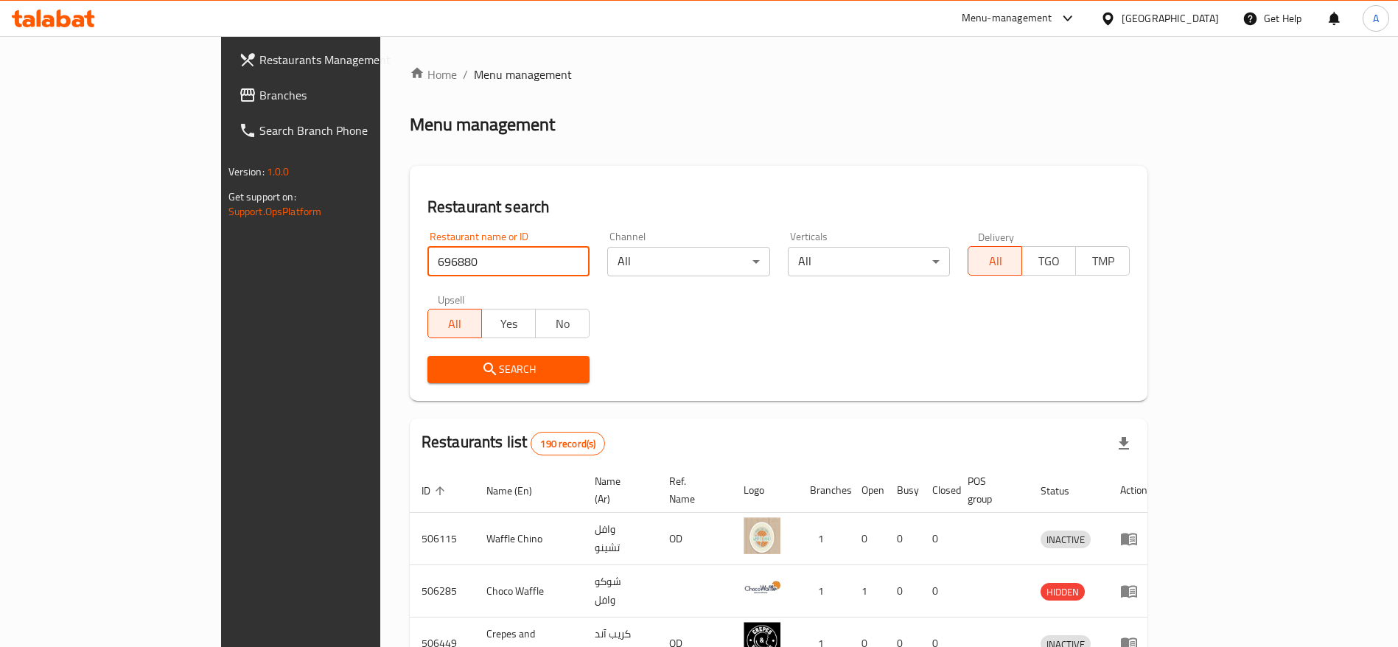
click button "Search" at bounding box center [508, 369] width 162 height 27
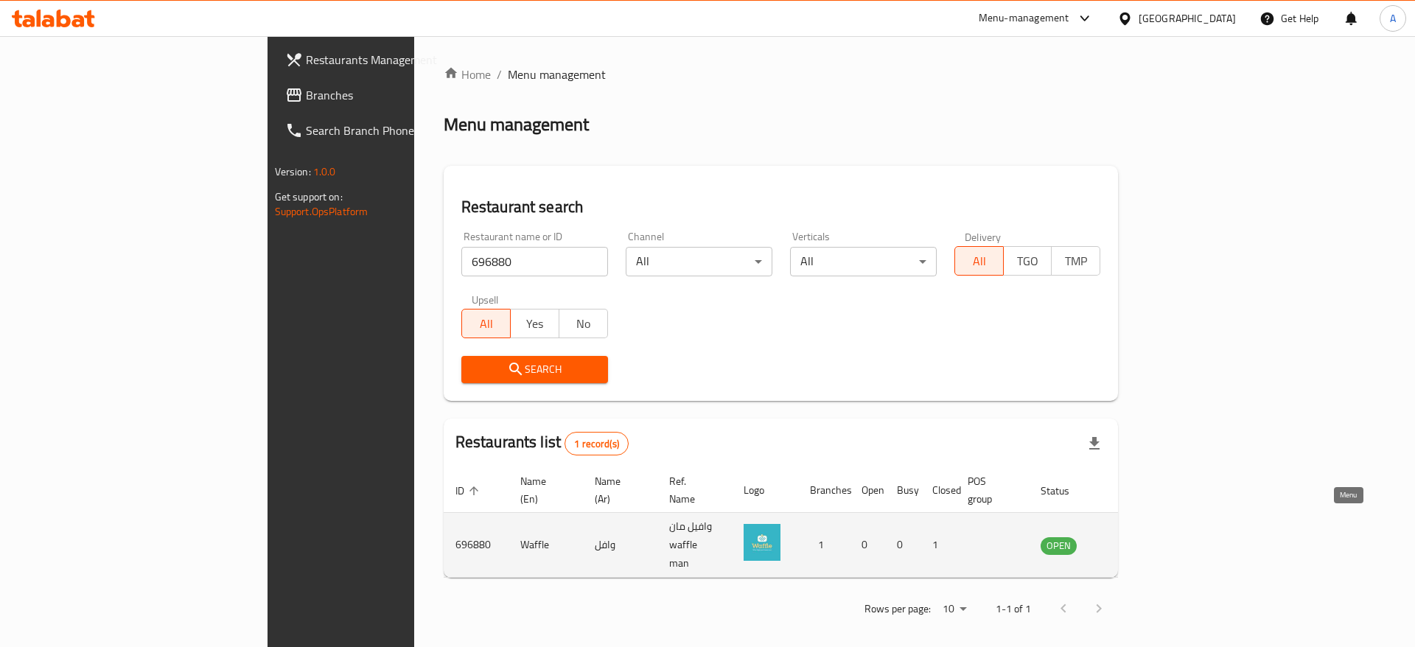
click at [1136, 536] on icon "enhanced table" at bounding box center [1127, 545] width 18 height 18
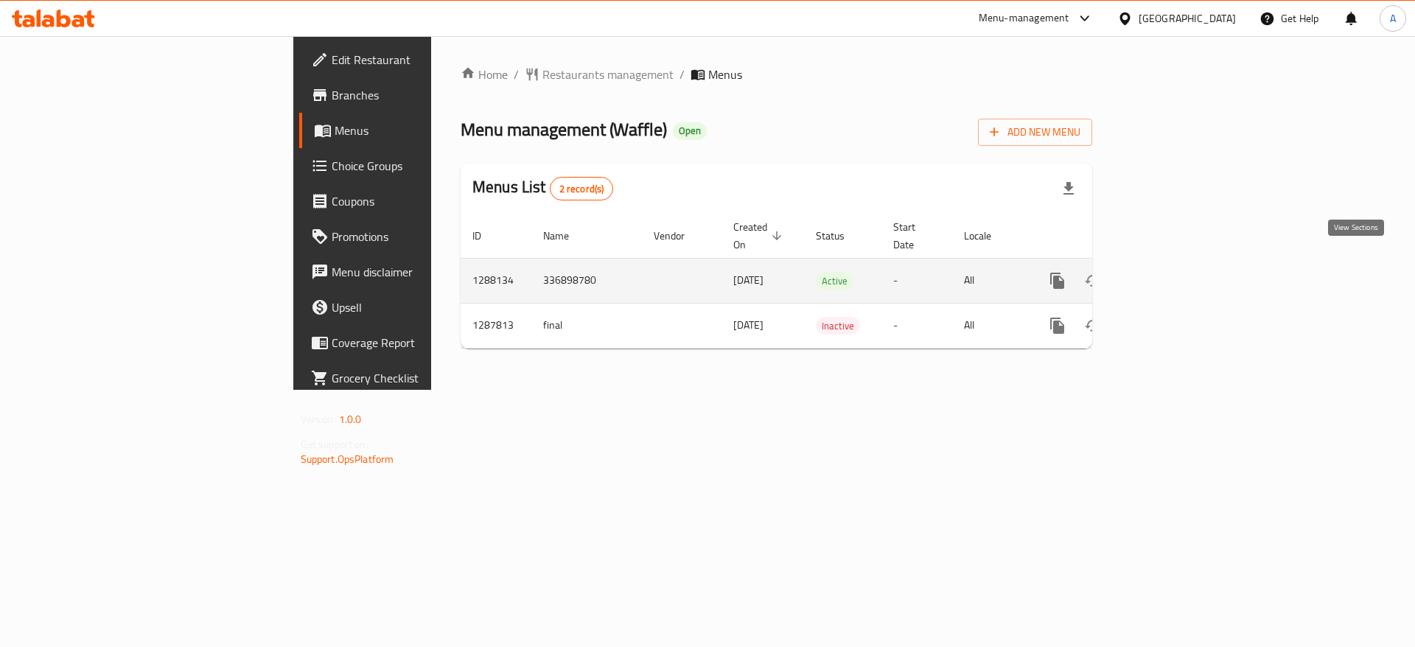
click at [1172, 272] on icon "enhanced table" at bounding box center [1164, 281] width 18 height 18
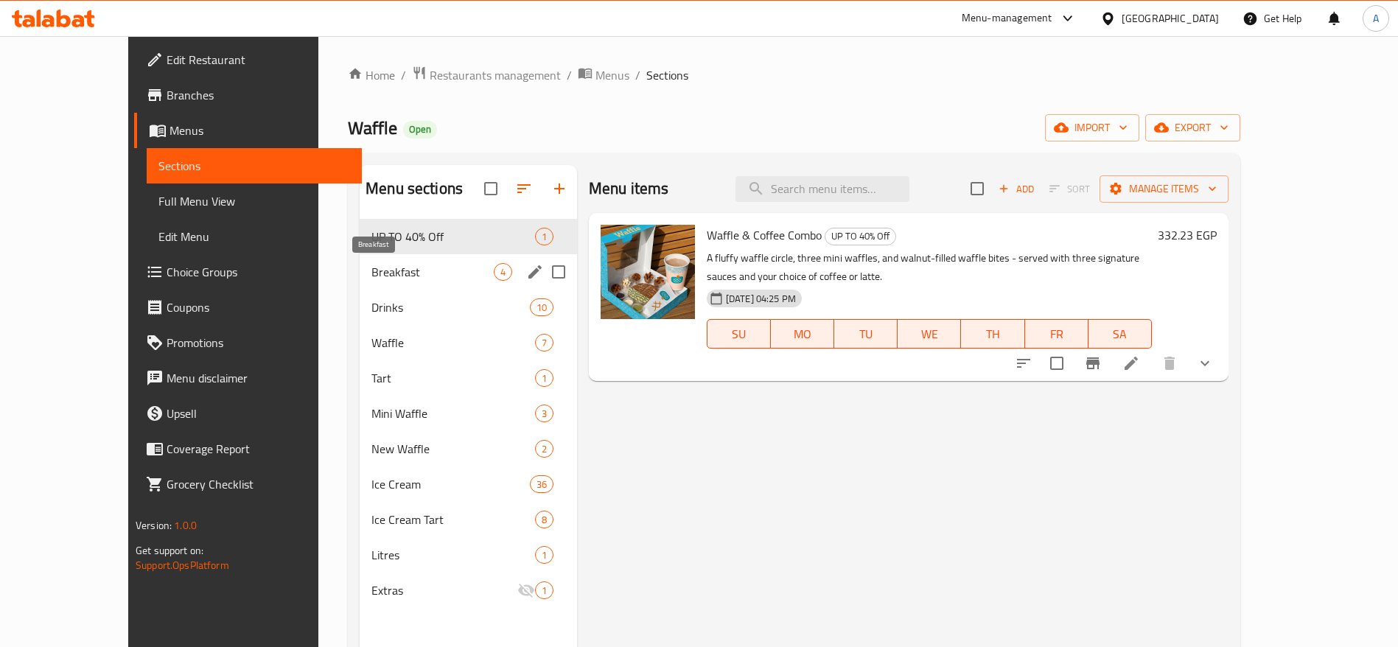
click at [402, 265] on span "Breakfast" at bounding box center [432, 272] width 122 height 18
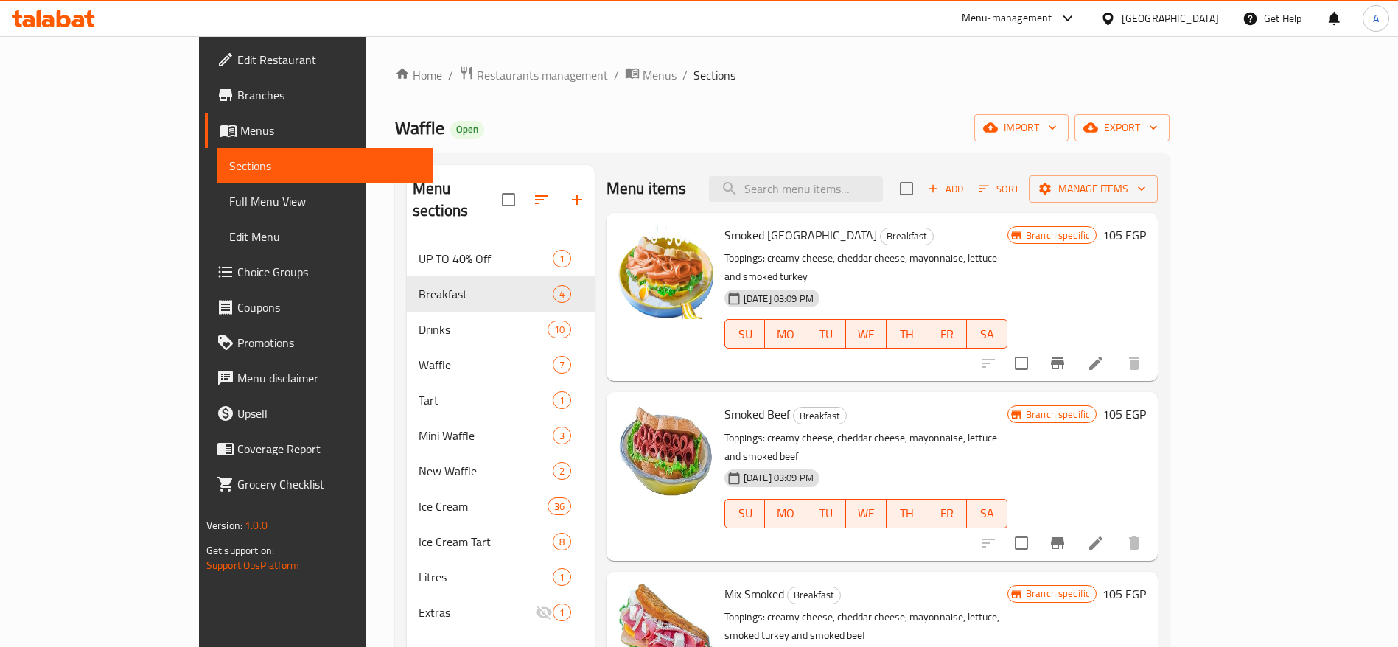
drag, startPoint x: 1358, startPoint y: 284, endPoint x: 1362, endPoint y: 348, distance: 63.5
click at [1170, 348] on div "Menu sections UP TO 40% Off 1 Breakfast 4 Drinks 10 Waffle 7 Tart 1 Mini Waffle…" at bounding box center [782, 488] width 775 height 671
click at [1064, 357] on icon "Branch-specific-item" at bounding box center [1057, 363] width 13 height 12
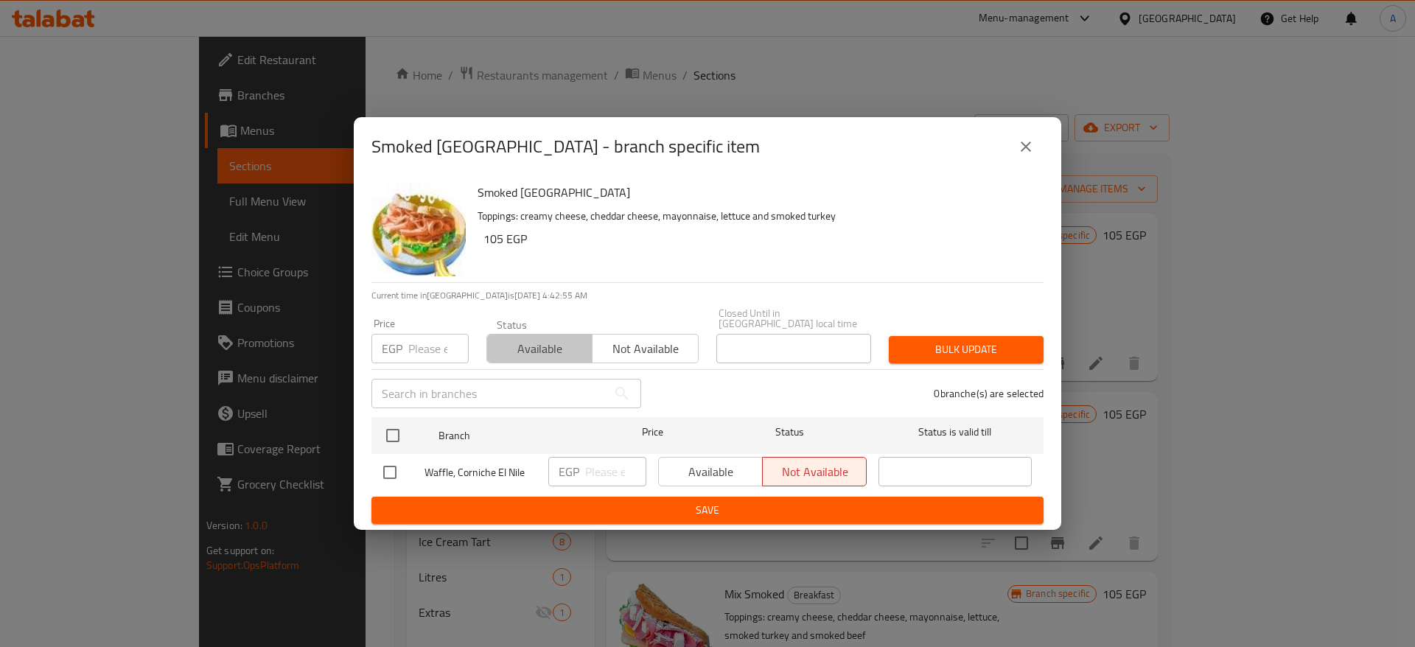
click at [540, 338] on span "Available" at bounding box center [540, 348] width 94 height 21
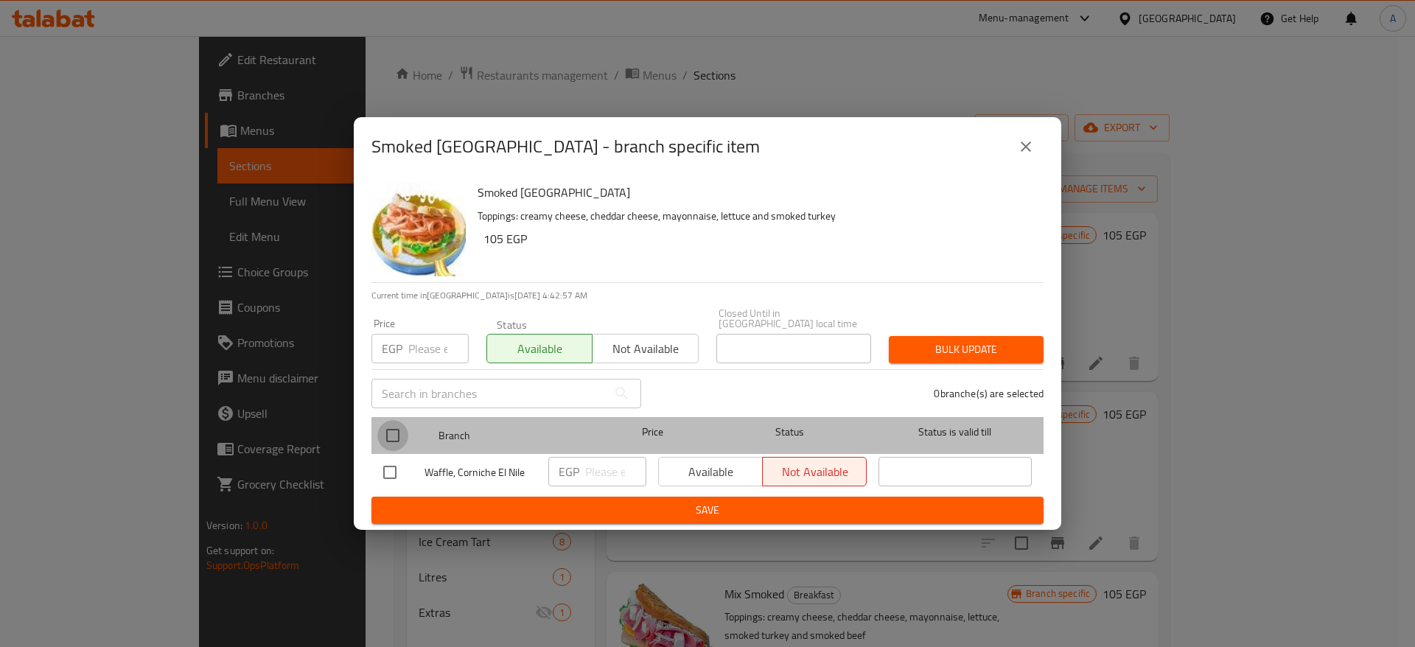
click at [391, 425] on input "checkbox" at bounding box center [392, 435] width 31 height 31
checkbox input "true"
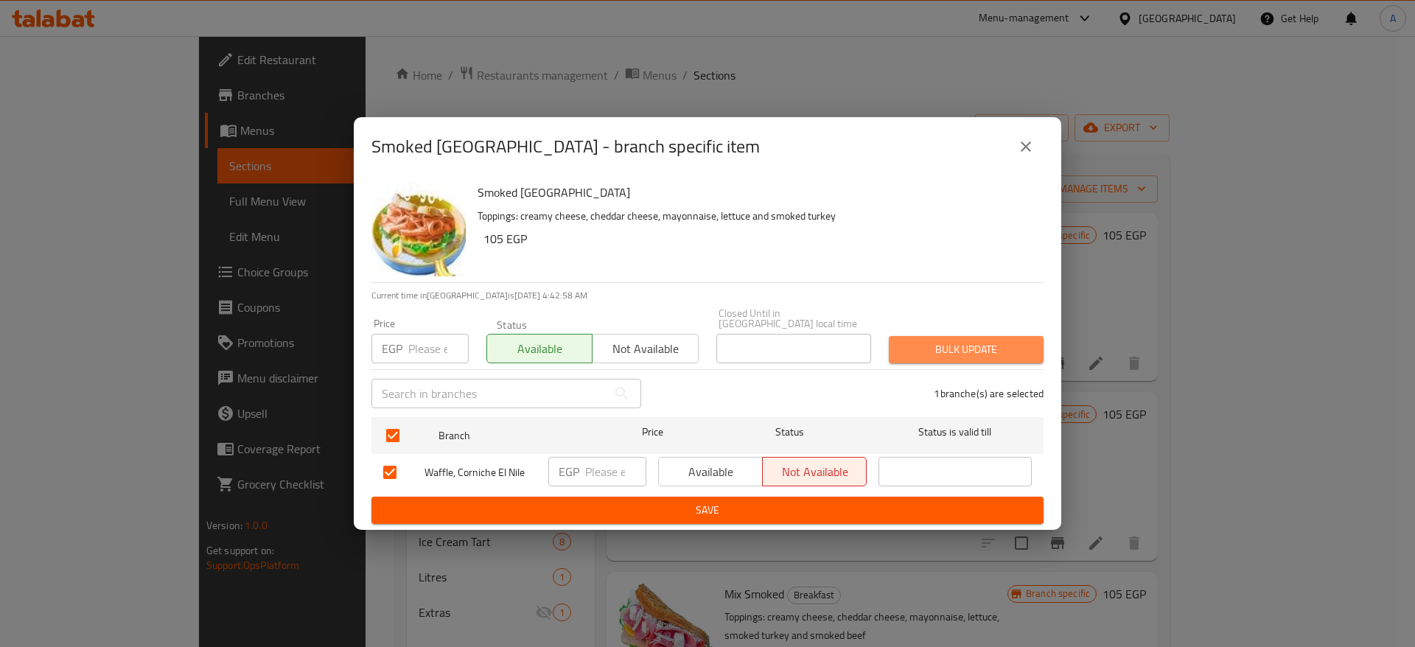
click at [963, 350] on span "Bulk update" at bounding box center [966, 349] width 131 height 18
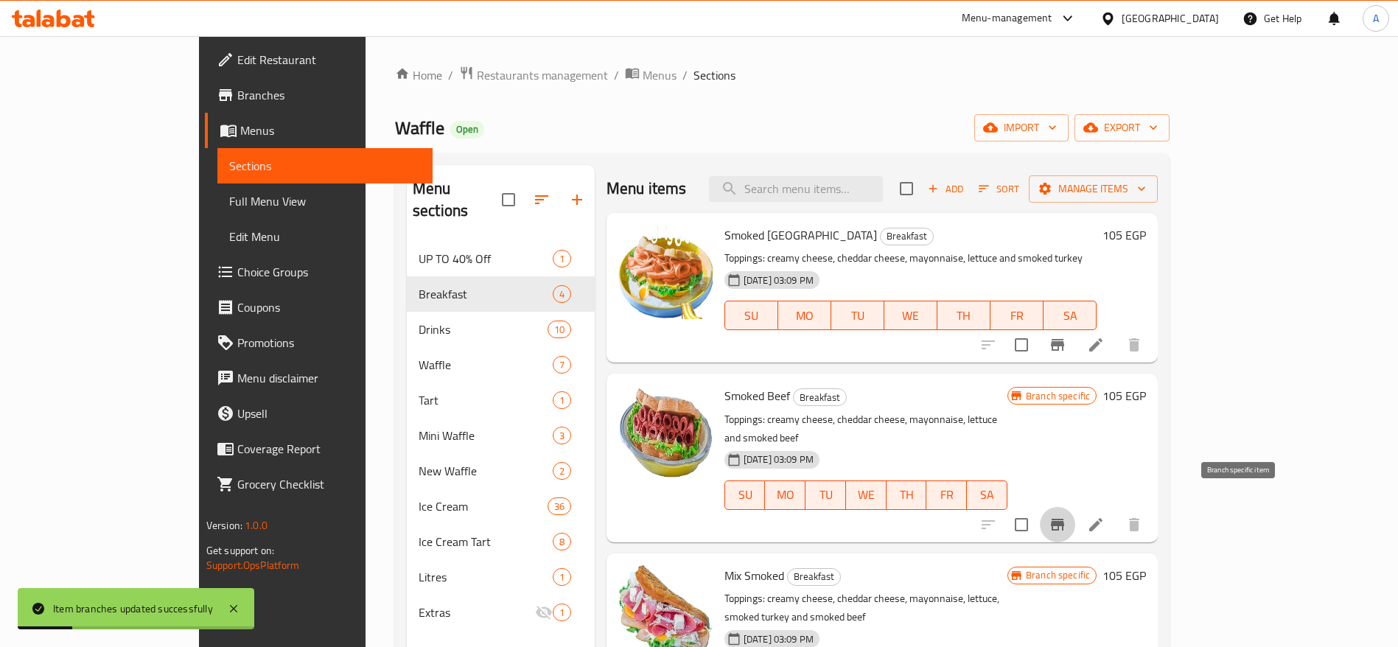
click at [1064, 519] on icon "Branch-specific-item" at bounding box center [1057, 525] width 13 height 12
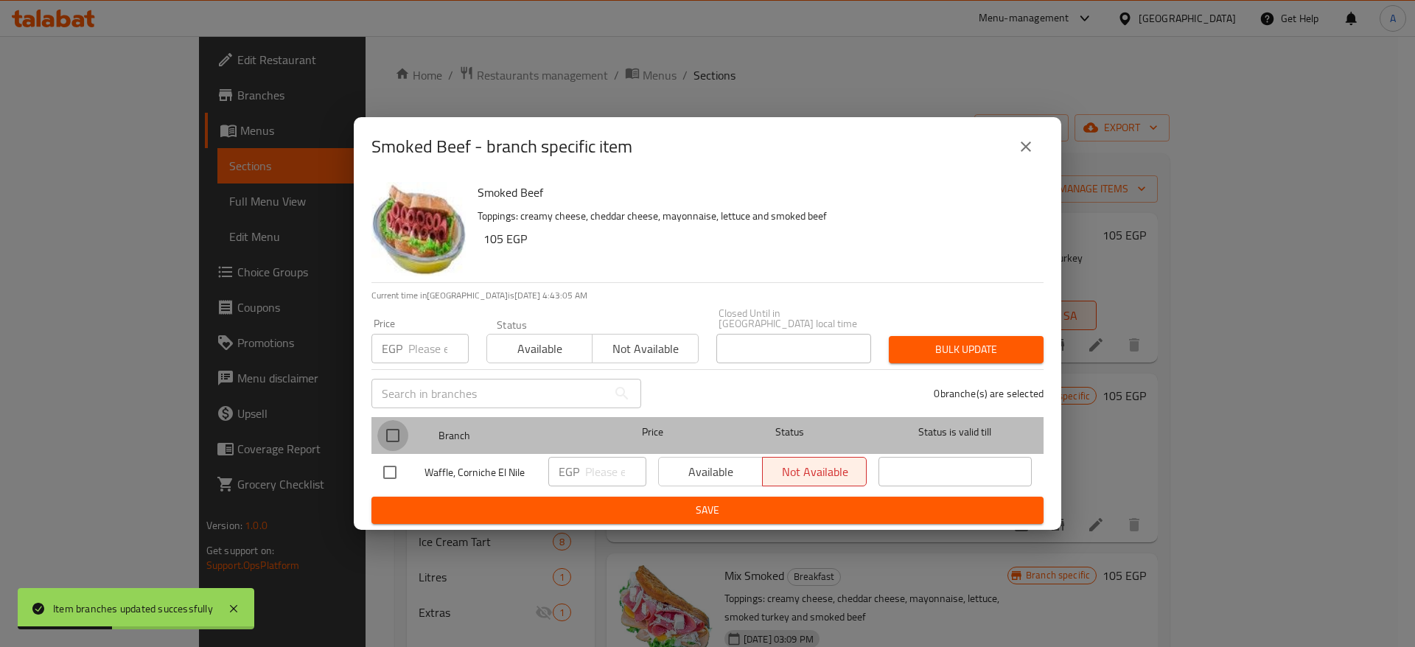
click at [391, 425] on input "checkbox" at bounding box center [392, 435] width 31 height 31
checkbox input "true"
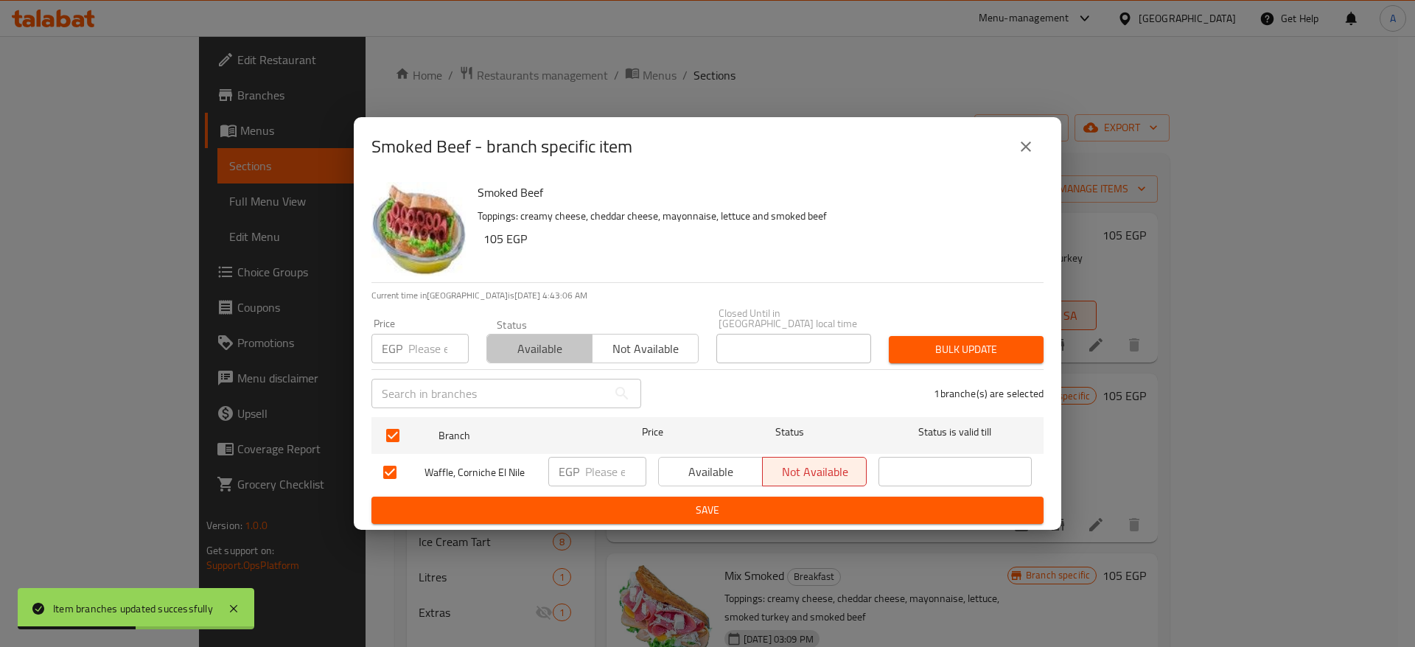
click at [536, 338] on span "Available" at bounding box center [540, 348] width 94 height 21
click at [967, 346] on span "Bulk update" at bounding box center [966, 349] width 131 height 18
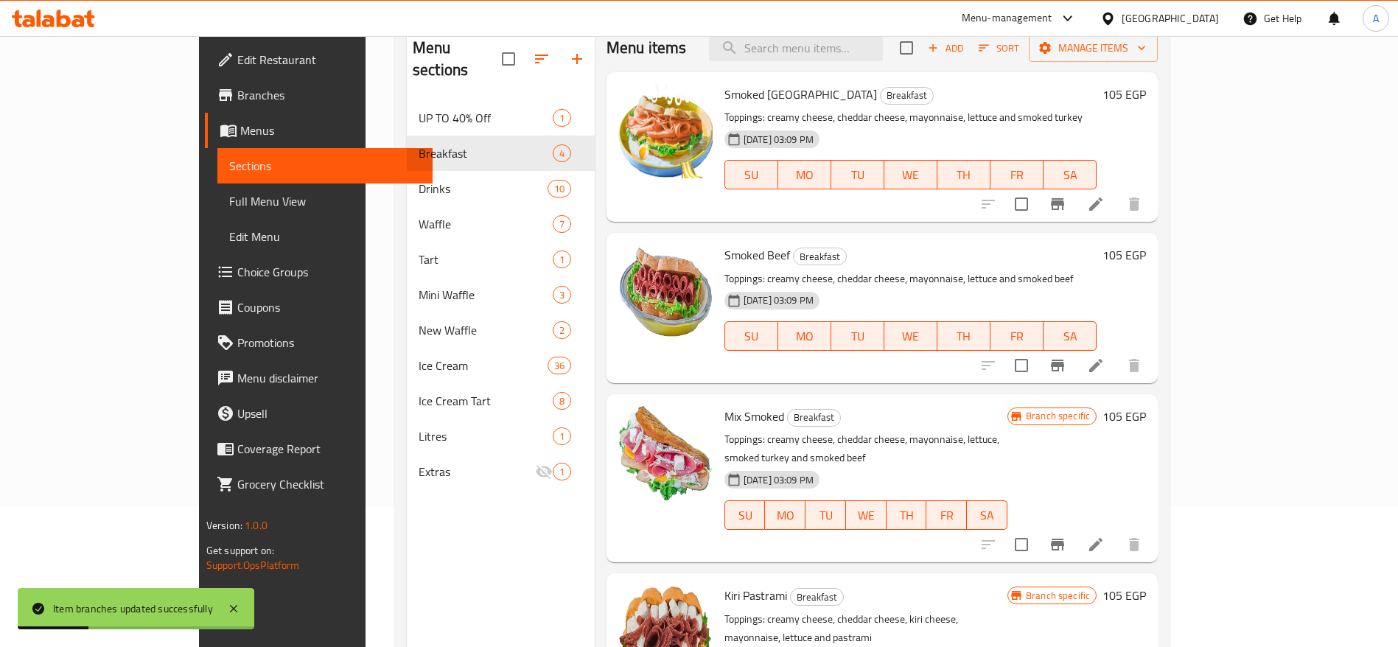
scroll to position [206, 0]
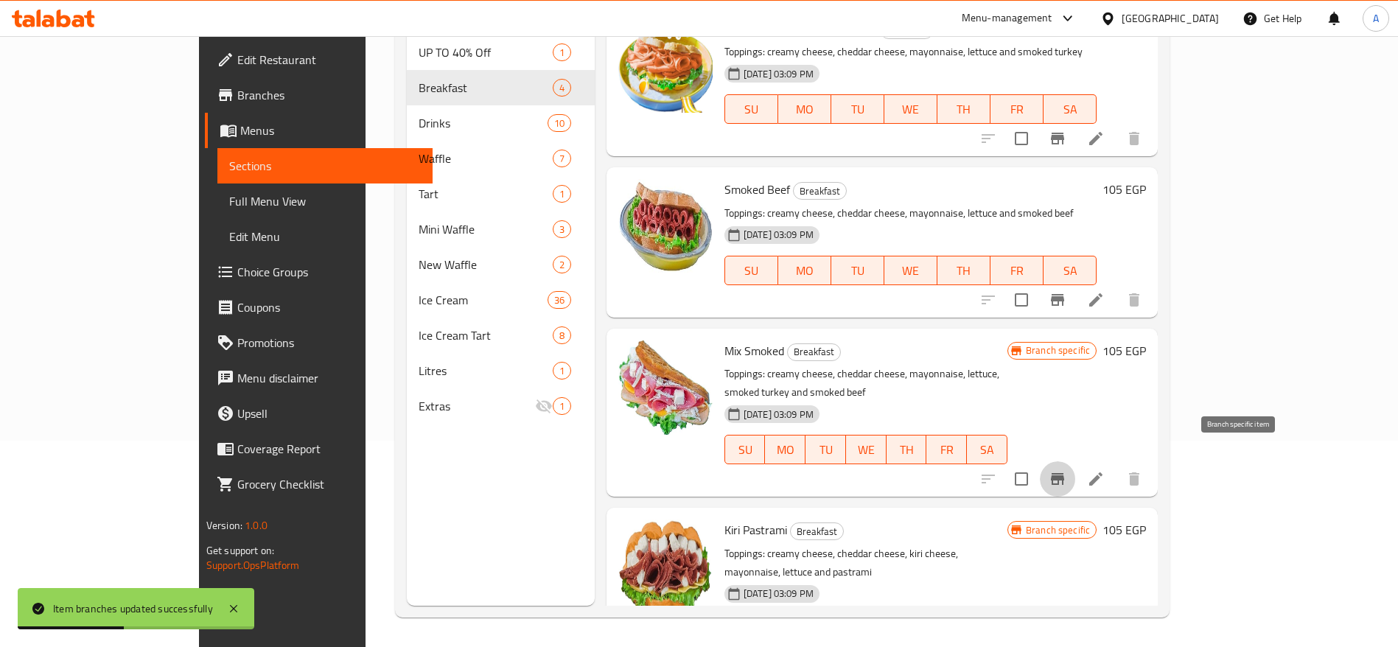
click at [1066, 470] on icon "Branch-specific-item" at bounding box center [1058, 479] width 18 height 18
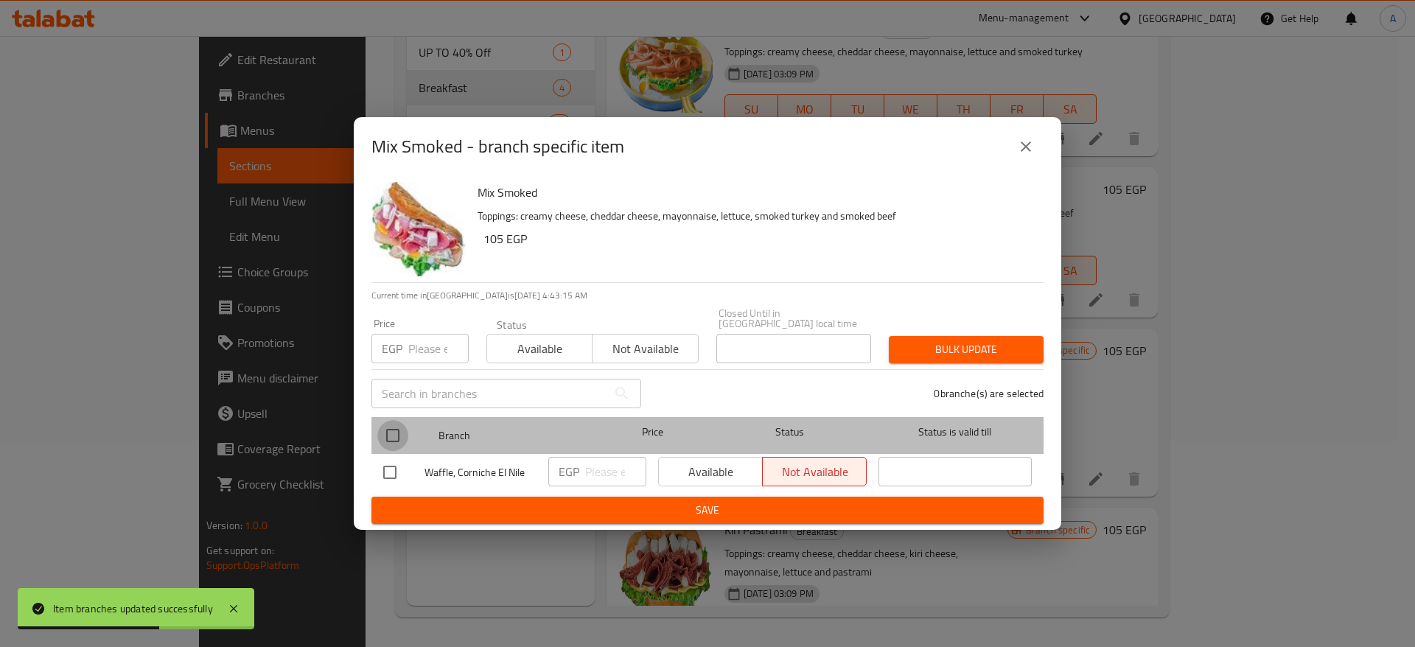
click at [395, 429] on input "checkbox" at bounding box center [392, 435] width 31 height 31
checkbox input "true"
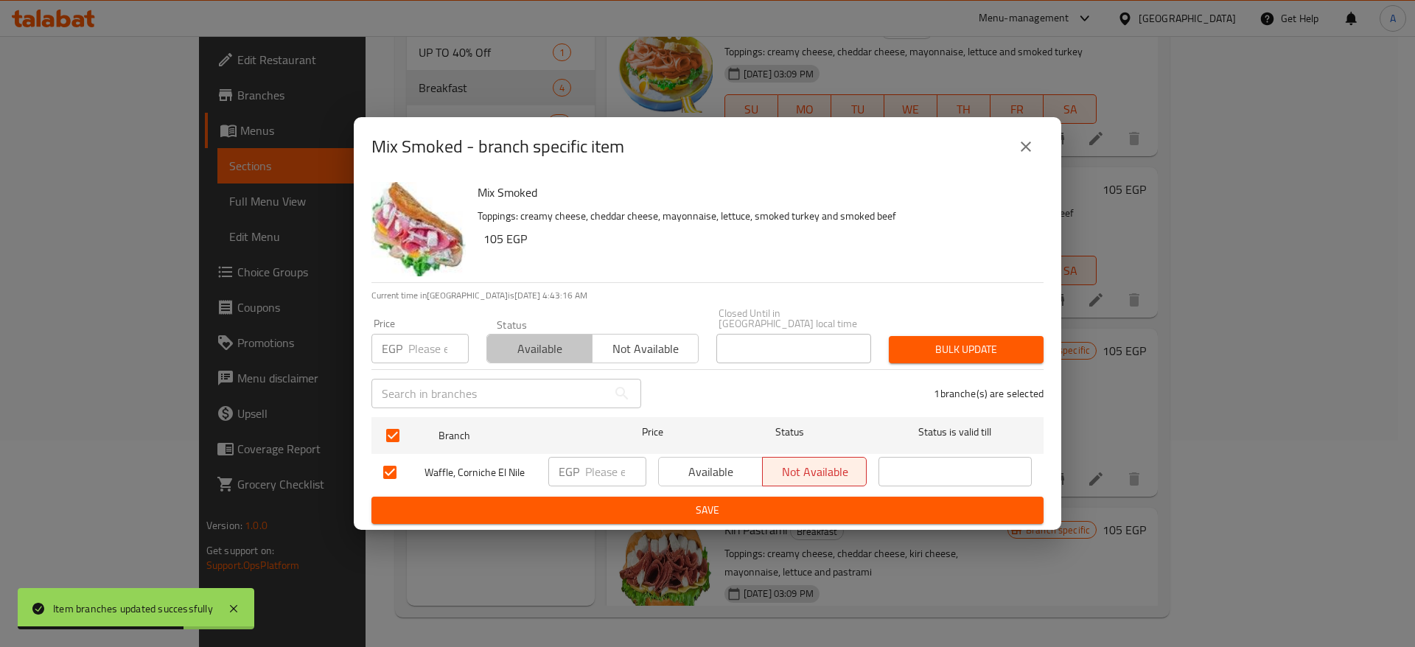
click at [520, 339] on span "Available" at bounding box center [540, 348] width 94 height 21
click at [941, 340] on span "Bulk update" at bounding box center [966, 349] width 131 height 18
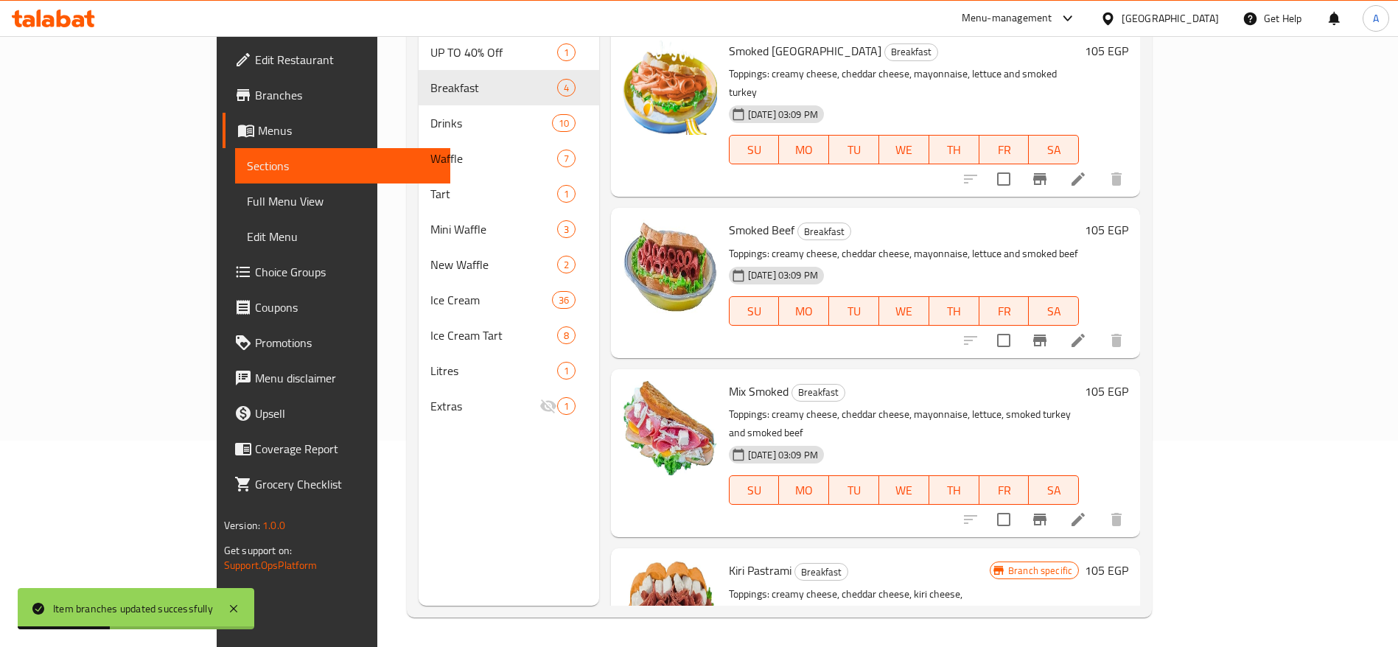
scroll to position [34, 0]
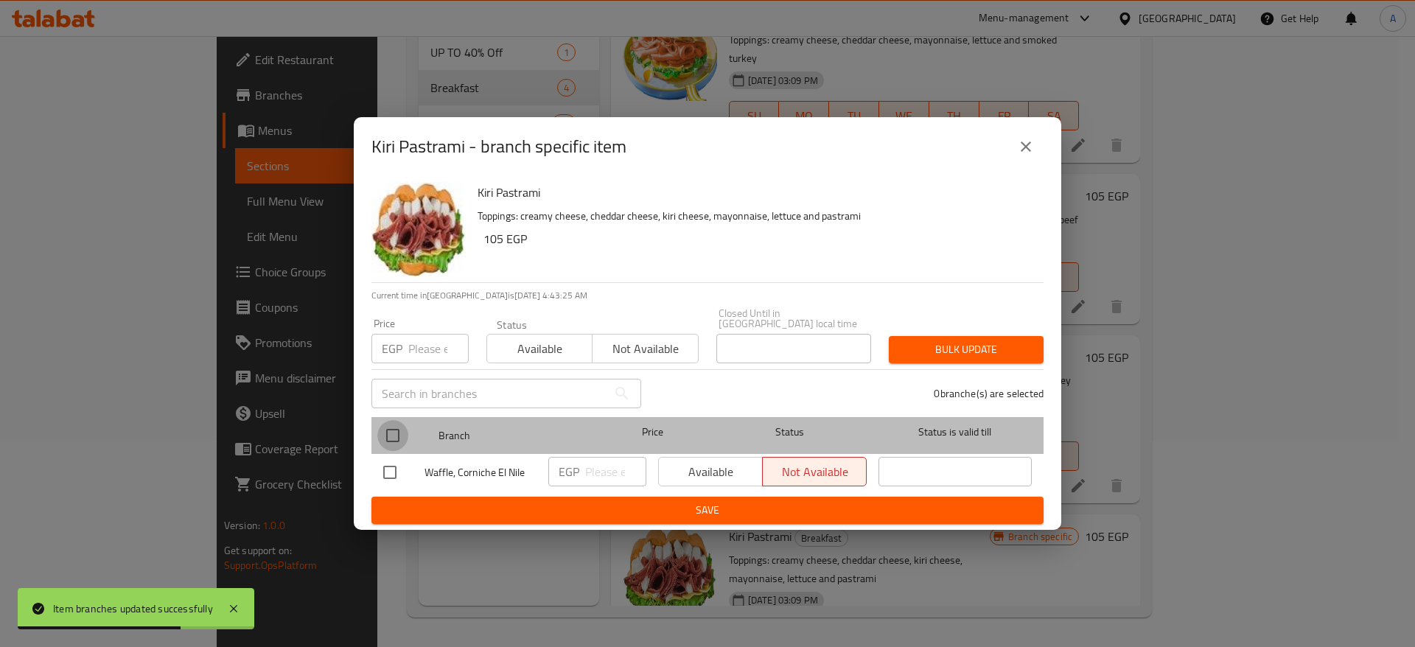
click at [401, 420] on input "checkbox" at bounding box center [392, 435] width 31 height 31
checkbox input "true"
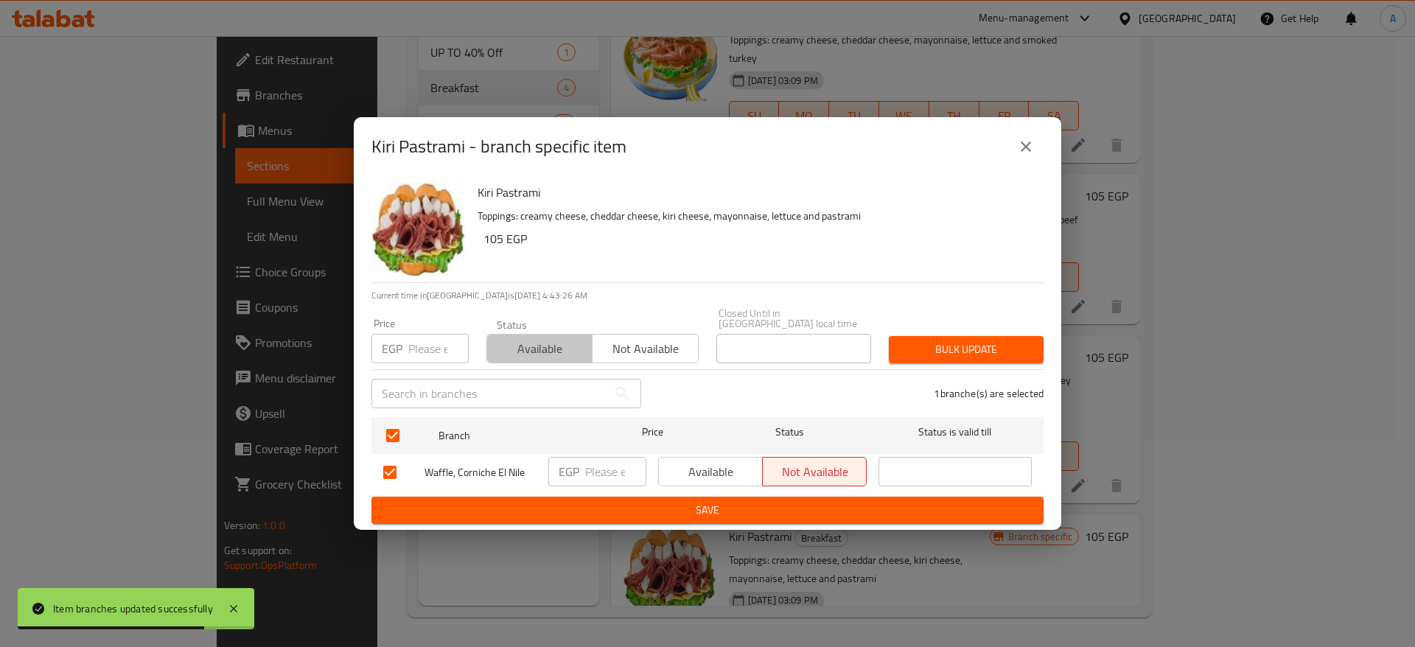
click at [562, 339] on span "Available" at bounding box center [540, 348] width 94 height 21
click at [918, 358] on div "Bulk update" at bounding box center [966, 349] width 172 height 45
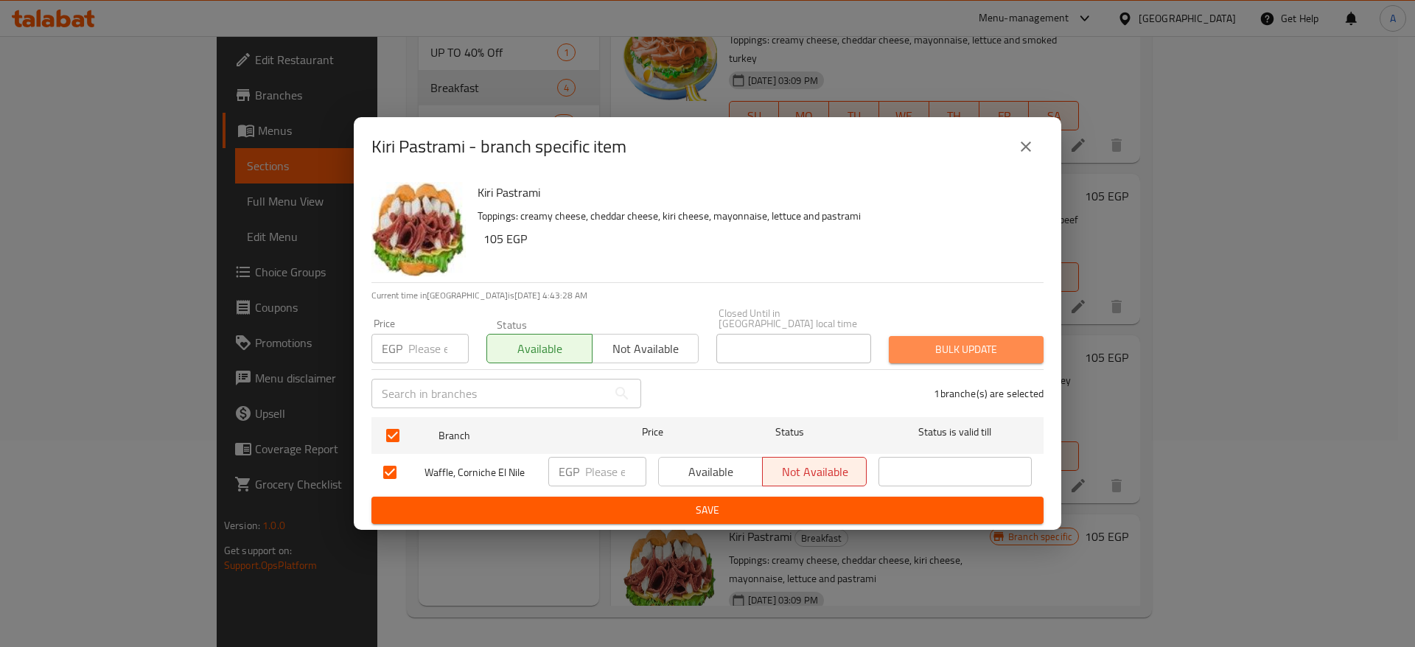
click at [918, 344] on span "Bulk update" at bounding box center [966, 349] width 131 height 18
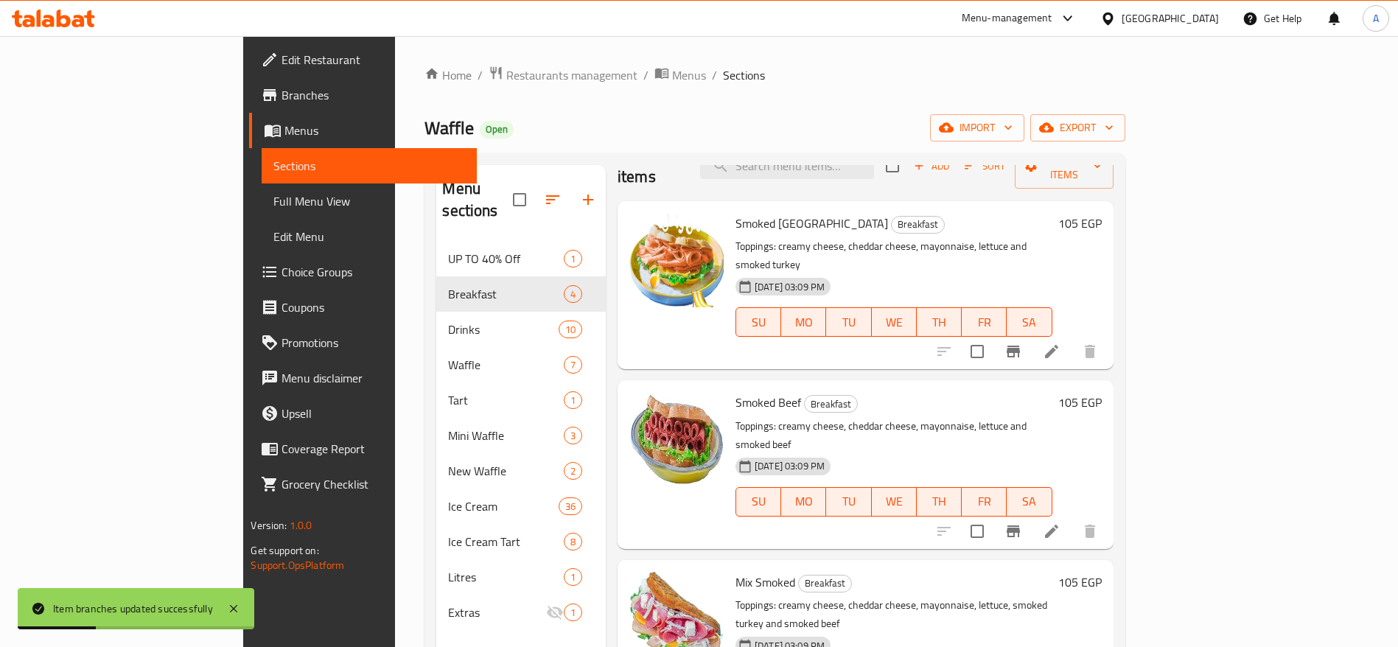
scroll to position [0, 0]
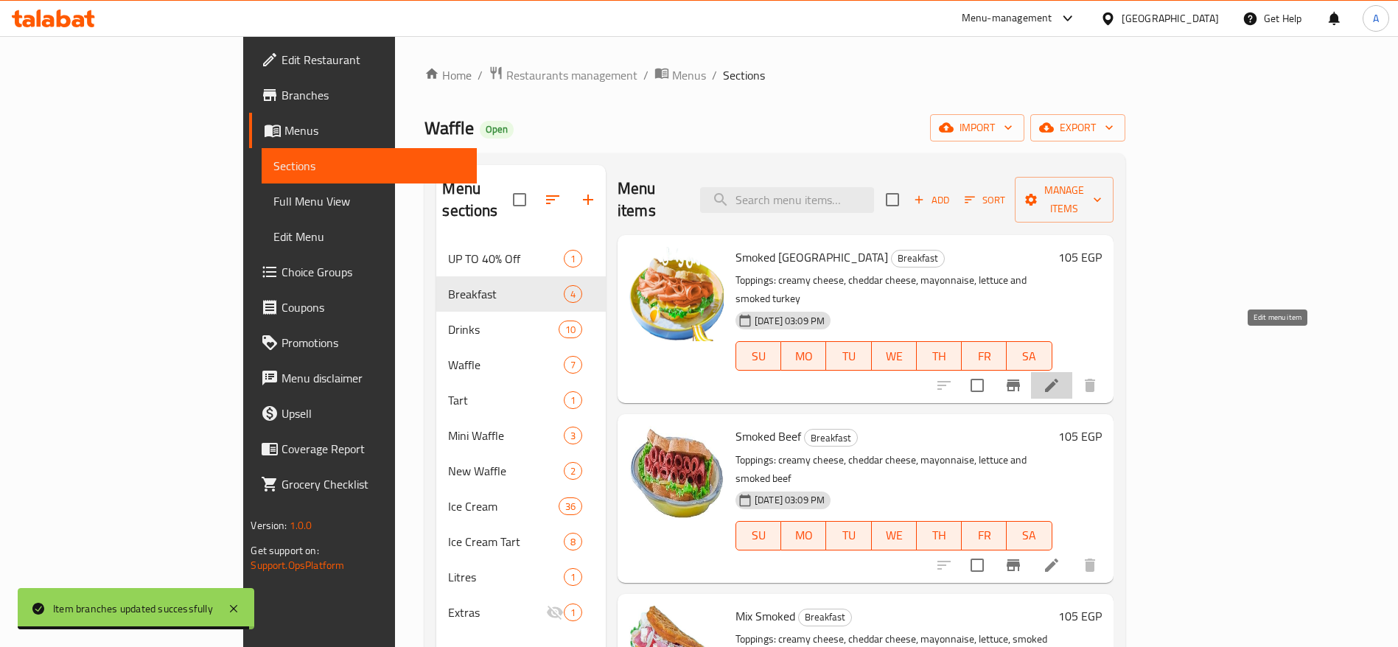
click at [1060, 377] on icon at bounding box center [1052, 386] width 18 height 18
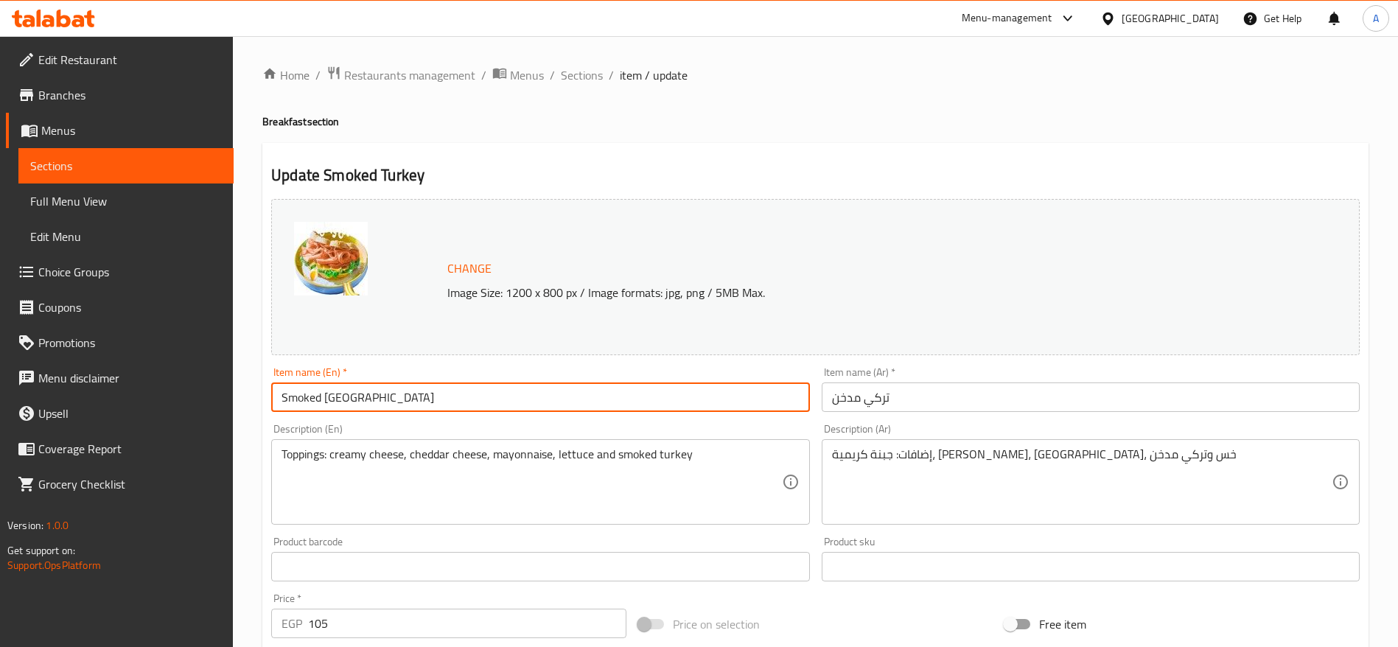
click at [533, 402] on input "Smoked Turkey" at bounding box center [540, 396] width 538 height 29
drag, startPoint x: 447, startPoint y: 399, endPoint x: 357, endPoint y: 405, distance: 90.8
click at [357, 405] on input "Smoked Turkey Savory Waffle" at bounding box center [540, 396] width 538 height 29
type input "Smoked Turkey Savory Waffle"
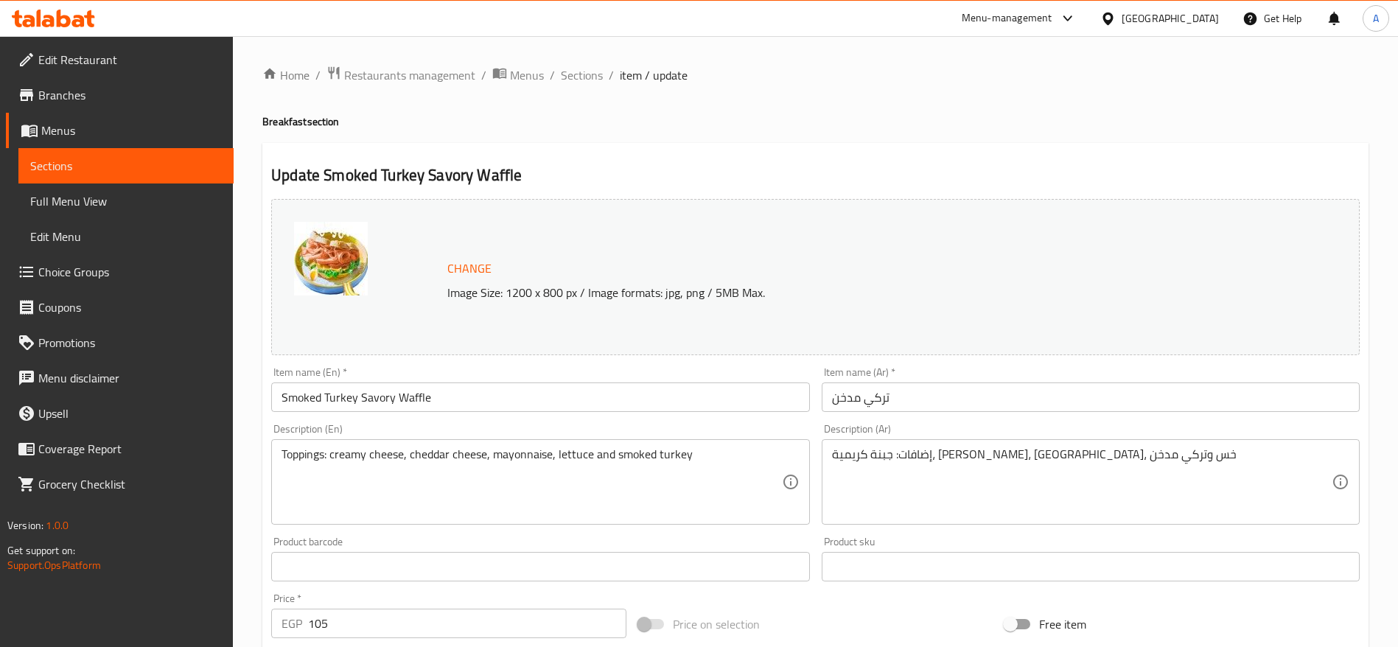
click at [396, 625] on input "105" at bounding box center [467, 623] width 318 height 29
paste input "23.5294117647059"
type input "123.5294117647059"
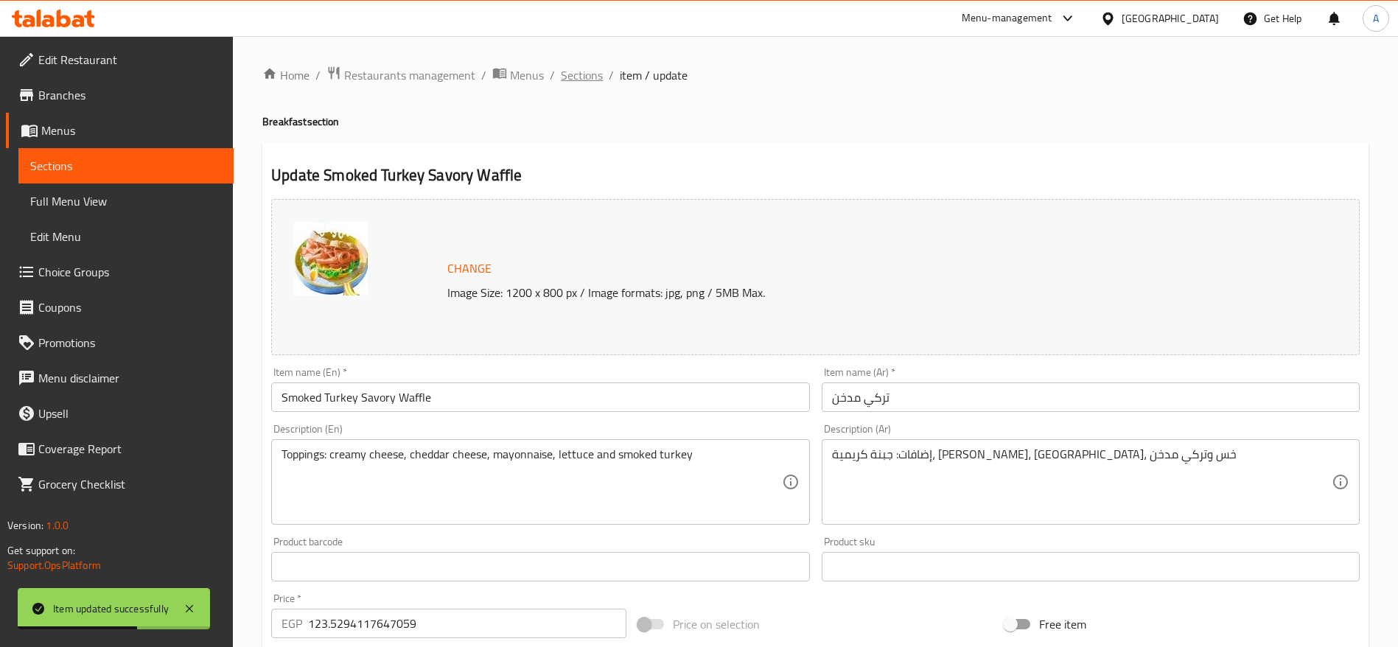
click at [586, 69] on span "Sections" at bounding box center [582, 75] width 42 height 18
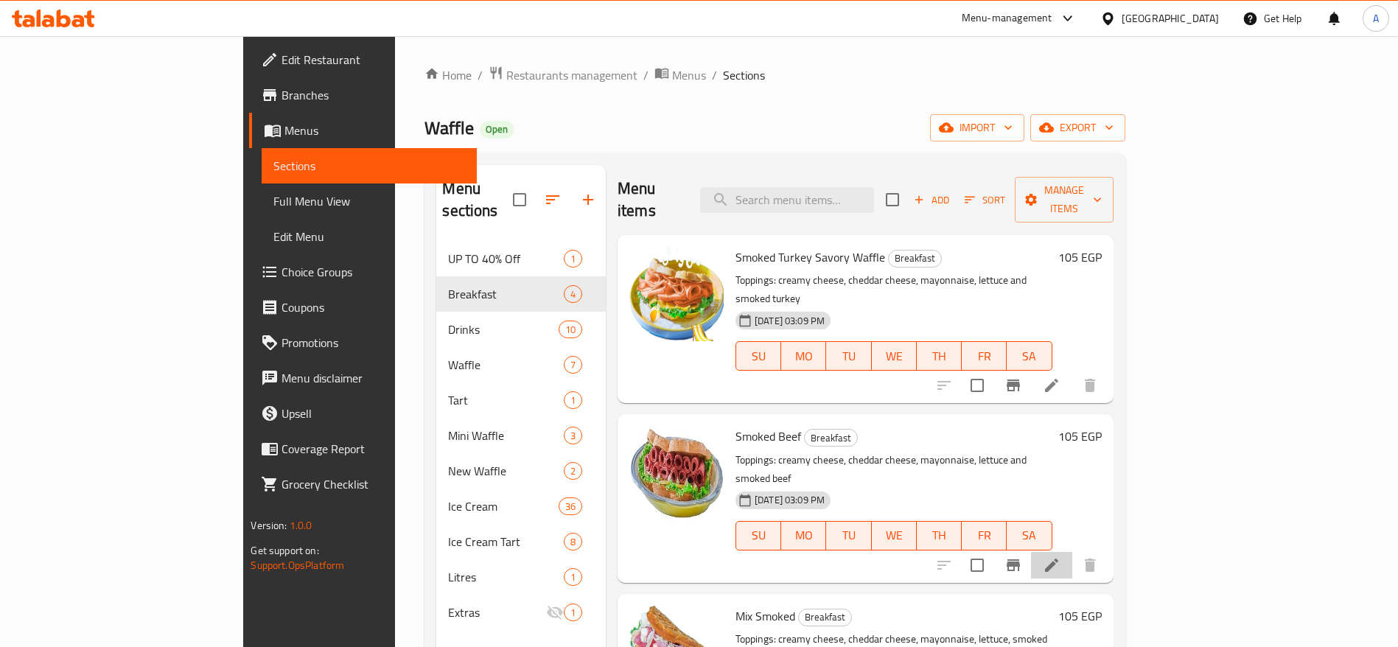
click at [1072, 552] on li at bounding box center [1051, 565] width 41 height 27
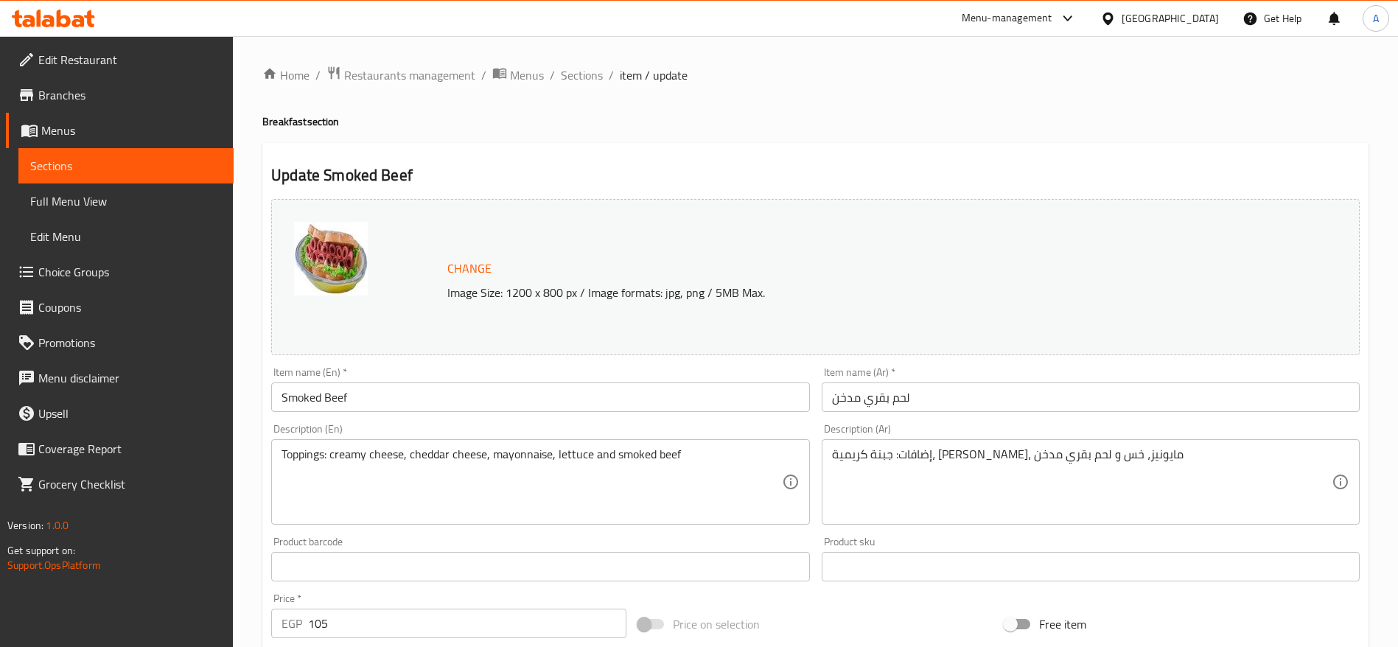
click at [486, 401] on input "Smoked Beef" at bounding box center [540, 396] width 538 height 29
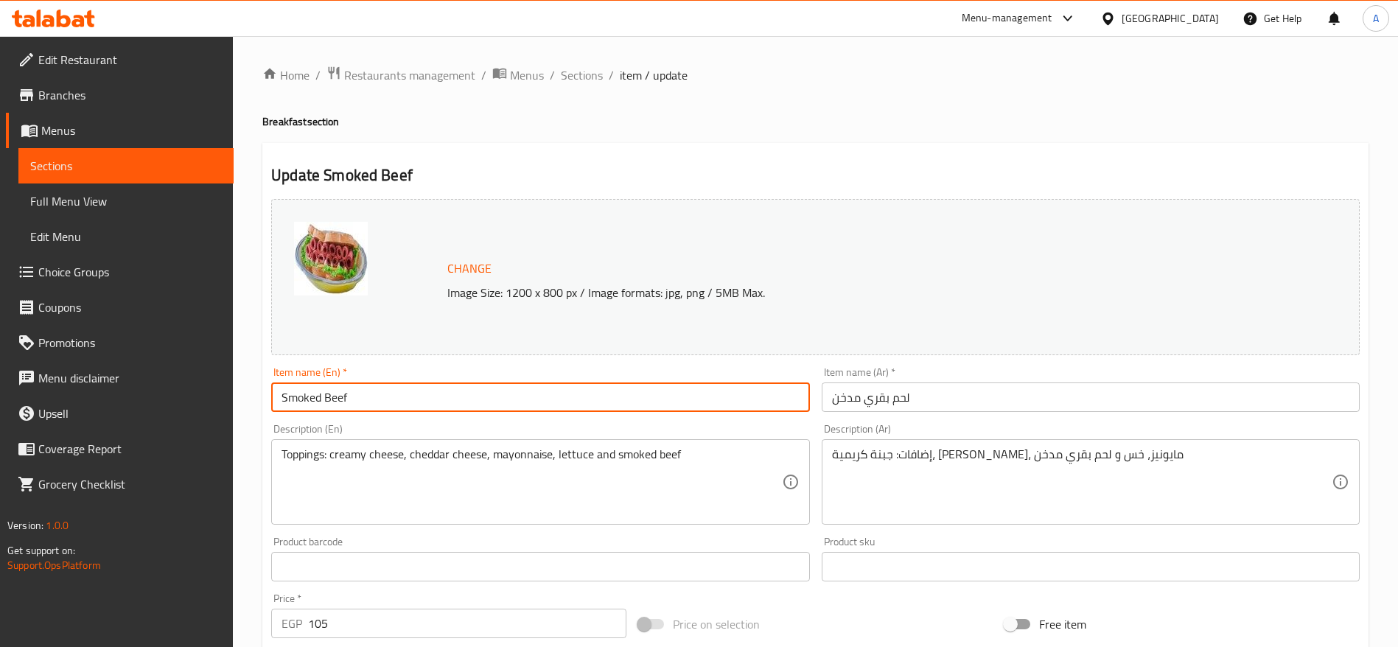
paste input "123.5294117647059"
drag, startPoint x: 469, startPoint y: 394, endPoint x: 351, endPoint y: 392, distance: 118.7
click at [351, 392] on input "Smoked Beef123.5294117647059" at bounding box center [540, 396] width 538 height 29
type input "Smoked Beef Savory Waffle"
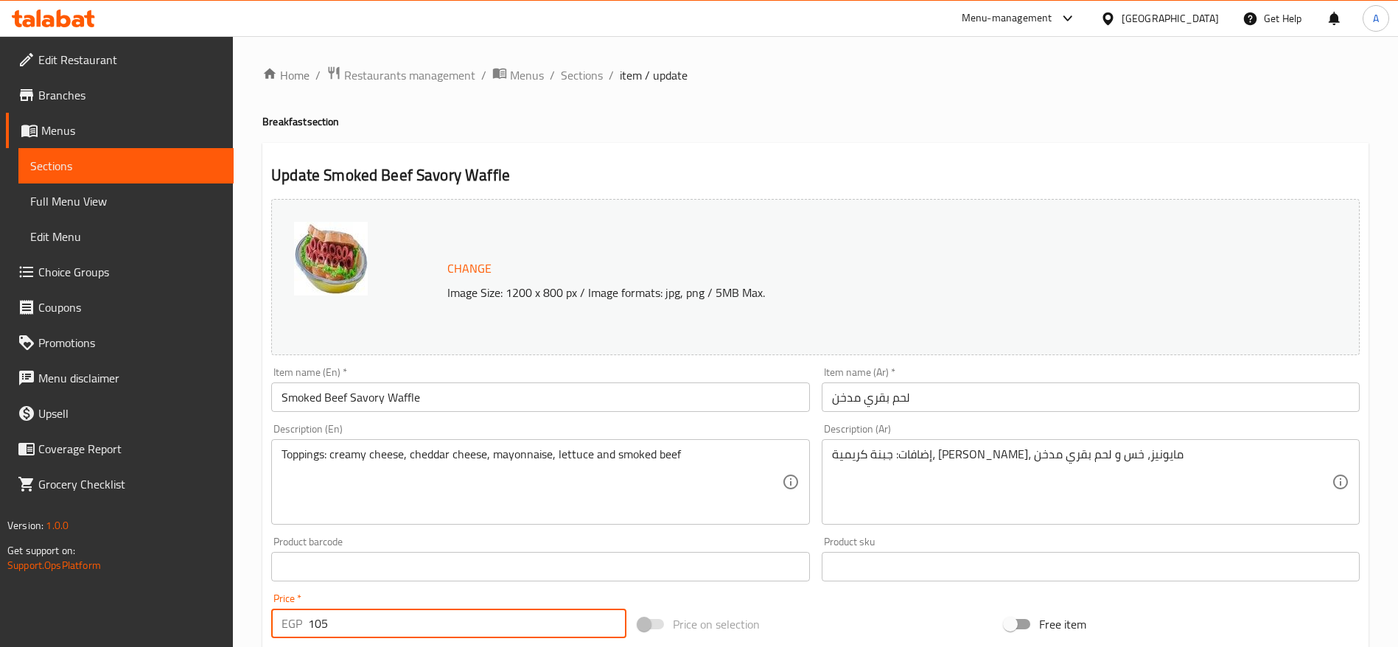
click at [506, 637] on input "105" at bounding box center [467, 623] width 318 height 29
paste input "23.5294117647059"
type input "123.5294117647059"
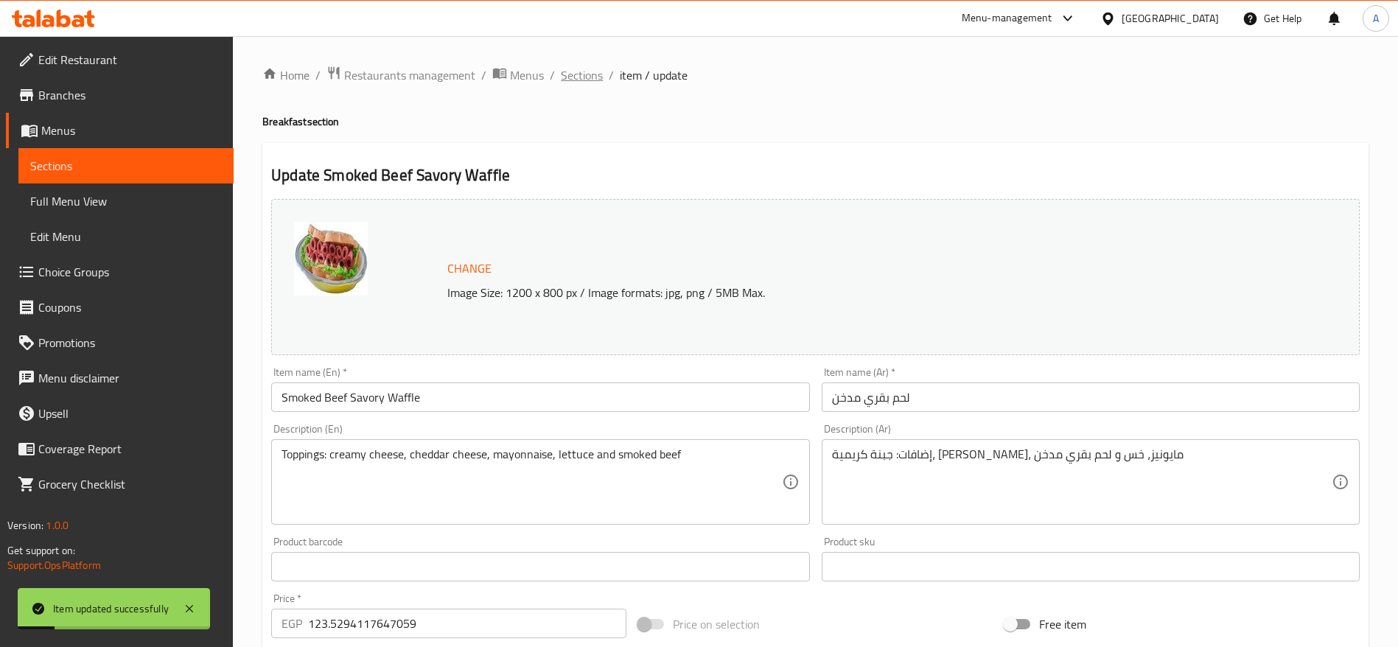
click at [596, 77] on span "Sections" at bounding box center [582, 75] width 42 height 18
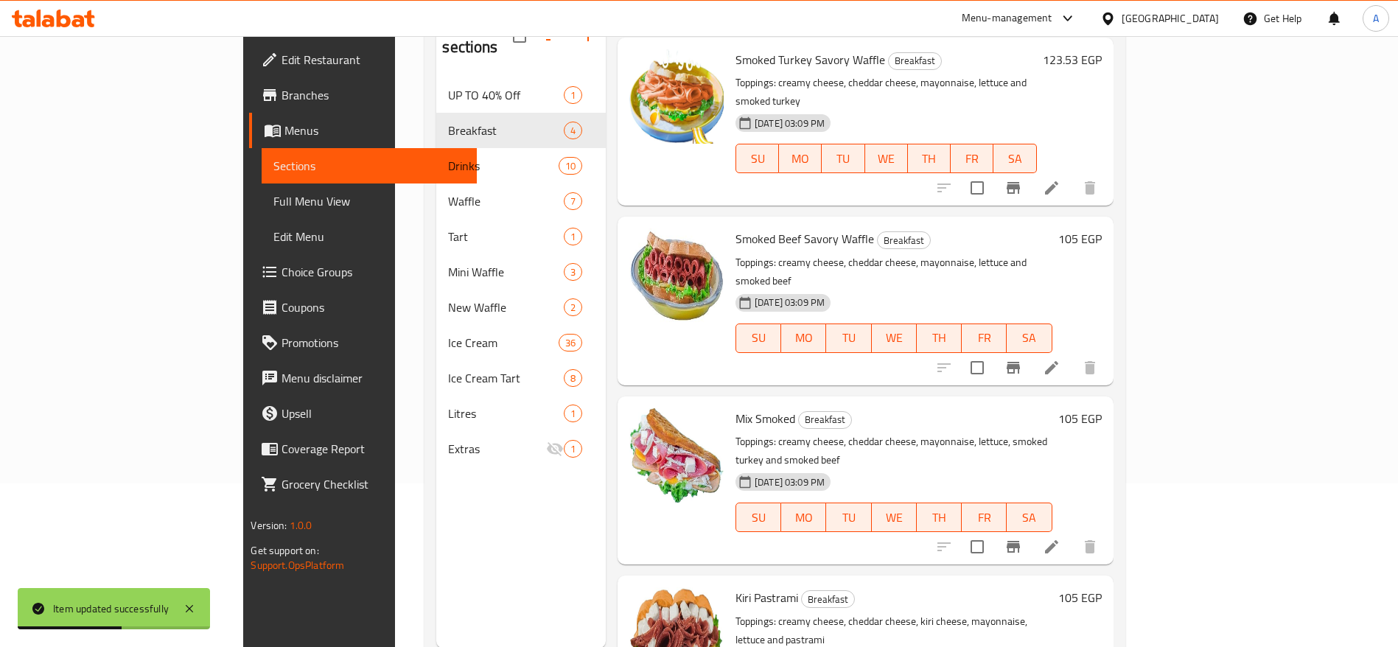
scroll to position [167, 0]
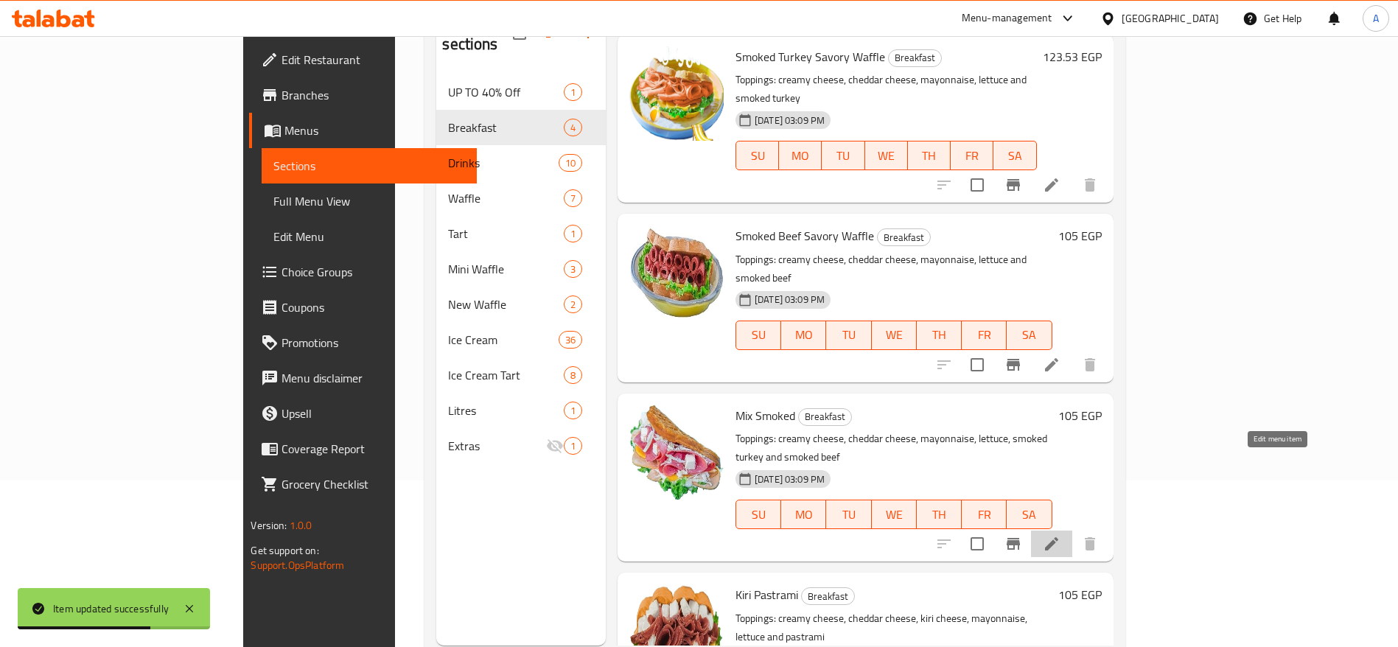
click at [1060, 535] on icon at bounding box center [1052, 544] width 18 height 18
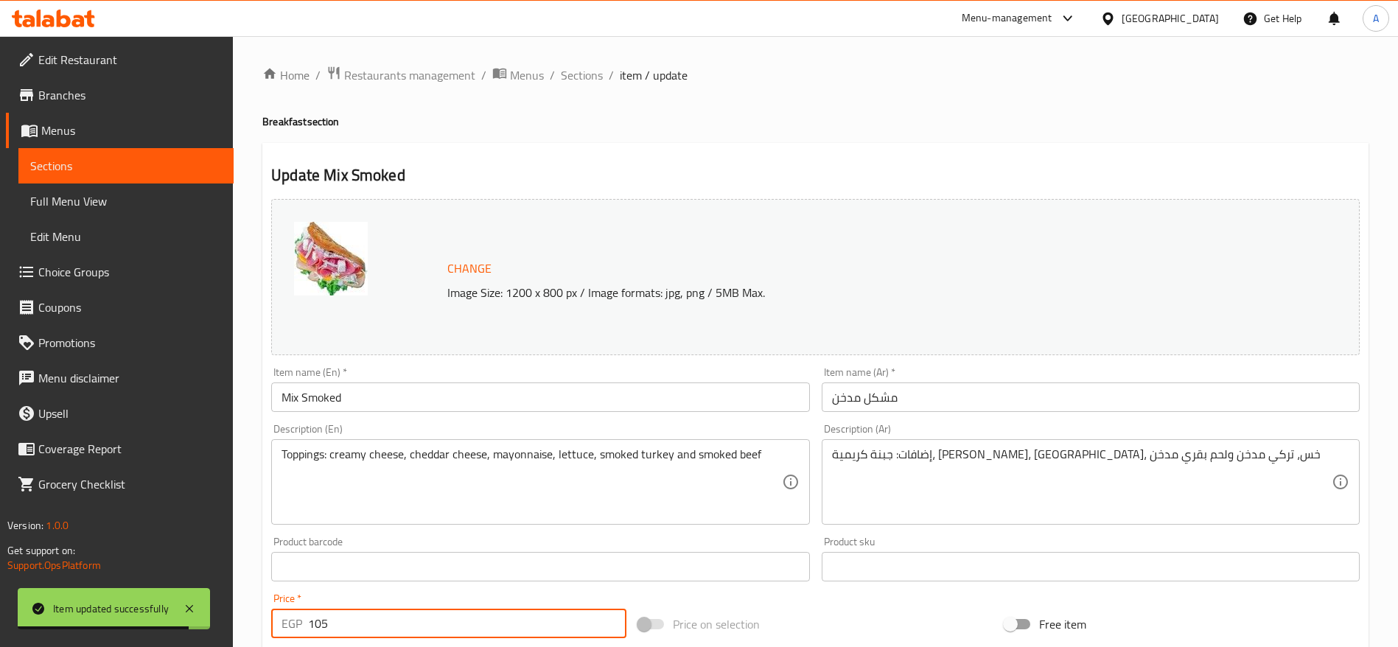
click at [363, 636] on input "105" at bounding box center [467, 623] width 318 height 29
paste input "23.5294117647059"
type input "123.5294117647059"
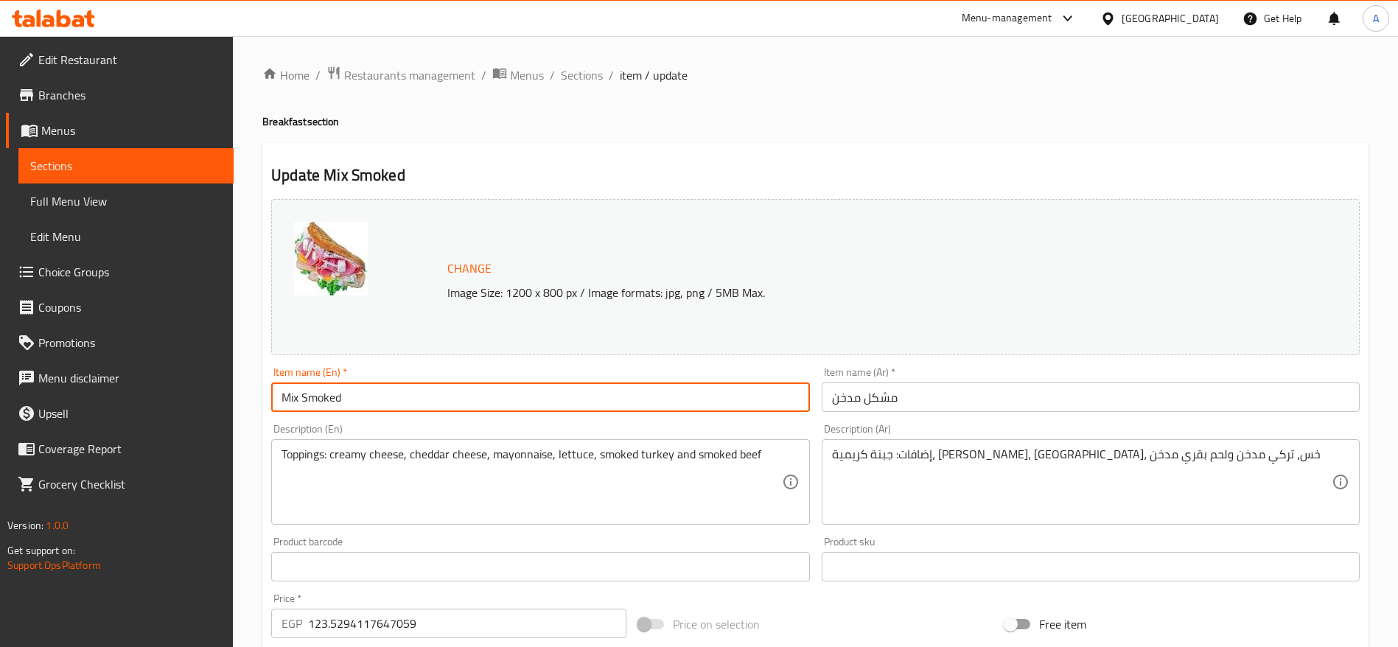
click at [393, 404] on input "Mix Smoked" at bounding box center [540, 396] width 538 height 29
type input "Mix Smoked Savory Waffle"
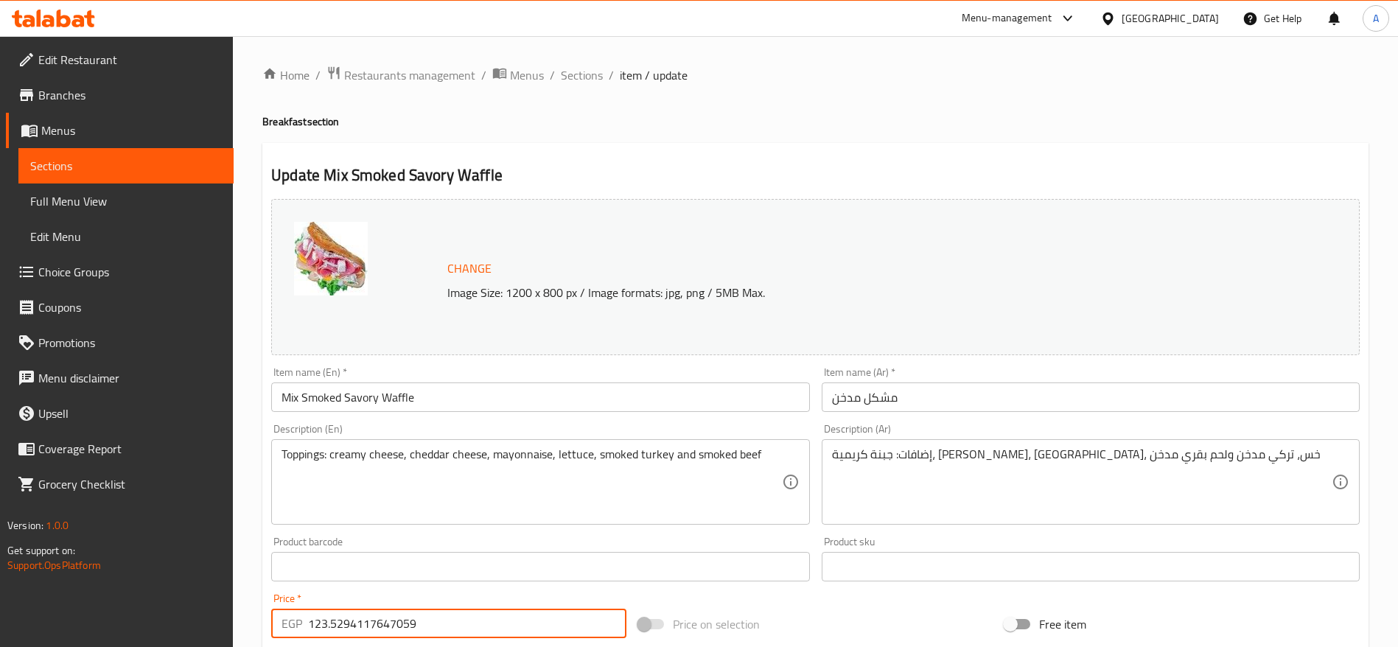
click at [528, 626] on input "123.5294117647059" at bounding box center [467, 623] width 318 height 29
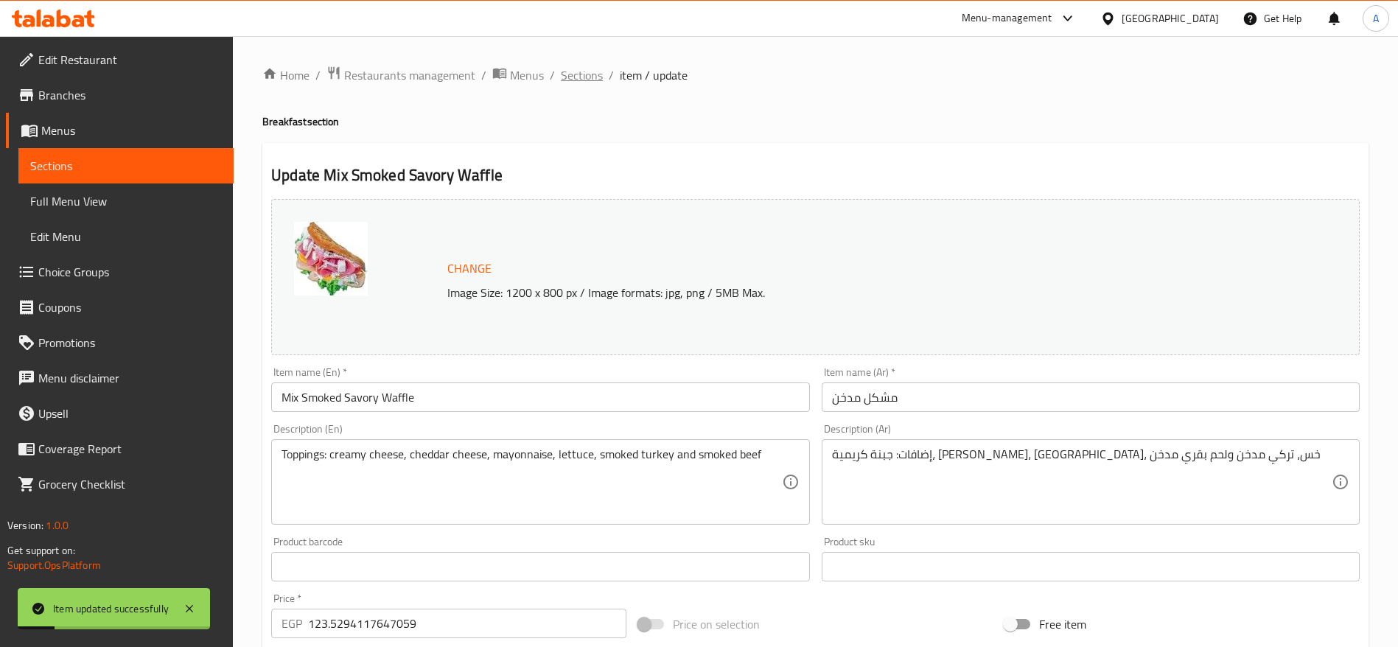
click at [595, 73] on span "Sections" at bounding box center [582, 75] width 42 height 18
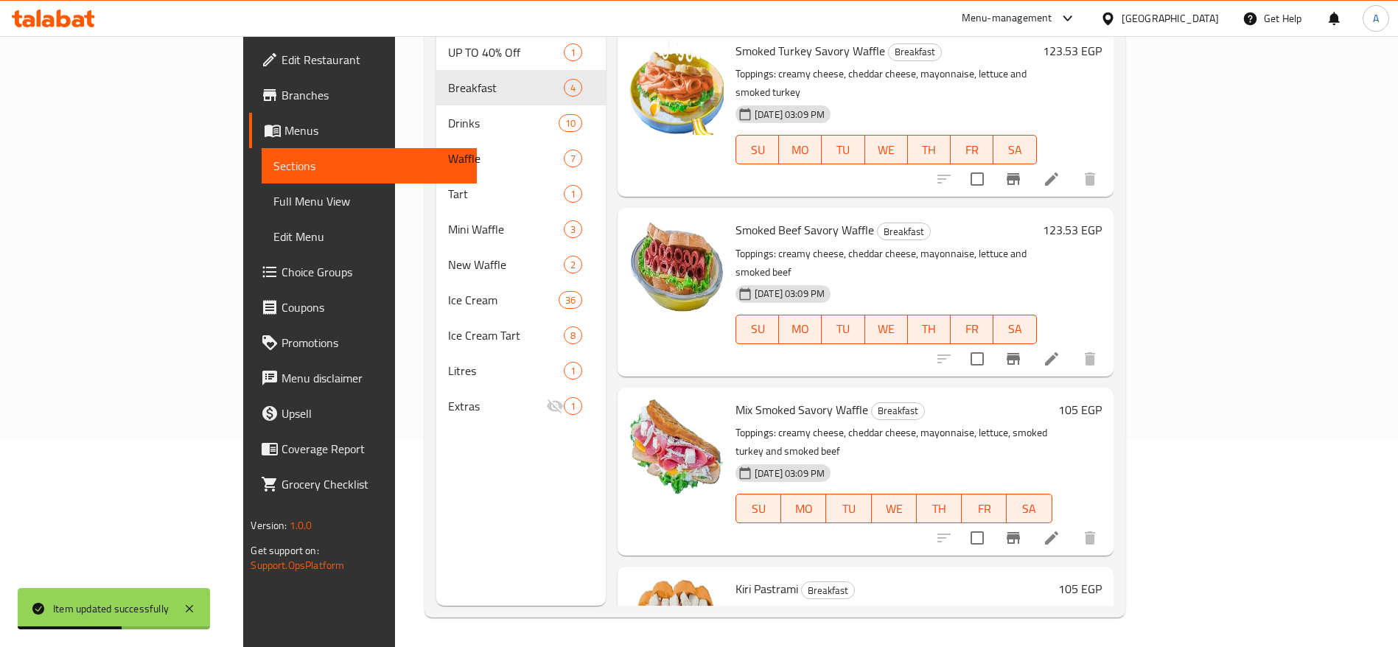
scroll to position [34, 0]
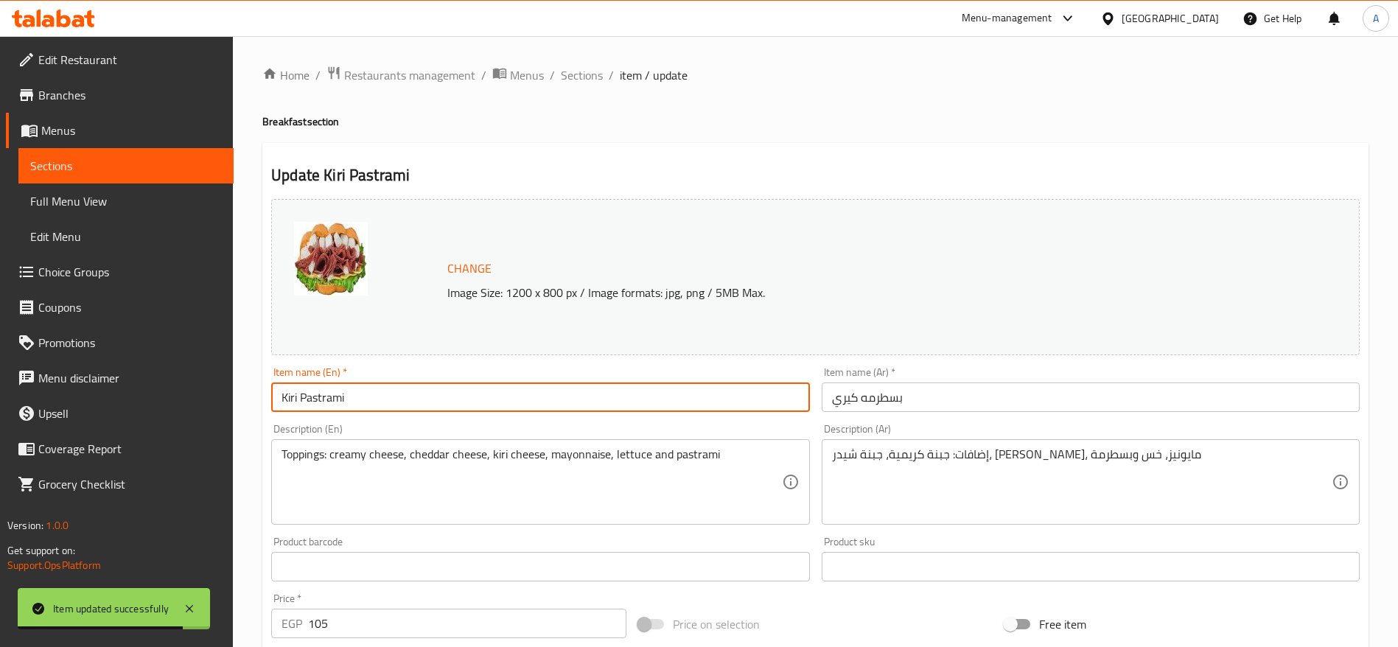
click at [397, 392] on input "Kiri Pastrami" at bounding box center [540, 396] width 538 height 29
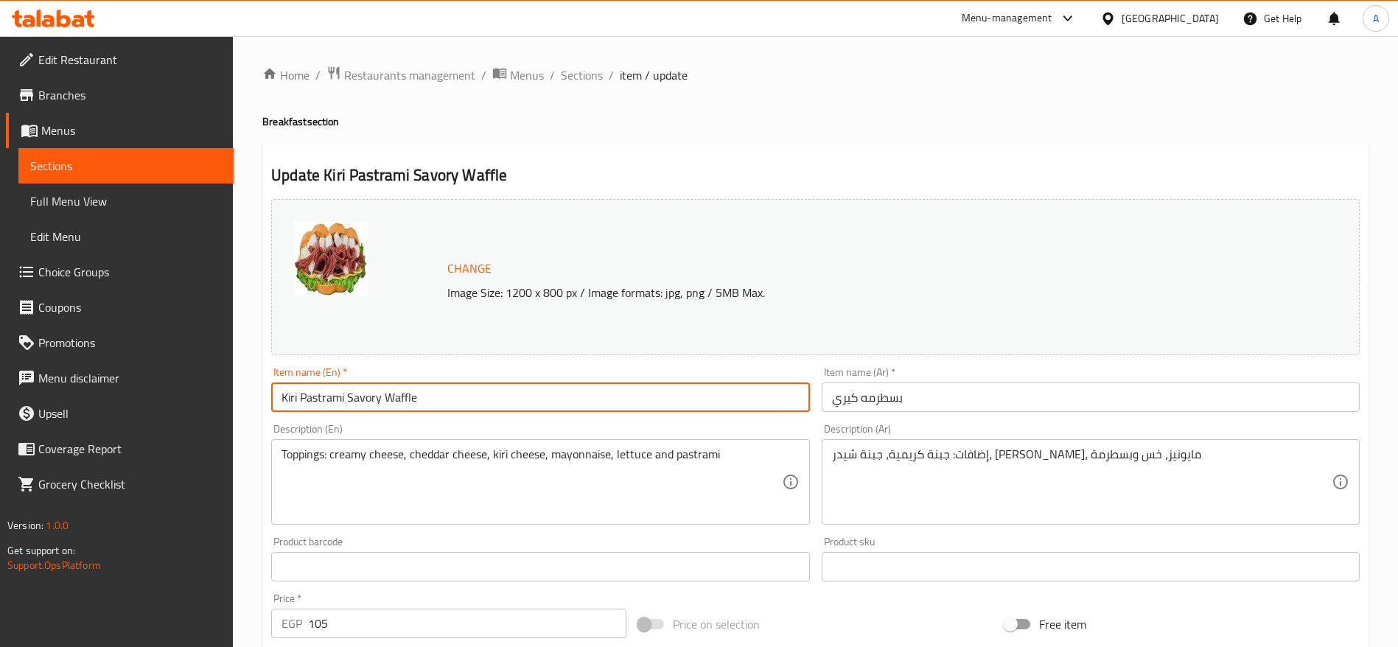
type input "Kiri Pastrami Savory Waffle"
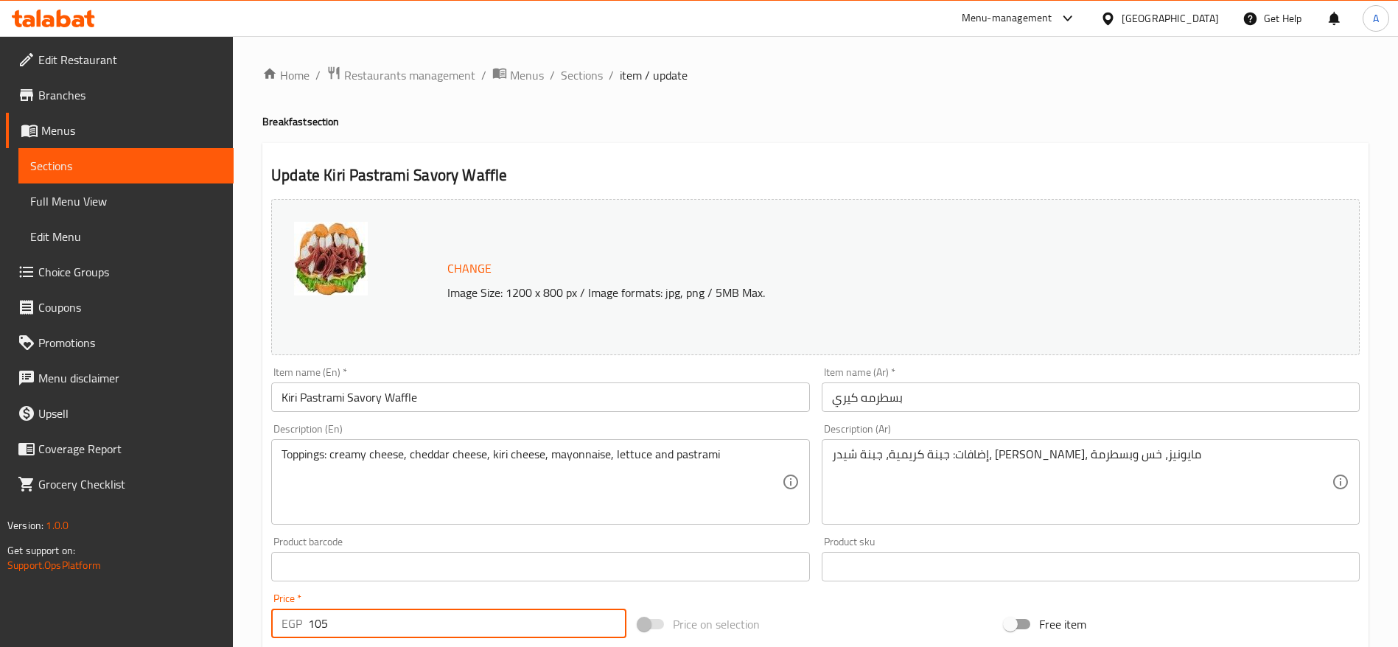
click at [332, 623] on input "105" at bounding box center [467, 623] width 318 height 29
paste input "23.5294117647059"
type input "123.5294117647059"
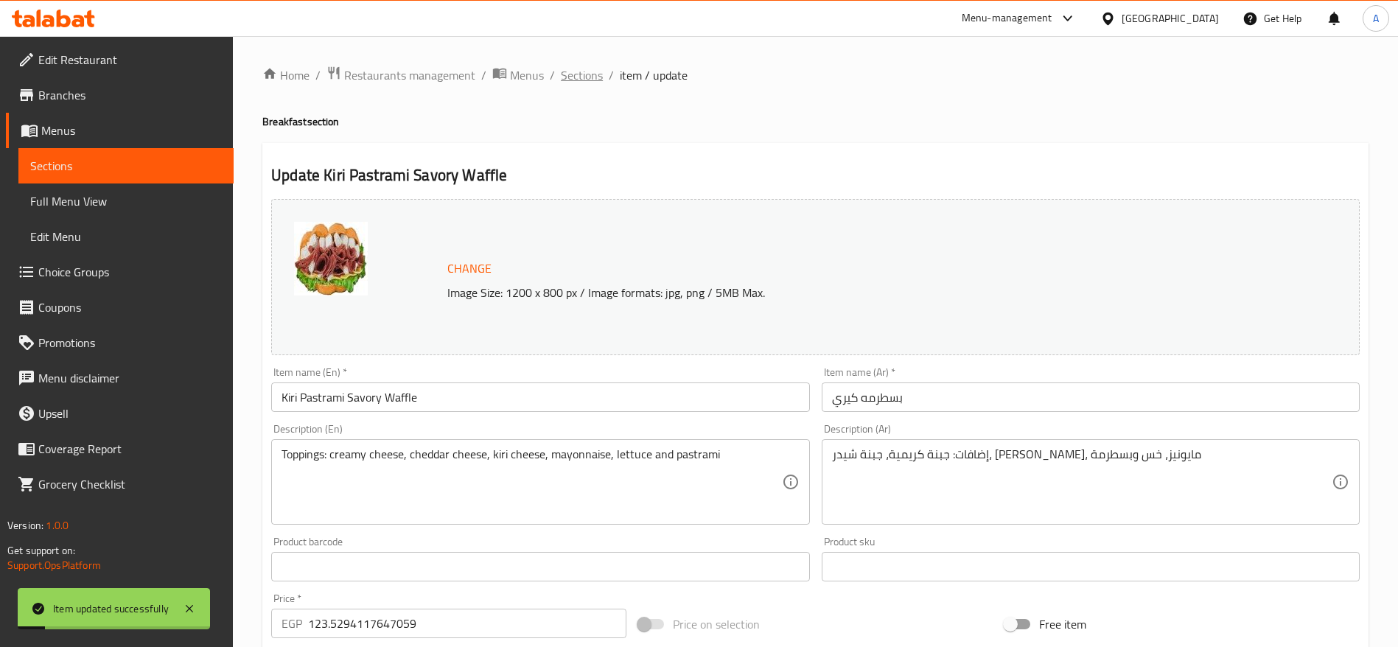
click at [580, 74] on span "Sections" at bounding box center [582, 75] width 42 height 18
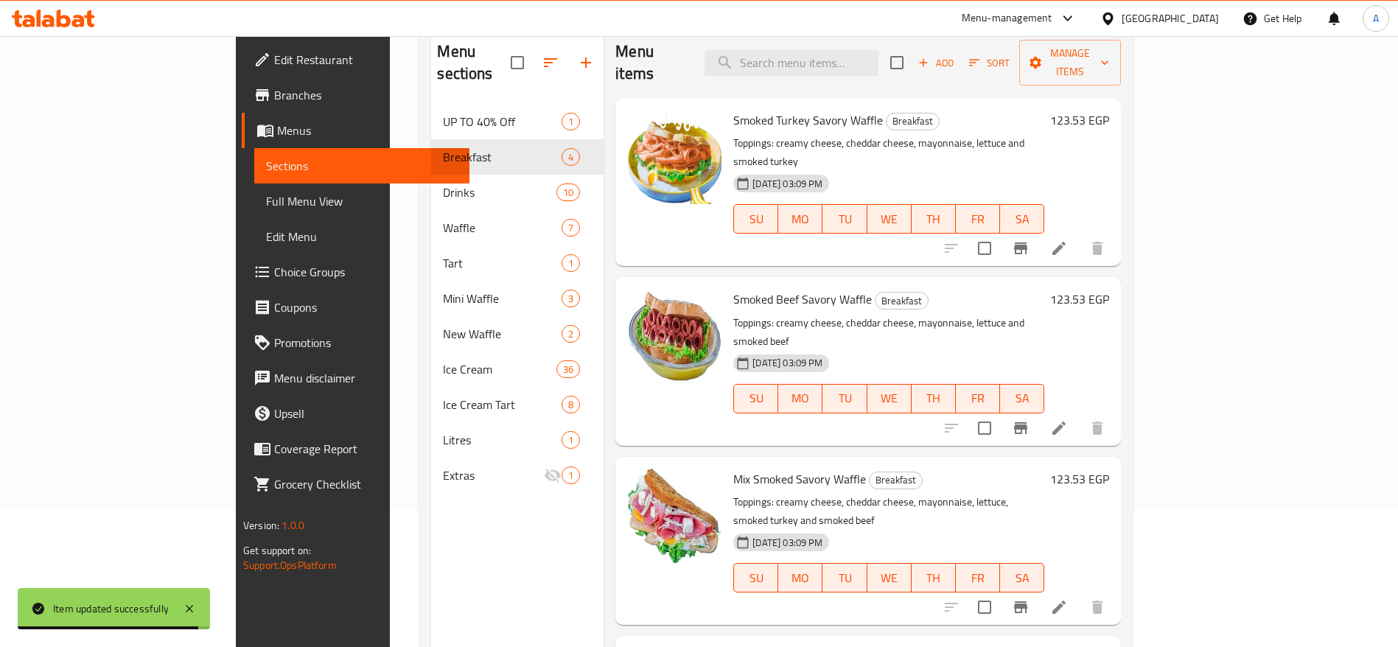
scroll to position [34, 0]
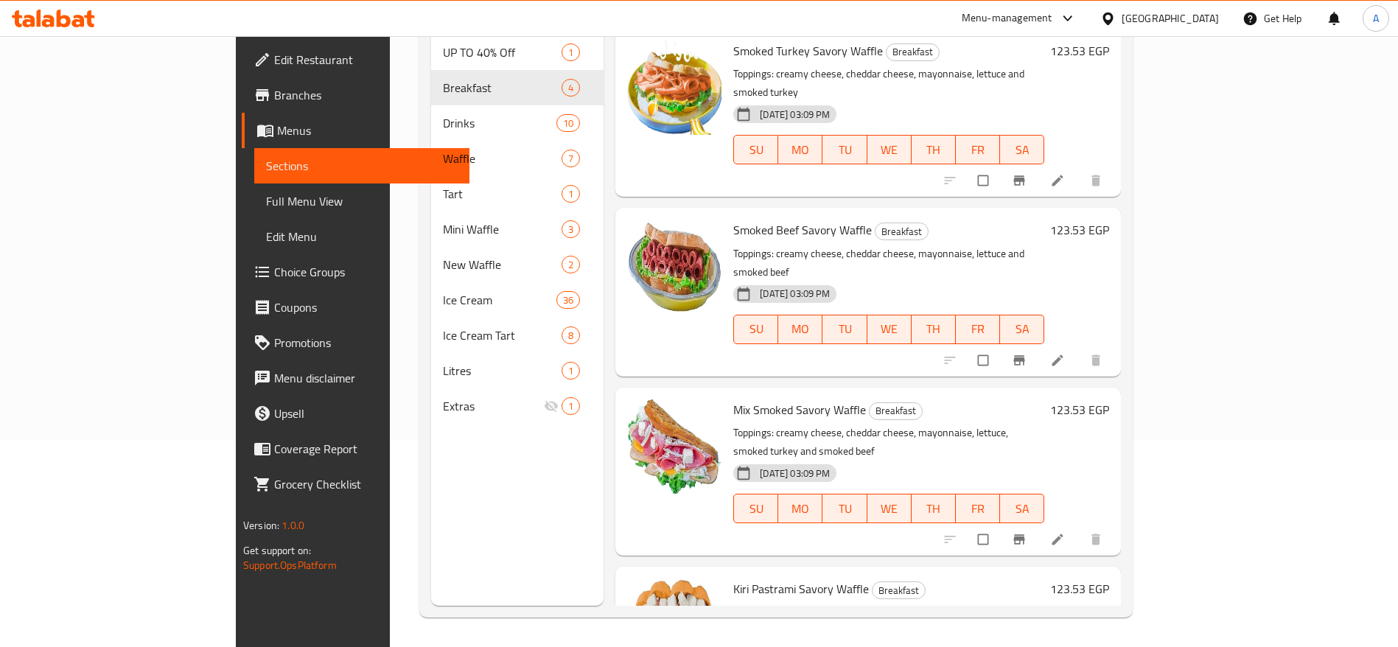
scroll to position [38, 0]
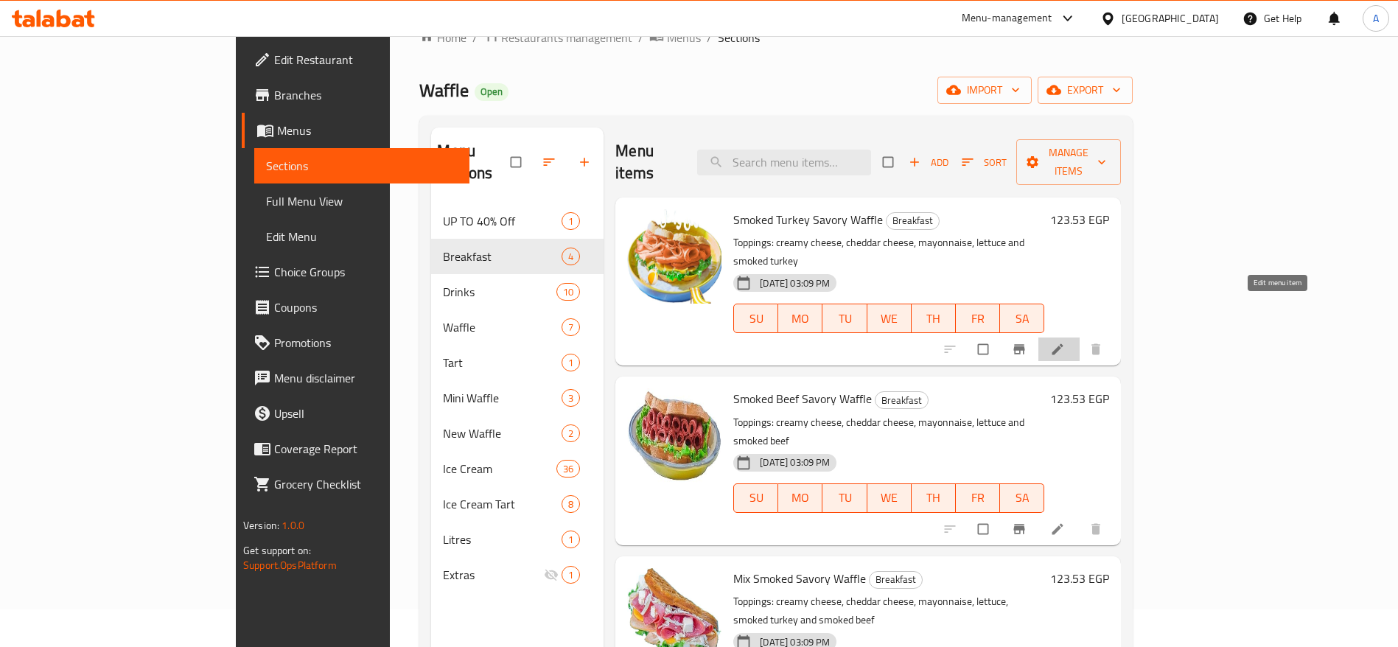
click at [1065, 342] on icon at bounding box center [1057, 349] width 15 height 15
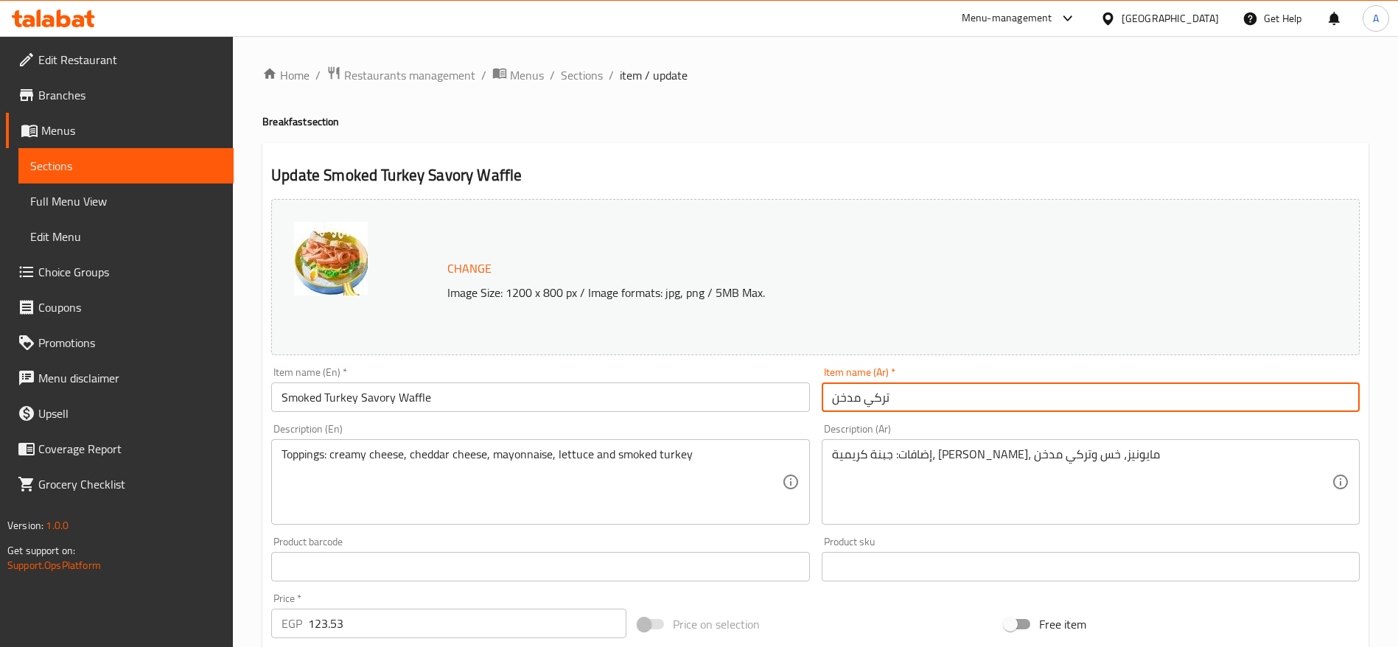
click at [938, 393] on input "تركي مدخن" at bounding box center [1091, 396] width 538 height 29
click at [829, 392] on input "تركي مدخن" at bounding box center [1091, 396] width 538 height 29
type input "وافل حادق تركي مدخن"
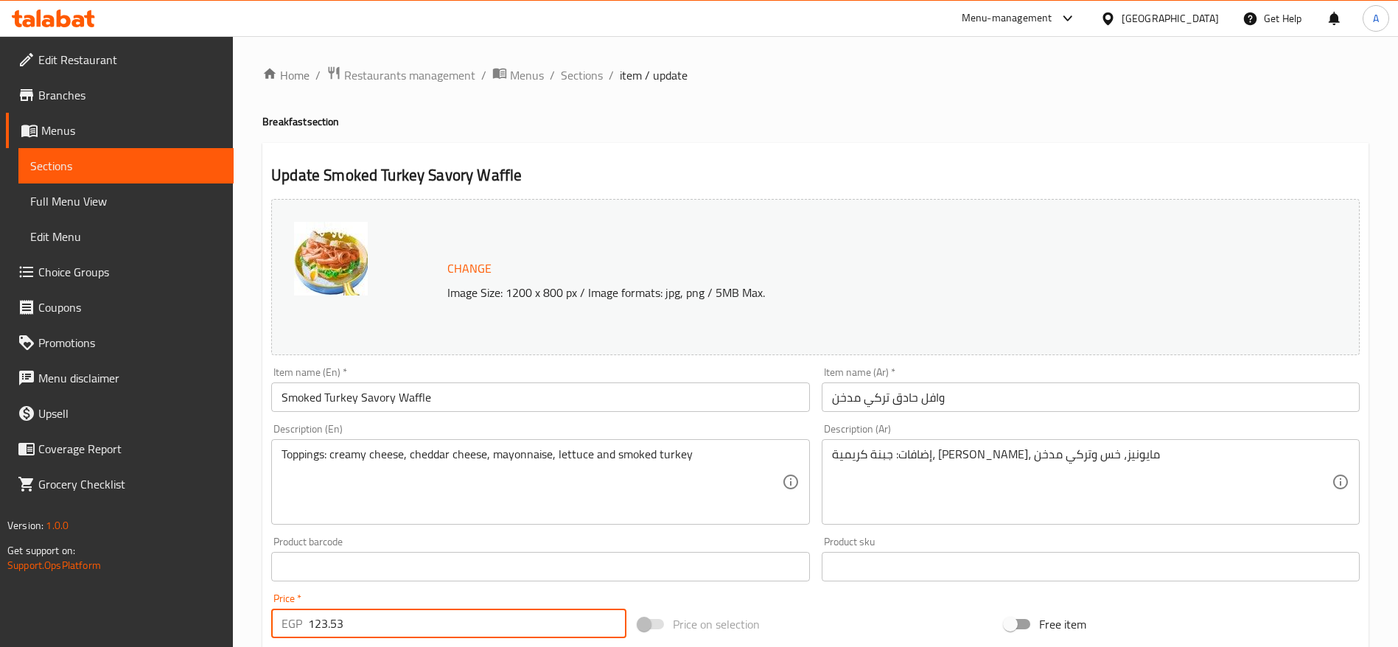
click at [441, 635] on input "123.53" at bounding box center [467, 623] width 318 height 29
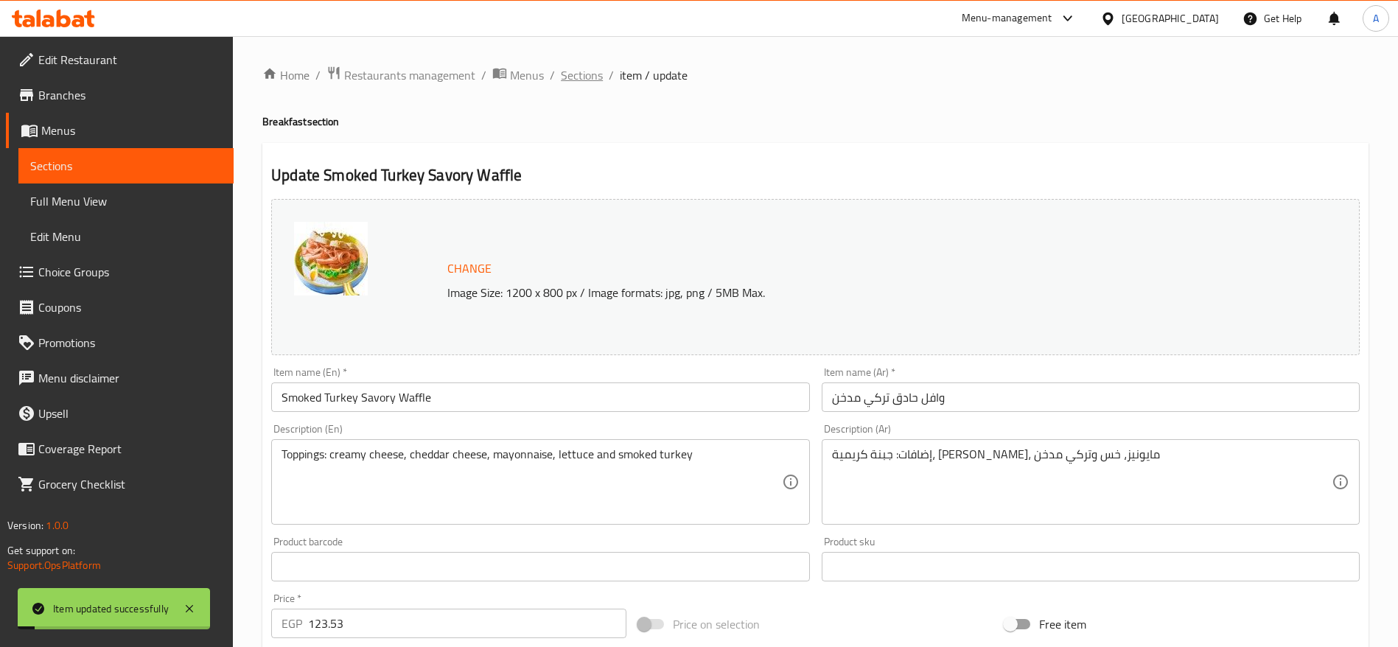
click at [590, 78] on span "Sections" at bounding box center [582, 75] width 42 height 18
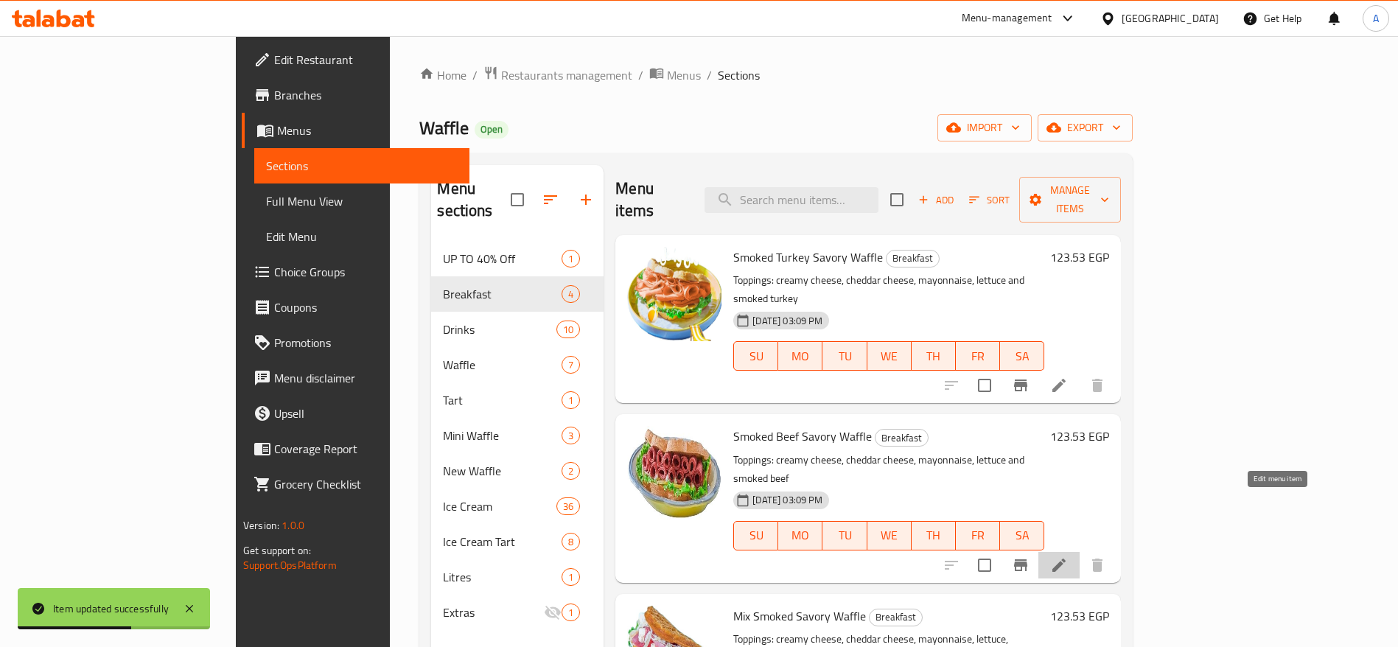
click at [1066, 559] on icon at bounding box center [1058, 565] width 13 height 13
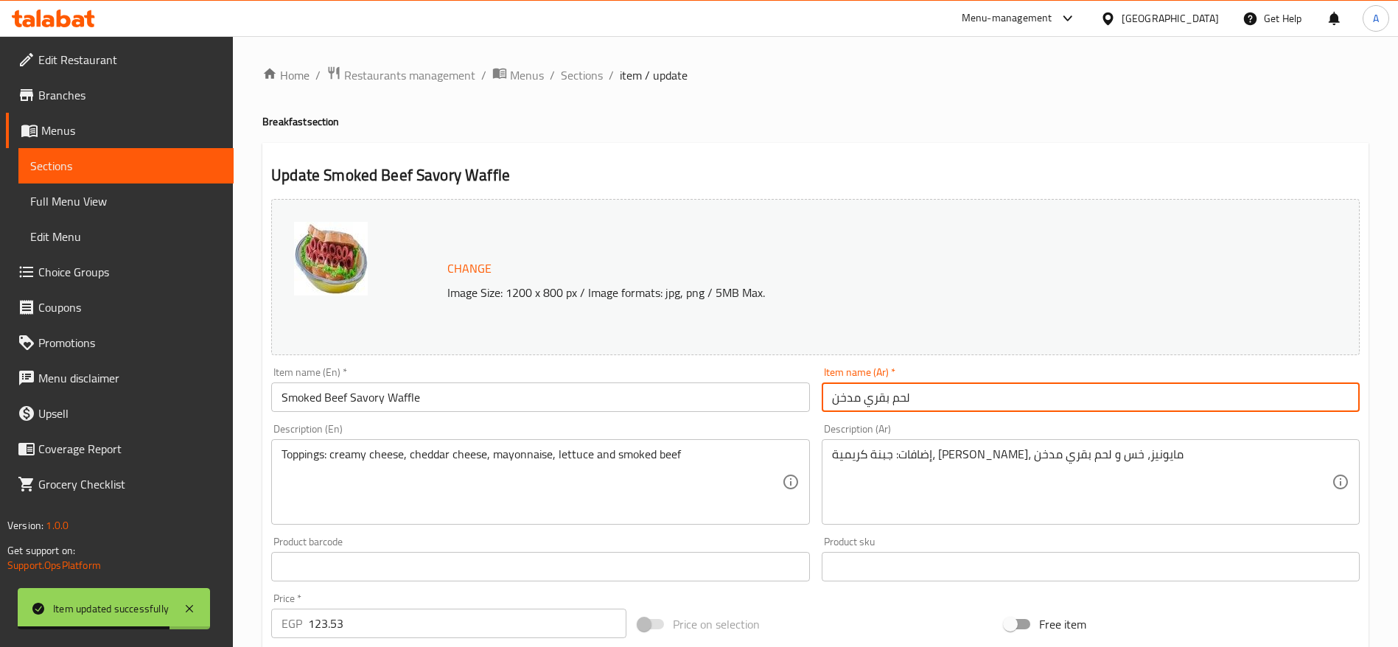
click at [924, 401] on input "لحم بقري مدخن" at bounding box center [1091, 396] width 538 height 29
paste input "وافل حادق"
click at [833, 395] on input "لحم بقري مدخن" at bounding box center [1091, 396] width 538 height 29
paste input "وافل حادق"
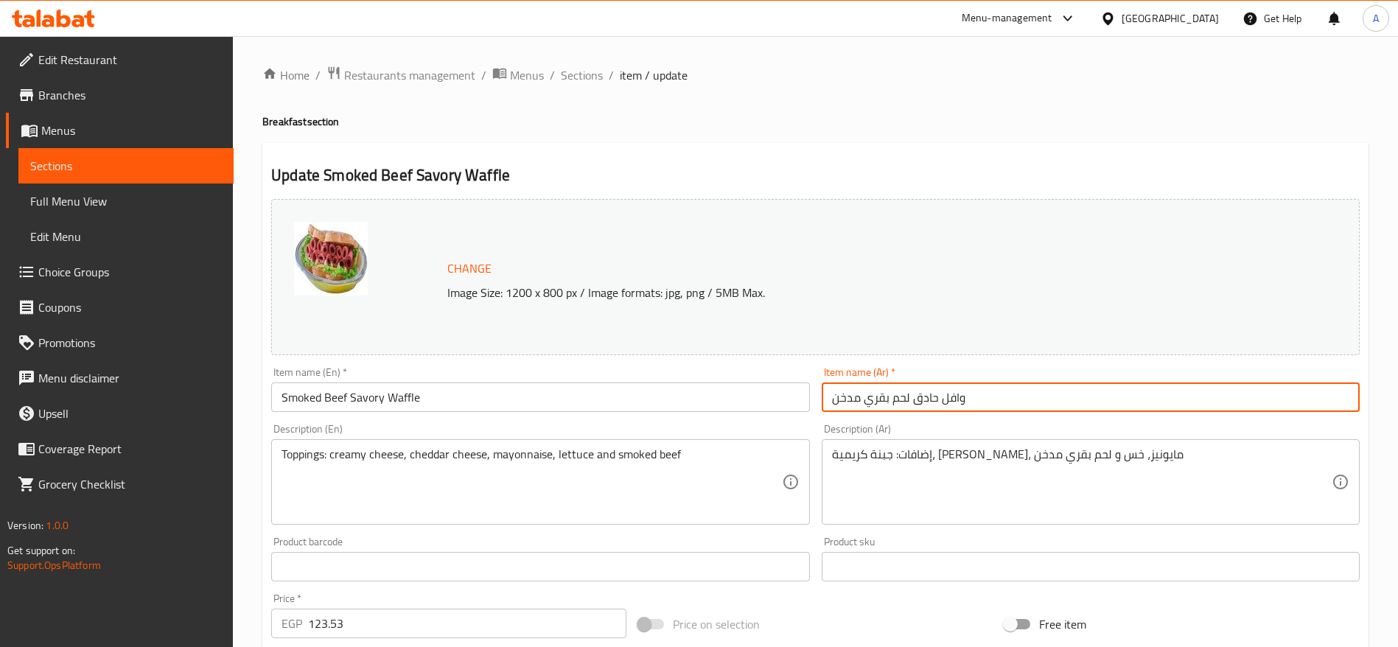
type input "وافل حادق لحم بقري مدخن"
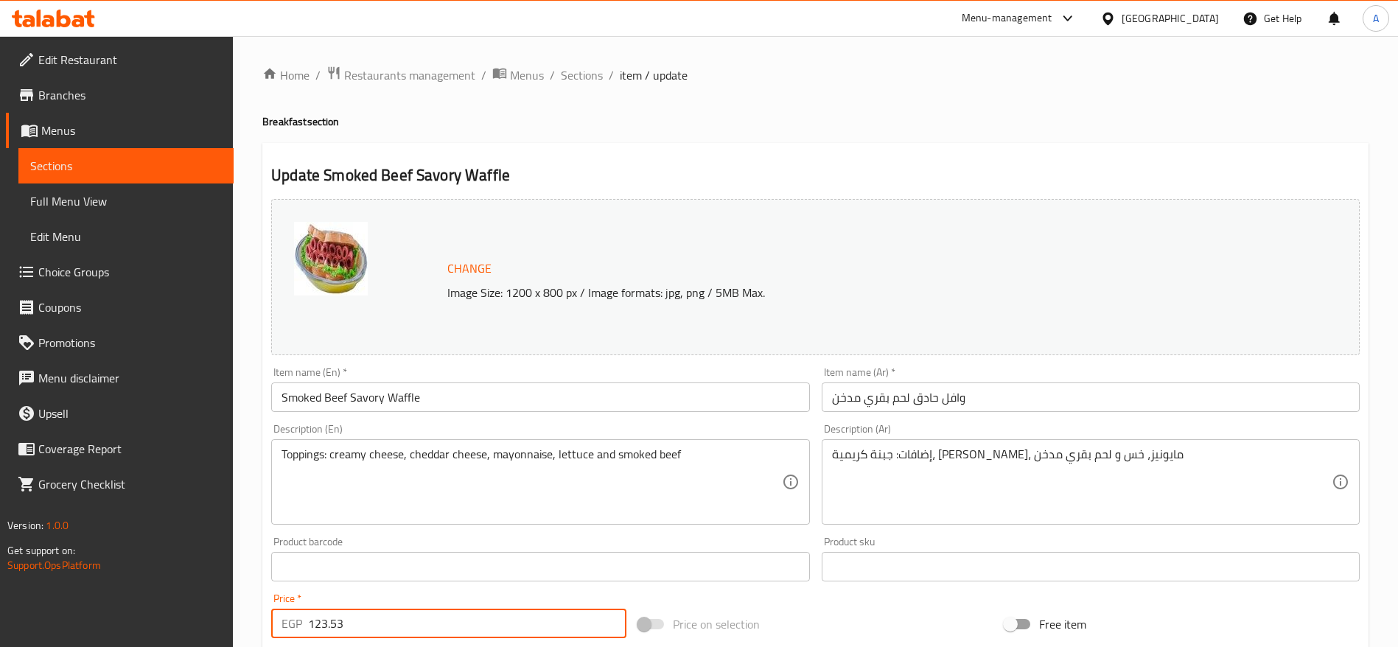
click at [552, 631] on input "123.53" at bounding box center [467, 623] width 318 height 29
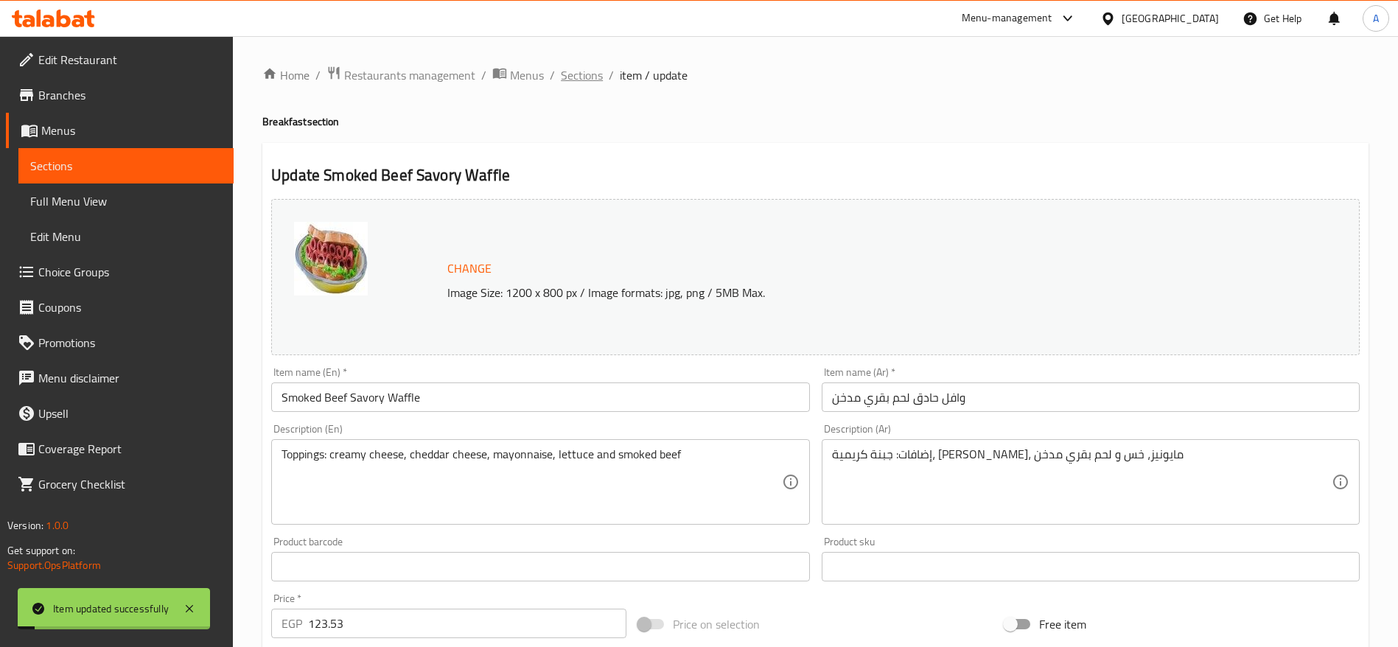
click at [585, 79] on span "Sections" at bounding box center [582, 75] width 42 height 18
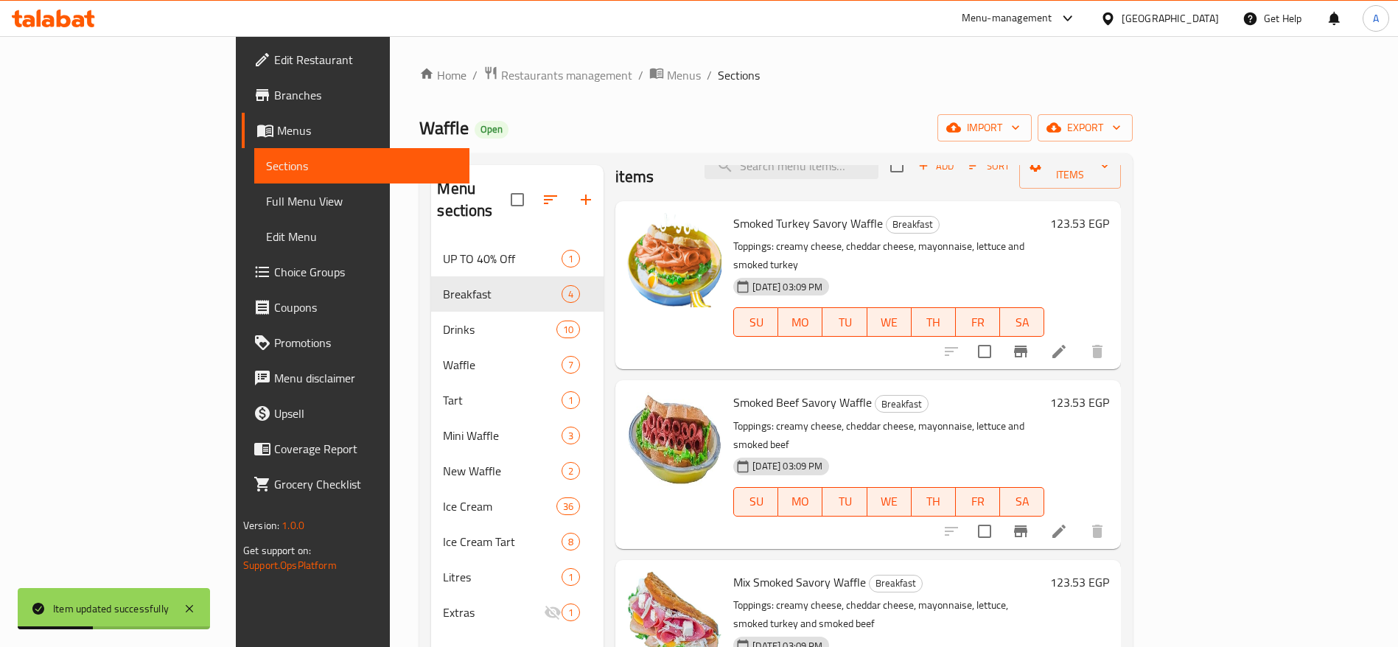
scroll to position [206, 0]
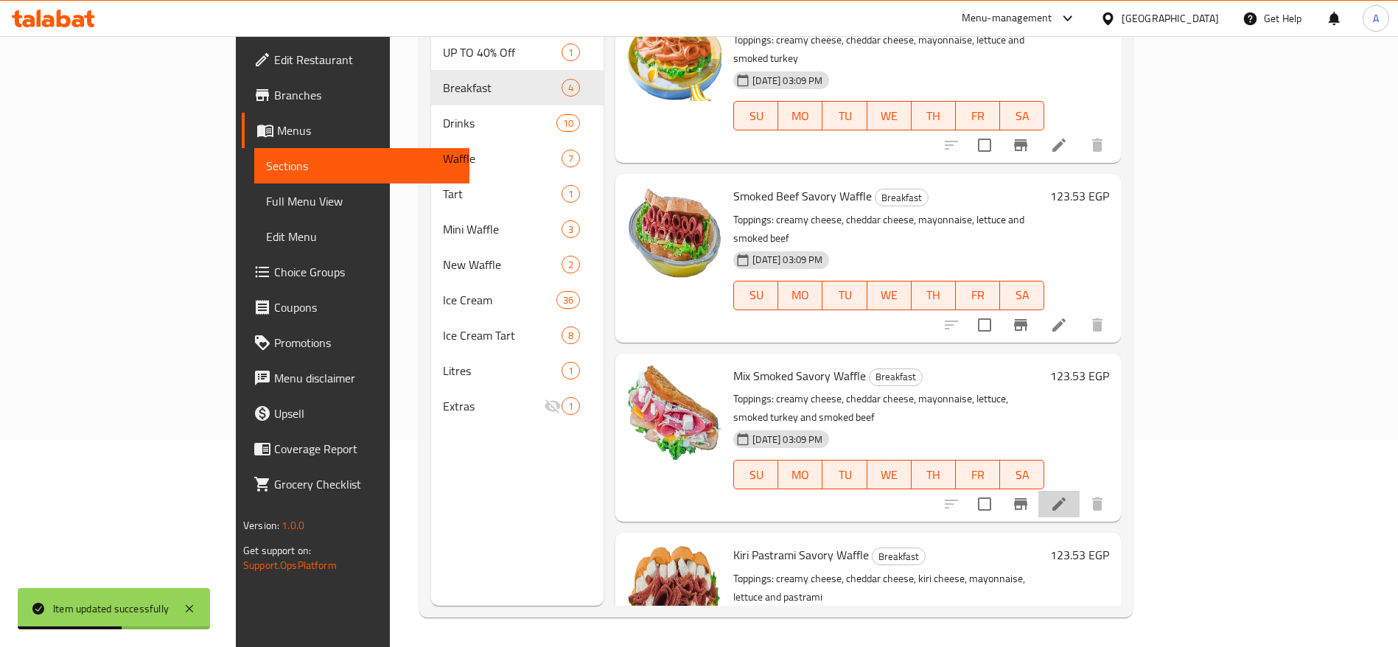
click at [1080, 491] on li at bounding box center [1058, 504] width 41 height 27
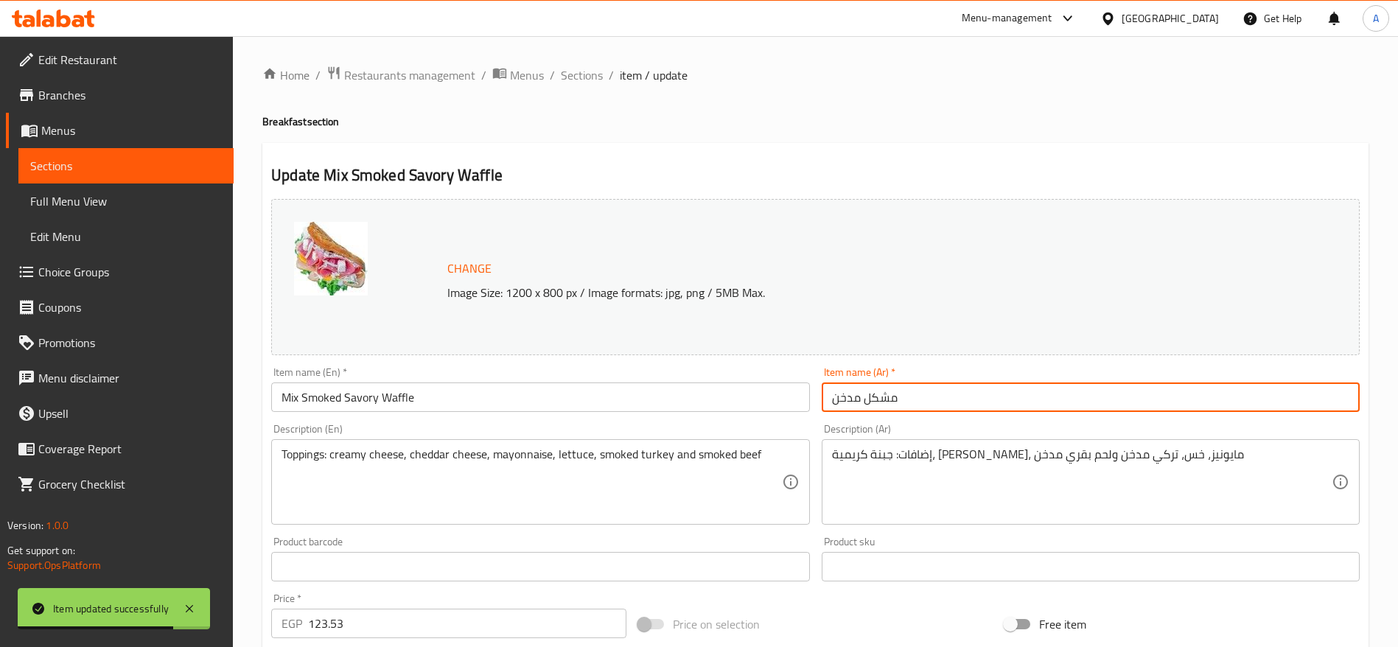
click at [828, 399] on input "مشكل مدخن" at bounding box center [1091, 396] width 538 height 29
paste input "وافل حادق"
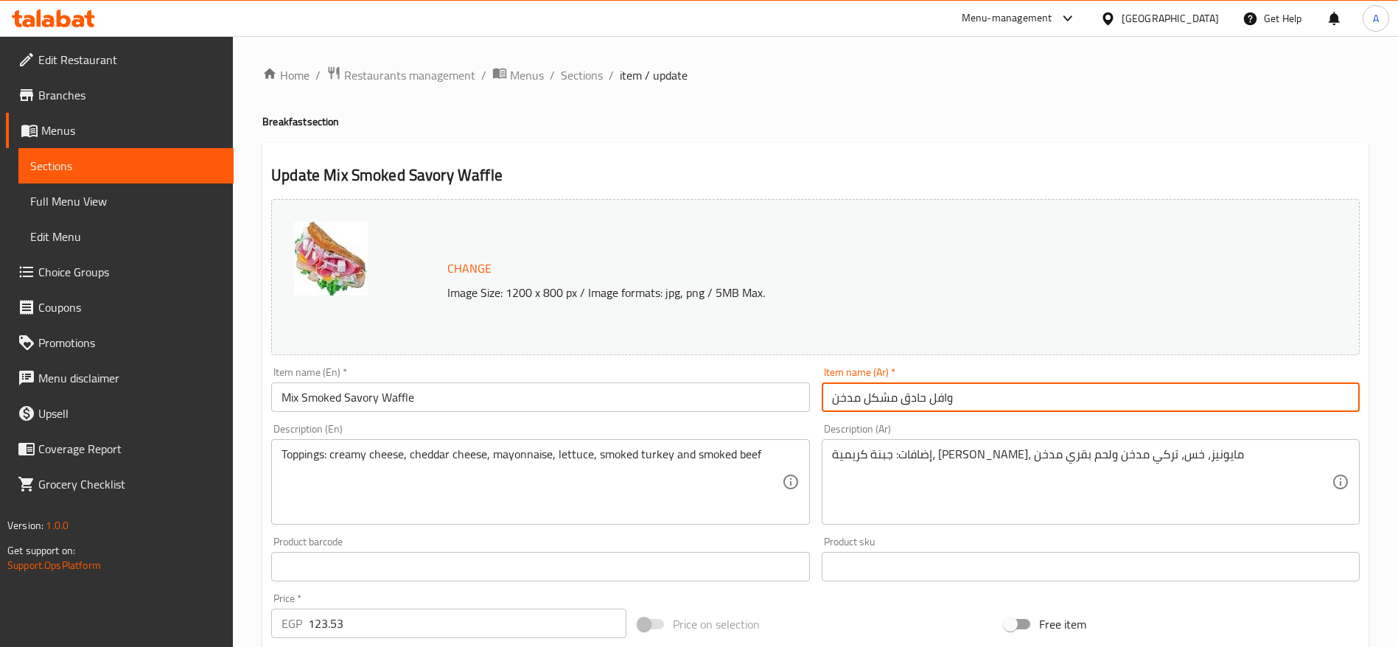
type input "وافل حادق مشكل مدخن"
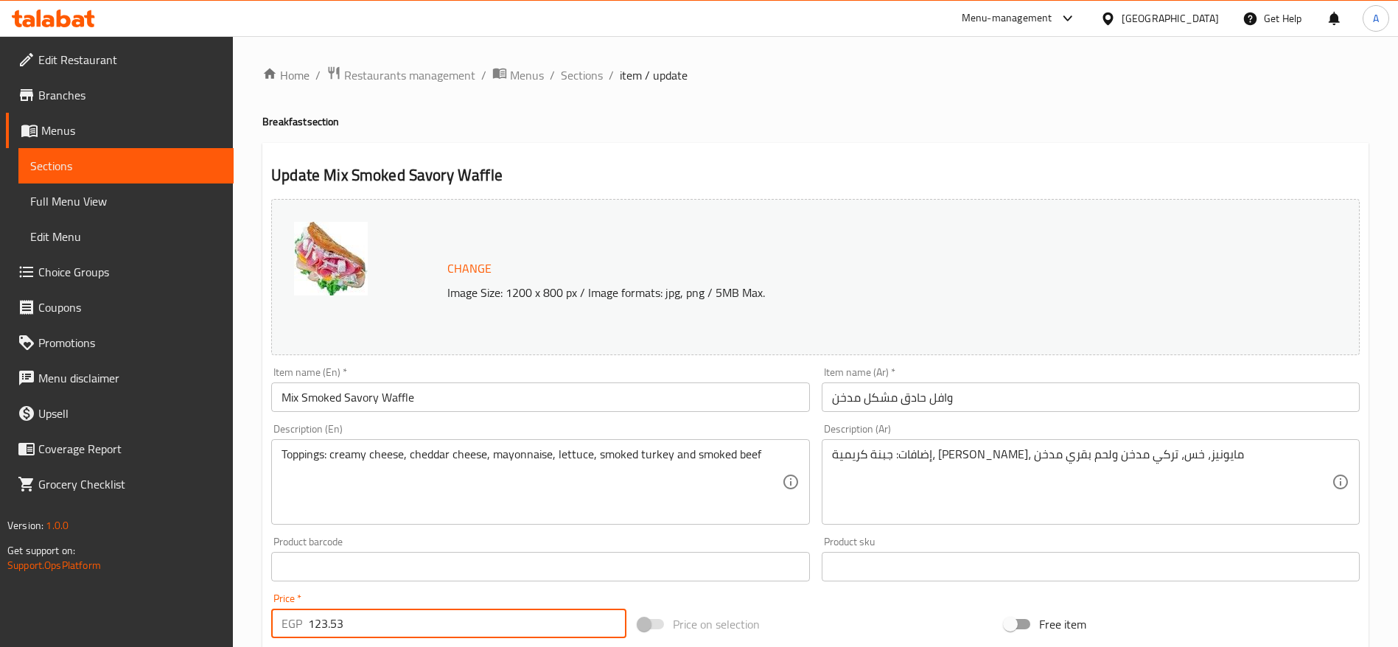
click at [541, 623] on input "123.53" at bounding box center [467, 623] width 318 height 29
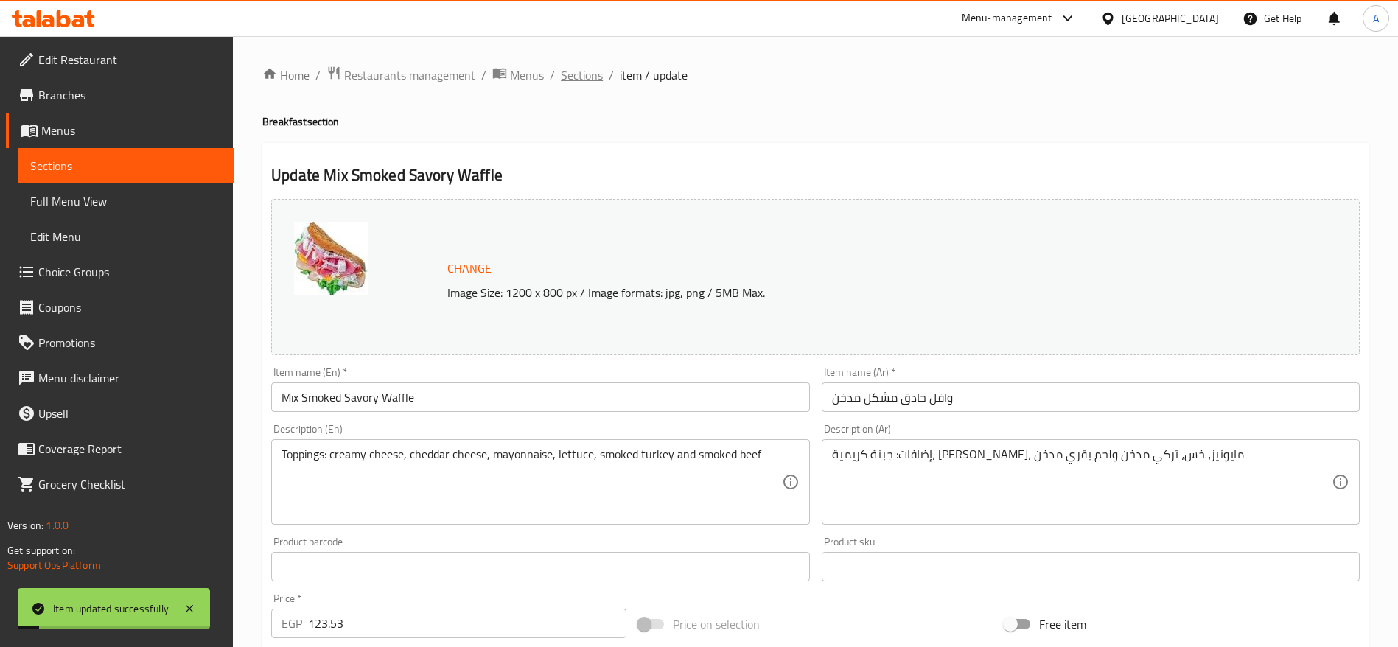
click at [596, 80] on span "Sections" at bounding box center [582, 75] width 42 height 18
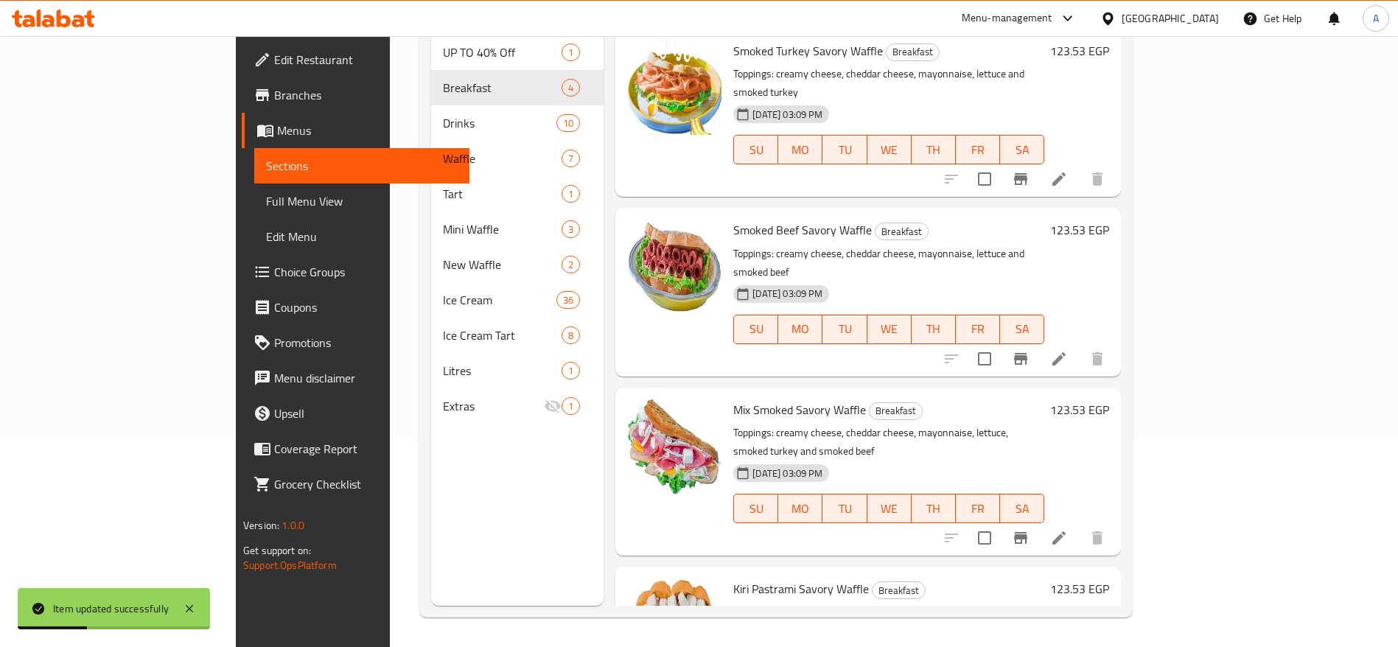
scroll to position [34, 0]
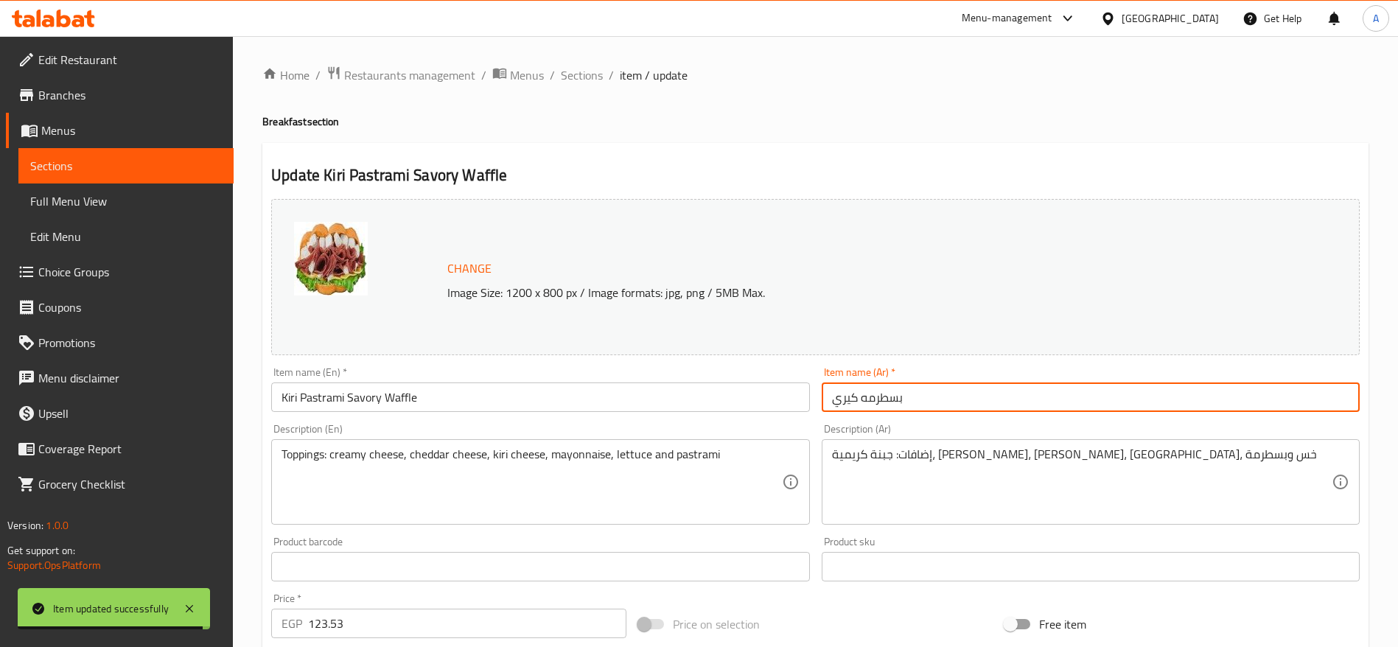
click at [830, 398] on input "بسطرمه كيري" at bounding box center [1091, 396] width 538 height 29
paste input "وافل حادق"
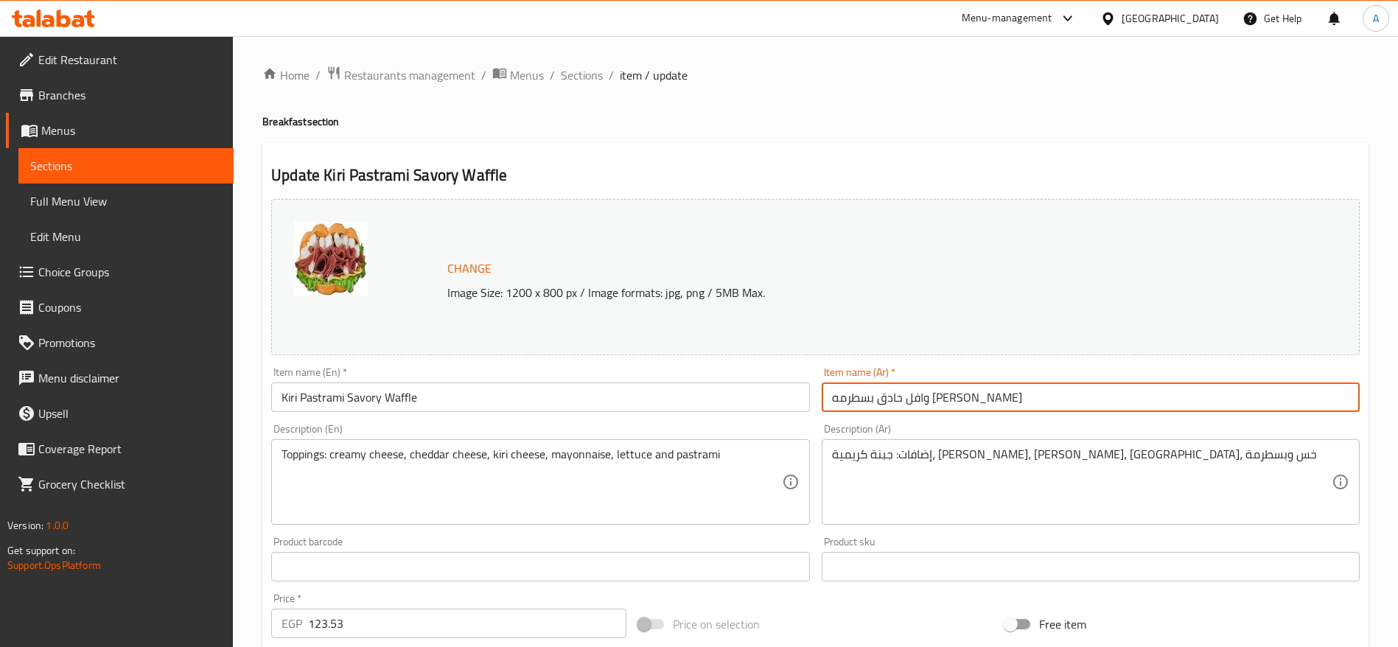
type input "وافل حادق بسطرمه [PERSON_NAME]"
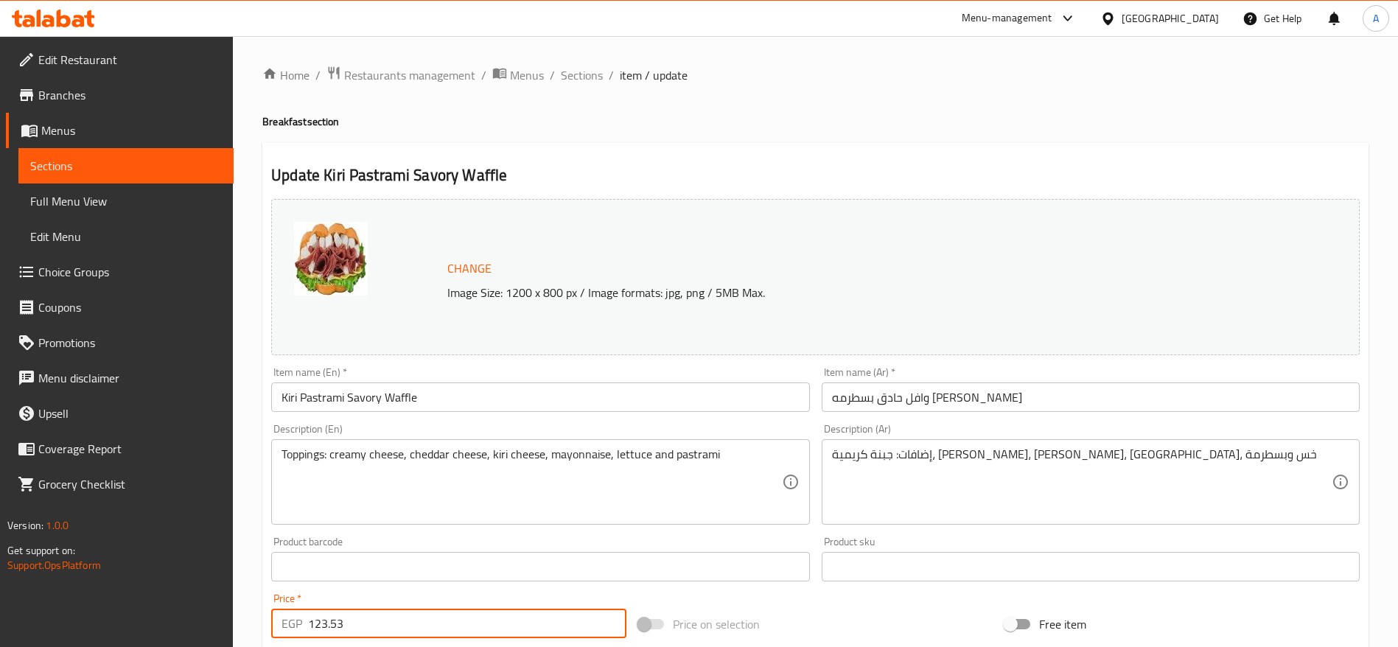
click at [532, 615] on input "123.53" at bounding box center [467, 623] width 318 height 29
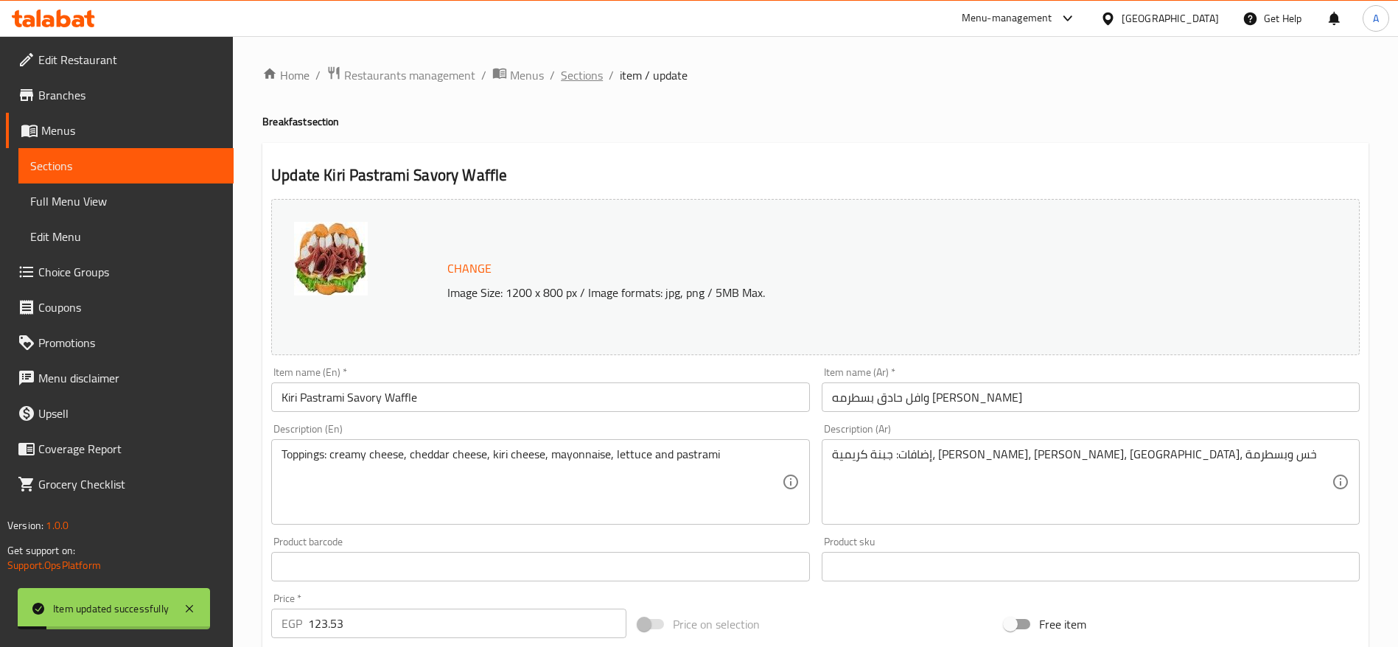
click at [595, 74] on span "Sections" at bounding box center [582, 75] width 42 height 18
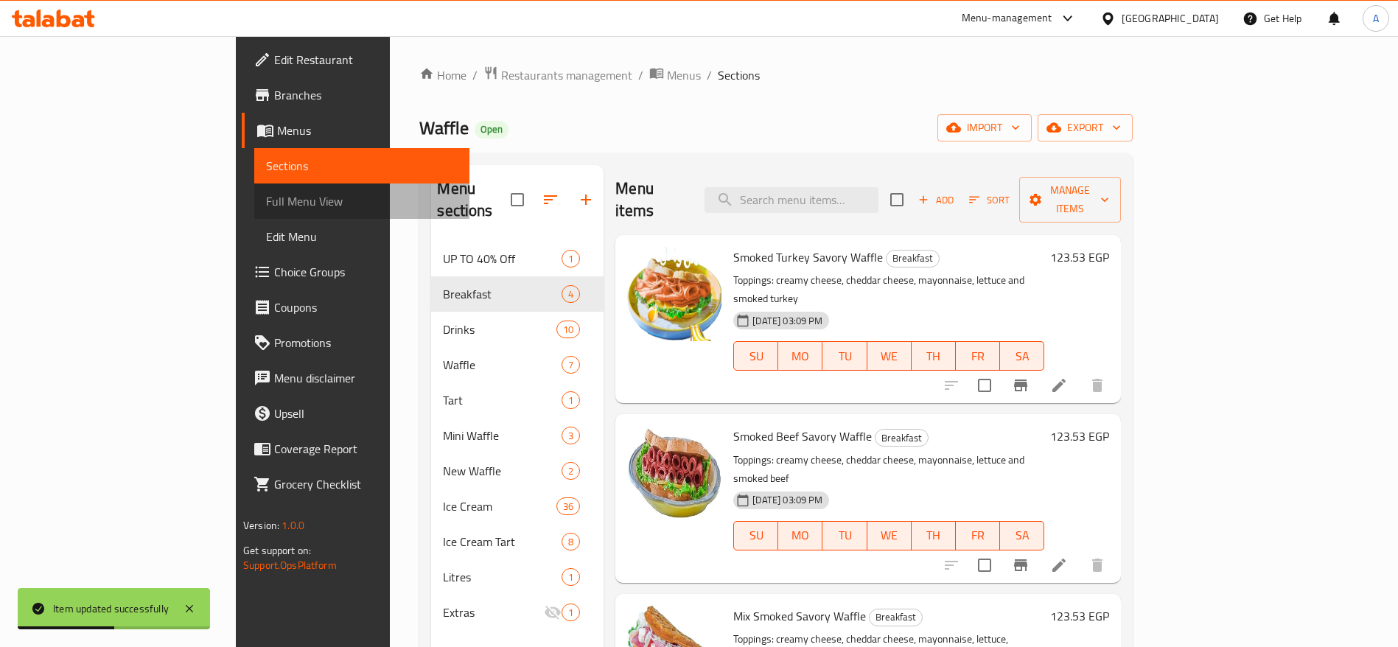
click at [266, 201] on span "Full Menu View" at bounding box center [362, 201] width 192 height 18
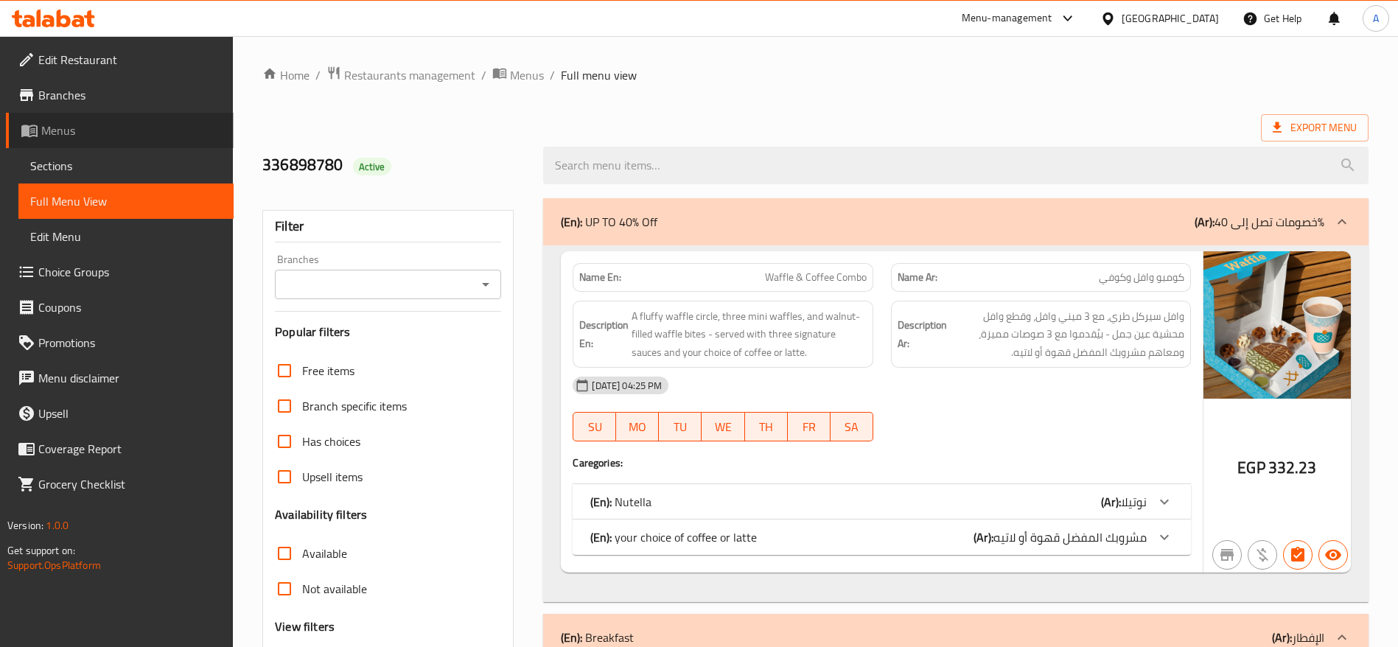
click at [72, 138] on span "Menus" at bounding box center [131, 131] width 181 height 18
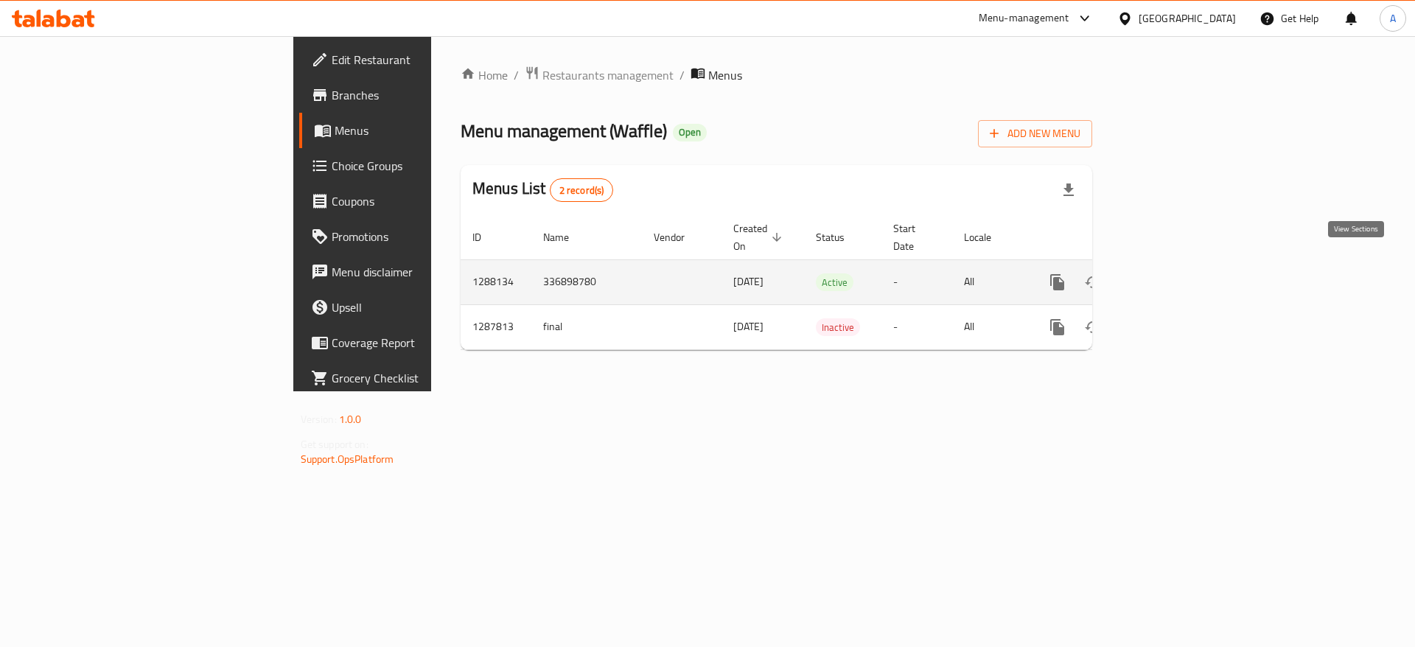
click at [1172, 273] on icon "enhanced table" at bounding box center [1164, 282] width 18 height 18
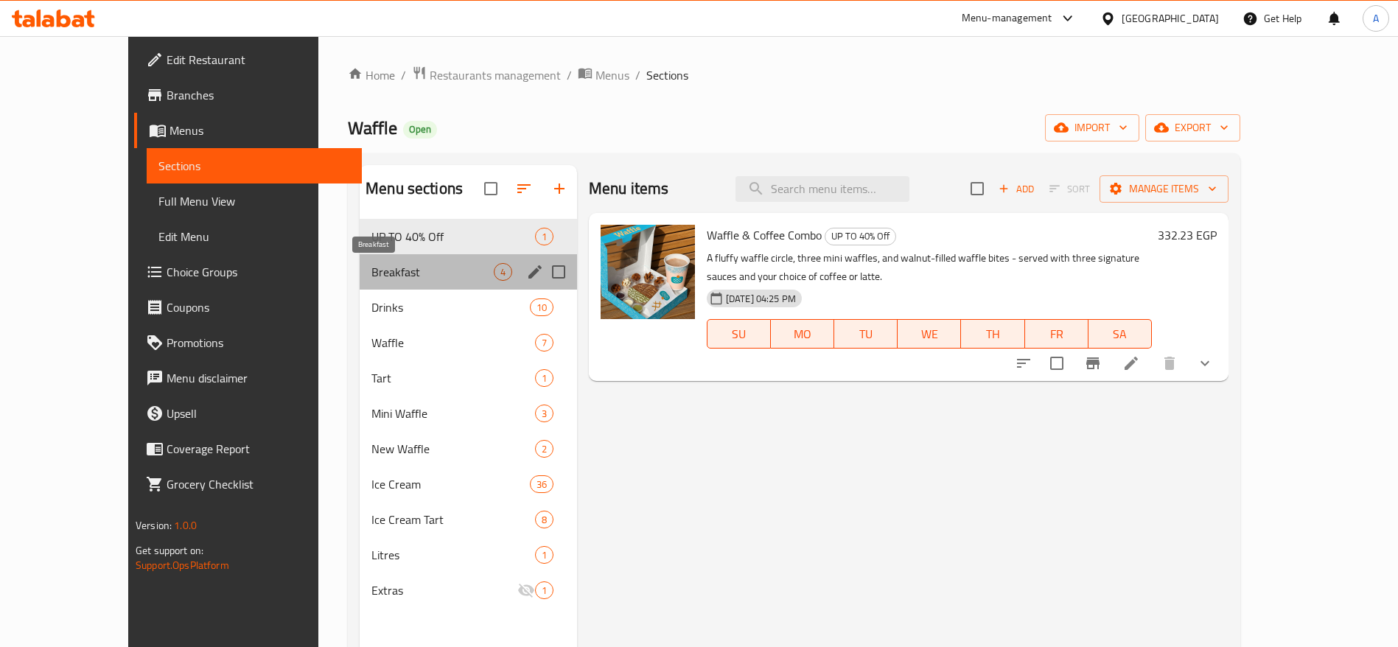
click at [371, 266] on span "Breakfast" at bounding box center [432, 272] width 122 height 18
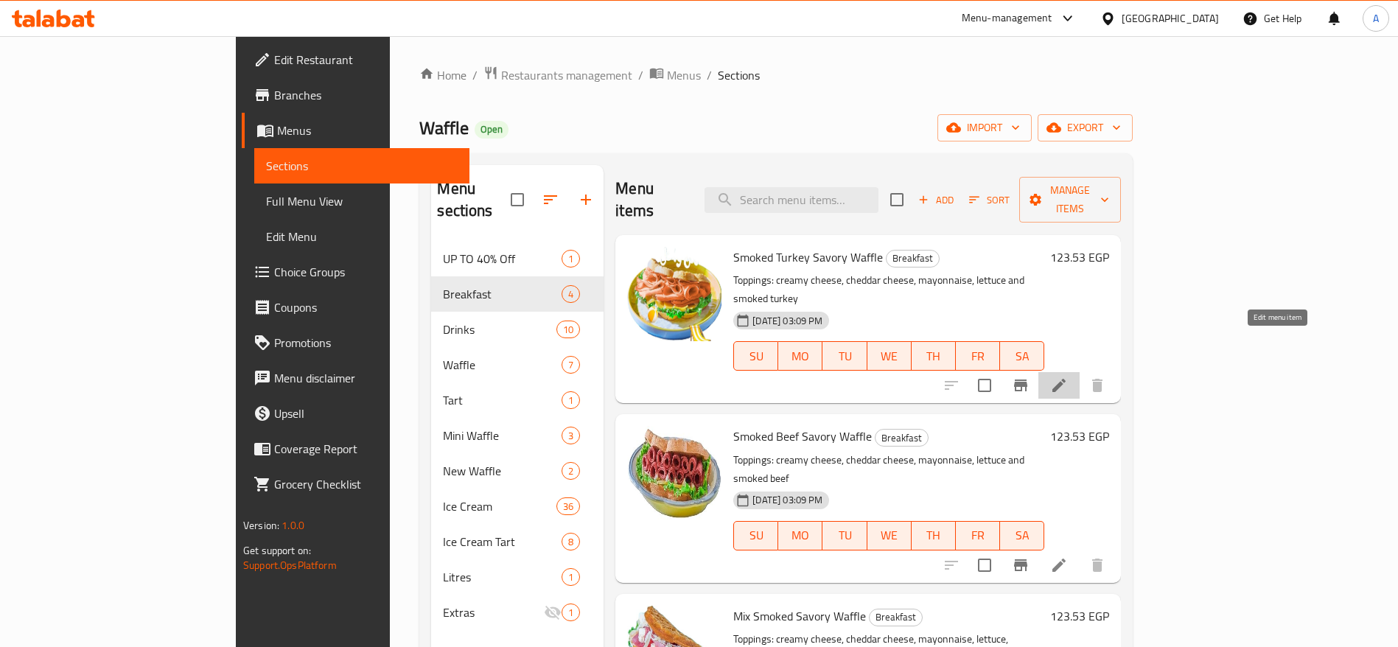
click at [1068, 377] on icon at bounding box center [1059, 386] width 18 height 18
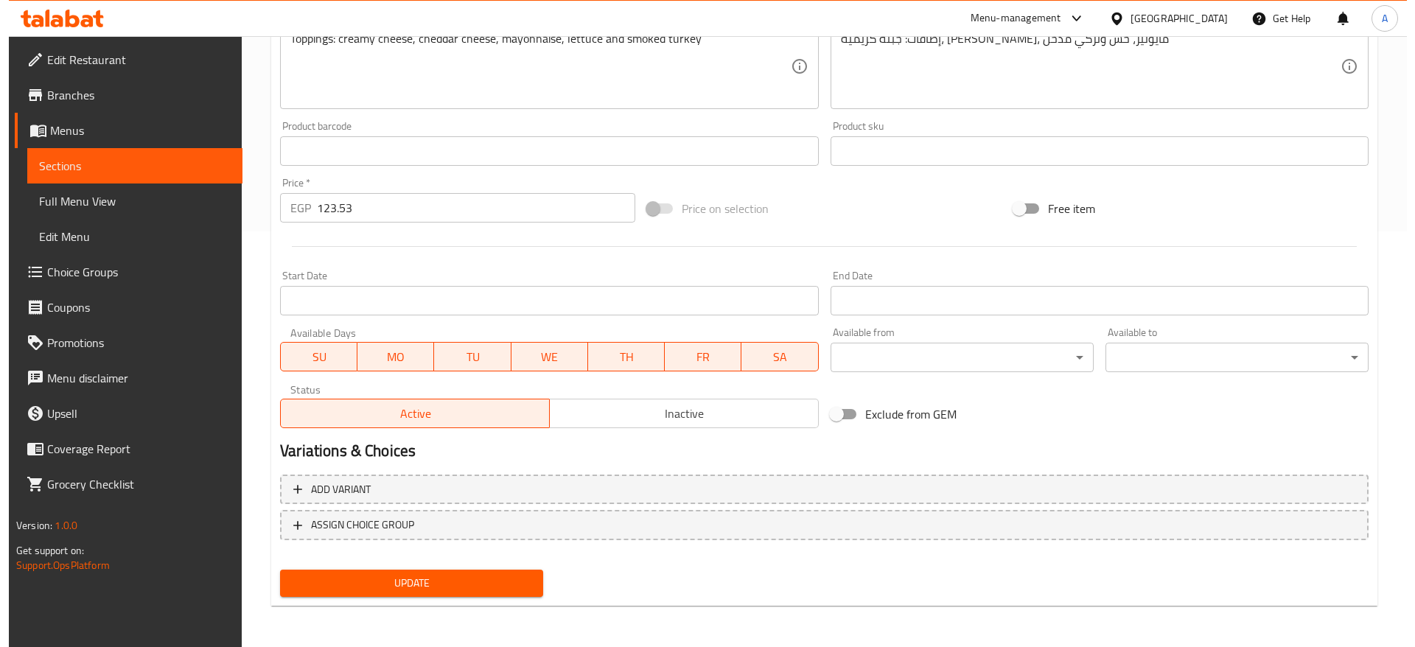
scroll to position [399, 0]
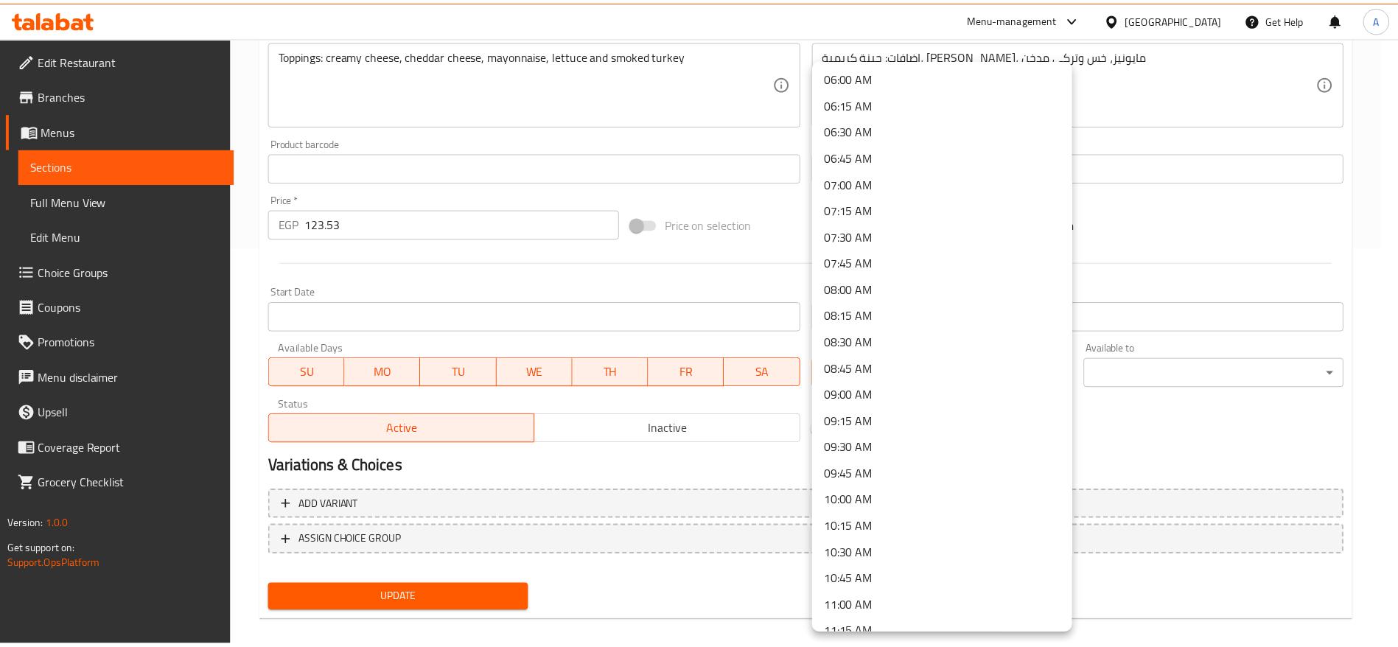
scroll to position [679, 0]
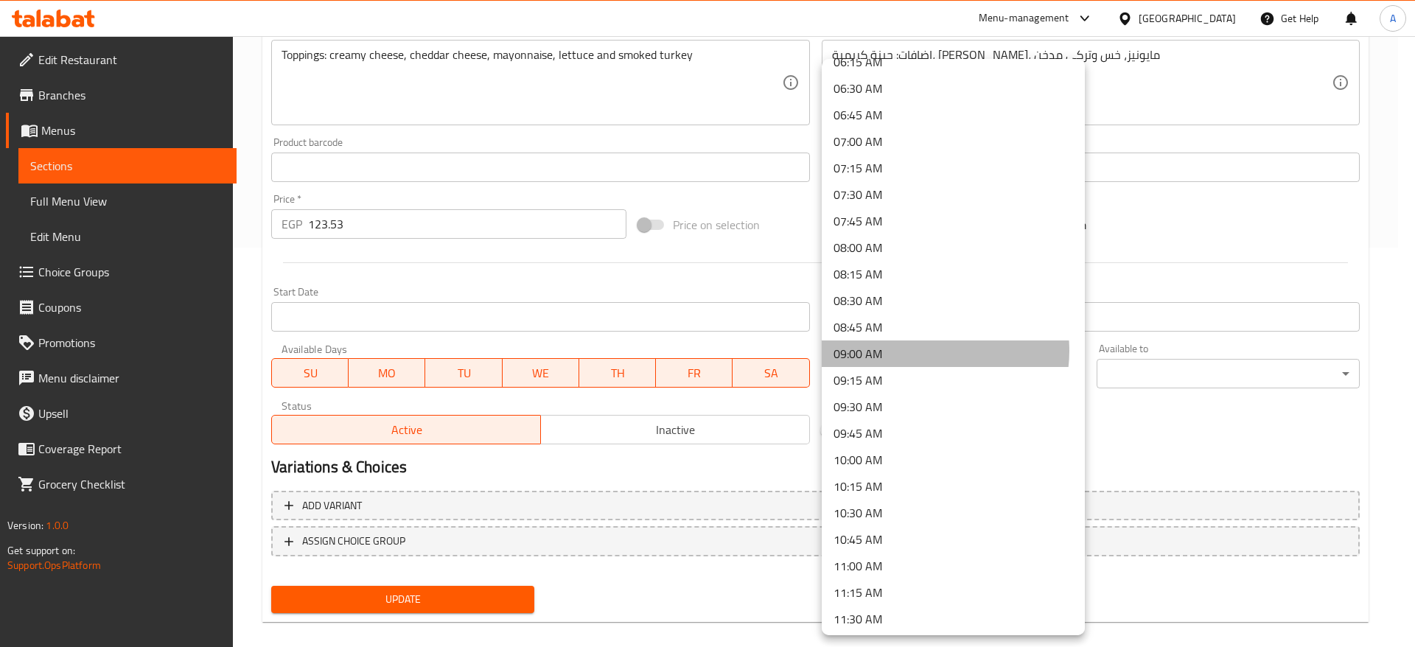
click at [922, 351] on li "09:00 AM" at bounding box center [953, 353] width 263 height 27
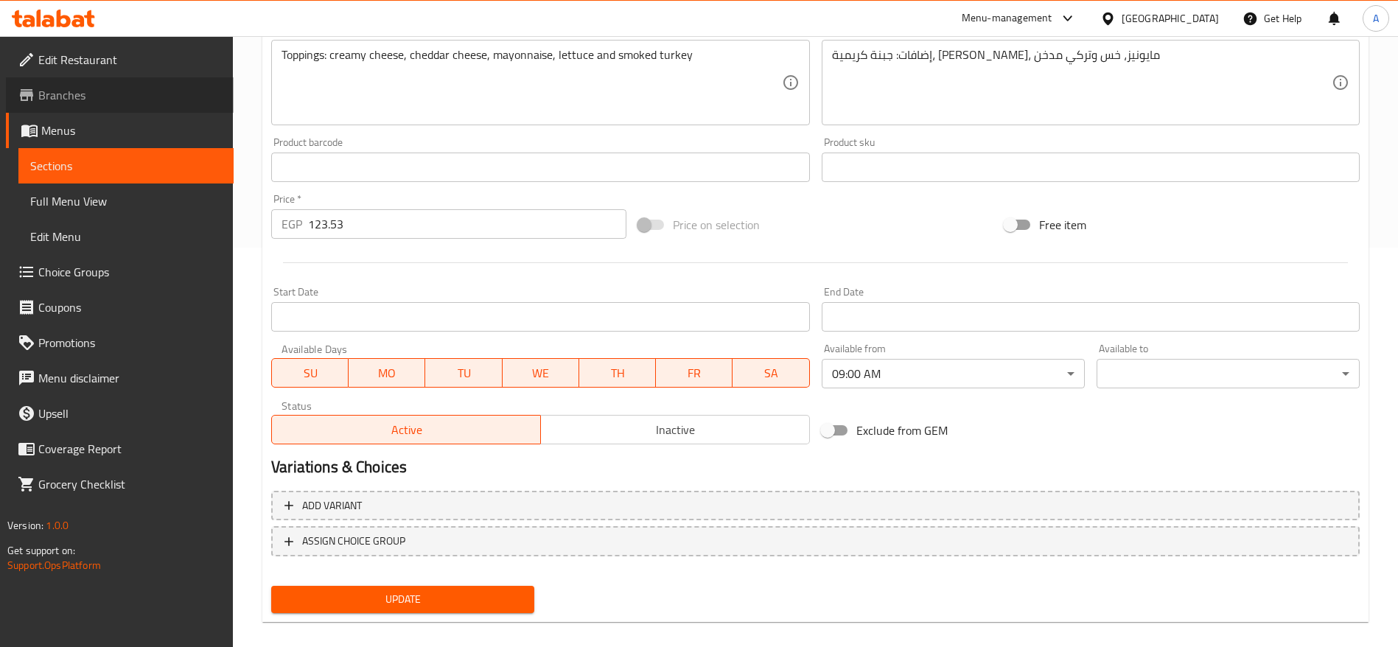
click at [75, 87] on span "Branches" at bounding box center [129, 95] width 183 height 18
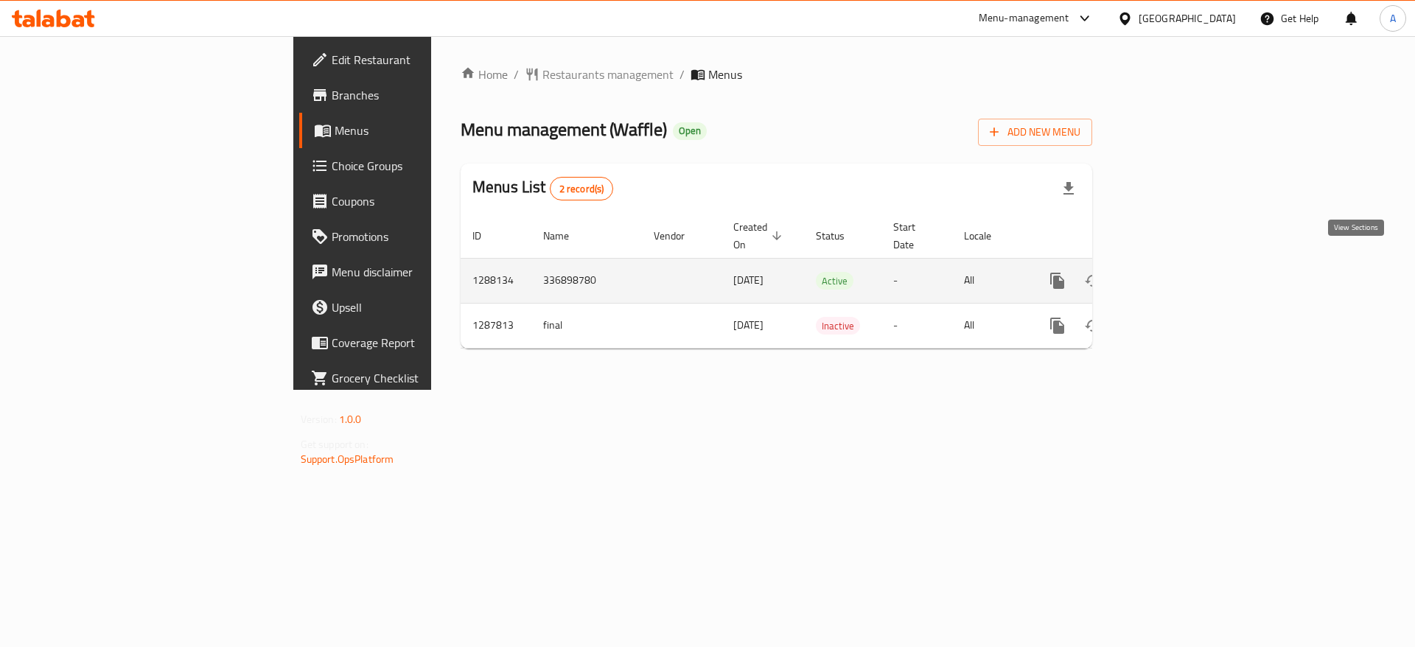
click at [1172, 272] on icon "enhanced table" at bounding box center [1164, 281] width 18 height 18
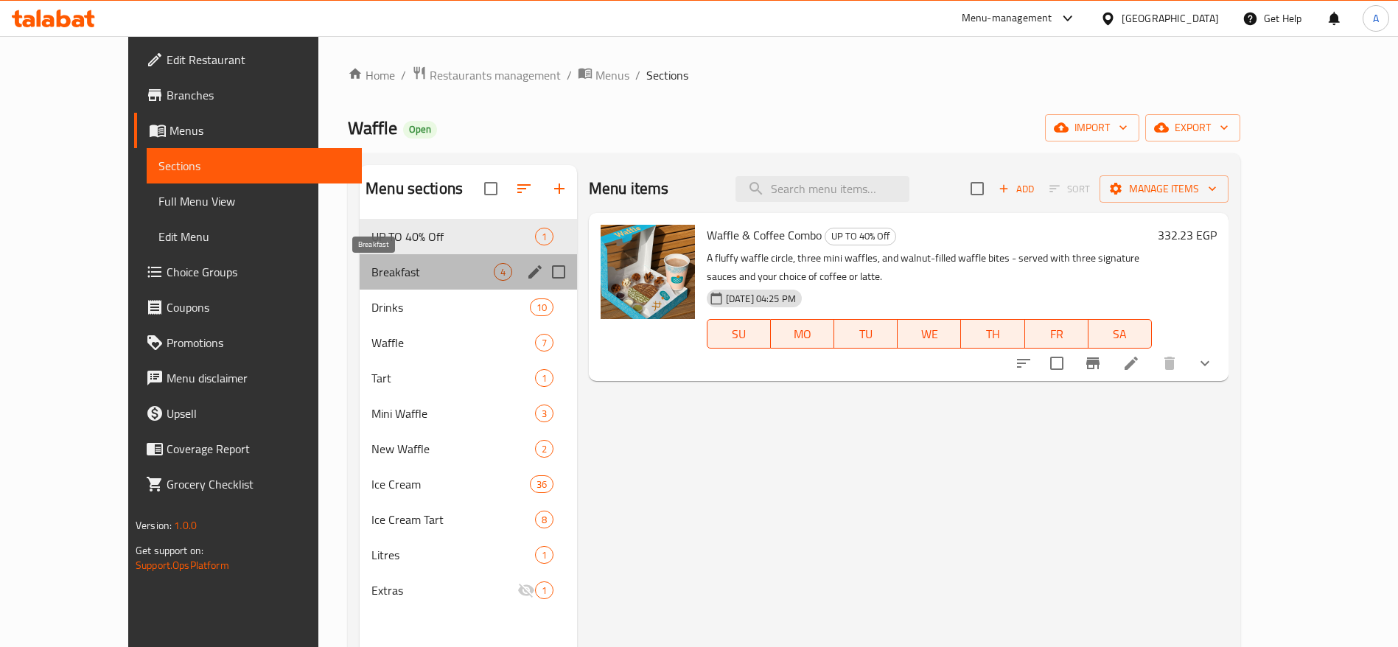
click at [399, 276] on span "Breakfast" at bounding box center [432, 272] width 122 height 18
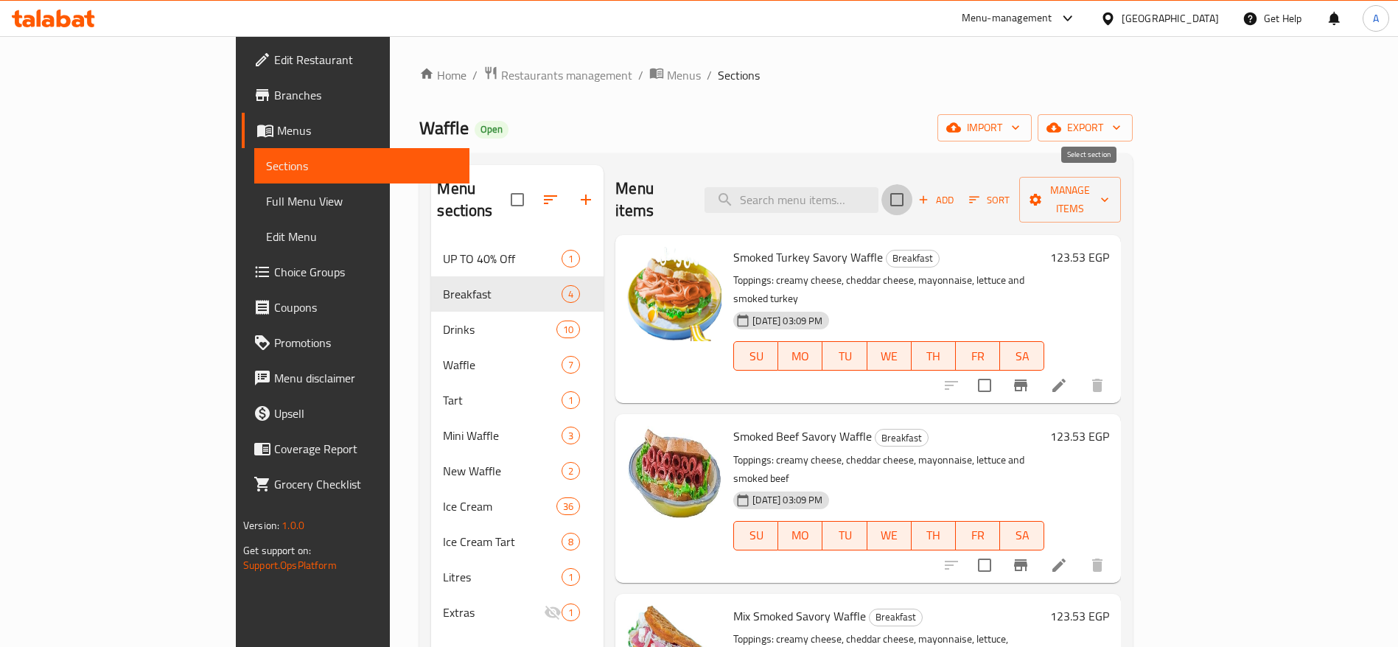
click at [912, 184] on input "checkbox" at bounding box center [896, 199] width 31 height 31
checkbox input "true"
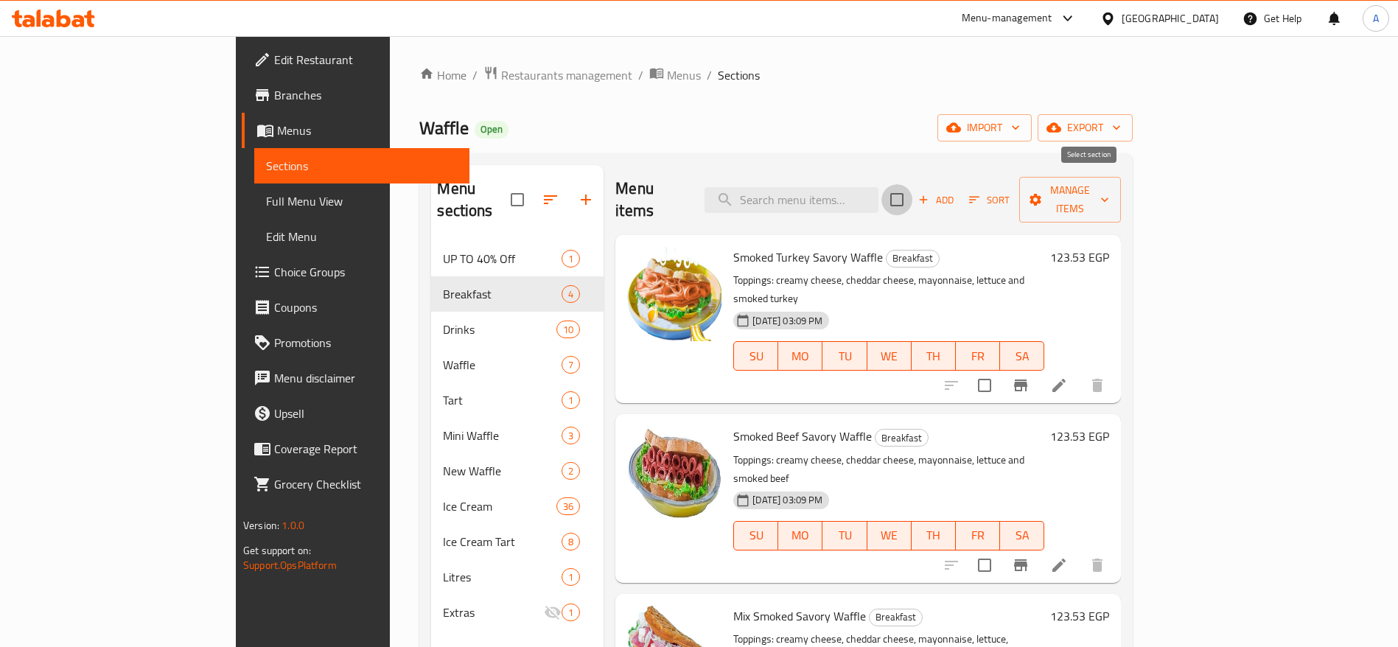
checkbox input "true"
click at [1109, 190] on span "Manage items" at bounding box center [1070, 199] width 78 height 37
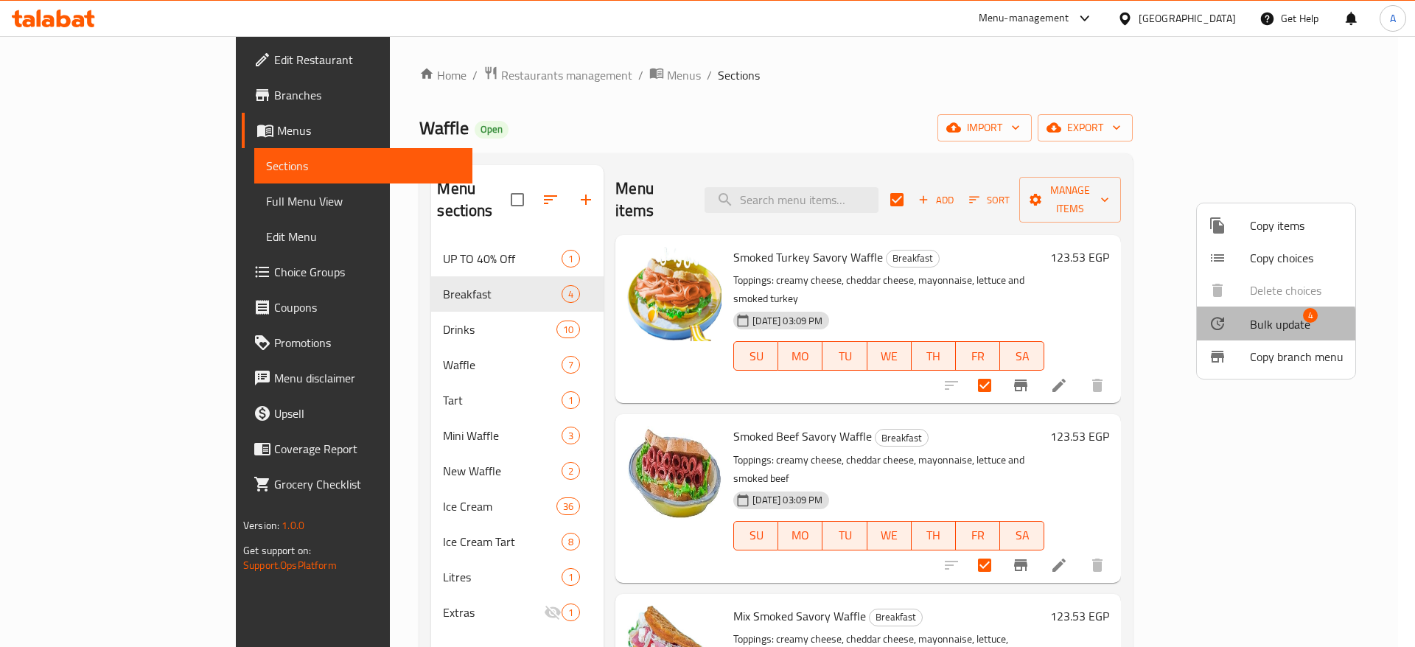
click at [1271, 325] on span "Bulk update" at bounding box center [1280, 324] width 60 height 18
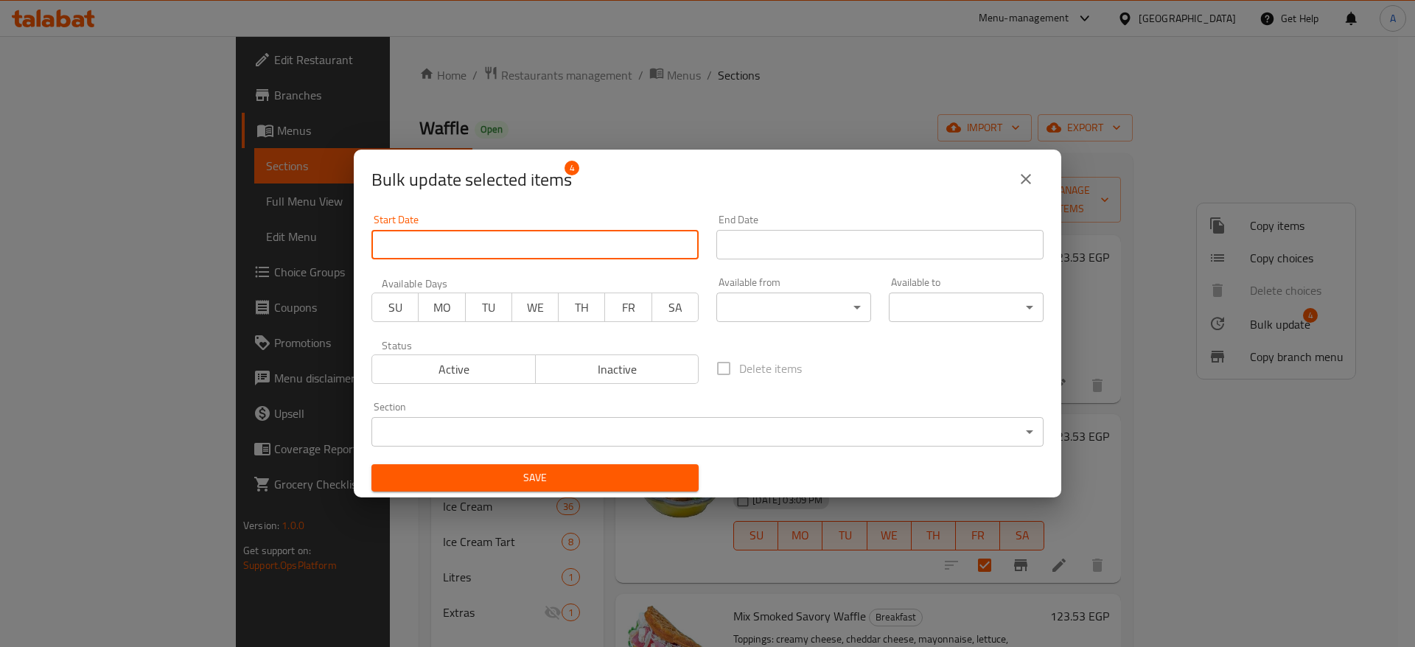
click at [654, 250] on input "Start Date" at bounding box center [534, 244] width 327 height 29
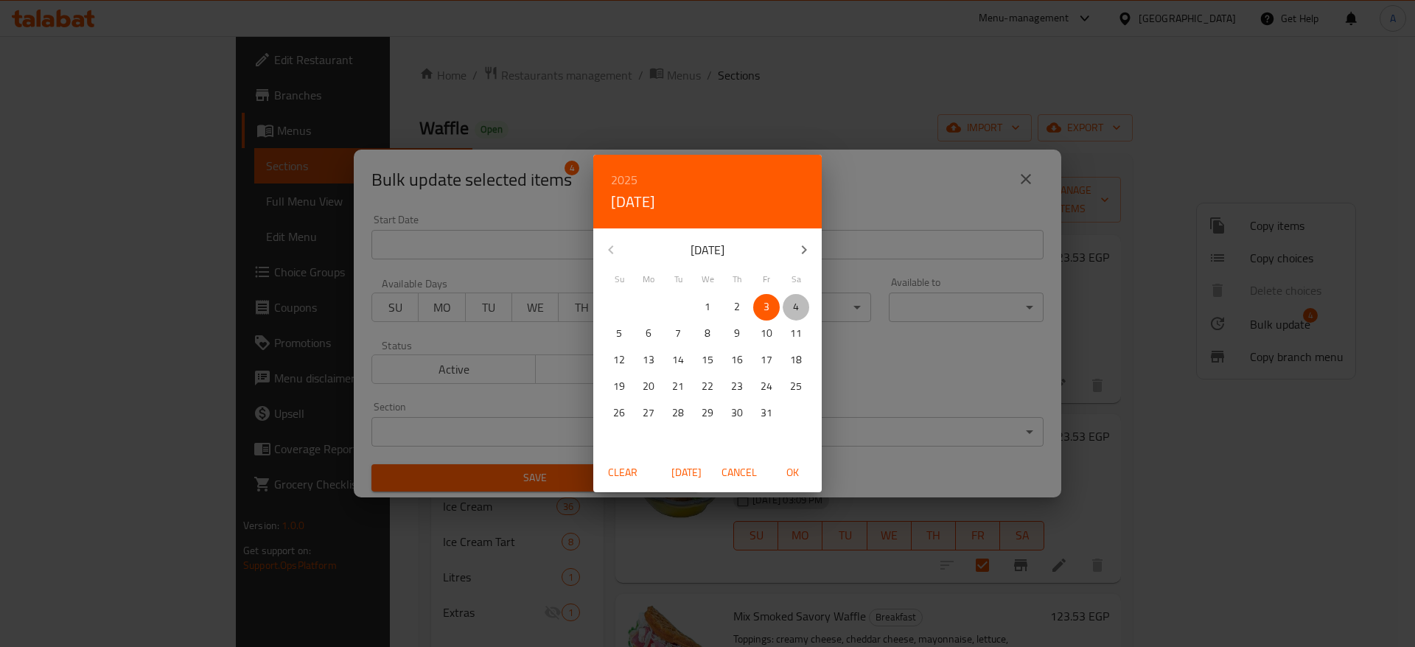
click at [799, 311] on span "4" at bounding box center [796, 307] width 27 height 18
click at [802, 481] on span "OK" at bounding box center [792, 473] width 35 height 18
type input "[DATE]"
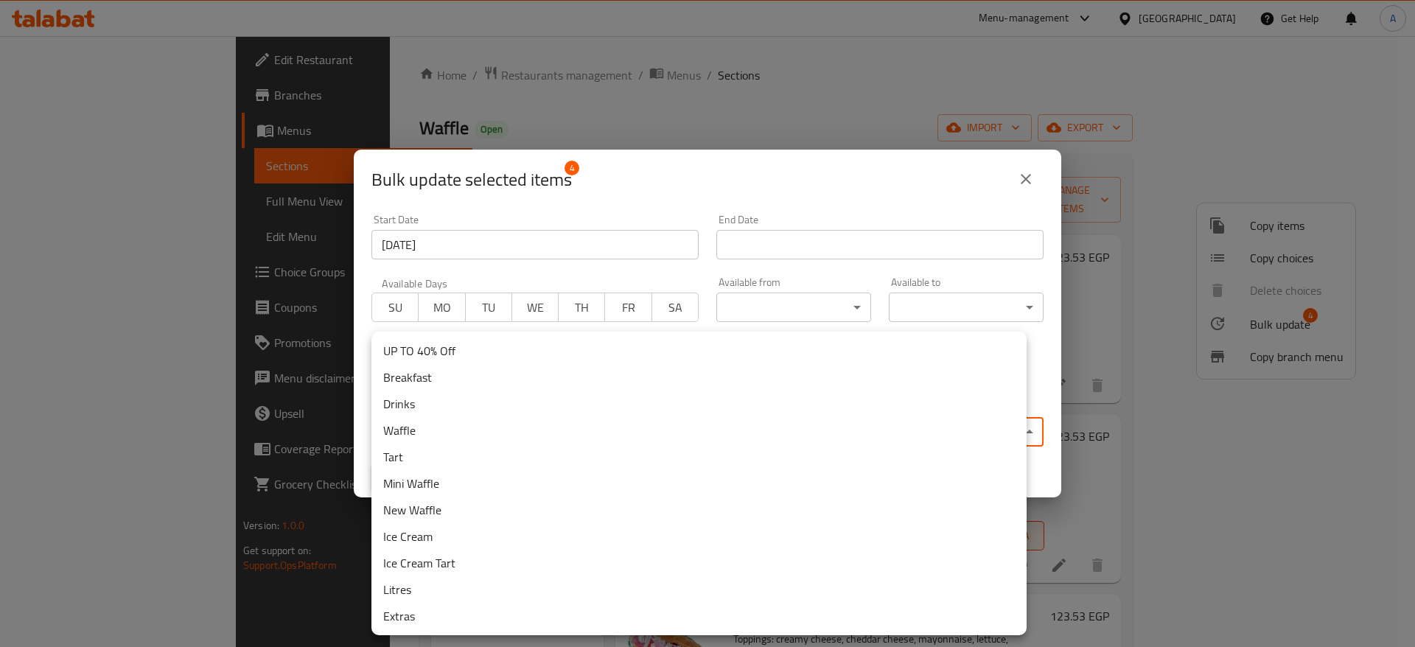
click at [1025, 430] on body "​ Menu-management [GEOGRAPHIC_DATA] Get Help A Edit Restaurant Branches Menus S…" at bounding box center [707, 341] width 1415 height 611
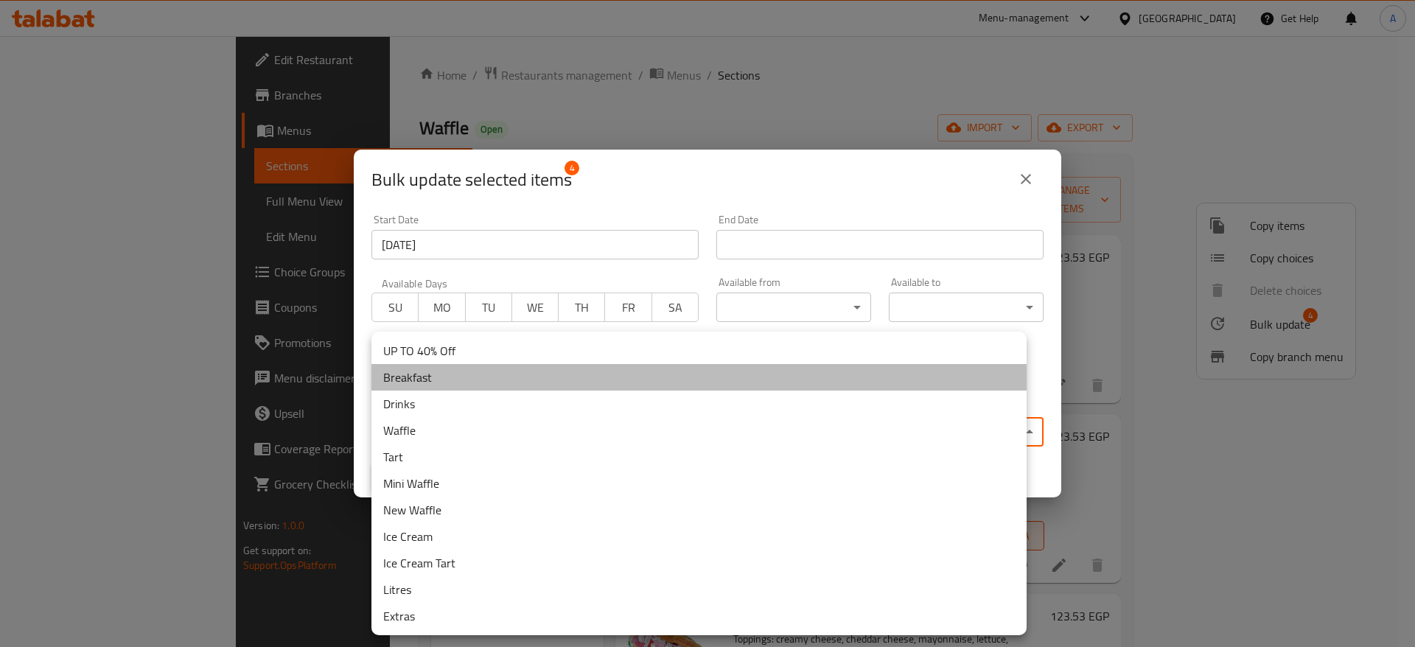
click at [698, 368] on li "Breakfast" at bounding box center [698, 377] width 655 height 27
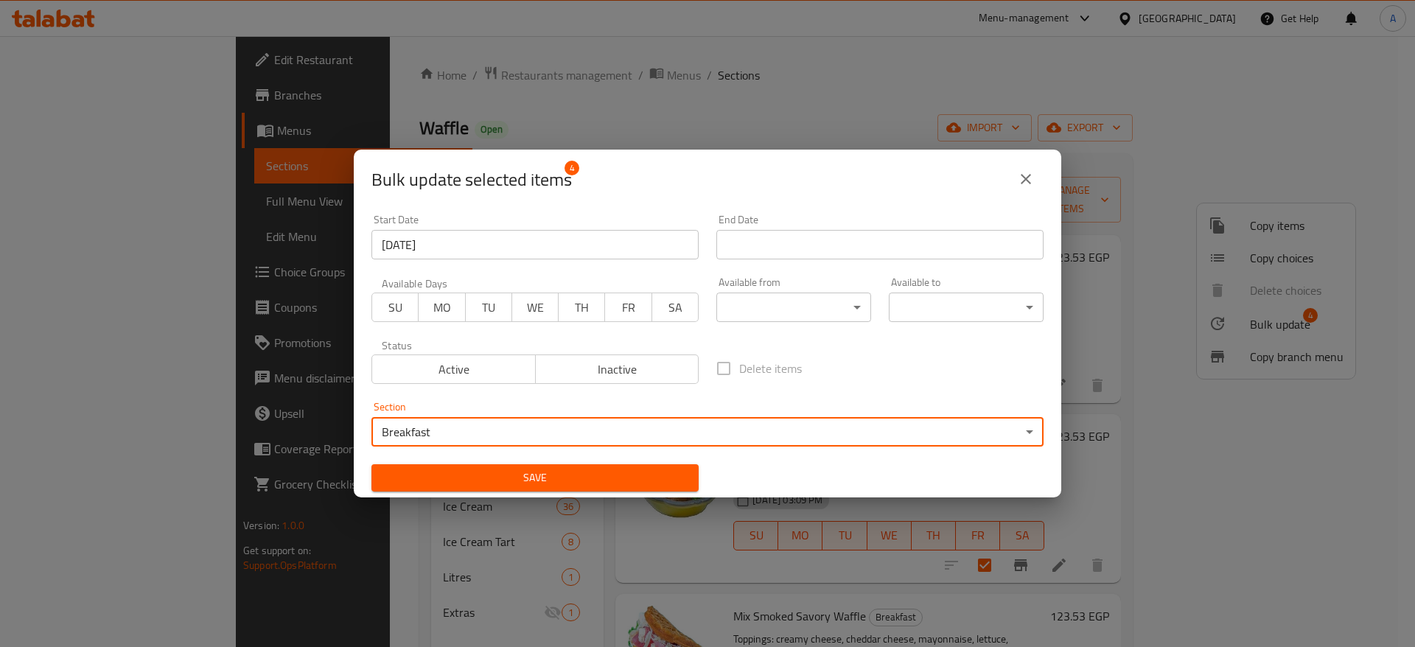
click at [597, 474] on span "Save" at bounding box center [535, 478] width 304 height 18
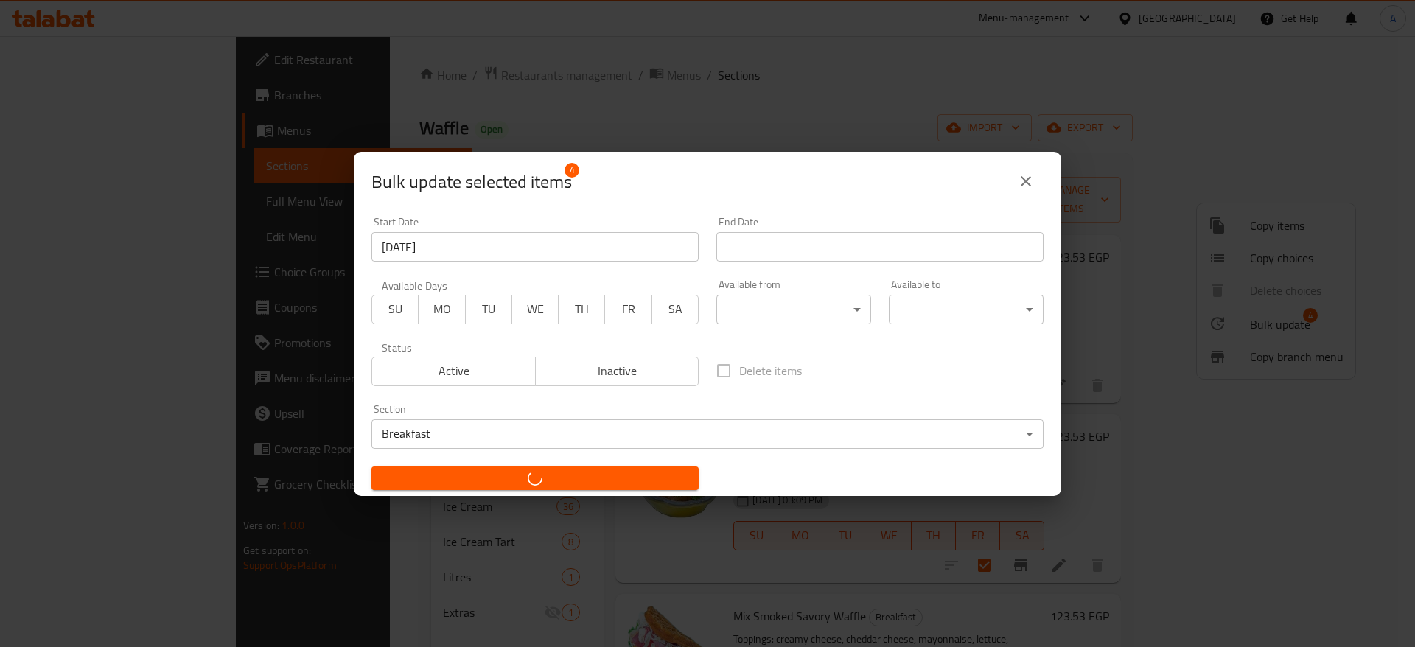
checkbox input "false"
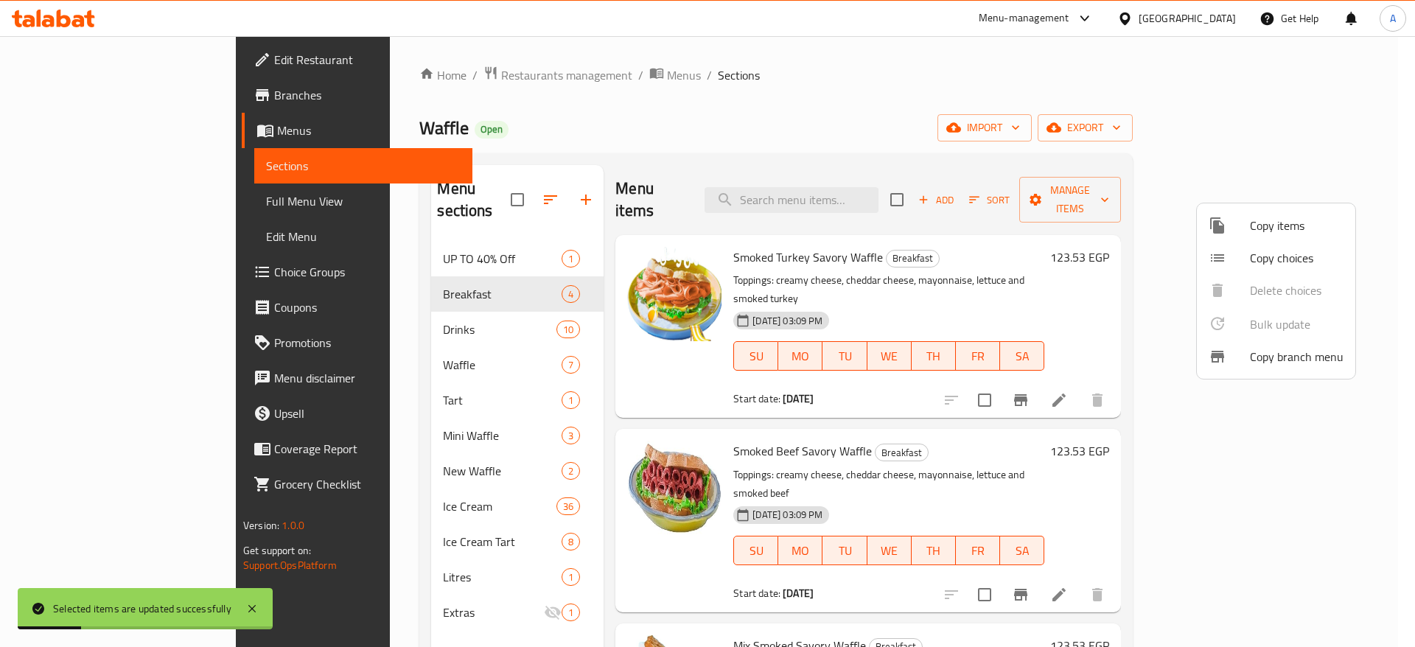
click at [999, 108] on div at bounding box center [707, 323] width 1415 height 647
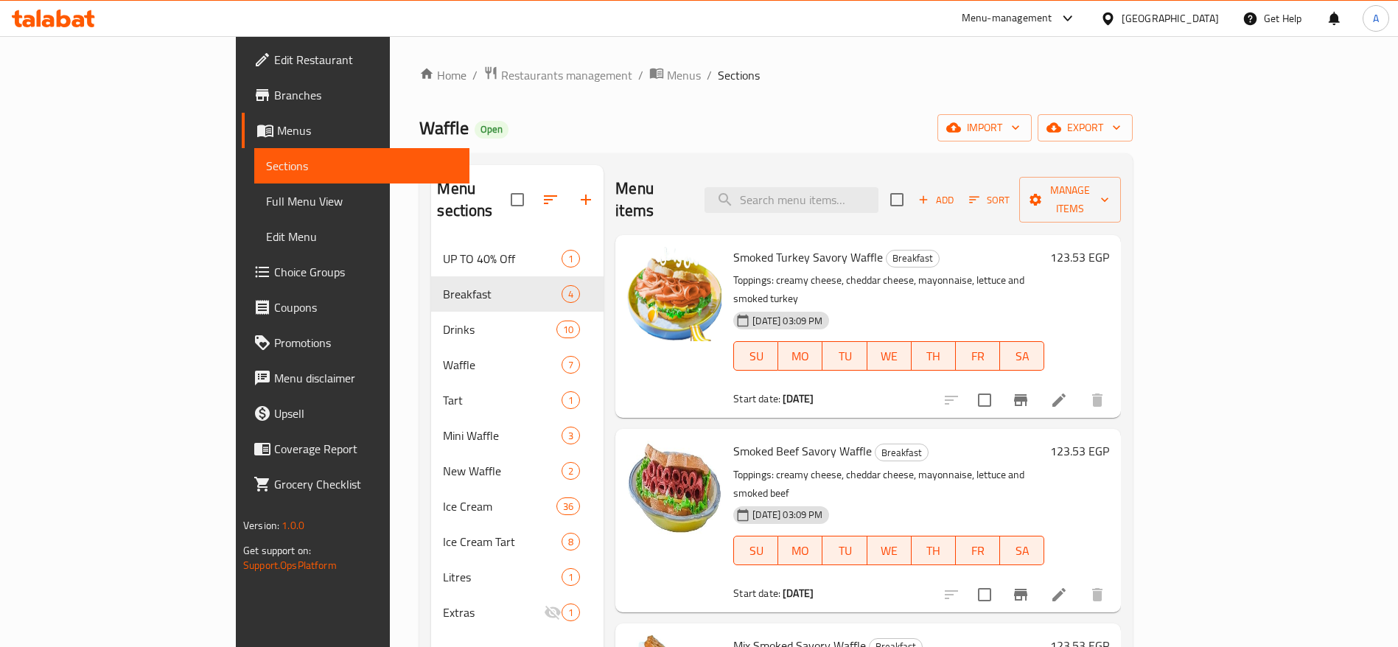
click at [91, 20] on icon at bounding box center [89, 18] width 10 height 17
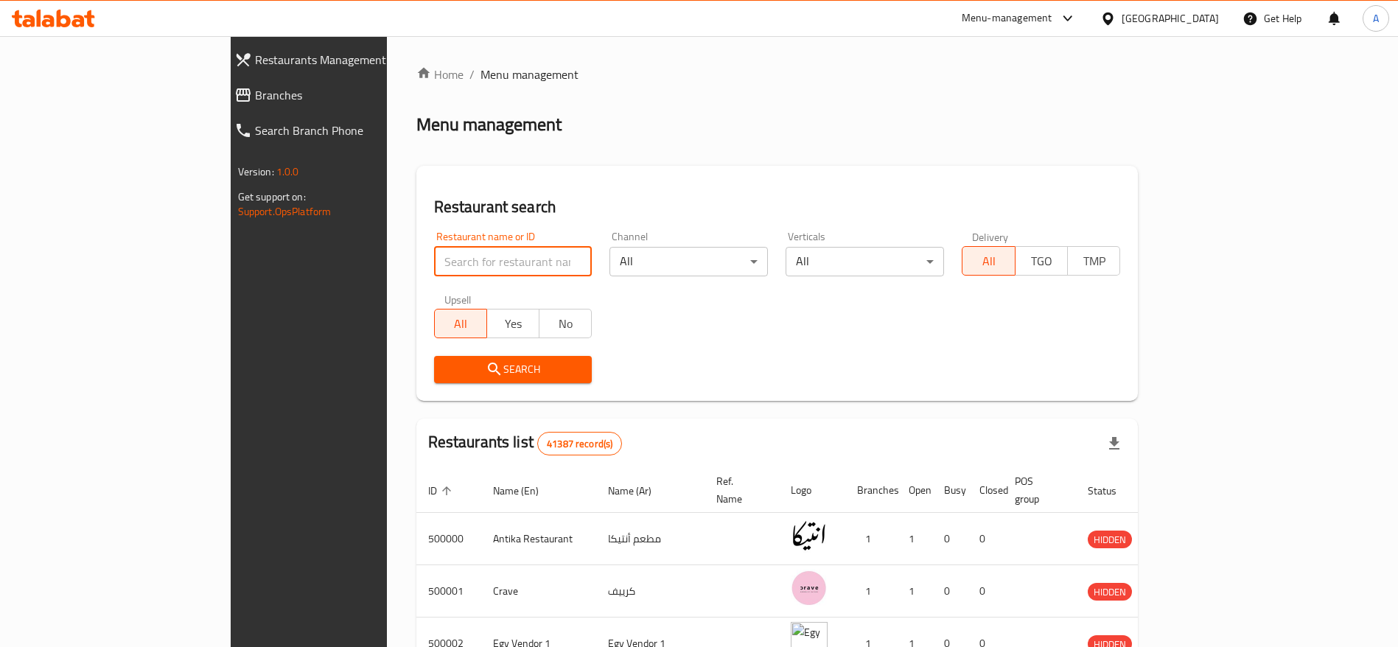
click at [456, 262] on input "search" at bounding box center [513, 261] width 158 height 29
type input "ل"
type input "goraat saada"
click button "Search" at bounding box center [513, 369] width 158 height 27
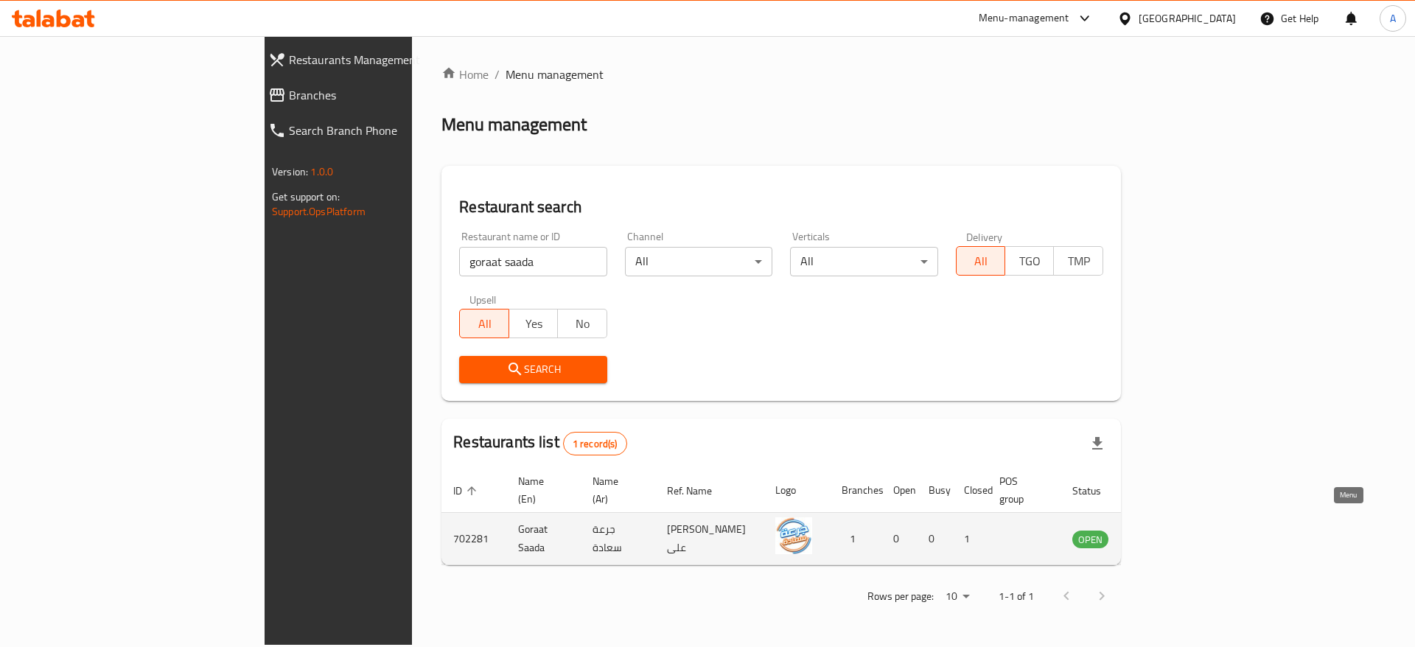
click at [1167, 534] on icon "enhanced table" at bounding box center [1158, 540] width 16 height 13
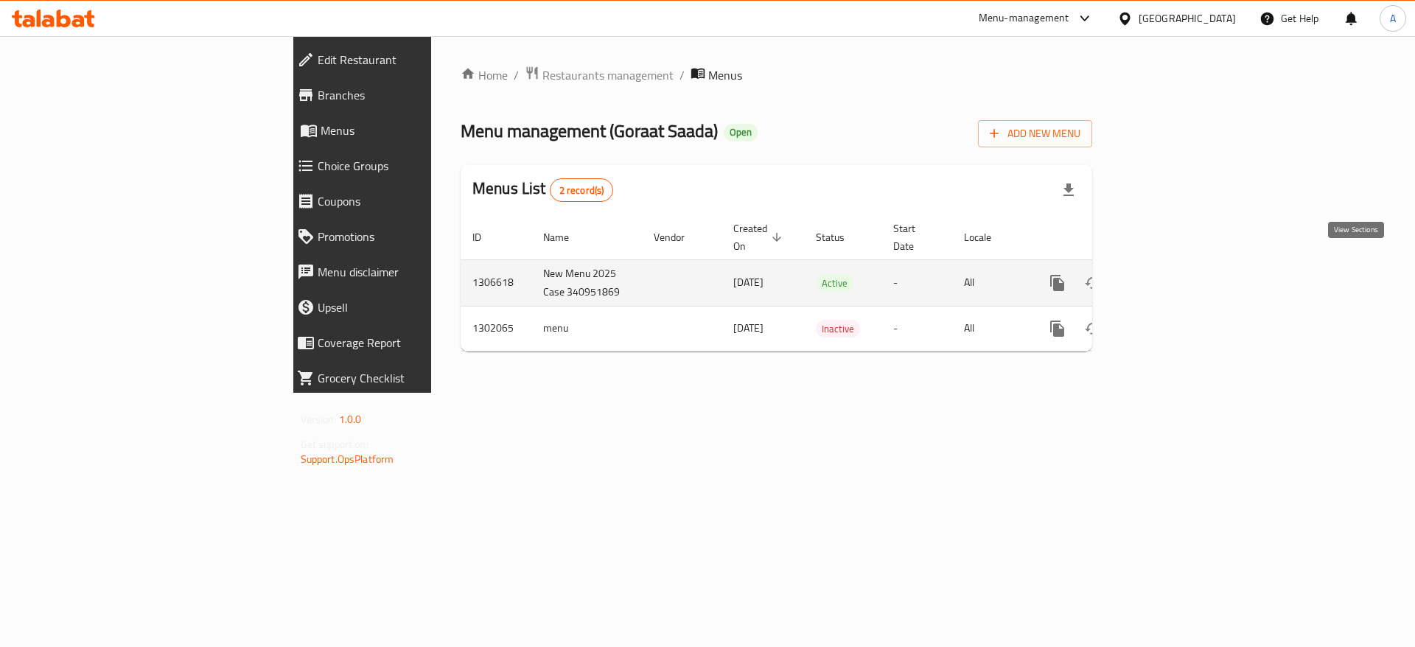
click at [1172, 274] on icon "enhanced table" at bounding box center [1164, 283] width 18 height 18
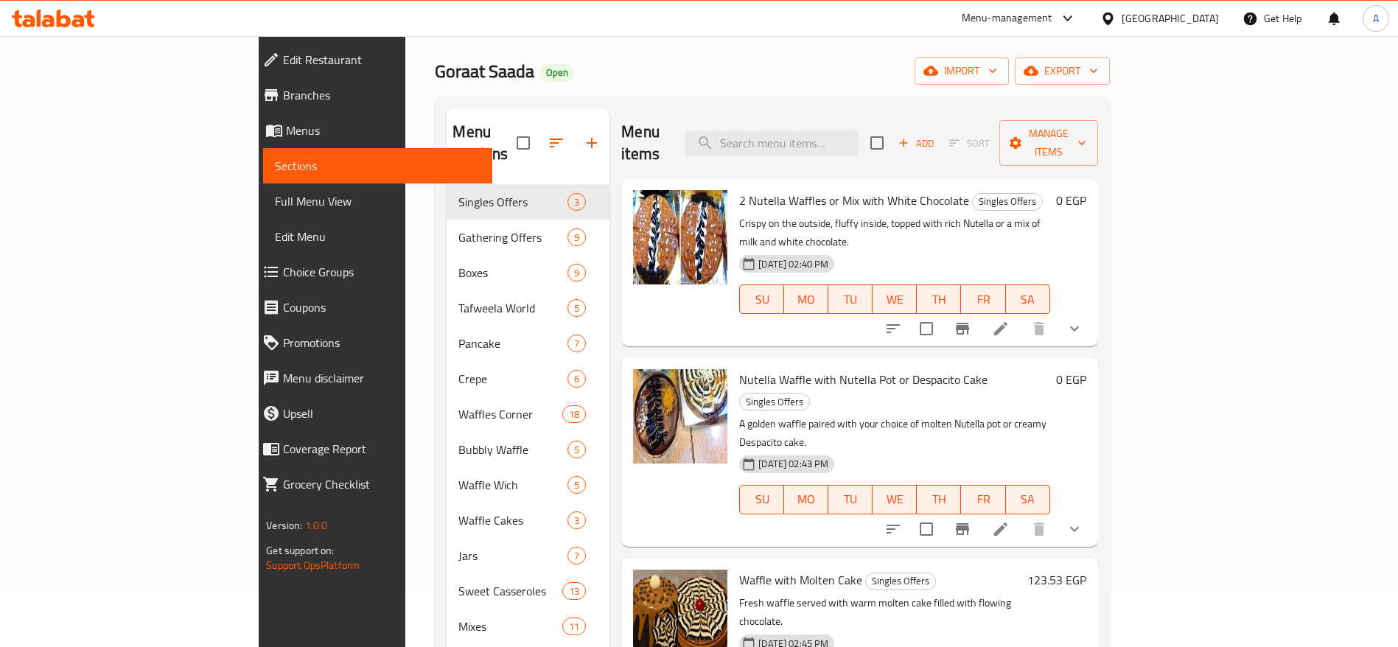
scroll to position [60, 0]
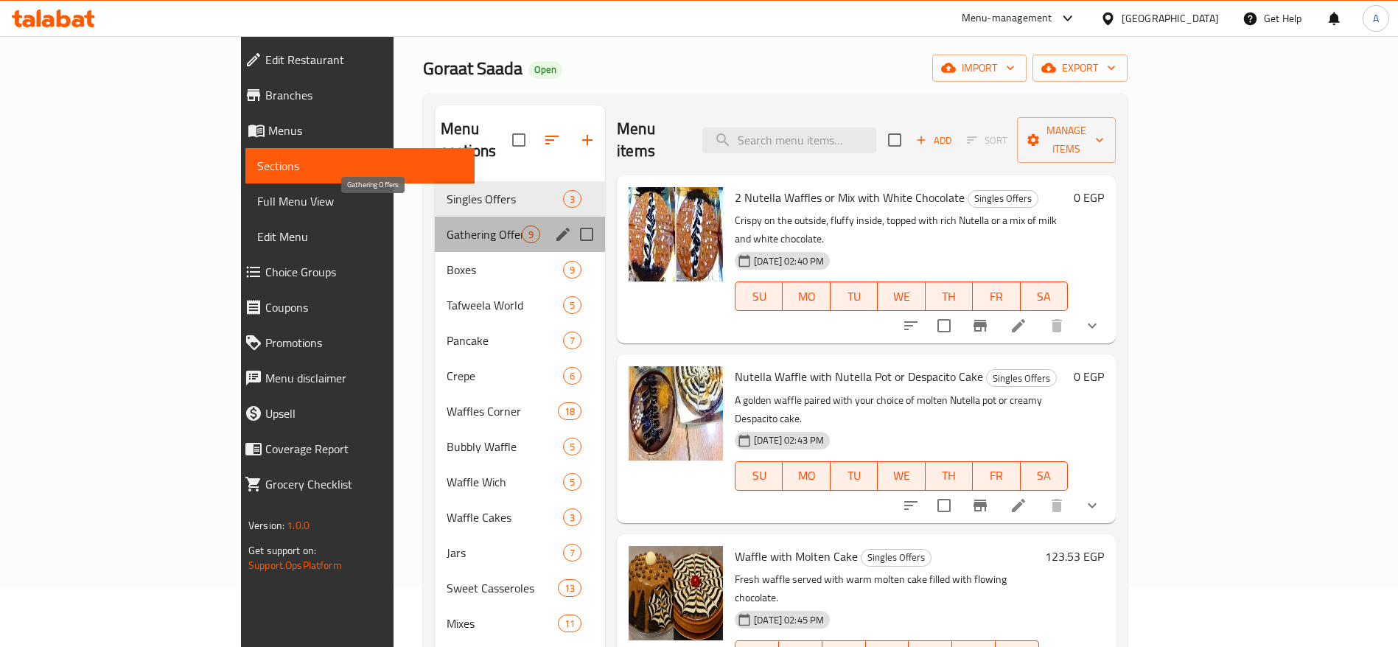
click at [447, 226] on span "Gathering Offers" at bounding box center [484, 235] width 75 height 18
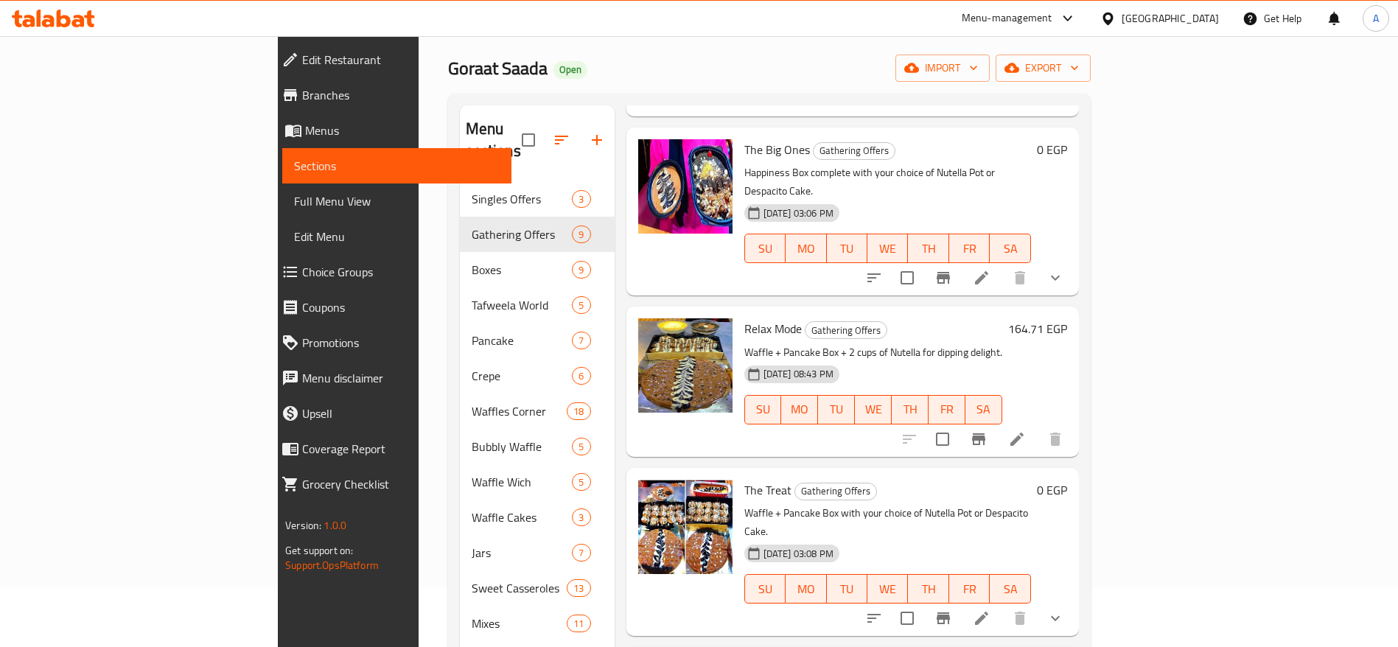
scroll to position [387, 0]
click at [66, 15] on icon at bounding box center [64, 19] width 14 height 18
